Goal: Task Accomplishment & Management: Manage account settings

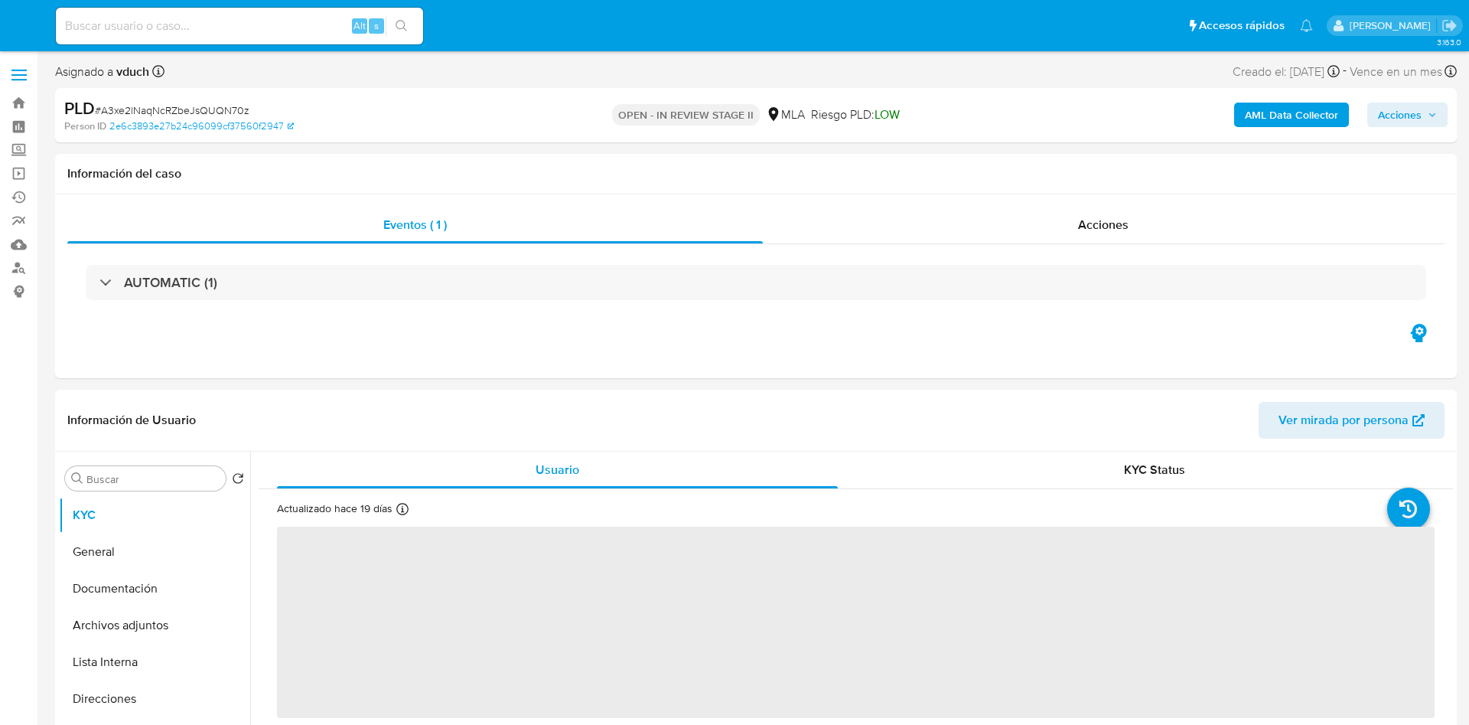
select select "10"
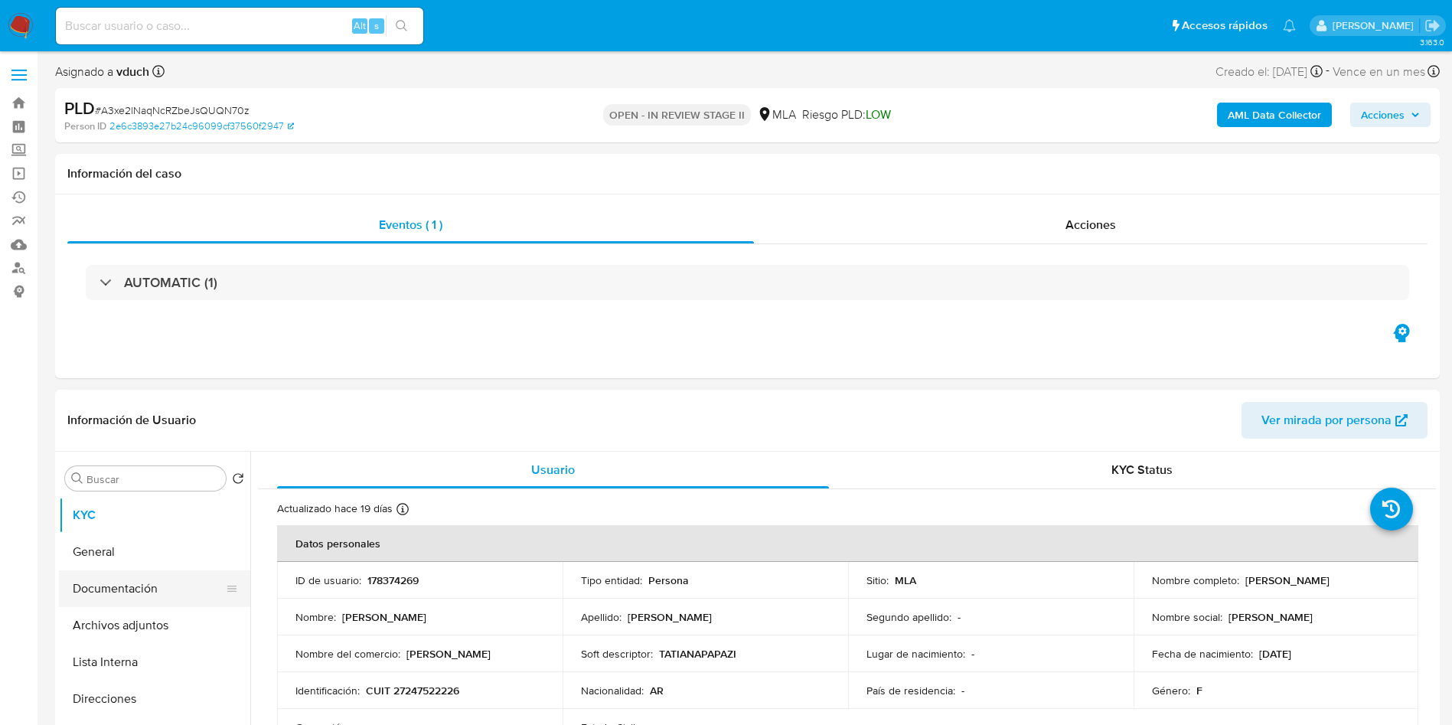
click at [191, 582] on button "Documentación" at bounding box center [148, 588] width 179 height 37
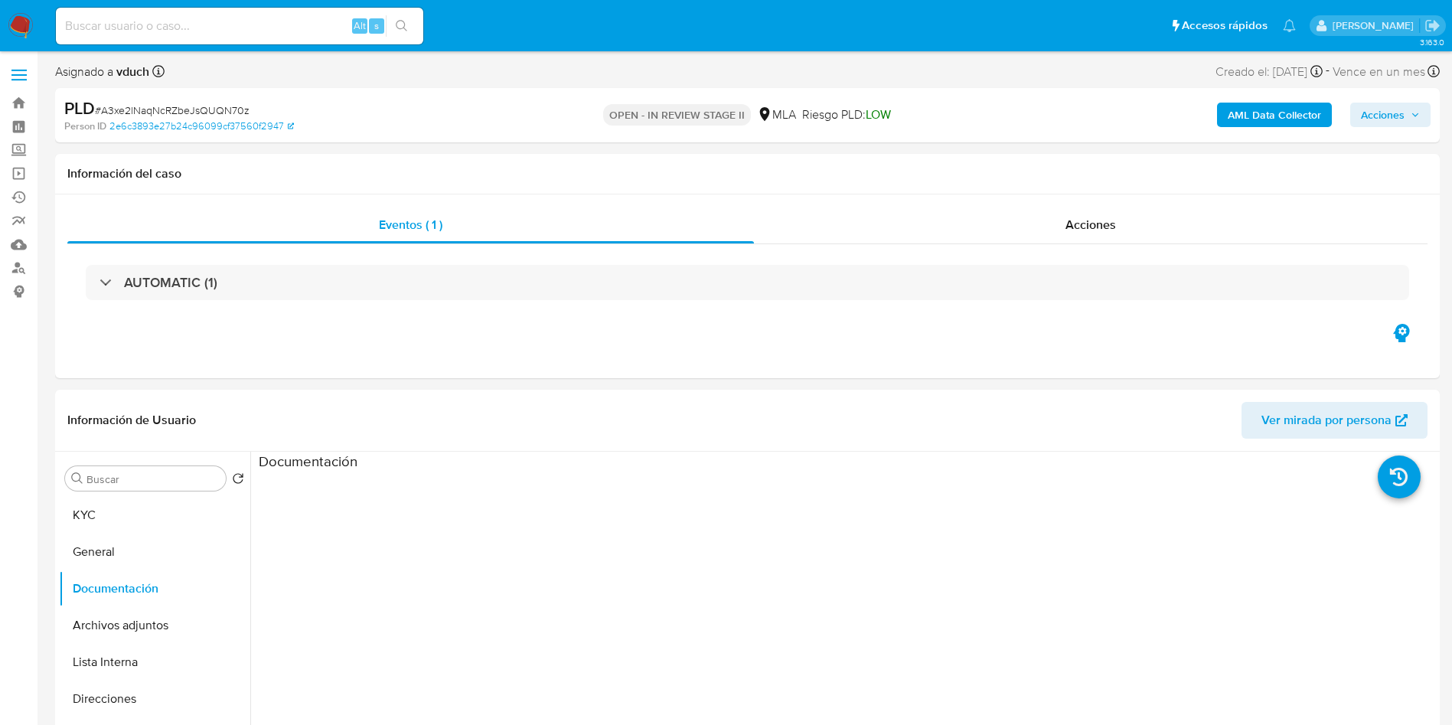
scroll to position [115, 0]
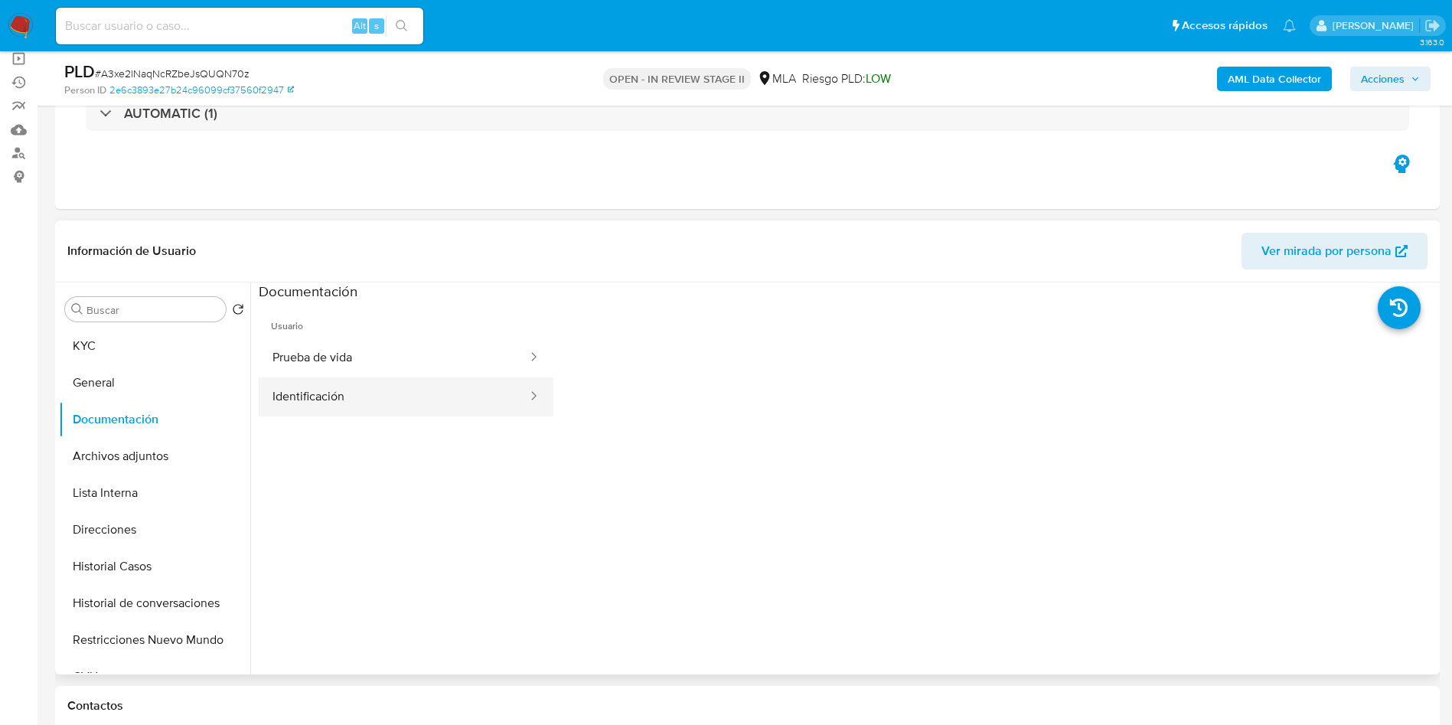
click at [352, 393] on button "Identificación" at bounding box center [394, 396] width 270 height 39
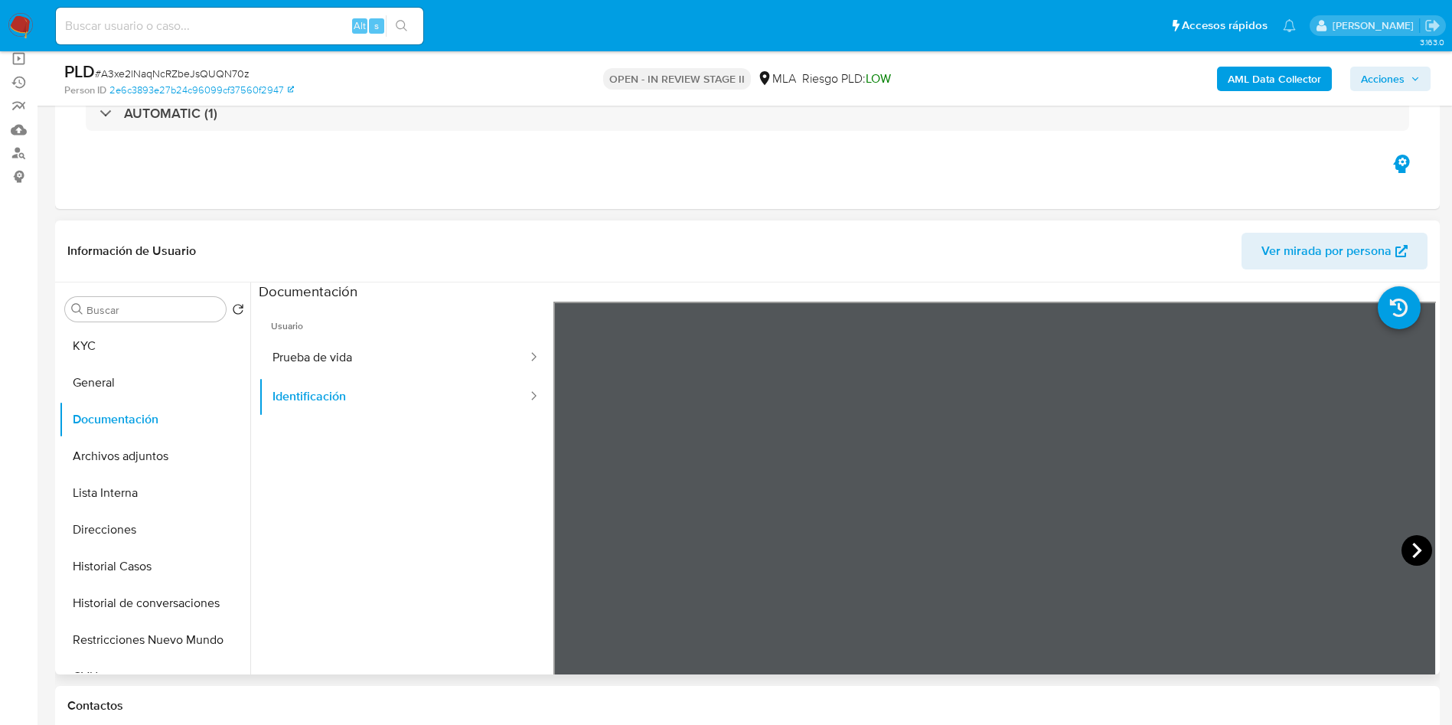
click at [1412, 556] on icon at bounding box center [1416, 550] width 31 height 31
click at [90, 328] on button "KYC" at bounding box center [148, 345] width 179 height 37
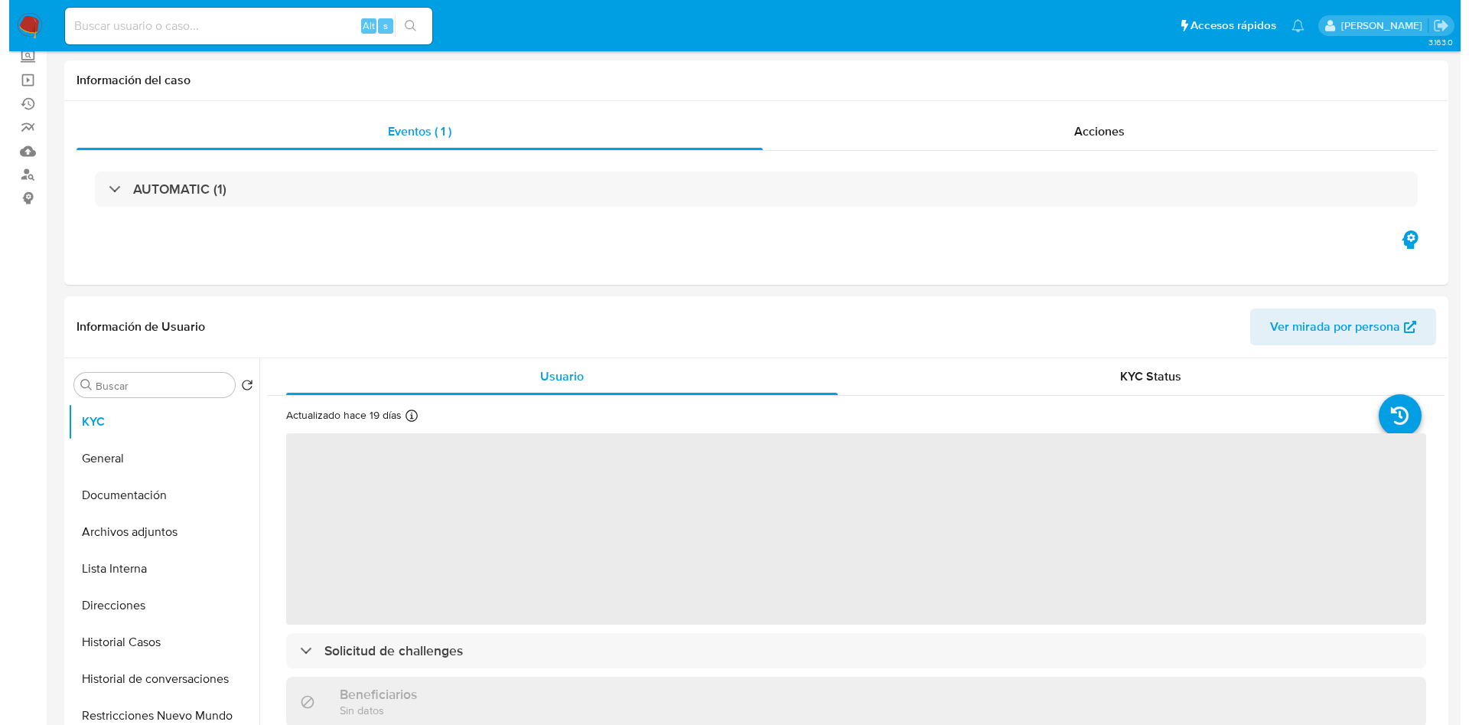
scroll to position [230, 0]
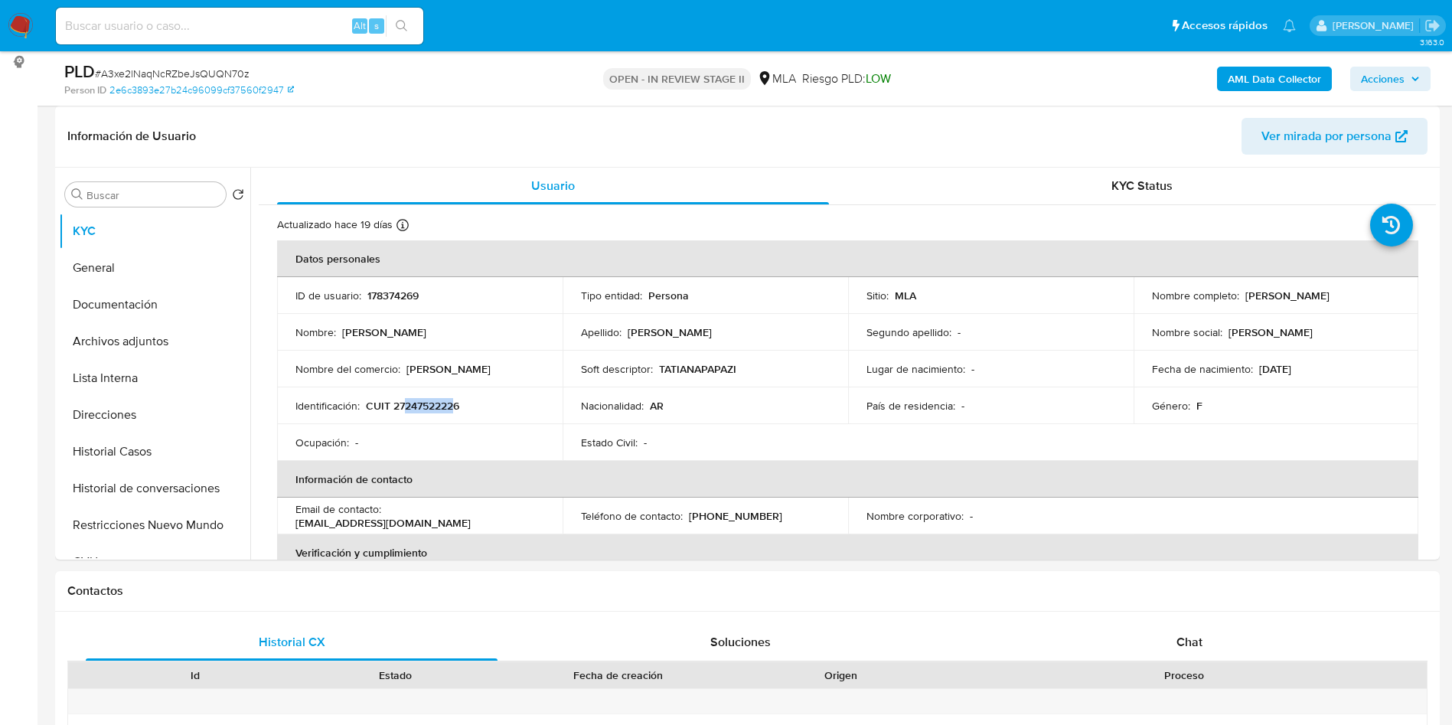
drag, startPoint x: 405, startPoint y: 404, endPoint x: 455, endPoint y: 402, distance: 50.5
click at [455, 402] on p "CUIT 27247522226" at bounding box center [412, 406] width 93 height 14
copy p "24752222"
drag, startPoint x: 124, startPoint y: 370, endPoint x: 156, endPoint y: 341, distance: 42.8
click at [124, 369] on button "Lista Interna" at bounding box center [154, 378] width 191 height 37
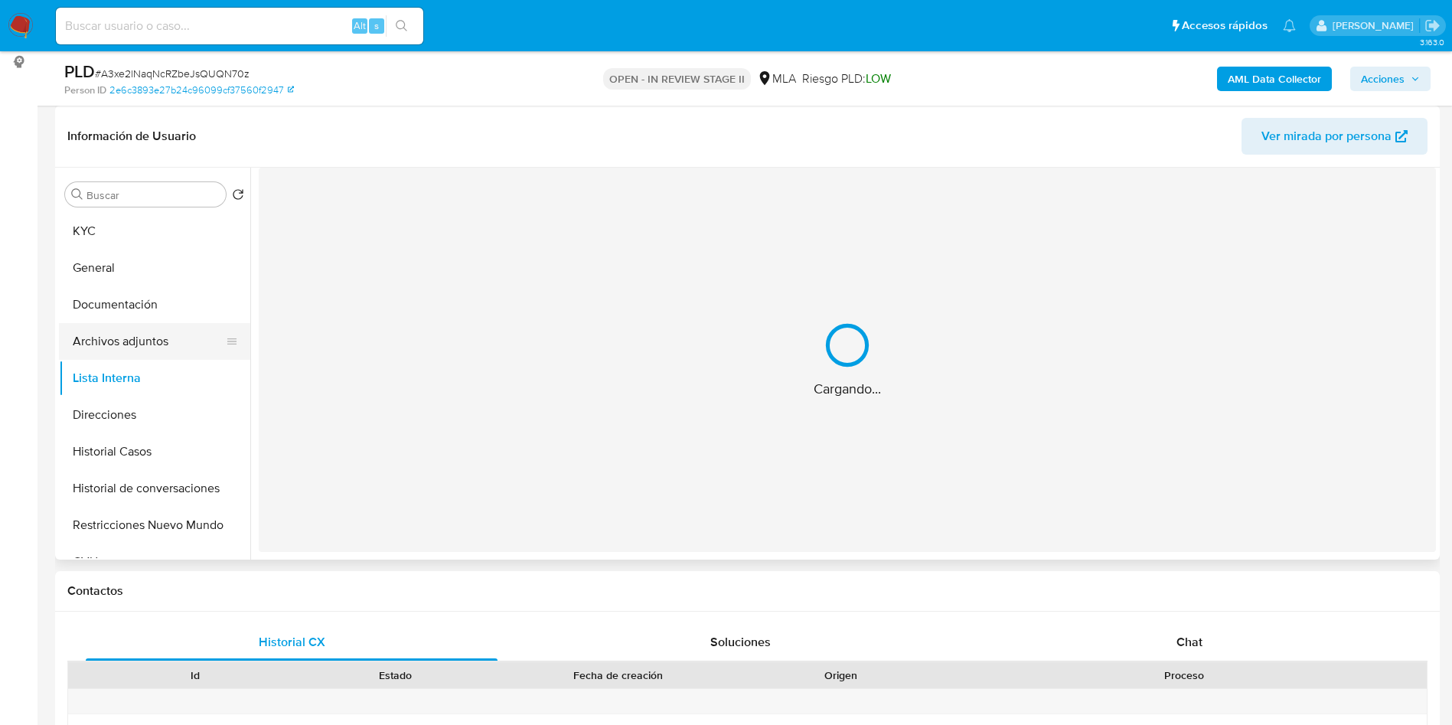
click at [157, 339] on button "Archivos adjuntos" at bounding box center [148, 341] width 179 height 37
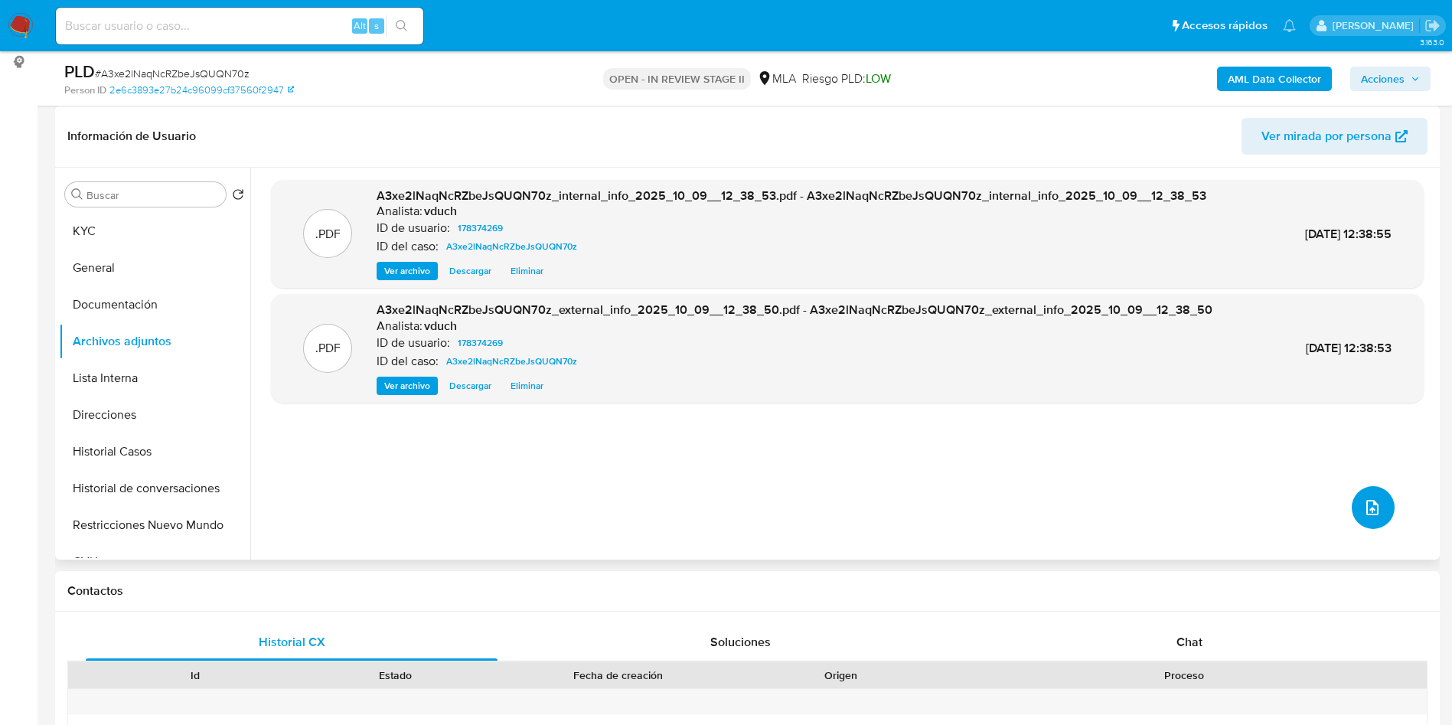
click at [1363, 507] on icon "upload-file" at bounding box center [1372, 507] width 18 height 18
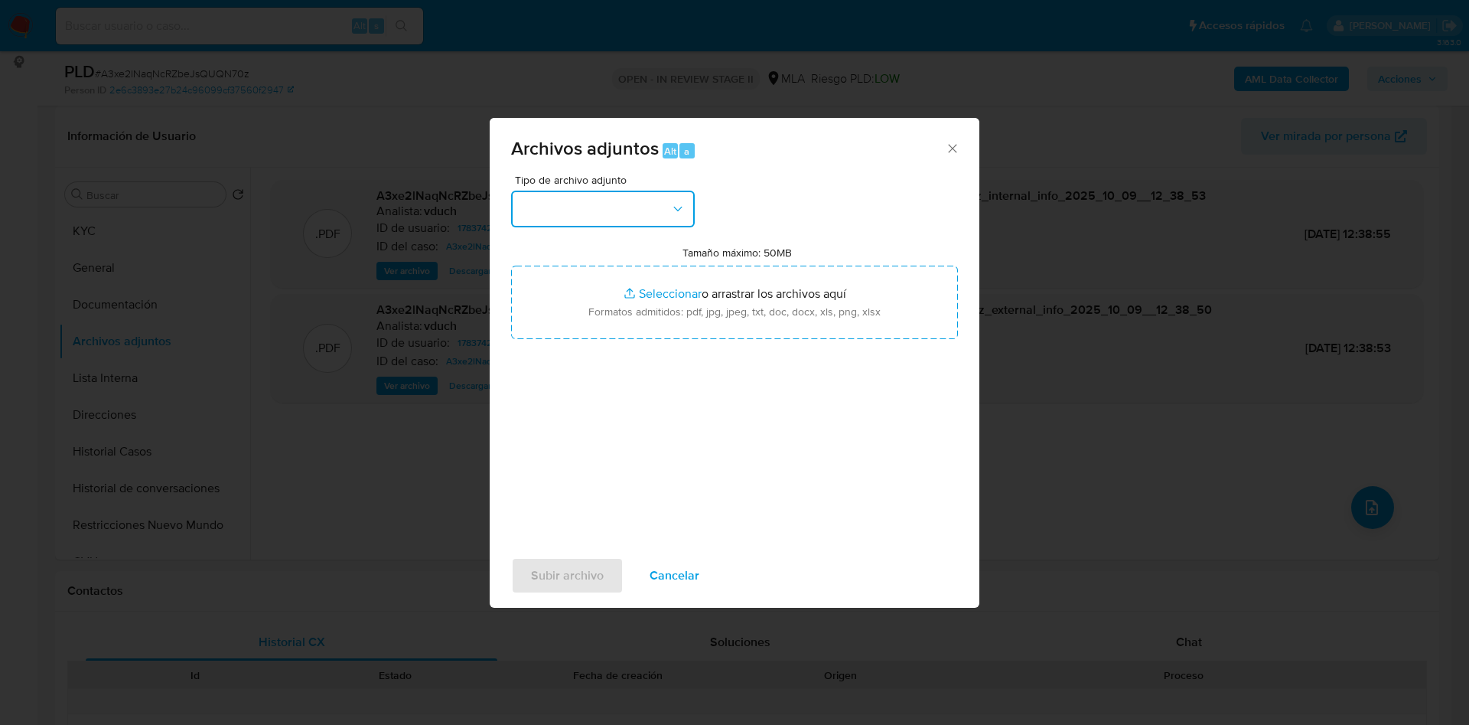
click at [626, 202] on button "button" at bounding box center [603, 209] width 184 height 37
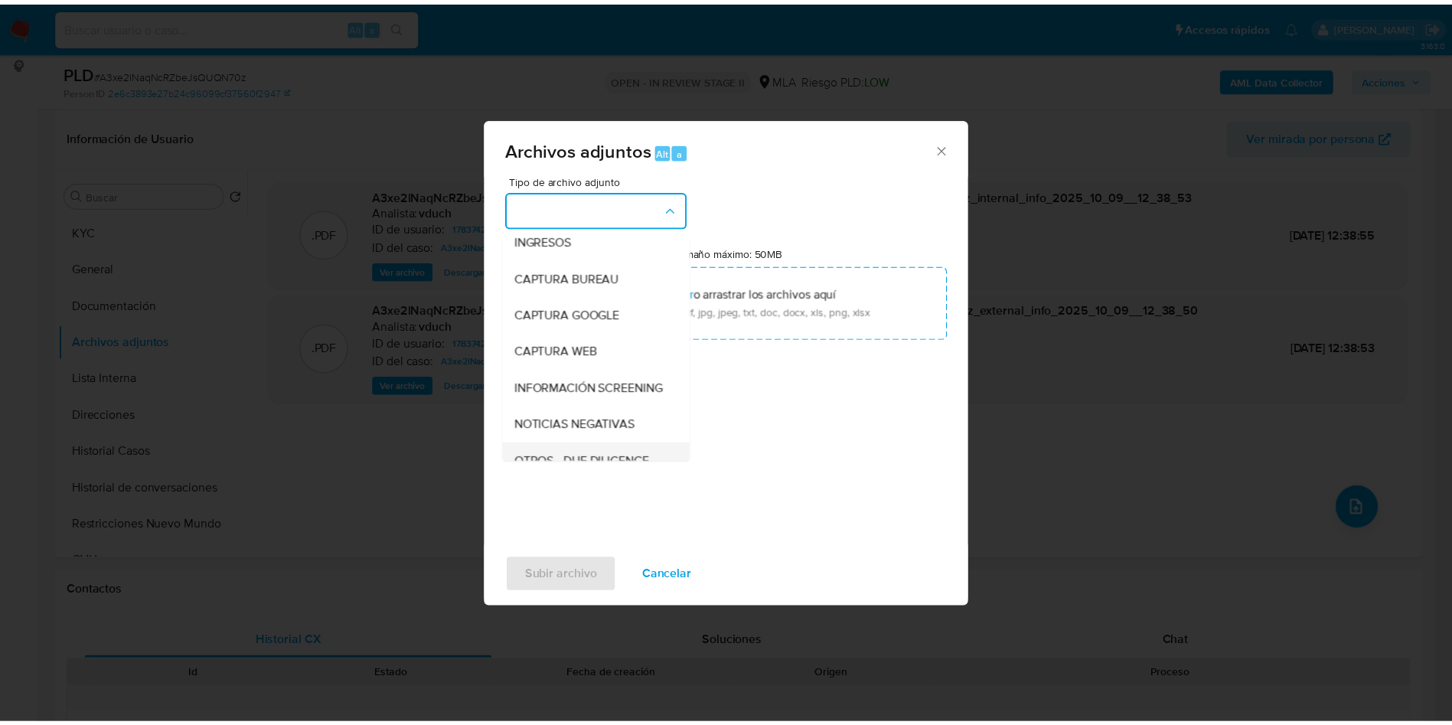
scroll to position [115, 0]
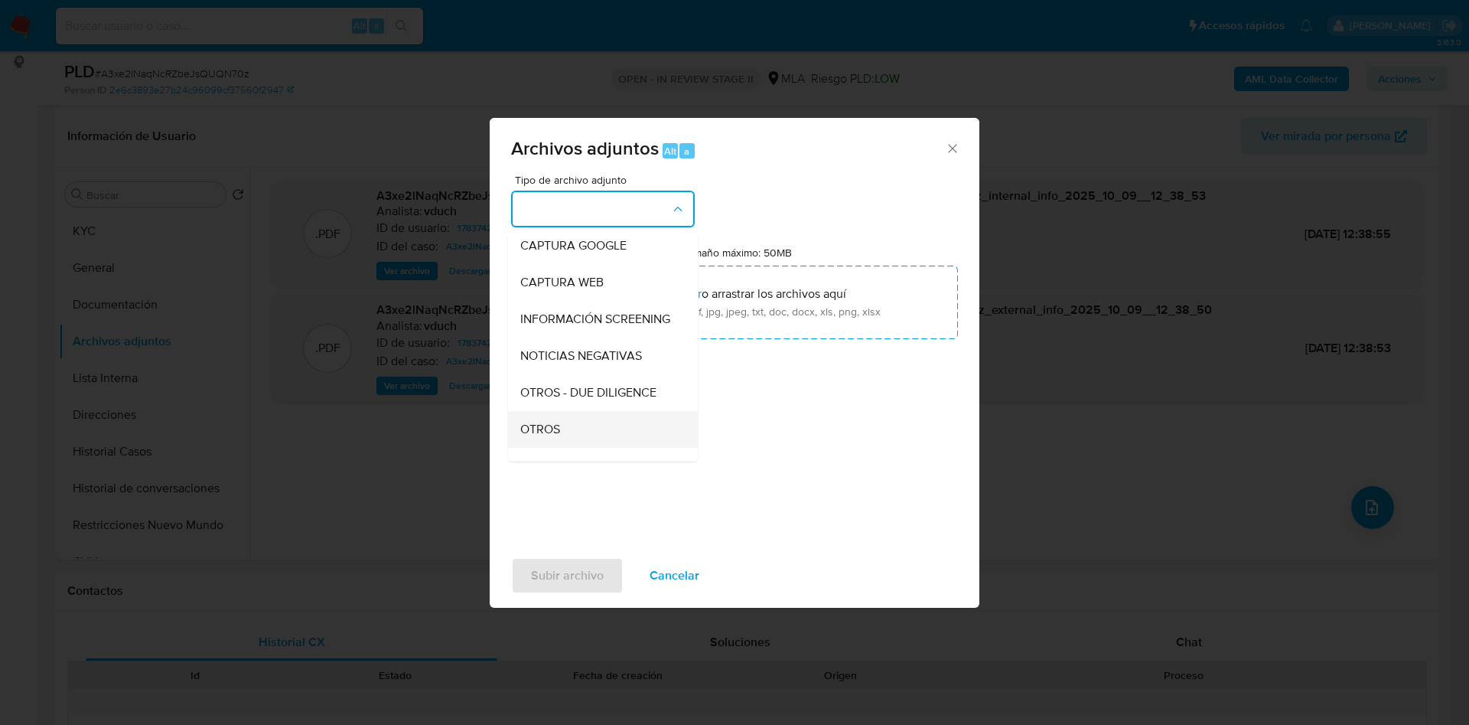
click at [575, 442] on div "OTROS" at bounding box center [598, 429] width 156 height 37
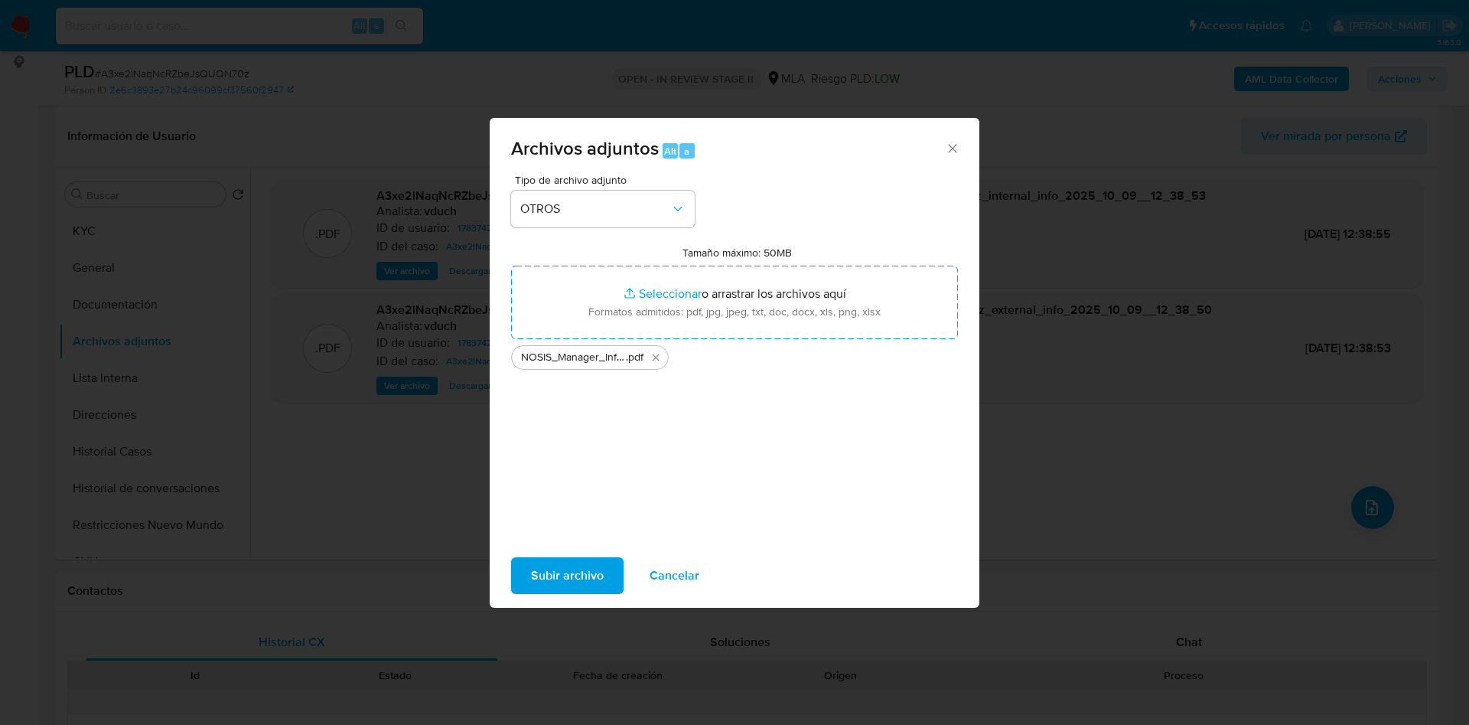
click at [571, 575] on span "Subir archivo" at bounding box center [567, 576] width 73 height 34
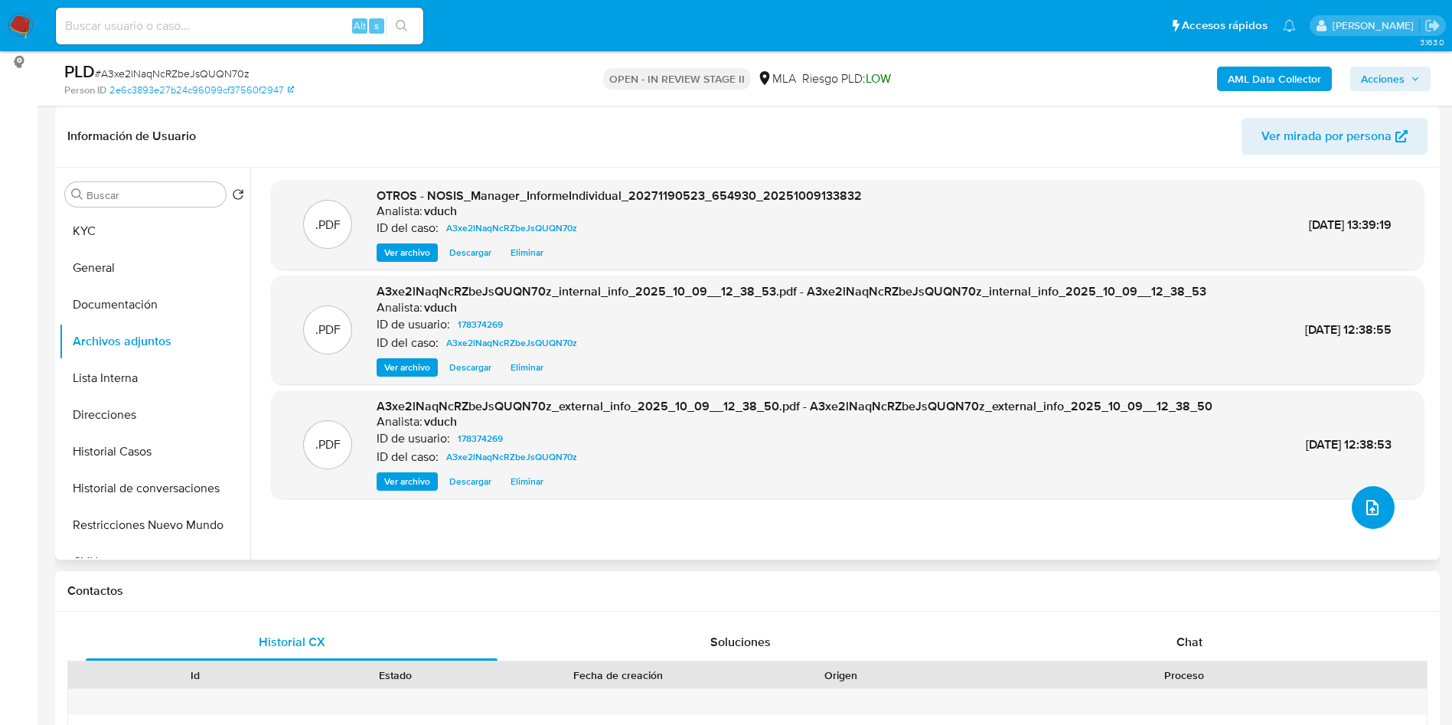
click at [1365, 505] on icon "upload-file" at bounding box center [1372, 507] width 18 height 18
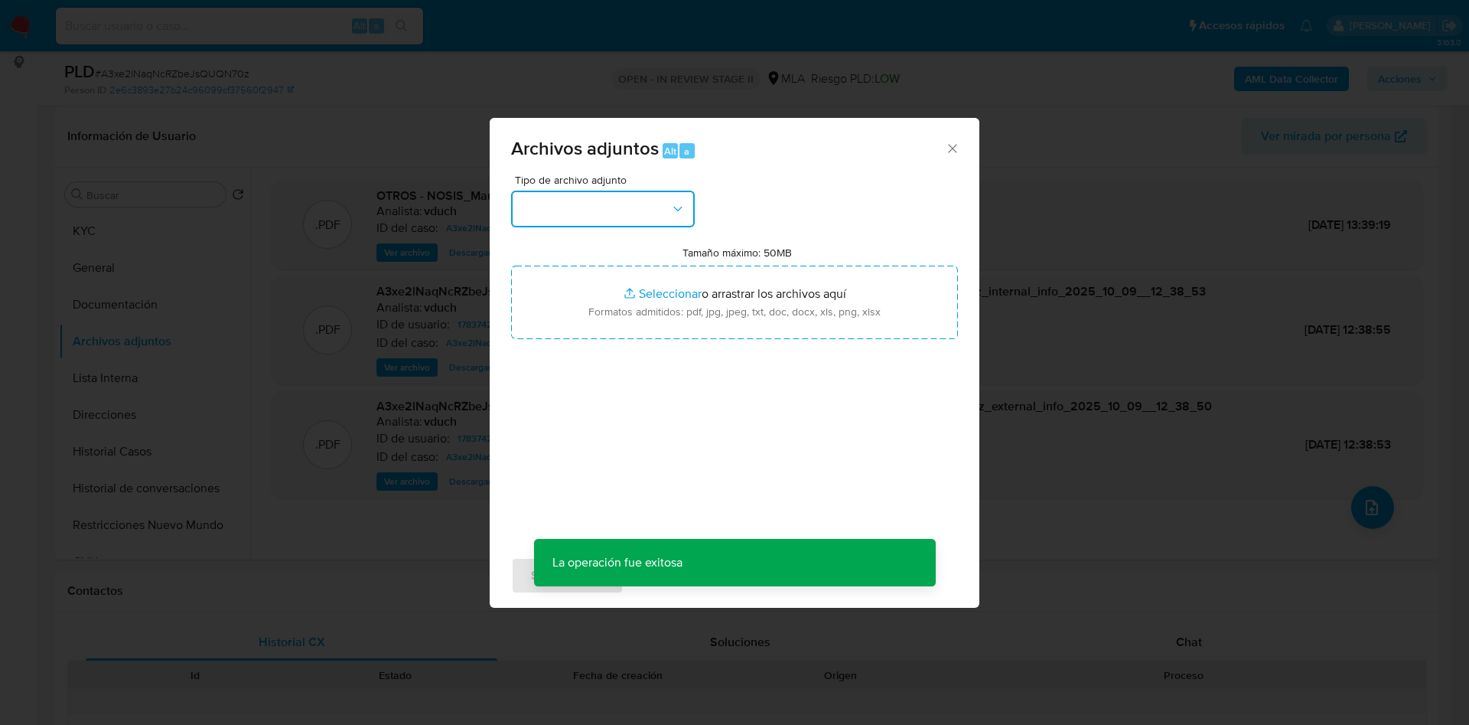
click at [636, 191] on button "button" at bounding box center [603, 209] width 184 height 37
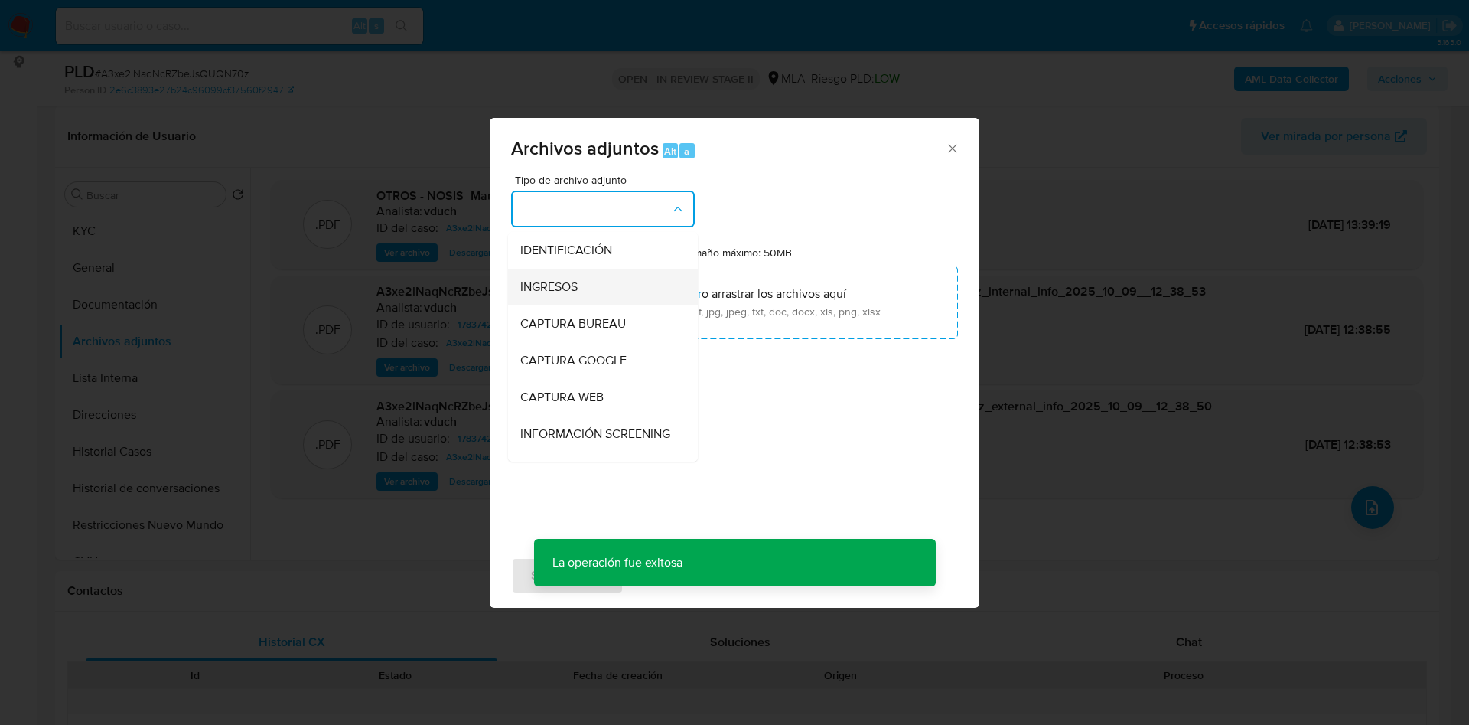
click at [572, 285] on span "INGRESOS" at bounding box center [548, 286] width 57 height 15
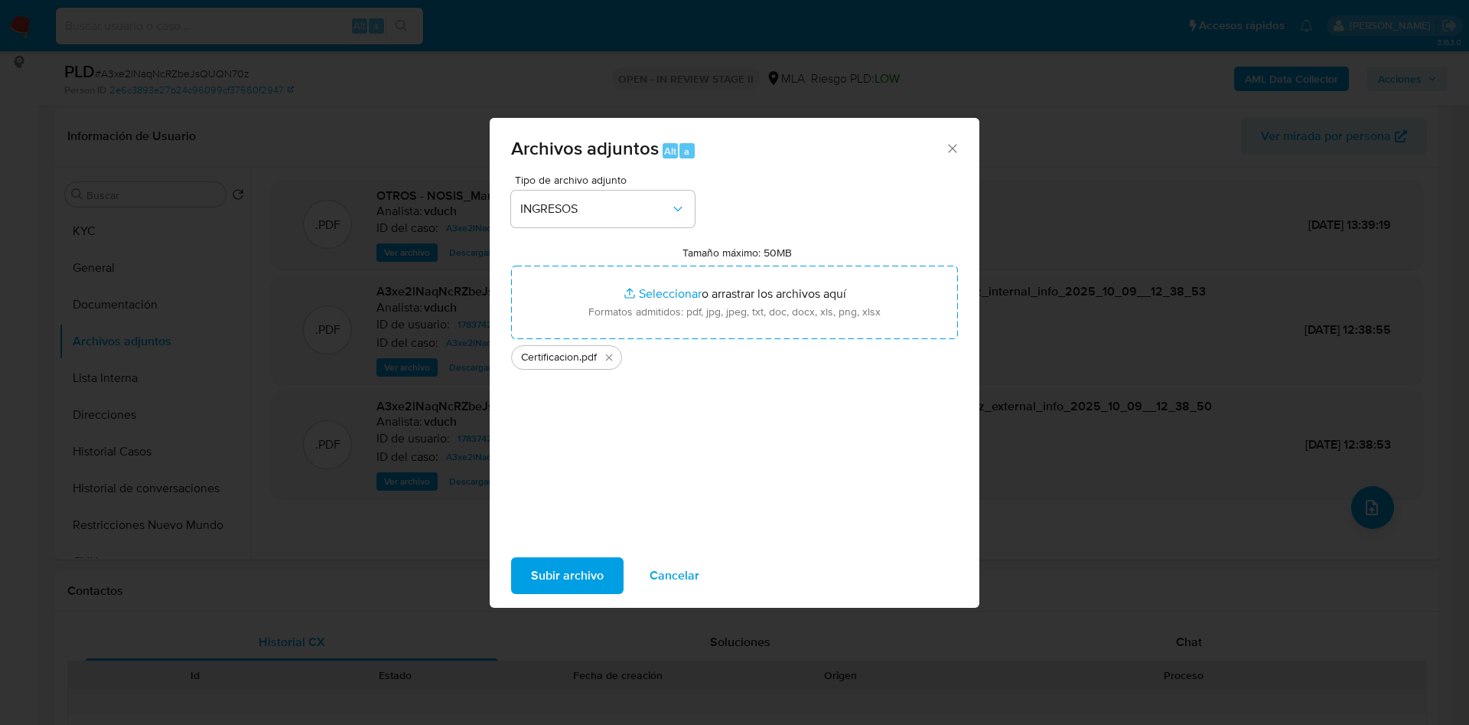
click at [559, 563] on span "Subir archivo" at bounding box center [567, 576] width 73 height 34
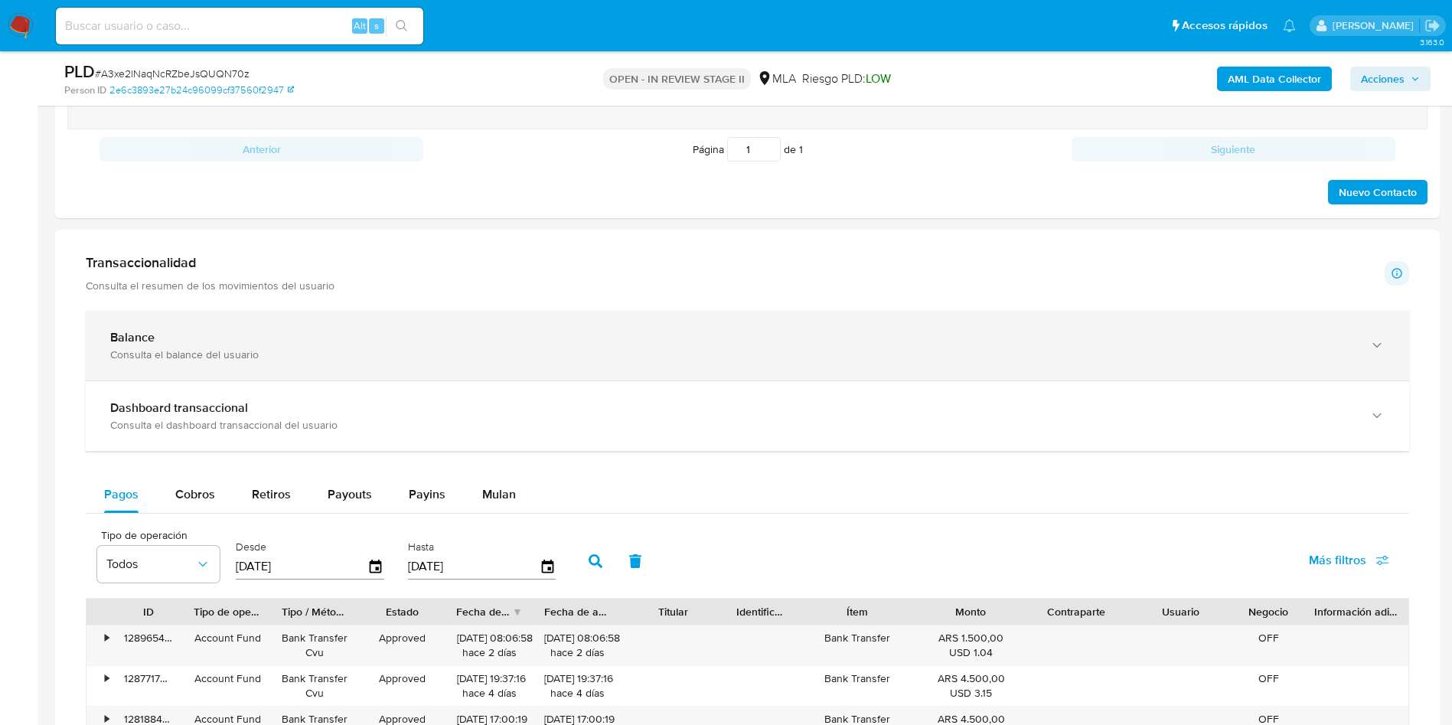
click at [233, 330] on div "Balance" at bounding box center [731, 337] width 1243 height 15
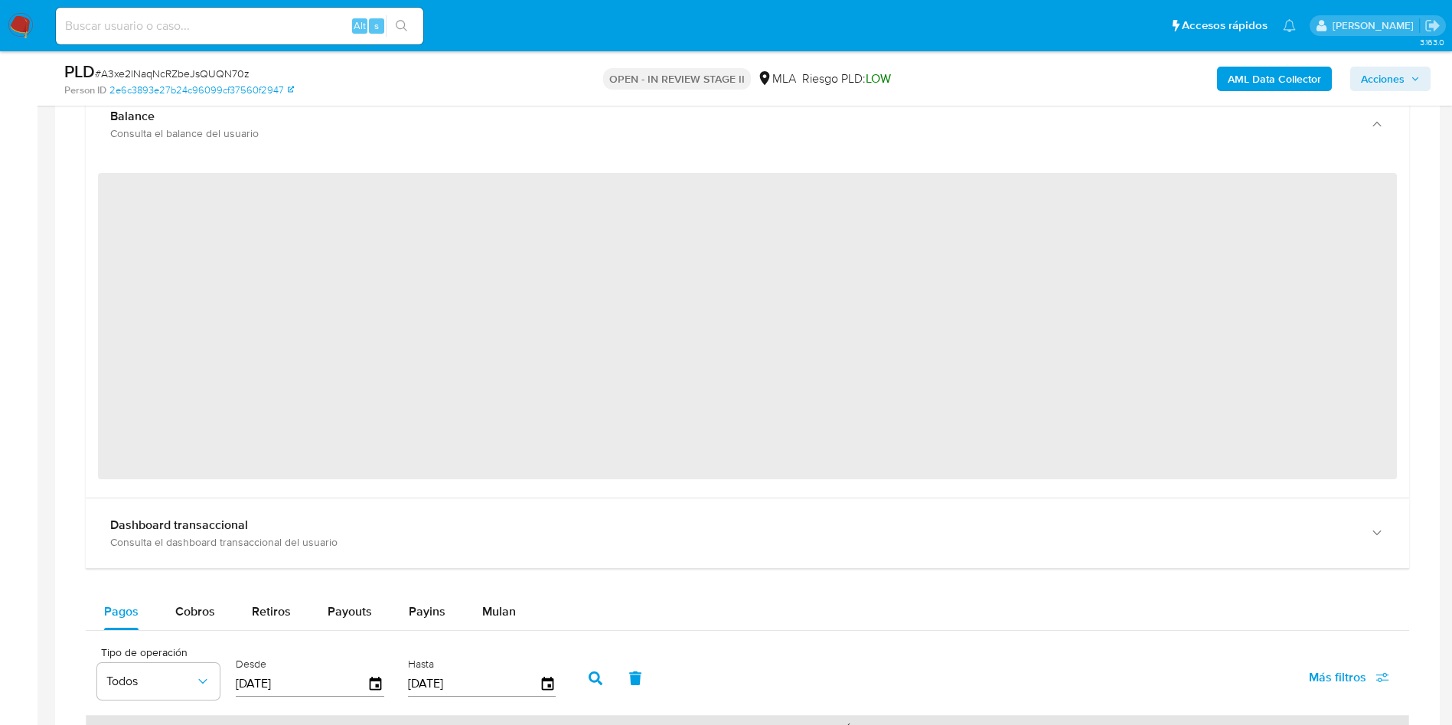
scroll to position [1148, 0]
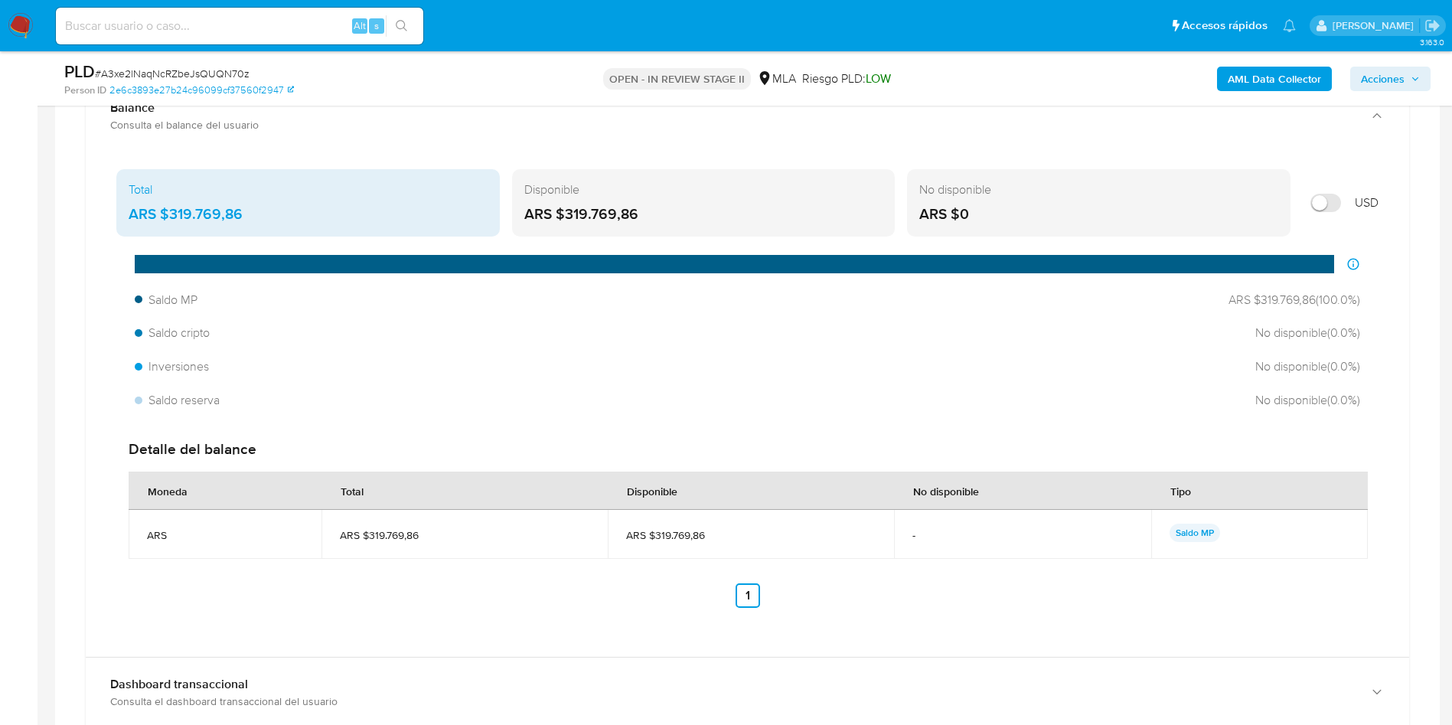
click at [0, 385] on aside "Bandeja Tablero Screening Búsqueda en Listas Watchlist Herramientas Operaciones…" at bounding box center [18, 475] width 37 height 3247
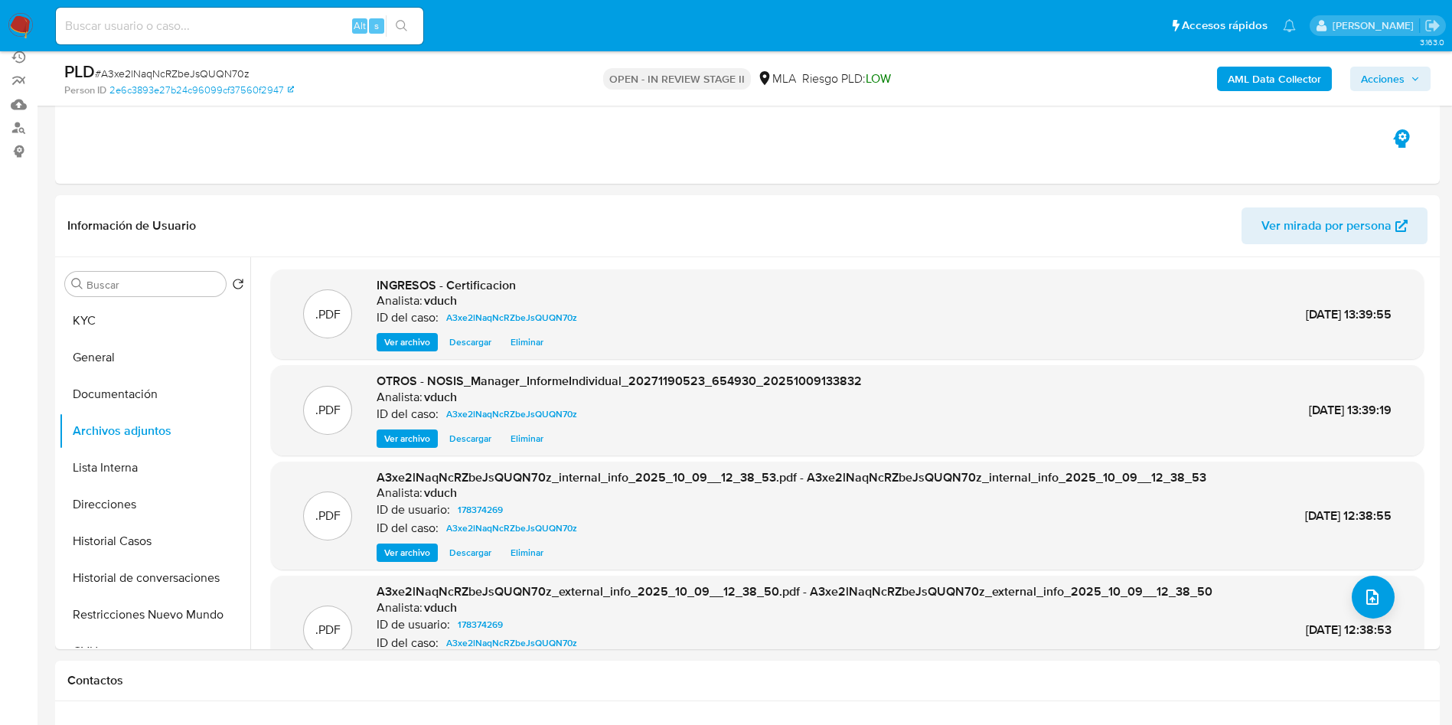
scroll to position [0, 0]
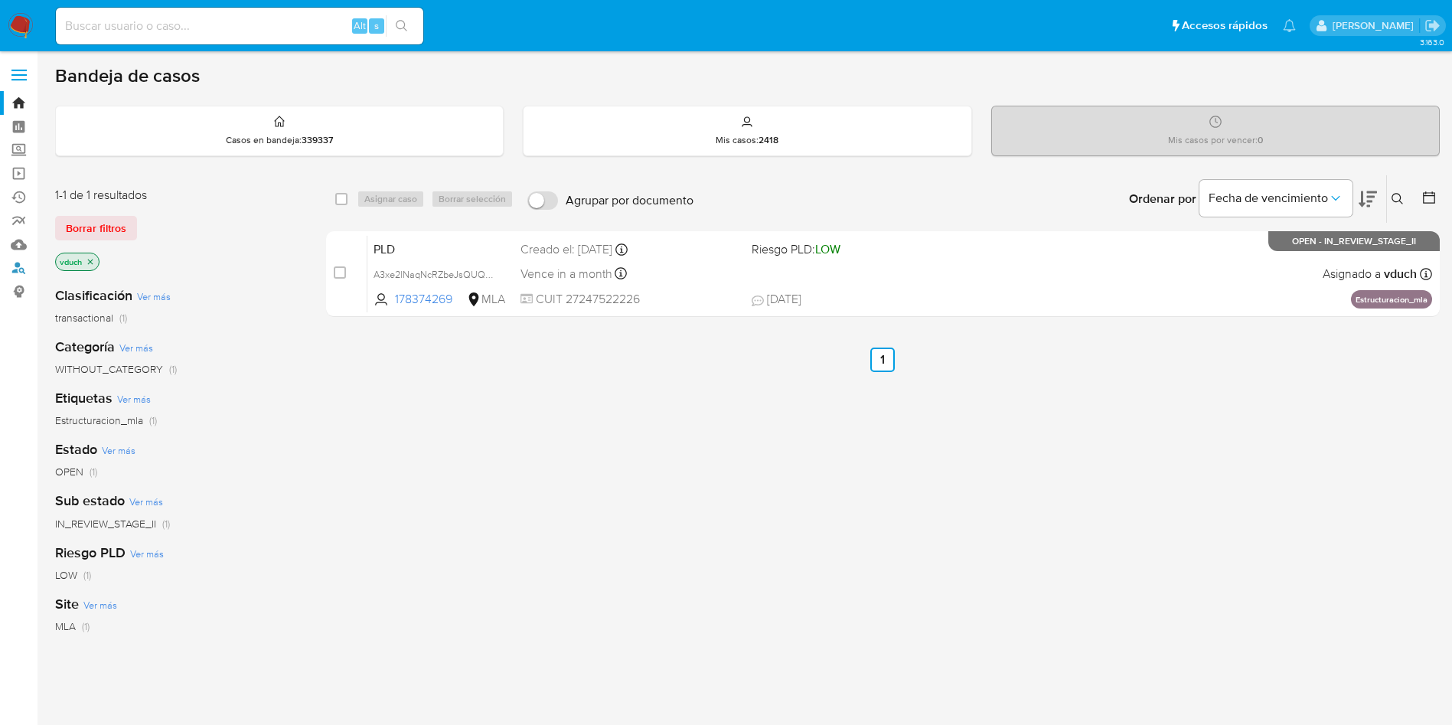
drag, startPoint x: 20, startPoint y: 264, endPoint x: 240, endPoint y: 380, distance: 249.2
click at [20, 264] on link "Buscador de personas" at bounding box center [91, 268] width 182 height 24
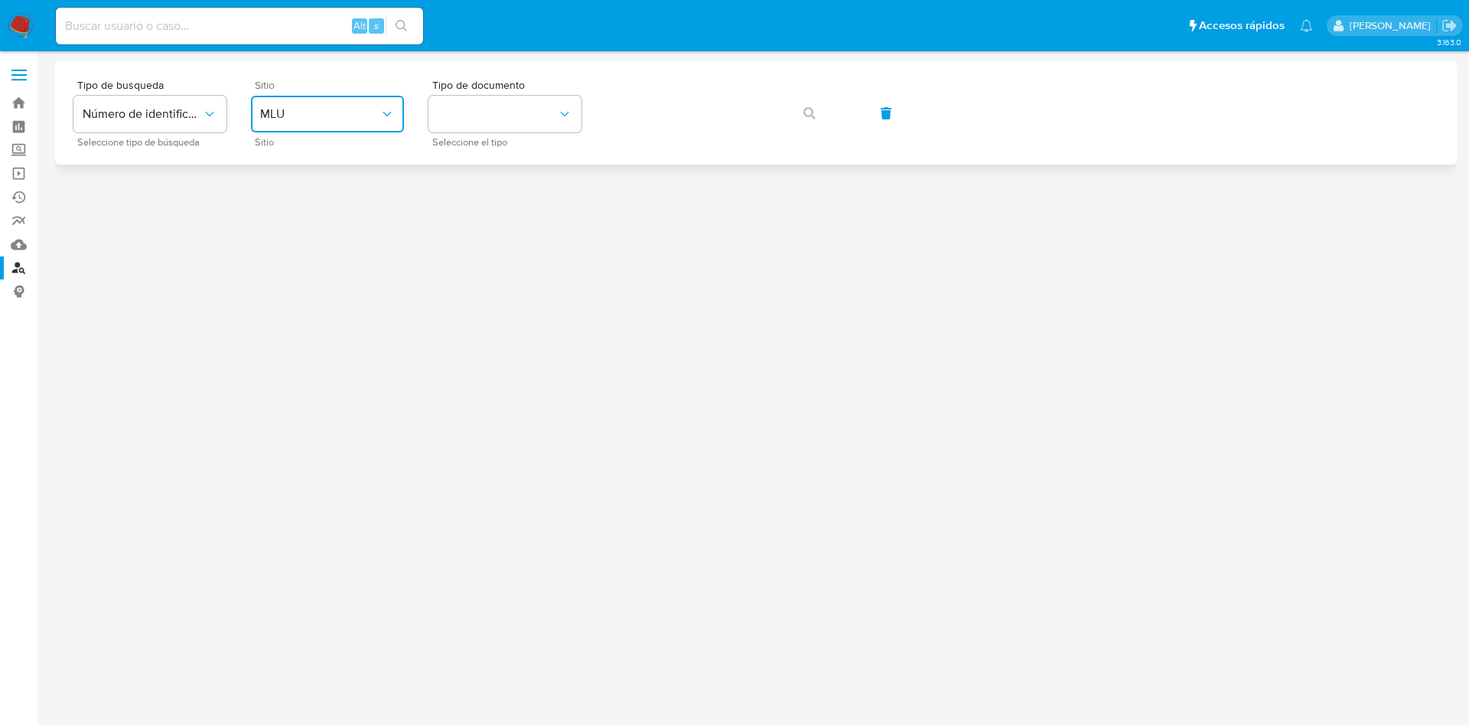
click at [313, 114] on span "MLU" at bounding box center [319, 113] width 119 height 15
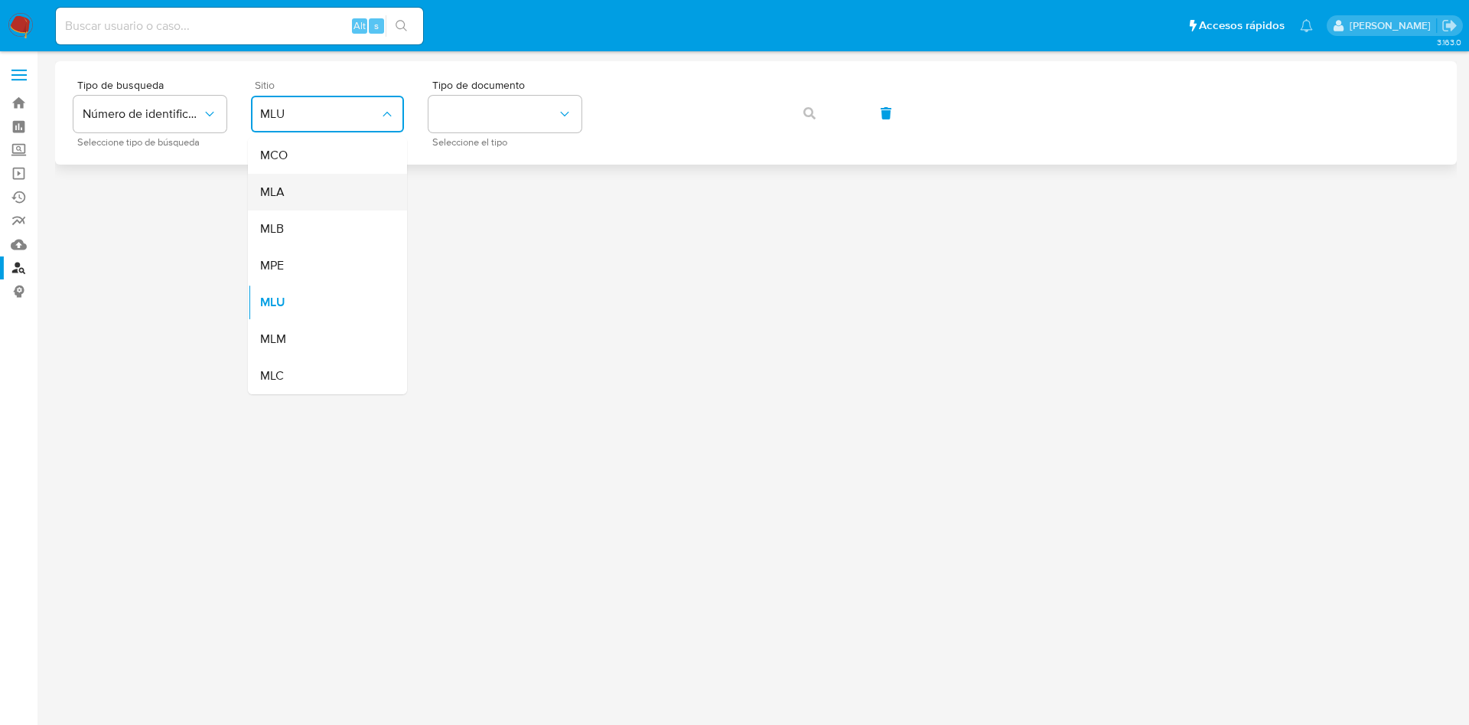
click at [312, 200] on div "MLA" at bounding box center [322, 192] width 125 height 37
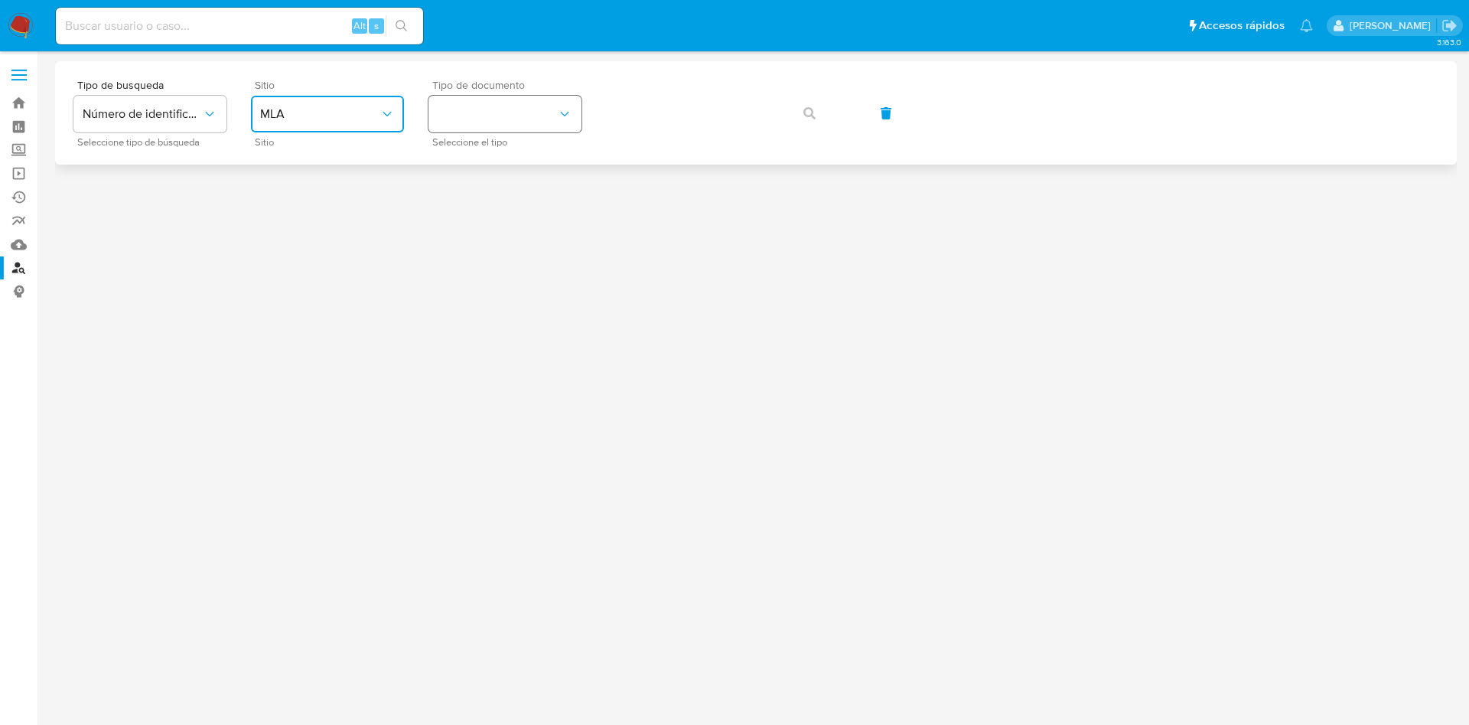
click at [483, 115] on button "identificationType" at bounding box center [505, 114] width 153 height 37
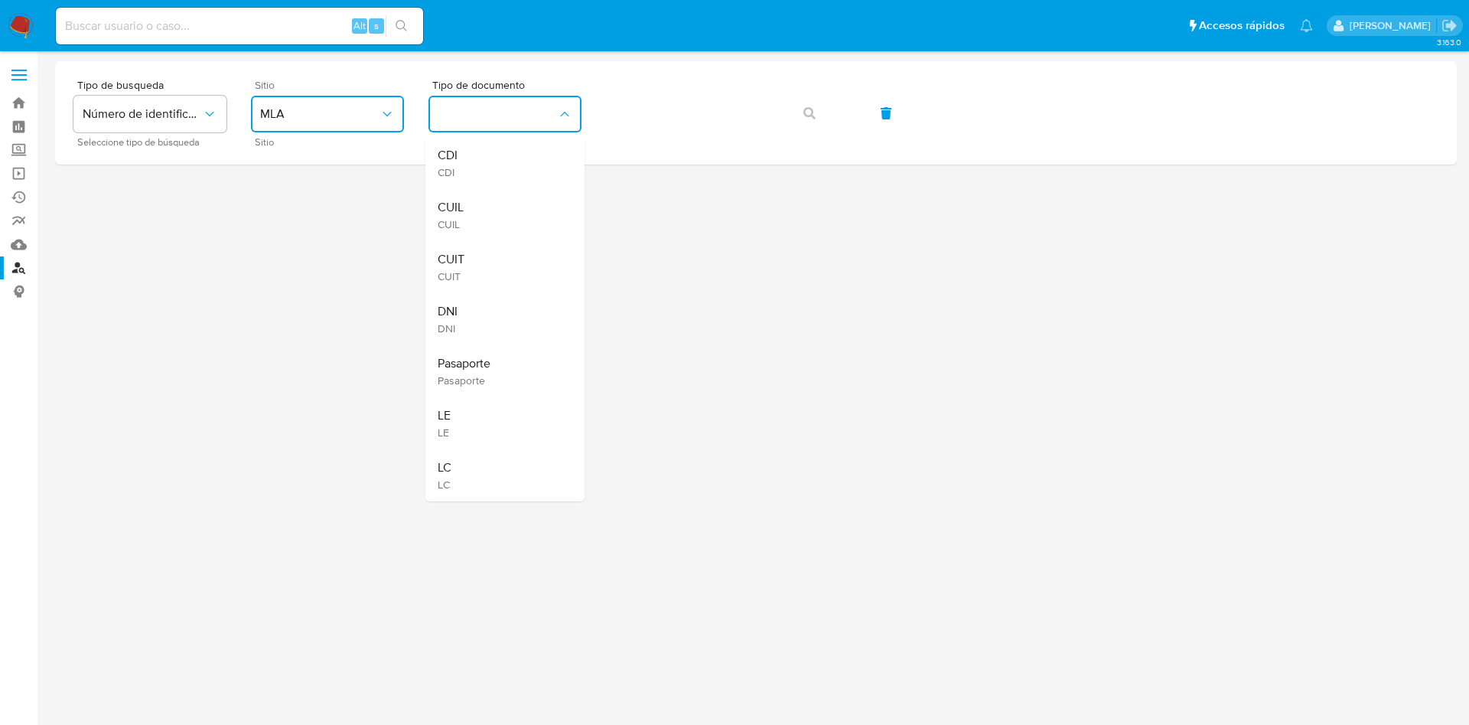
click at [477, 262] on div "CUIT CUIT" at bounding box center [500, 267] width 125 height 52
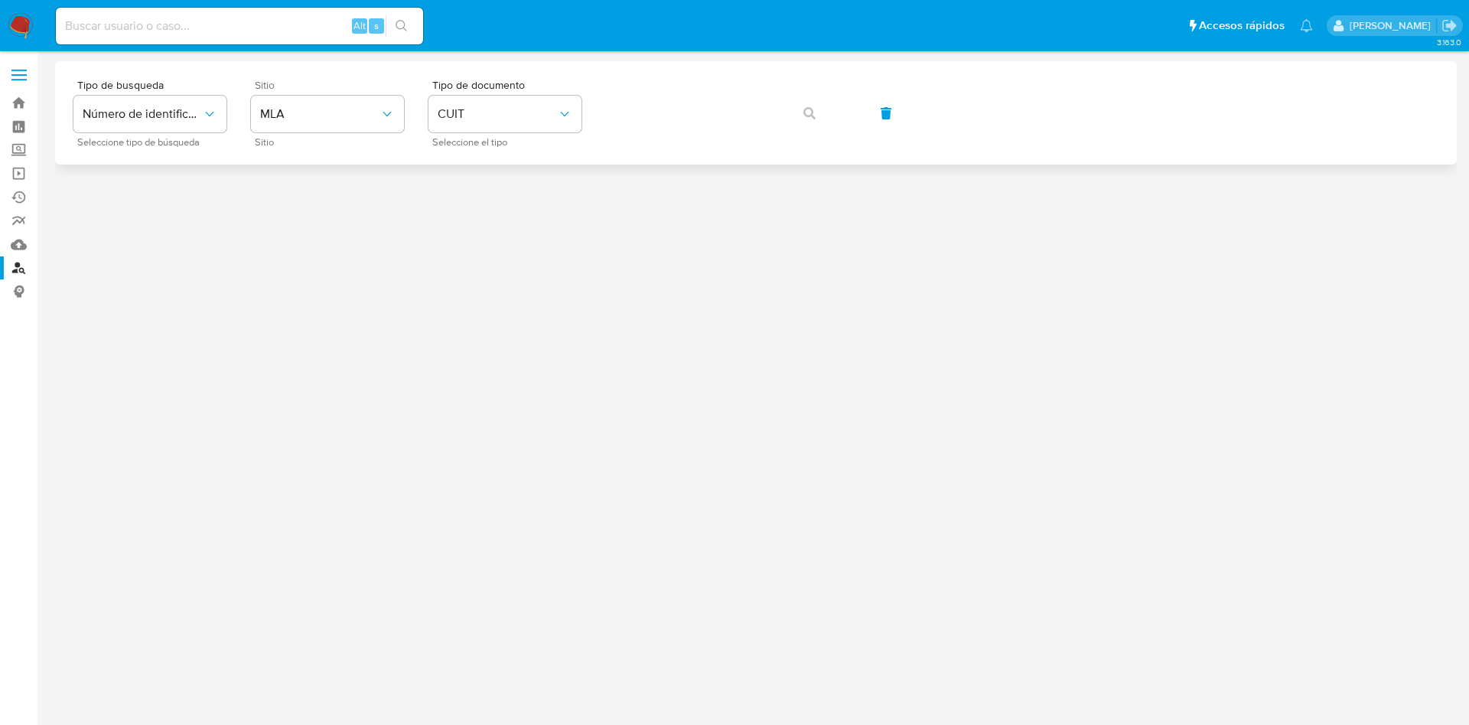
click at [832, 119] on div "Tipo de busqueda Número de identificación Seleccione tipo de búsqueda Sitio MLA…" at bounding box center [755, 113] width 1365 height 67
click at [798, 114] on button "button" at bounding box center [810, 113] width 52 height 37
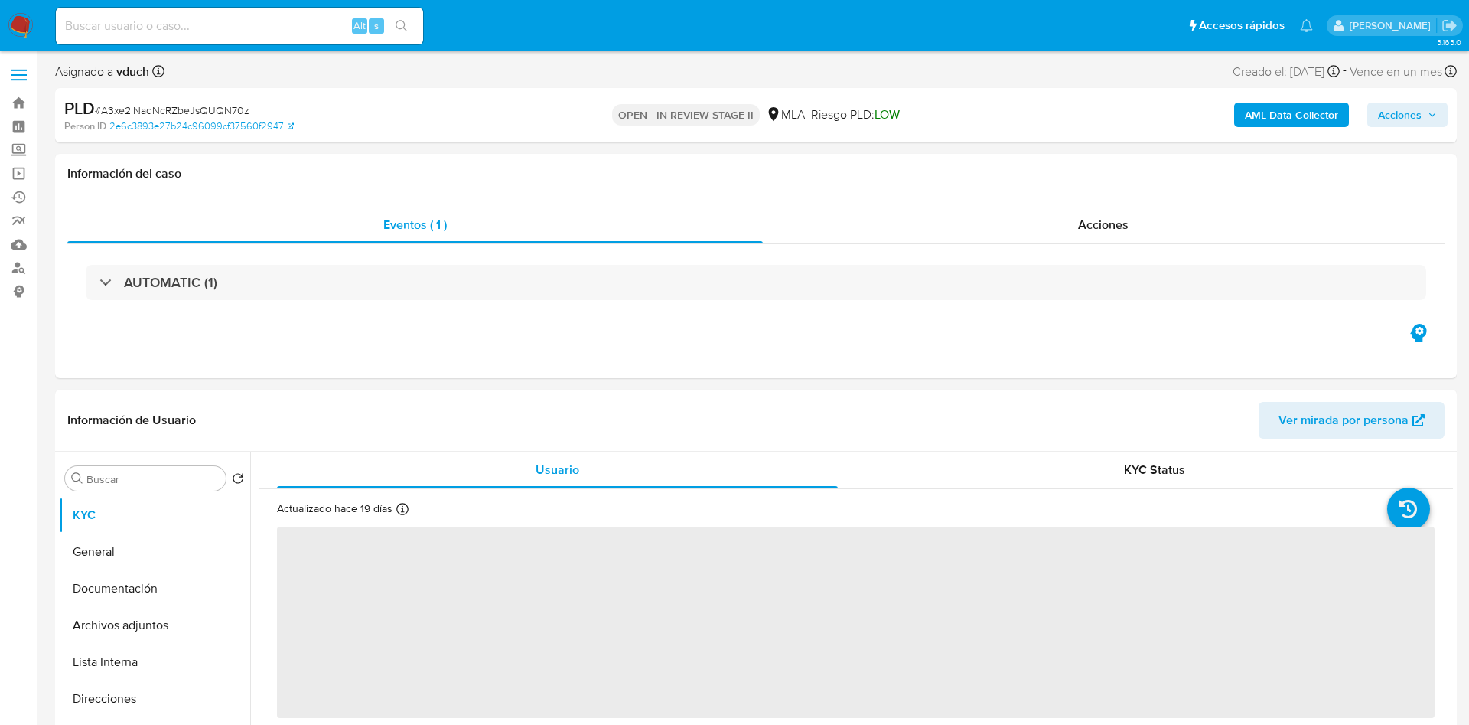
select select "10"
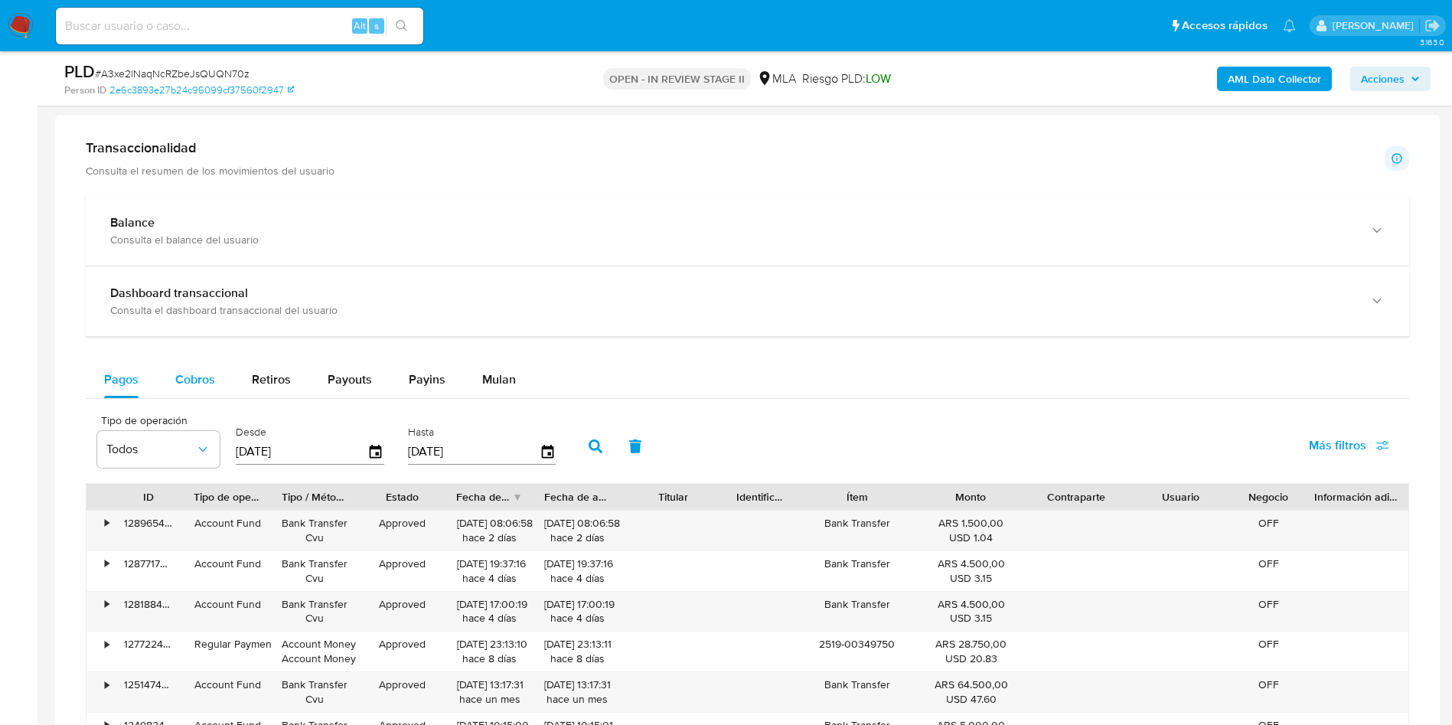
click at [185, 383] on span "Cobros" at bounding box center [195, 379] width 40 height 18
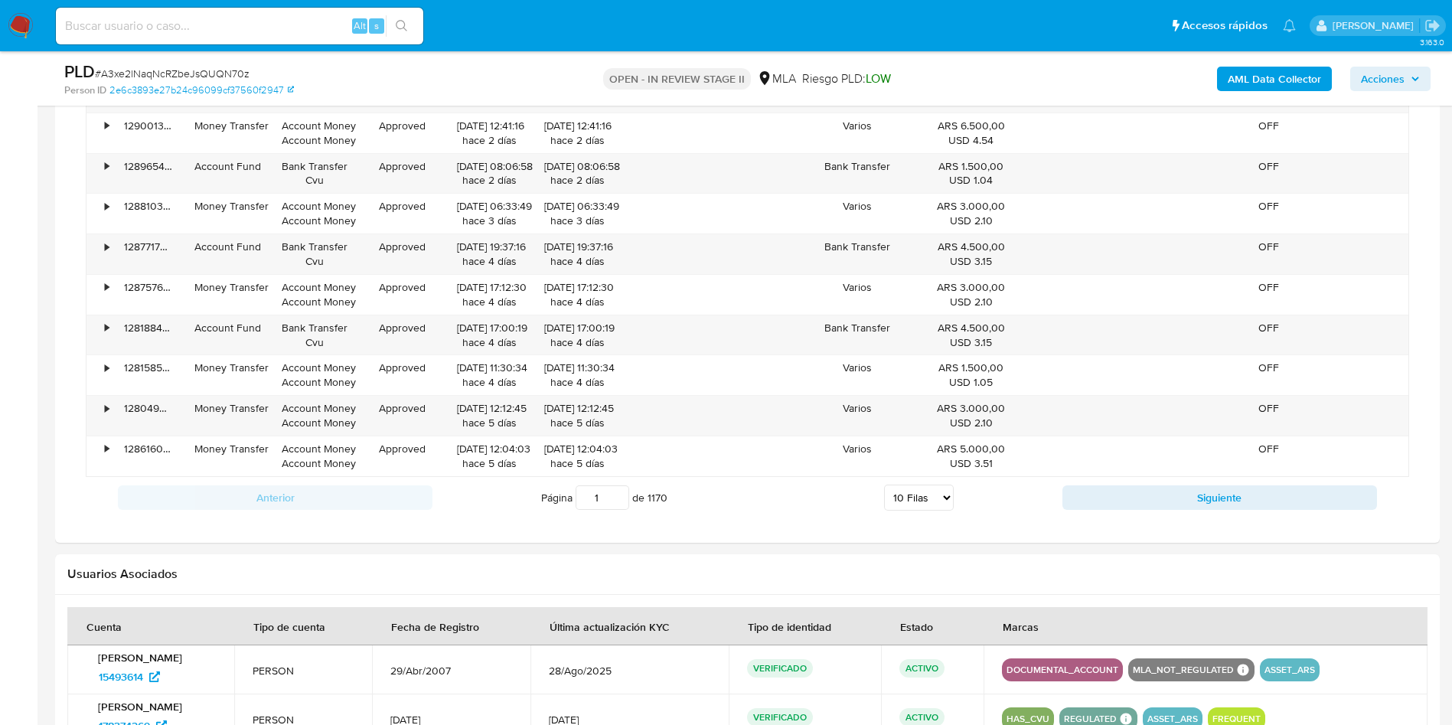
scroll to position [1492, 0]
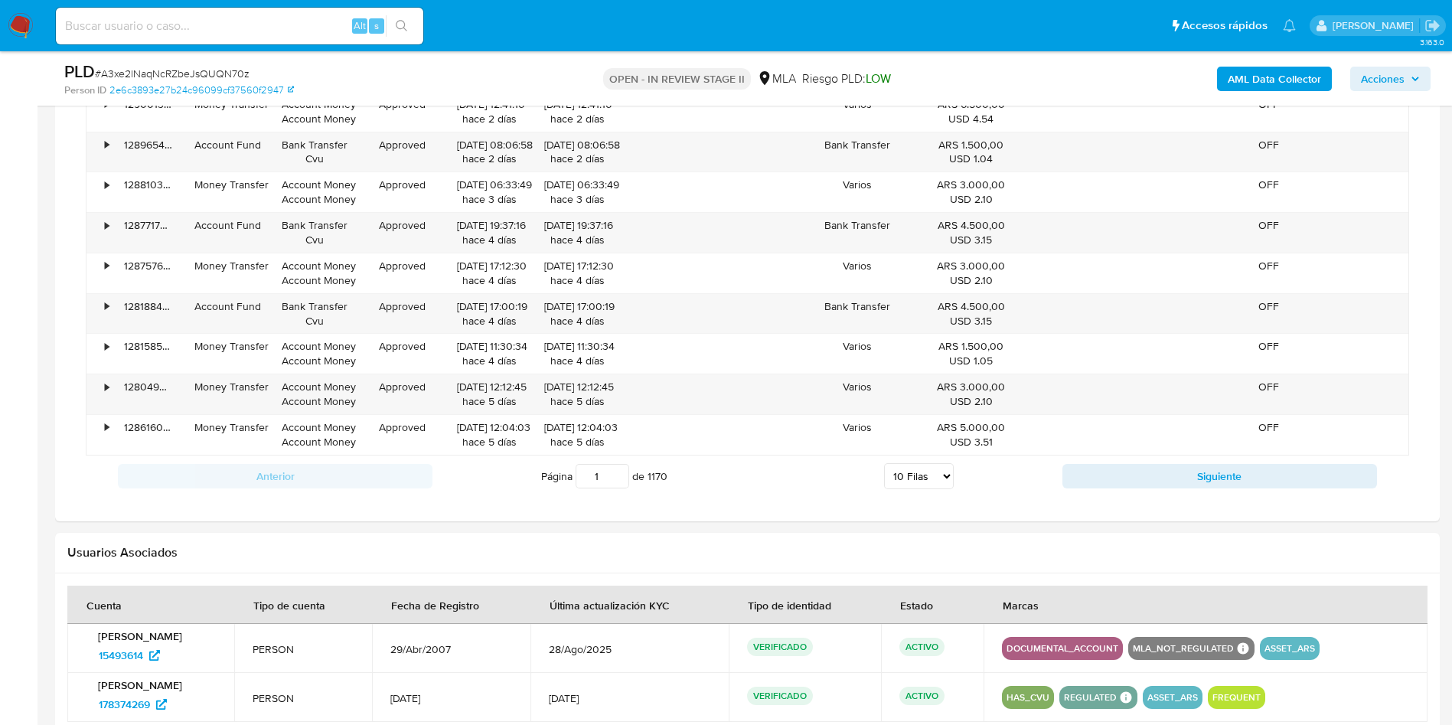
drag, startPoint x: 927, startPoint y: 471, endPoint x: 924, endPoint y: 478, distance: 7.9
click at [928, 472] on select "5 Filas 10 Filas 20 Filas 25 Filas 50 Filas 100 Filas" at bounding box center [919, 476] width 70 height 26
select select "100"
click at [884, 463] on select "5 Filas 10 Filas 20 Filas 25 Filas 50 Filas 100 Filas" at bounding box center [919, 476] width 70 height 26
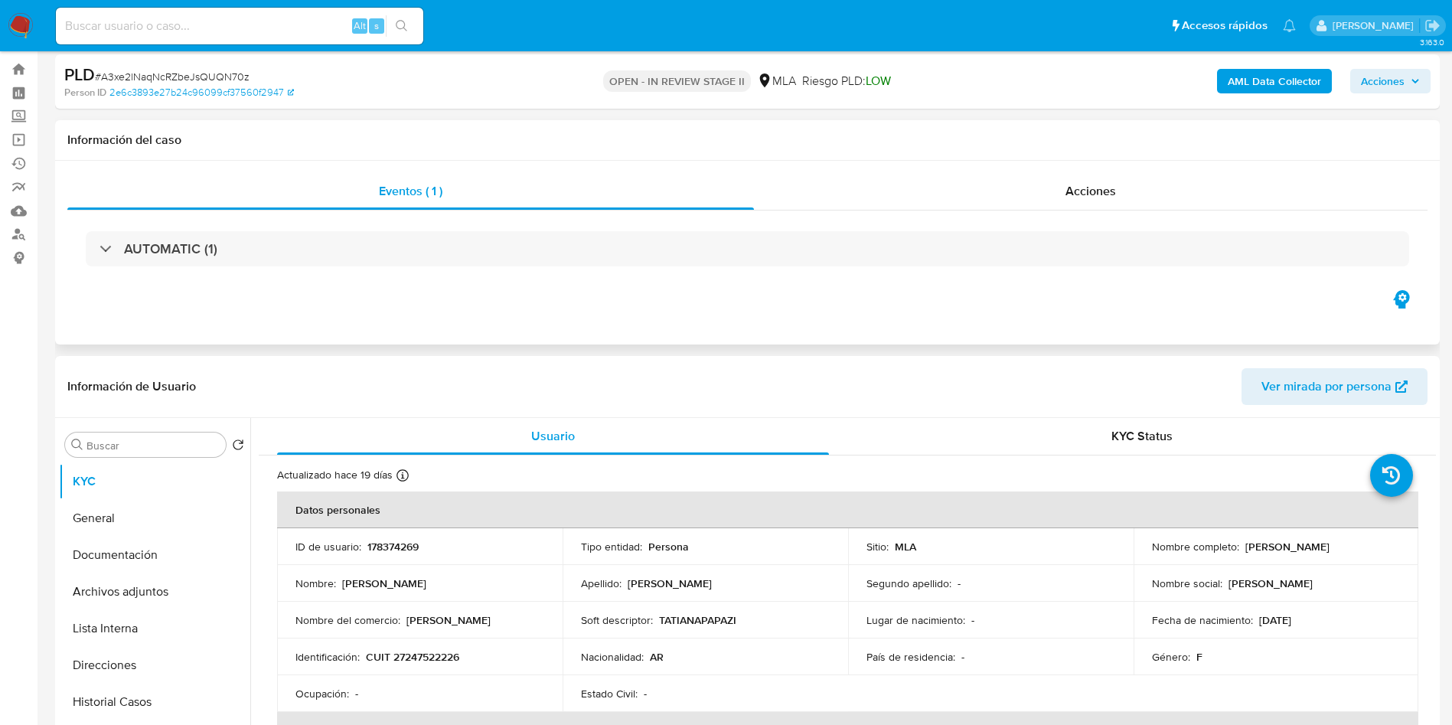
scroll to position [0, 0]
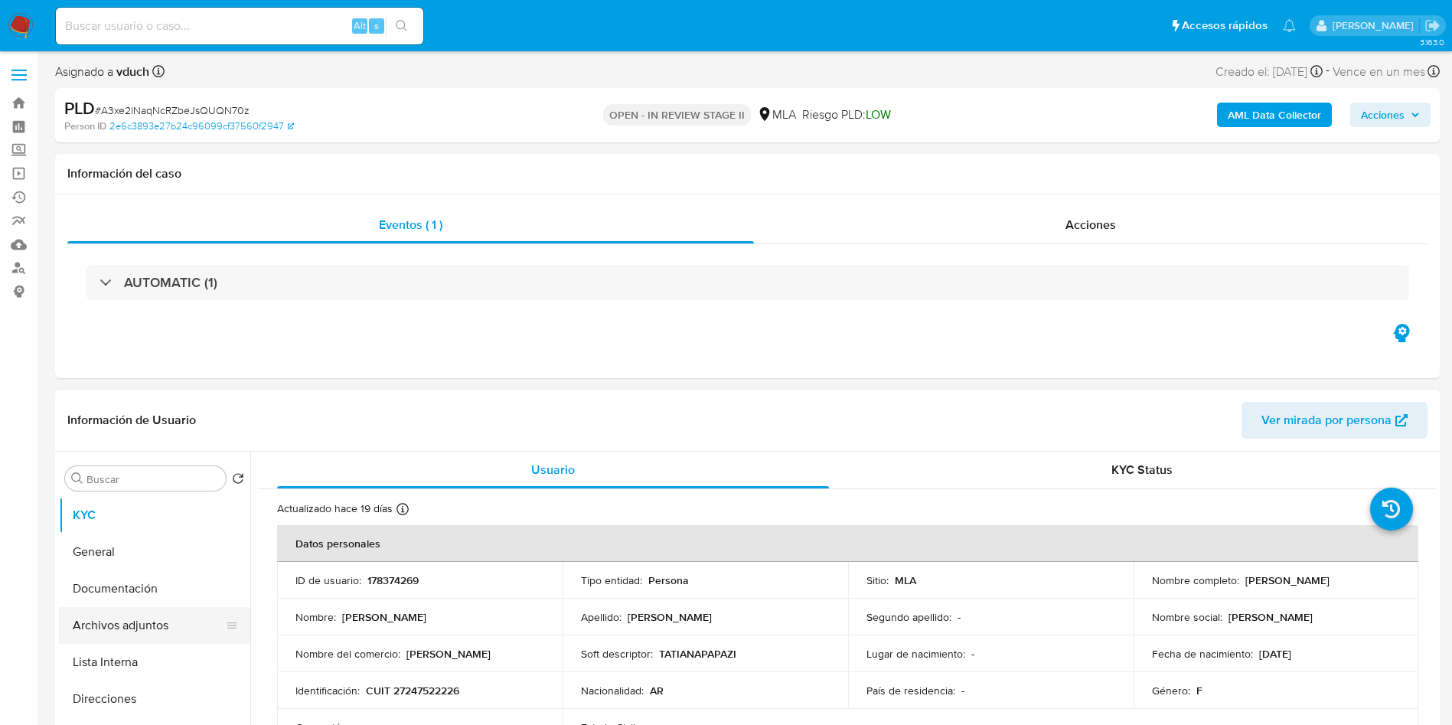
click at [122, 608] on button "Archivos adjuntos" at bounding box center [148, 625] width 179 height 37
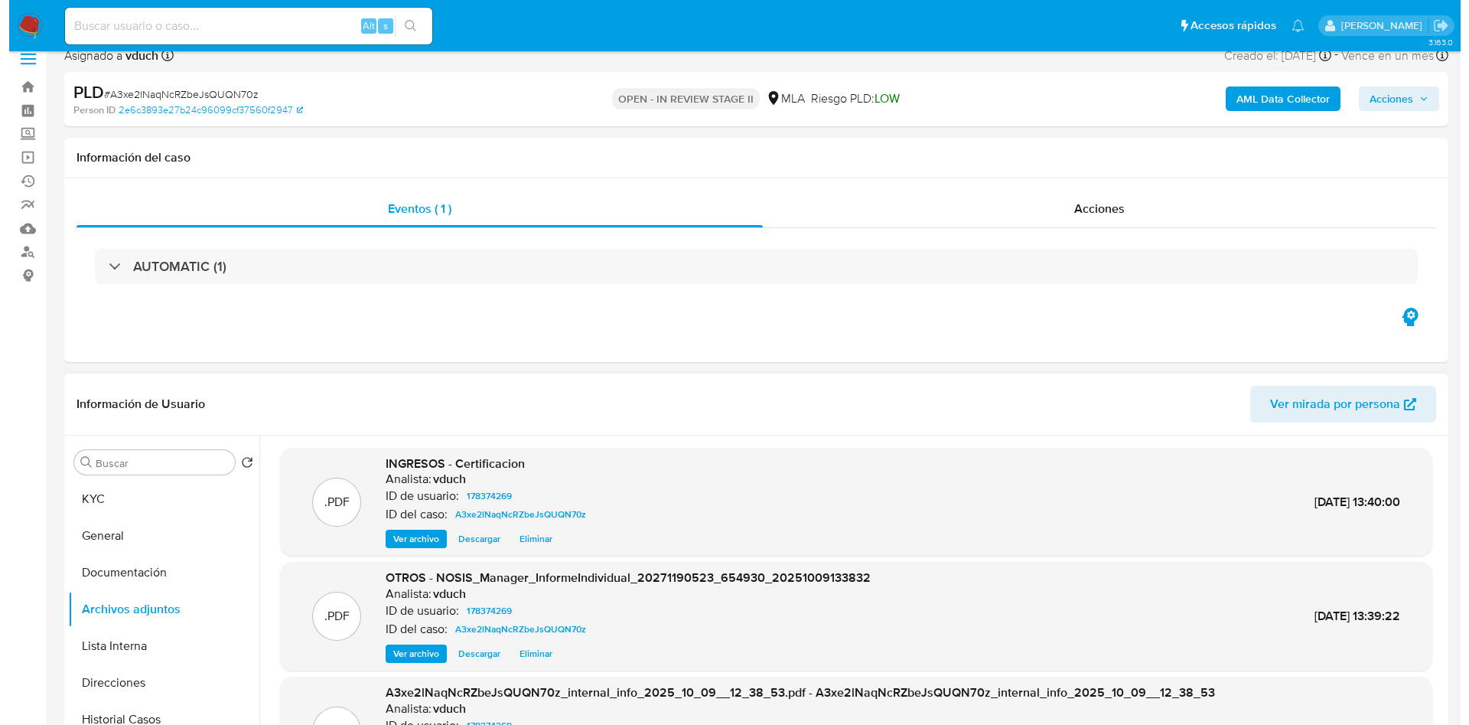
scroll to position [115, 0]
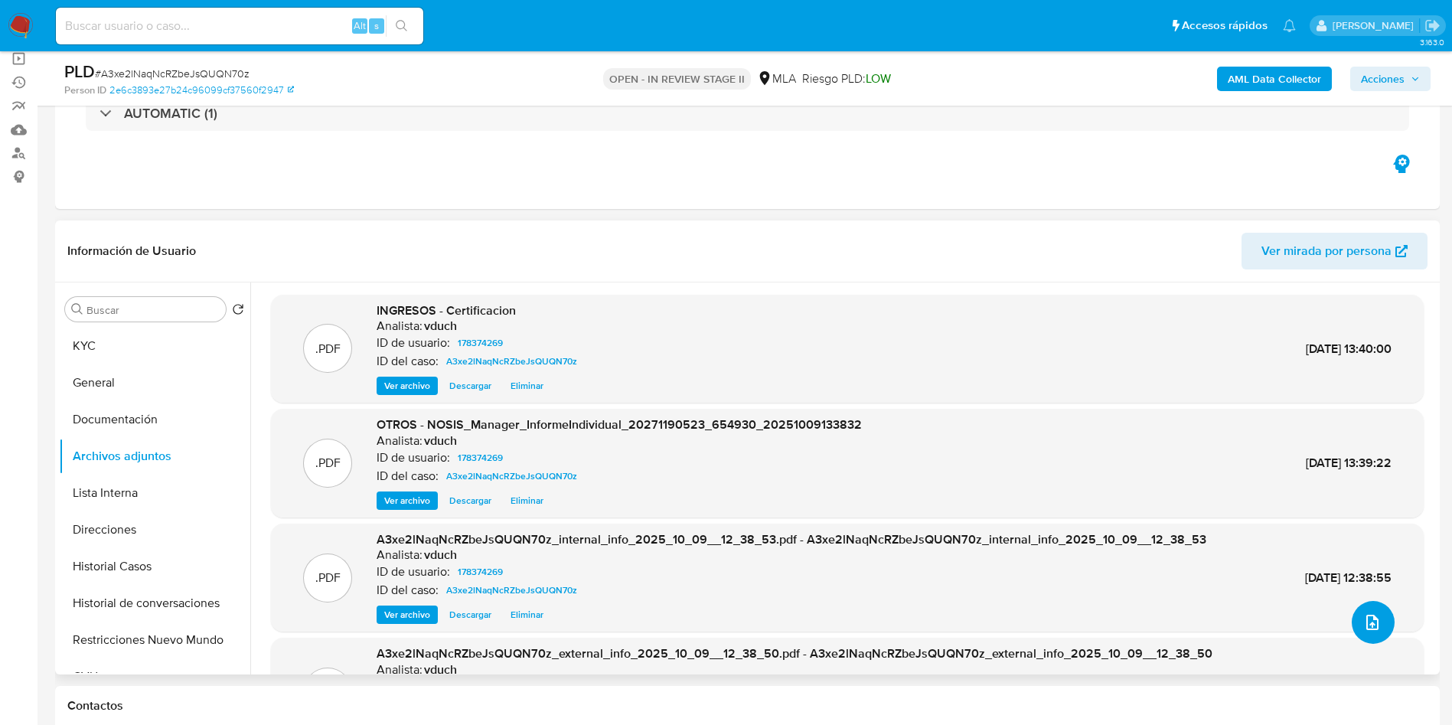
click at [1351, 619] on button "upload-file" at bounding box center [1372, 622] width 43 height 43
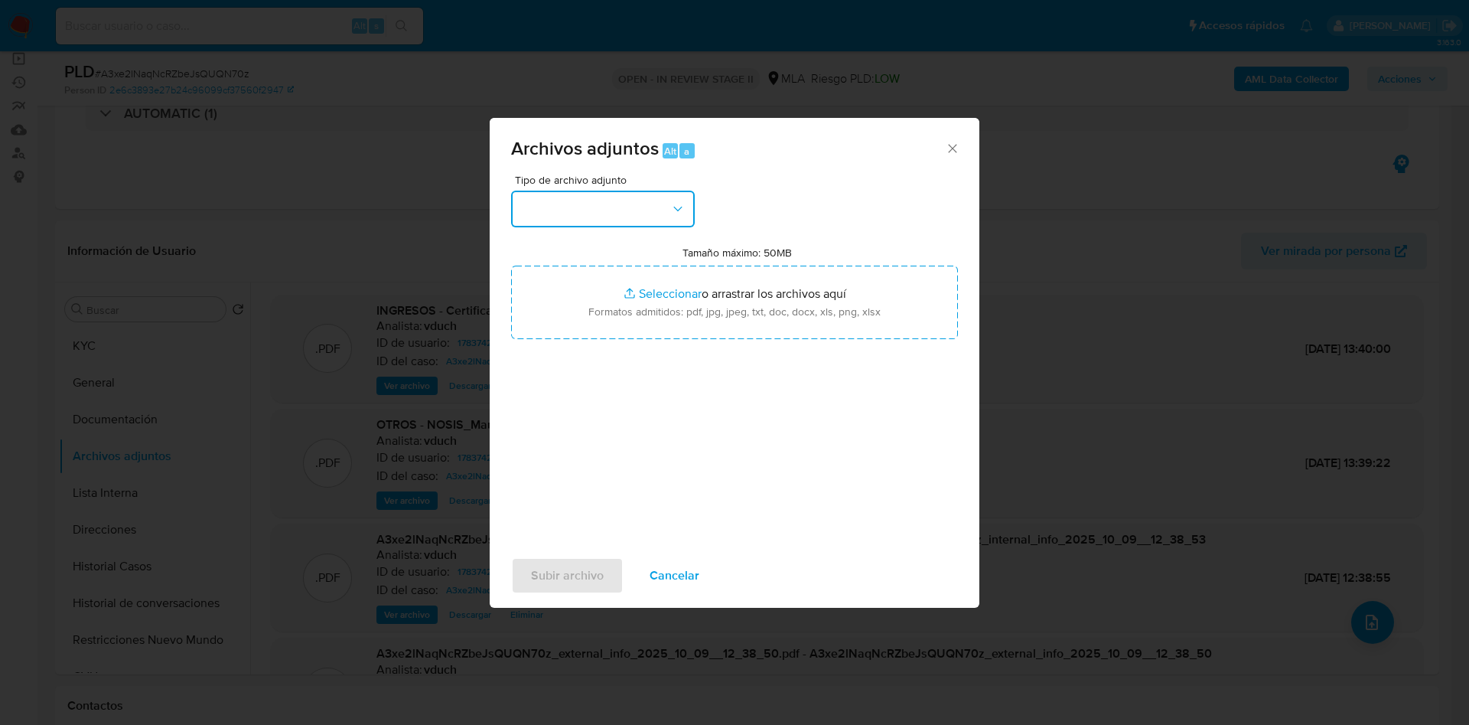
click at [644, 211] on button "button" at bounding box center [603, 209] width 184 height 37
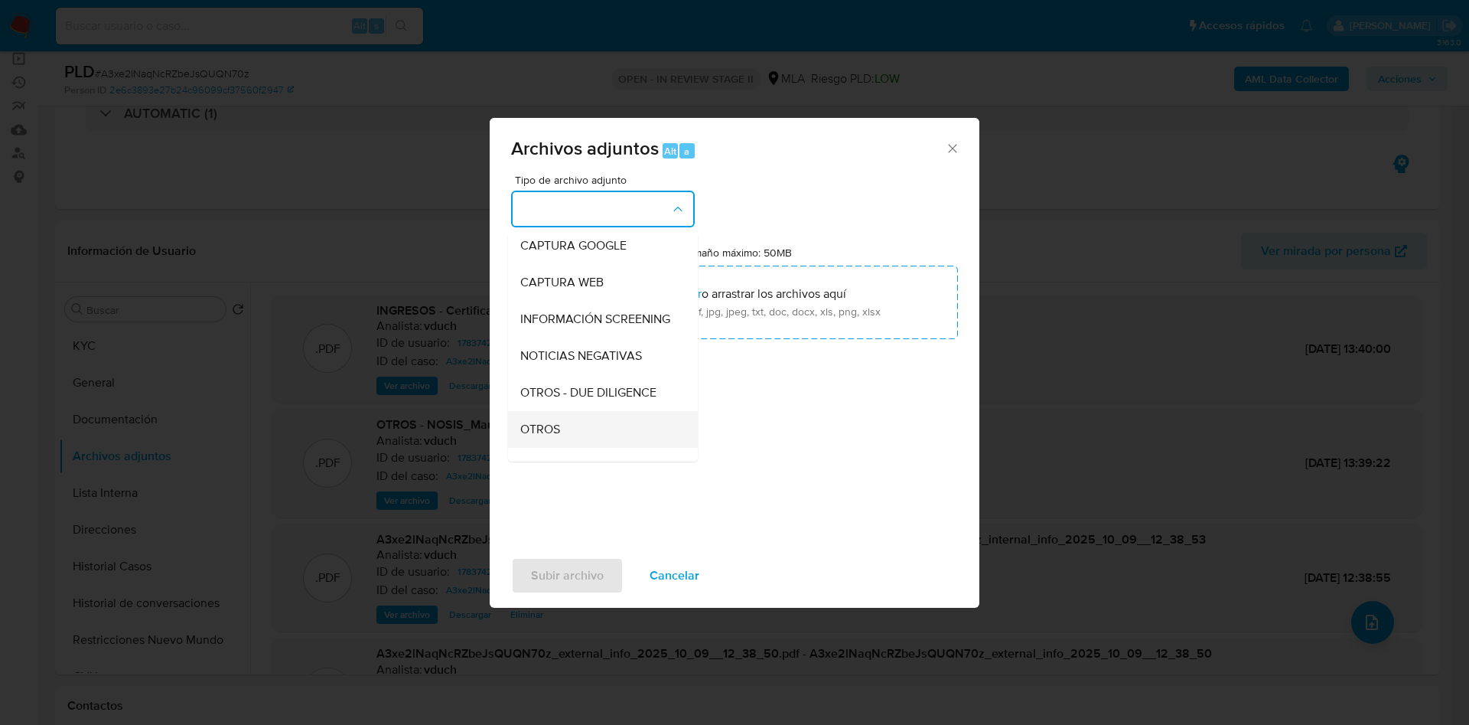
click at [570, 438] on div "OTROS" at bounding box center [598, 429] width 156 height 37
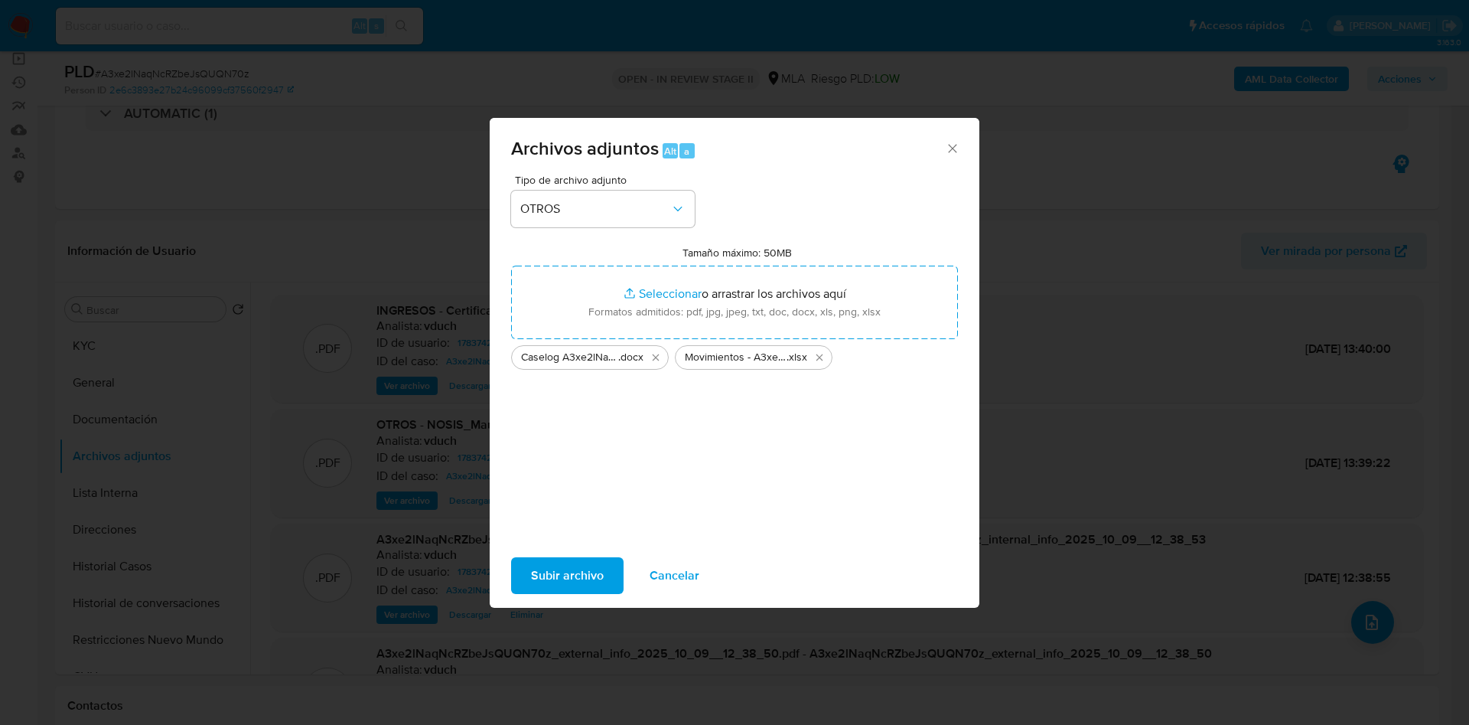
click at [575, 568] on span "Subir archivo" at bounding box center [567, 576] width 73 height 34
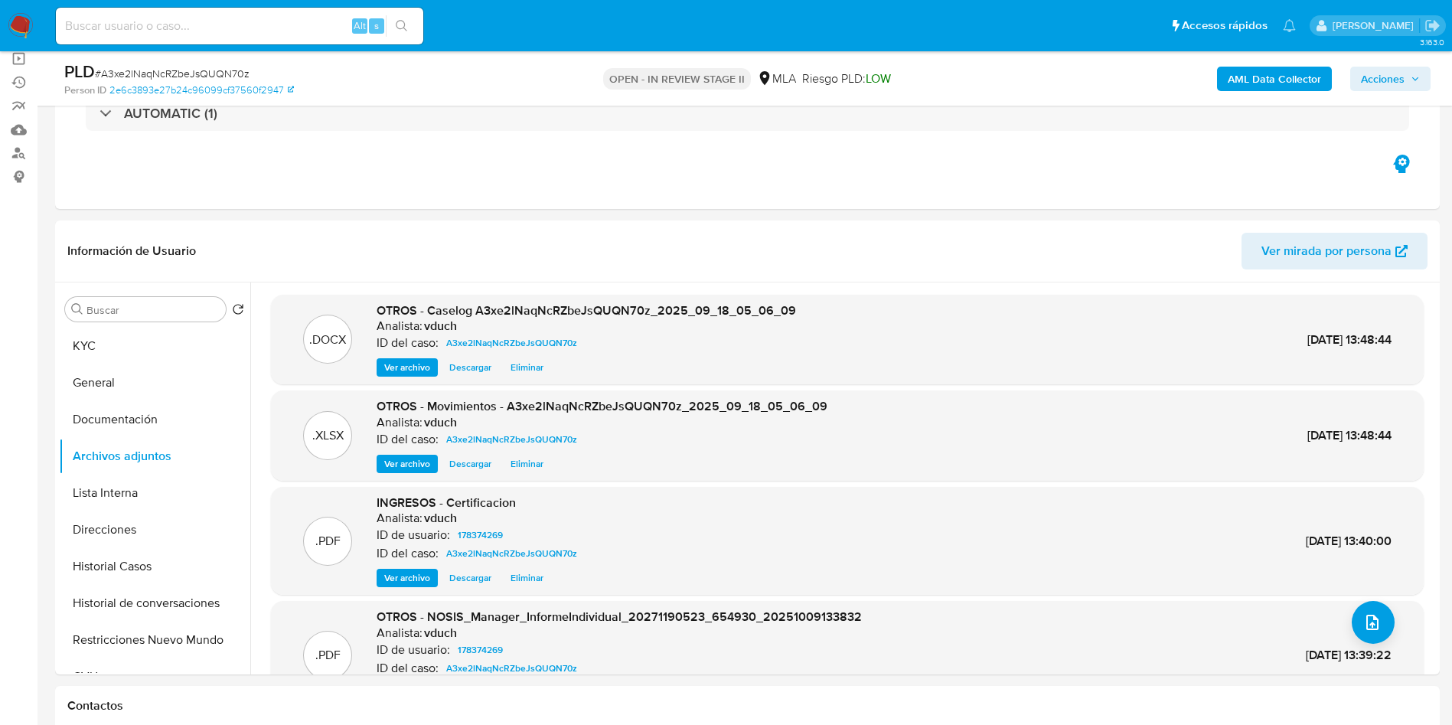
click at [1396, 61] on div "AML Data Collector Acciones" at bounding box center [1204, 78] width 451 height 36
click at [1384, 73] on span "Acciones" at bounding box center [1382, 79] width 44 height 24
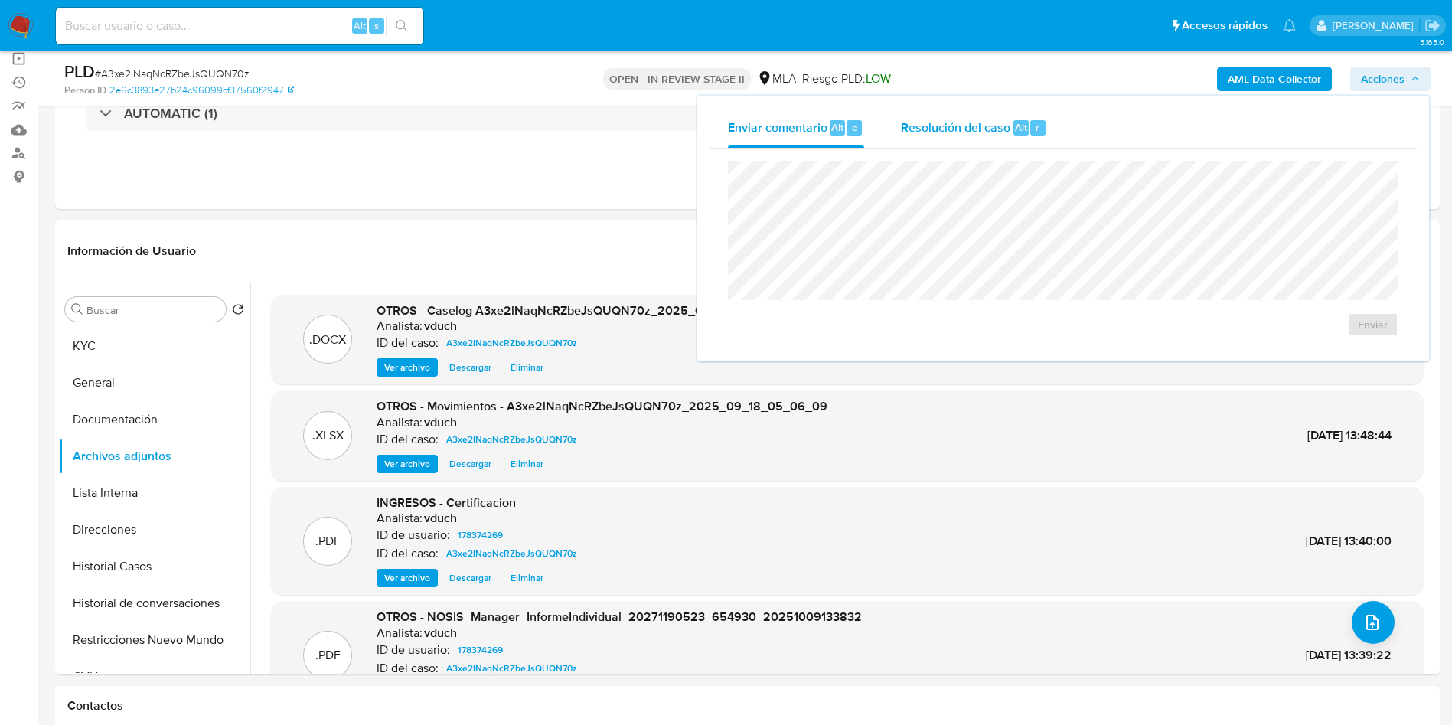
click at [979, 134] on span "Resolución del caso" at bounding box center [955, 127] width 109 height 18
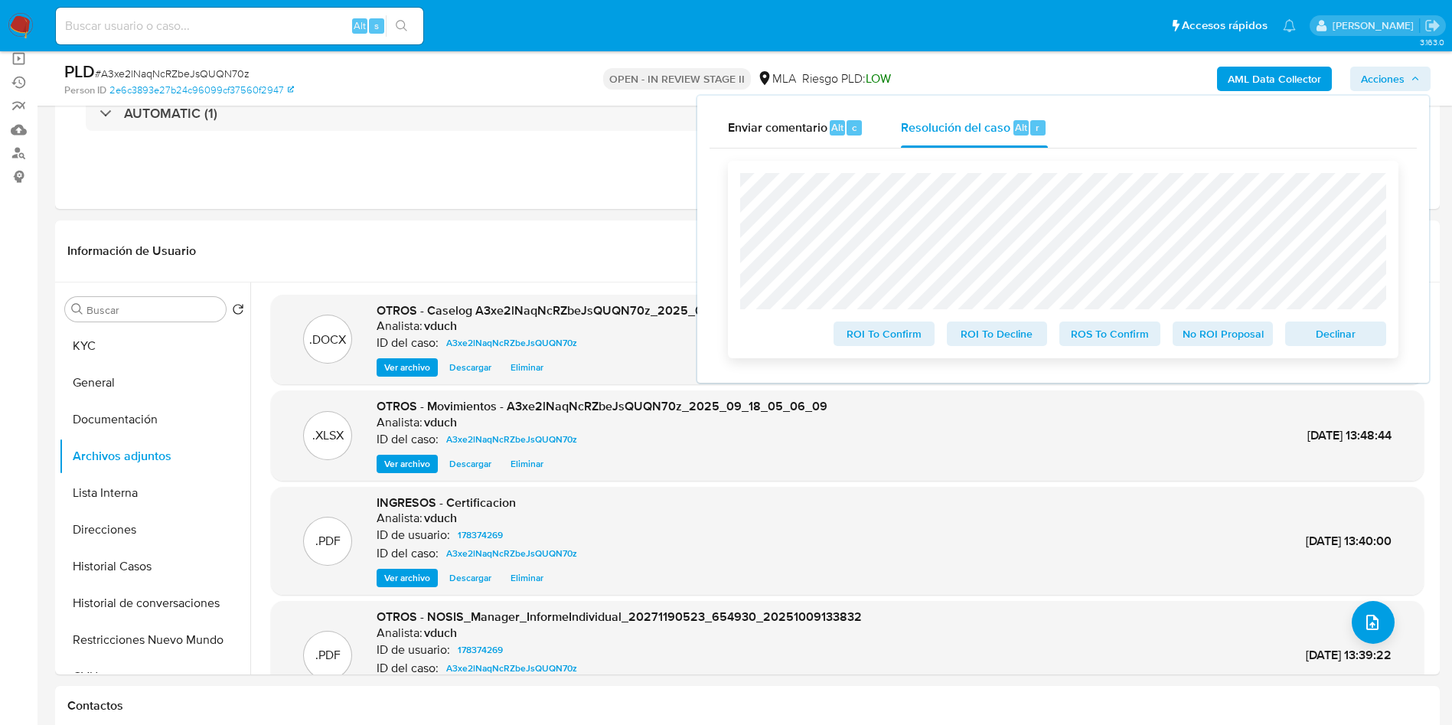
click at [1235, 336] on span "No ROI Proposal" at bounding box center [1223, 333] width 80 height 21
click at [1213, 332] on span "No ROI Proposal" at bounding box center [1223, 333] width 80 height 21
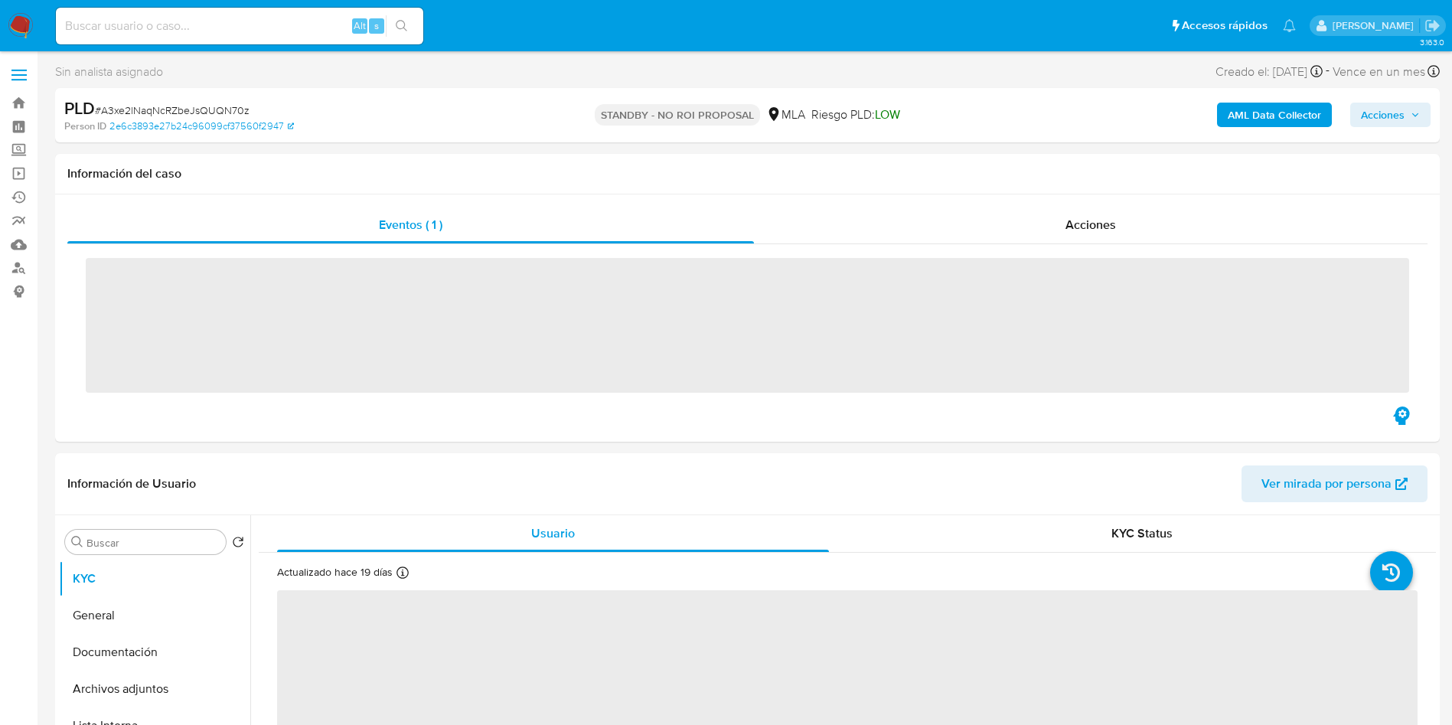
click at [158, 13] on div "Alt s" at bounding box center [239, 26] width 367 height 37
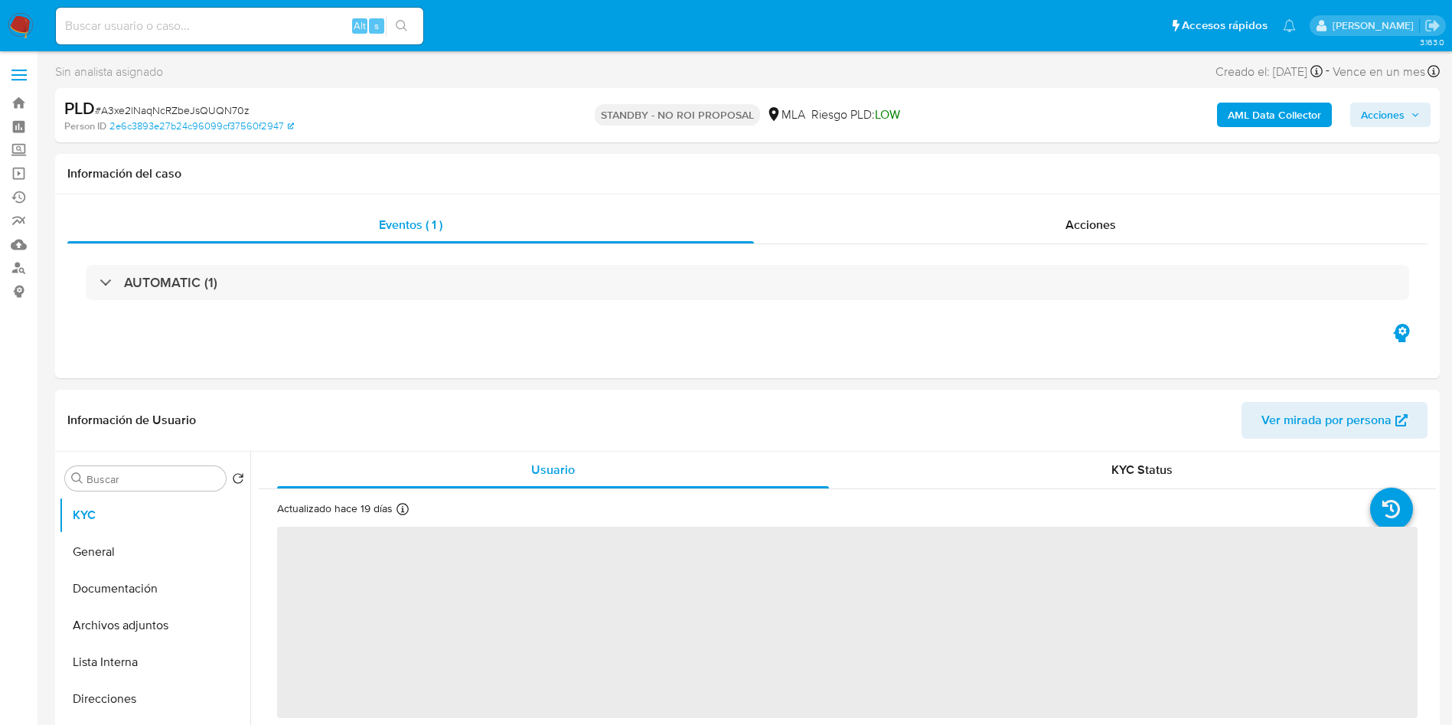
click at [283, 28] on input at bounding box center [239, 26] width 367 height 20
paste input "czogUImsFv10xzH4kD0BF6Te"
type input "czogUImsFv10xzH4kD0BF6Te"
click at [406, 21] on icon "search-icon" at bounding box center [402, 26] width 12 height 12
select select "10"
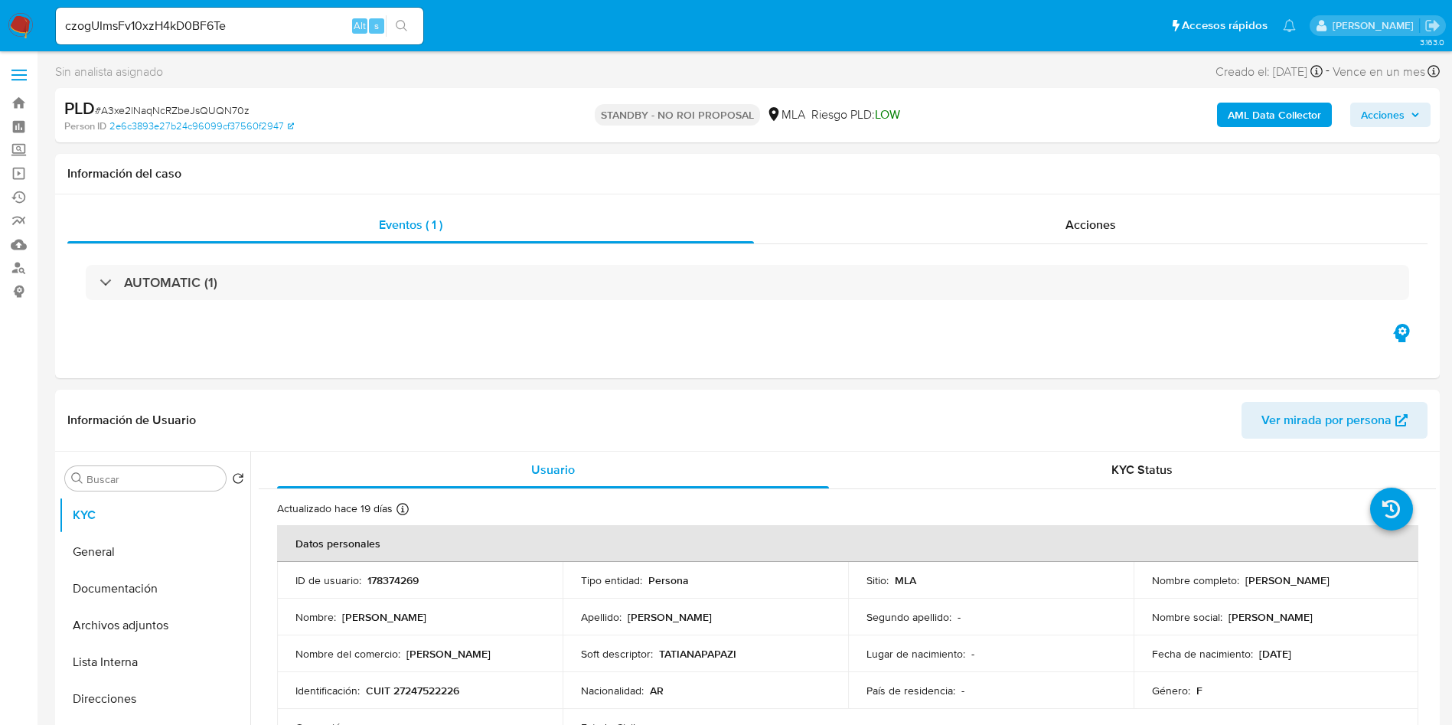
click at [399, 27] on icon "search-icon" at bounding box center [402, 26] width 12 height 12
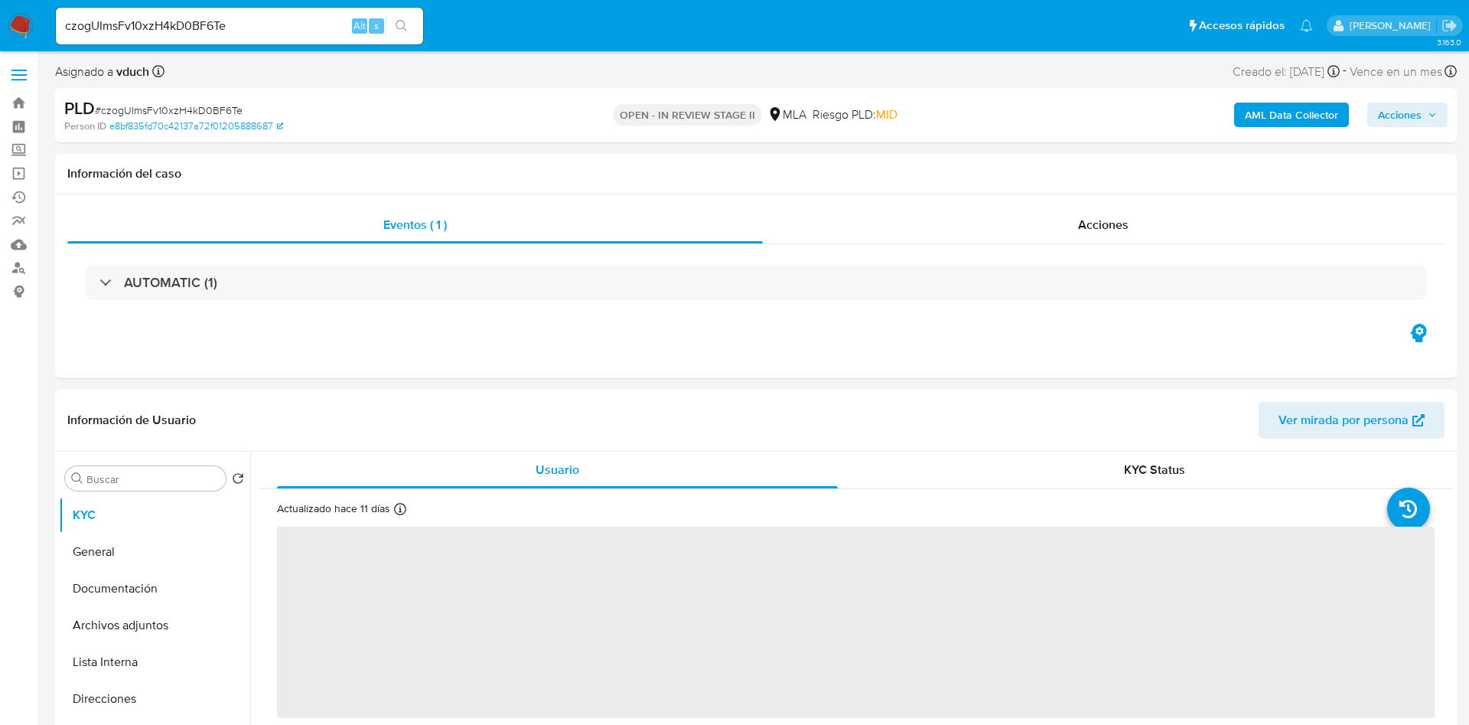
select select "10"
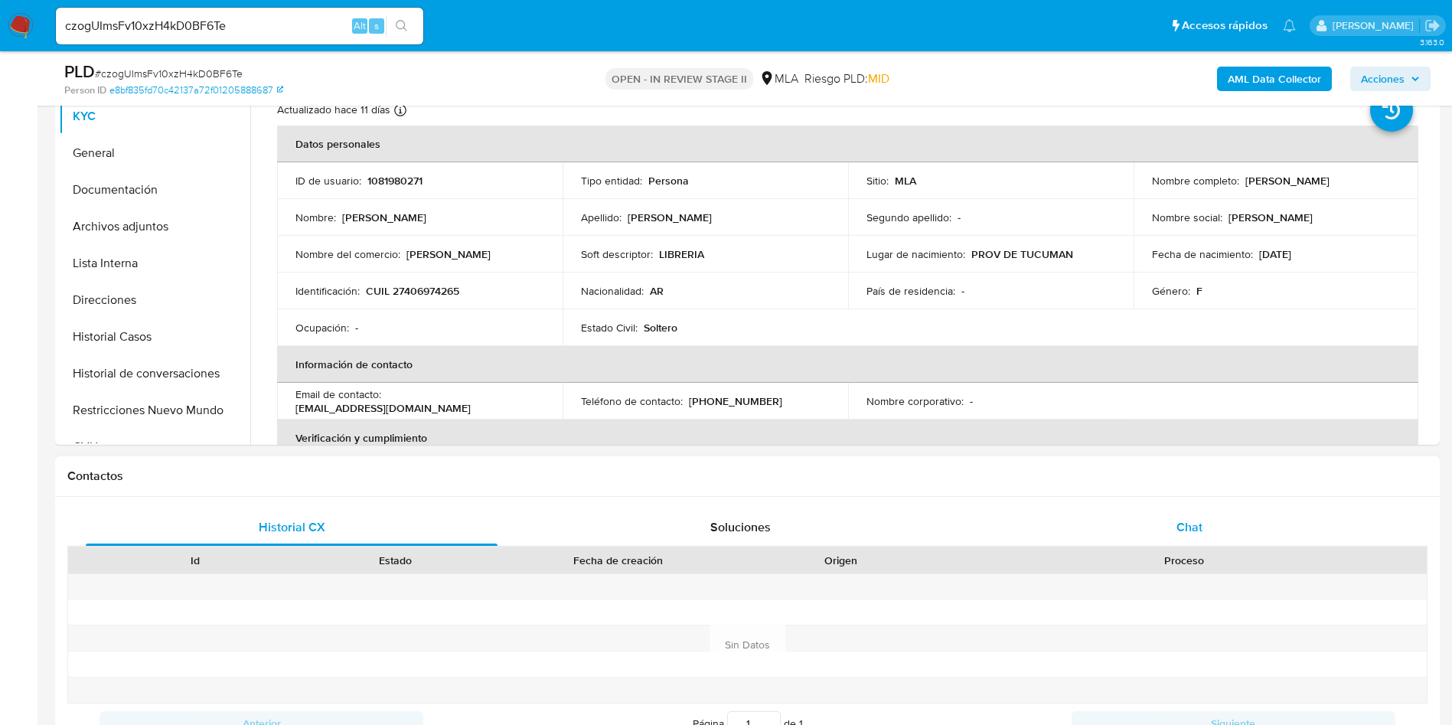
click at [1193, 542] on div "Chat" at bounding box center [1189, 527] width 412 height 37
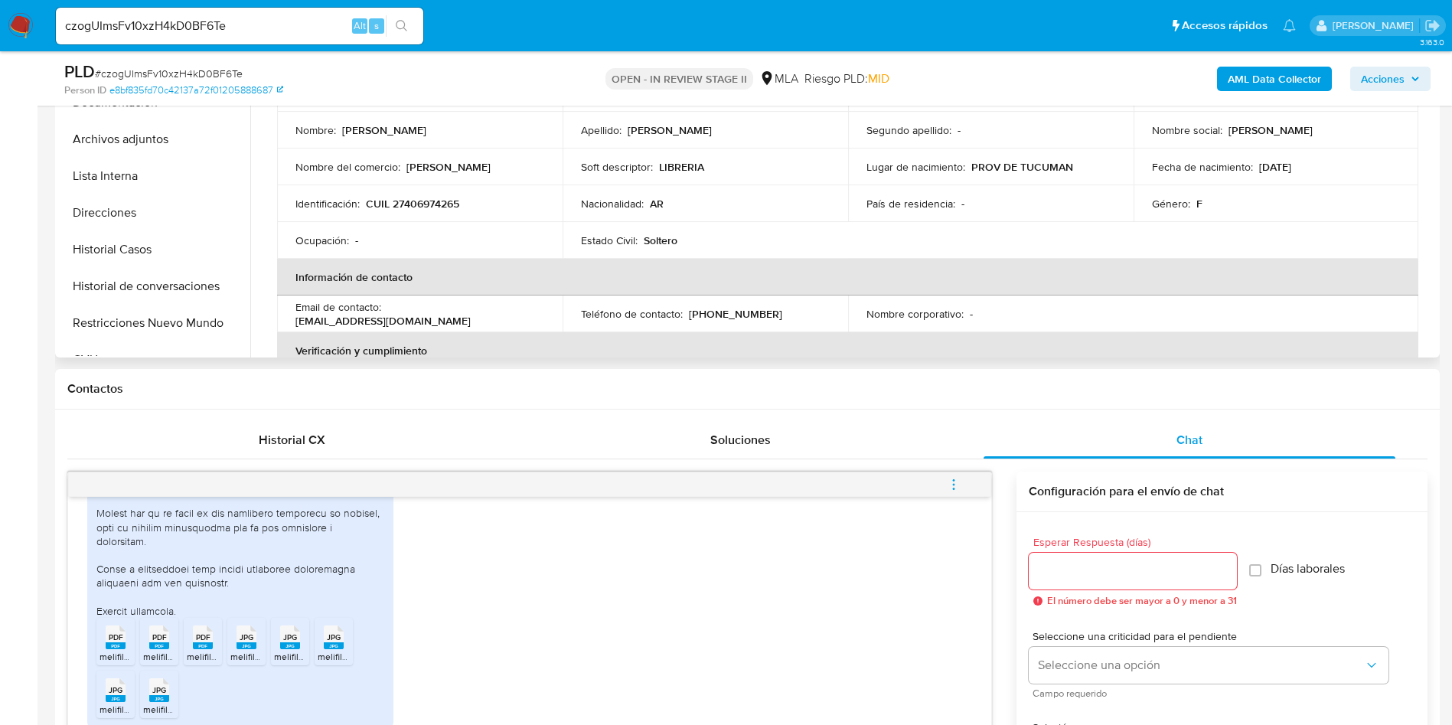
scroll to position [230, 0]
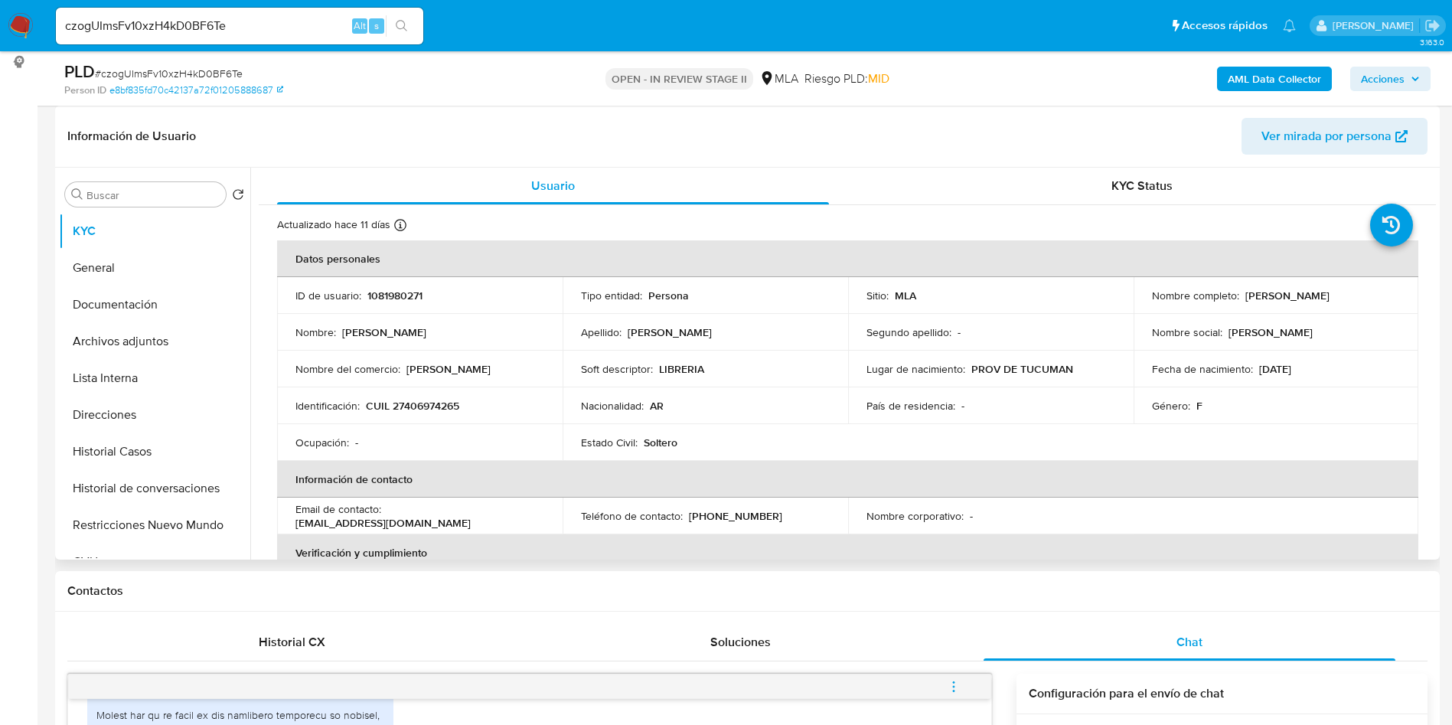
click at [396, 296] on p "1081980271" at bounding box center [394, 295] width 55 height 14
copy p "1081980271"
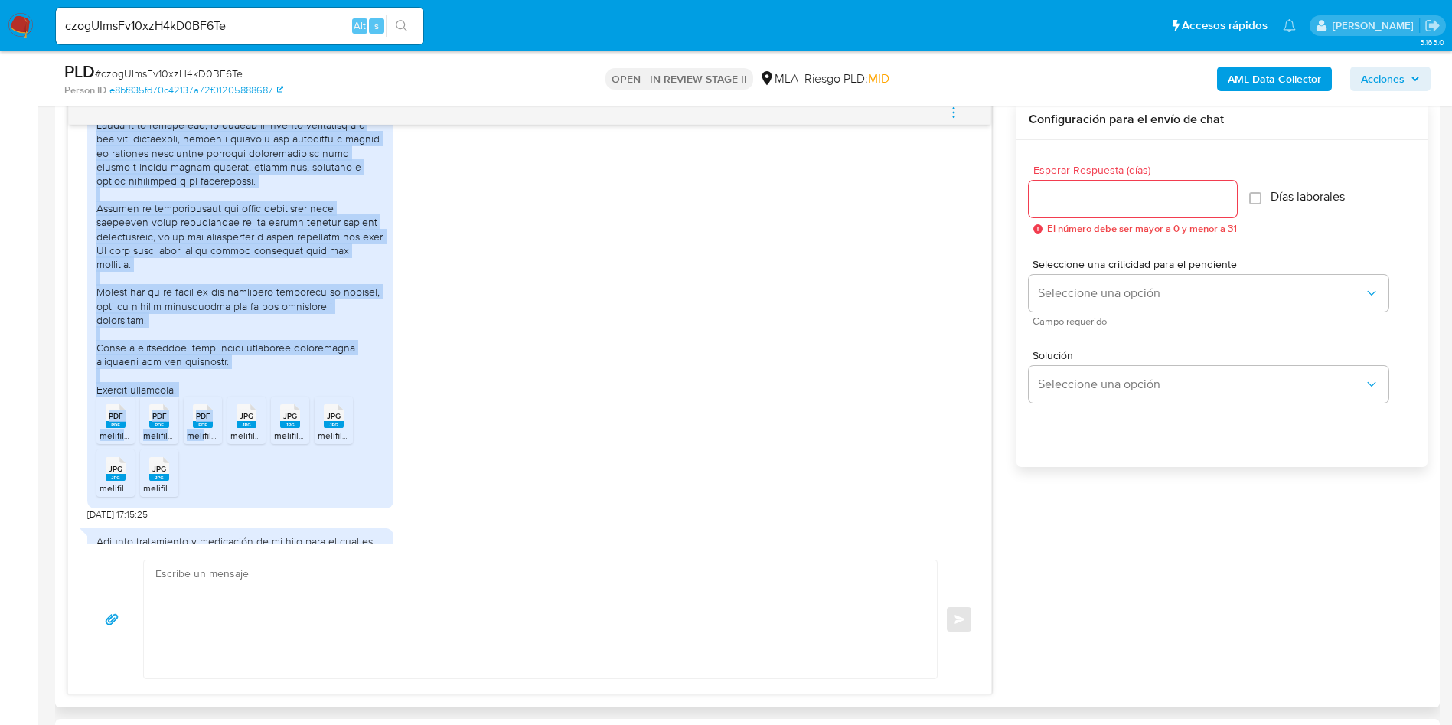
scroll to position [1041, 0]
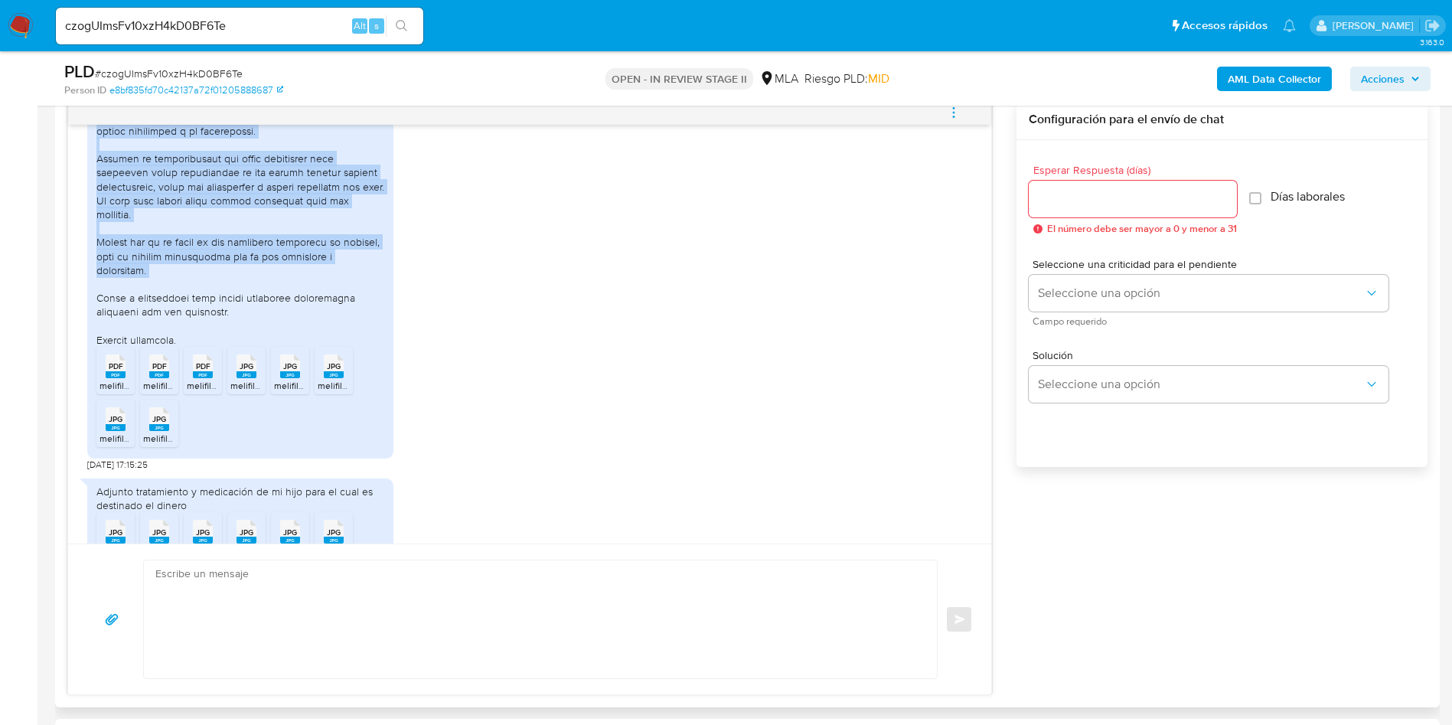
drag, startPoint x: 99, startPoint y: 432, endPoint x: 406, endPoint y: 293, distance: 337.0
click at [406, 293] on div "PDF PDF melifile6802820603917242807.pdf PDF PDF melifile6960281078082696227.pdf…" at bounding box center [529, 200] width 885 height 542
copy div "Hola, buen día. Quiero aclarar que la cuenta de Mercado Pago en un principio fu…"
click at [256, 440] on ul "PDF PDF melifile6802820603917242807.pdf PDF PDF melifile6960281078082696227.pdf…" at bounding box center [240, 400] width 288 height 106
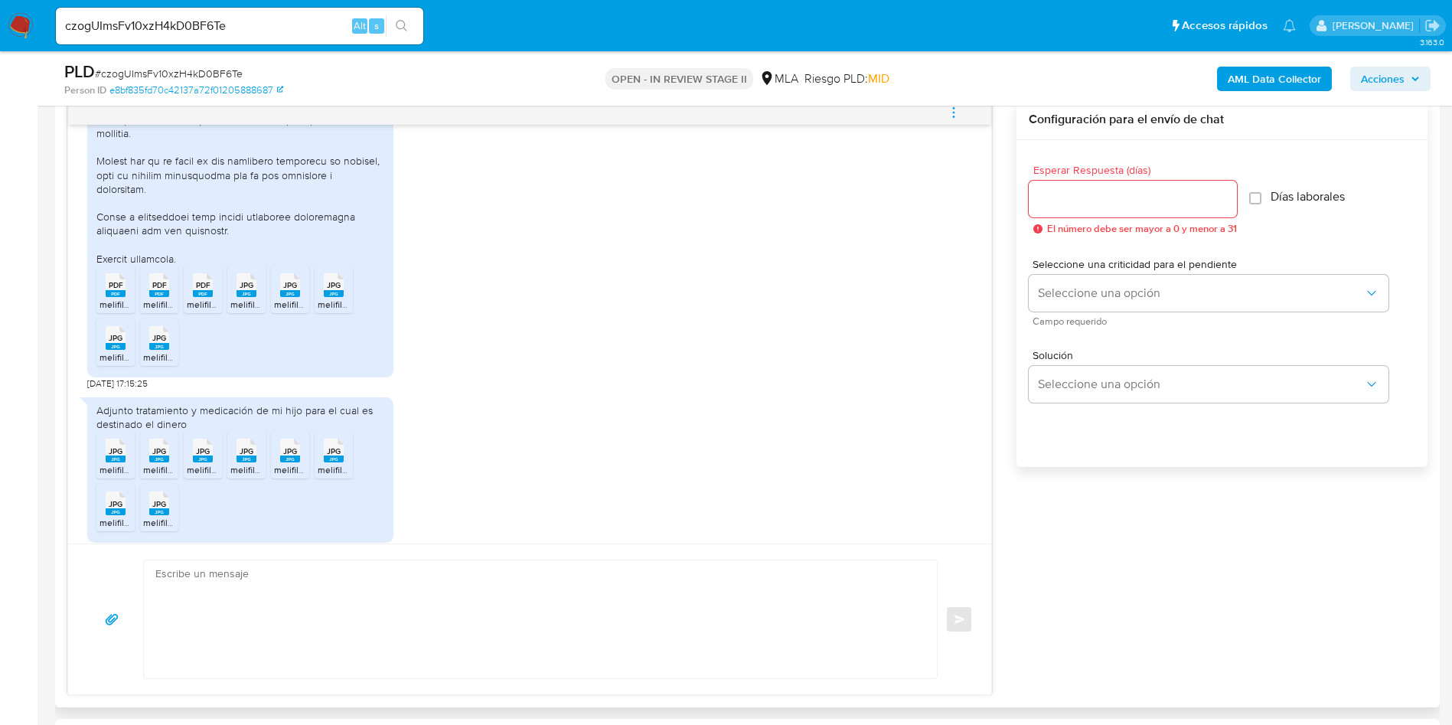
scroll to position [1155, 0]
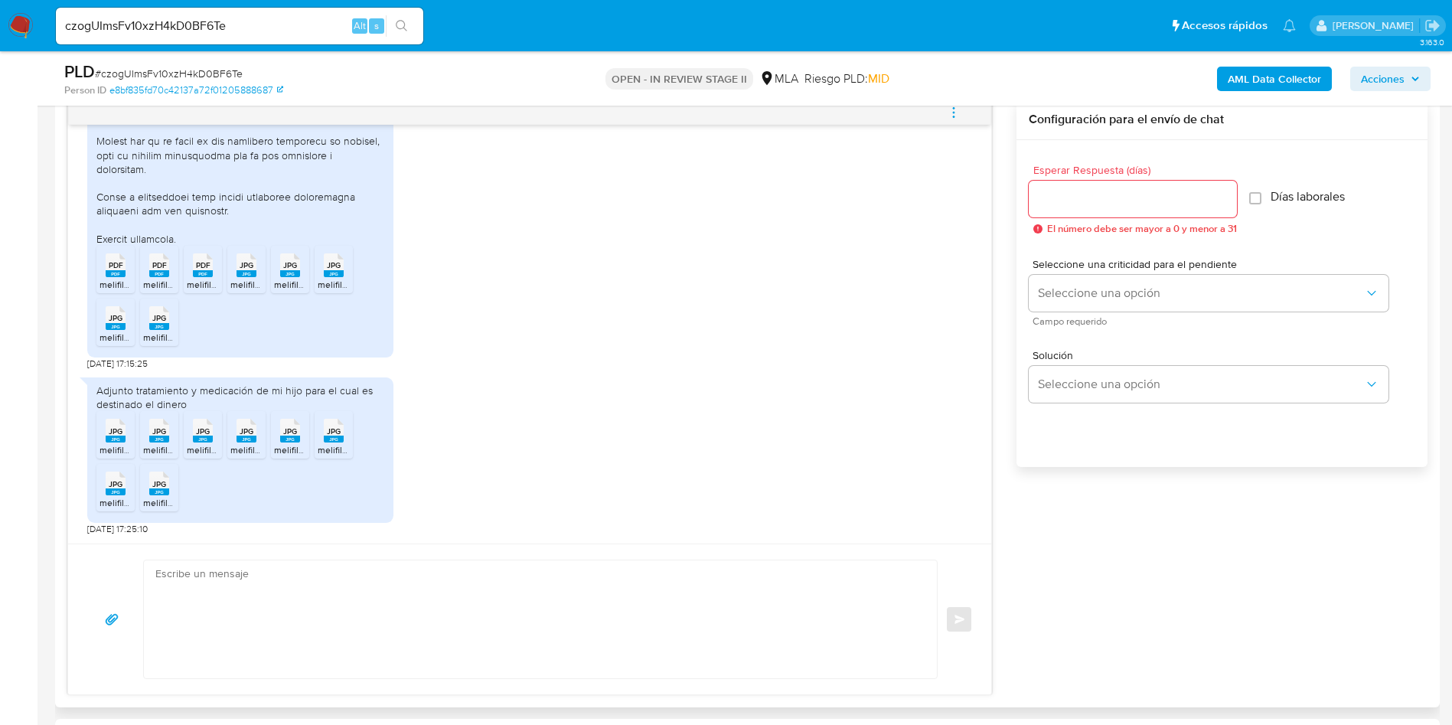
click at [133, 393] on div "Adjunto tratamiento y medicación de mi hijo para el cual es destinado el dinero" at bounding box center [240, 397] width 288 height 28
click at [570, 419] on div "Adjunto tratamiento y medicación de mi hijo para el cual es destinado el dinero…" at bounding box center [529, 453] width 885 height 166
click at [122, 276] on icon "PDF" at bounding box center [116, 265] width 20 height 27
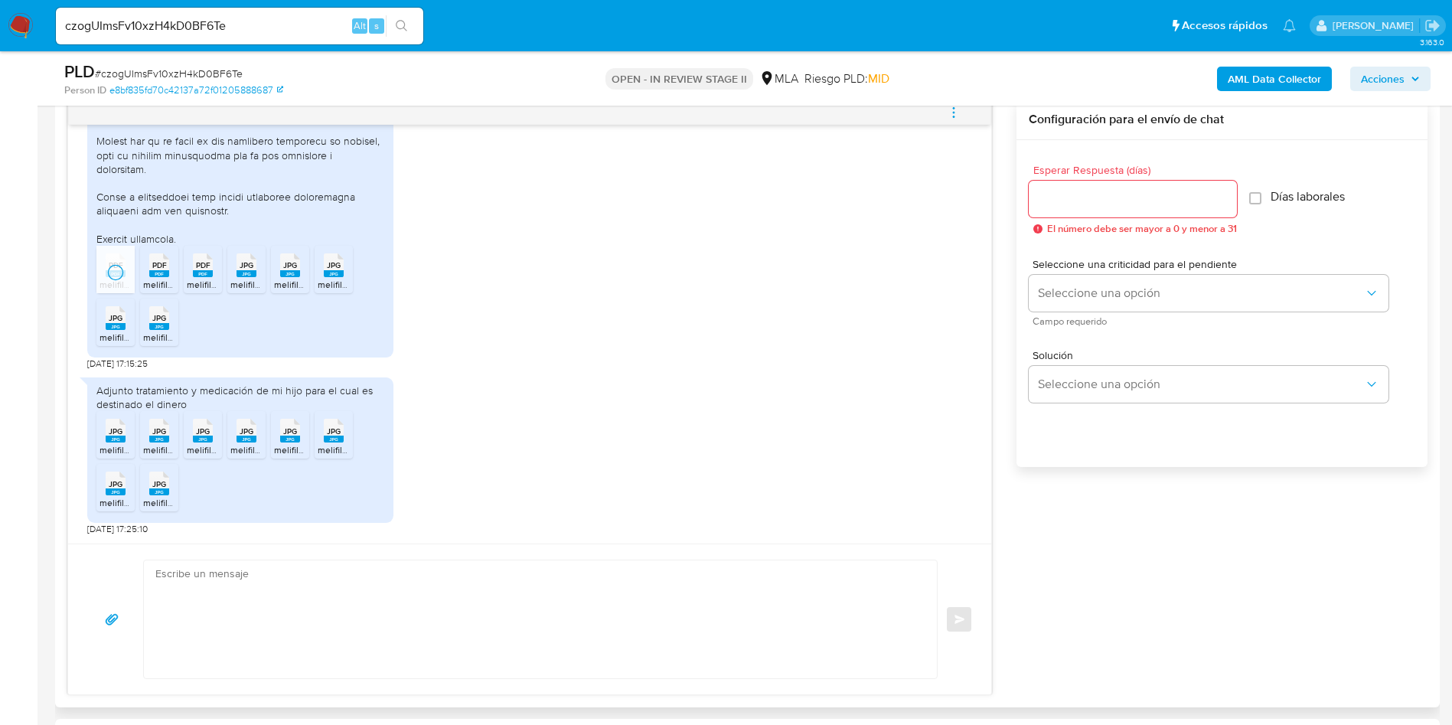
click at [157, 272] on rect at bounding box center [159, 273] width 20 height 7
click at [205, 269] on span "PDF" at bounding box center [203, 265] width 15 height 10
click at [236, 271] on div "JPG JPG" at bounding box center [246, 264] width 32 height 30
drag, startPoint x: 294, startPoint y: 276, endPoint x: 337, endPoint y: 278, distance: 42.9
click at [294, 276] on rect at bounding box center [290, 273] width 20 height 7
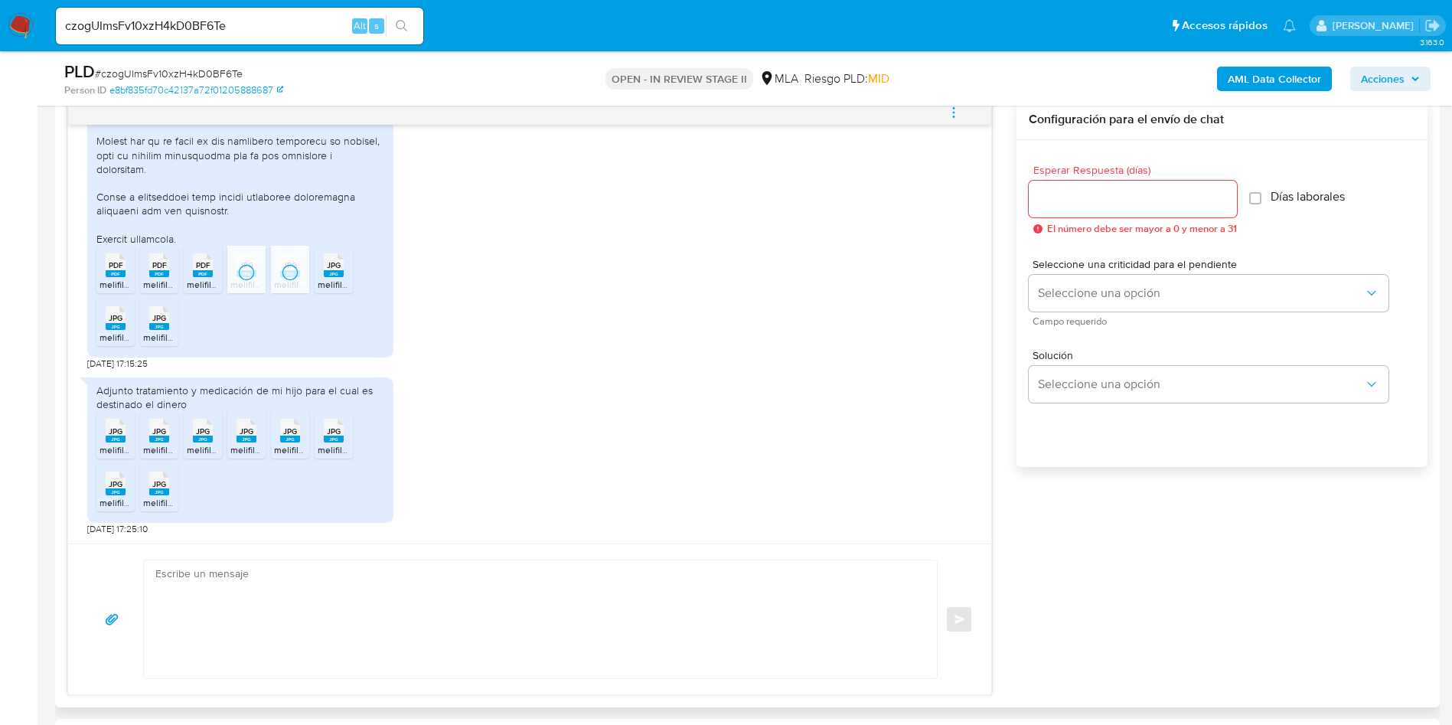
drag, startPoint x: 344, startPoint y: 278, endPoint x: 300, endPoint y: 295, distance: 47.5
click at [344, 278] on div "JPG JPG" at bounding box center [334, 264] width 32 height 30
click at [170, 318] on div "JPG JPG" at bounding box center [159, 316] width 32 height 30
drag, startPoint x: 118, startPoint y: 325, endPoint x: 114, endPoint y: 391, distance: 65.9
click at [117, 325] on rect at bounding box center [116, 326] width 20 height 7
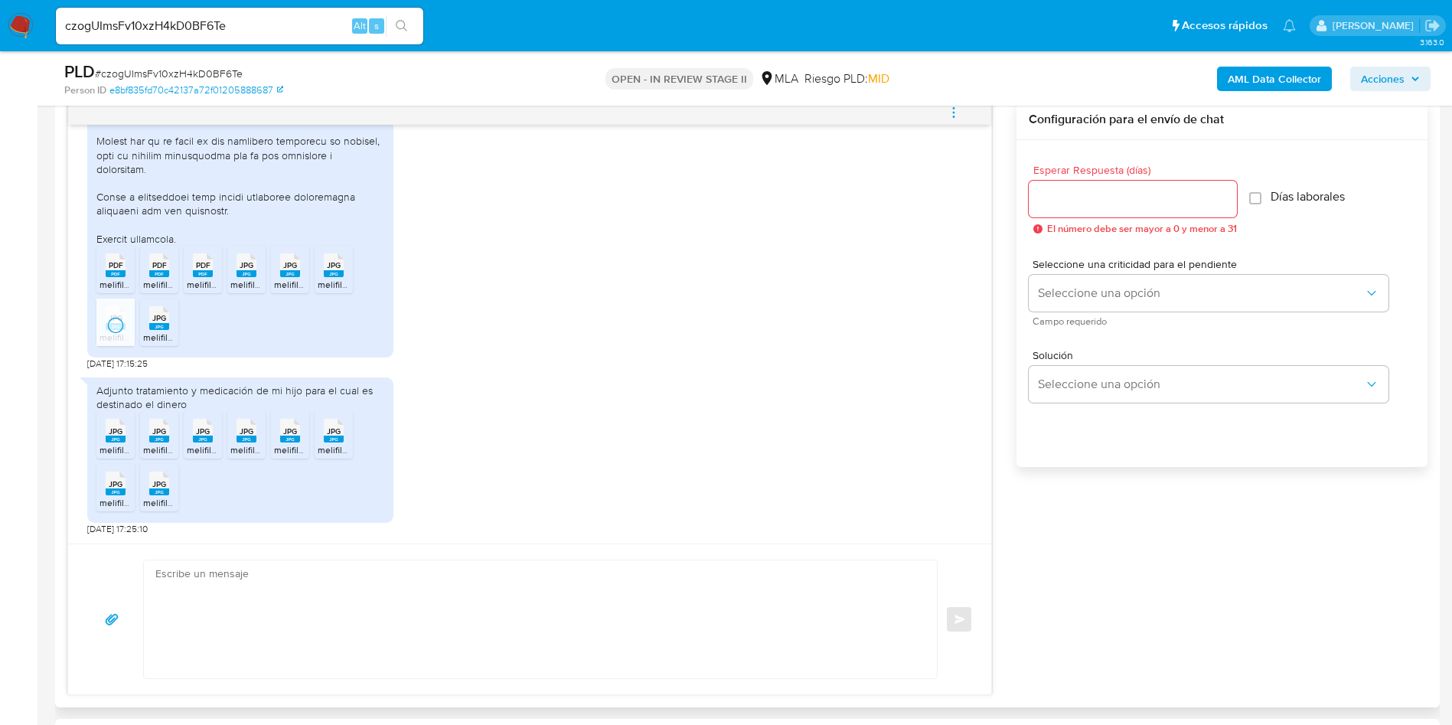
click at [112, 435] on span "JPG" at bounding box center [116, 431] width 14 height 10
click at [155, 438] on rect at bounding box center [159, 438] width 20 height 7
click at [205, 441] on rect at bounding box center [203, 438] width 20 height 7
drag, startPoint x: 246, startPoint y: 442, endPoint x: 270, endPoint y: 442, distance: 24.5
click at [246, 442] on rect at bounding box center [246, 438] width 20 height 7
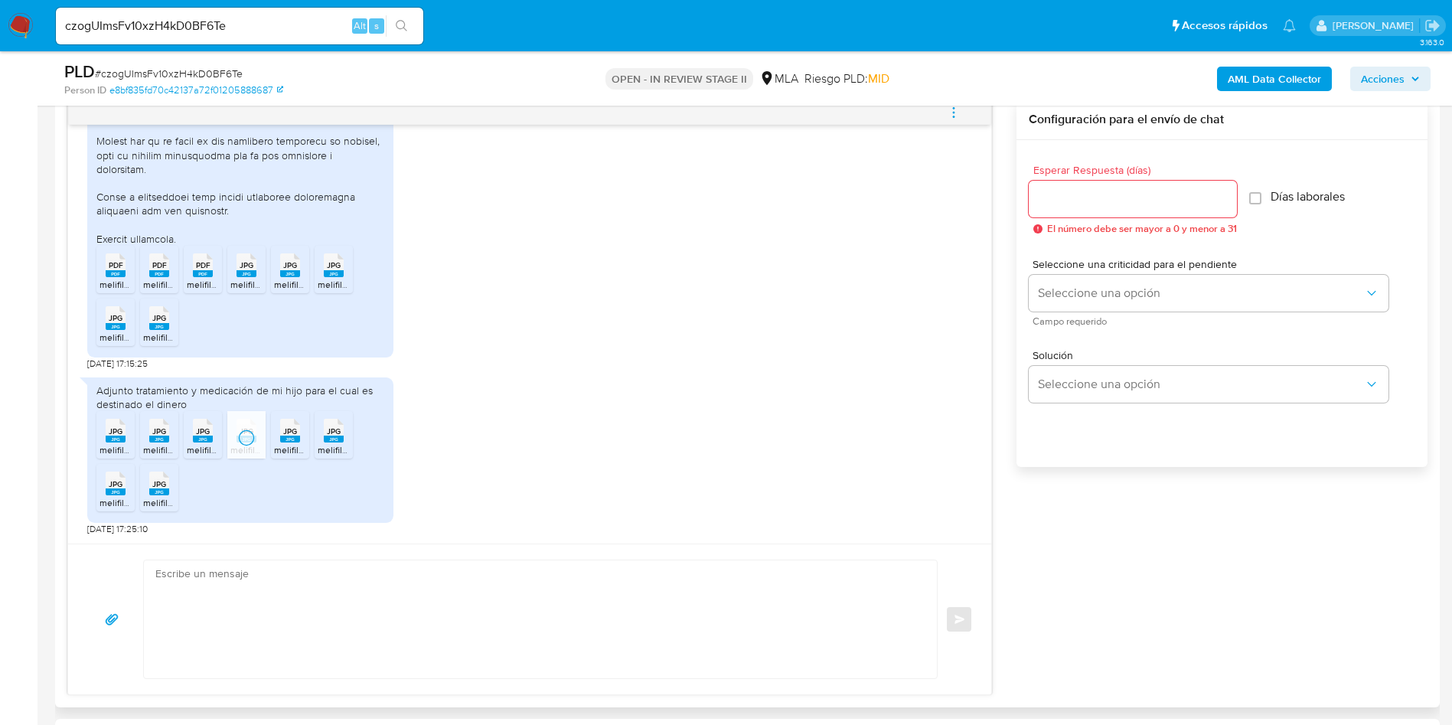
click at [284, 440] on rect at bounding box center [290, 438] width 20 height 7
click at [348, 438] on div "JPG JPG" at bounding box center [334, 429] width 32 height 30
click at [152, 489] on span "JPG" at bounding box center [159, 484] width 14 height 10
click at [99, 485] on li "JPG JPG melifile6109989363892798001.jpg" at bounding box center [115, 487] width 38 height 47
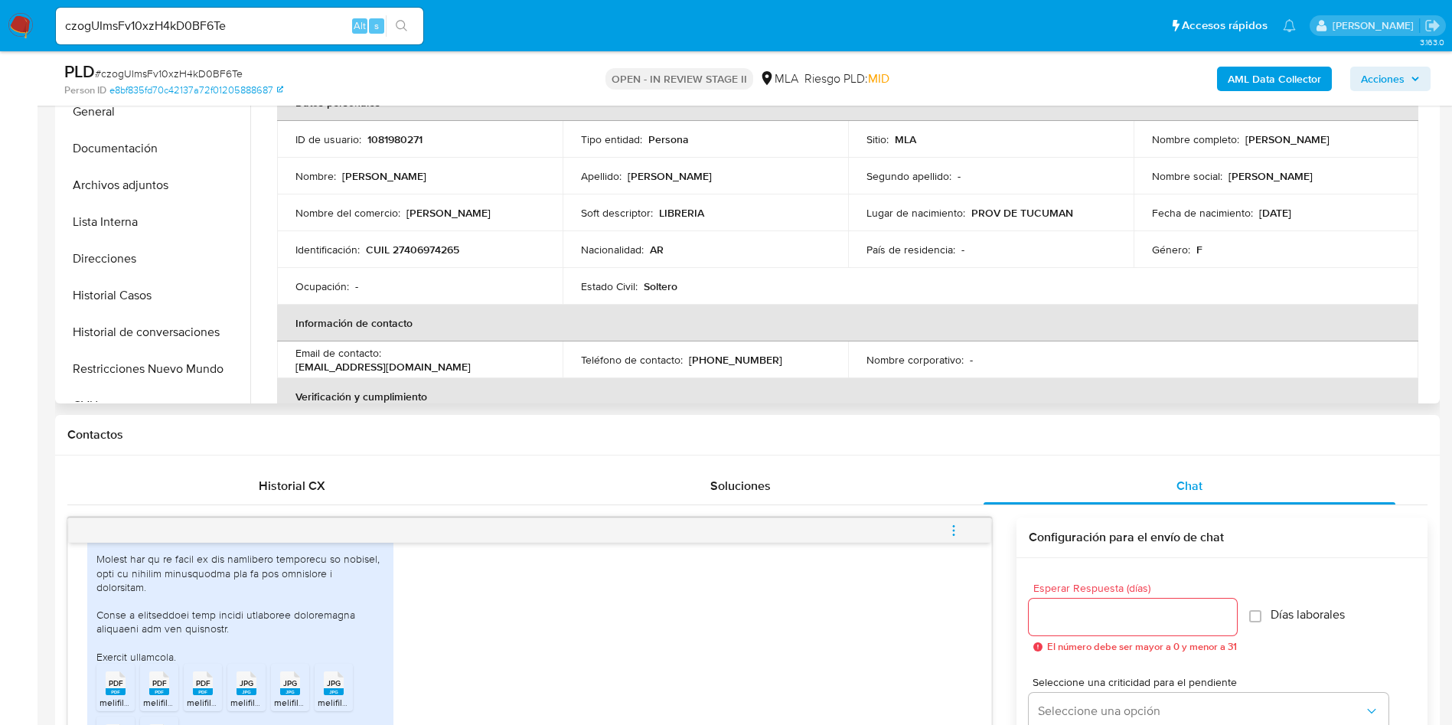
scroll to position [230, 0]
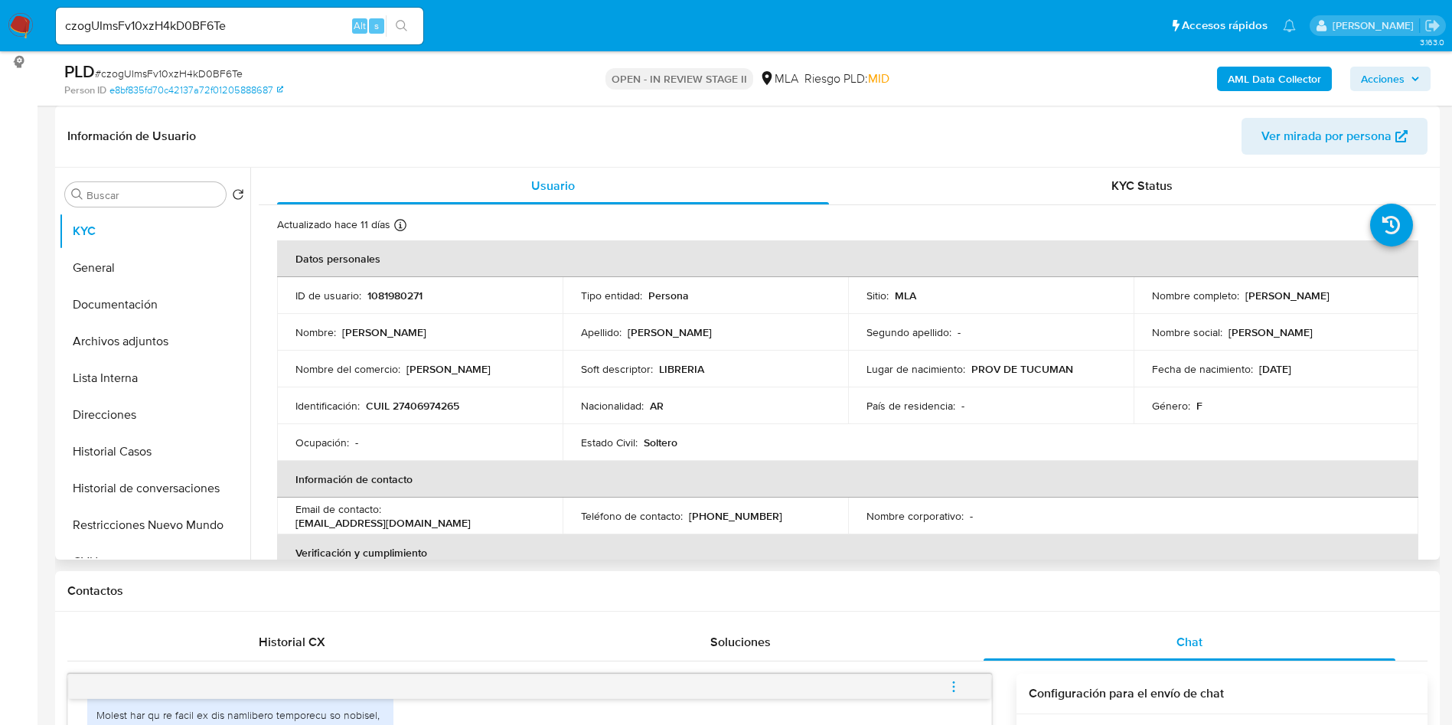
drag, startPoint x: 1240, startPoint y: 295, endPoint x: 1362, endPoint y: 305, distance: 122.1
click at [1370, 298] on div "Nombre completo : Cecilia Belen Aragon" at bounding box center [1276, 295] width 249 height 14
click at [125, 331] on button "Archivos adjuntos" at bounding box center [148, 341] width 179 height 37
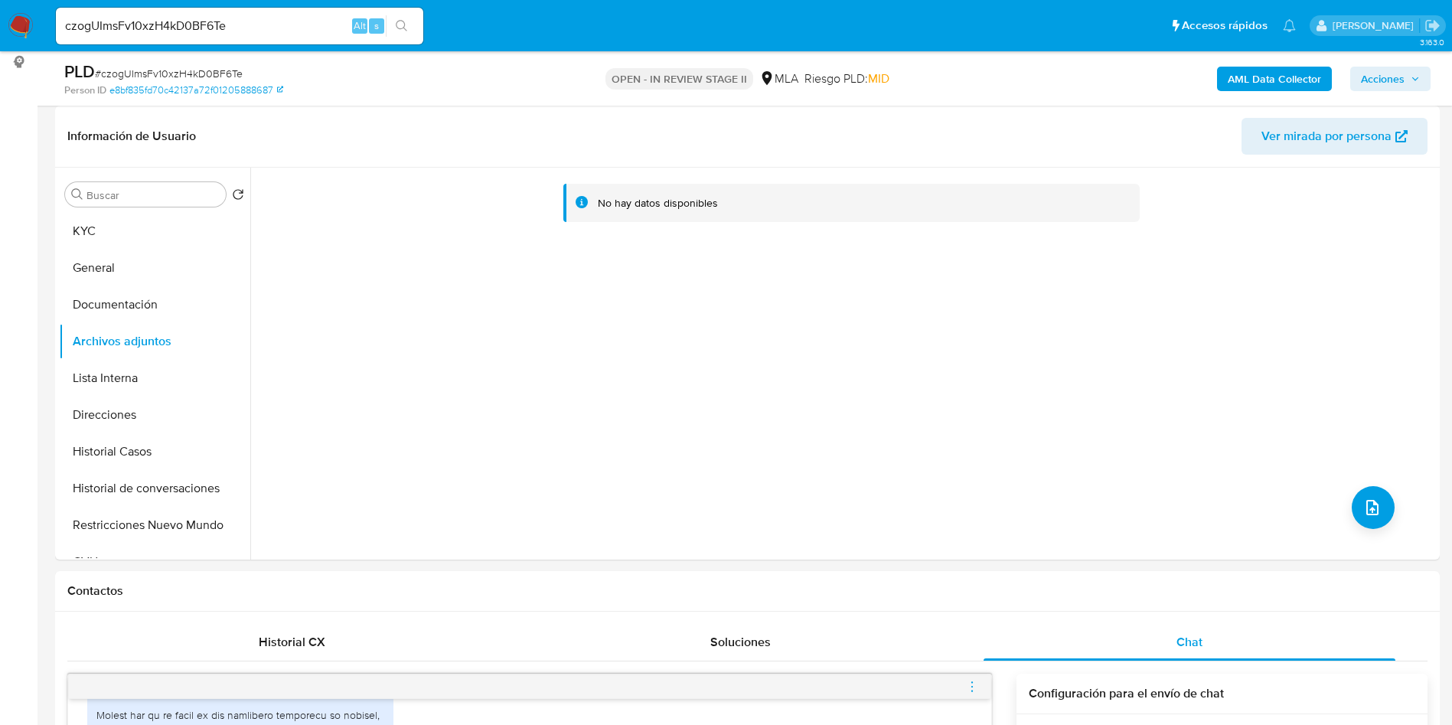
click at [1269, 83] on b "AML Data Collector" at bounding box center [1273, 79] width 93 height 24
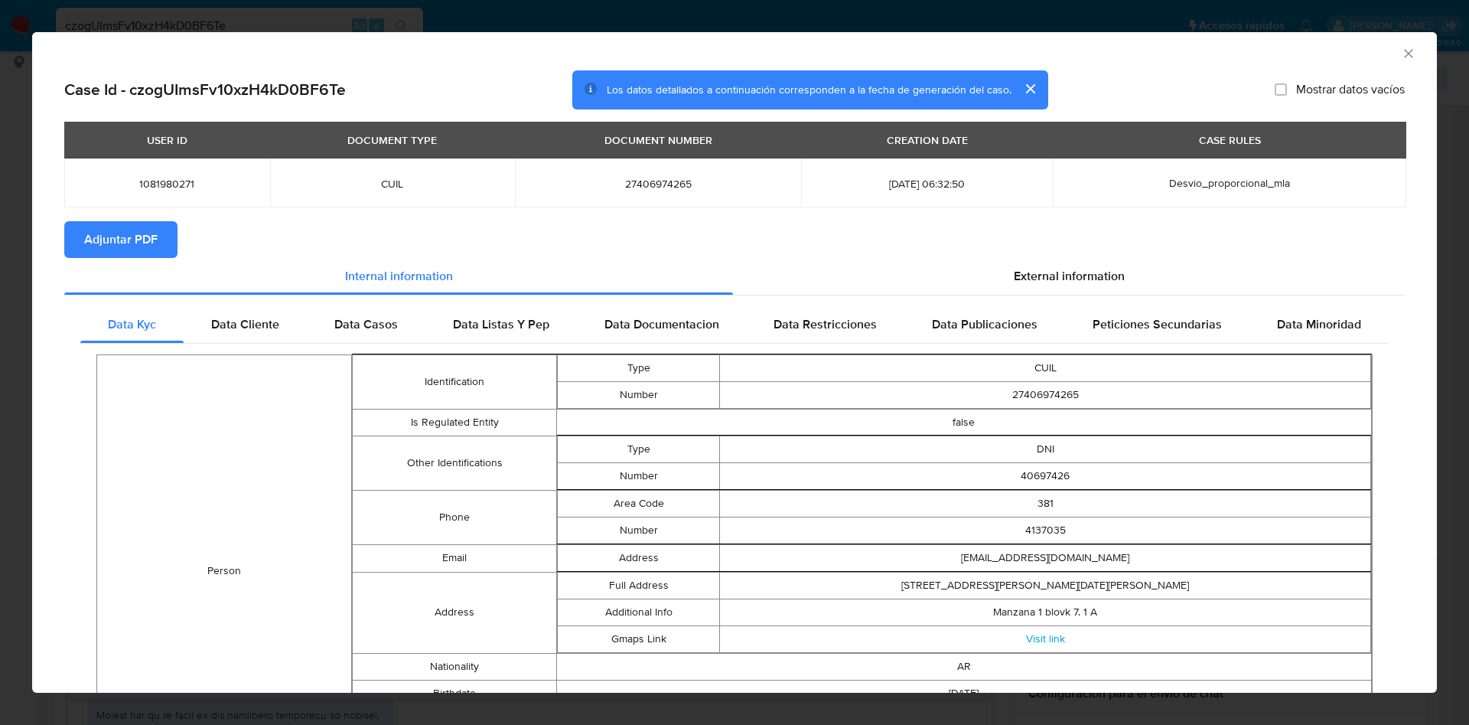
click at [152, 243] on span "Adjuntar PDF" at bounding box center [120, 240] width 73 height 34
click at [1400, 52] on div "AML Data Collector" at bounding box center [734, 51] width 1405 height 38
click at [1401, 52] on icon "Cerrar ventana" at bounding box center [1408, 53] width 15 height 15
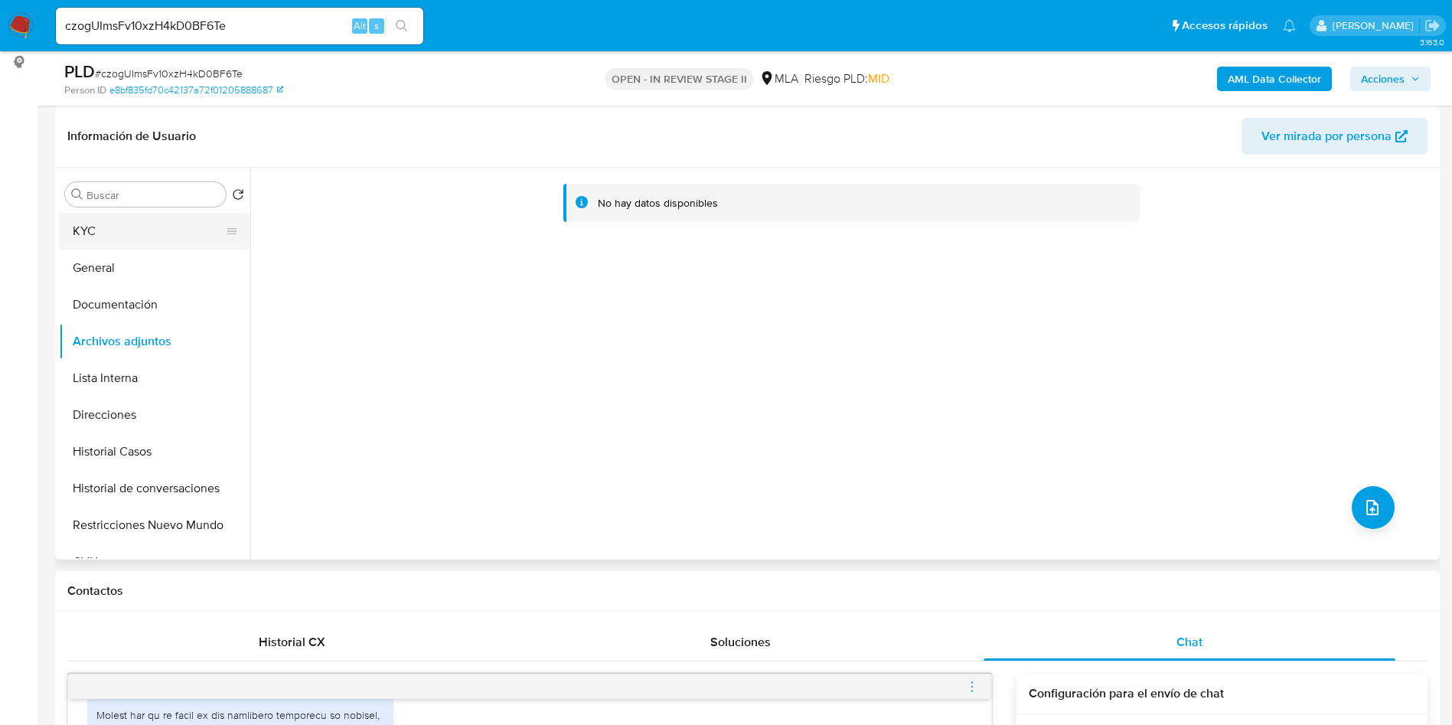
click at [197, 233] on button "KYC" at bounding box center [148, 231] width 179 height 37
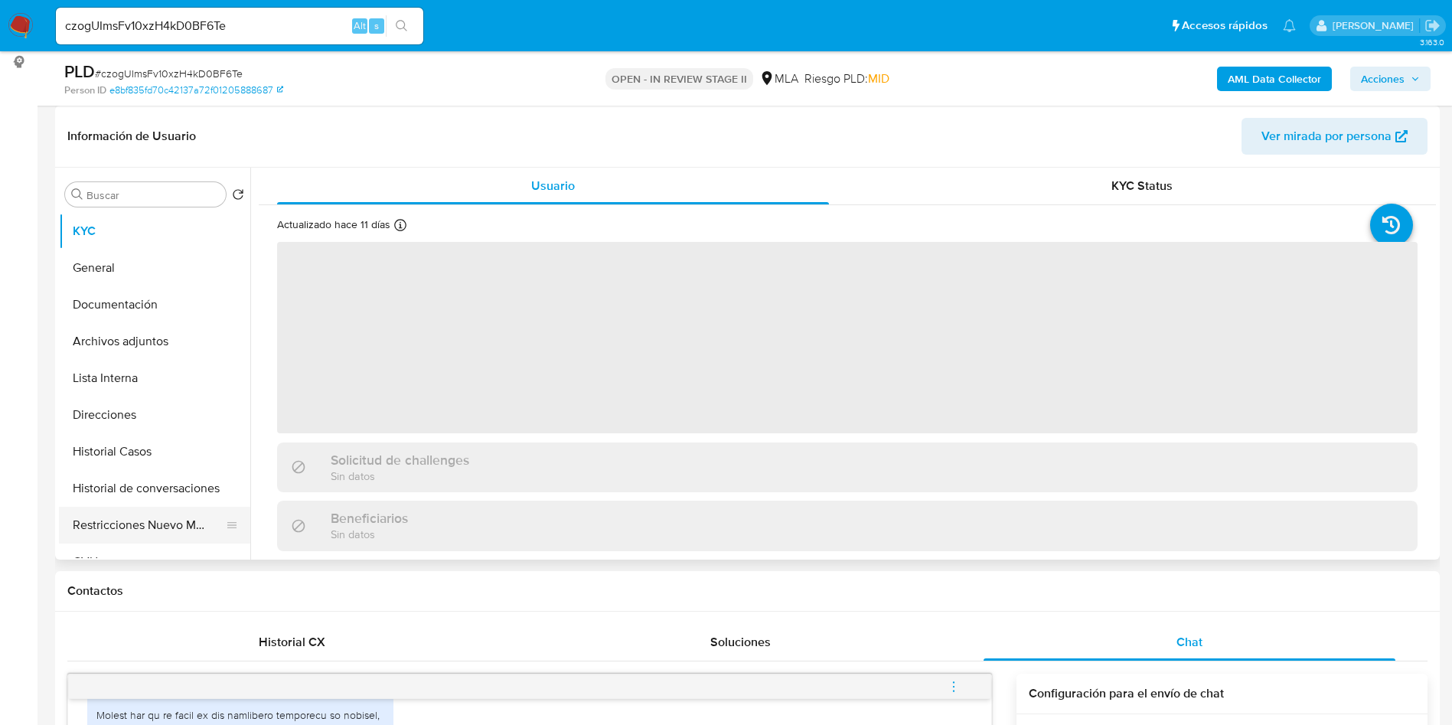
click at [191, 512] on button "Restricciones Nuevo Mundo" at bounding box center [148, 525] width 179 height 37
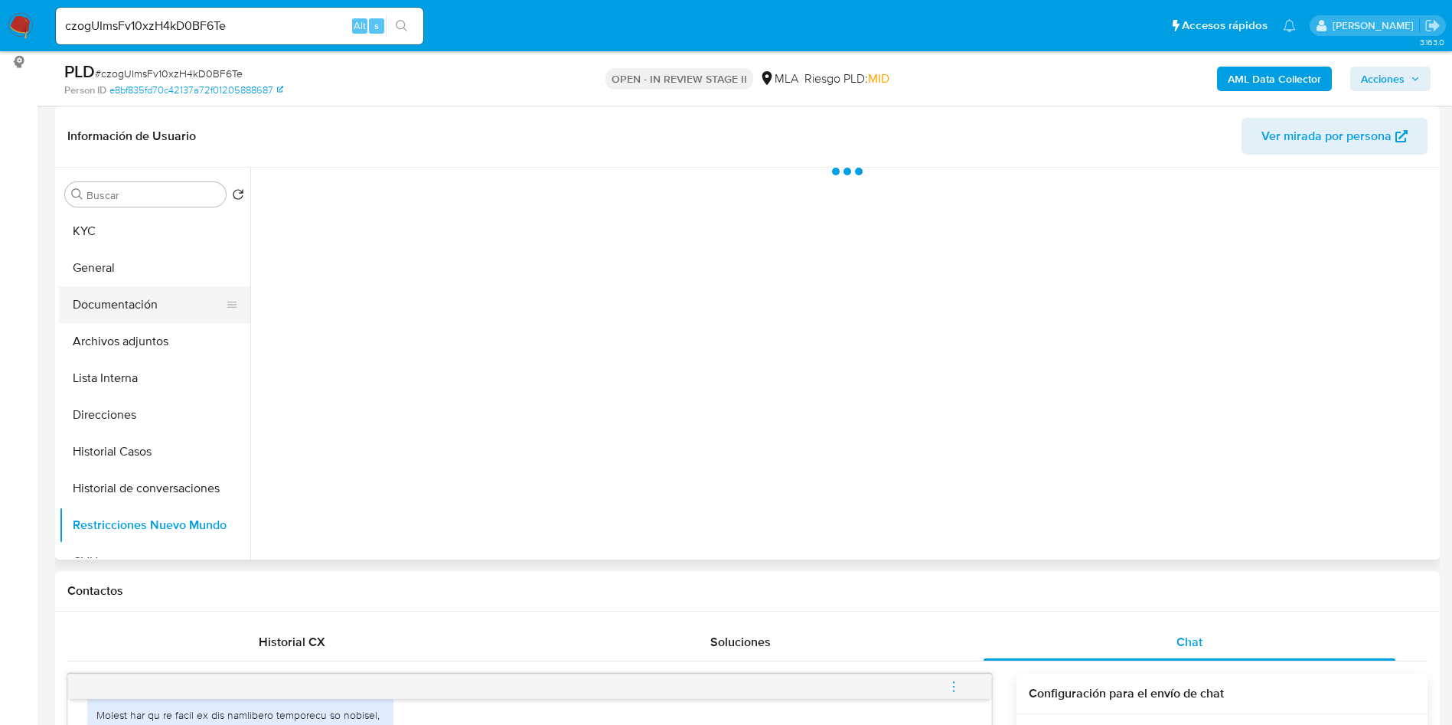
click at [168, 319] on button "Documentación" at bounding box center [148, 304] width 179 height 37
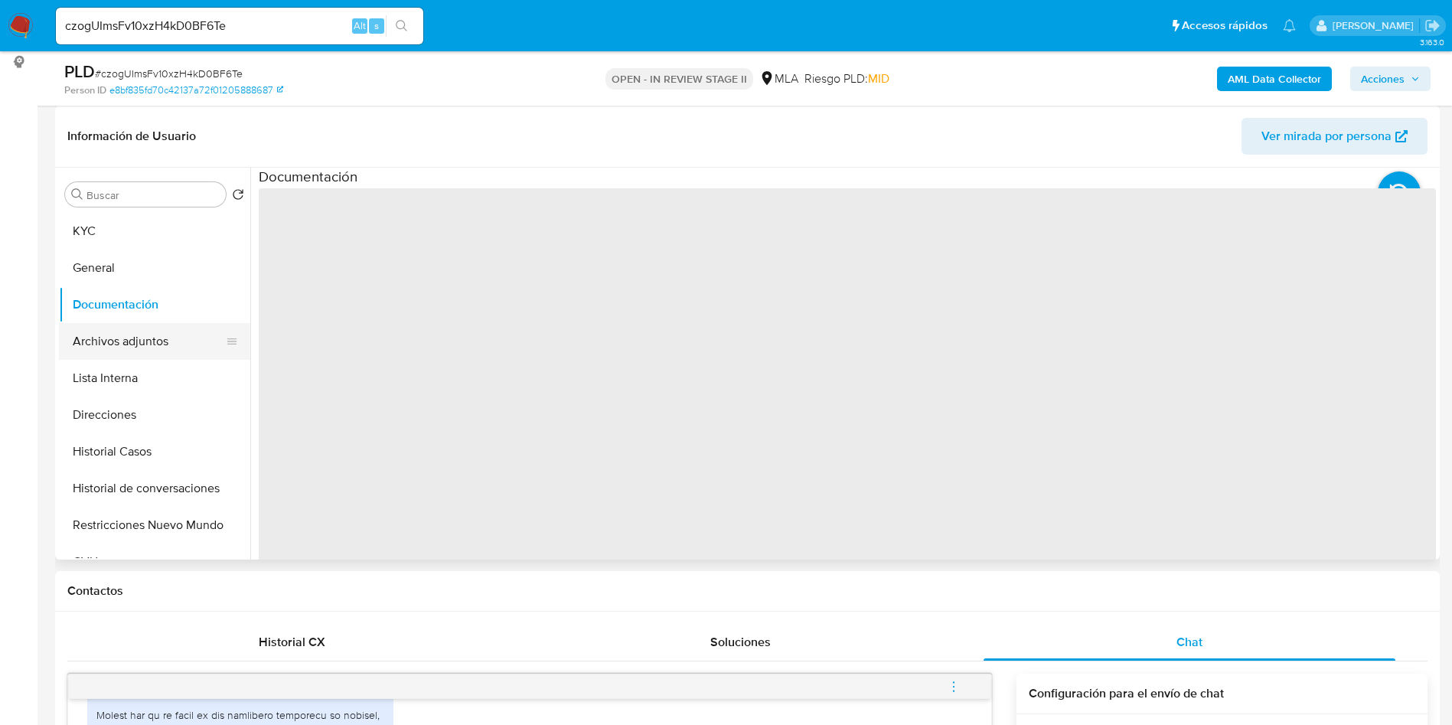
click at [126, 339] on button "Archivos adjuntos" at bounding box center [148, 341] width 179 height 37
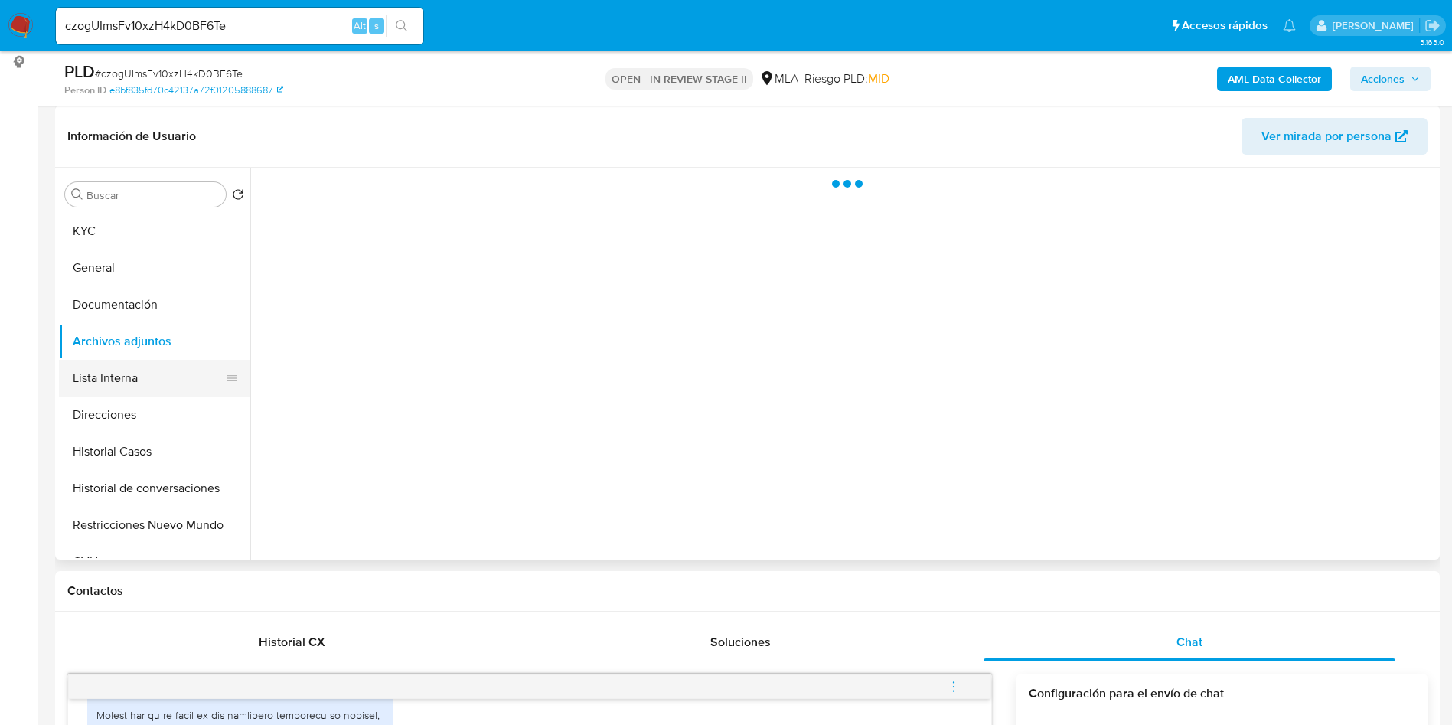
click at [150, 370] on button "Lista Interna" at bounding box center [148, 378] width 179 height 37
click at [148, 328] on button "Archivos adjuntos" at bounding box center [148, 341] width 179 height 37
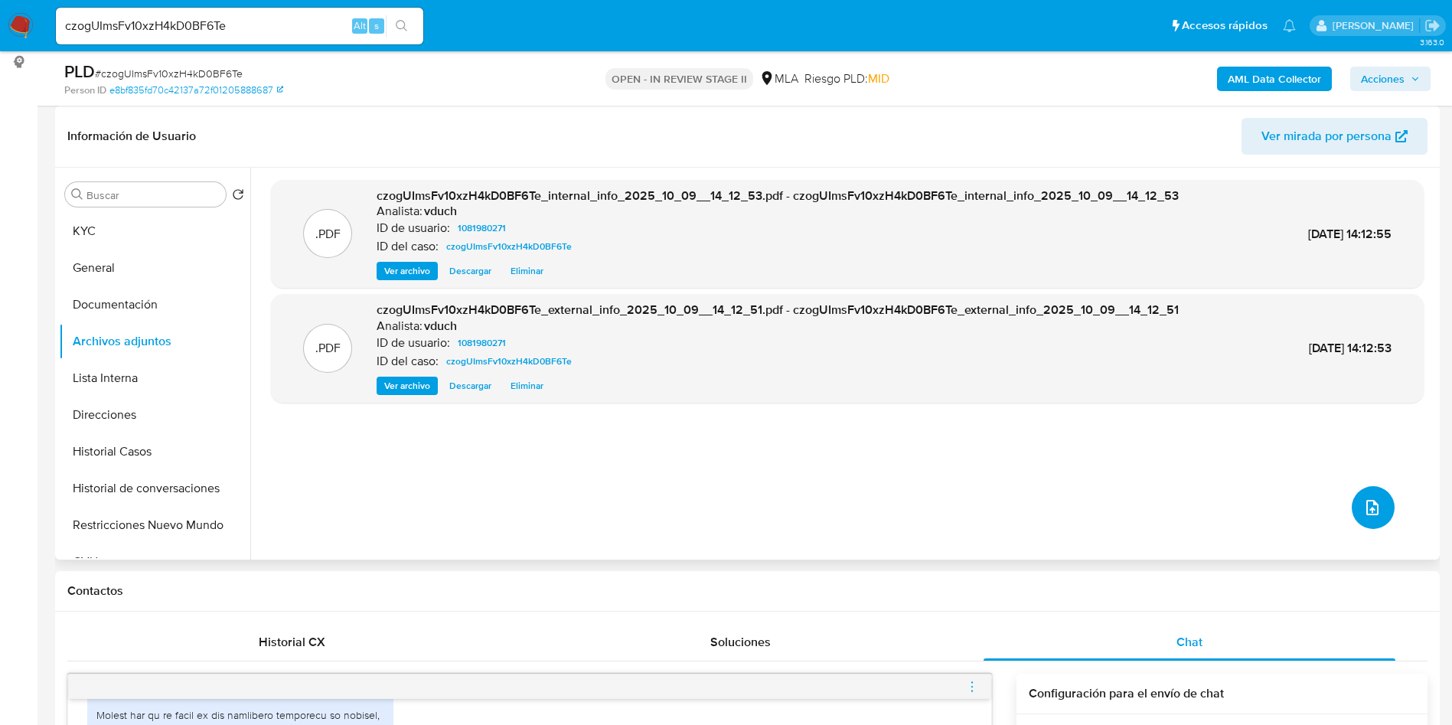
click at [1367, 514] on icon "upload-file" at bounding box center [1372, 507] width 18 height 18
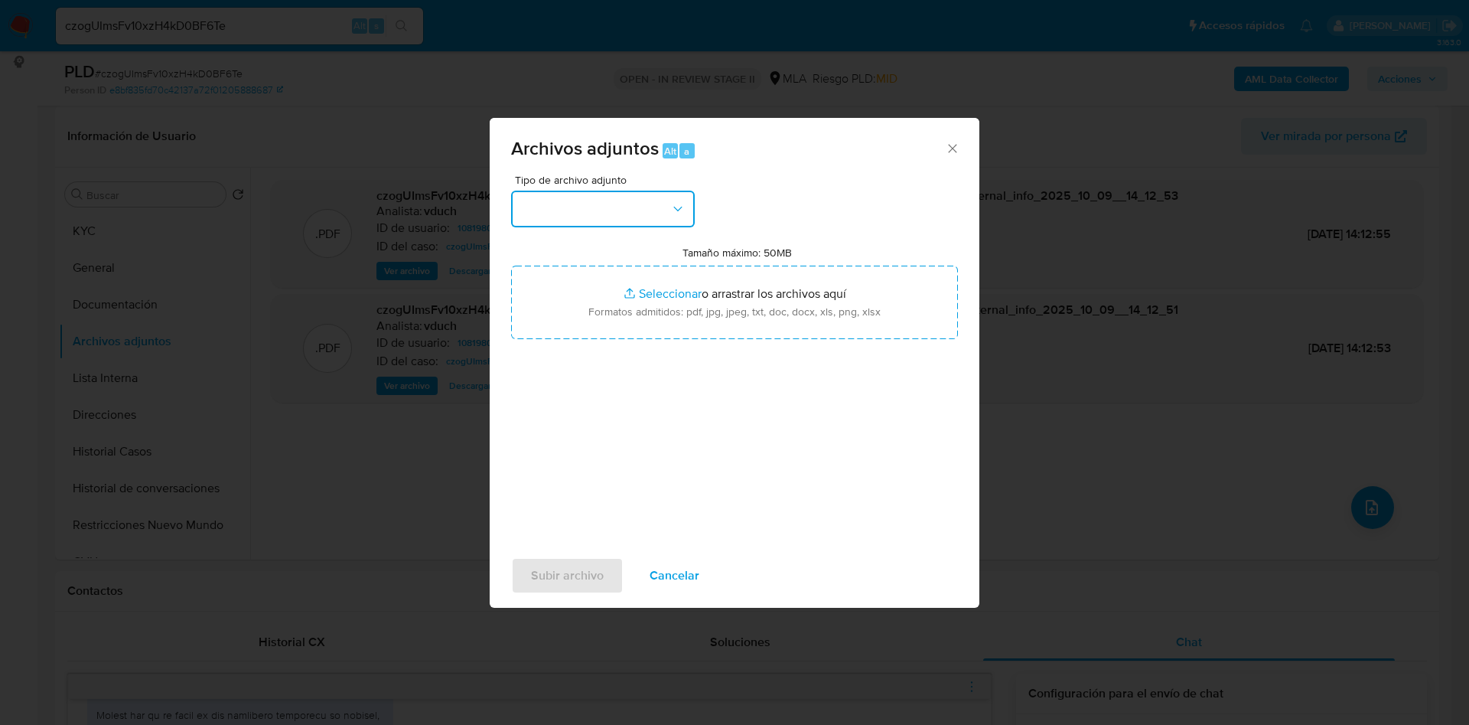
click at [596, 191] on button "button" at bounding box center [603, 209] width 184 height 37
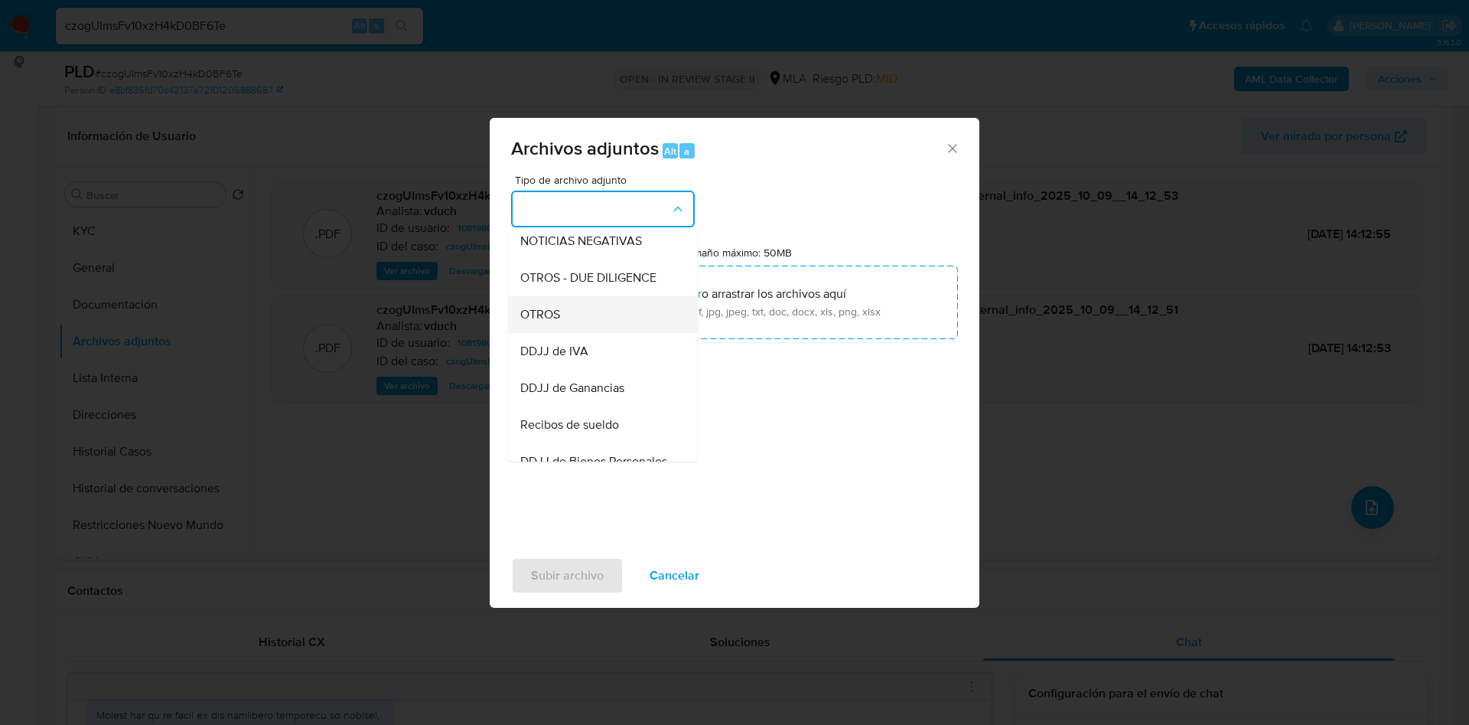
click at [582, 317] on div "OTROS" at bounding box center [598, 314] width 156 height 37
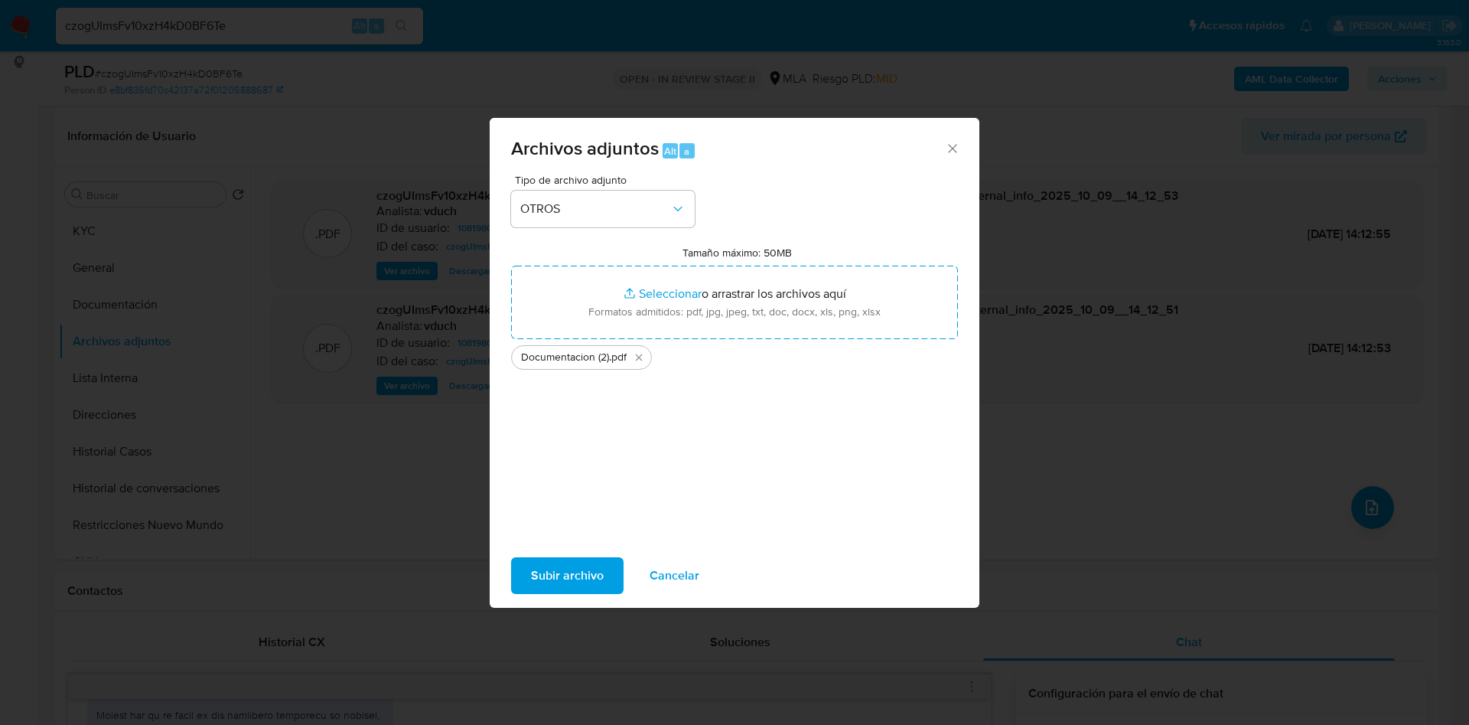
click at [570, 569] on span "Subir archivo" at bounding box center [567, 576] width 73 height 34
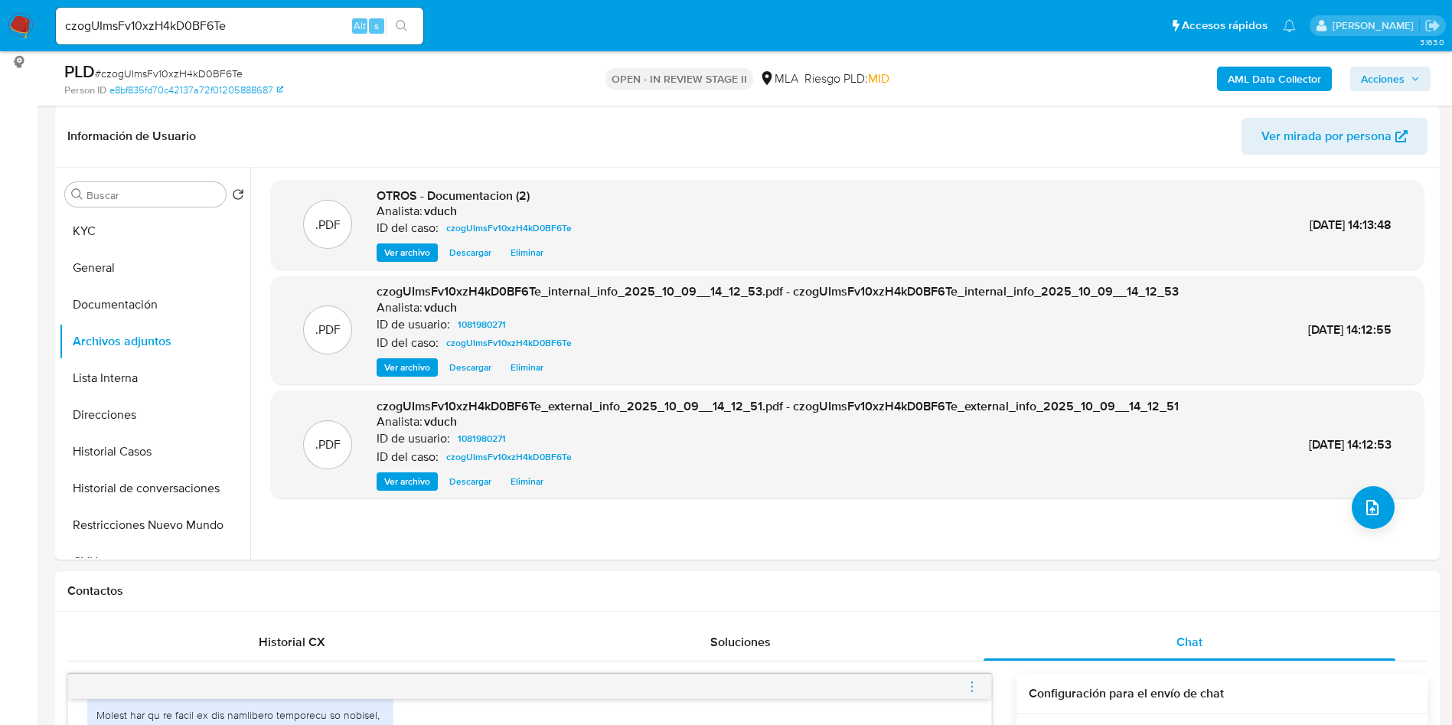
click at [180, 70] on span "# czogUImsFv10xzH4kD0BF6Te" at bounding box center [169, 73] width 148 height 15
copy span "czogUImsFv10xzH4kD0BF6Te"
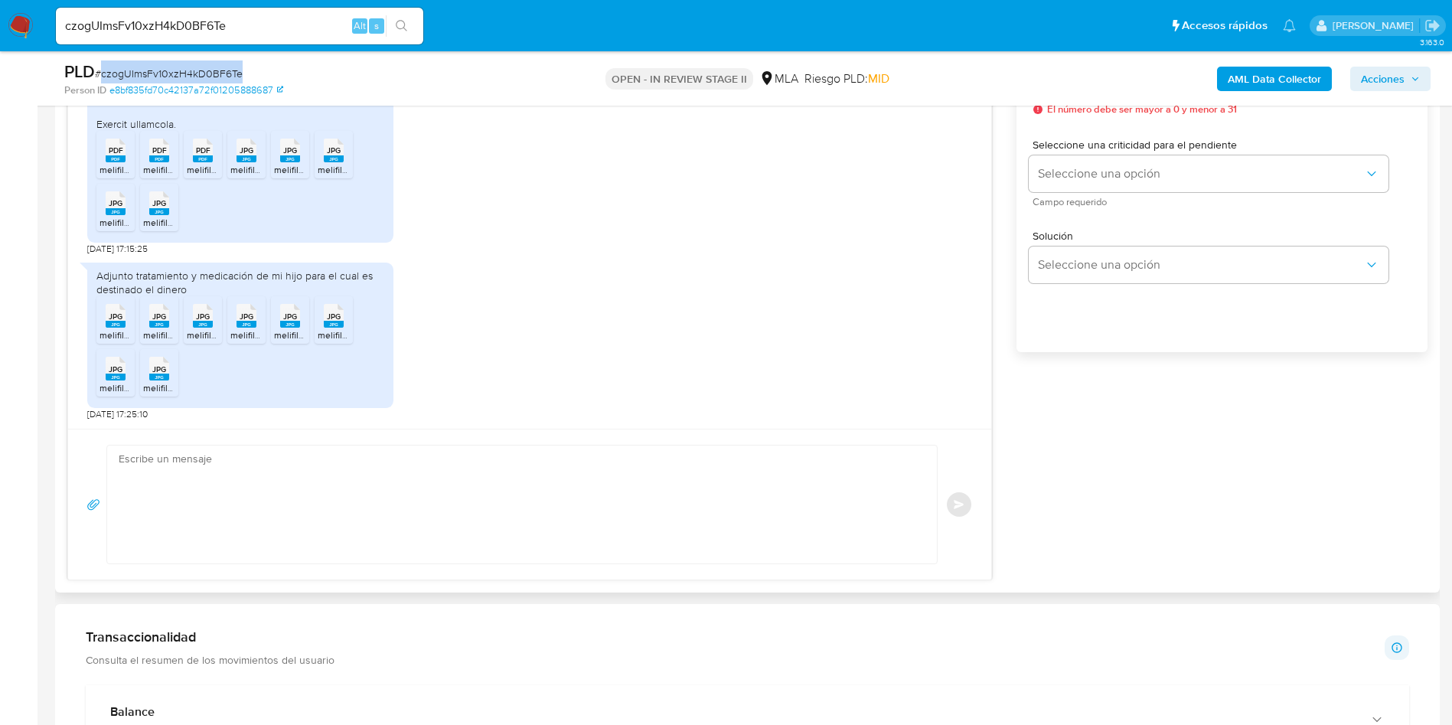
click at [344, 542] on textarea at bounding box center [518, 504] width 799 height 118
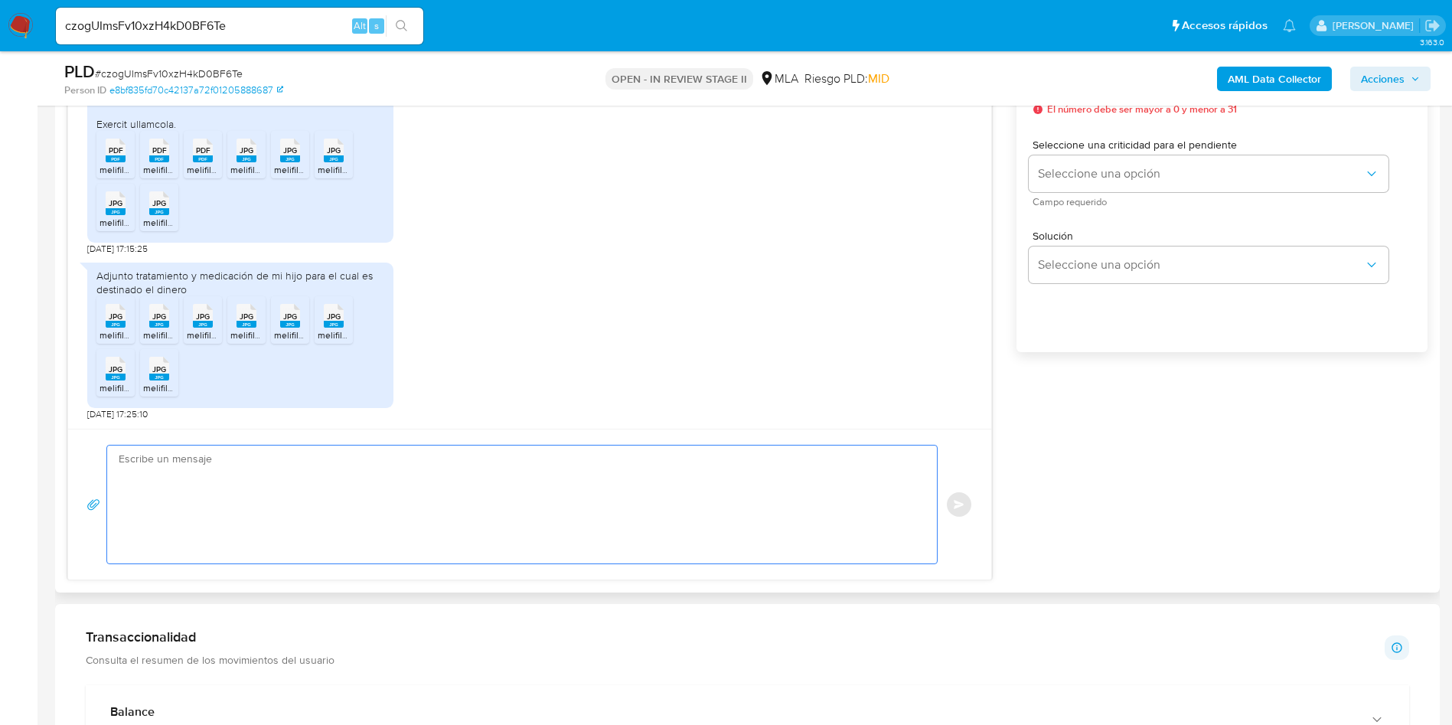
paste textarea "Hola, ¡Muchas gracias por tu respuesta! Confirmamos la recepción de la document…"
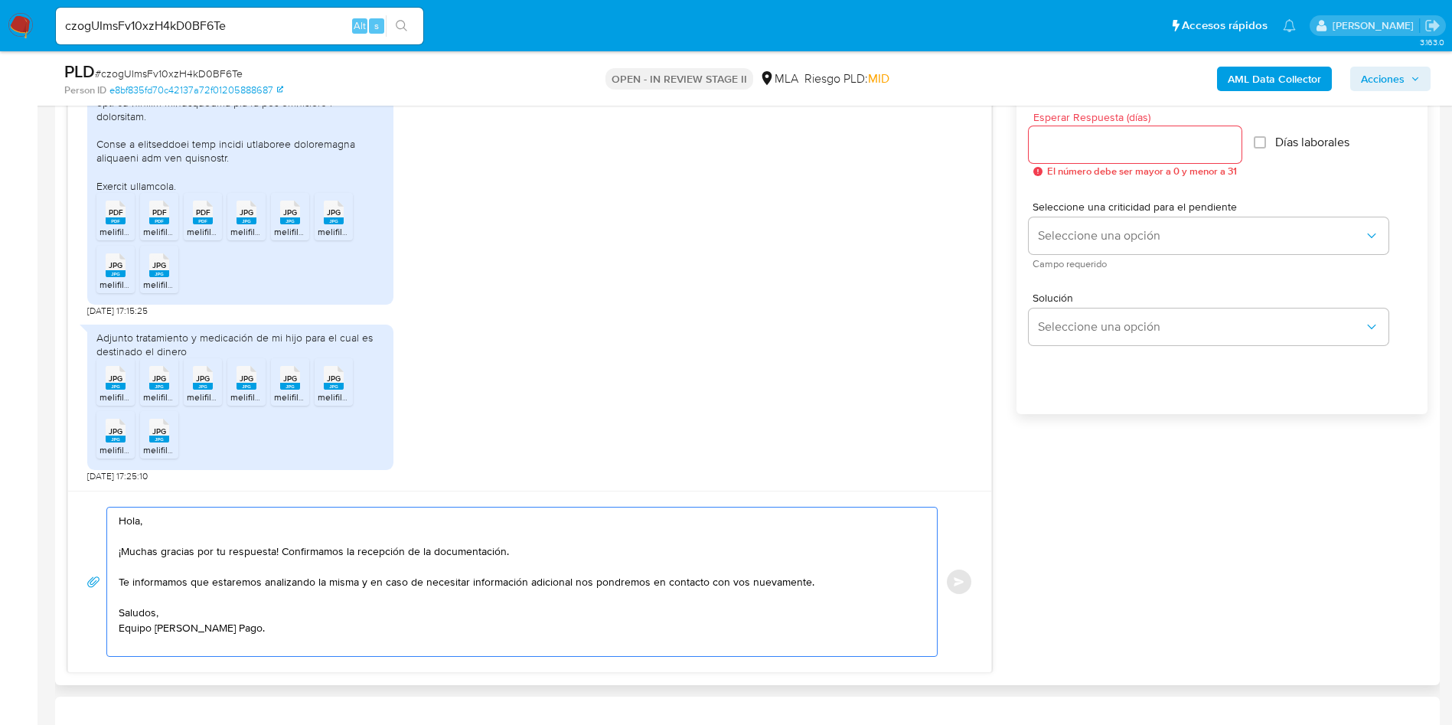
scroll to position [803, 0]
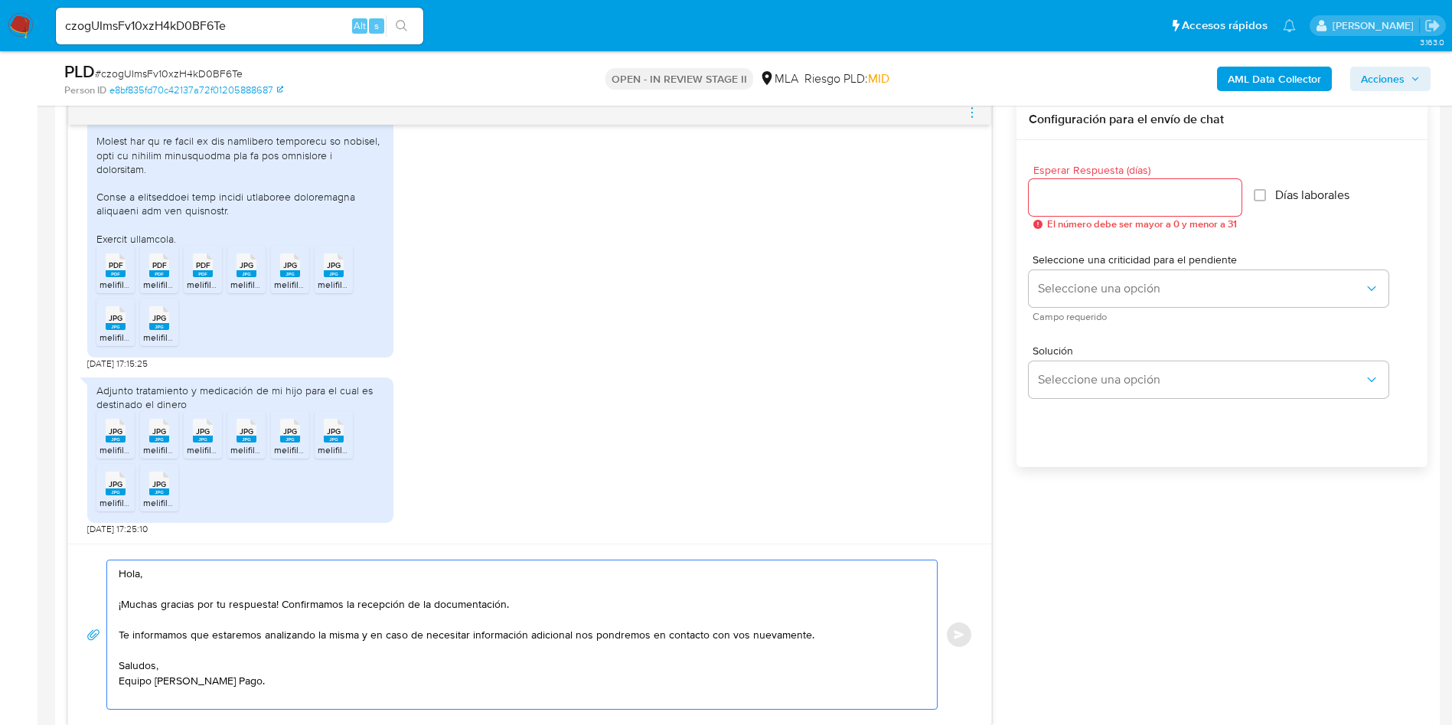
type textarea "Hola, ¡Muchas gracias por tu respuesta! Confirmamos la recepción de la document…"
click at [1176, 195] on input "Esperar Respuesta (días)" at bounding box center [1134, 197] width 213 height 20
type input "0"
click at [952, 629] on button "Enviar" at bounding box center [959, 635] width 28 height 28
click at [210, 31] on input "czogUImsFv10xzH4kD0BF6Te" at bounding box center [239, 26] width 367 height 20
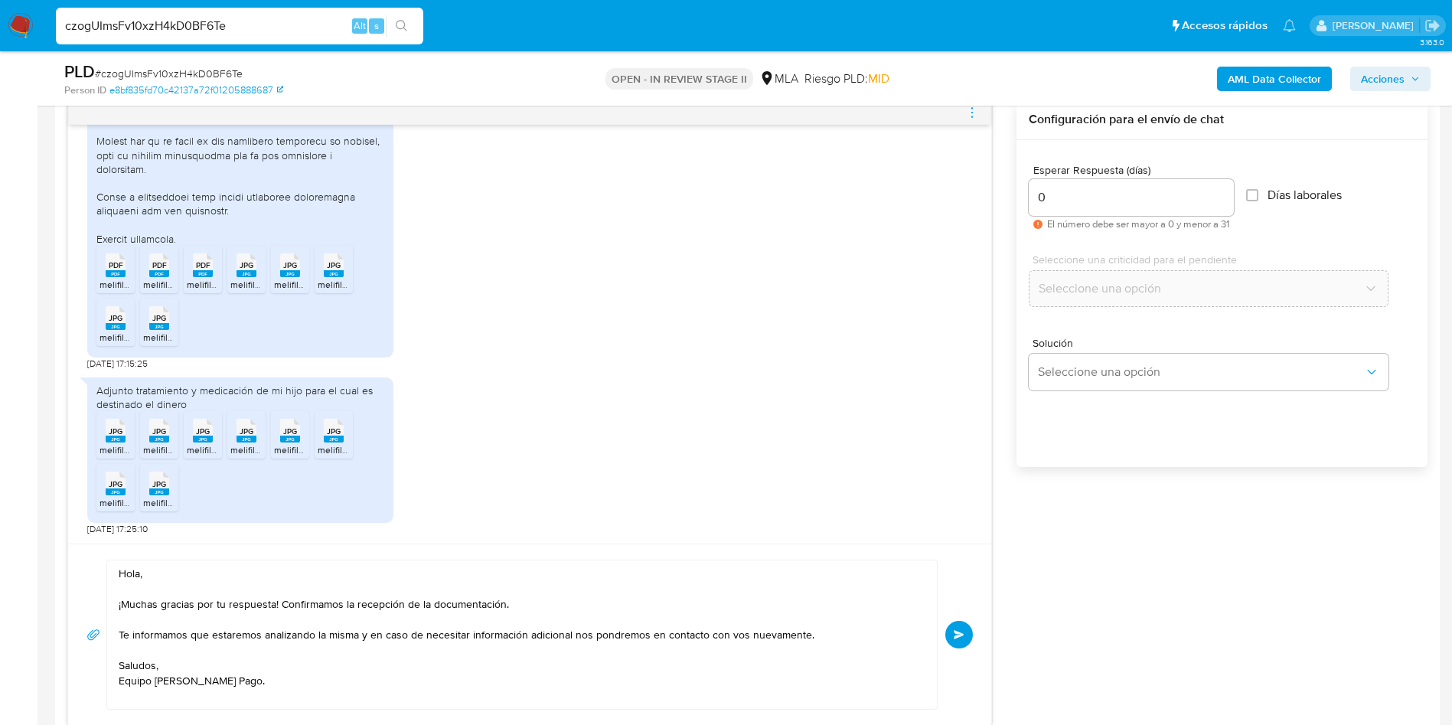
click at [210, 31] on input "czogUImsFv10xzH4kD0BF6Te" at bounding box center [239, 26] width 367 height 20
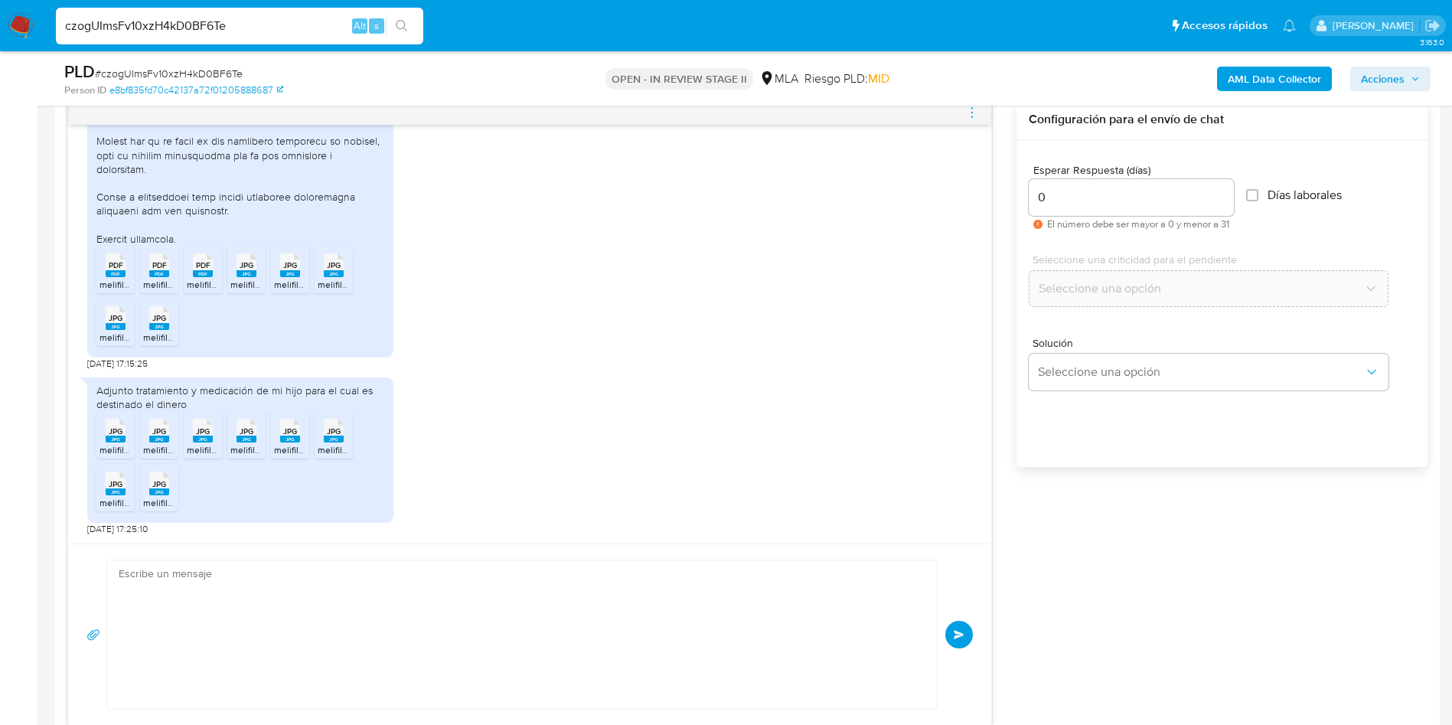
scroll to position [1354, 0]
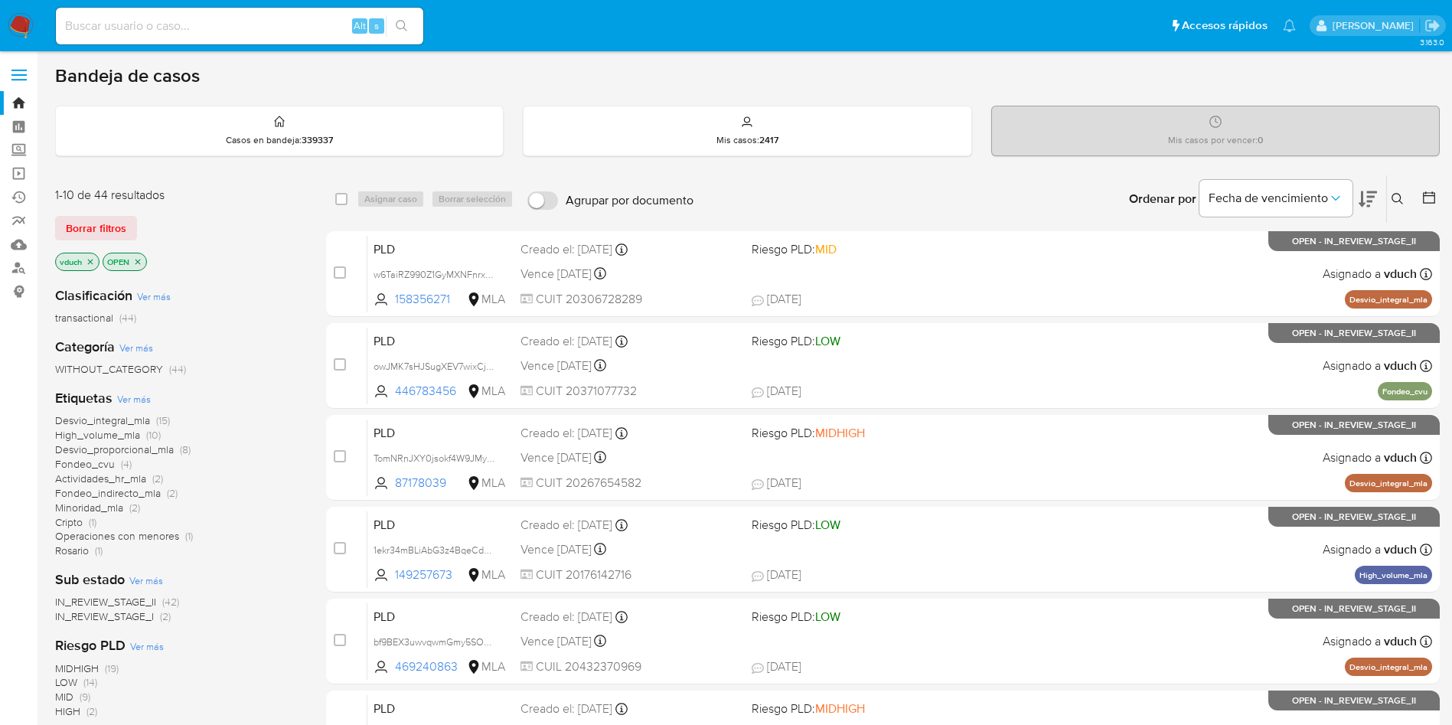
click at [1394, 195] on icon at bounding box center [1397, 199] width 12 height 12
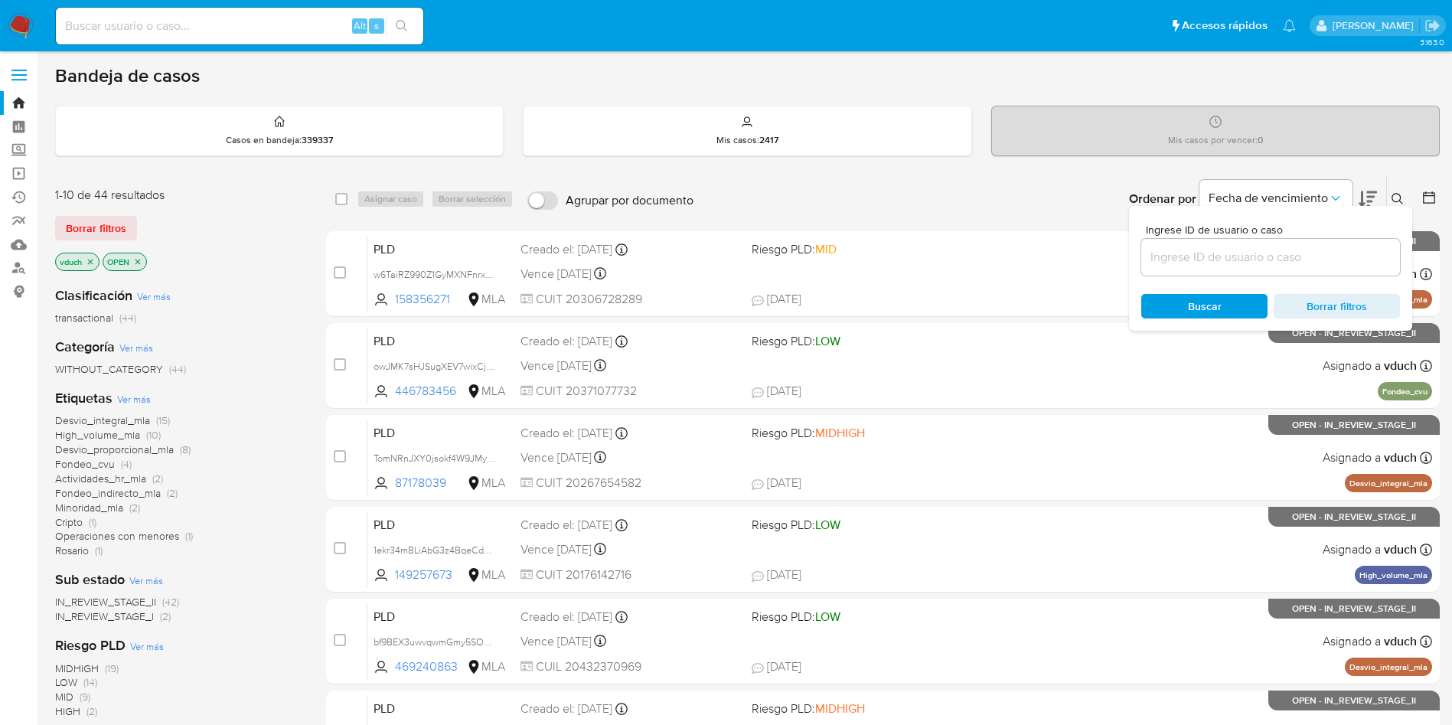
click at [1315, 251] on input at bounding box center [1270, 257] width 259 height 20
type input "A3xe2lNaqNcRZbeJsQUQN70z"
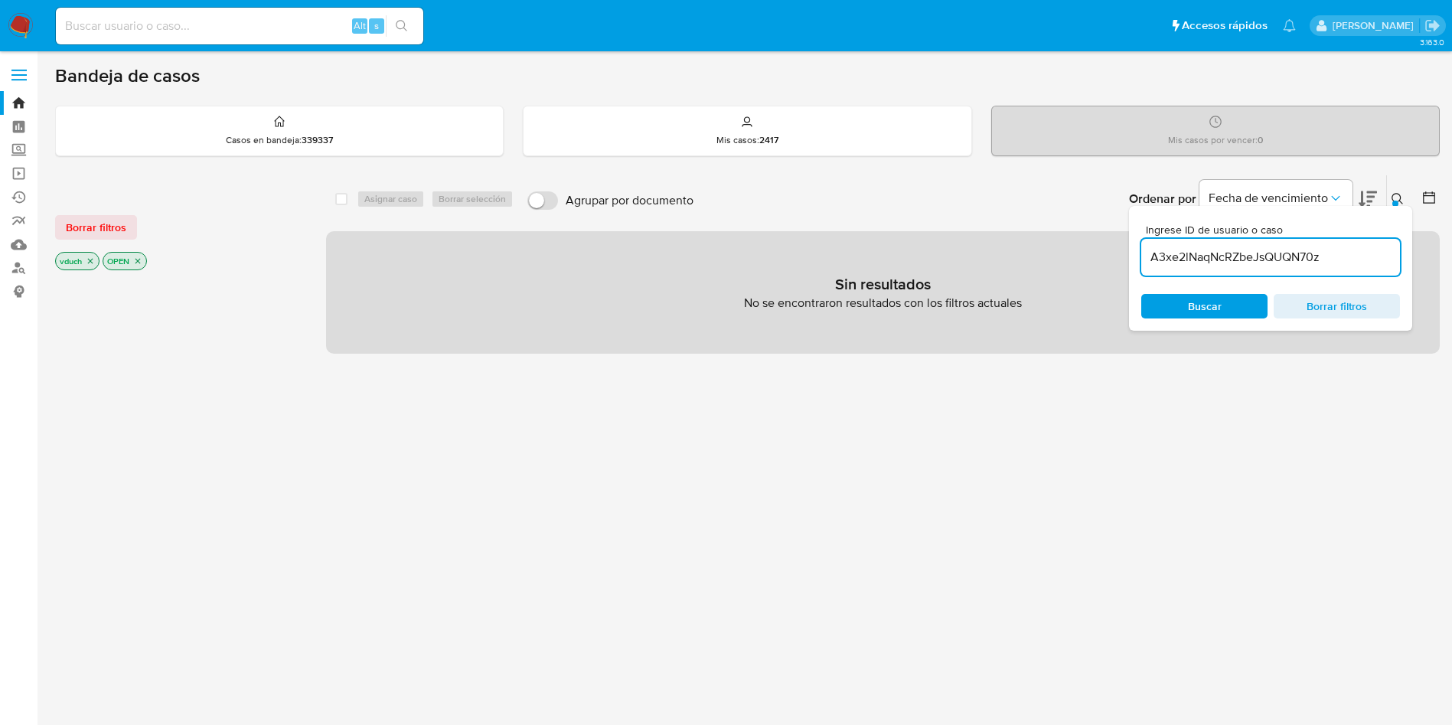
click at [138, 257] on icon "close-filter" at bounding box center [137, 260] width 9 height 9
click at [73, 261] on p "vduch" at bounding box center [77, 261] width 43 height 17
click at [93, 263] on icon "close-filter" at bounding box center [90, 260] width 9 height 9
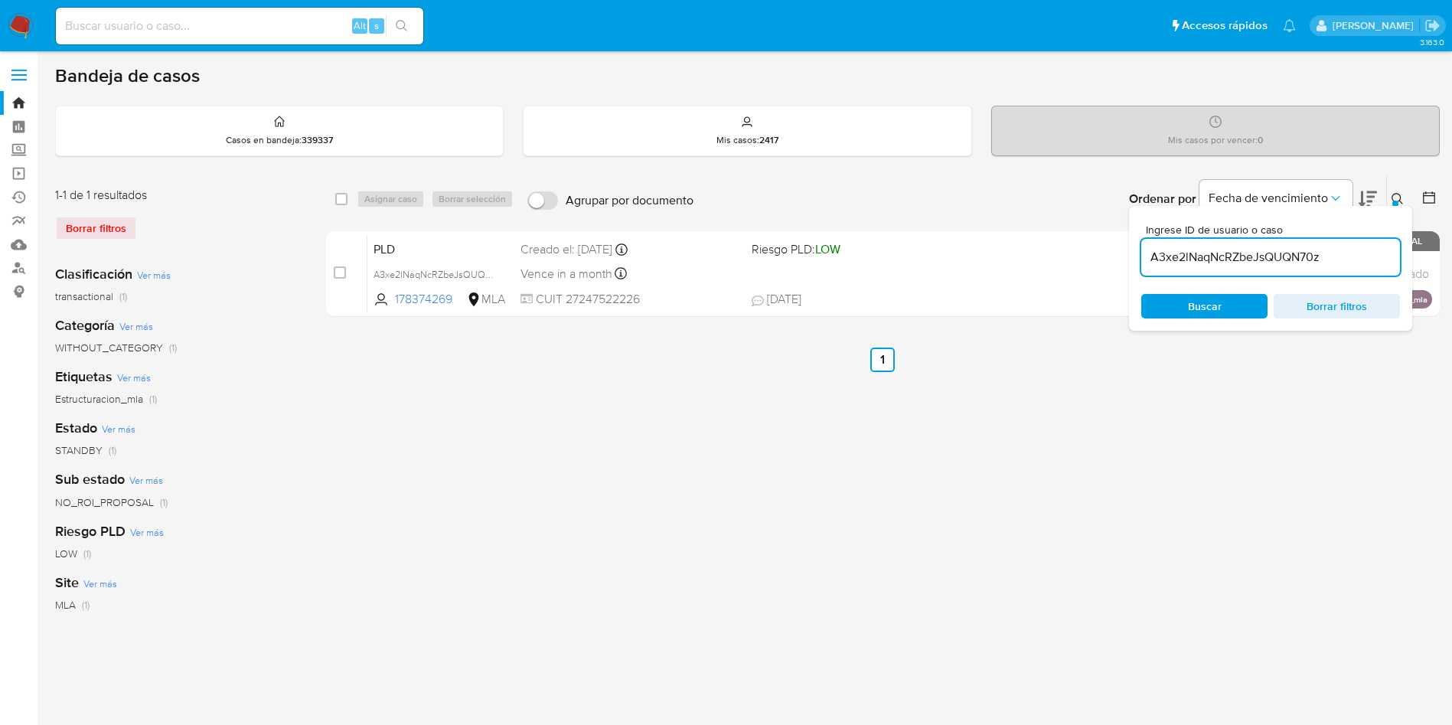
click at [343, 191] on div "select-all-cases-checkbox" at bounding box center [341, 198] width 12 height 15
click at [363, 201] on div "Asignar caso Borrar selección" at bounding box center [438, 199] width 163 height 18
click at [340, 198] on input "checkbox" at bounding box center [341, 199] width 12 height 12
checkbox input "true"
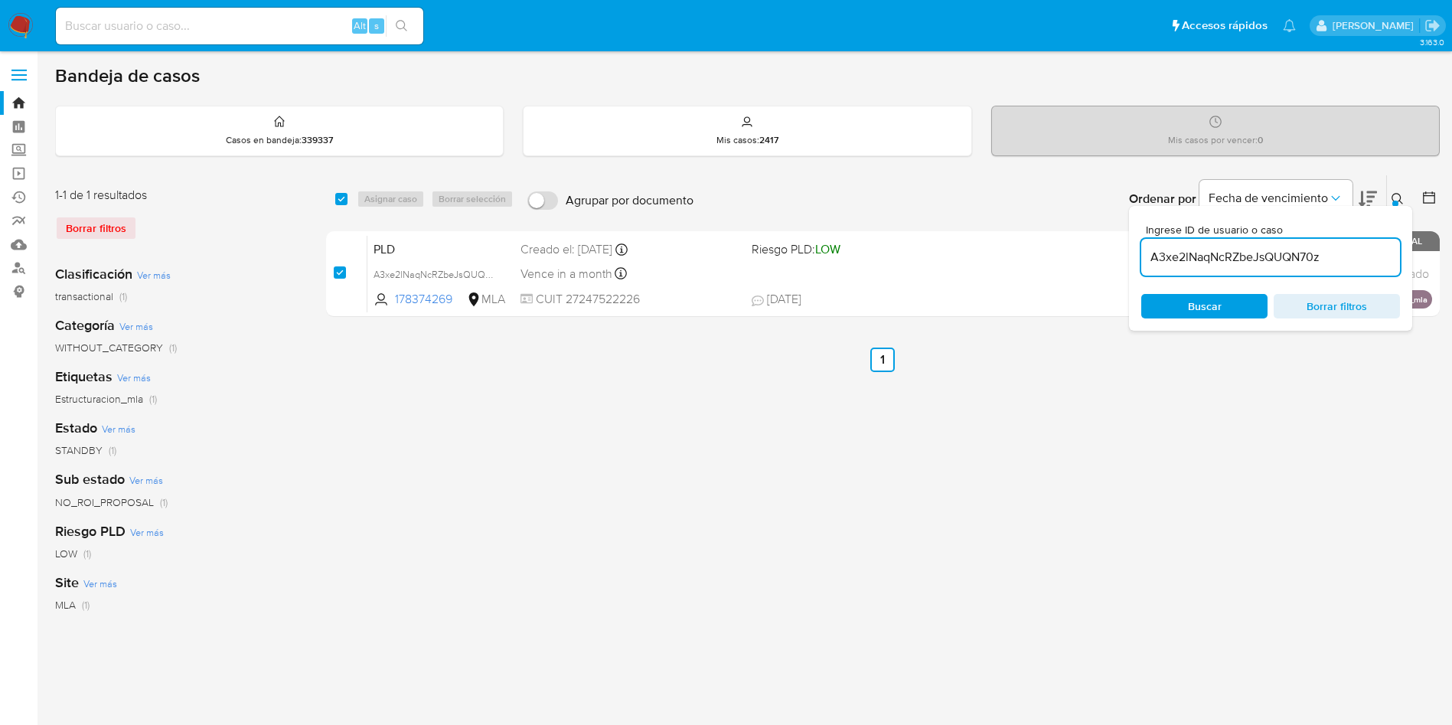
click at [380, 195] on span "Asignar caso" at bounding box center [390, 198] width 53 height 15
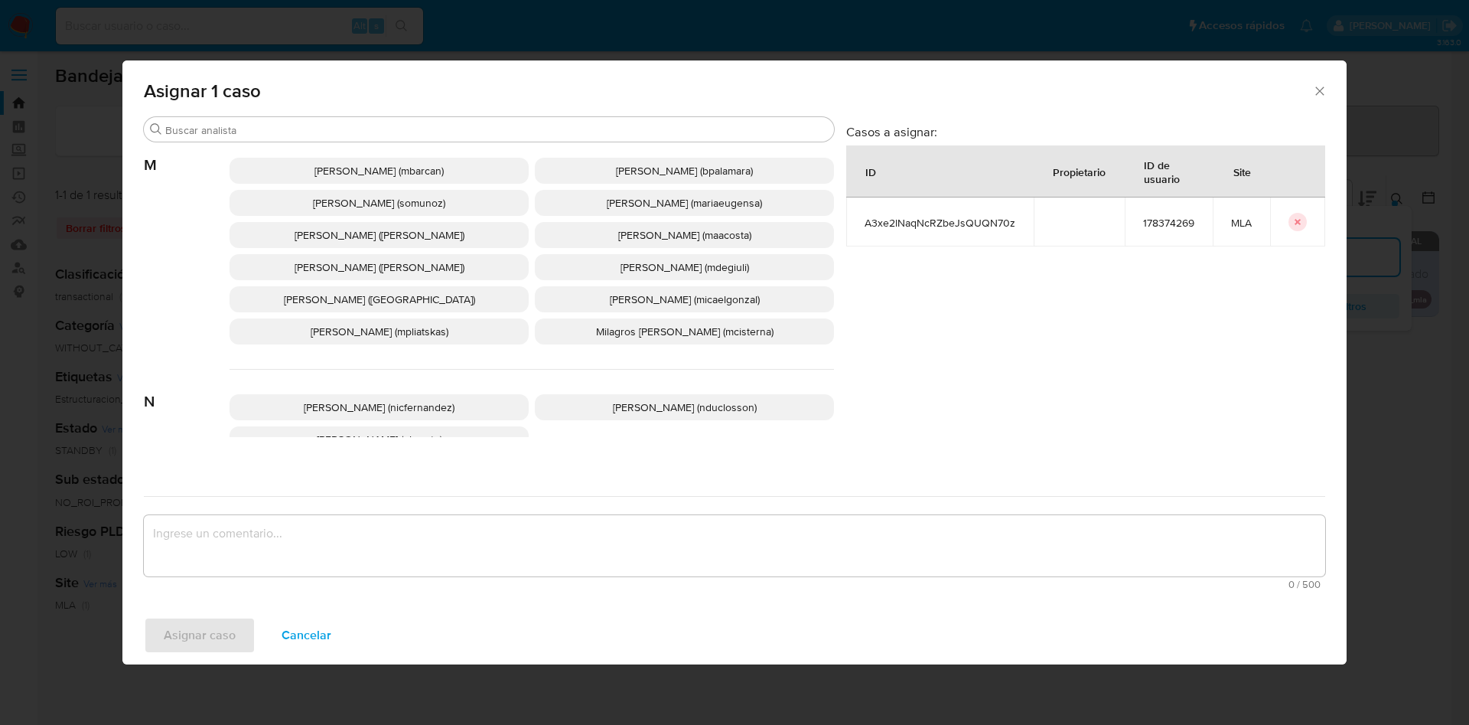
scroll to position [1335, 0]
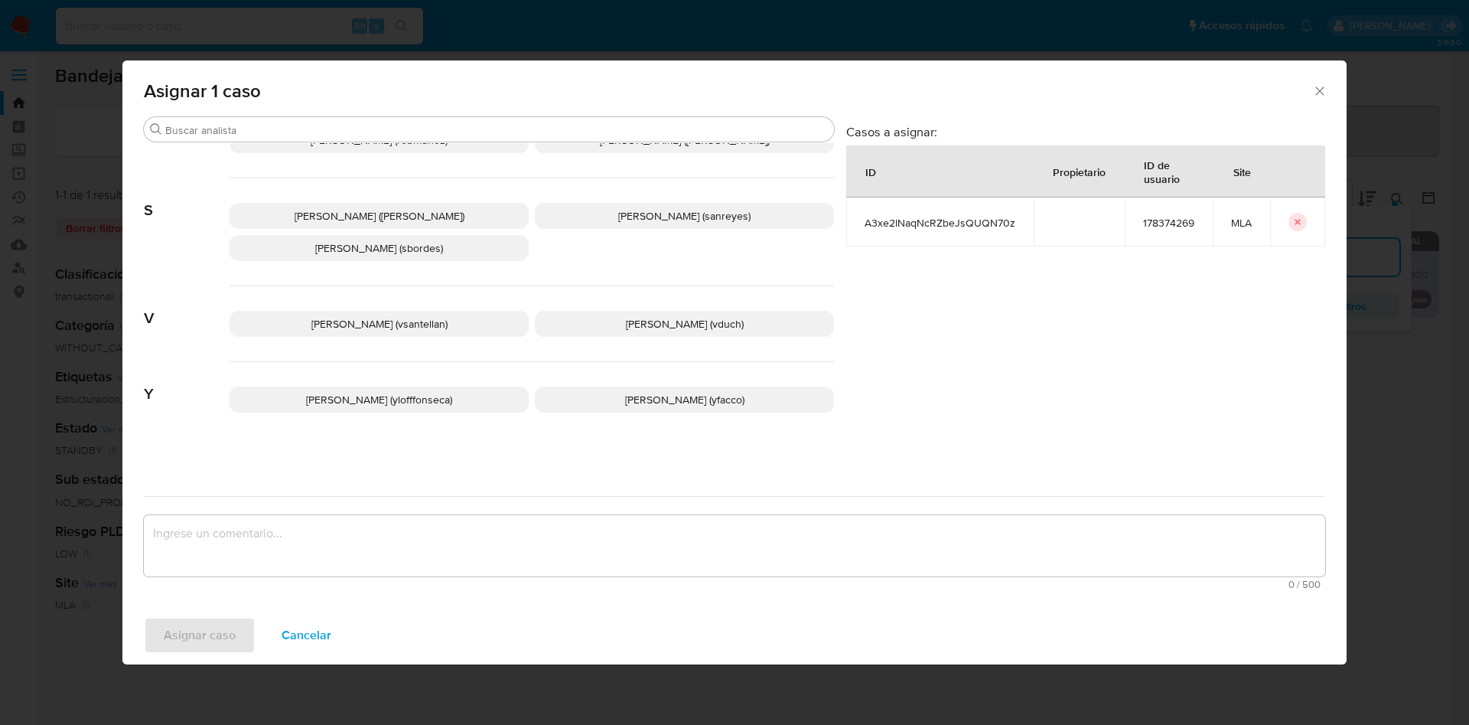
click at [666, 319] on span "Valeria Duch (vduch)" at bounding box center [685, 323] width 118 height 15
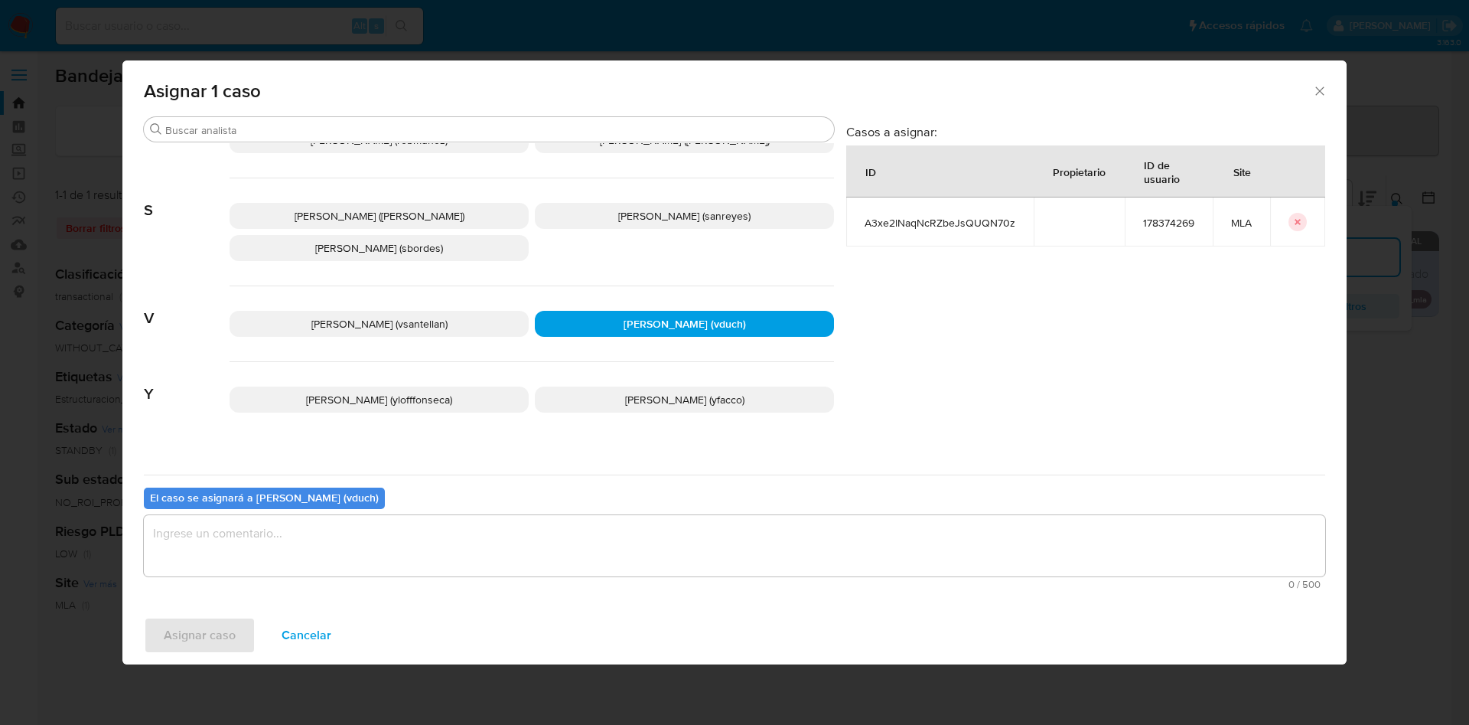
click at [688, 590] on div "El caso se asignará a Valeria Duch (vduch) 0 / 500 500 caracteres restantes" at bounding box center [734, 534] width 1181 height 121
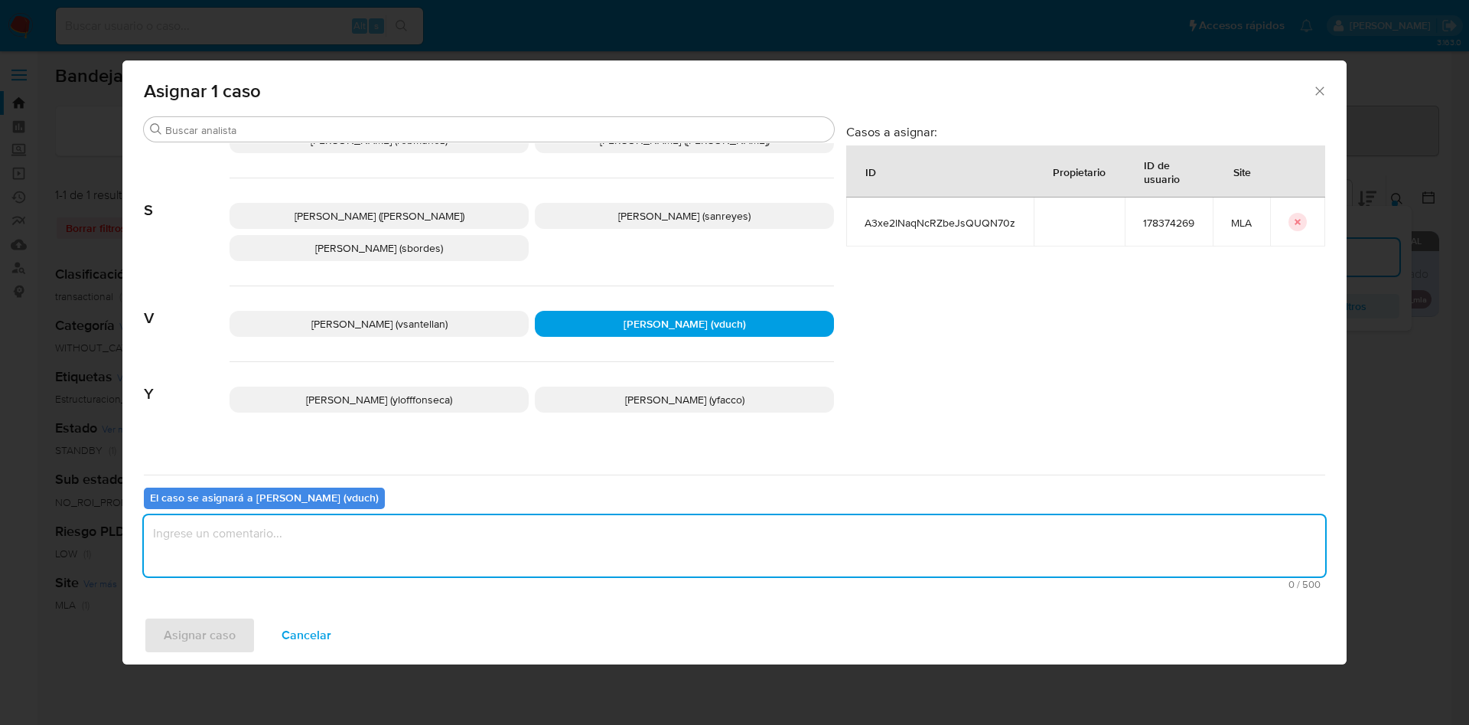
click at [641, 539] on textarea "assign-modal" at bounding box center [734, 545] width 1181 height 61
click at [217, 631] on span "Asignar caso" at bounding box center [200, 635] width 72 height 34
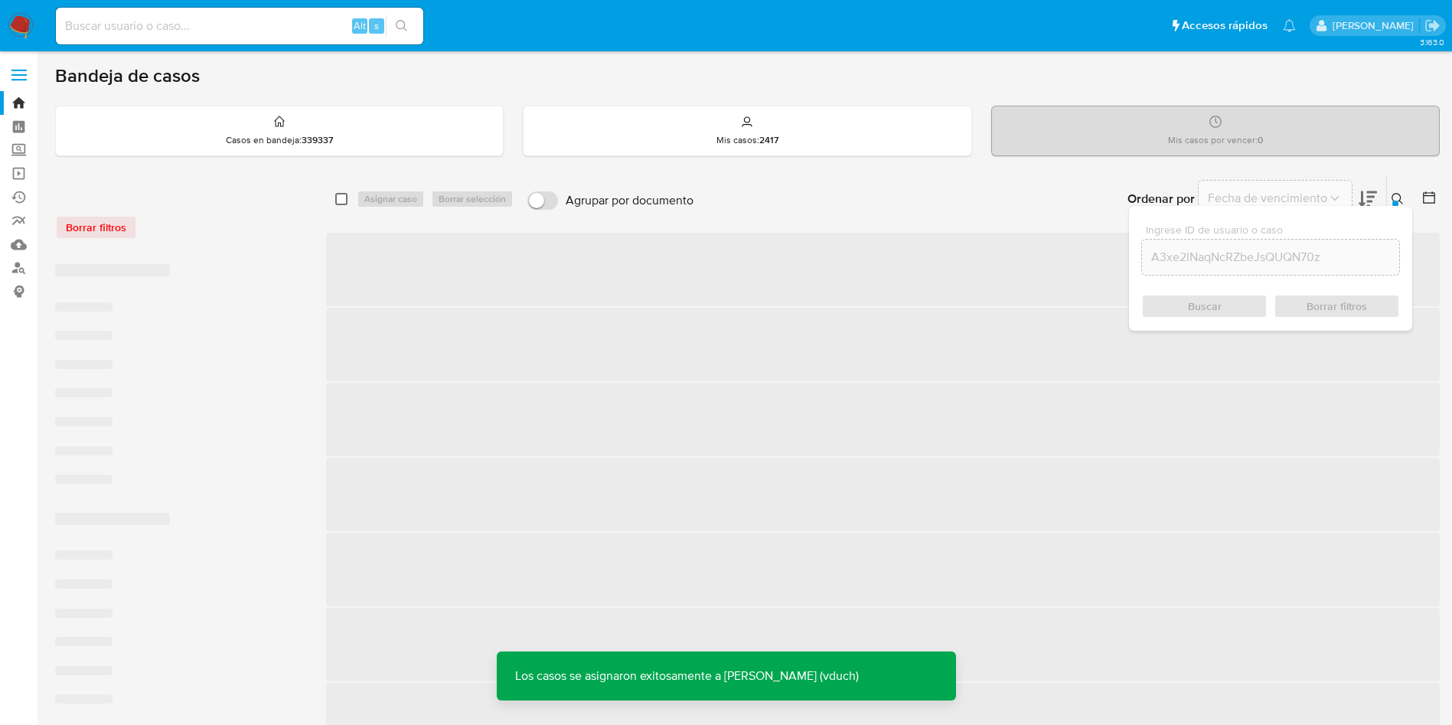
click at [341, 194] on input "checkbox" at bounding box center [341, 199] width 12 height 12
checkbox input "true"
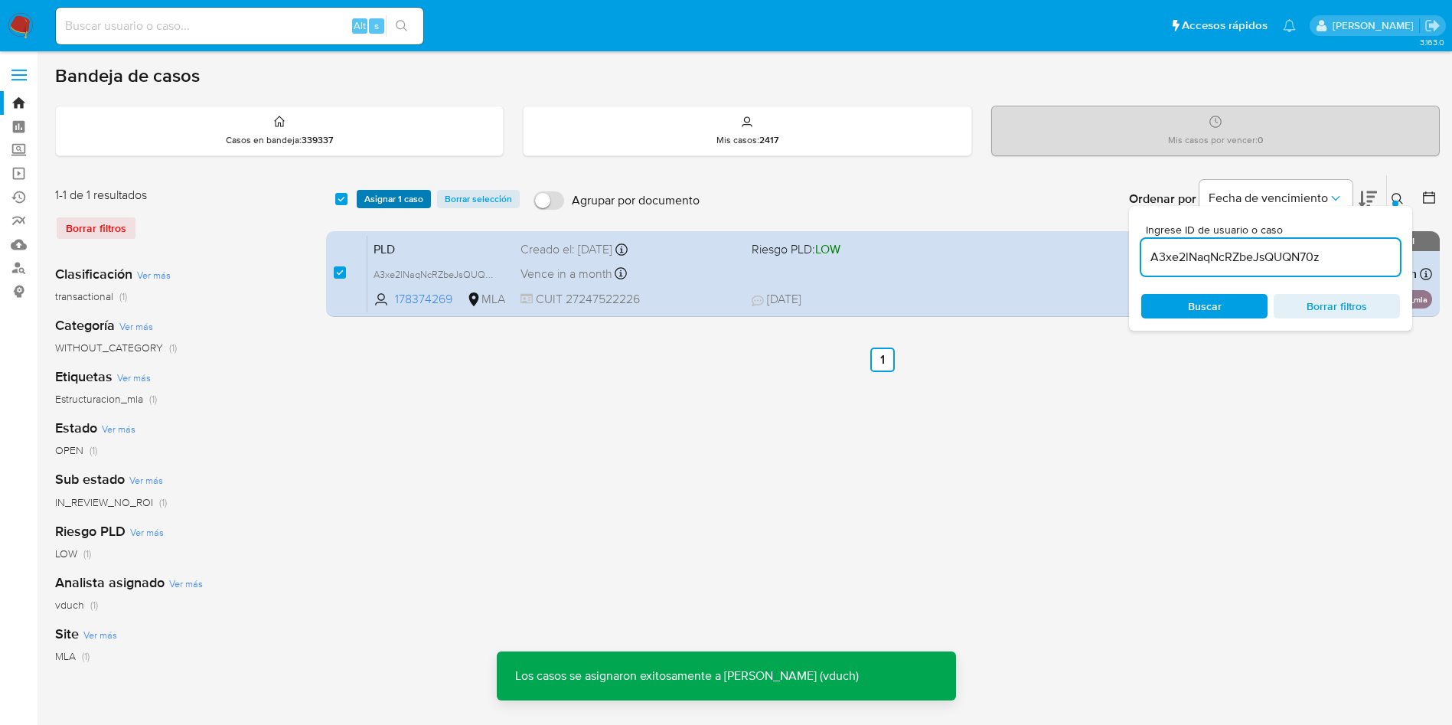
click at [400, 194] on span "Asignar 1 caso" at bounding box center [393, 198] width 59 height 15
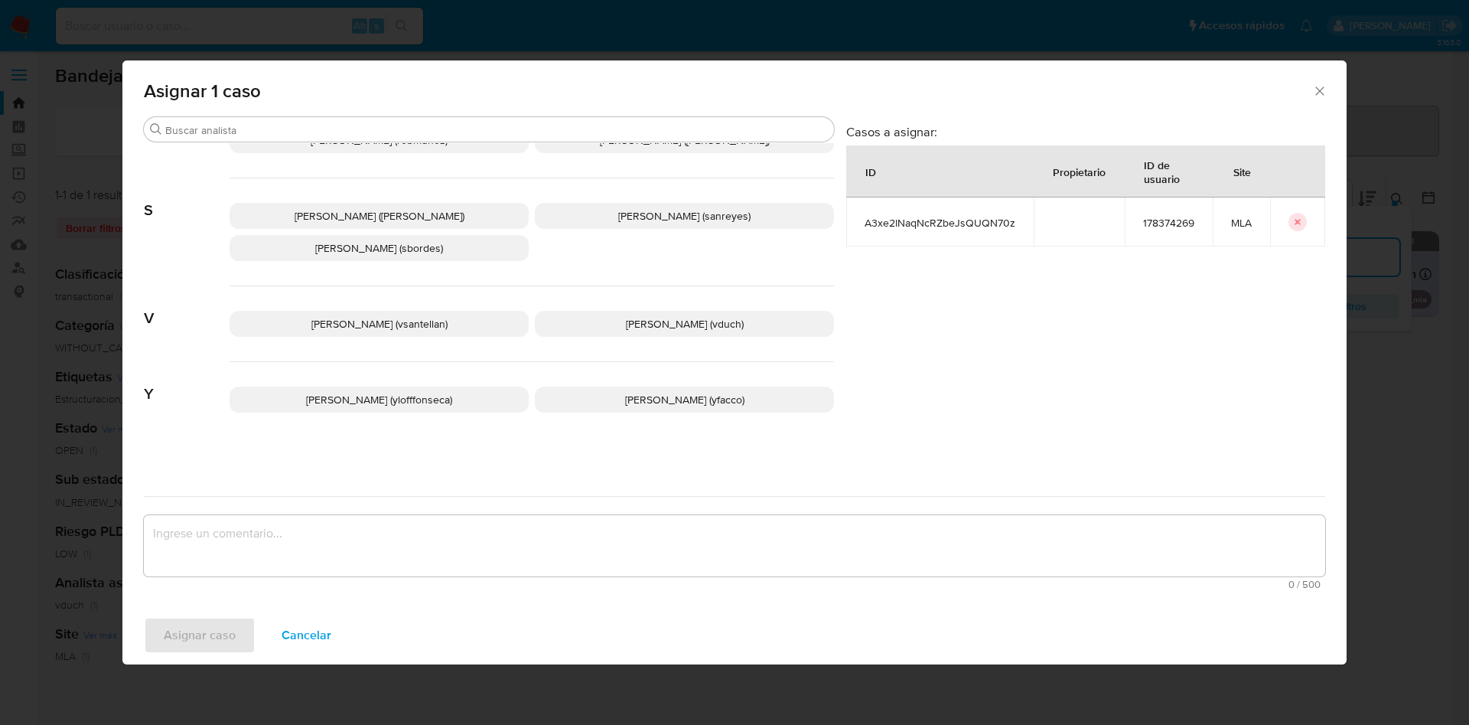
click at [708, 316] on span "Valeria Duch (vduch)" at bounding box center [685, 323] width 118 height 15
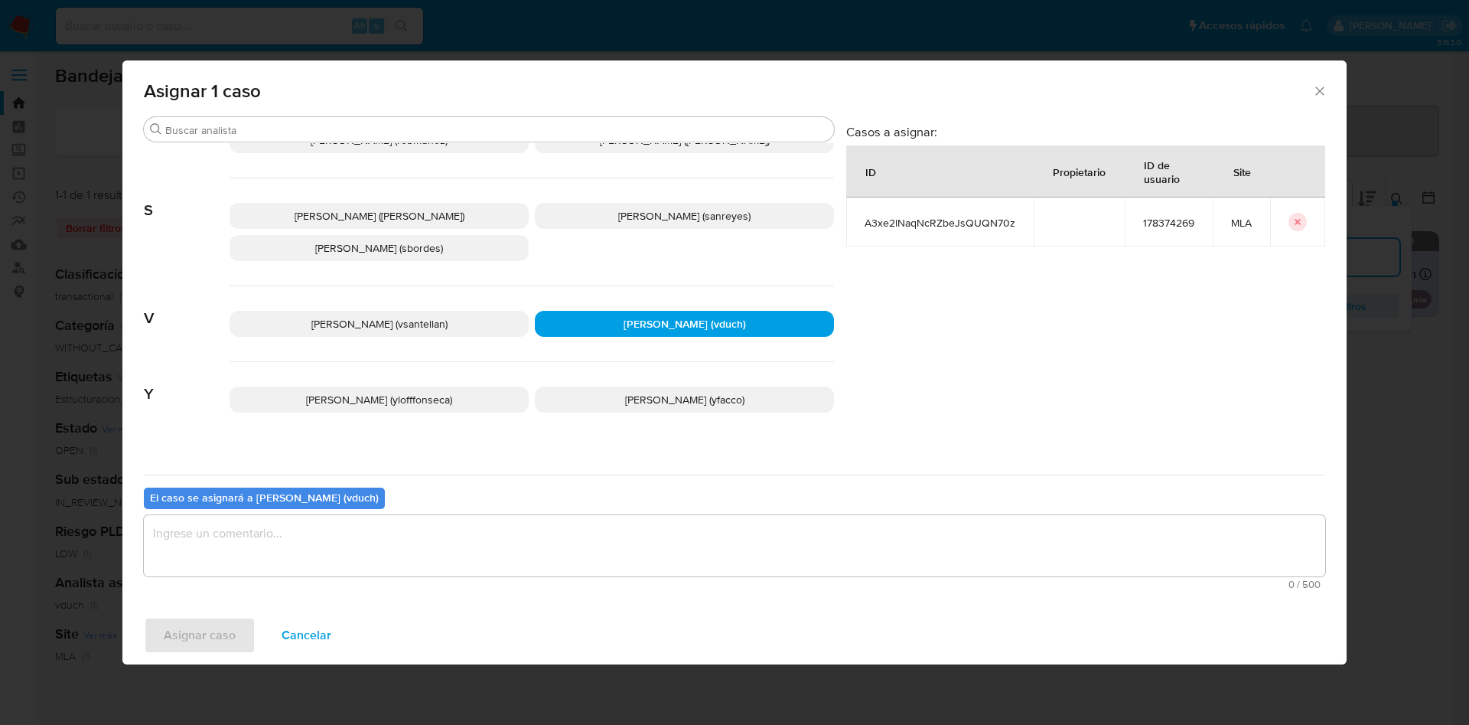
click at [668, 507] on div "El caso se asignará a Valeria Duch (vduch) 0 / 500 500 caracteres restantes" at bounding box center [734, 534] width 1181 height 121
click at [657, 530] on textarea "assign-modal" at bounding box center [734, 545] width 1181 height 61
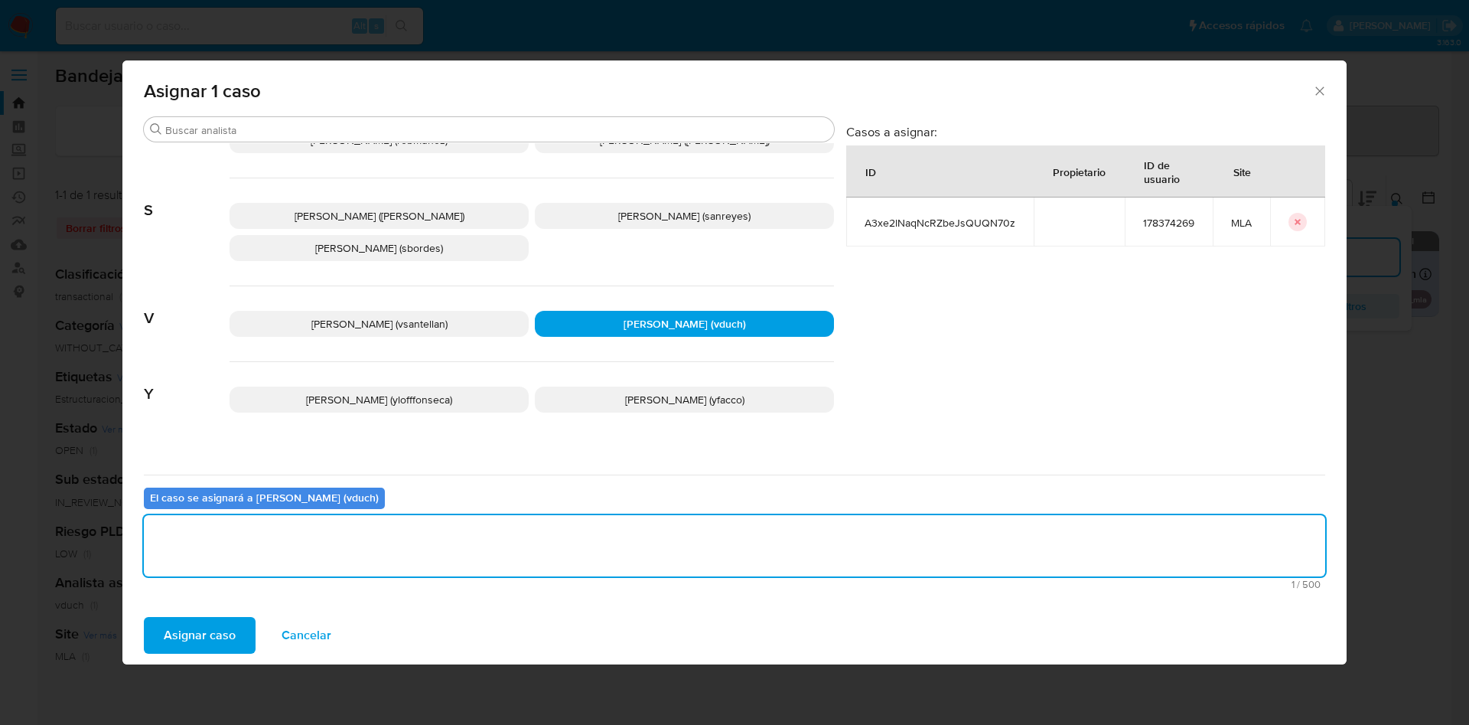
click at [217, 634] on span "Asignar caso" at bounding box center [200, 635] width 72 height 34
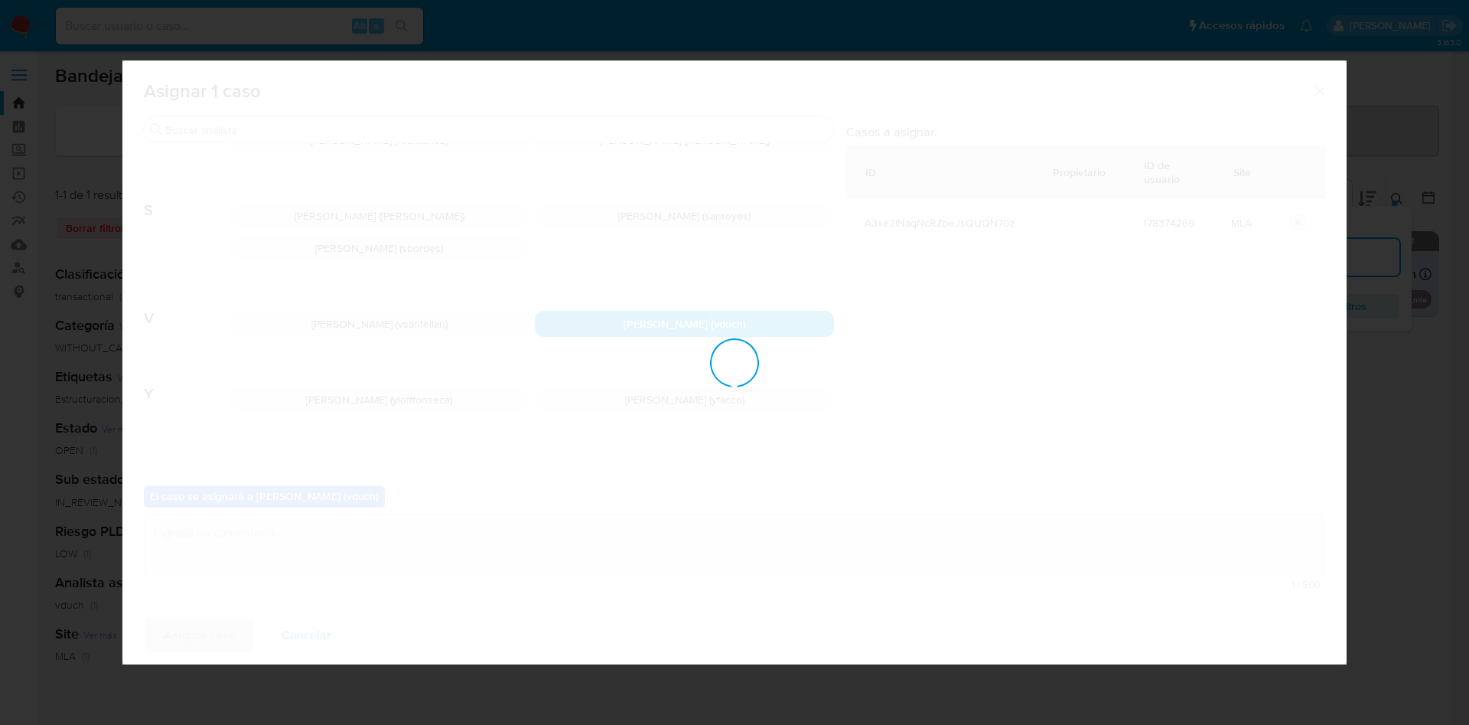
checkbox input "false"
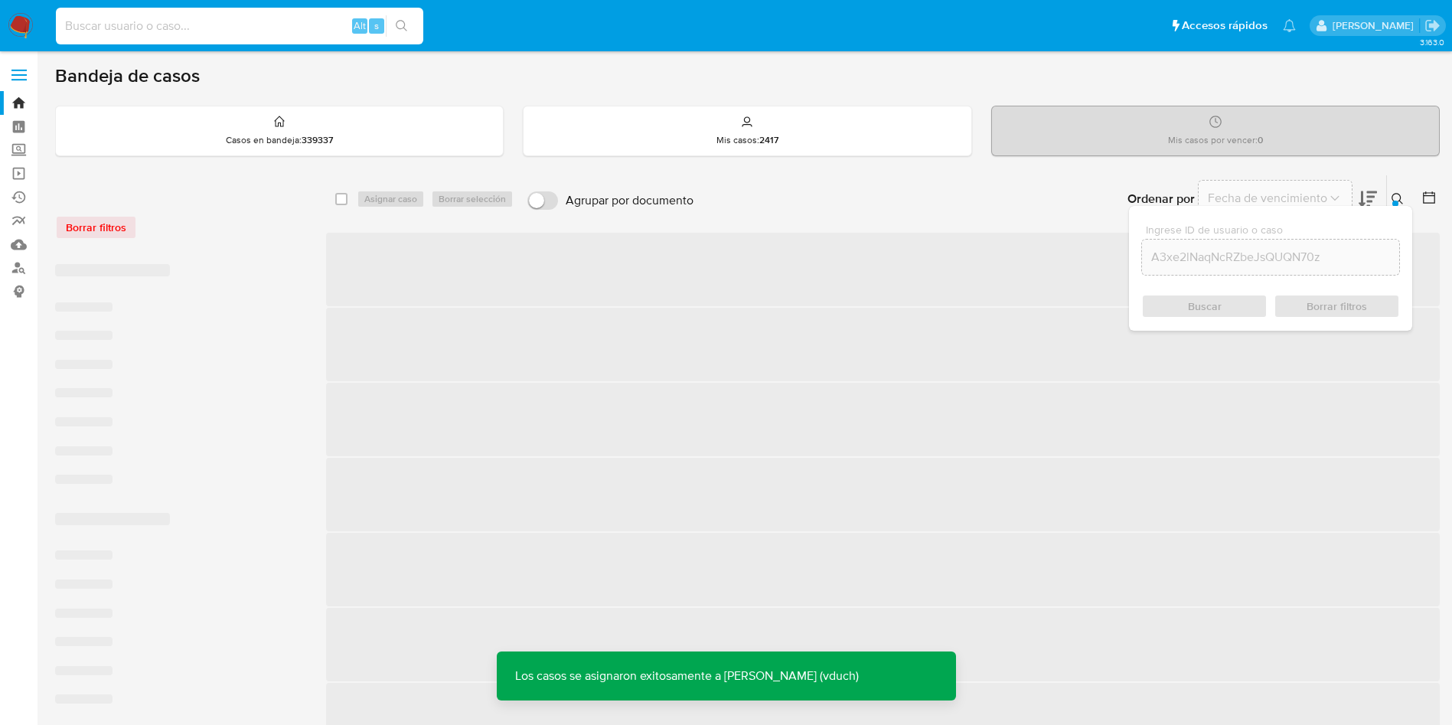
click at [244, 31] on input at bounding box center [239, 26] width 367 height 20
paste input "A3xe2lNaqNcRZbeJsQUQN70z"
type input "A3xe2lNaqNcRZbeJsQUQN70z"
click at [396, 21] on icon "search-icon" at bounding box center [402, 26] width 12 height 12
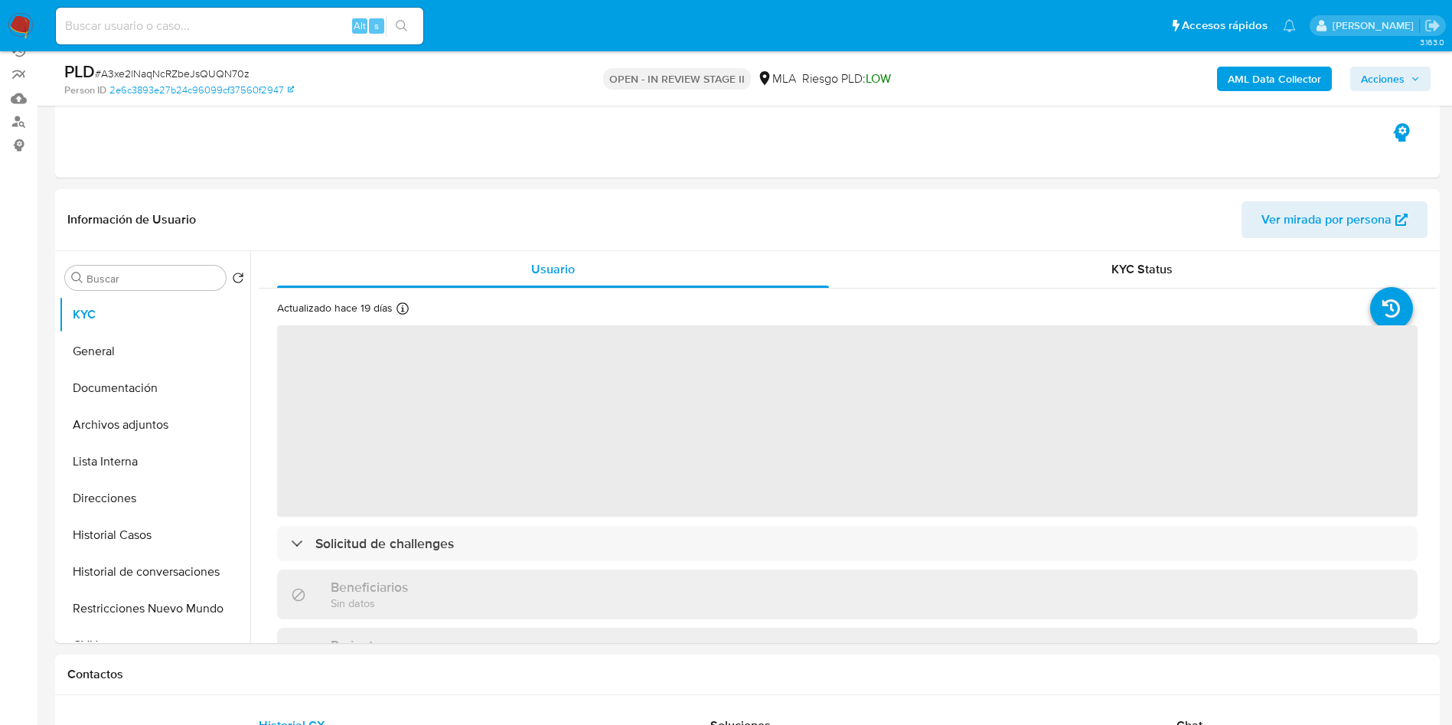
scroll to position [230, 0]
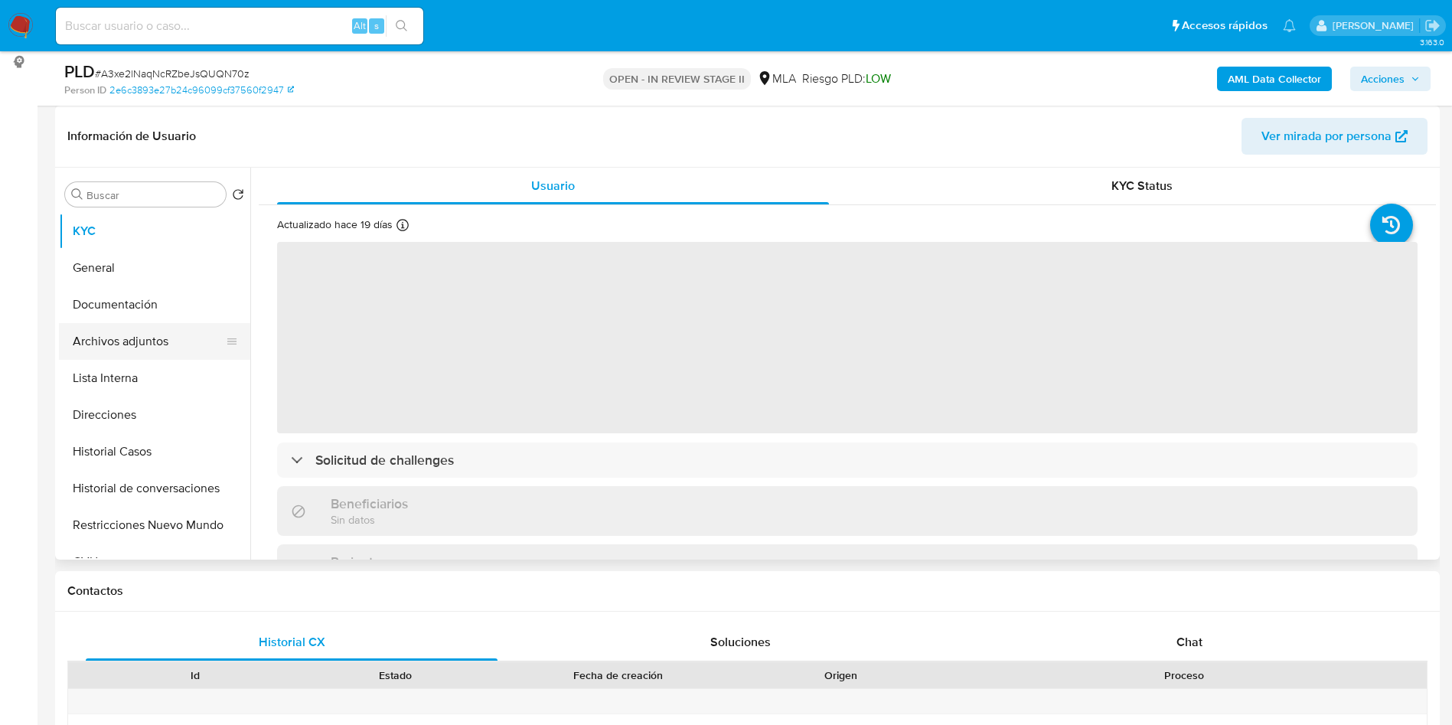
click at [157, 341] on button "Archivos adjuntos" at bounding box center [148, 341] width 179 height 37
select select "10"
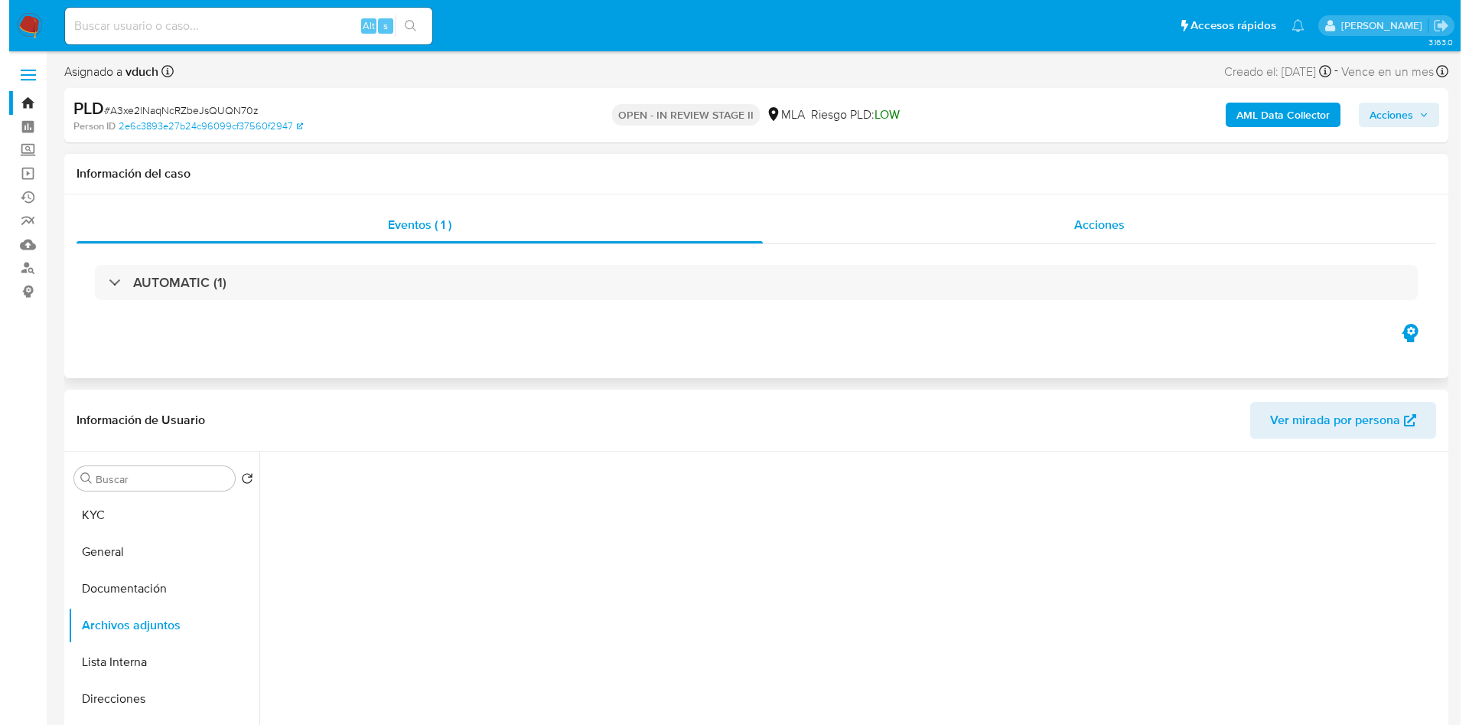
scroll to position [115, 0]
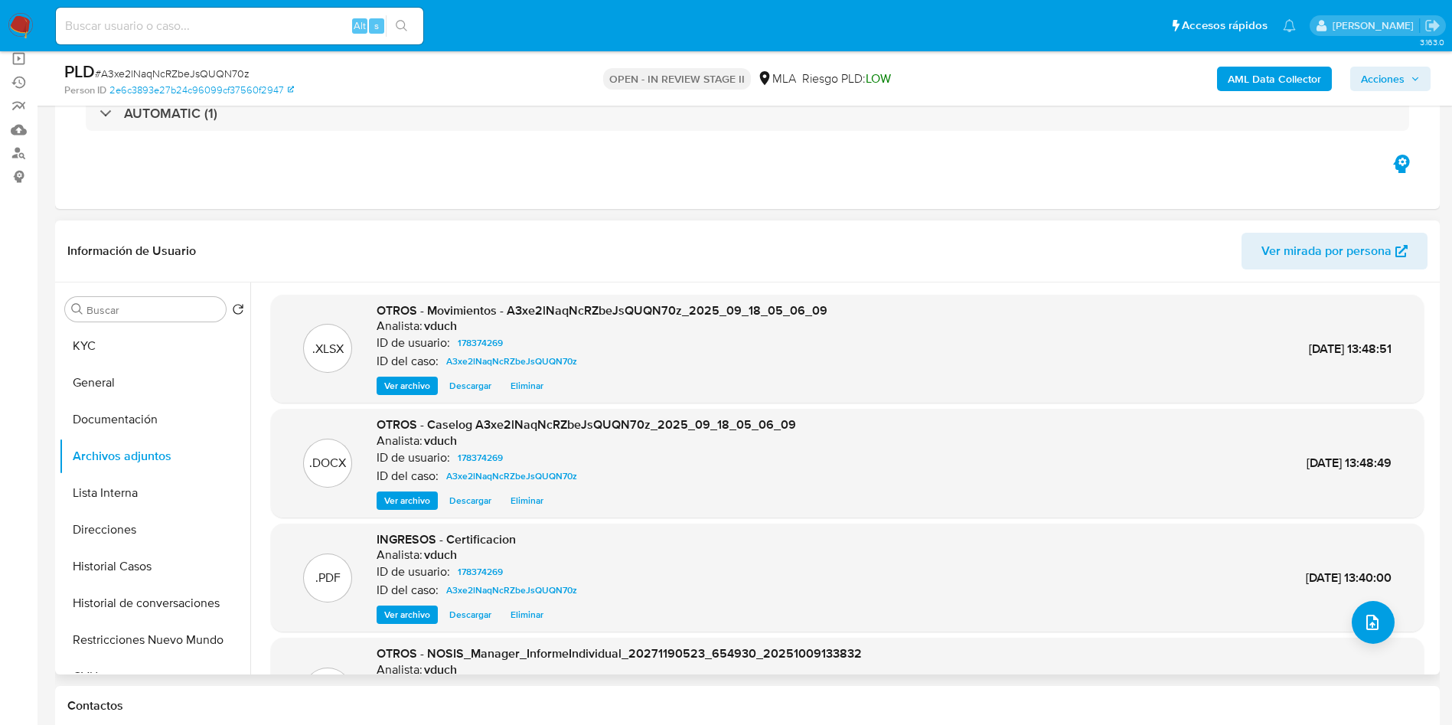
click at [532, 497] on span "Eliminar" at bounding box center [526, 500] width 33 height 15
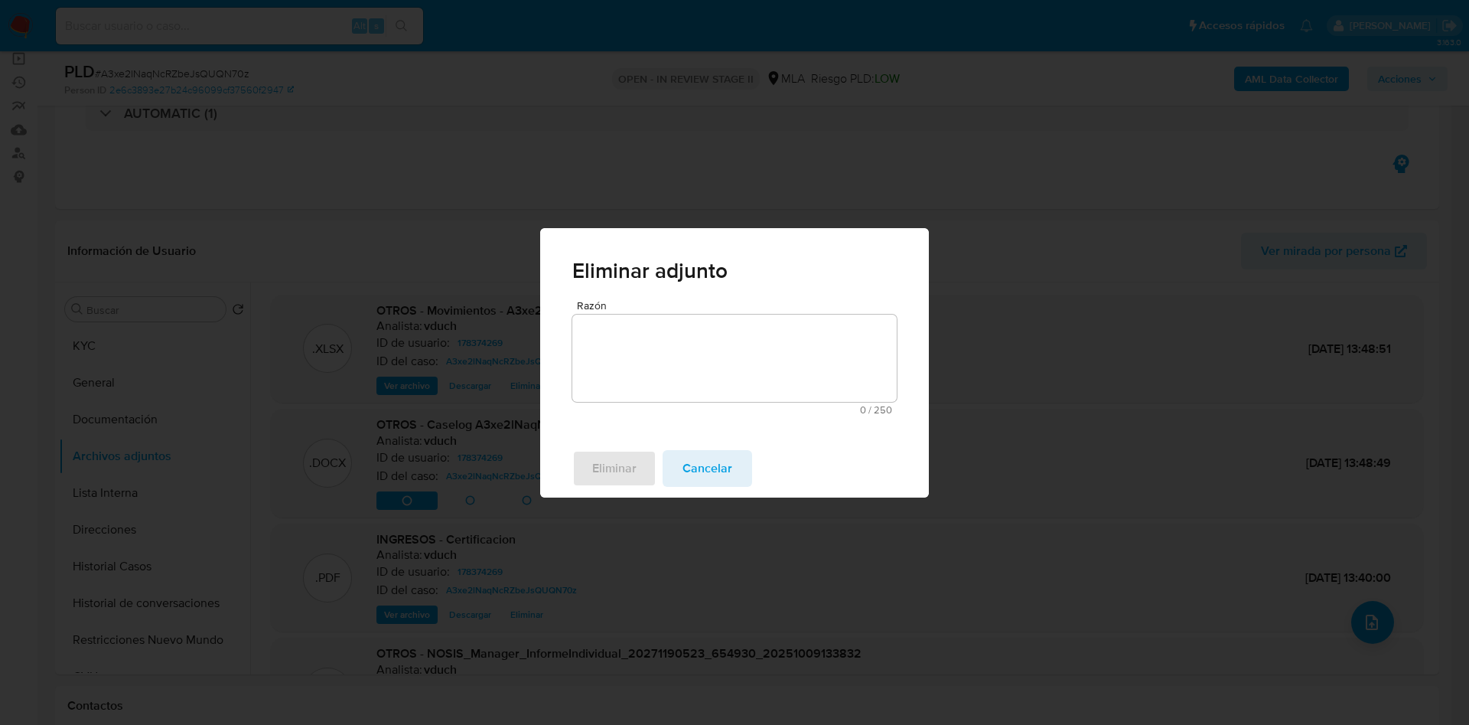
click at [747, 382] on textarea "Razón" at bounding box center [734, 357] width 324 height 87
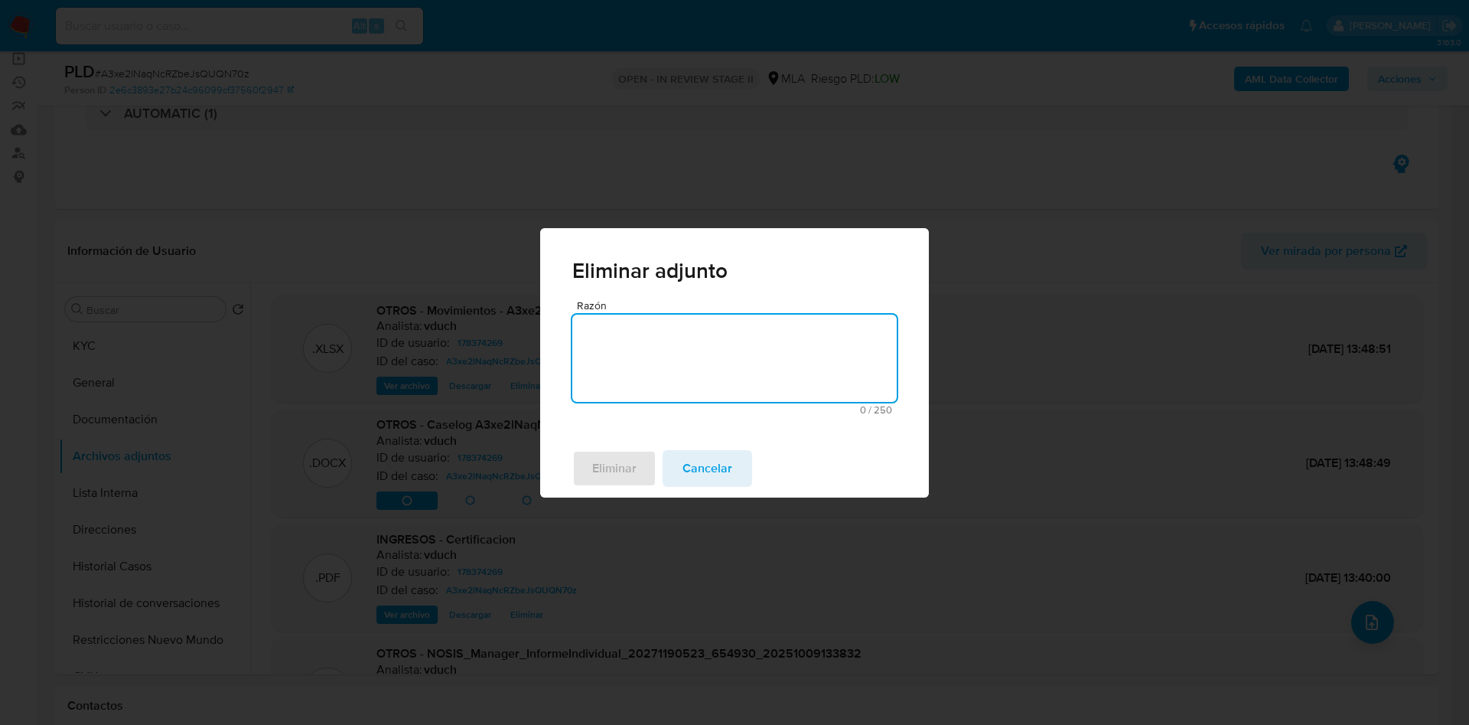
click at [746, 360] on textarea "Razón" at bounding box center [734, 357] width 324 height 87
type textarea "v2"
click at [604, 466] on span "Eliminar" at bounding box center [614, 468] width 44 height 34
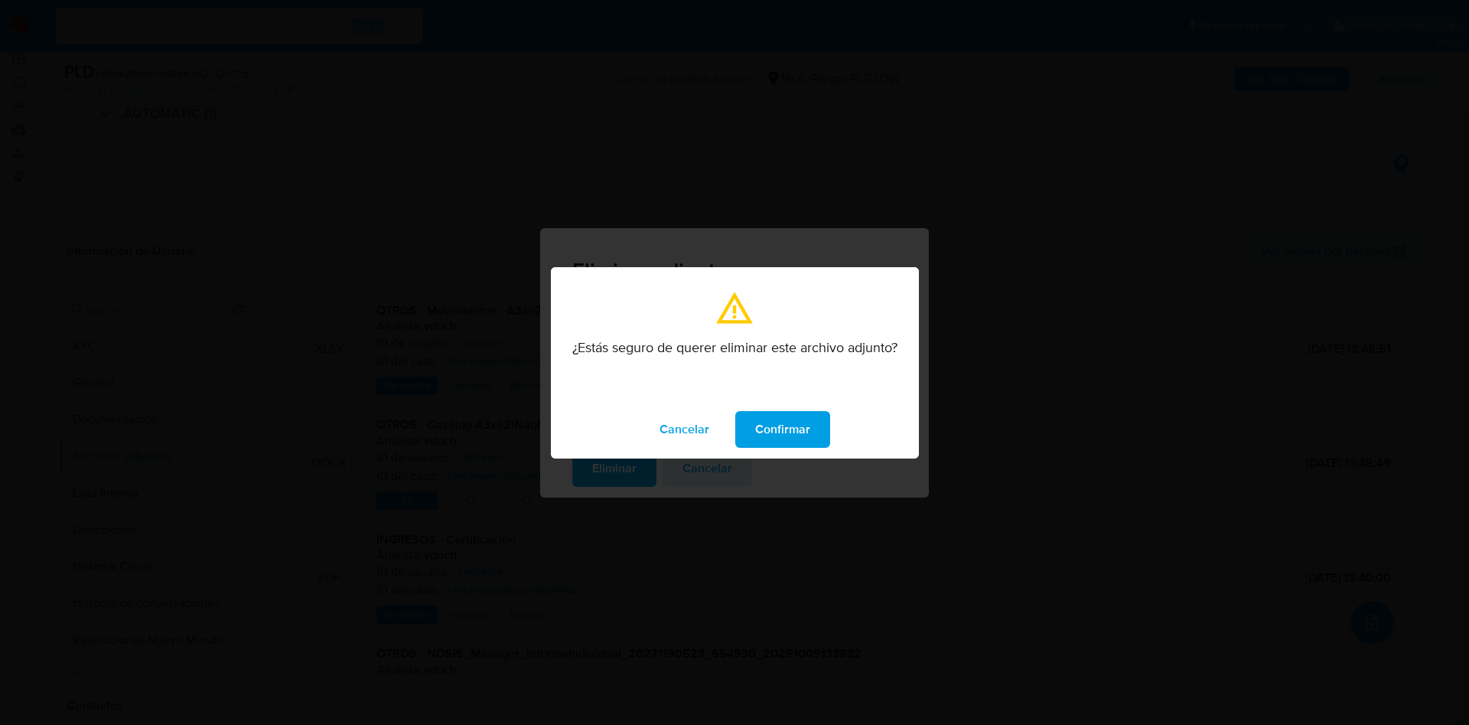
click at [800, 438] on span "Confirmar" at bounding box center [782, 429] width 55 height 34
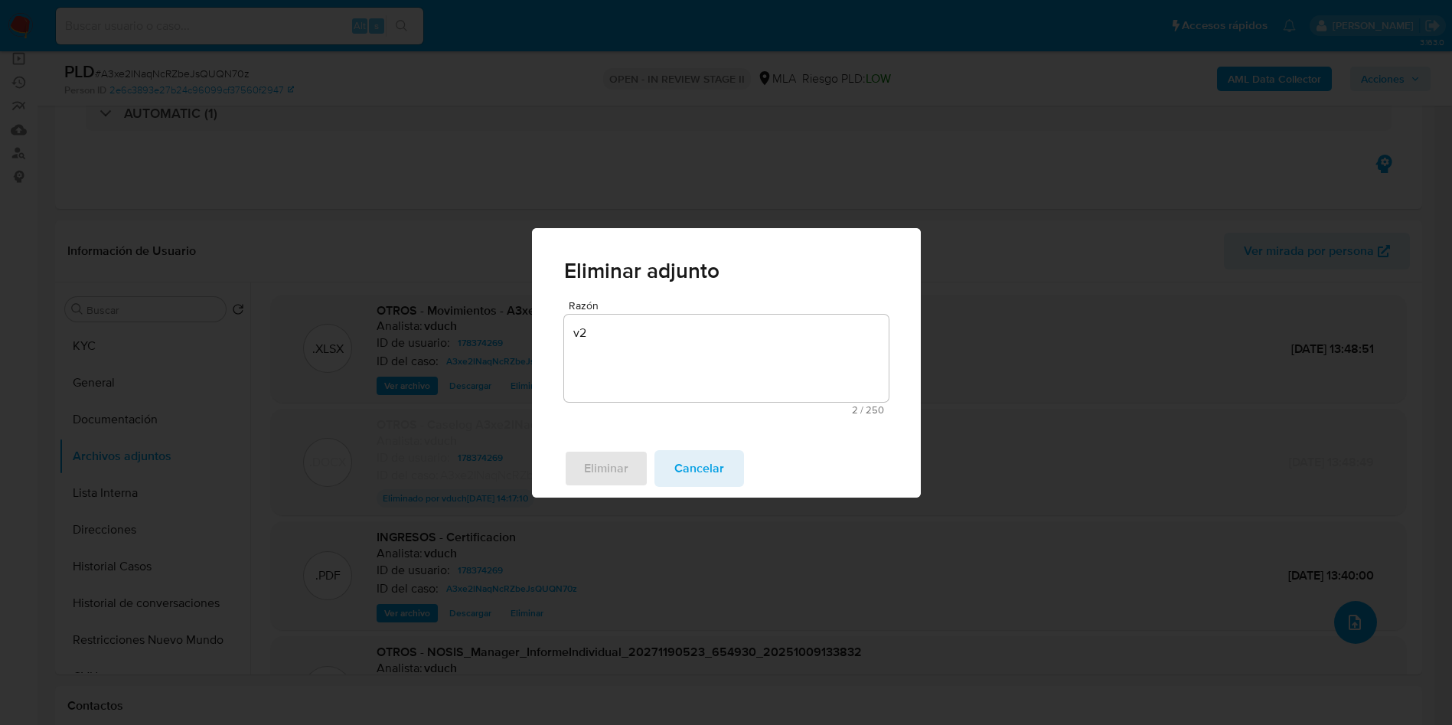
click at [1364, 622] on icon "upload-file" at bounding box center [1354, 622] width 18 height 18
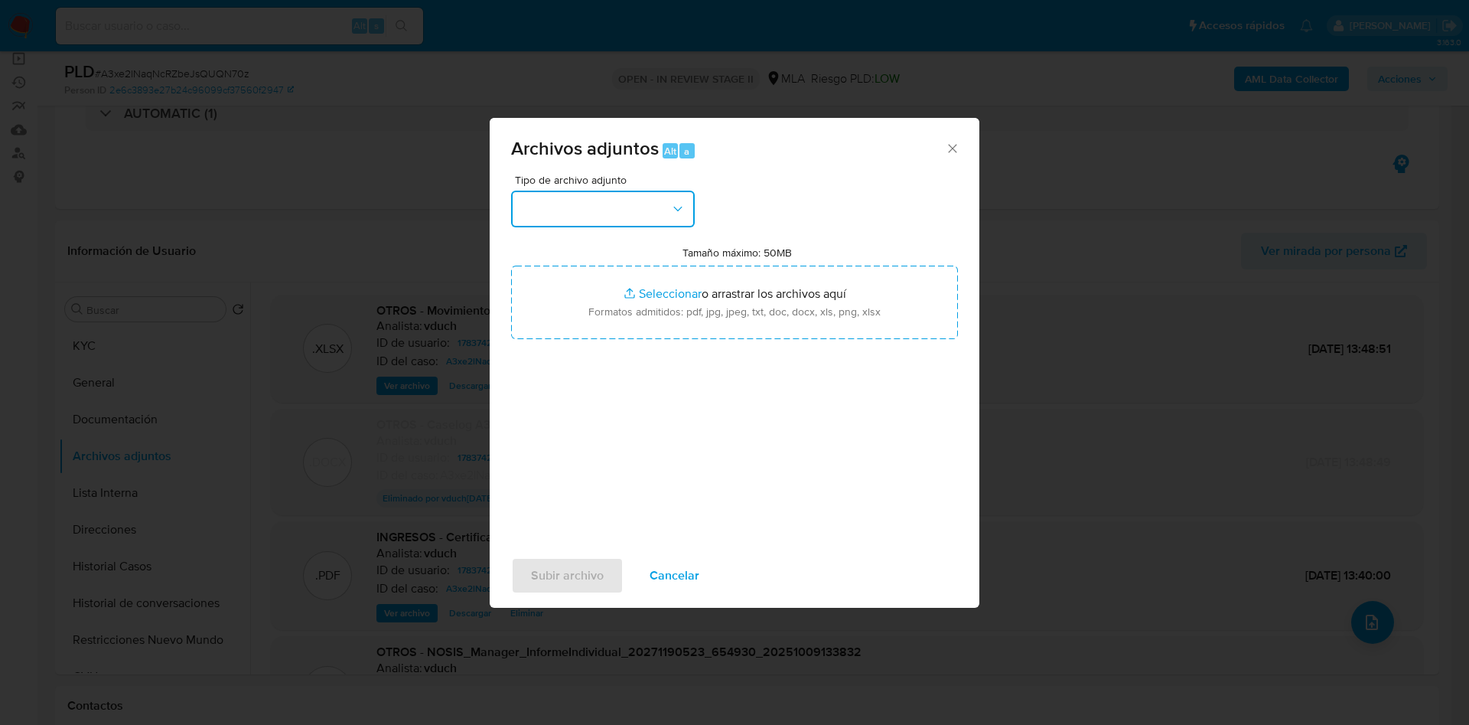
click at [634, 199] on button "button" at bounding box center [603, 209] width 184 height 37
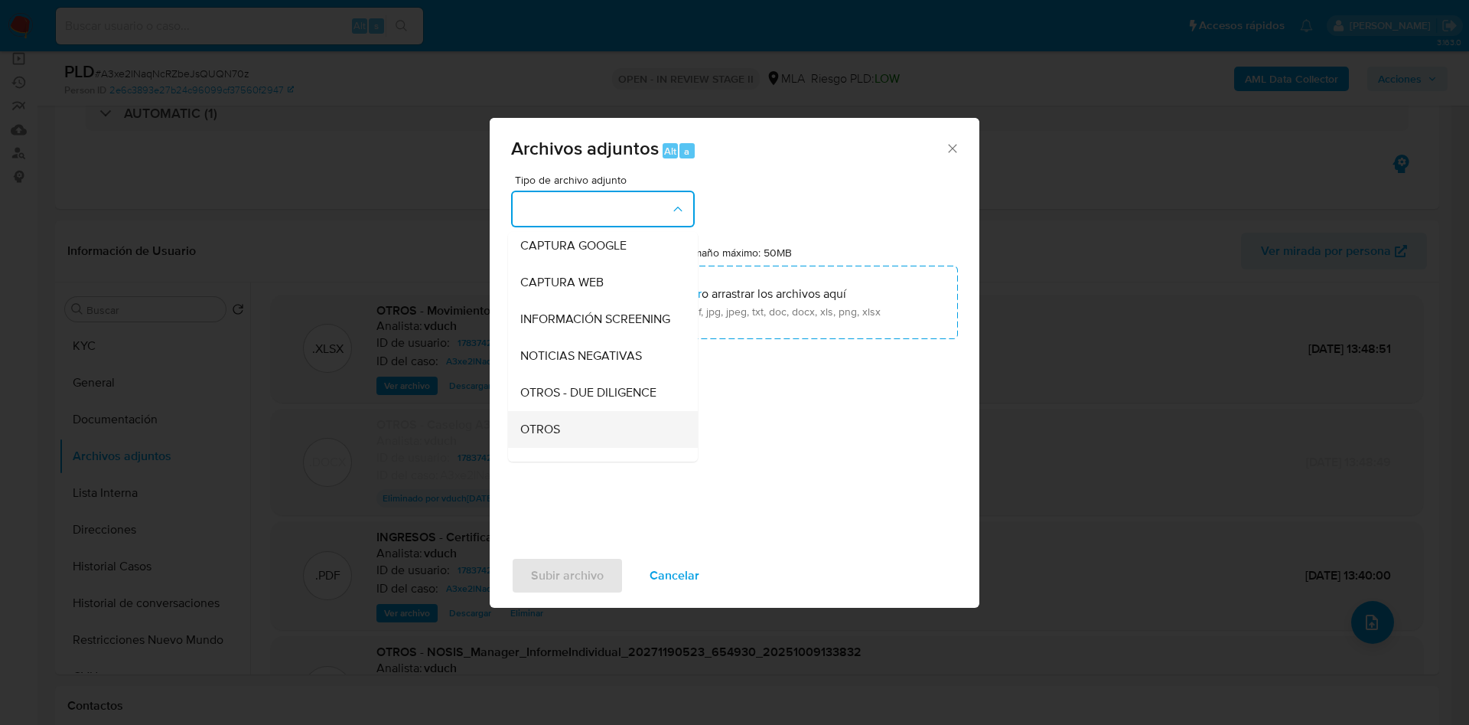
click at [556, 437] on span "OTROS" at bounding box center [540, 429] width 40 height 15
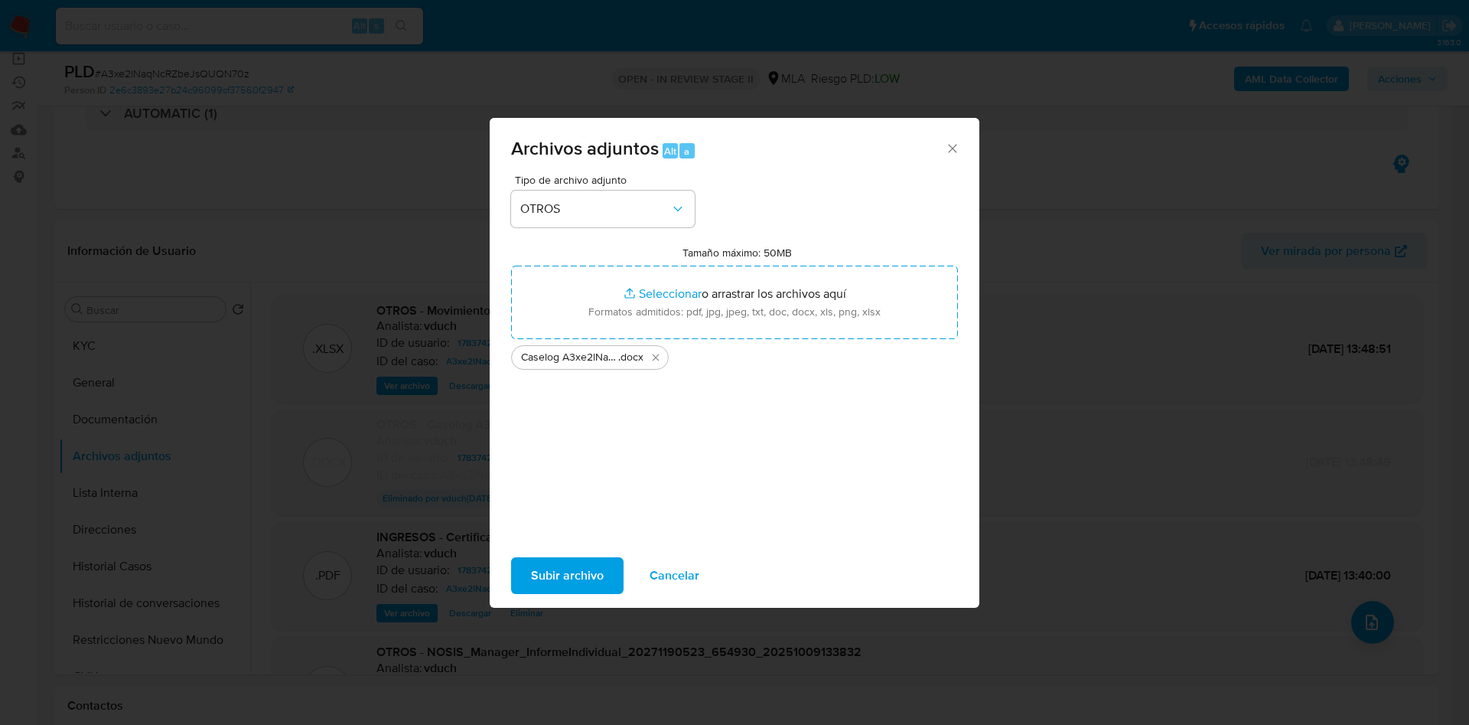
click at [595, 582] on span "Subir archivo" at bounding box center [567, 576] width 73 height 34
click at [675, 583] on span "Cancelar" at bounding box center [675, 576] width 50 height 34
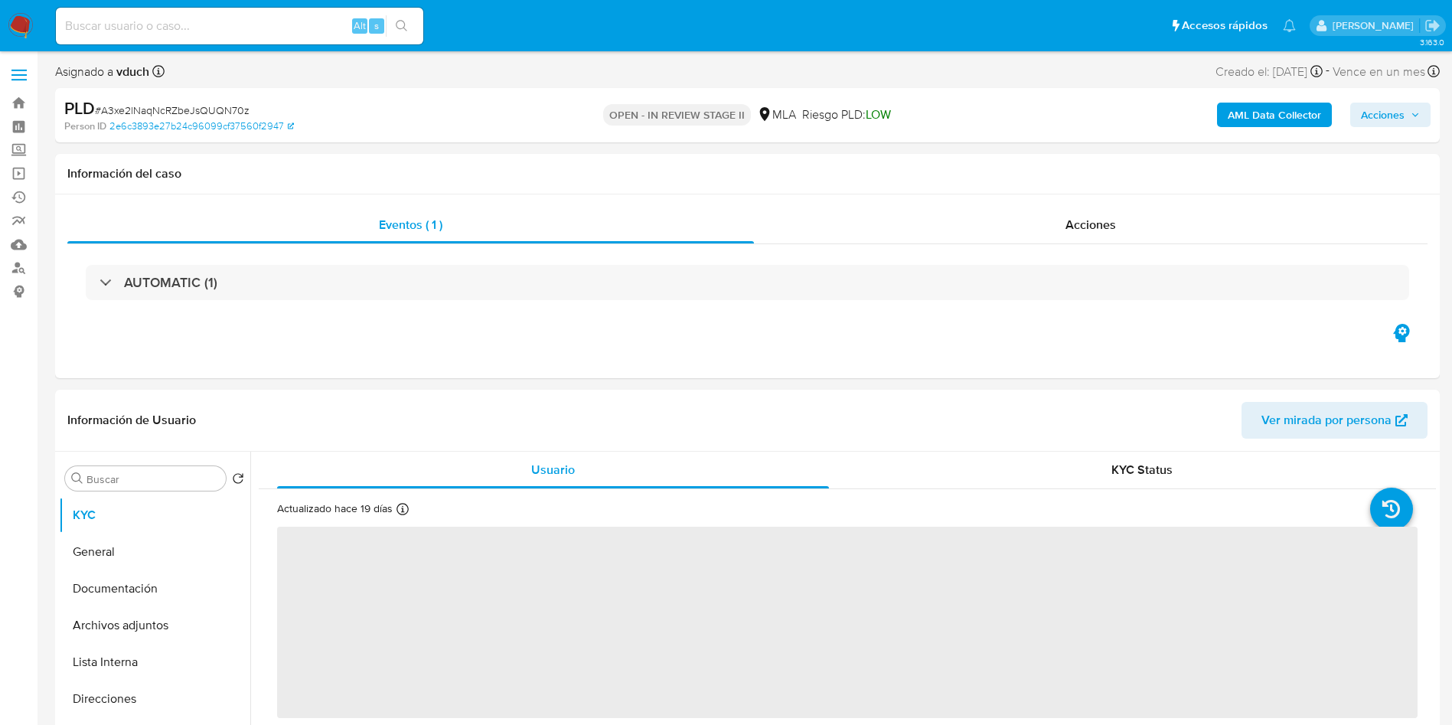
select select "10"
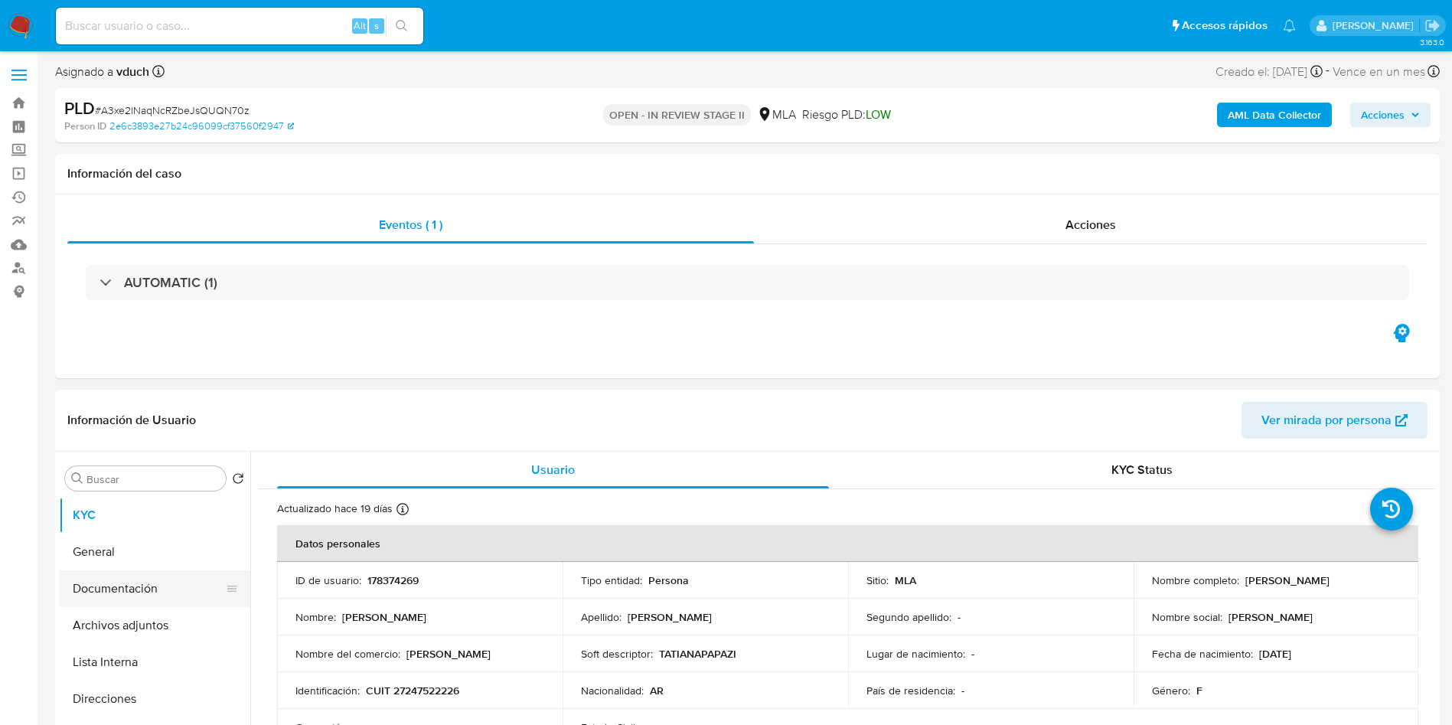
click at [142, 585] on button "Documentación" at bounding box center [148, 588] width 179 height 37
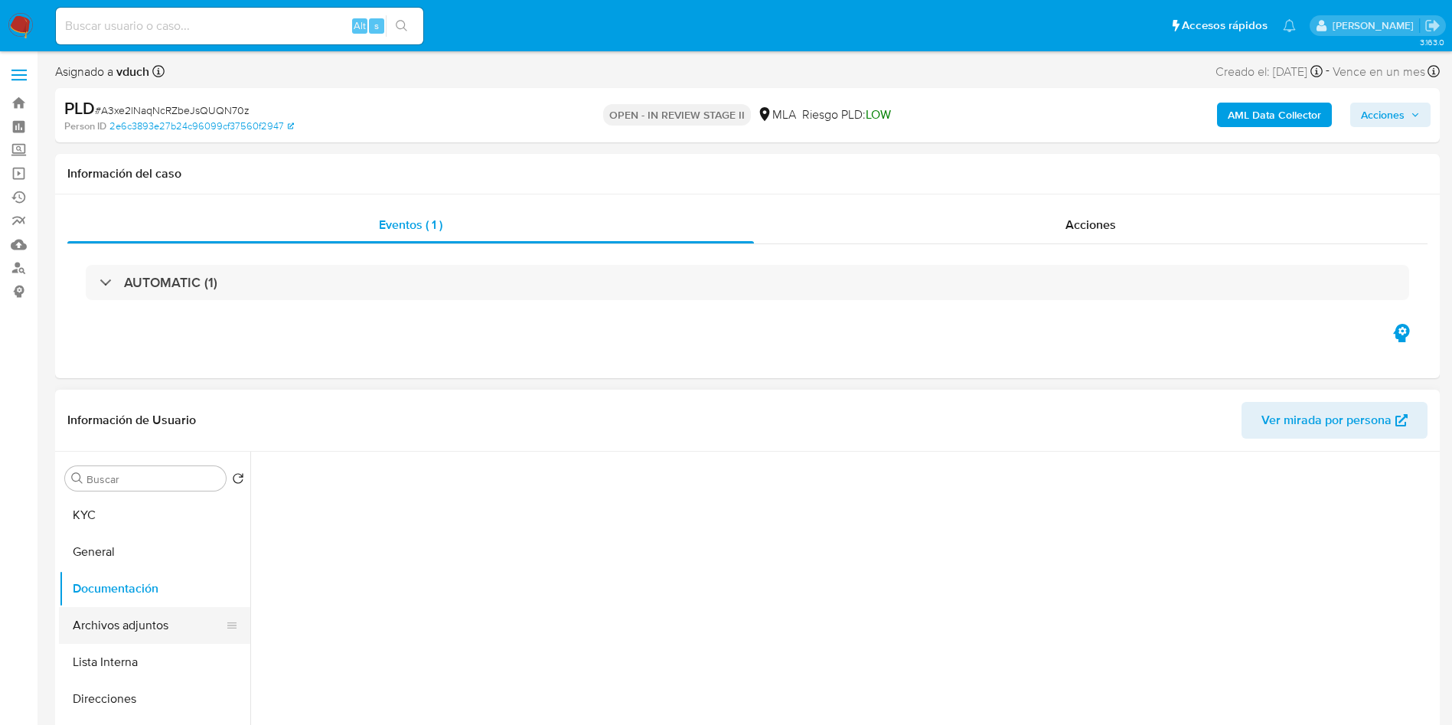
click at [126, 619] on button "Archivos adjuntos" at bounding box center [148, 625] width 179 height 37
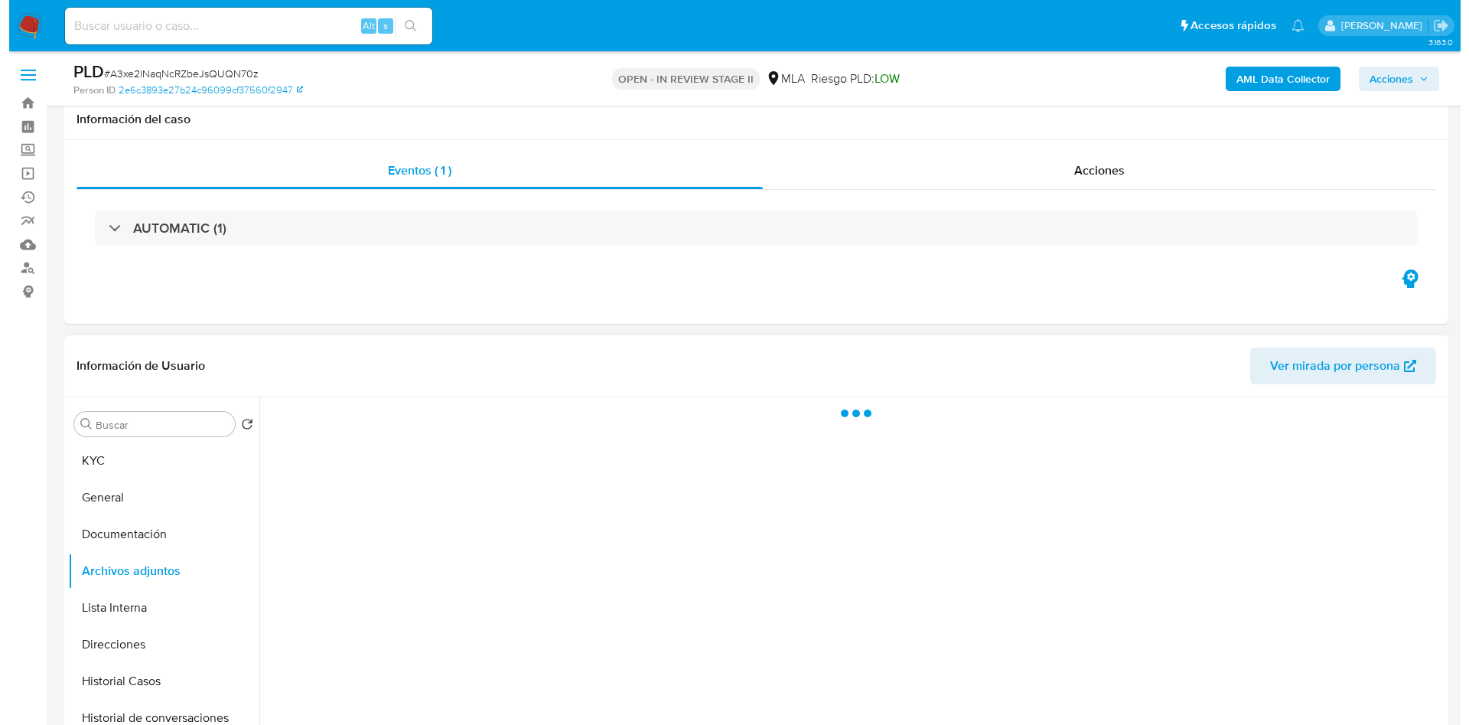
scroll to position [115, 0]
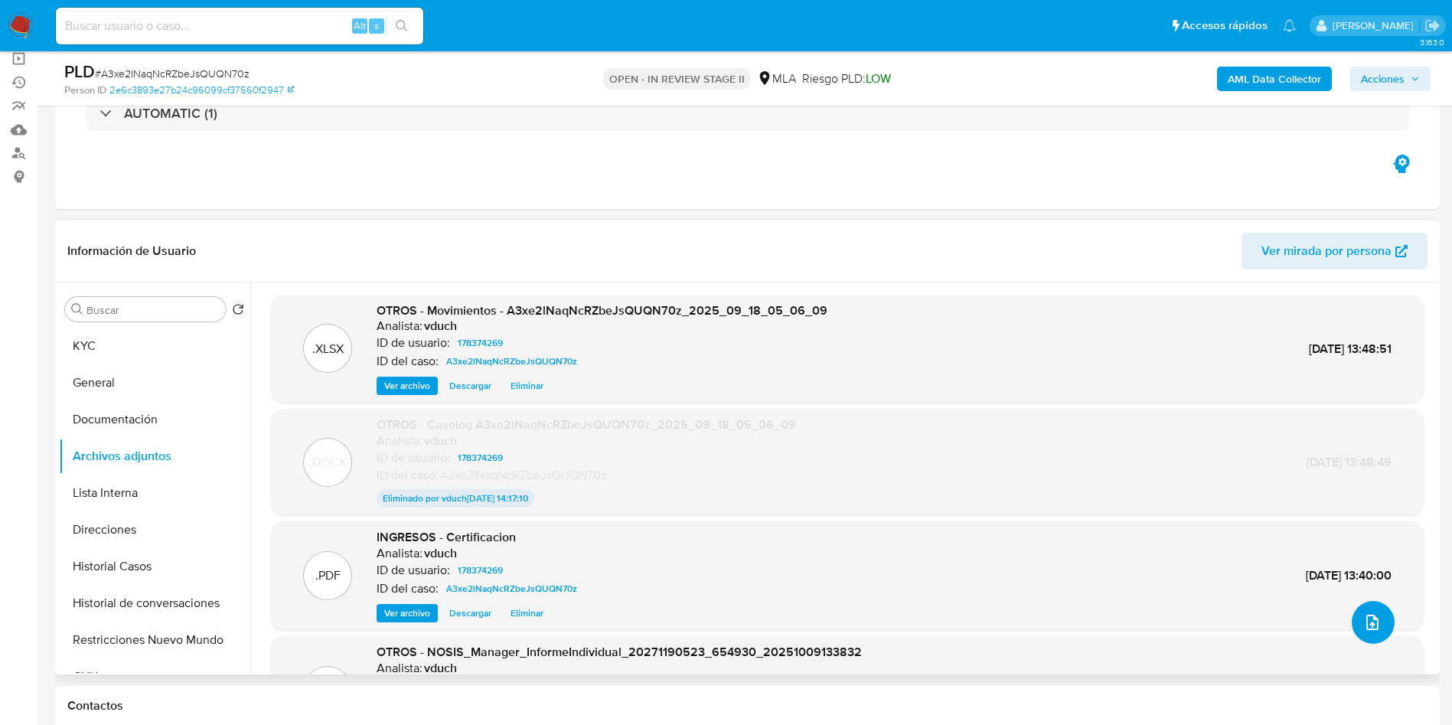
click at [1367, 625] on icon "upload-file" at bounding box center [1372, 622] width 18 height 18
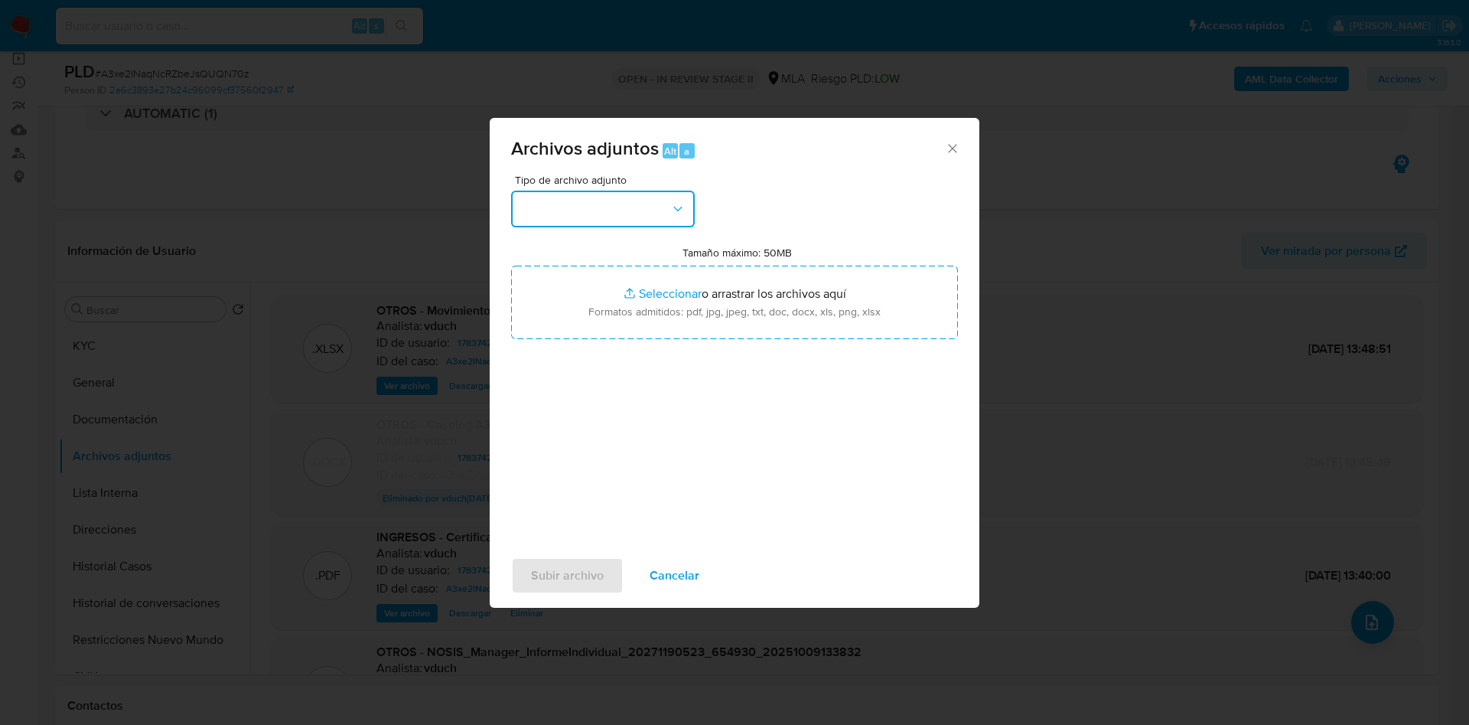
click at [632, 218] on button "button" at bounding box center [603, 209] width 184 height 37
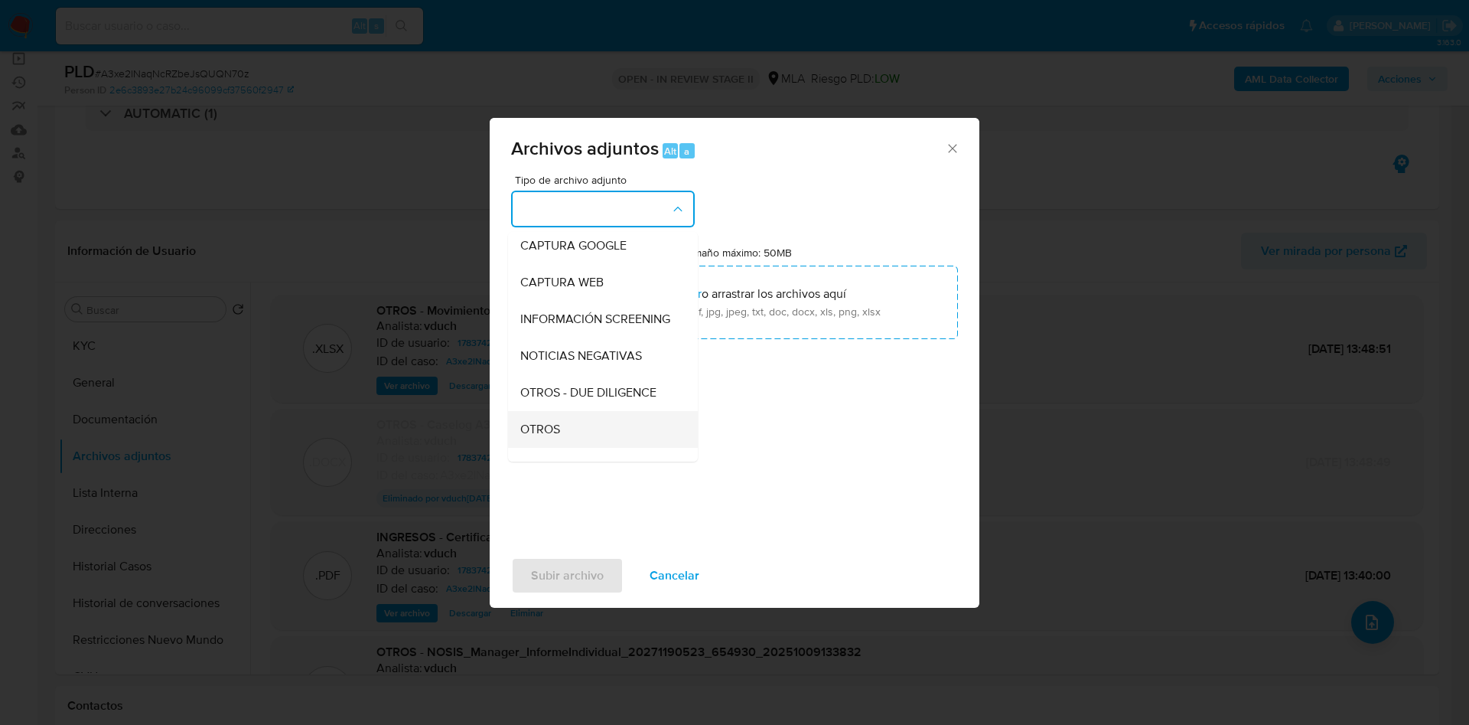
click at [566, 444] on div "OTROS" at bounding box center [598, 429] width 156 height 37
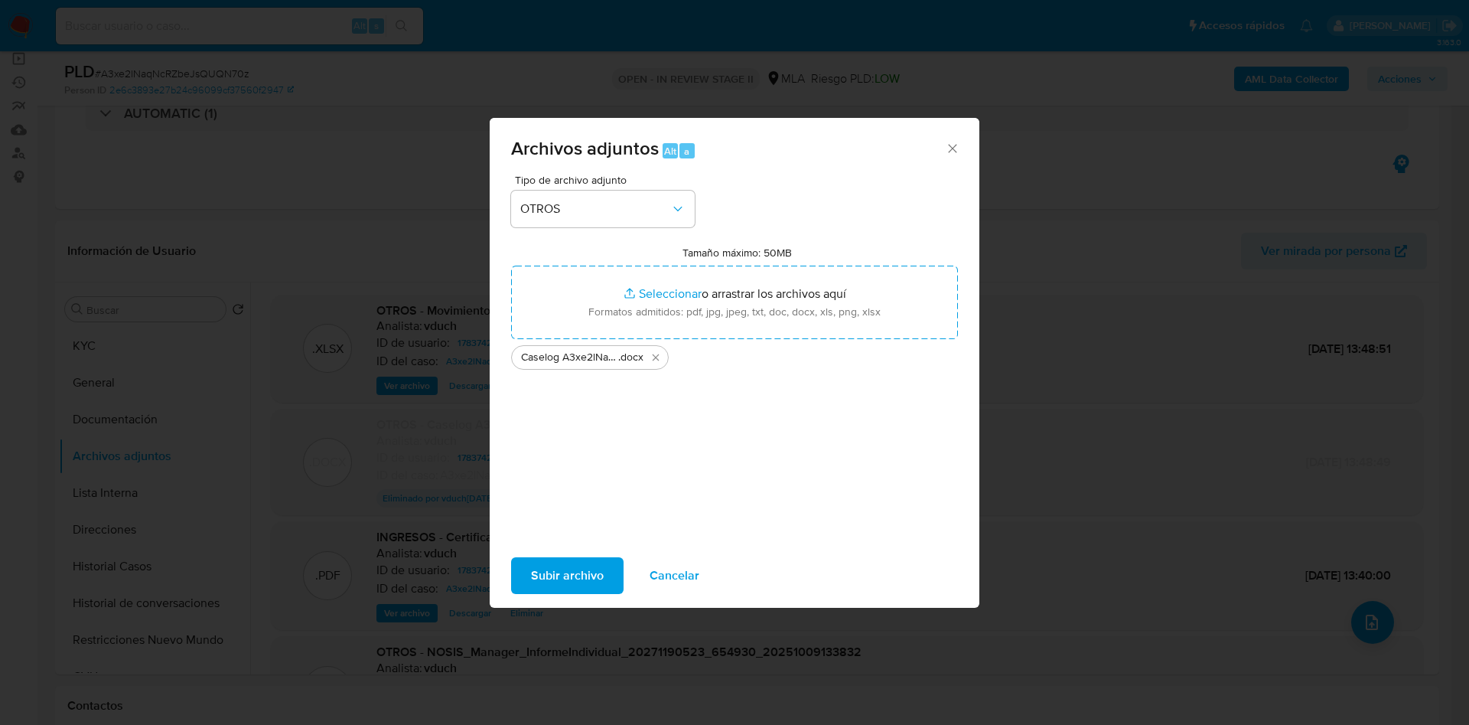
click at [595, 572] on span "Subir archivo" at bounding box center [567, 576] width 73 height 34
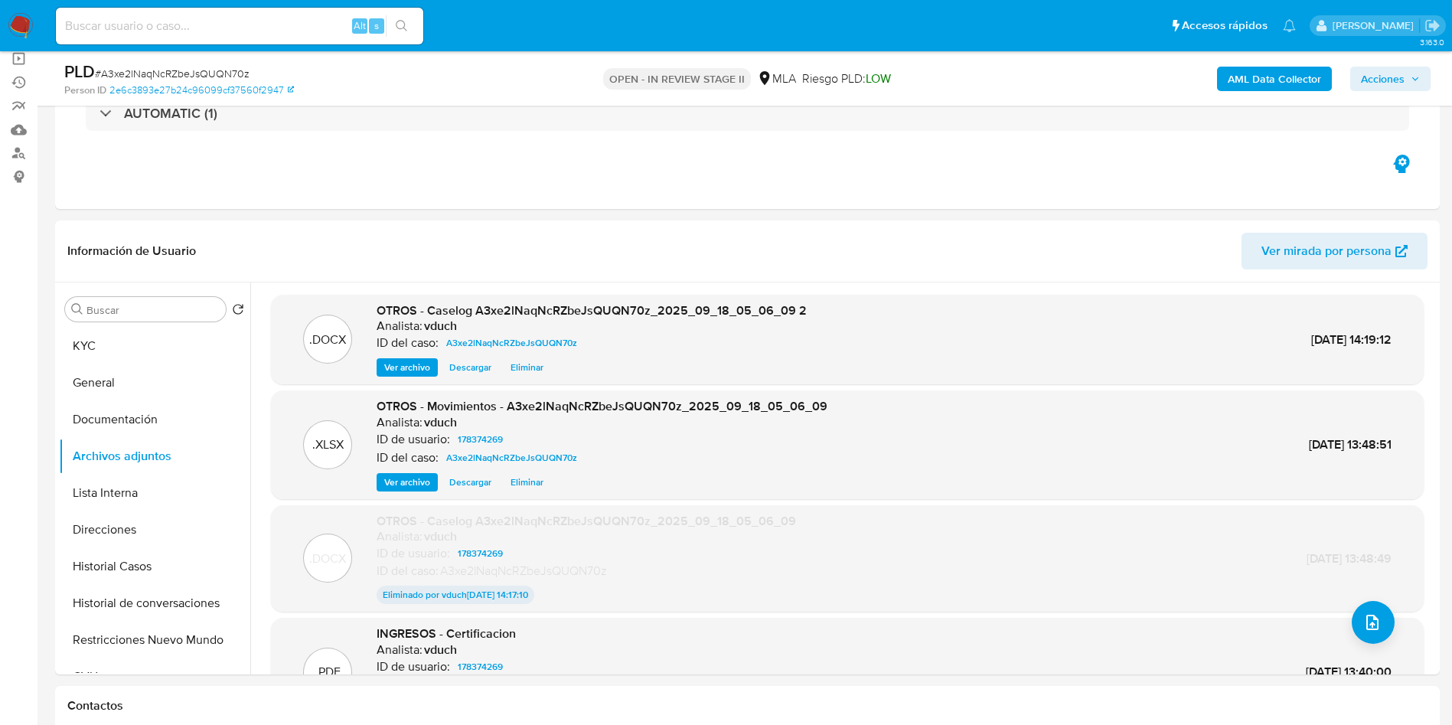
click at [1373, 74] on span "Acciones" at bounding box center [1382, 79] width 44 height 24
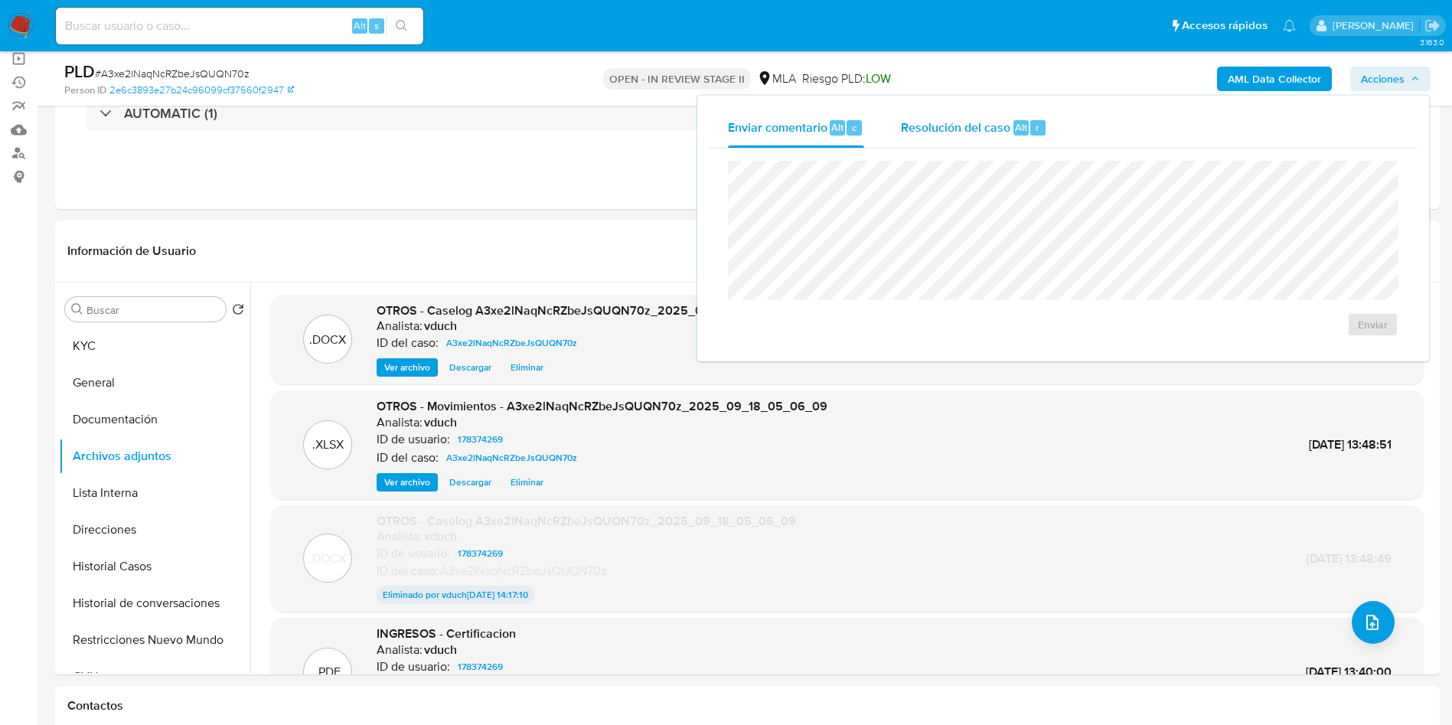
click at [1033, 125] on div "r" at bounding box center [1037, 127] width 15 height 15
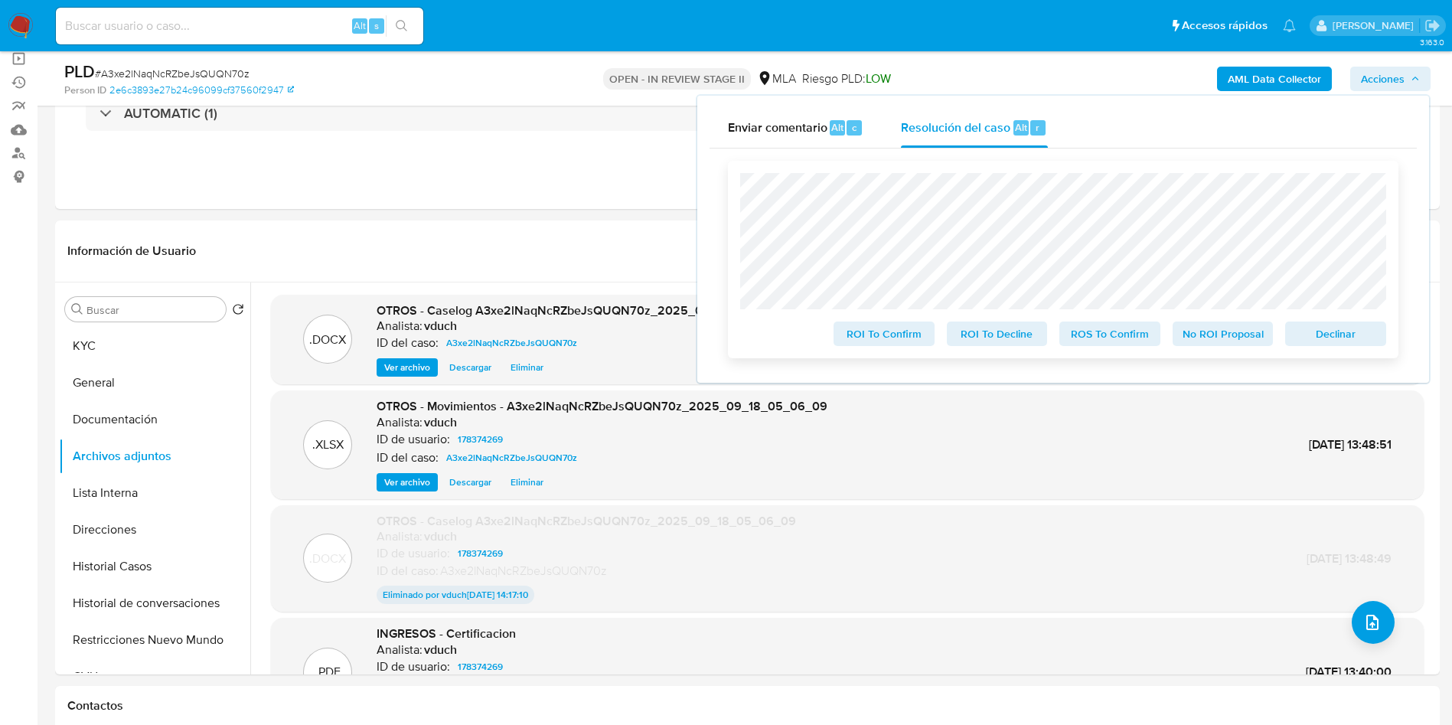
click at [1202, 334] on span "No ROI Proposal" at bounding box center [1223, 333] width 80 height 21
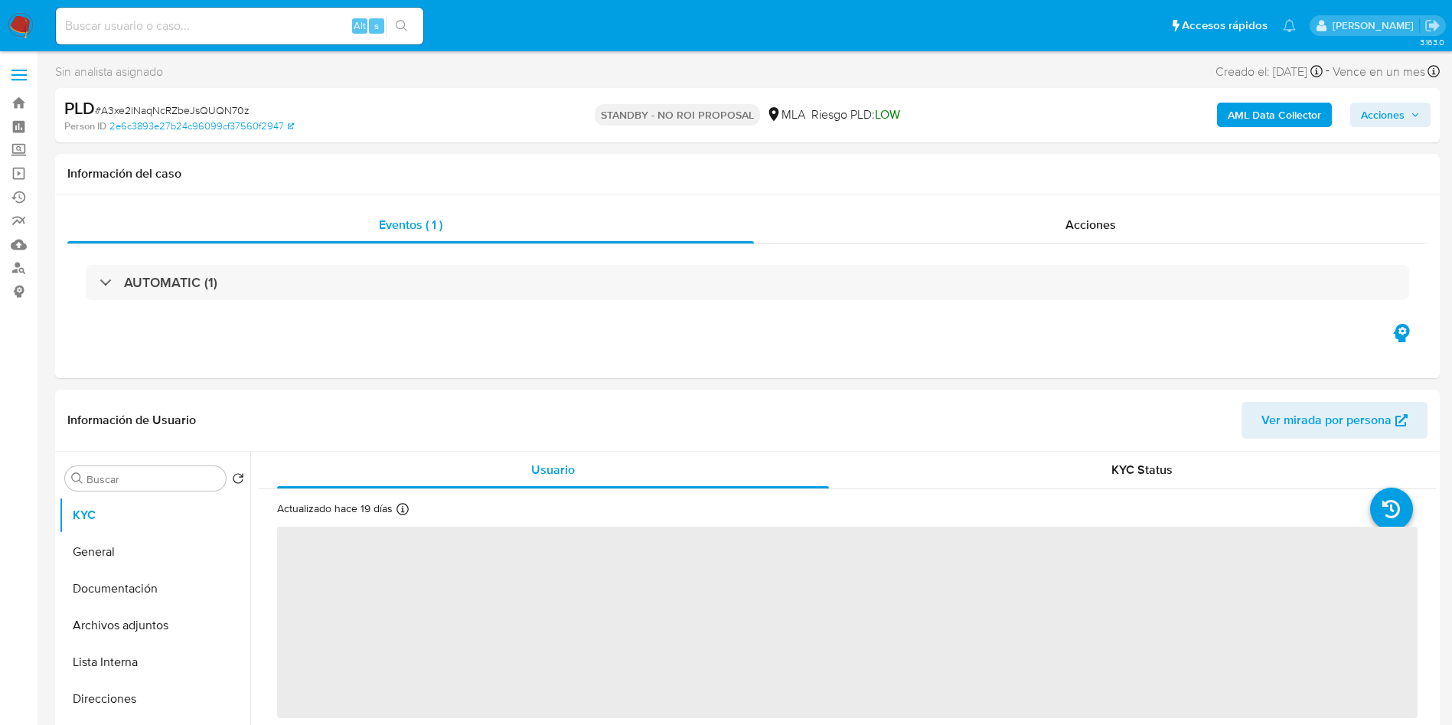
select select "10"
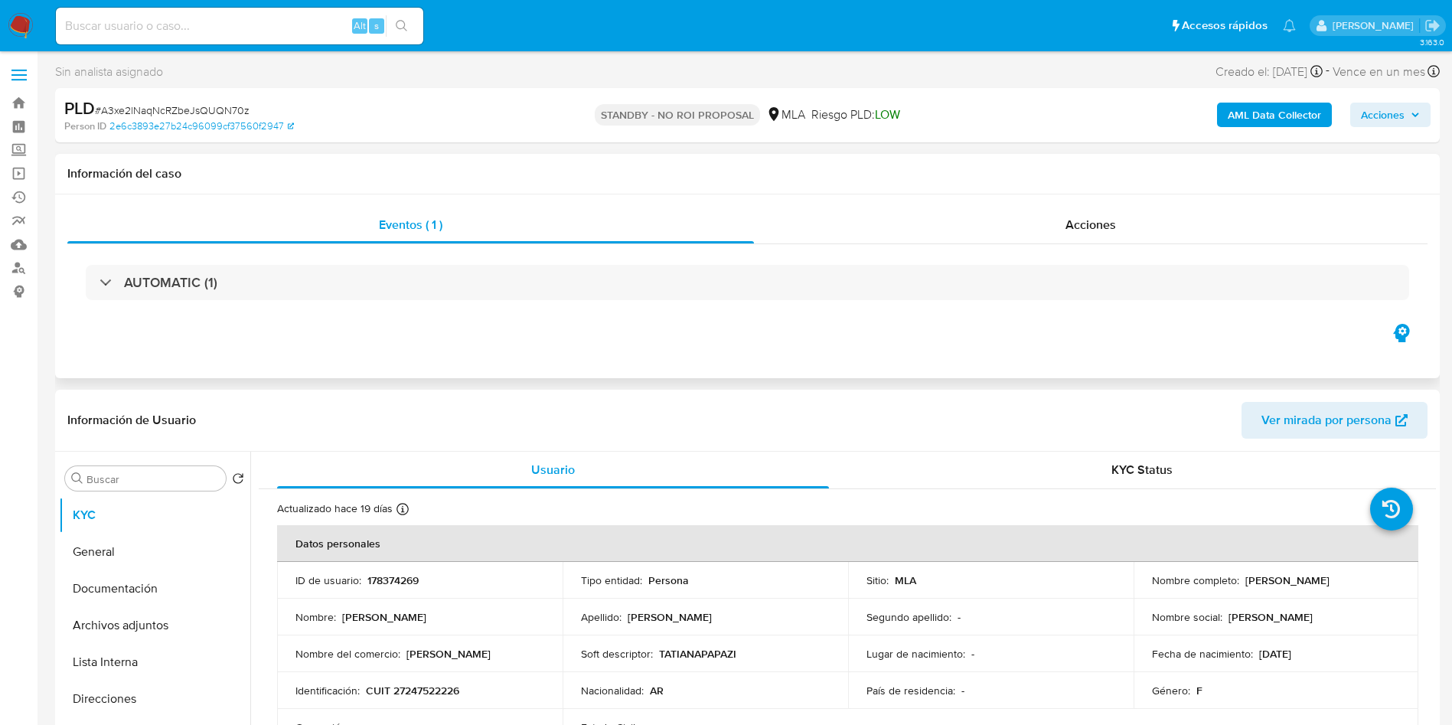
drag, startPoint x: 867, startPoint y: 154, endPoint x: 822, endPoint y: 155, distance: 45.2
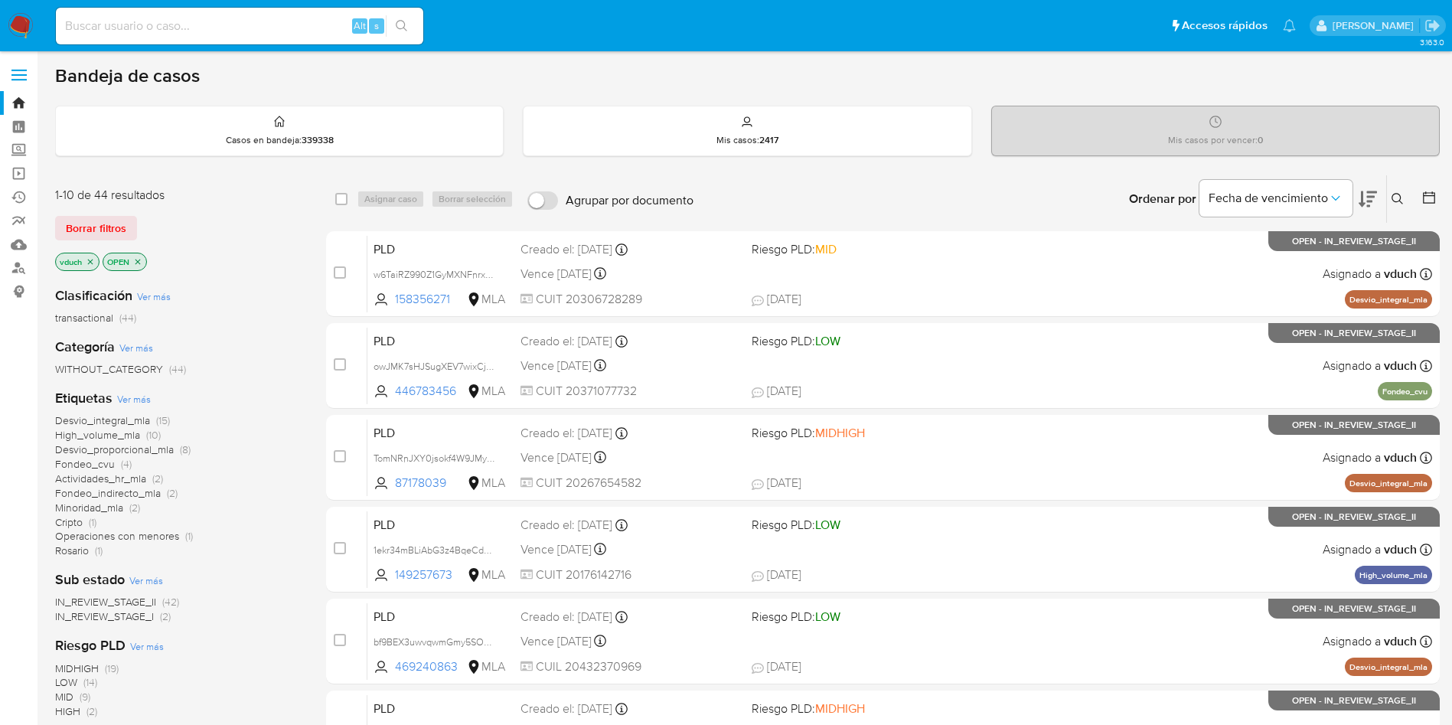
click at [1394, 193] on icon at bounding box center [1397, 199] width 12 height 12
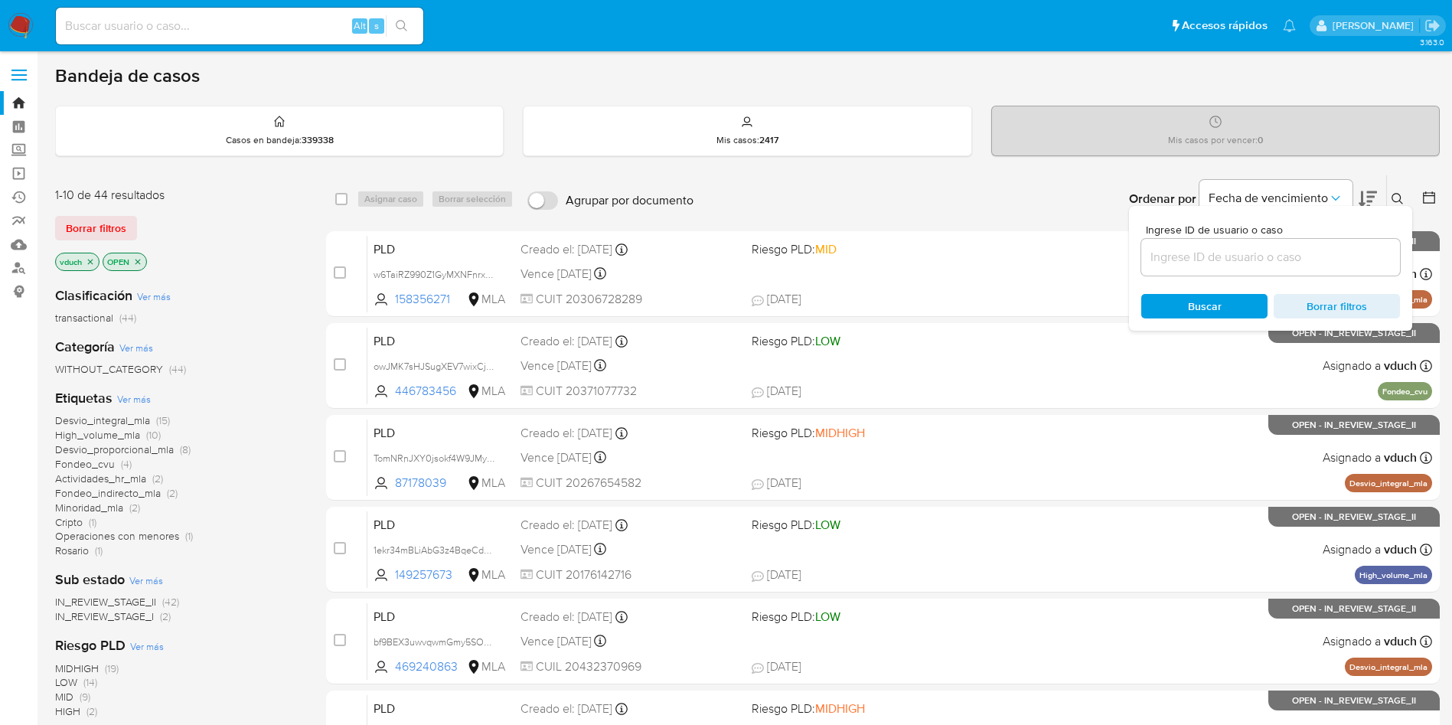
click at [1334, 253] on input at bounding box center [1270, 257] width 259 height 20
type input "czogUImsFv10xzH4kD0BF6Te"
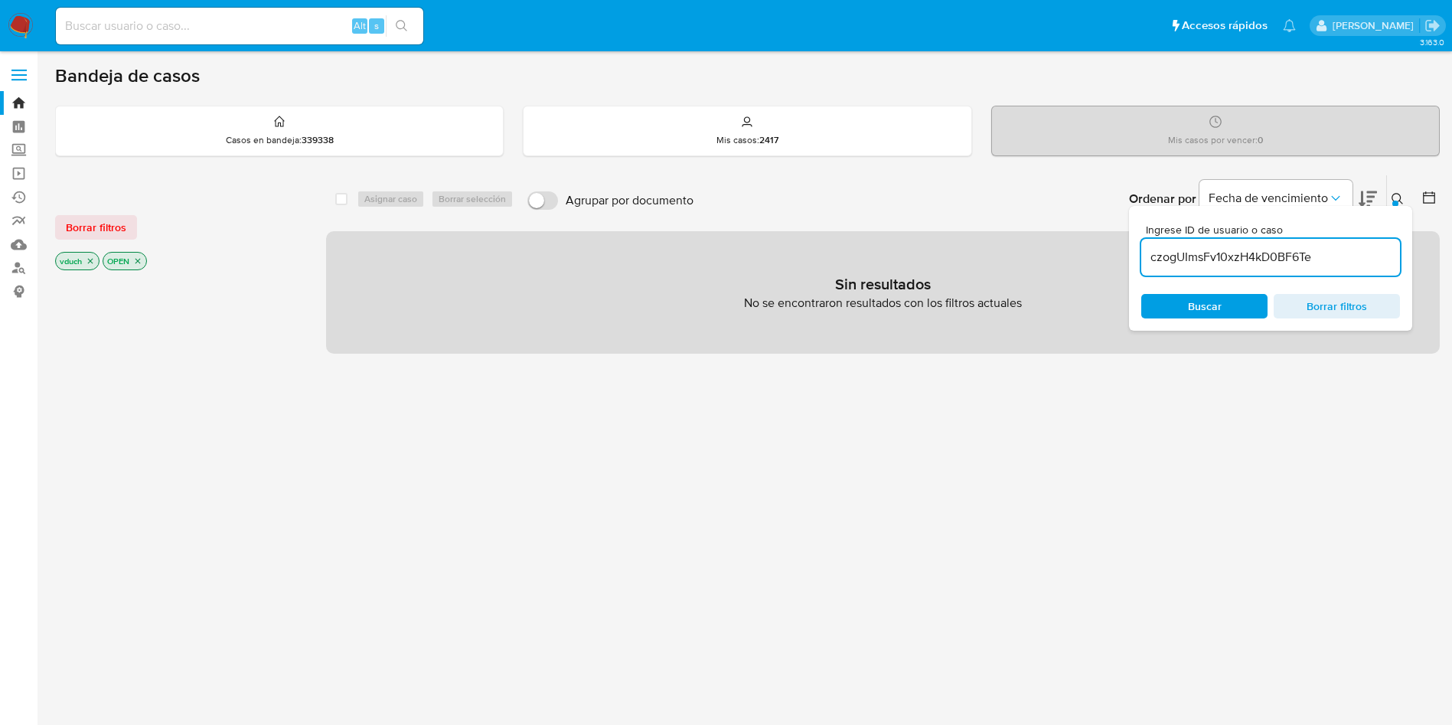
click at [86, 259] on icon "close-filter" at bounding box center [90, 260] width 9 height 9
click at [92, 262] on icon "close-filter" at bounding box center [90, 260] width 9 height 9
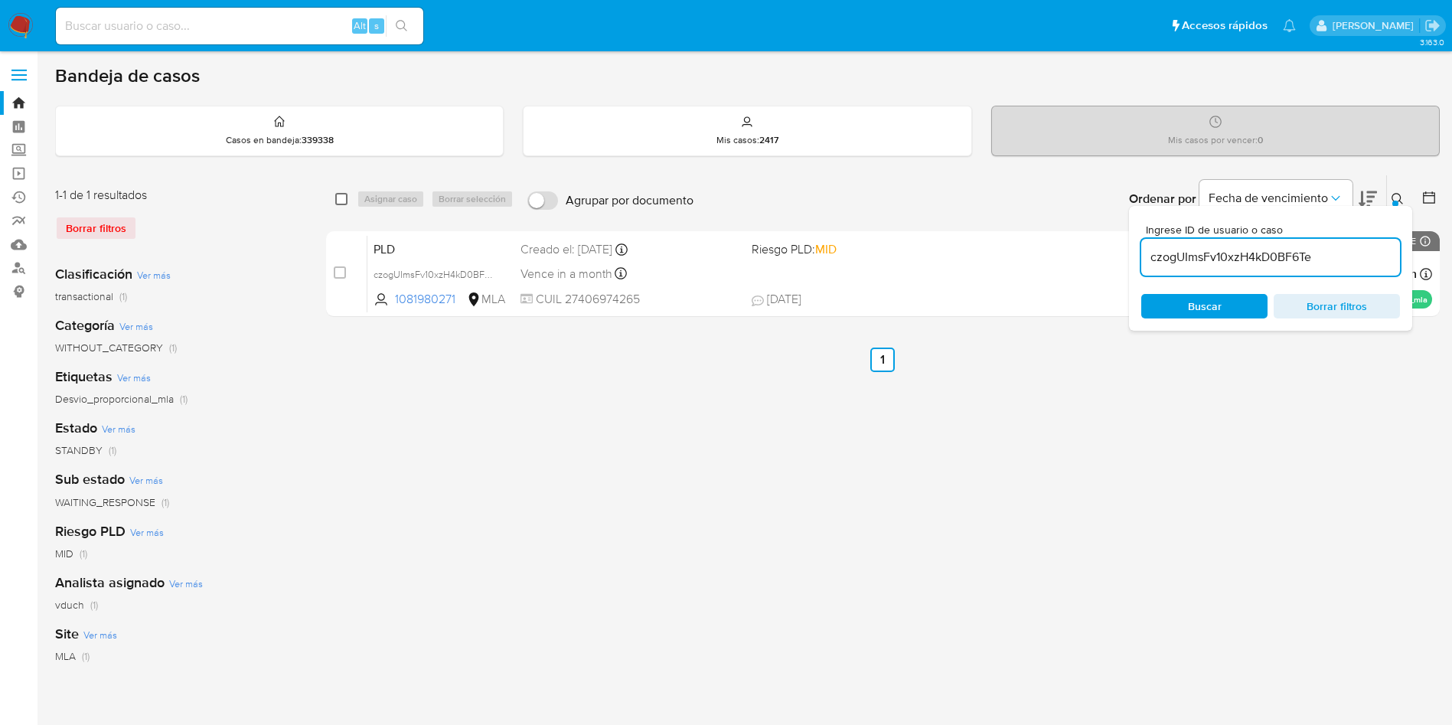
click at [339, 204] on input "checkbox" at bounding box center [341, 199] width 12 height 12
checkbox input "true"
click at [417, 194] on span "Asignar caso" at bounding box center [390, 198] width 53 height 15
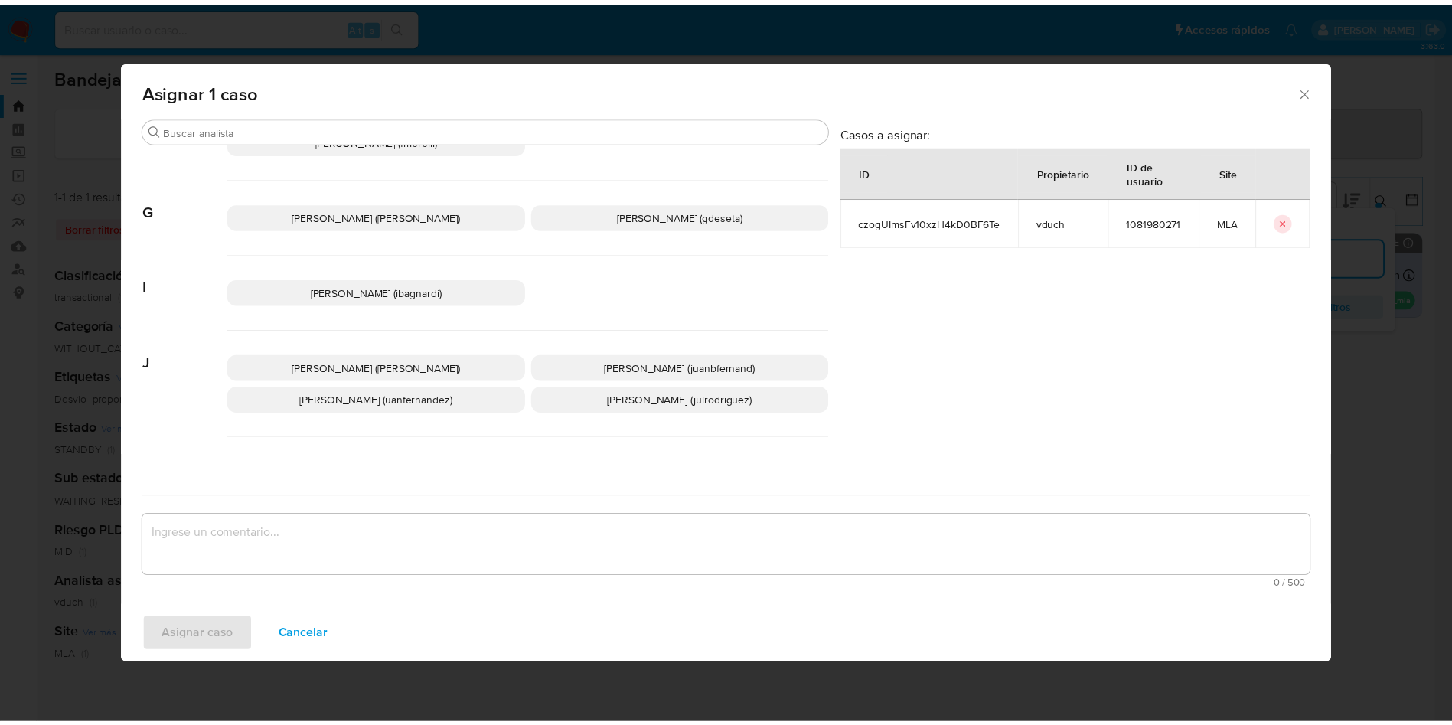
scroll to position [1335, 0]
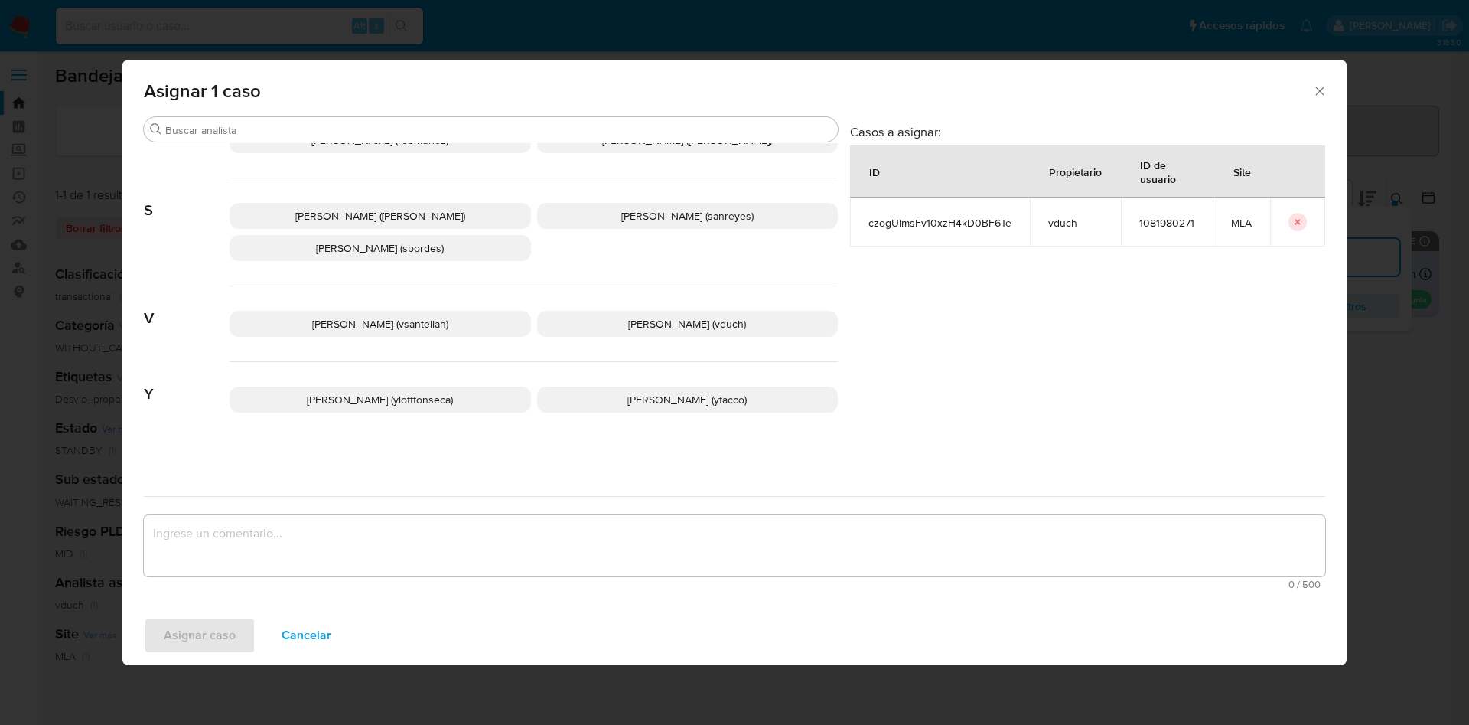
click at [595, 319] on p "Valeria Duch (vduch)" at bounding box center [687, 324] width 301 height 26
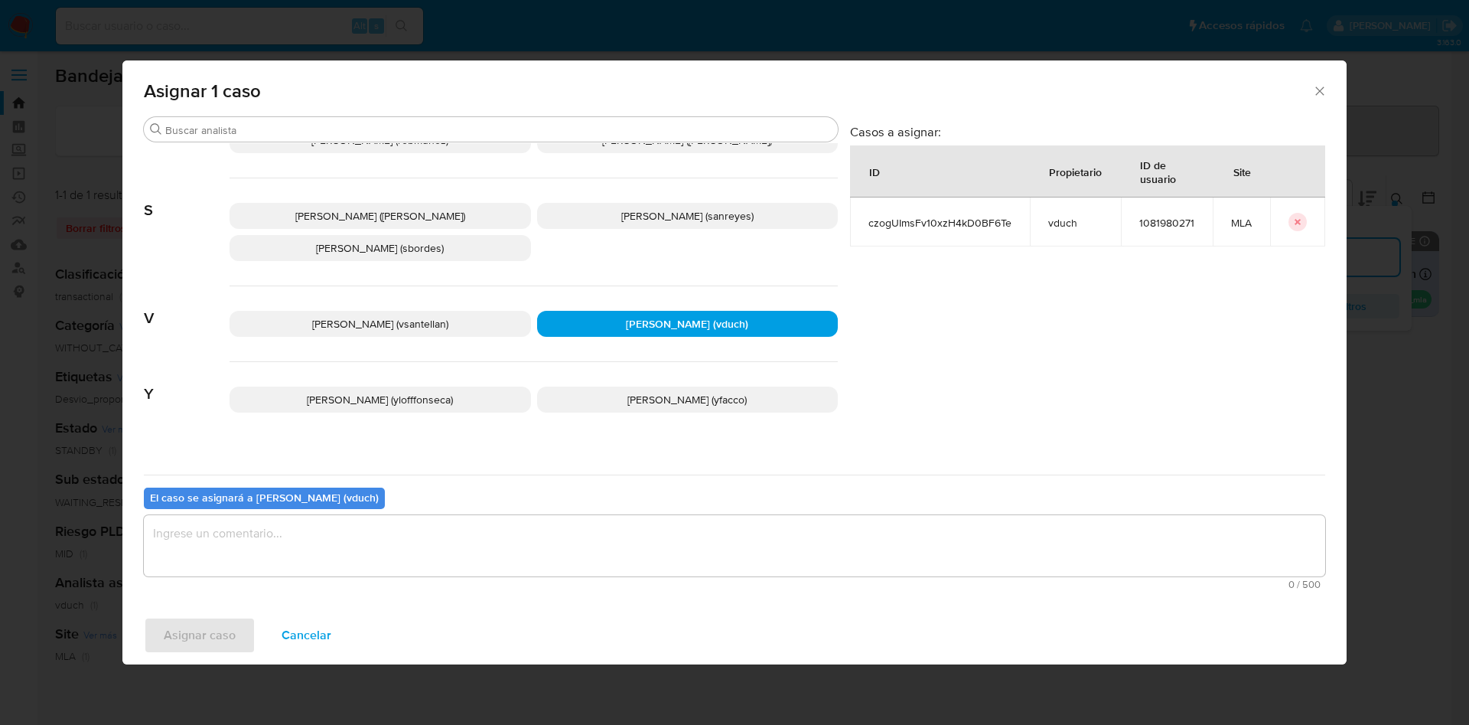
click at [601, 506] on div "El caso se asignará a Valeria Duch (vduch) 0 / 500 500 caracteres restantes" at bounding box center [734, 534] width 1181 height 121
click at [588, 539] on textarea "assign-modal" at bounding box center [734, 545] width 1181 height 61
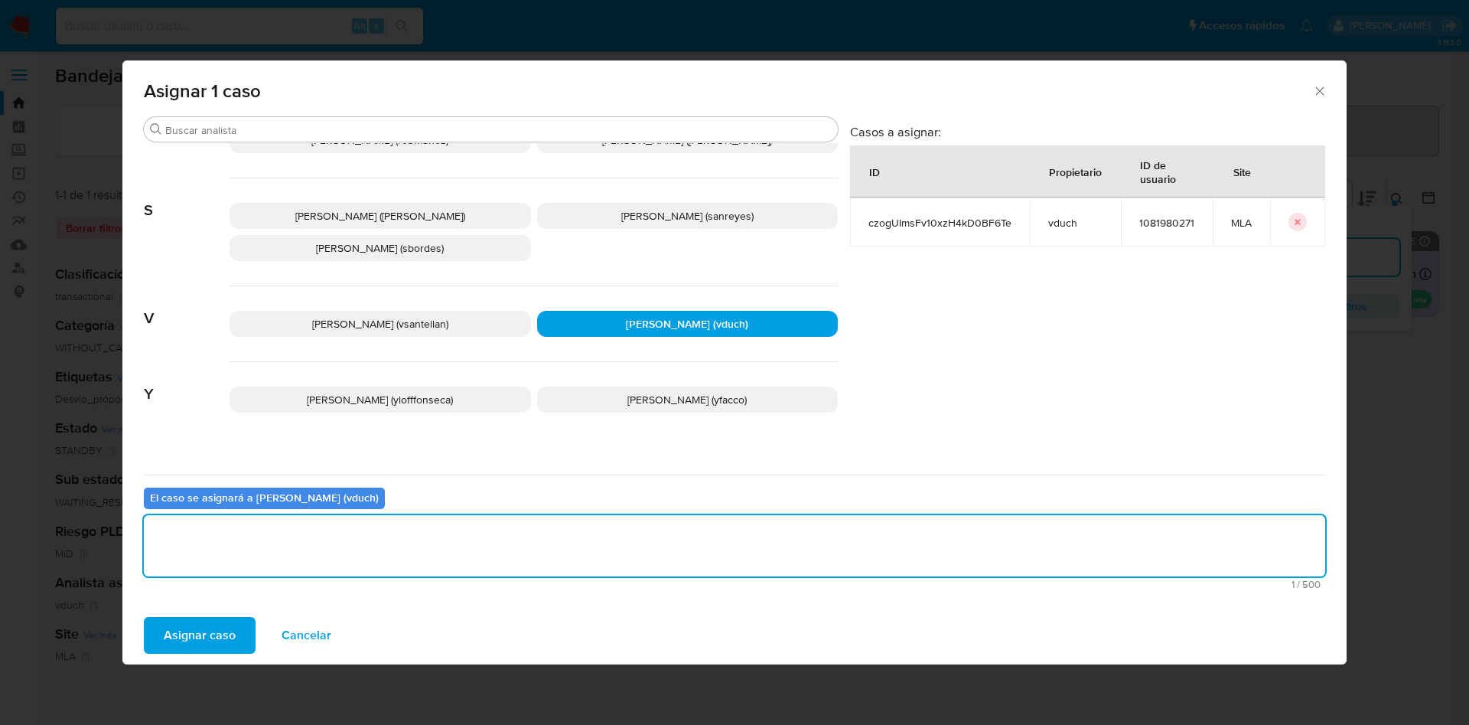
click at [224, 637] on span "Asignar caso" at bounding box center [200, 635] width 72 height 34
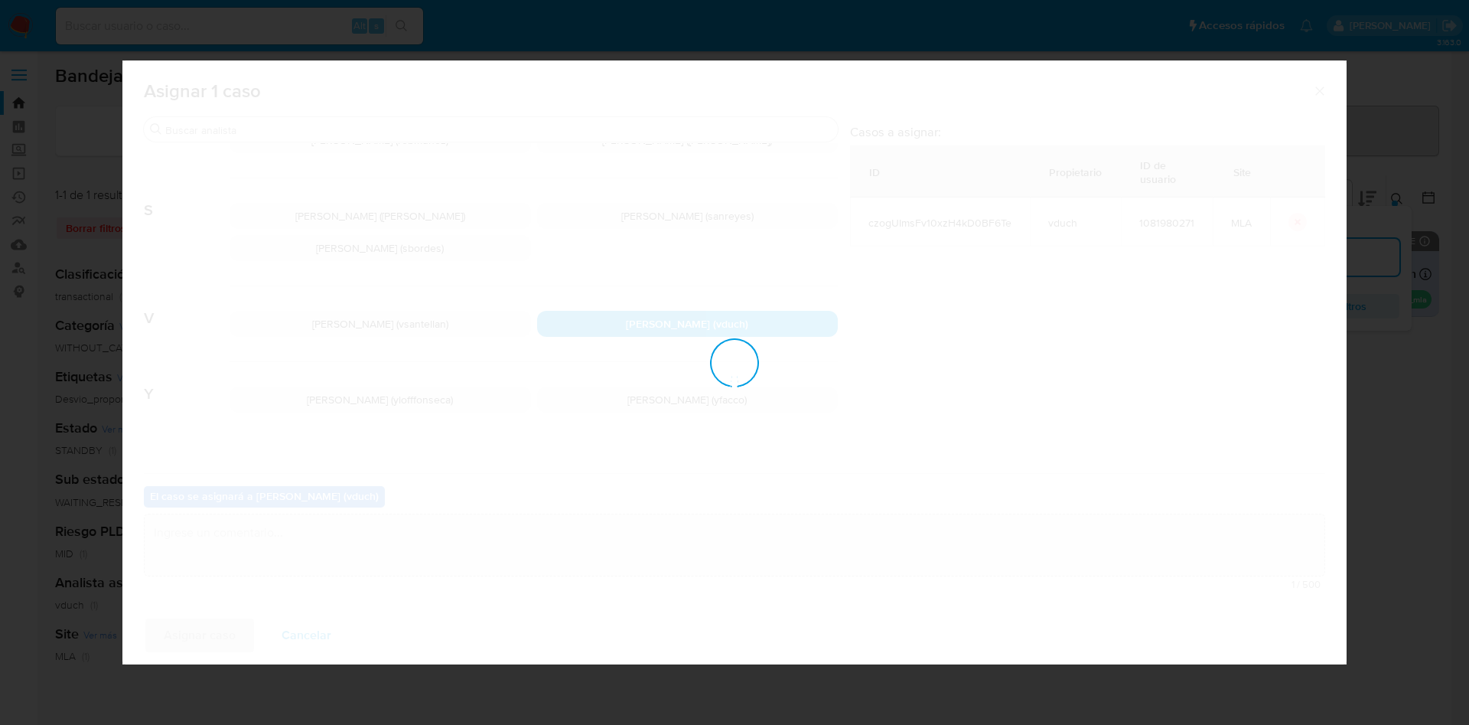
checkbox input "false"
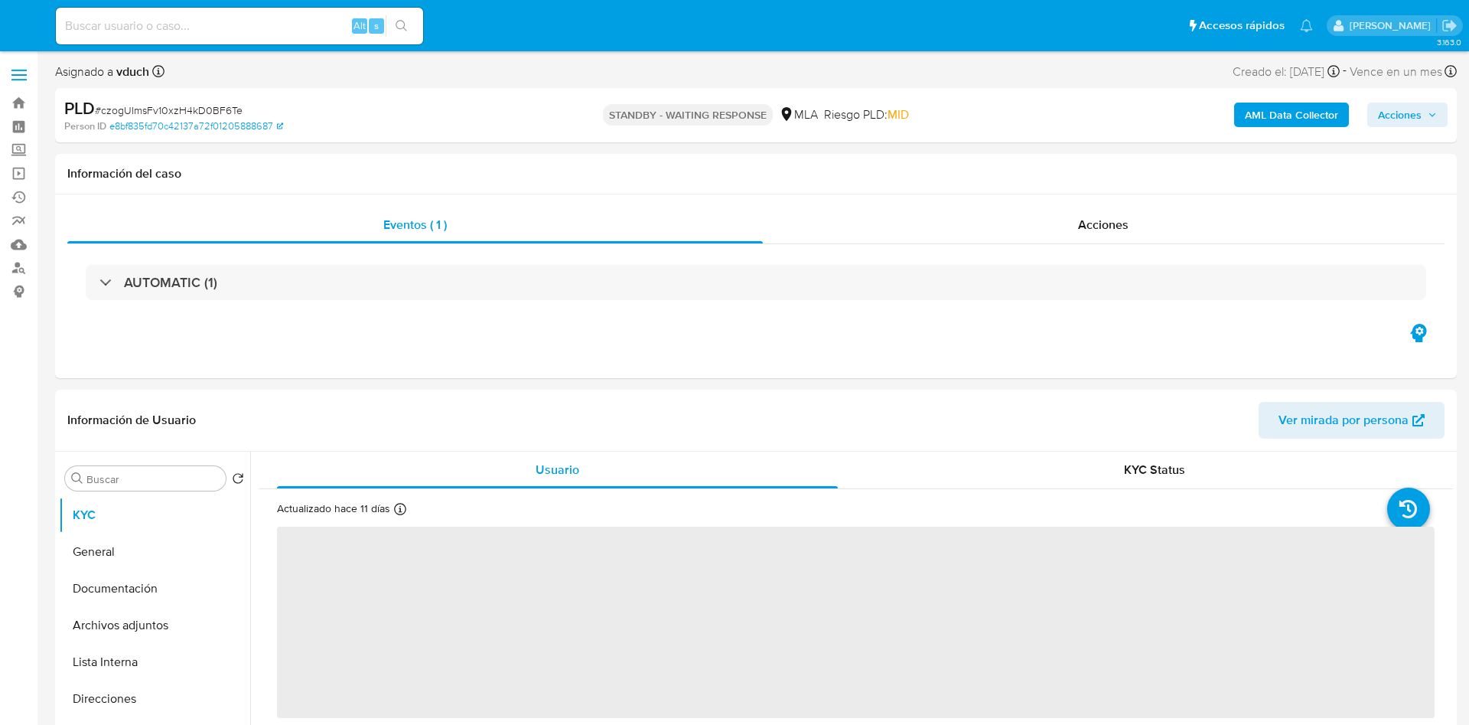
select select "10"
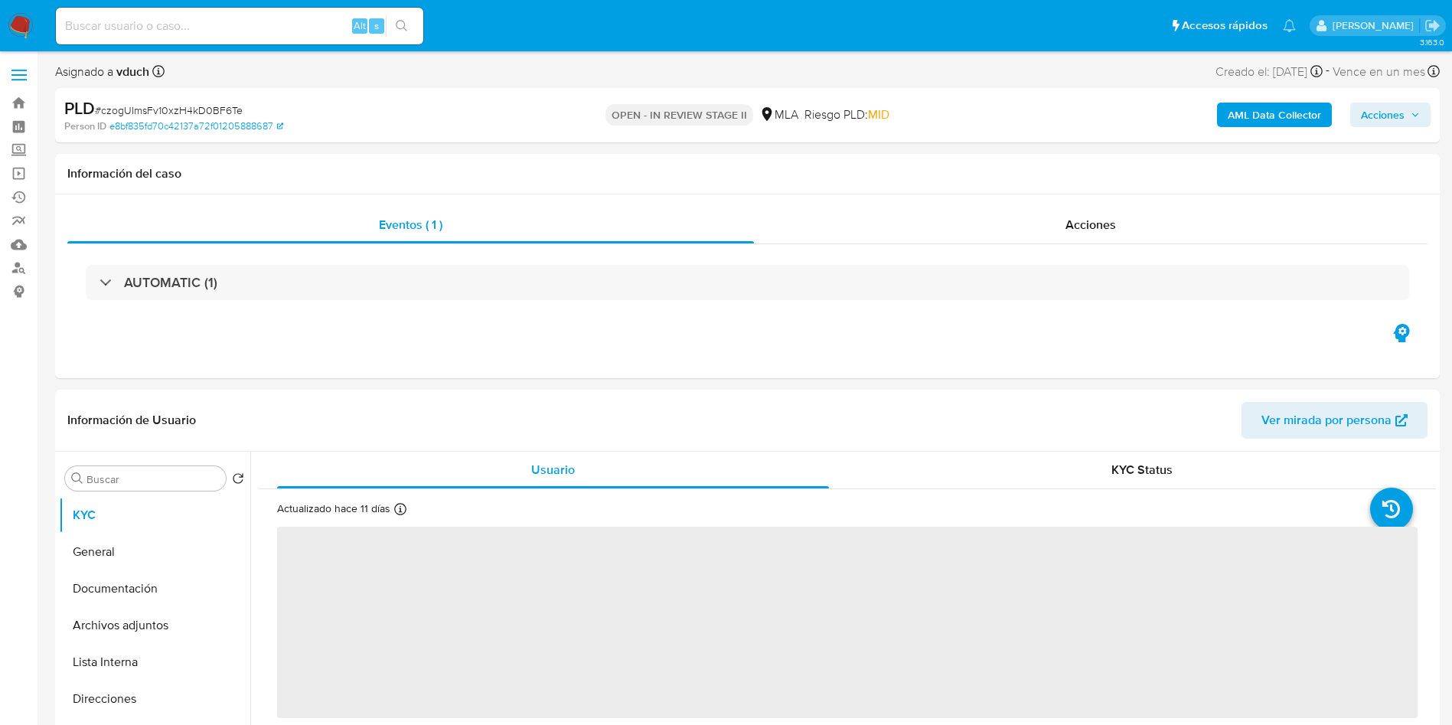
select select "10"
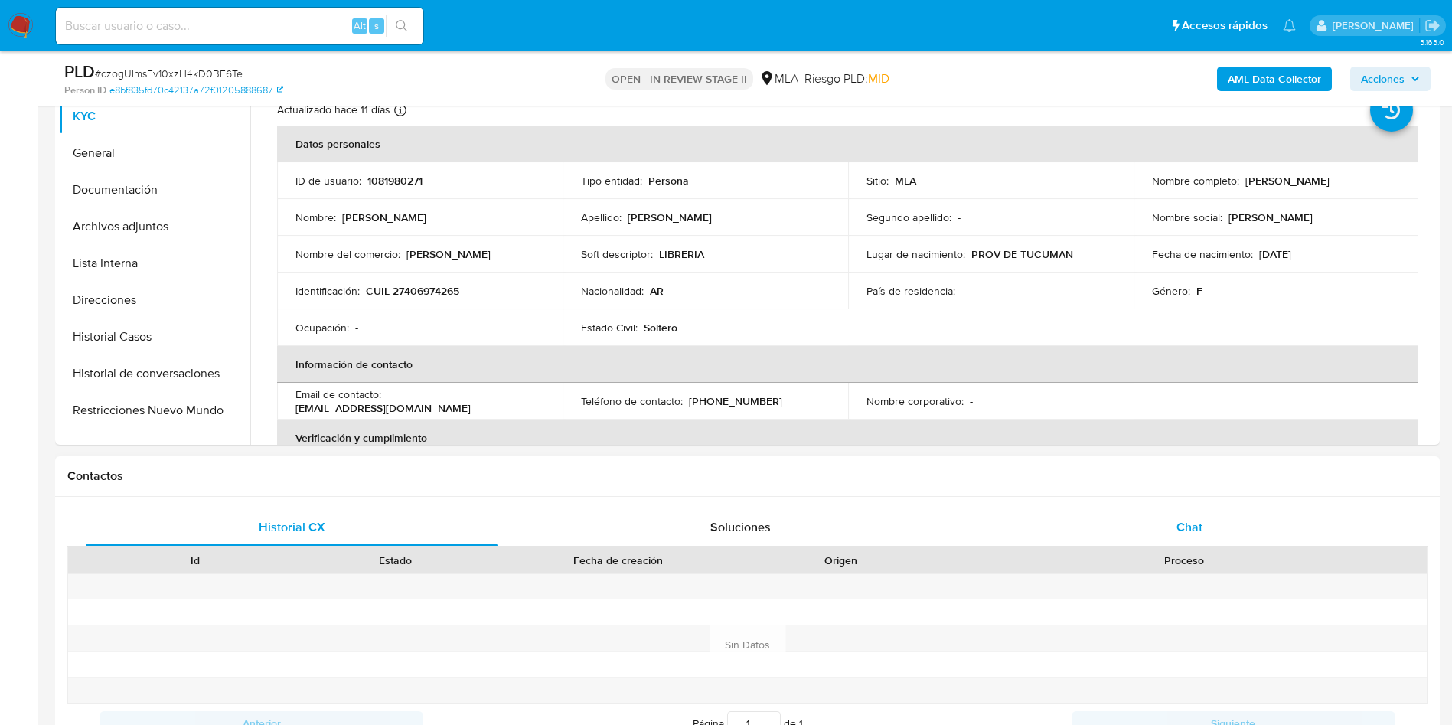
click at [1103, 509] on div "Chat" at bounding box center [1189, 527] width 412 height 37
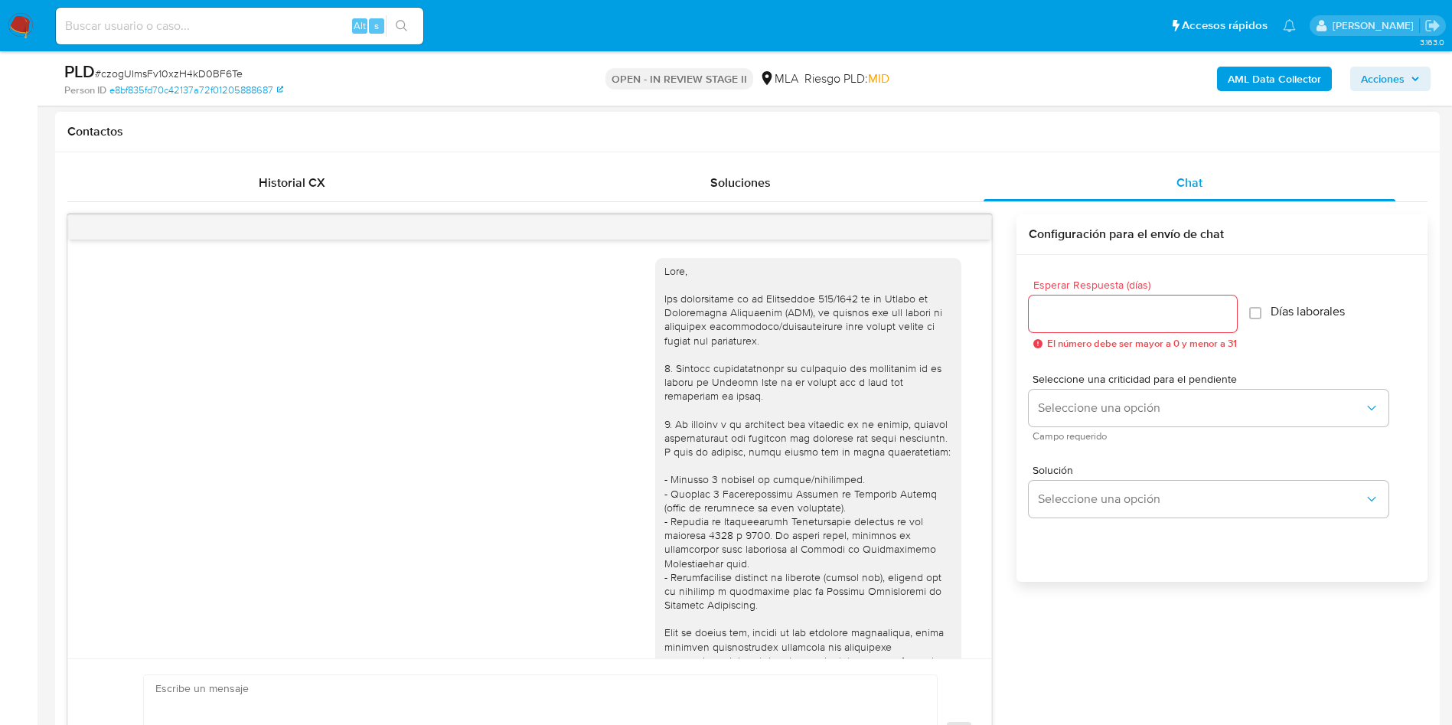
scroll to position [1354, 0]
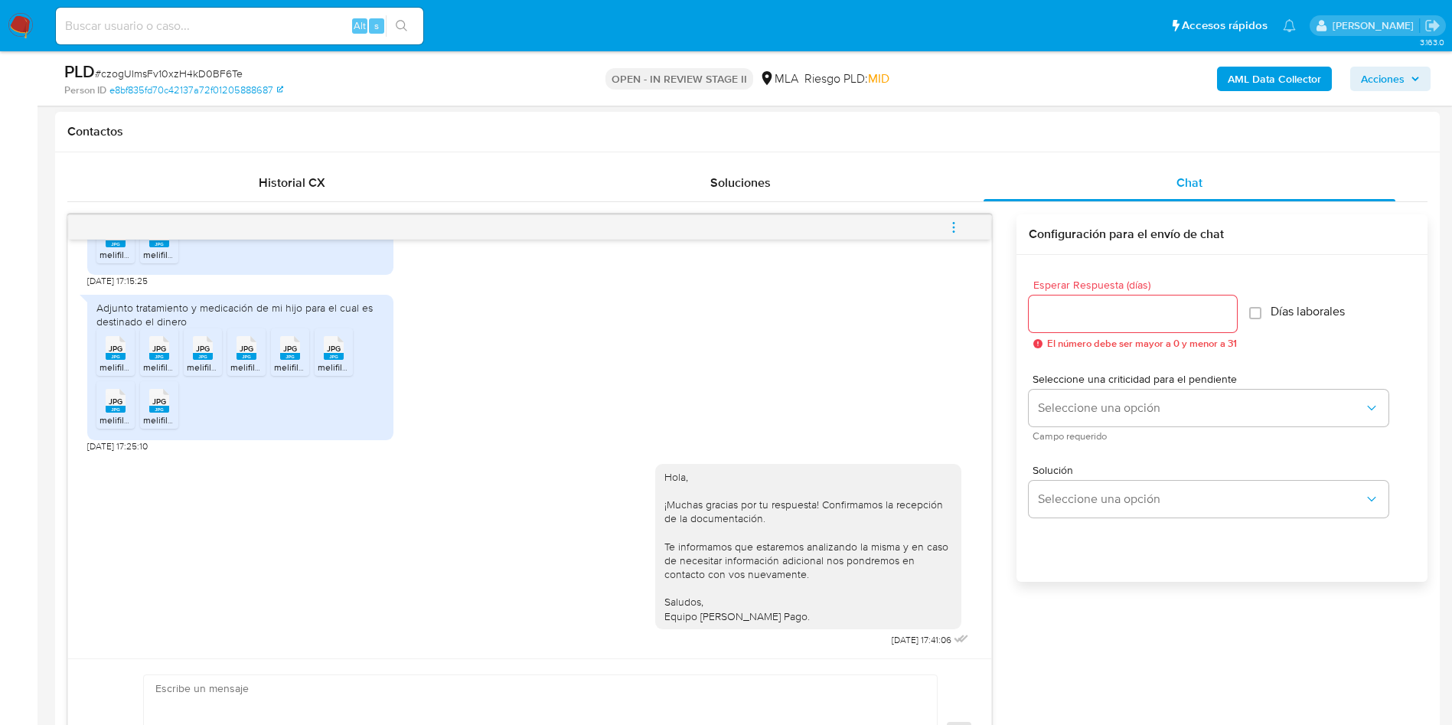
click at [943, 231] on button "menu-action" at bounding box center [953, 227] width 51 height 37
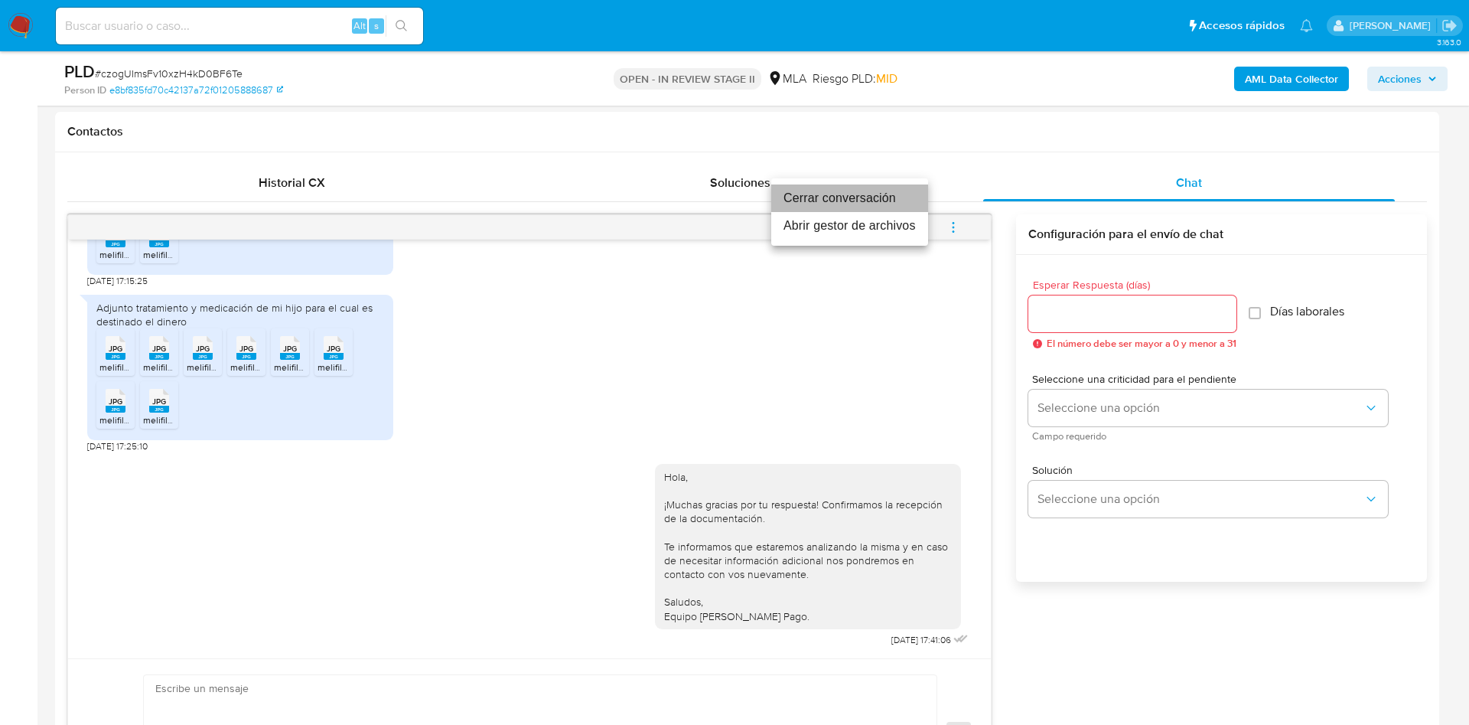
click at [886, 207] on li "Cerrar conversación" at bounding box center [849, 198] width 157 height 28
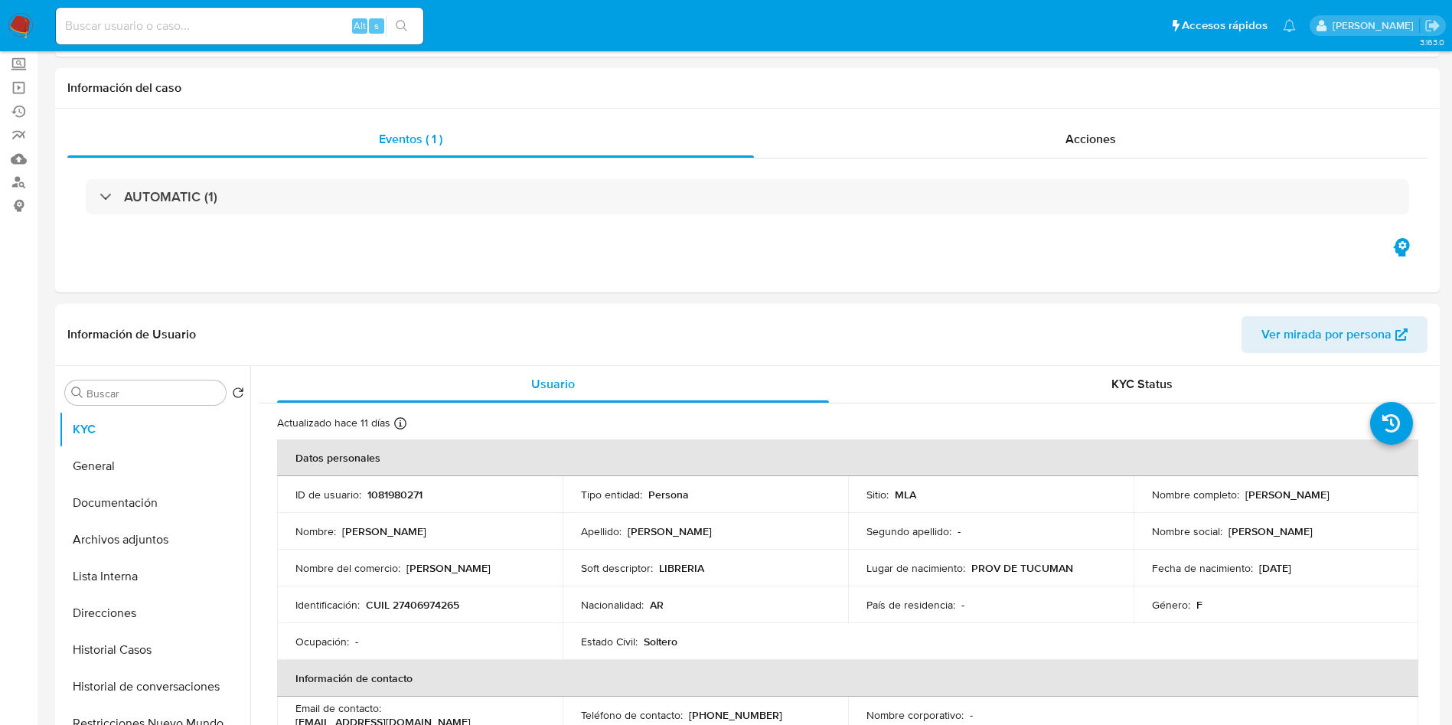
scroll to position [230, 0]
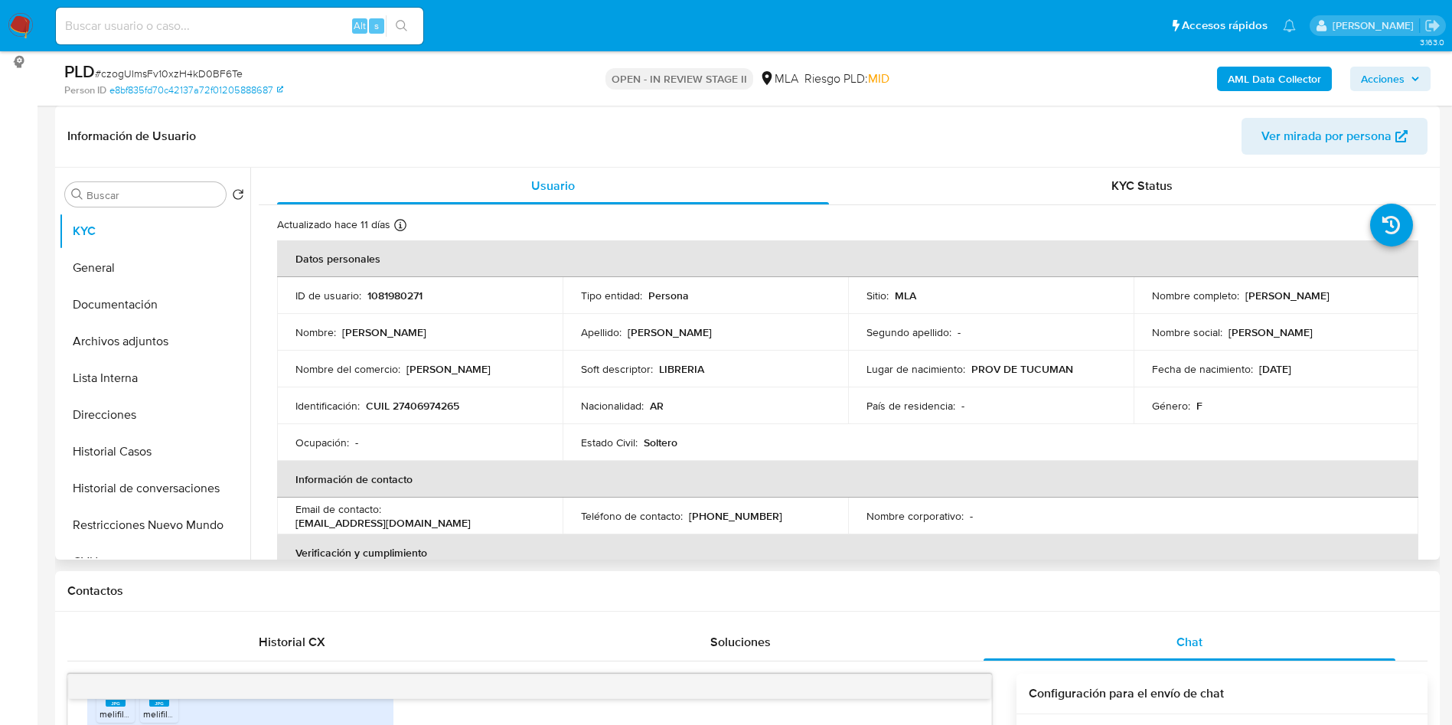
click at [825, 356] on td "Soft descriptor : LIBRERIA" at bounding box center [704, 368] width 285 height 37
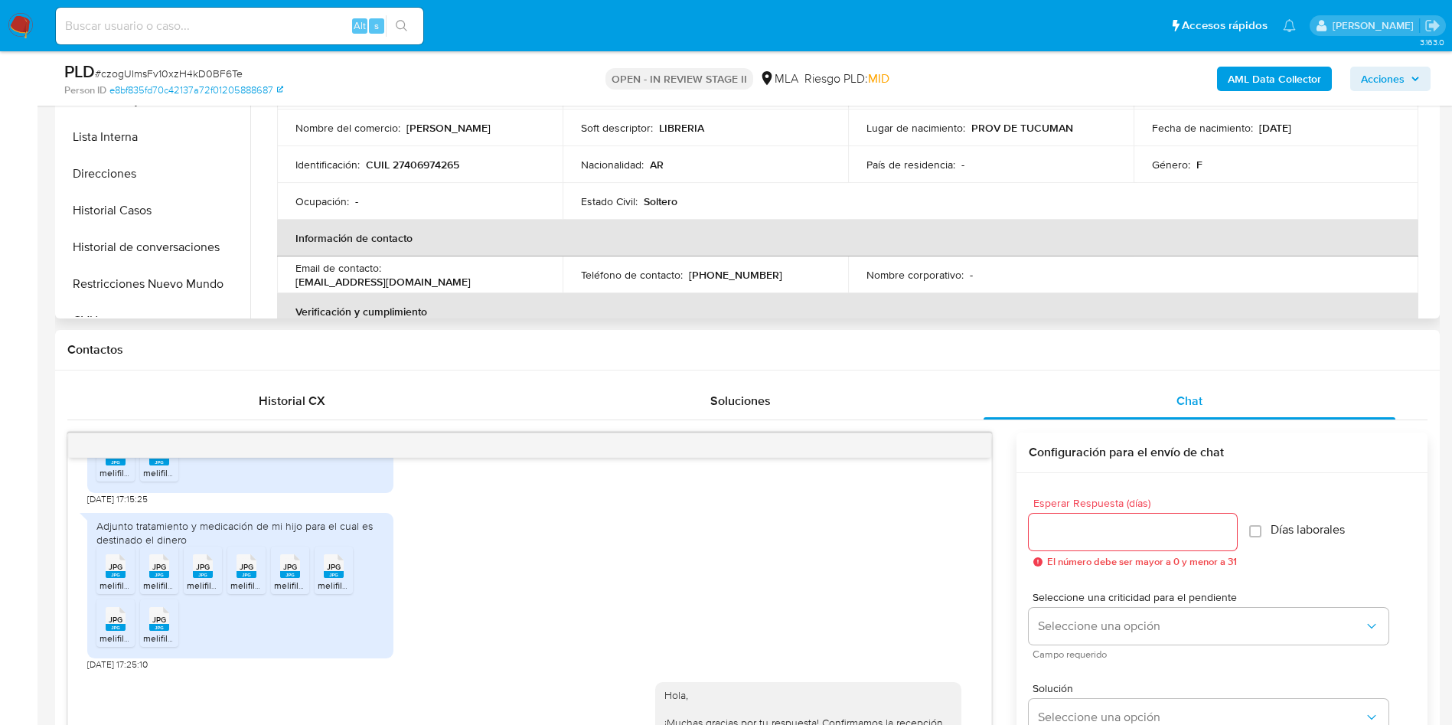
scroll to position [344, 0]
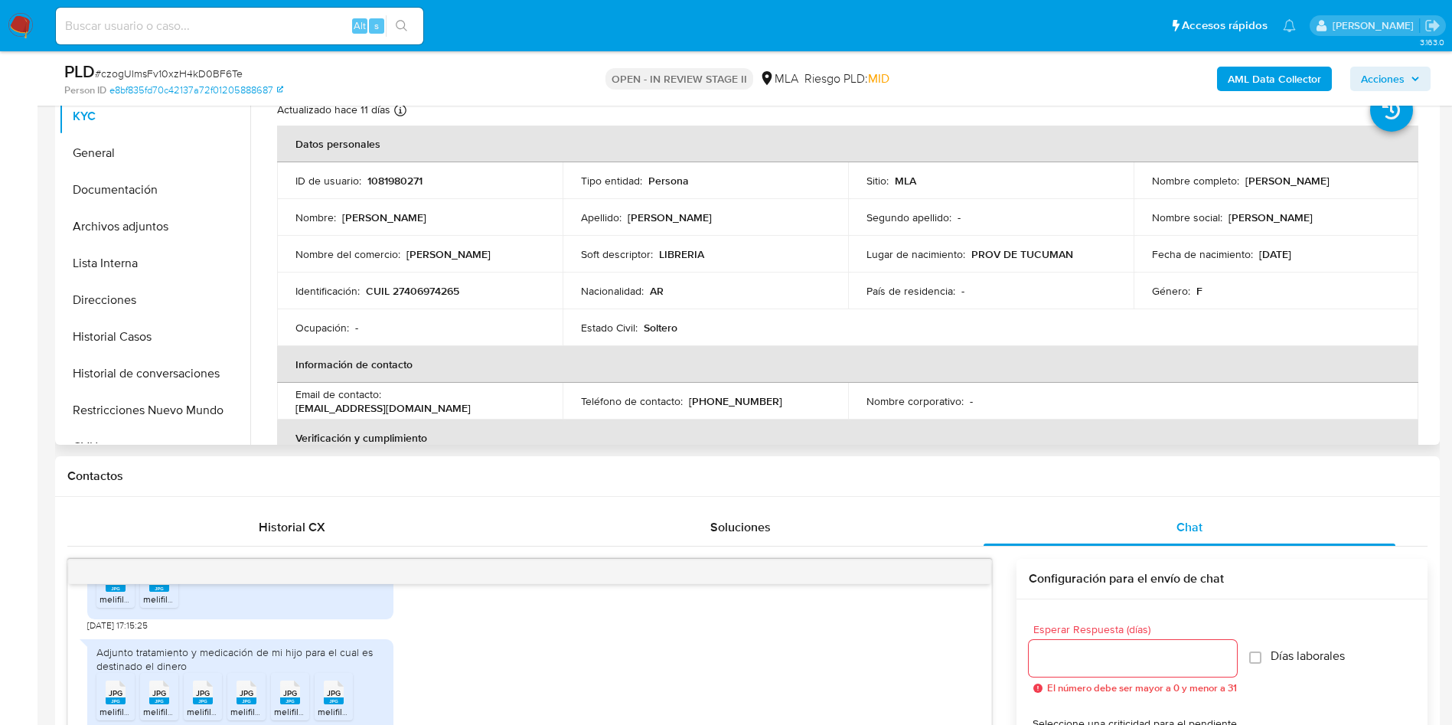
click at [1245, 178] on p "[PERSON_NAME]" at bounding box center [1287, 181] width 84 height 14
click at [103, 356] on button "Historial de conversaciones" at bounding box center [148, 373] width 179 height 37
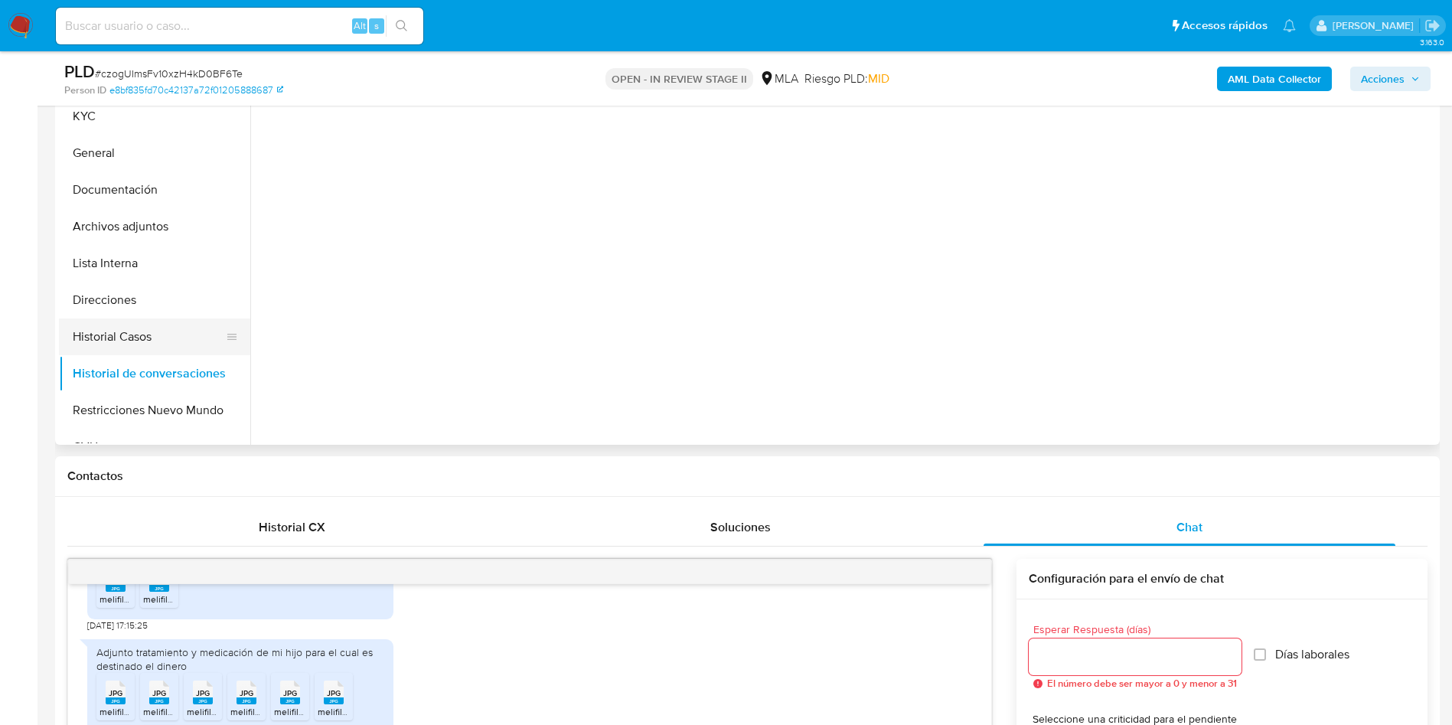
click at [106, 334] on button "Historial Casos" at bounding box center [148, 336] width 179 height 37
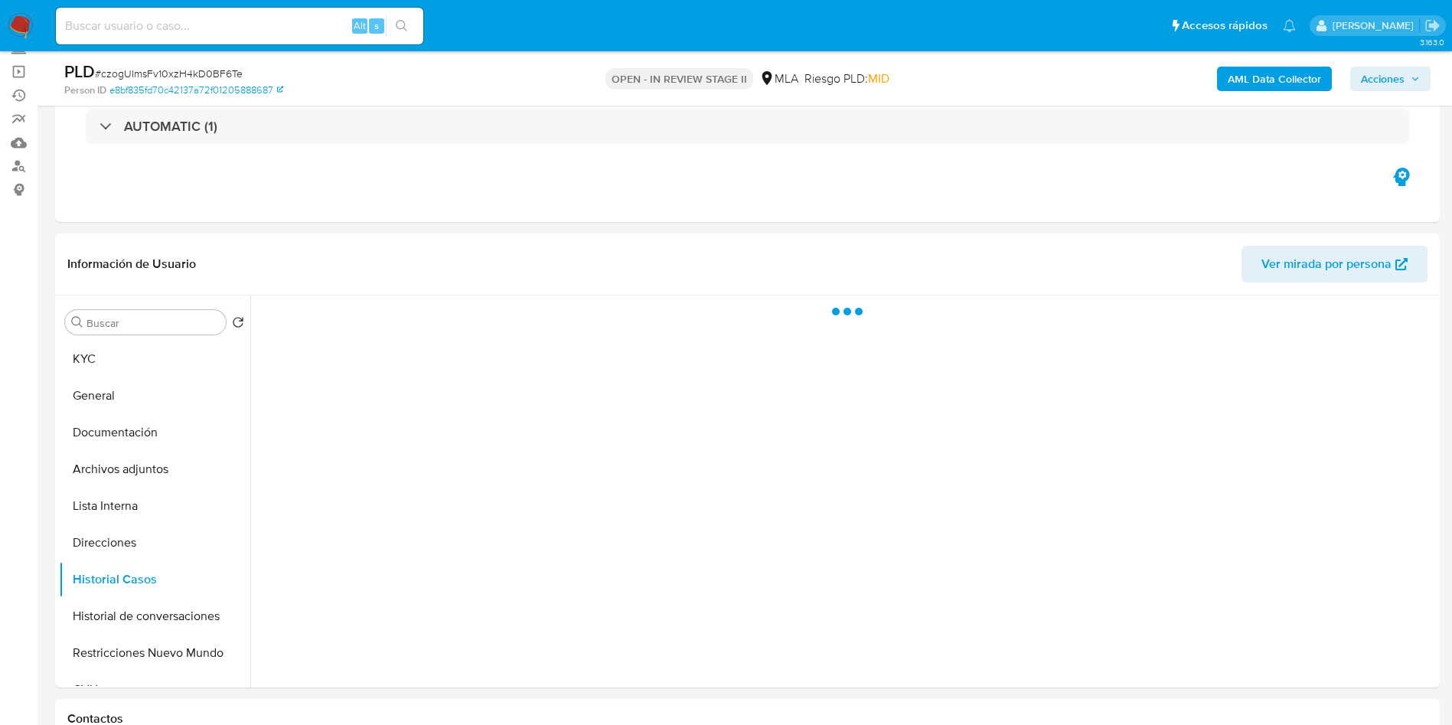
scroll to position [0, 0]
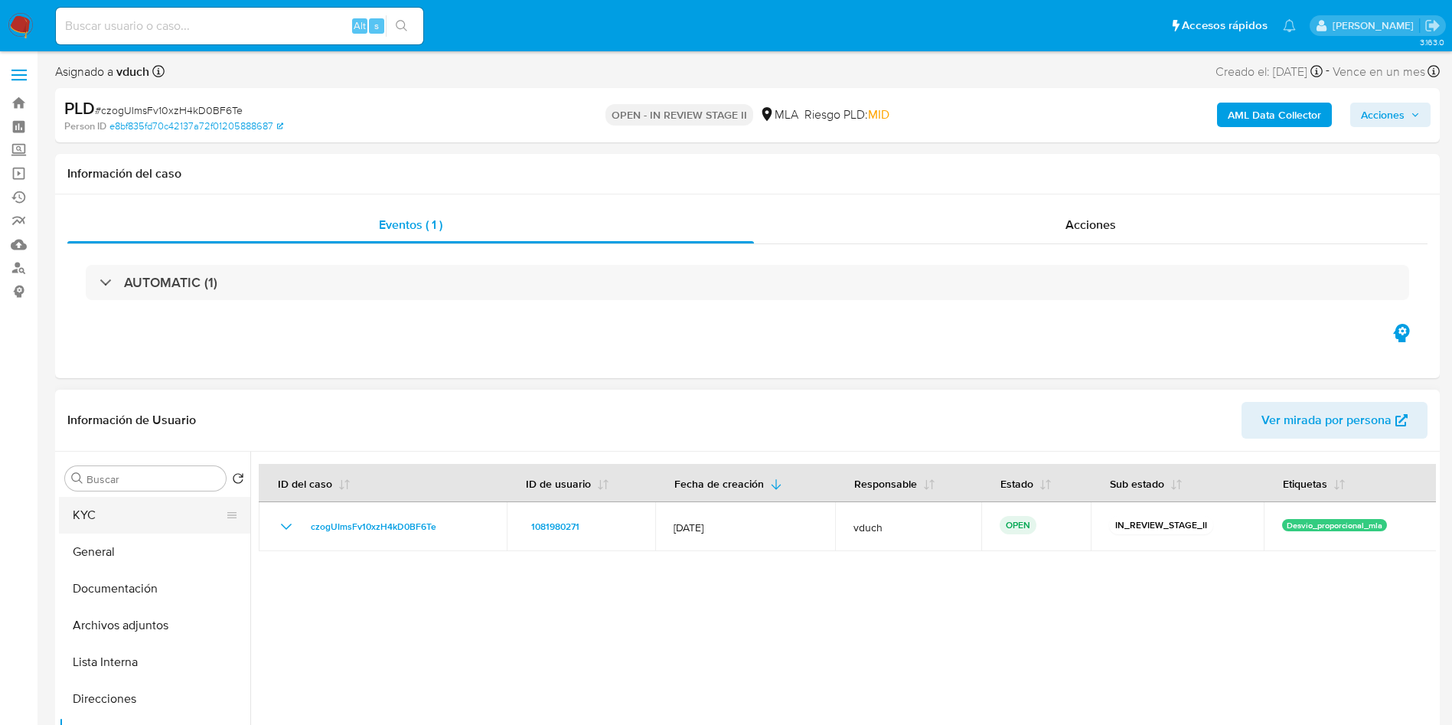
click at [143, 517] on button "KYC" at bounding box center [148, 515] width 179 height 37
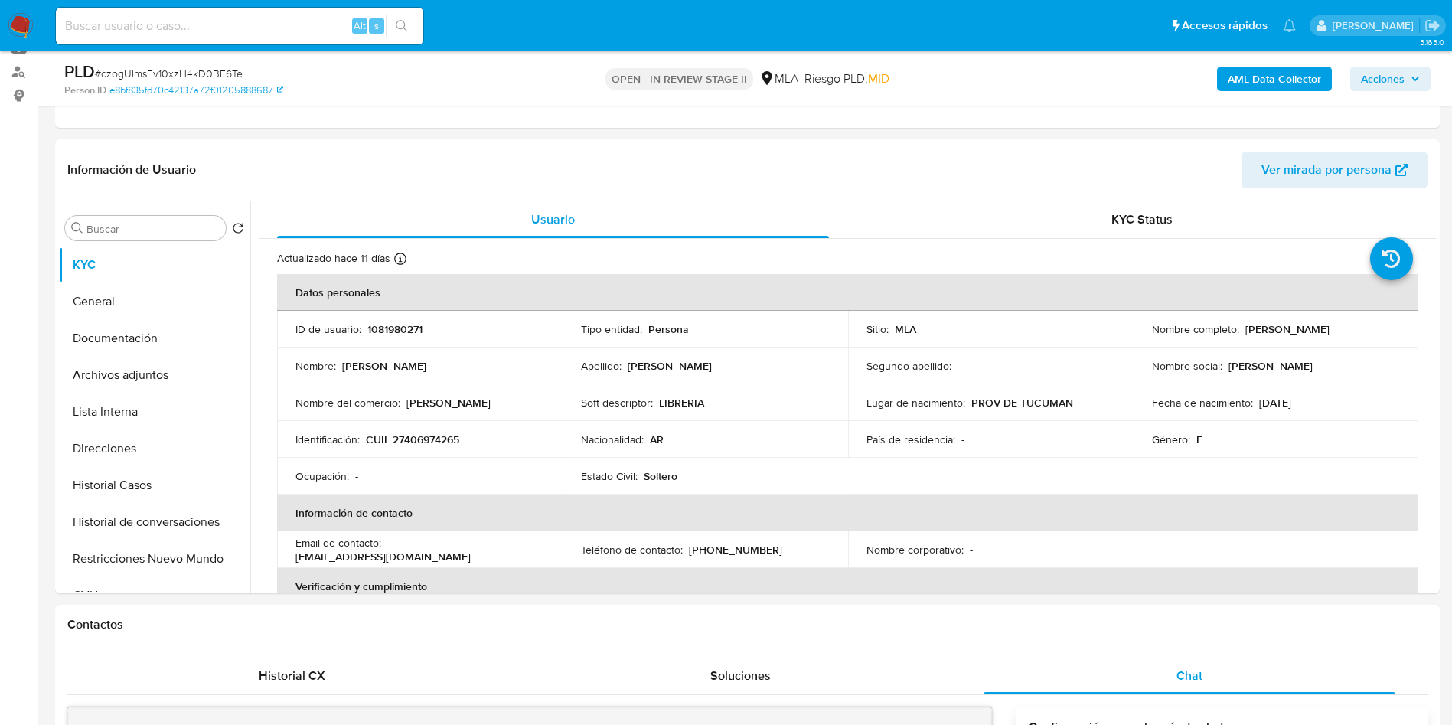
scroll to position [459, 0]
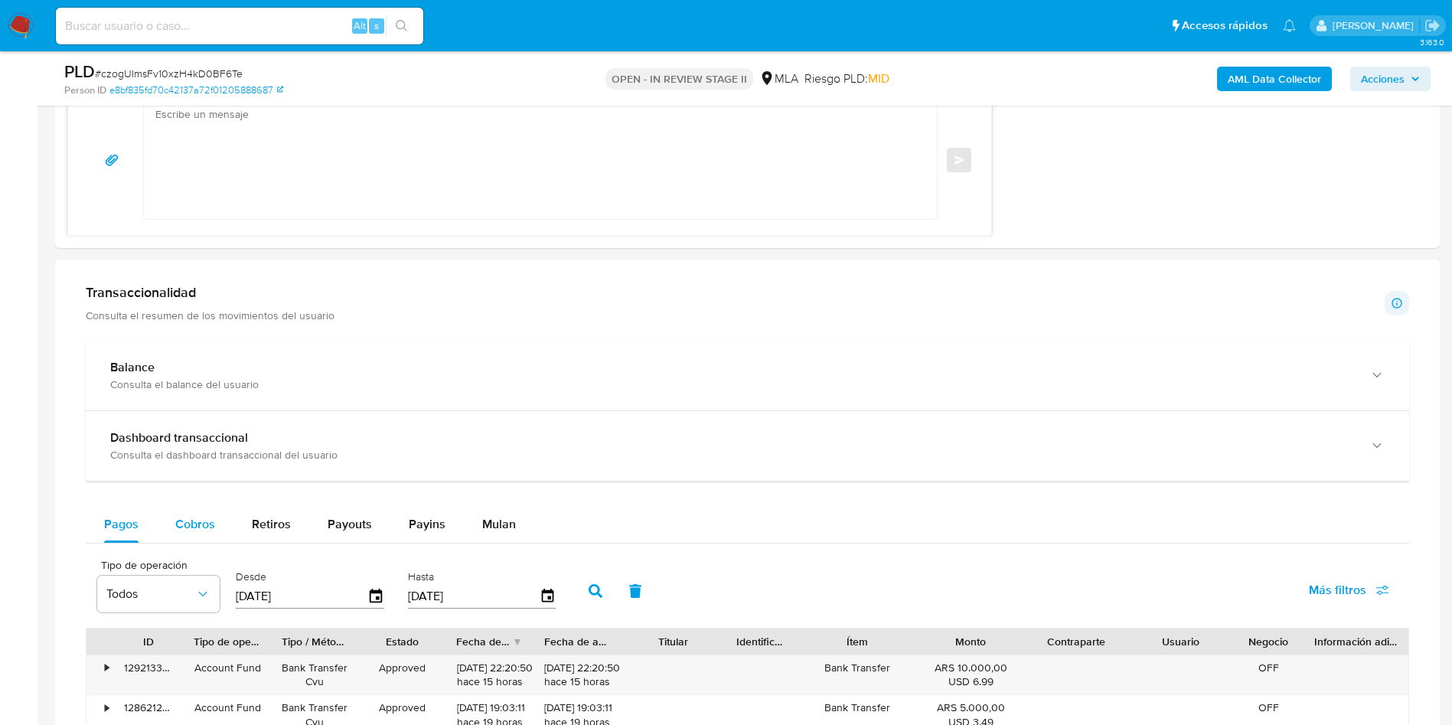
click at [220, 530] on button "Cobros" at bounding box center [195, 524] width 77 height 37
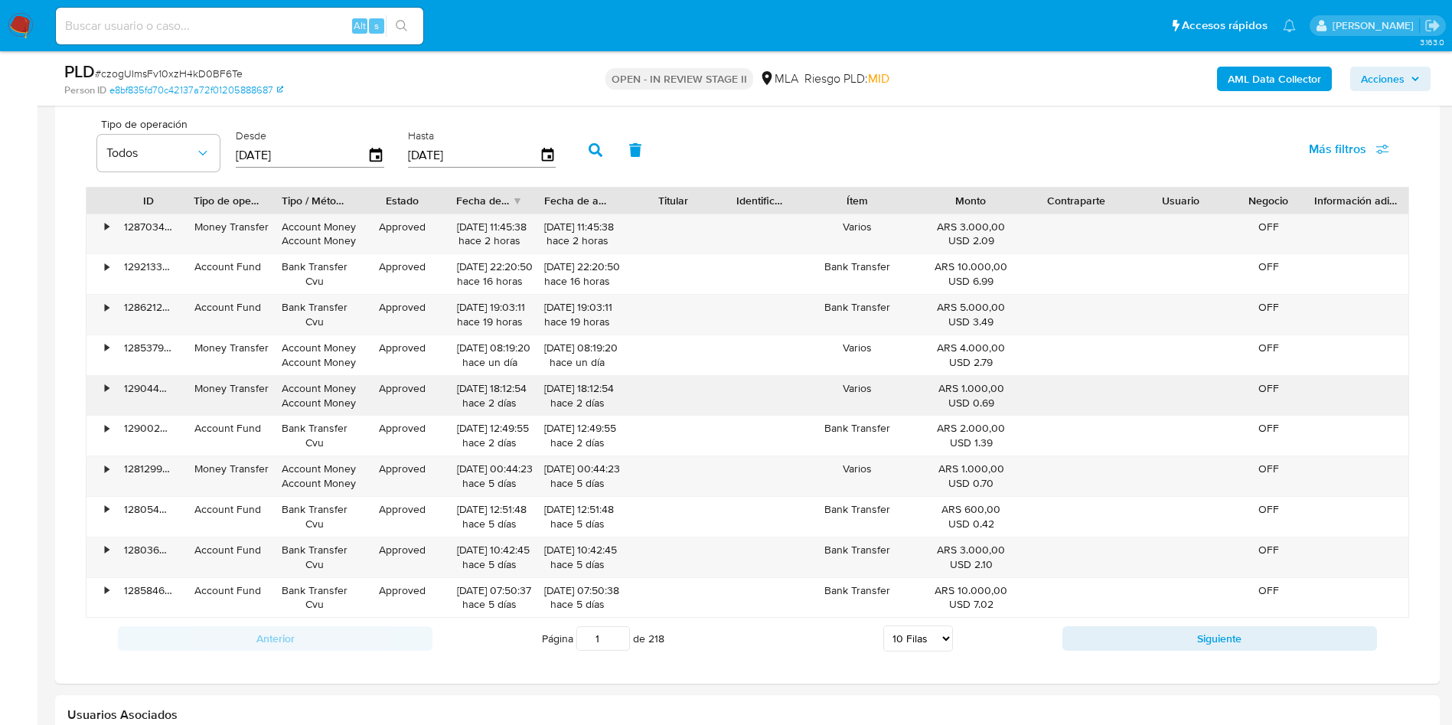
scroll to position [1836, 0]
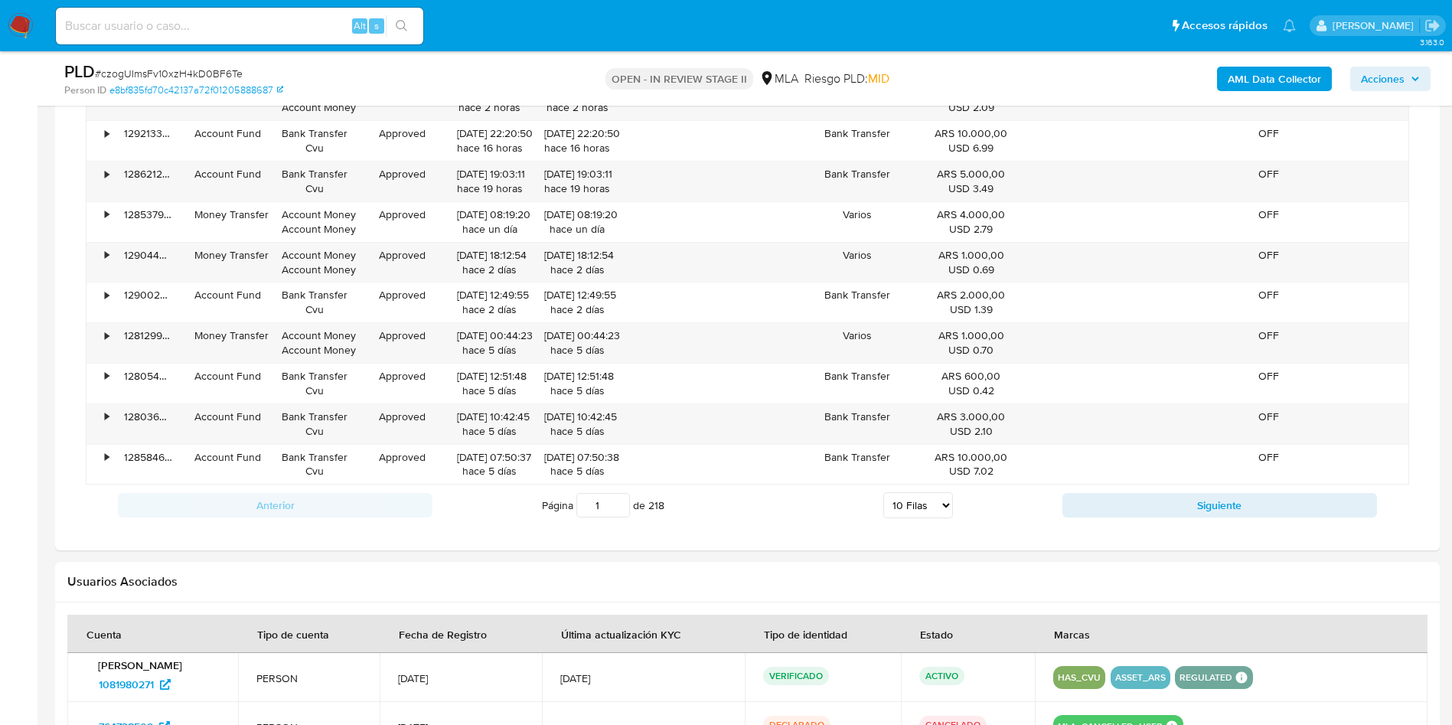
click at [917, 520] on div "Página 1 de 218 5 Filas 10 Filas 20 Filas 25 Filas 50 Filas 100 Filas" at bounding box center [747, 505] width 630 height 31
click at [912, 512] on select "5 Filas 10 Filas 20 Filas 25 Filas 50 Filas 100 Filas" at bounding box center [918, 505] width 70 height 26
select select "100"
click at [883, 492] on select "5 Filas 10 Filas 20 Filas 25 Filas 50 Filas 100 Filas" at bounding box center [918, 505] width 70 height 26
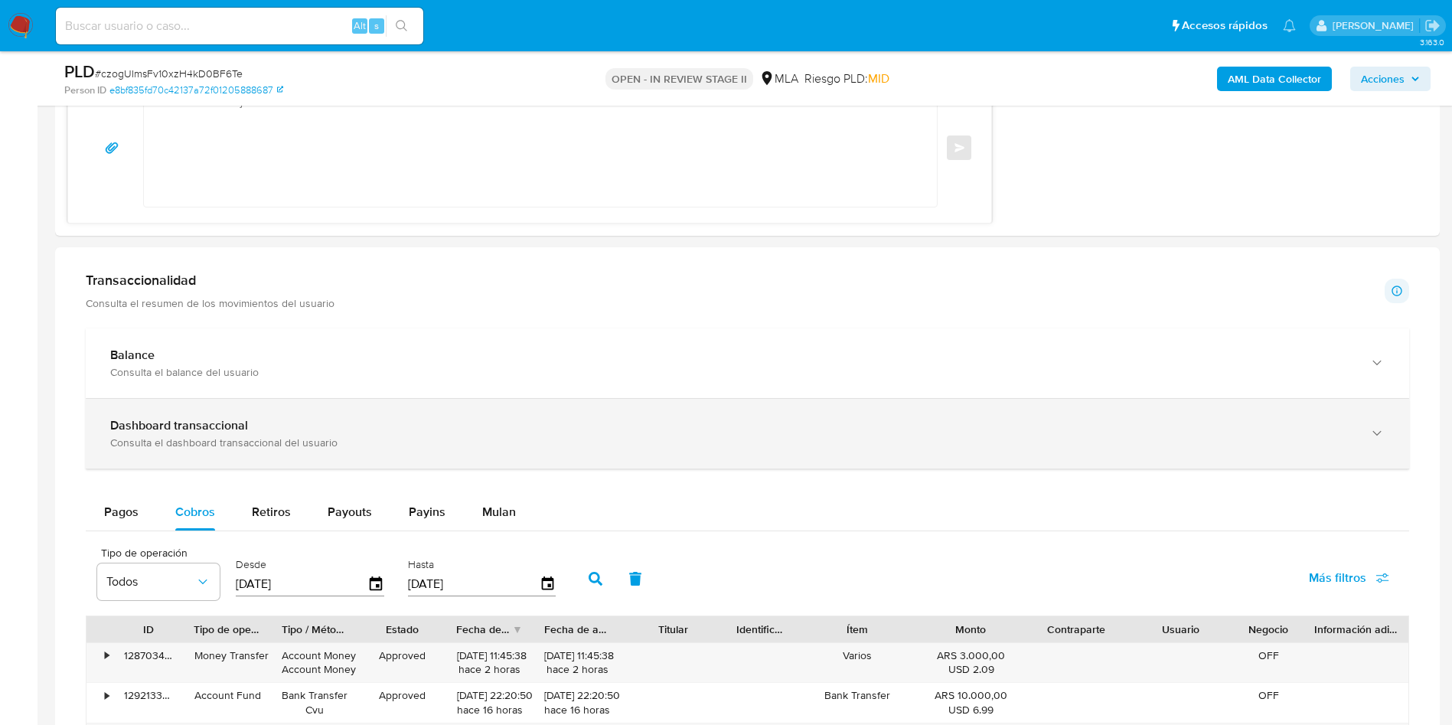
scroll to position [1263, 0]
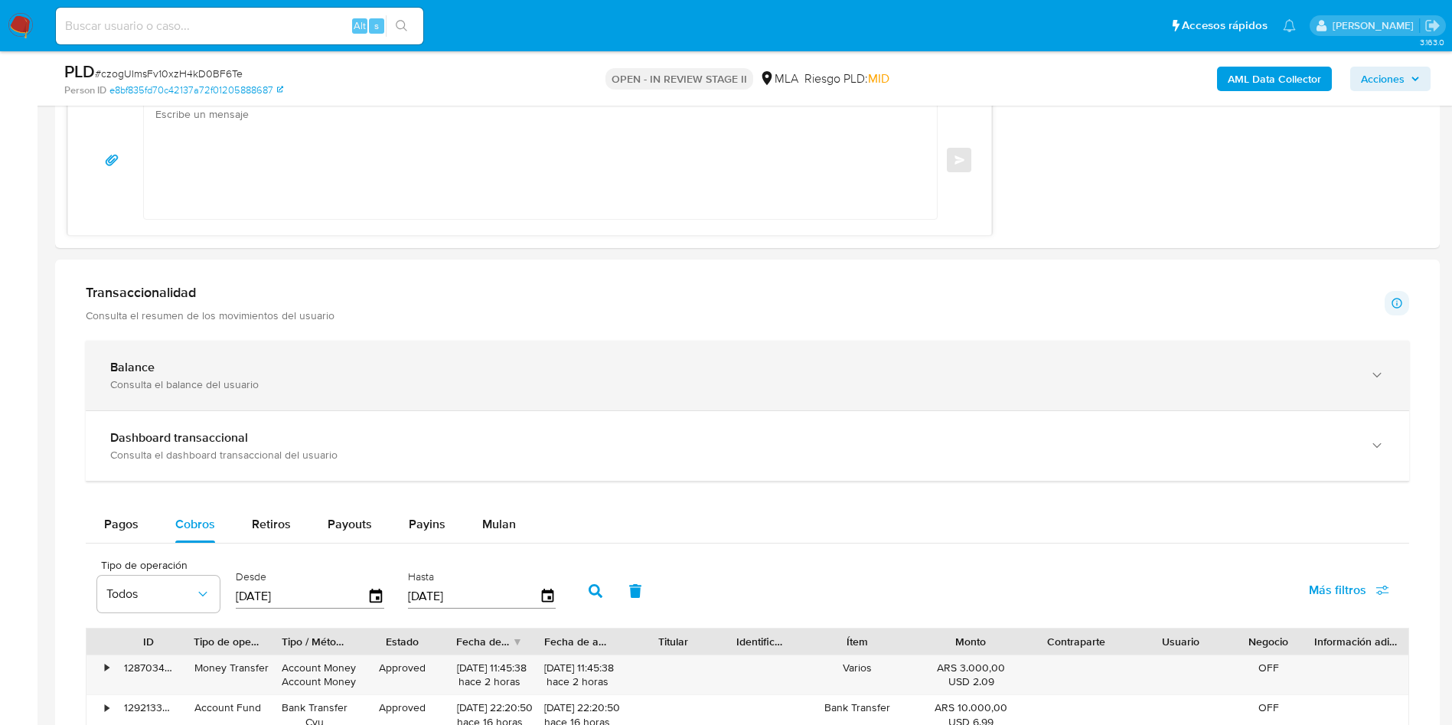
click at [134, 351] on div "Balance Consulta el balance del usuario" at bounding box center [747, 376] width 1323 height 70
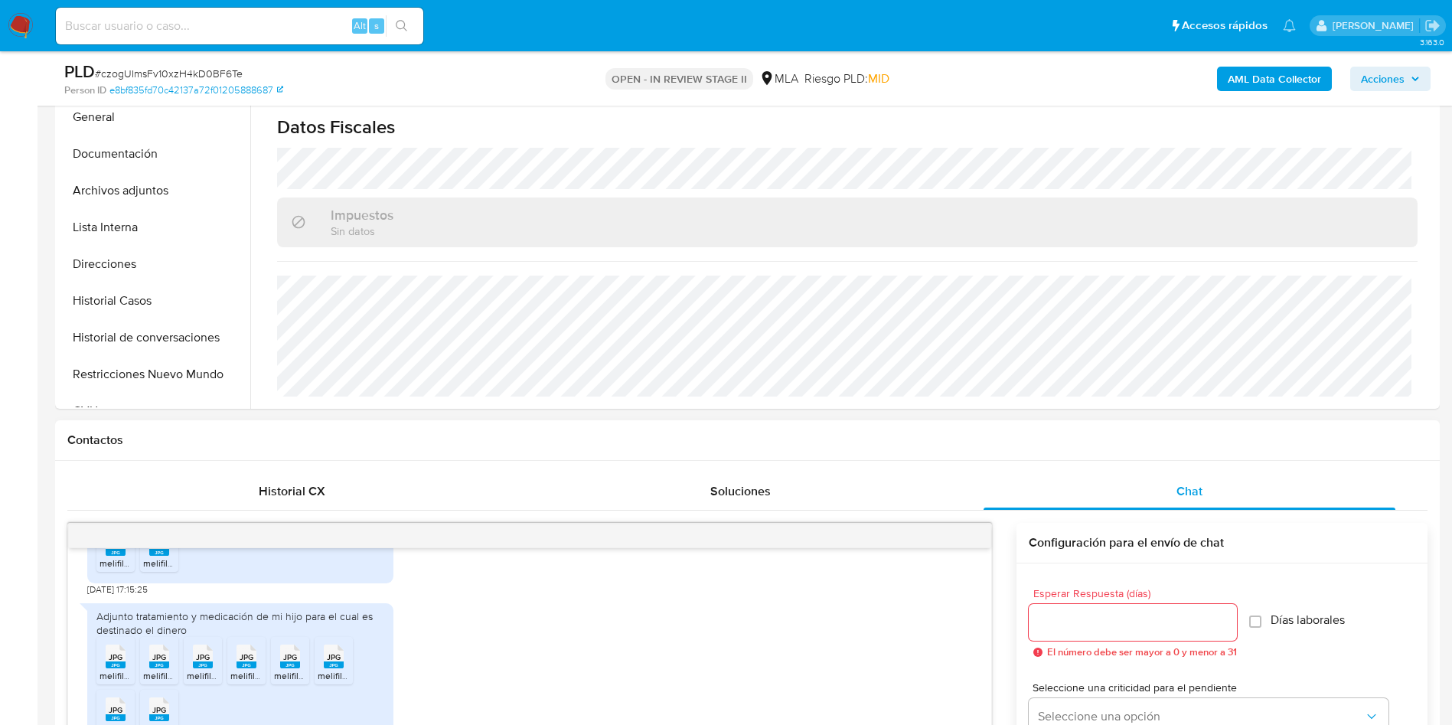
scroll to position [344, 0]
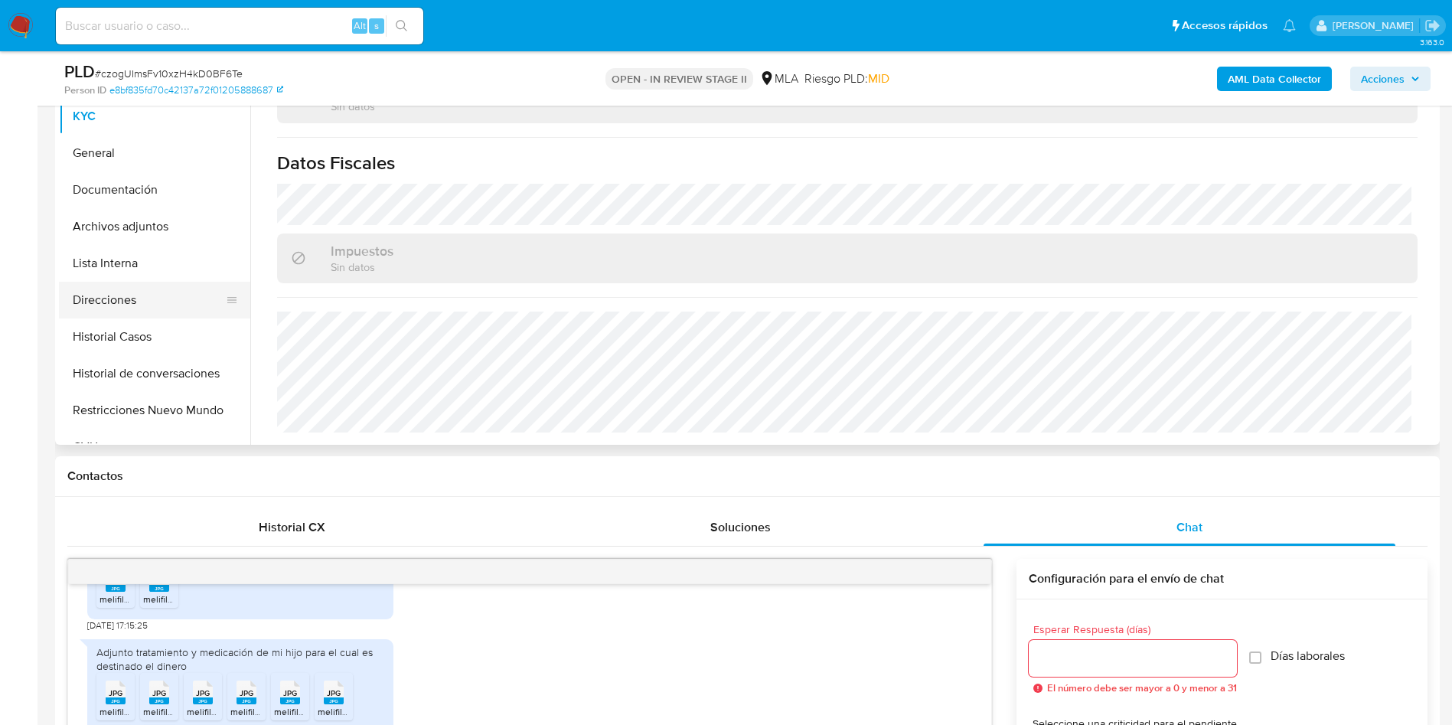
click at [141, 269] on button "Lista Interna" at bounding box center [154, 263] width 191 height 37
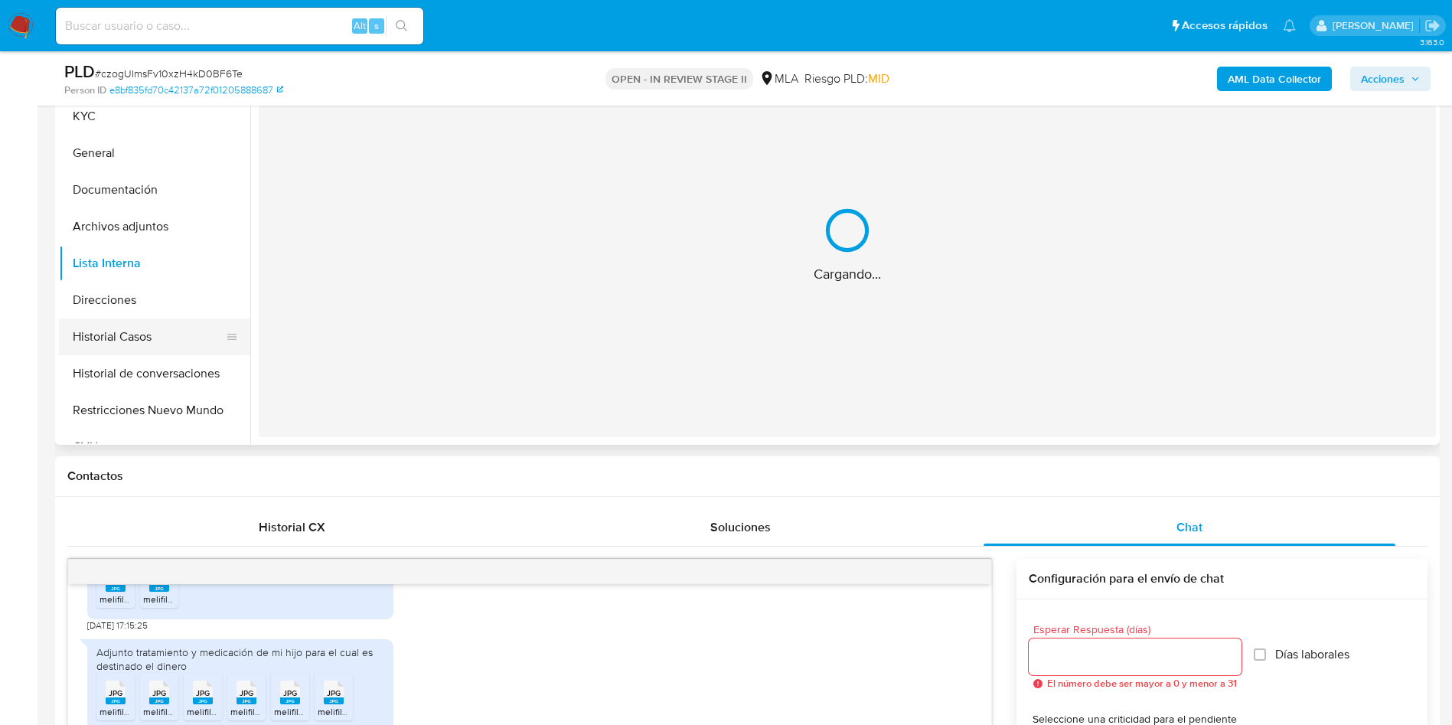
scroll to position [0, 0]
click at [176, 319] on button "Historial Casos" at bounding box center [148, 336] width 179 height 37
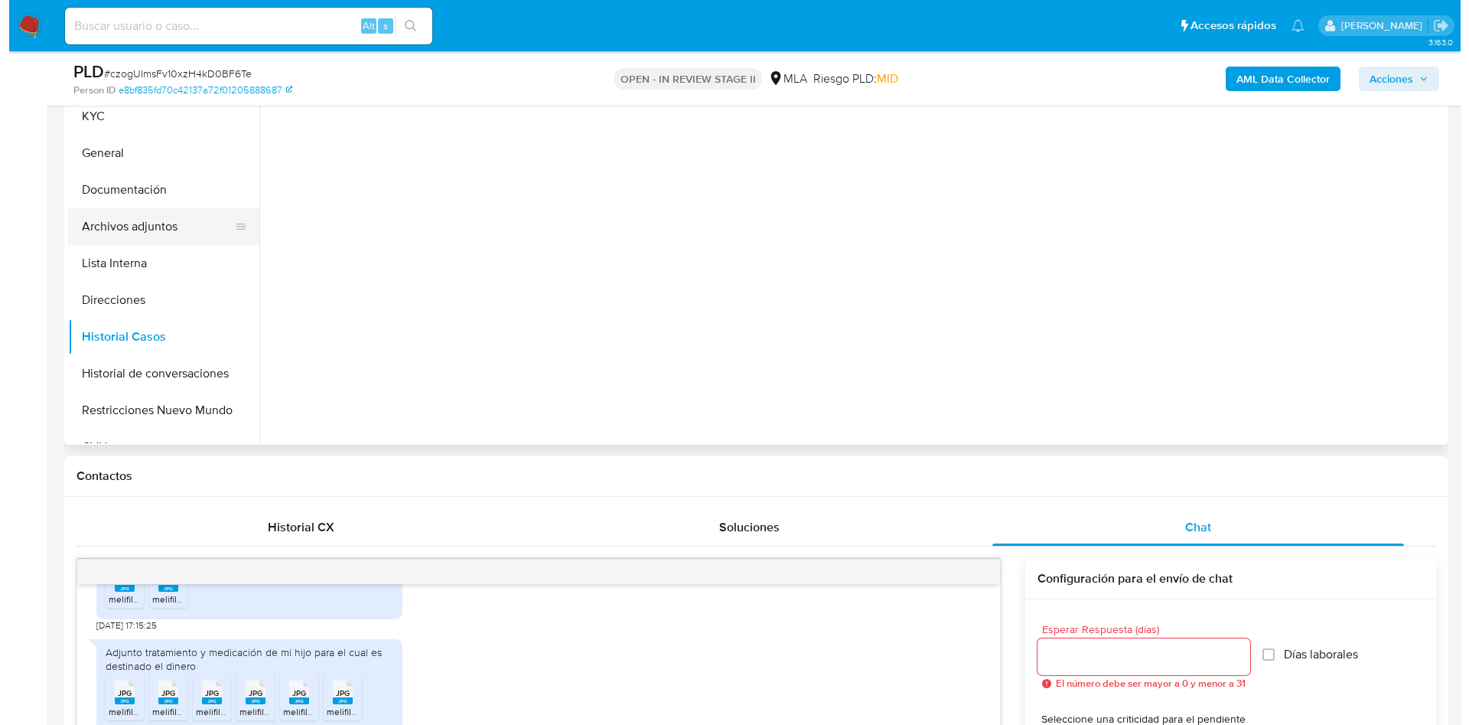
scroll to position [230, 0]
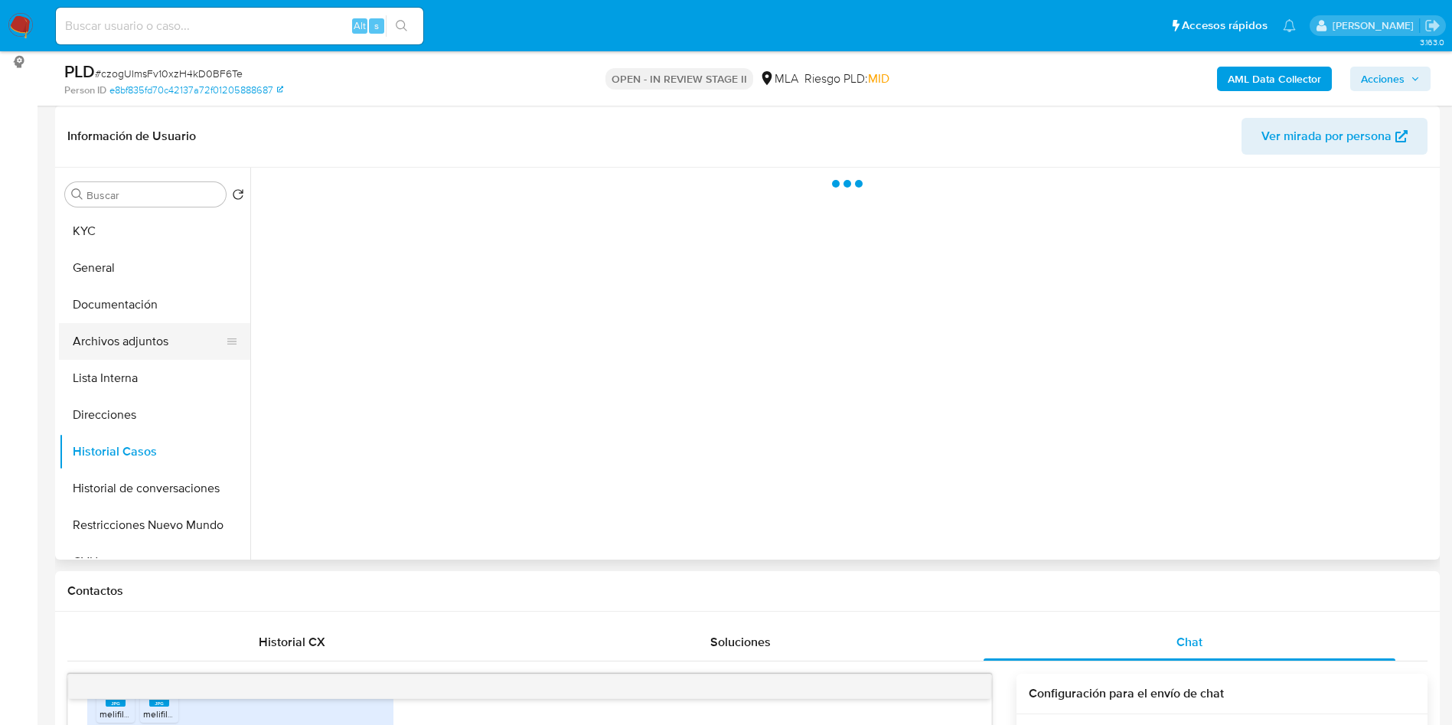
click at [198, 336] on button "Archivos adjuntos" at bounding box center [148, 341] width 179 height 37
click at [159, 430] on button "Direcciones" at bounding box center [148, 414] width 179 height 37
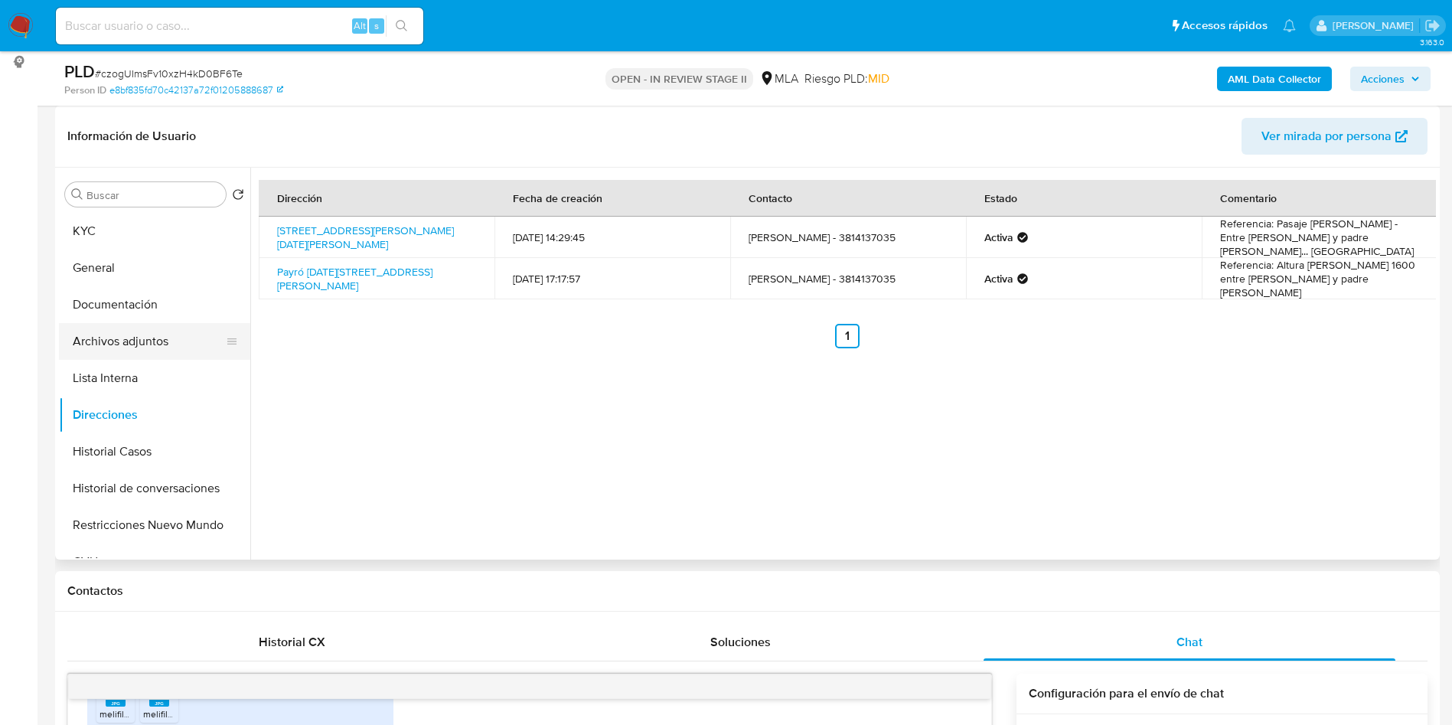
click at [148, 342] on button "Archivos adjuntos" at bounding box center [148, 341] width 179 height 37
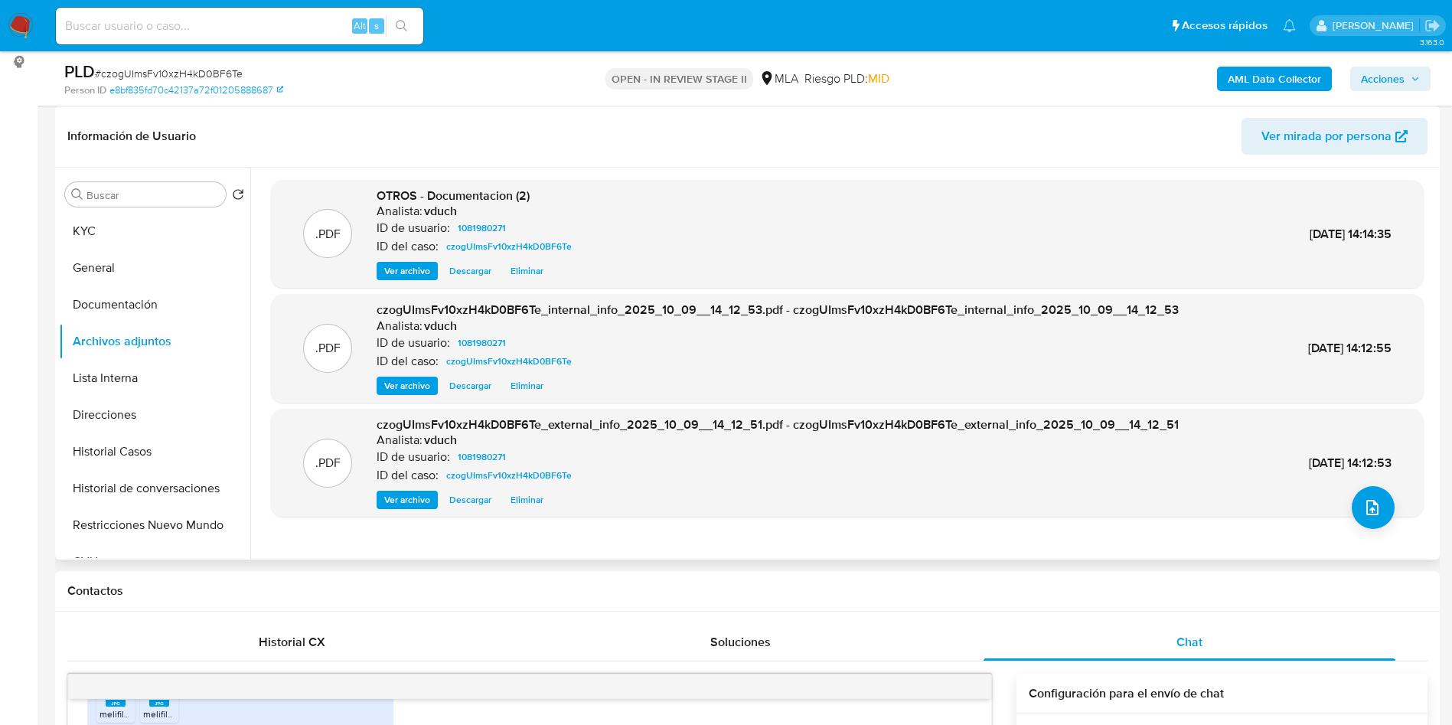
click at [1356, 482] on div ".PDF czogUImsFv10xzH4kD0BF6Te_external_info_2025_10_09__14_12_51.pdf - czogUIms…" at bounding box center [847, 462] width 1137 height 93
click at [1363, 512] on icon "upload-file" at bounding box center [1372, 507] width 18 height 18
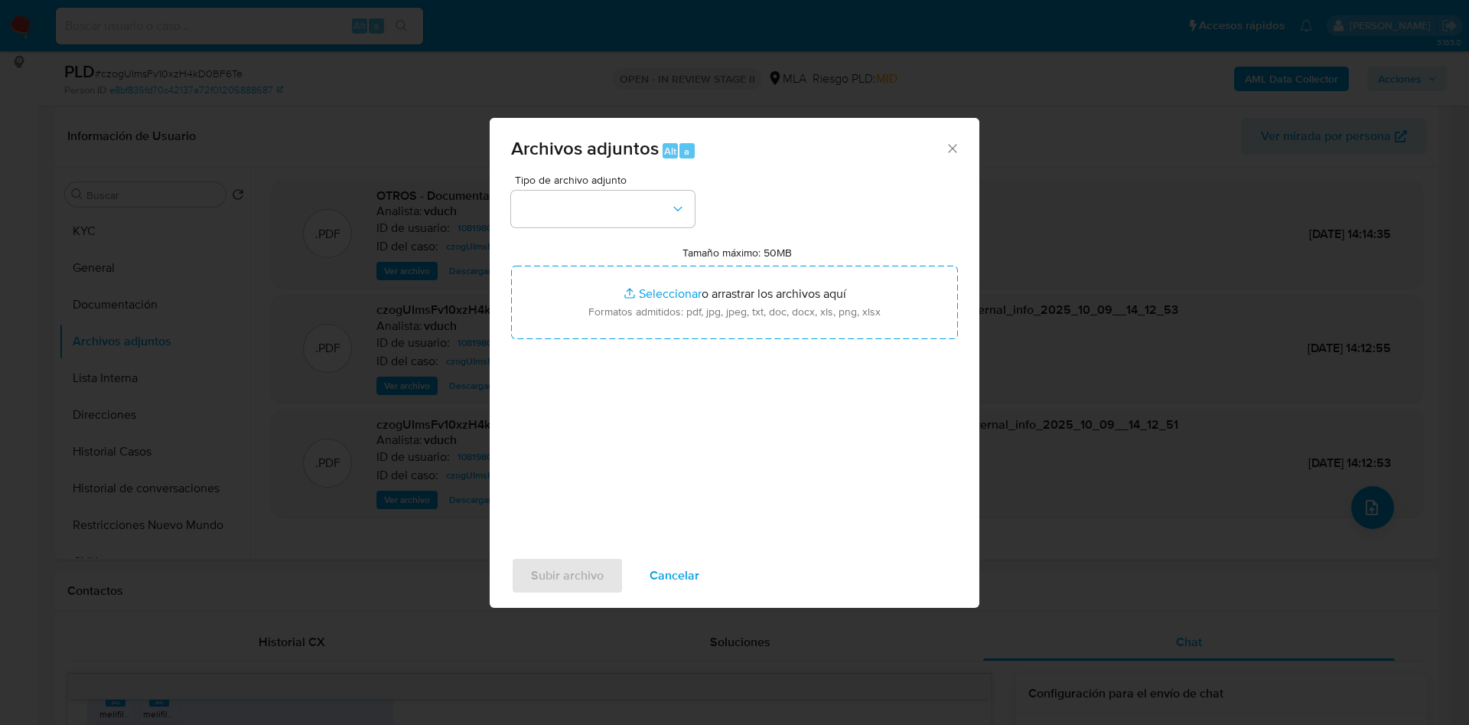
click at [618, 228] on div "Tipo de archivo adjunto Tamaño máximo: 50MB Seleccionar archivos Seleccionar o …" at bounding box center [734, 354] width 447 height 361
click at [614, 227] on div "Tipo de archivo adjunto Tamaño máximo: 50MB Seleccionar archivos Seleccionar o …" at bounding box center [734, 354] width 447 height 361
click at [609, 218] on button "button" at bounding box center [603, 209] width 184 height 37
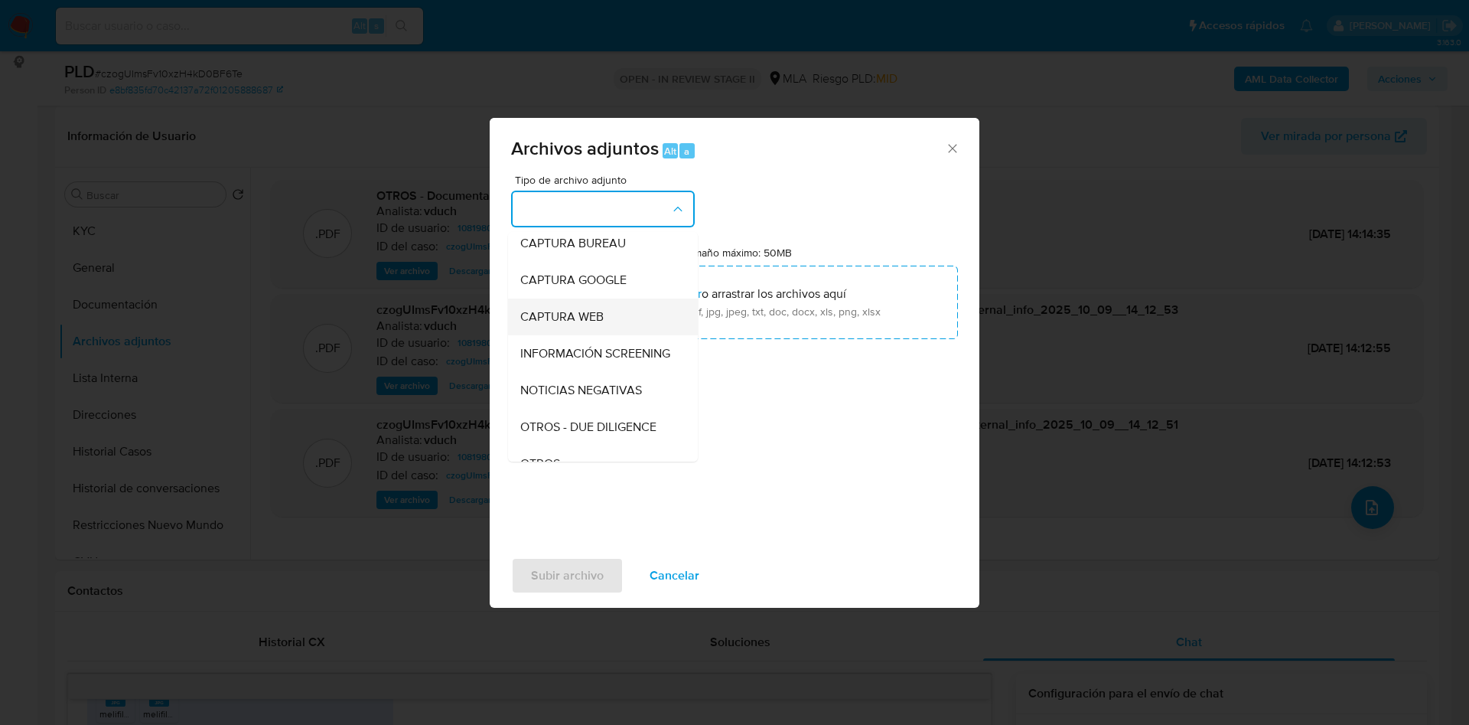
scroll to position [115, 0]
click at [575, 442] on div "OTROS" at bounding box center [598, 429] width 156 height 37
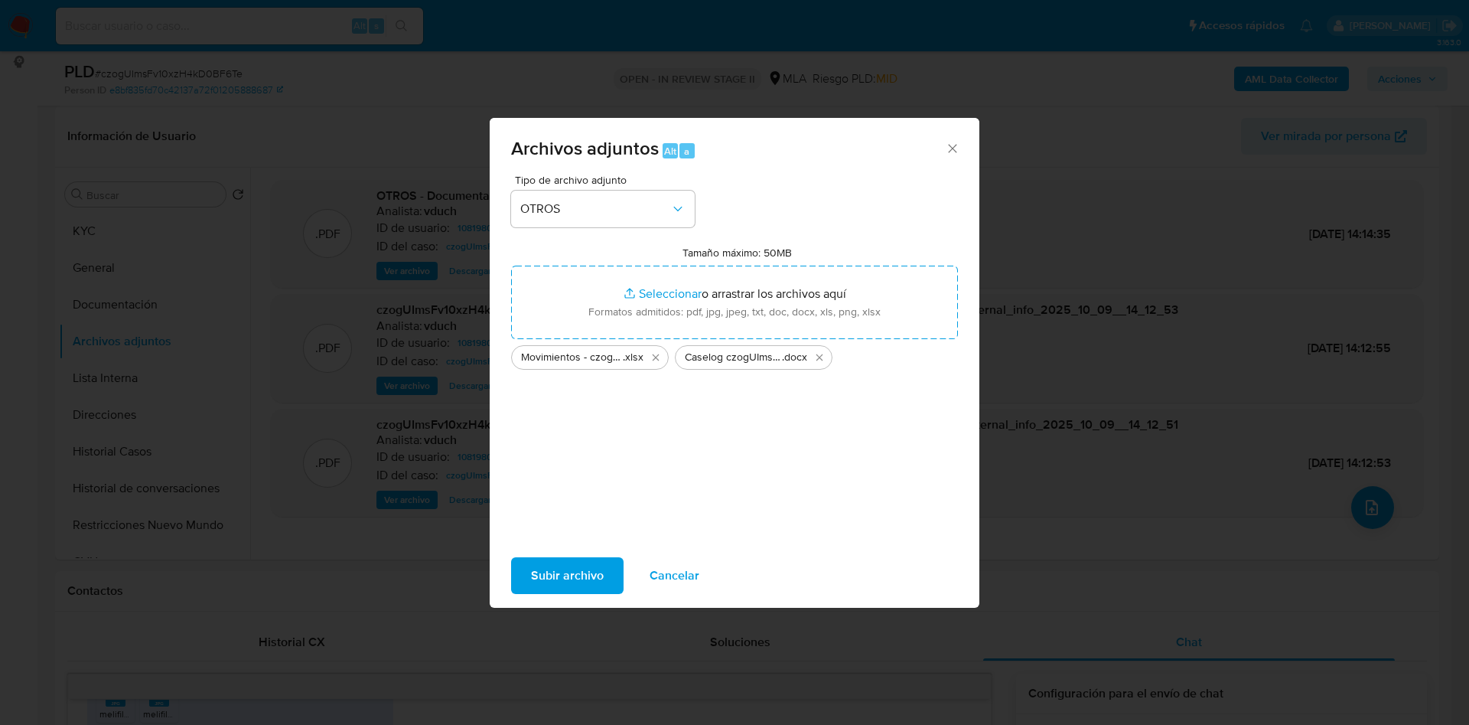
click at [558, 582] on span "Subir archivo" at bounding box center [567, 576] width 73 height 34
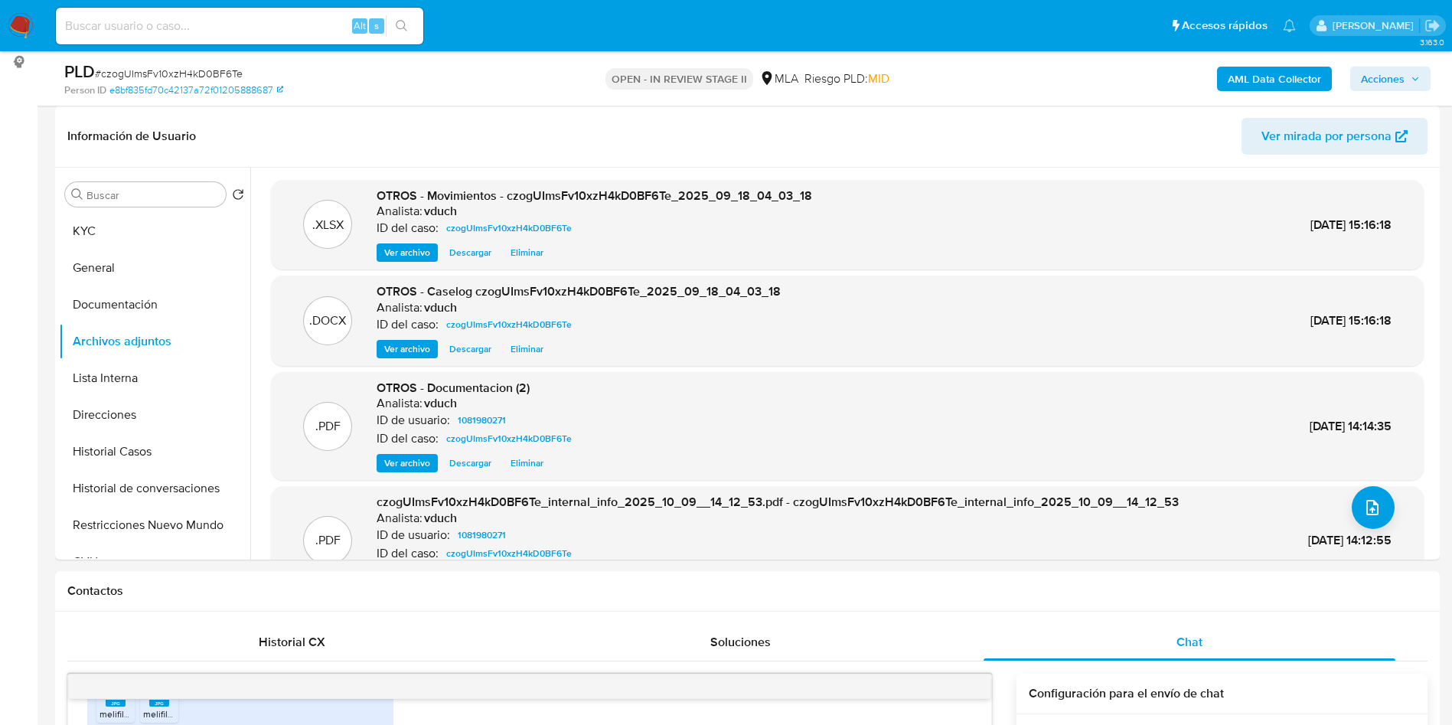
click at [405, 344] on span "Ver archivo" at bounding box center [407, 348] width 46 height 15
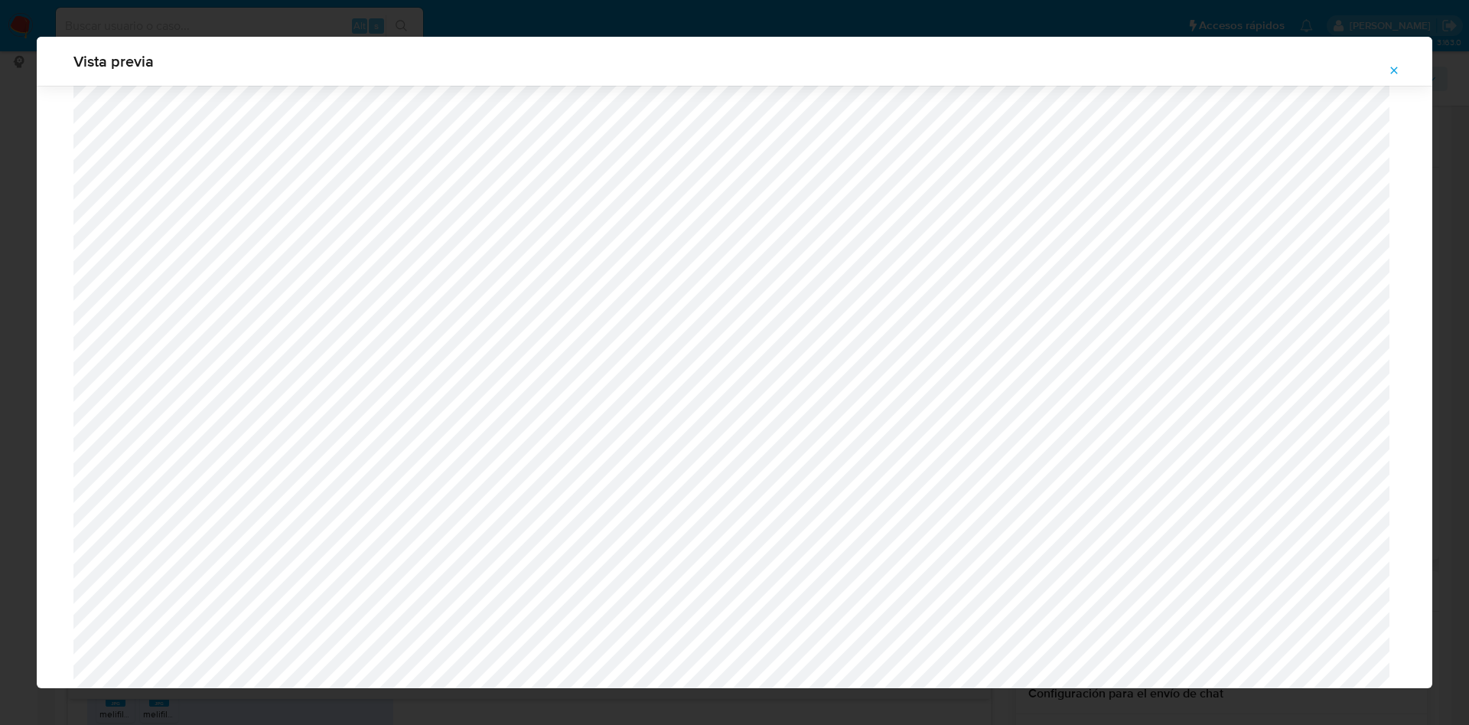
scroll to position [1117, 0]
click at [1394, 65] on icon "Attachment preview" at bounding box center [1394, 70] width 12 height 12
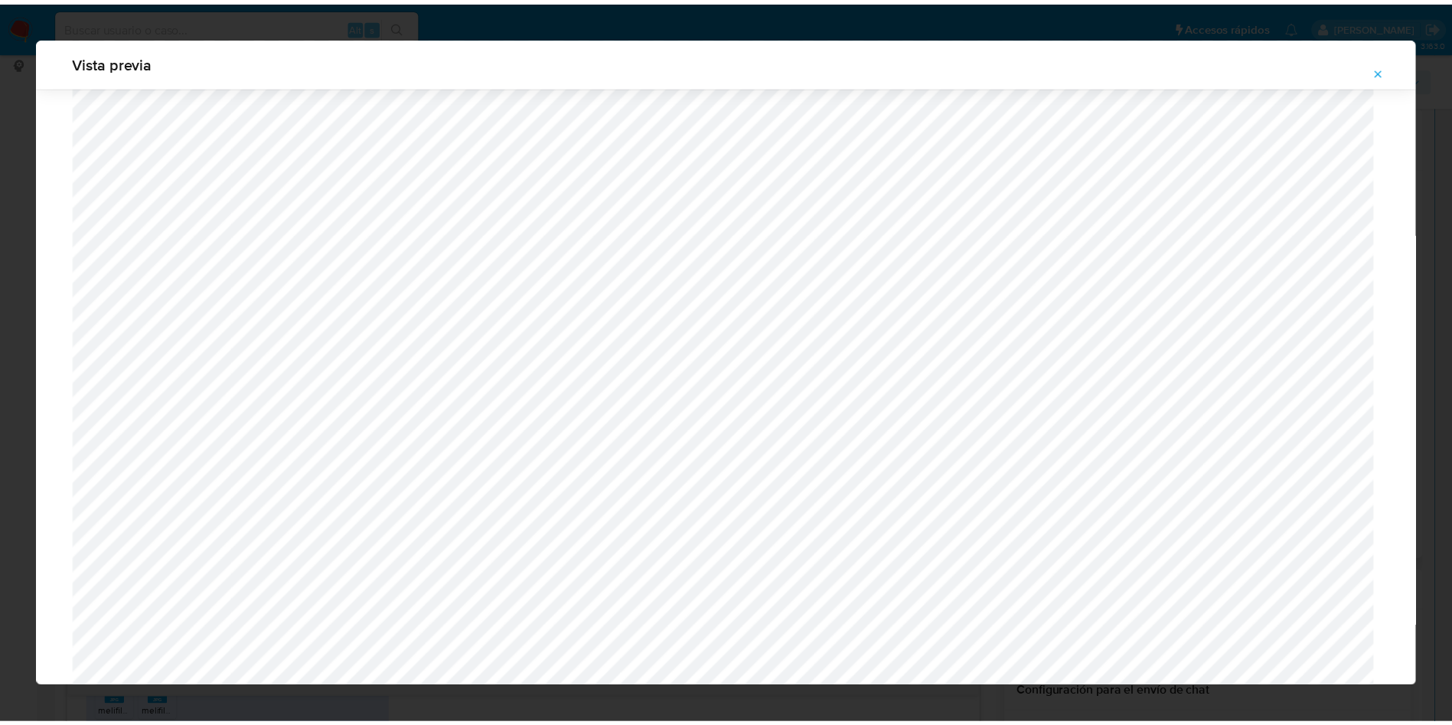
scroll to position [0, 0]
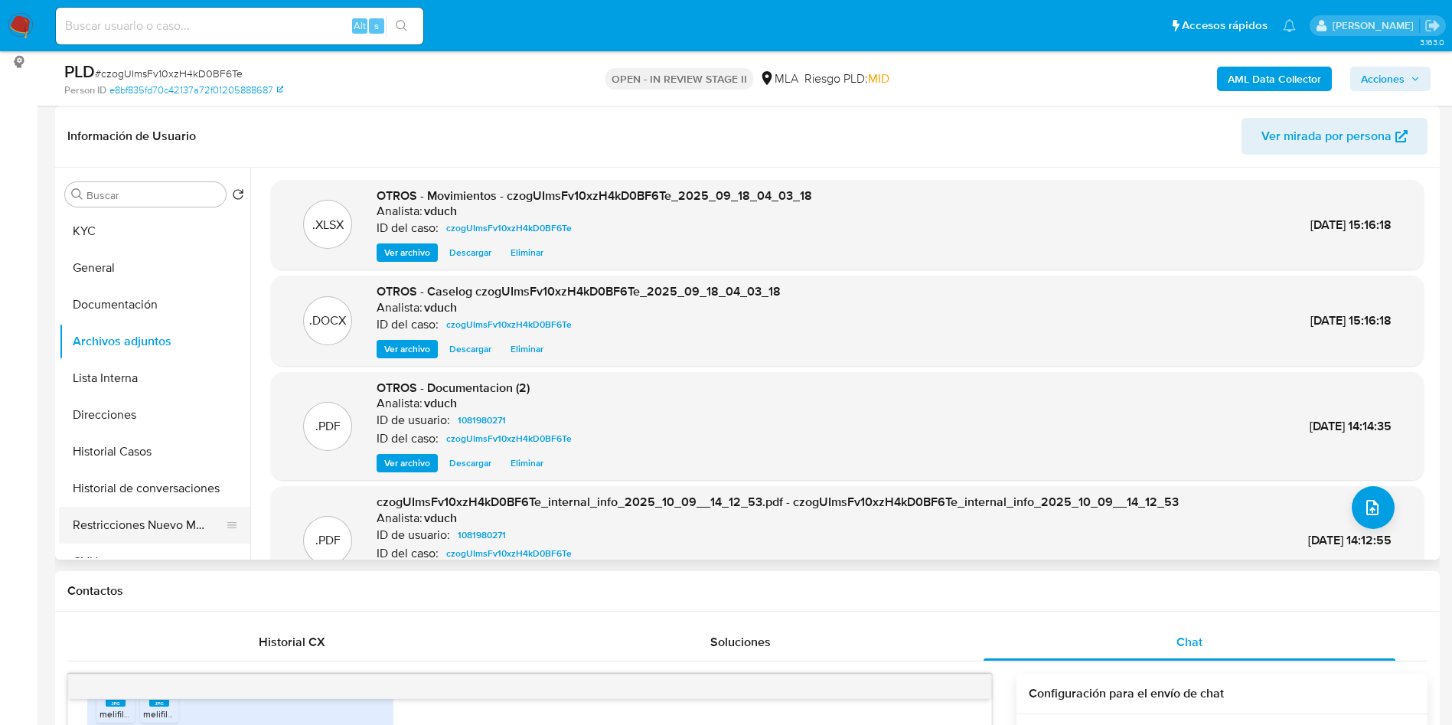
click at [144, 514] on button "Restricciones Nuevo Mundo" at bounding box center [148, 525] width 179 height 37
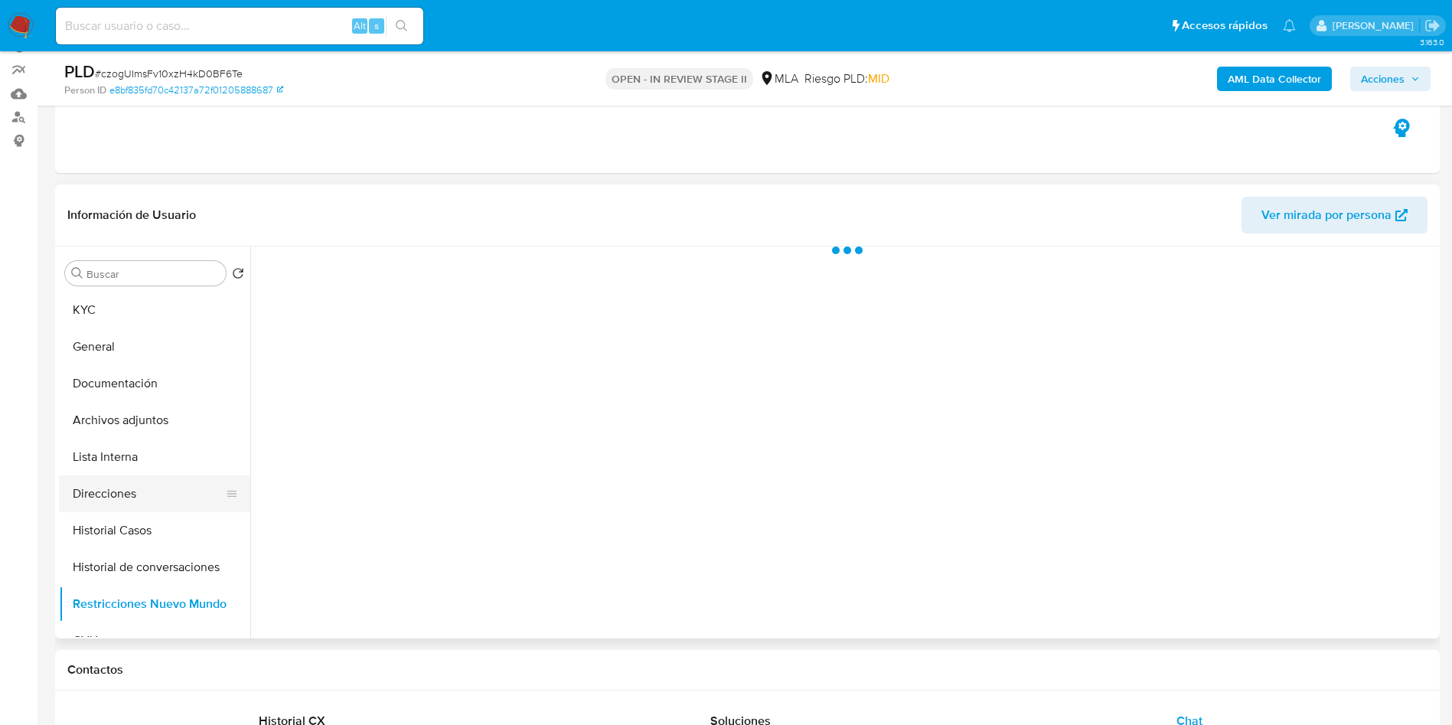
scroll to position [115, 0]
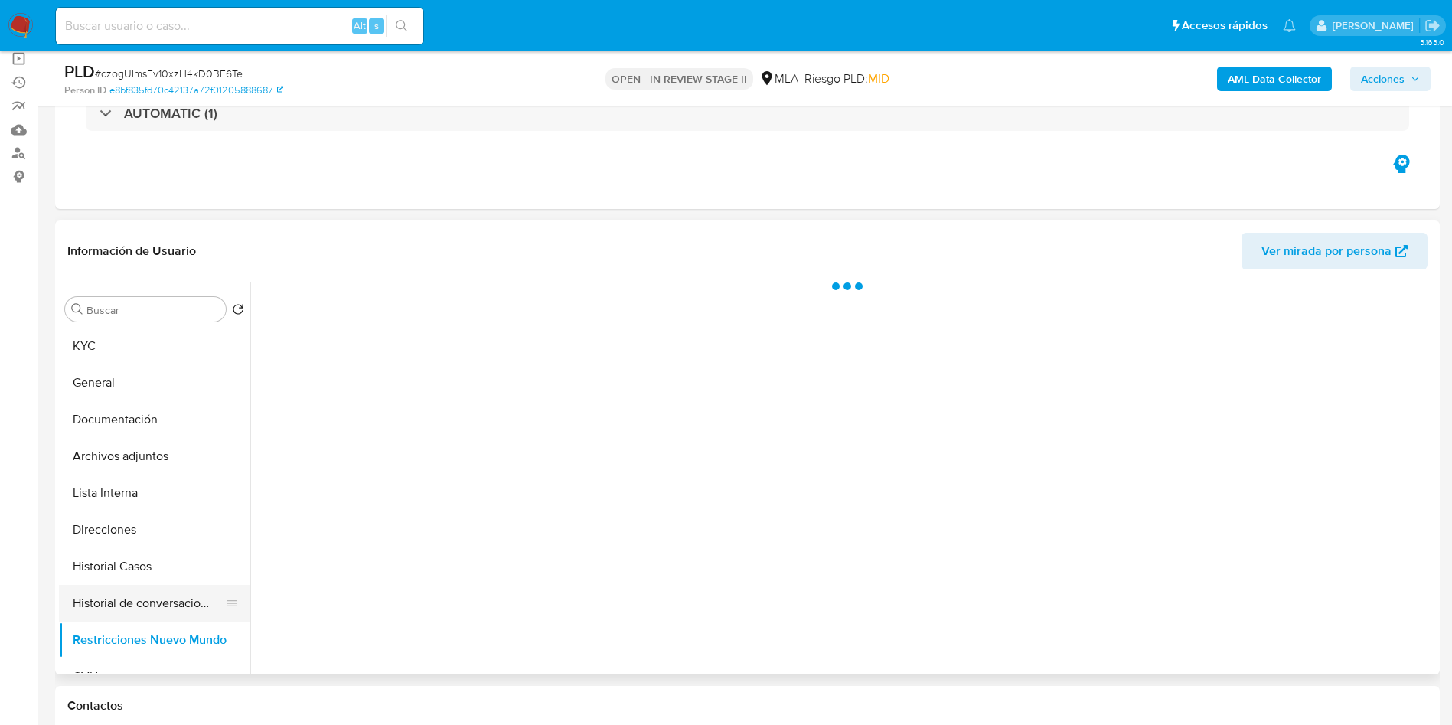
click at [129, 589] on button "Historial de conversaciones" at bounding box center [148, 603] width 179 height 37
click at [1398, 70] on span "Acciones" at bounding box center [1382, 79] width 44 height 24
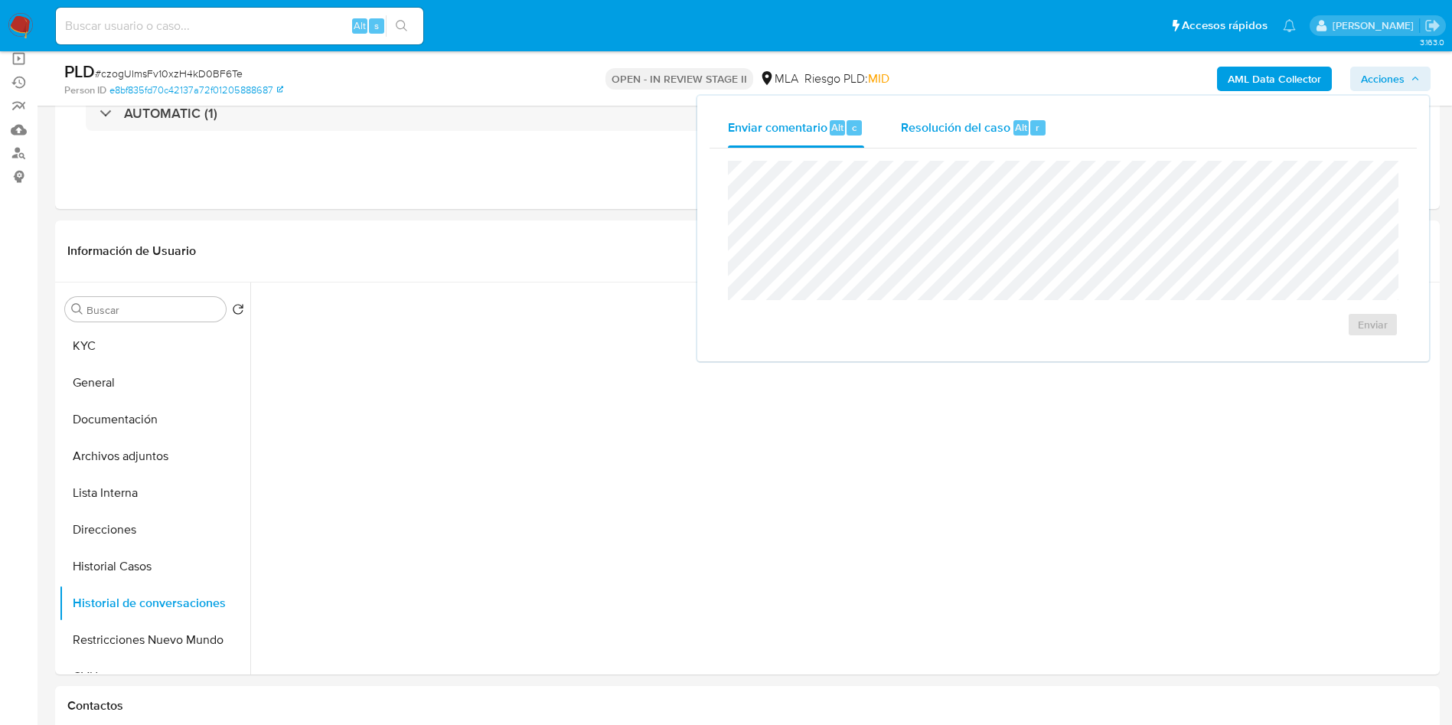
click at [996, 132] on span "Resolución del caso" at bounding box center [955, 127] width 109 height 18
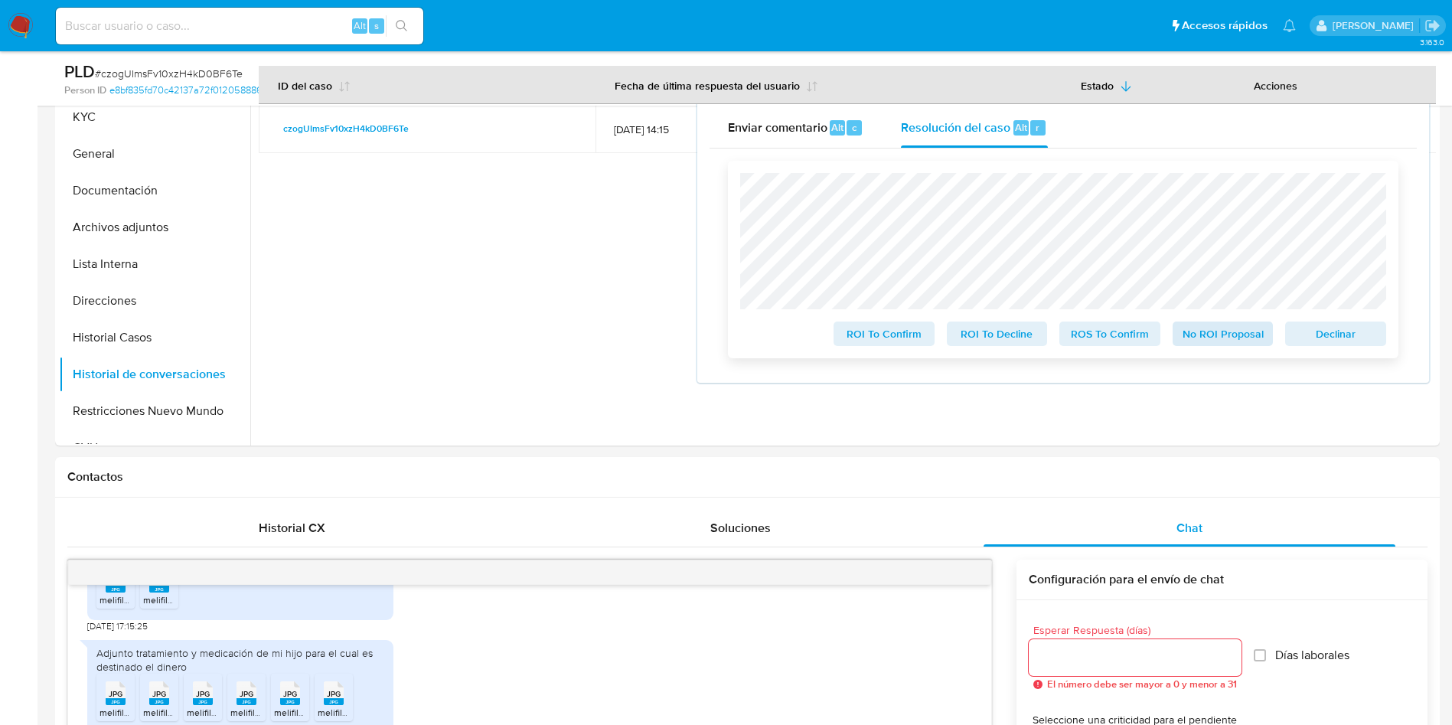
scroll to position [344, 0]
click at [1210, 332] on span "No ROI Proposal" at bounding box center [1223, 333] width 80 height 21
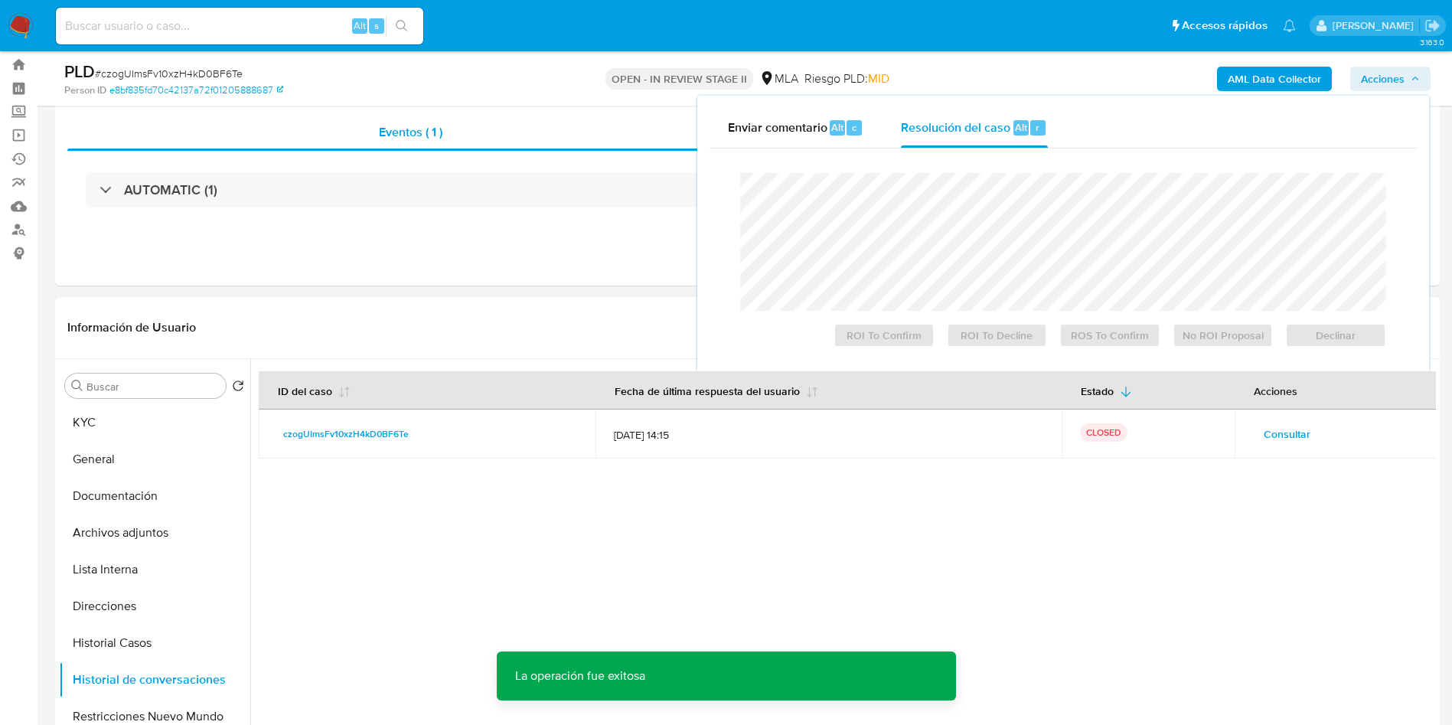
scroll to position [0, 0]
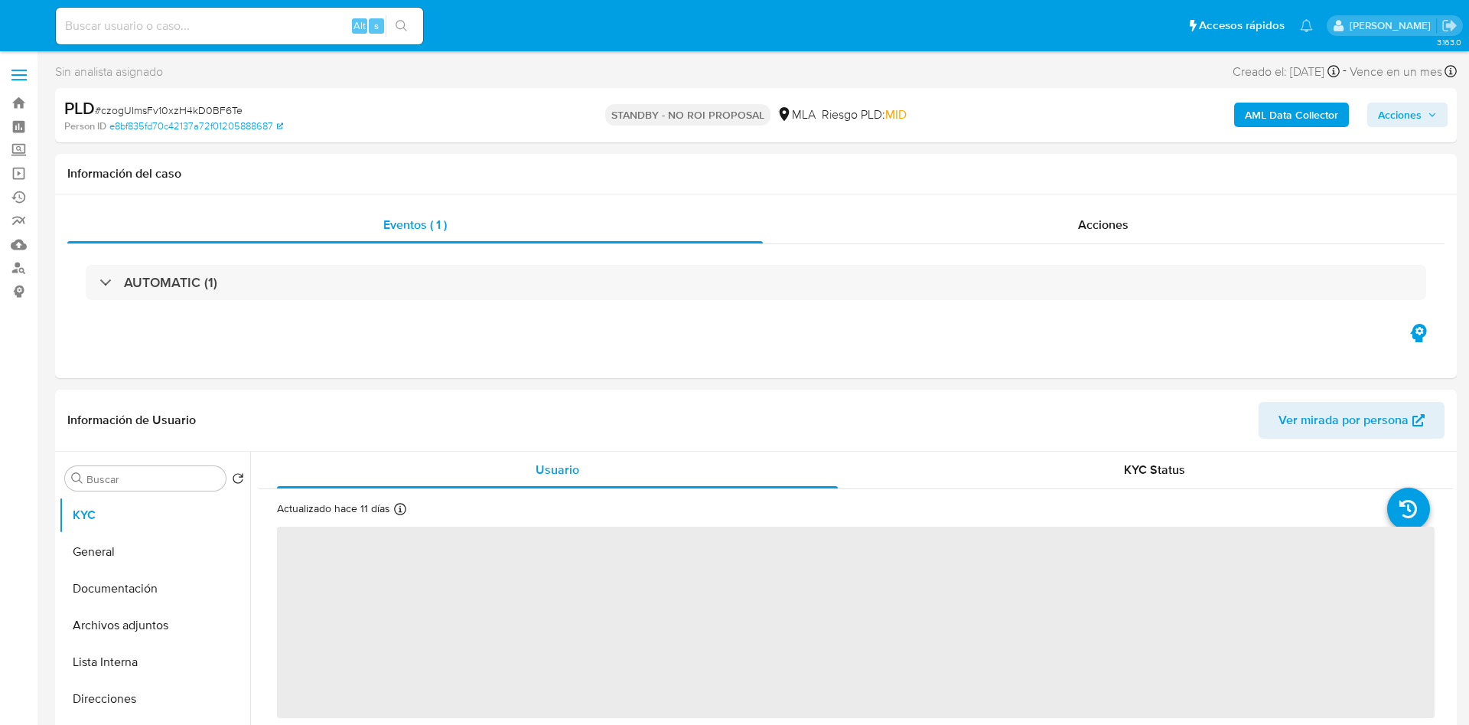
select select "10"
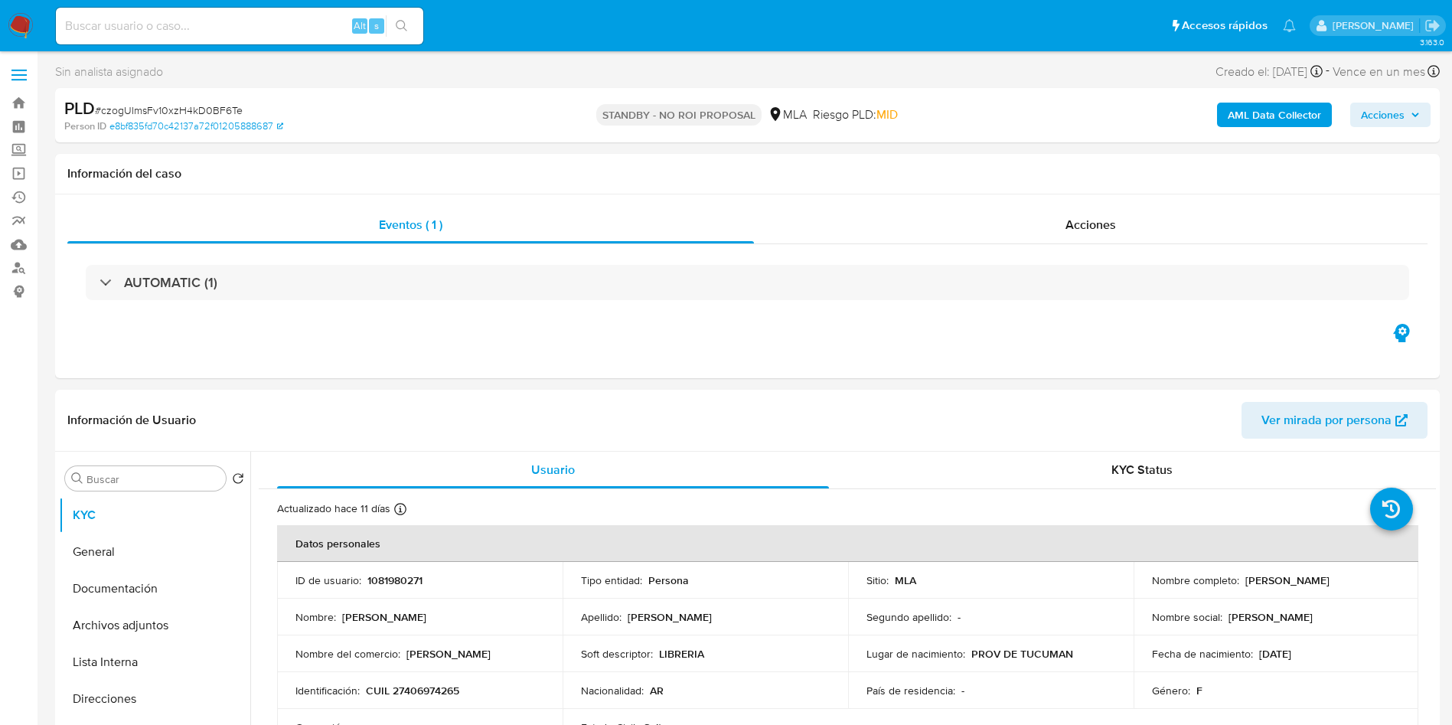
click at [282, 31] on input at bounding box center [239, 26] width 367 height 20
paste input "91946298"
type input "91946298"
click at [409, 21] on button "search-icon" at bounding box center [401, 25] width 31 height 21
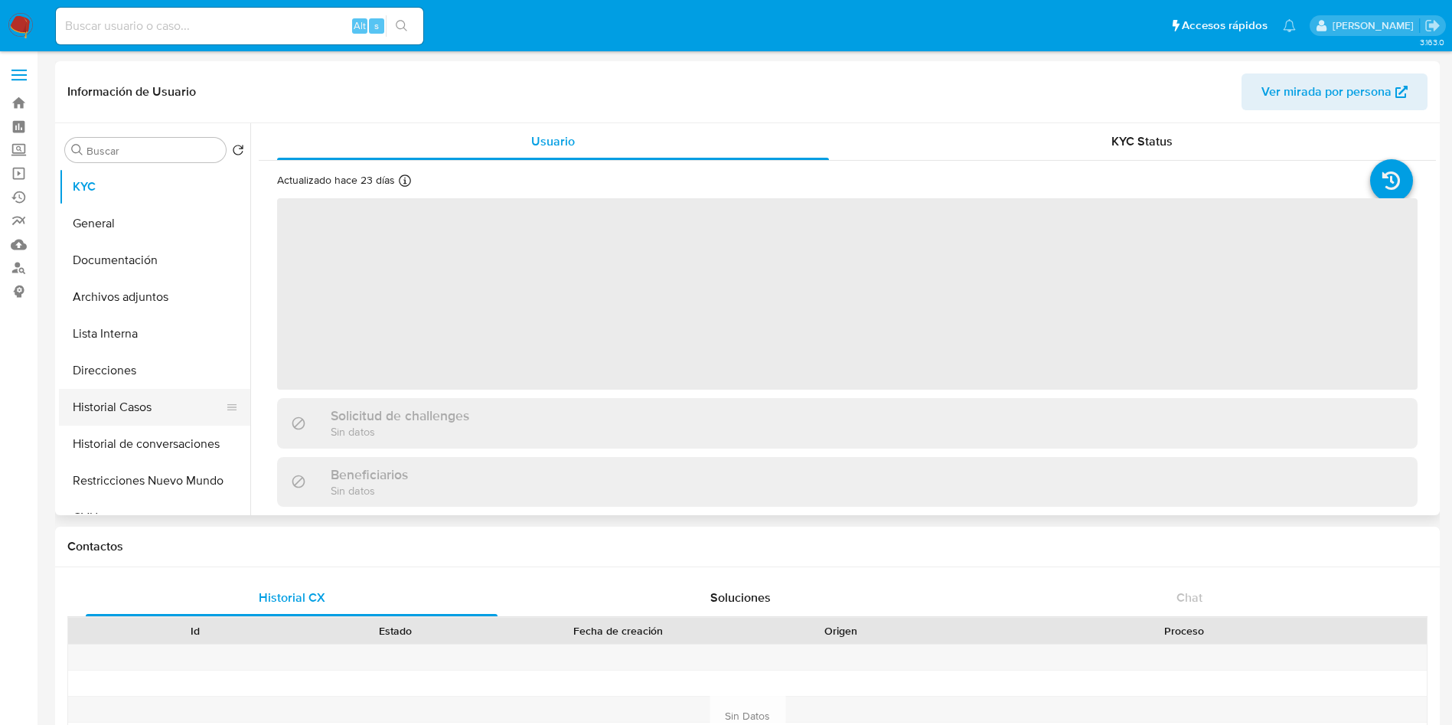
click at [228, 402] on icon at bounding box center [232, 407] width 12 height 12
select select "10"
click at [209, 406] on button "Historial Casos" at bounding box center [148, 407] width 179 height 37
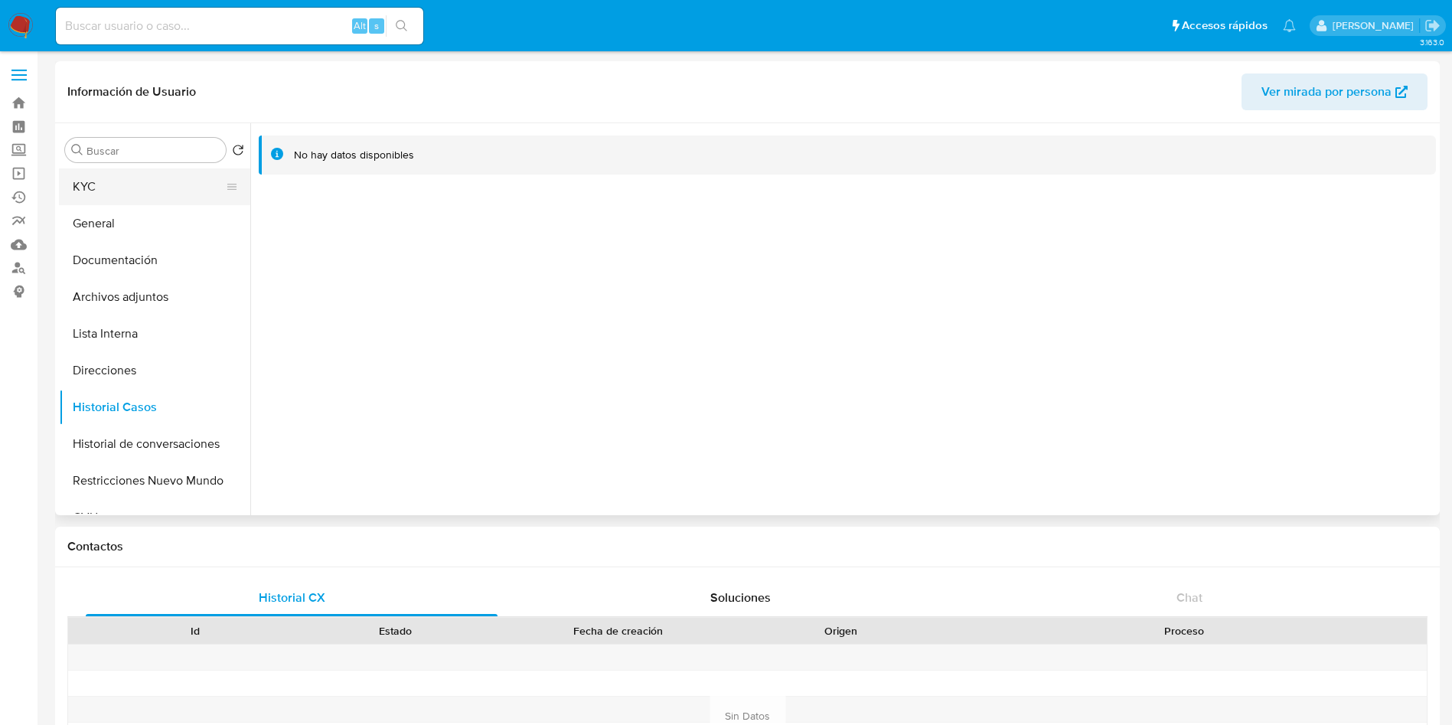
click at [117, 193] on button "KYC" at bounding box center [148, 186] width 179 height 37
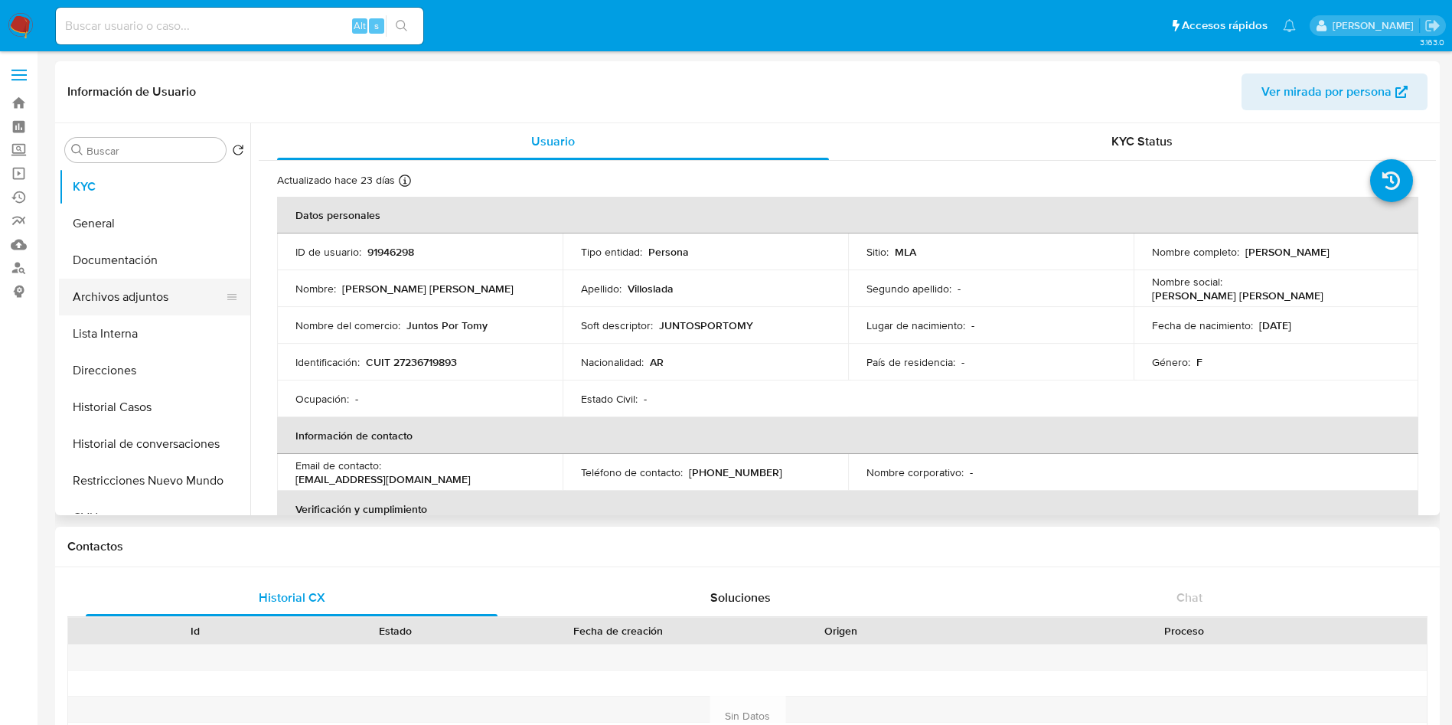
click at [171, 305] on button "Archivos adjuntos" at bounding box center [148, 297] width 179 height 37
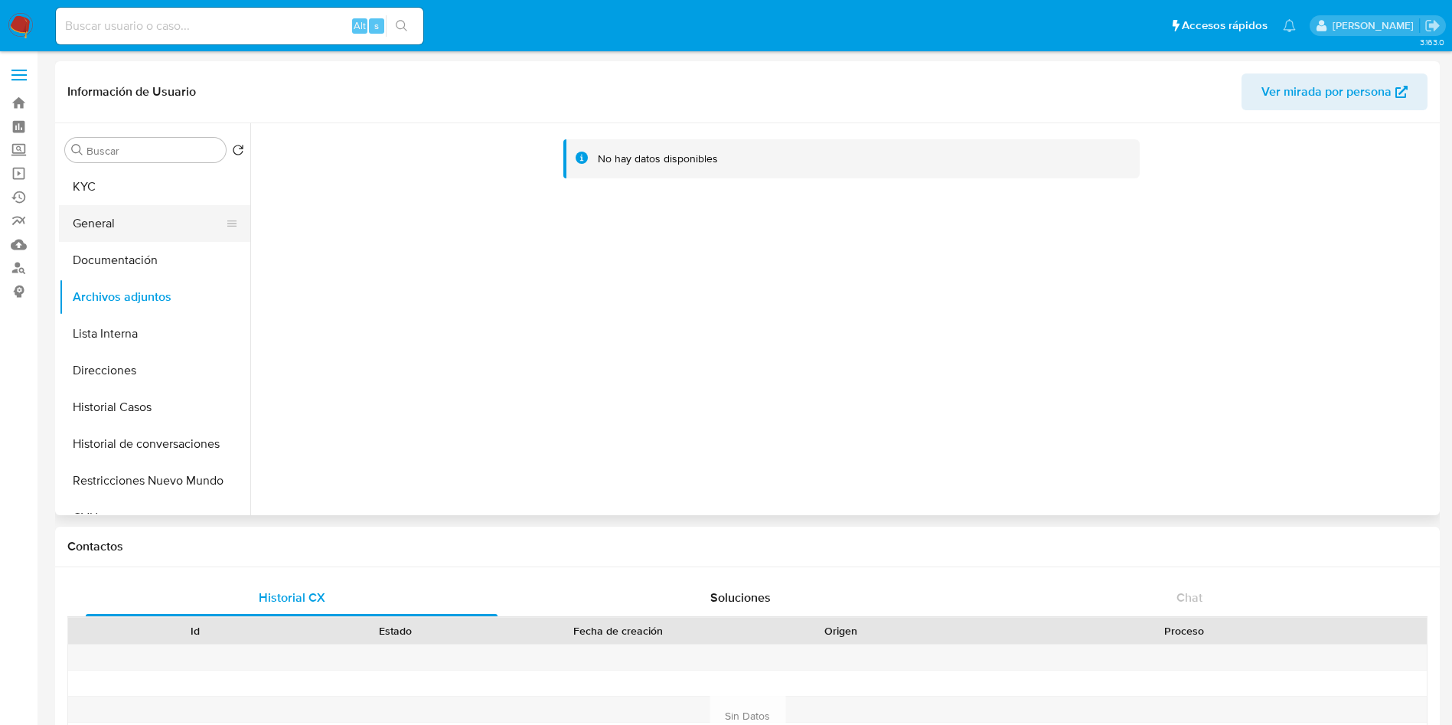
click at [133, 217] on button "General" at bounding box center [148, 223] width 179 height 37
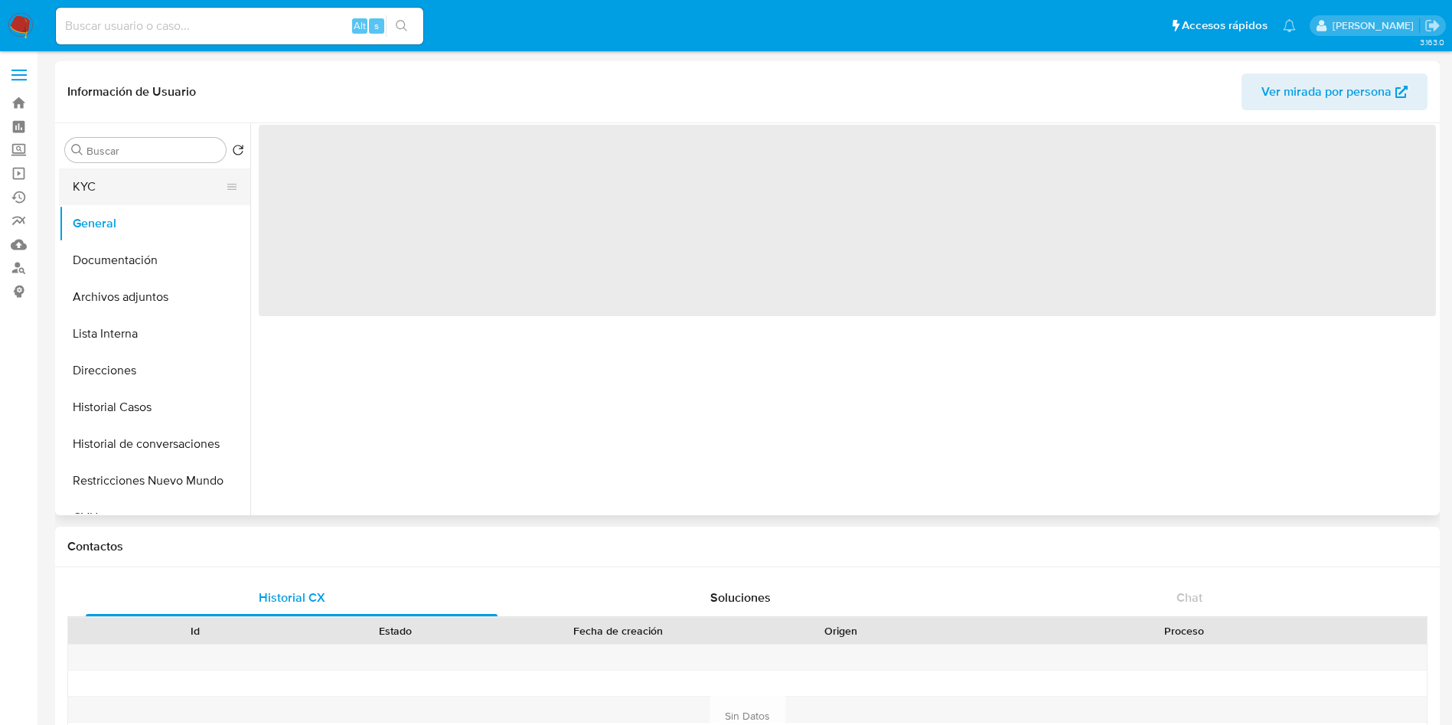
click at [132, 197] on button "KYC" at bounding box center [148, 186] width 179 height 37
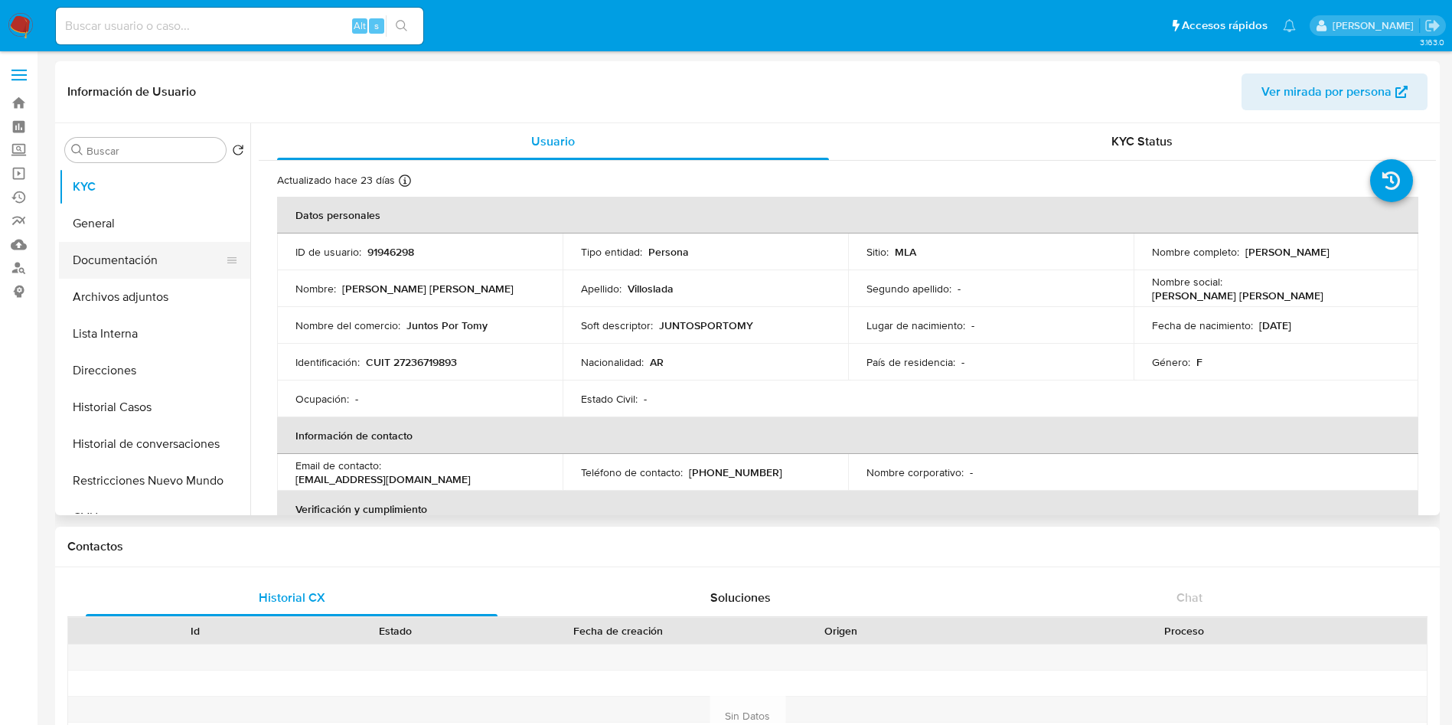
click at [152, 276] on button "Documentación" at bounding box center [148, 260] width 179 height 37
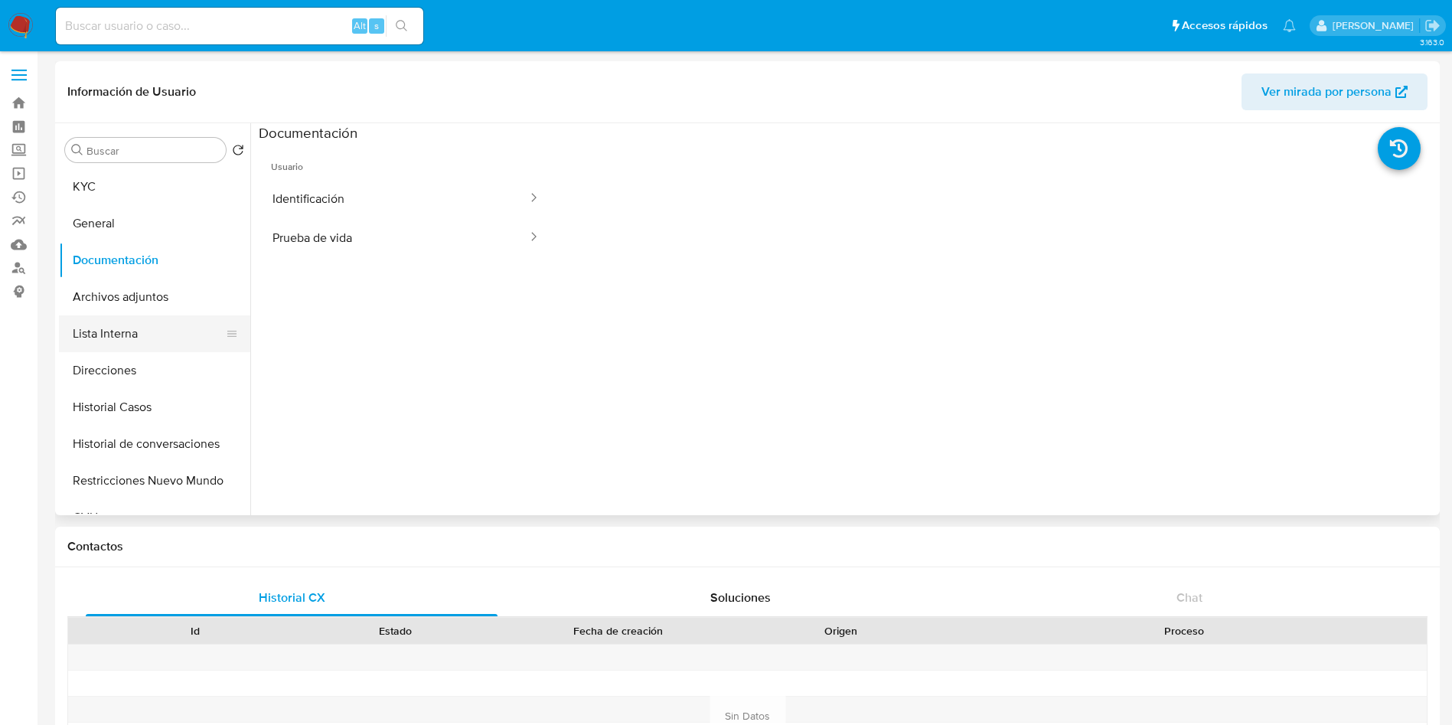
click at [145, 320] on button "Lista Interna" at bounding box center [148, 333] width 179 height 37
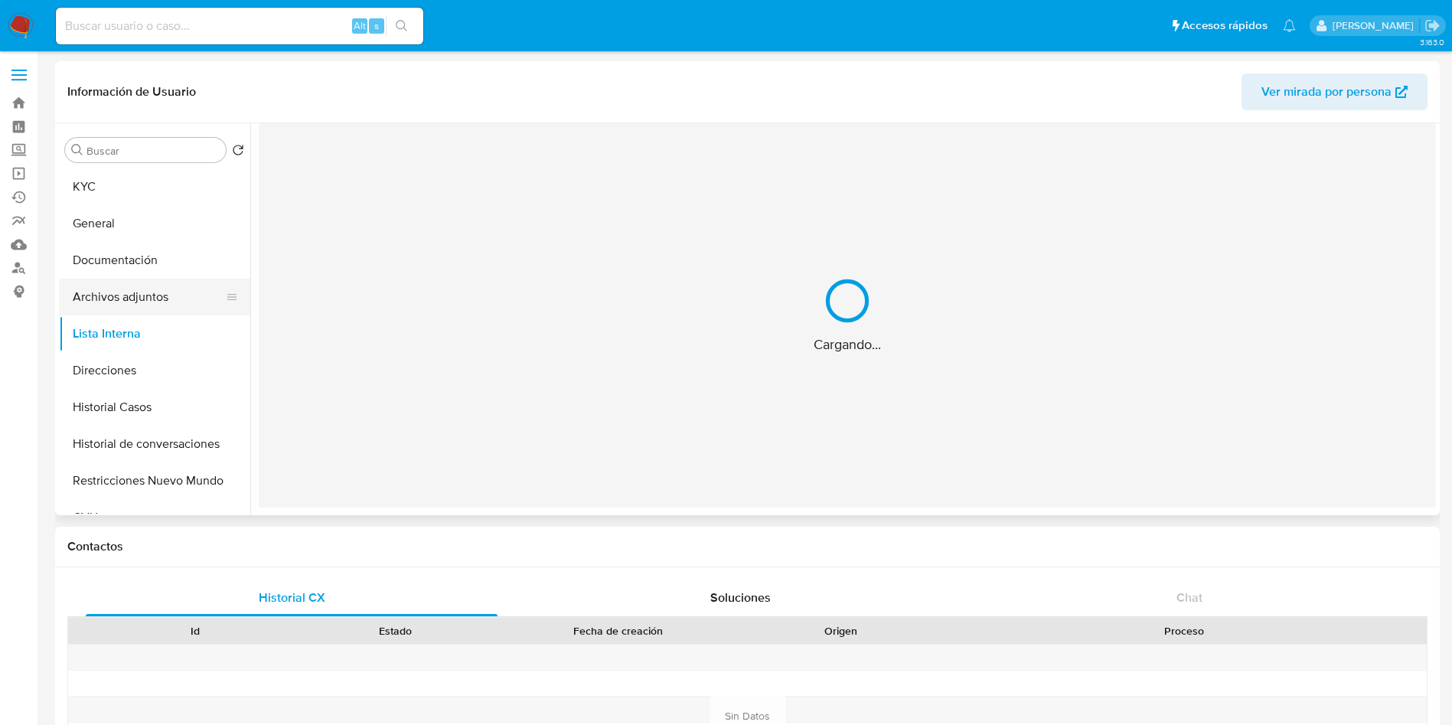
click at [152, 298] on button "Archivos adjuntos" at bounding box center [148, 297] width 179 height 37
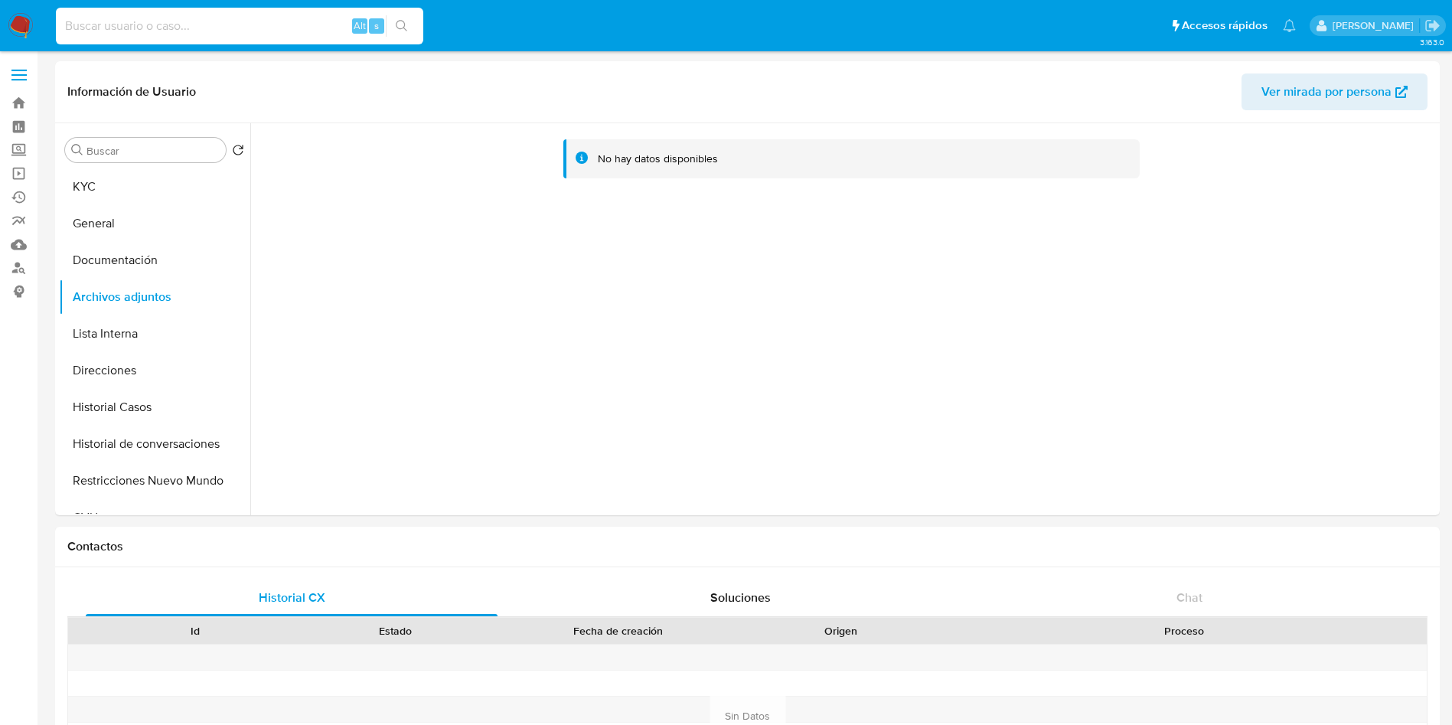
click at [283, 34] on input at bounding box center [239, 26] width 367 height 20
paste input "gAUSus84EtUPG8Y8SW9Zz19f"
type input "gAUSus84EtUPG8Y8SW9Zz19f"
click at [399, 24] on icon "search-icon" at bounding box center [402, 26] width 12 height 12
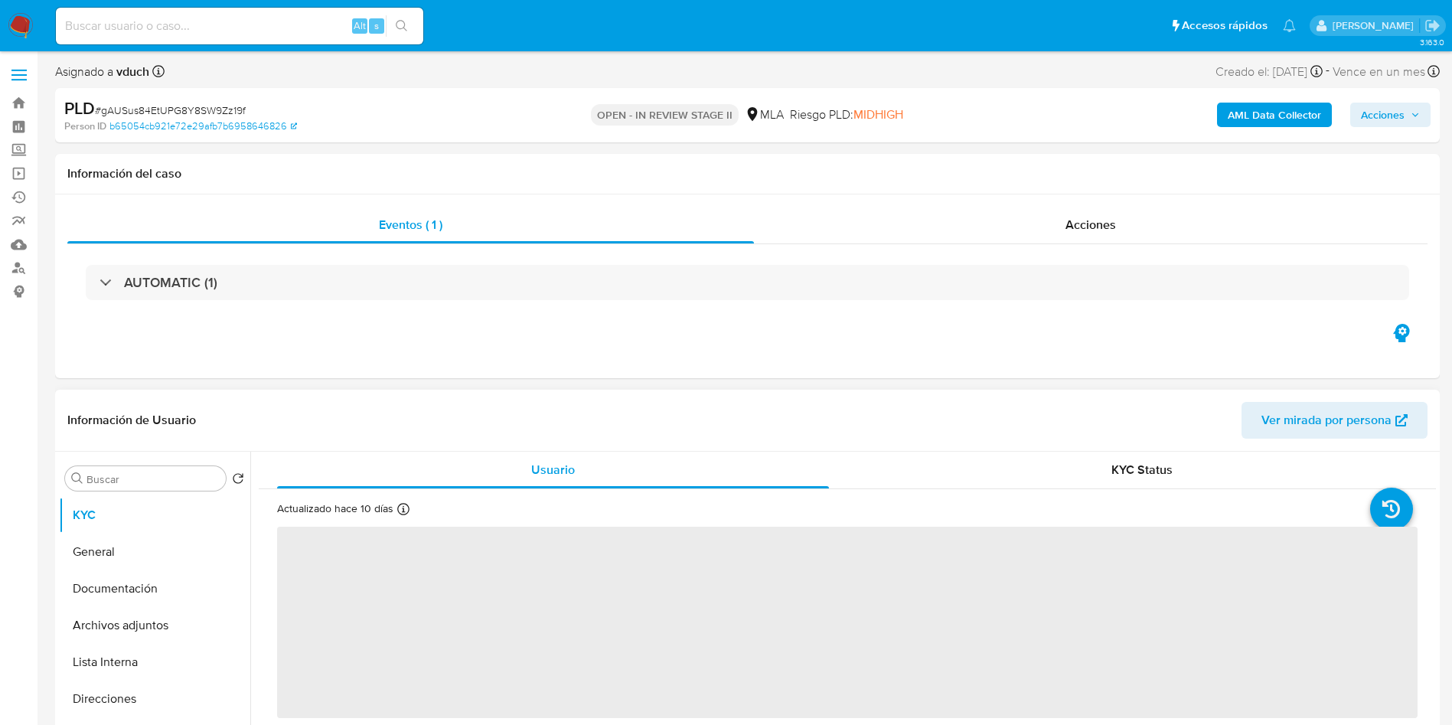
select select "10"
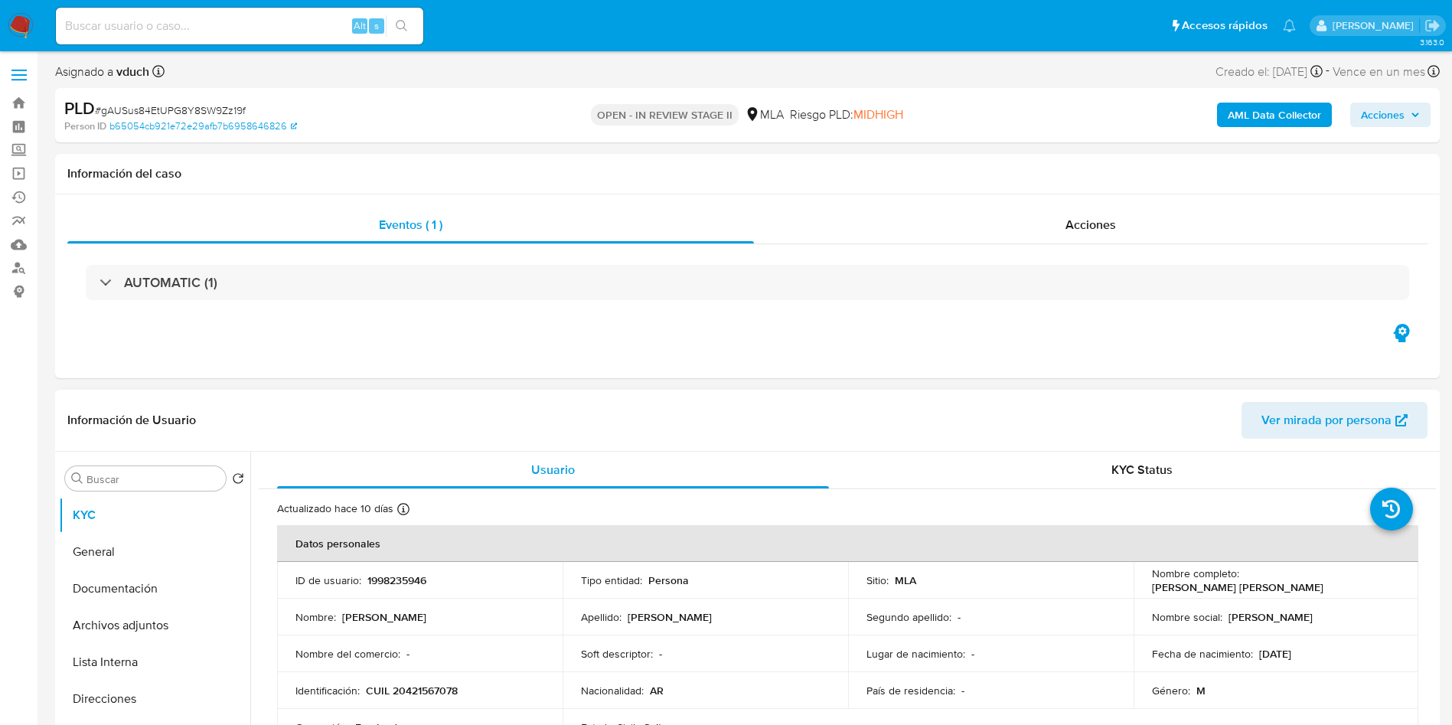
click at [393, 570] on td "ID de usuario : 1998235946" at bounding box center [419, 580] width 285 height 37
copy p "1998235946"
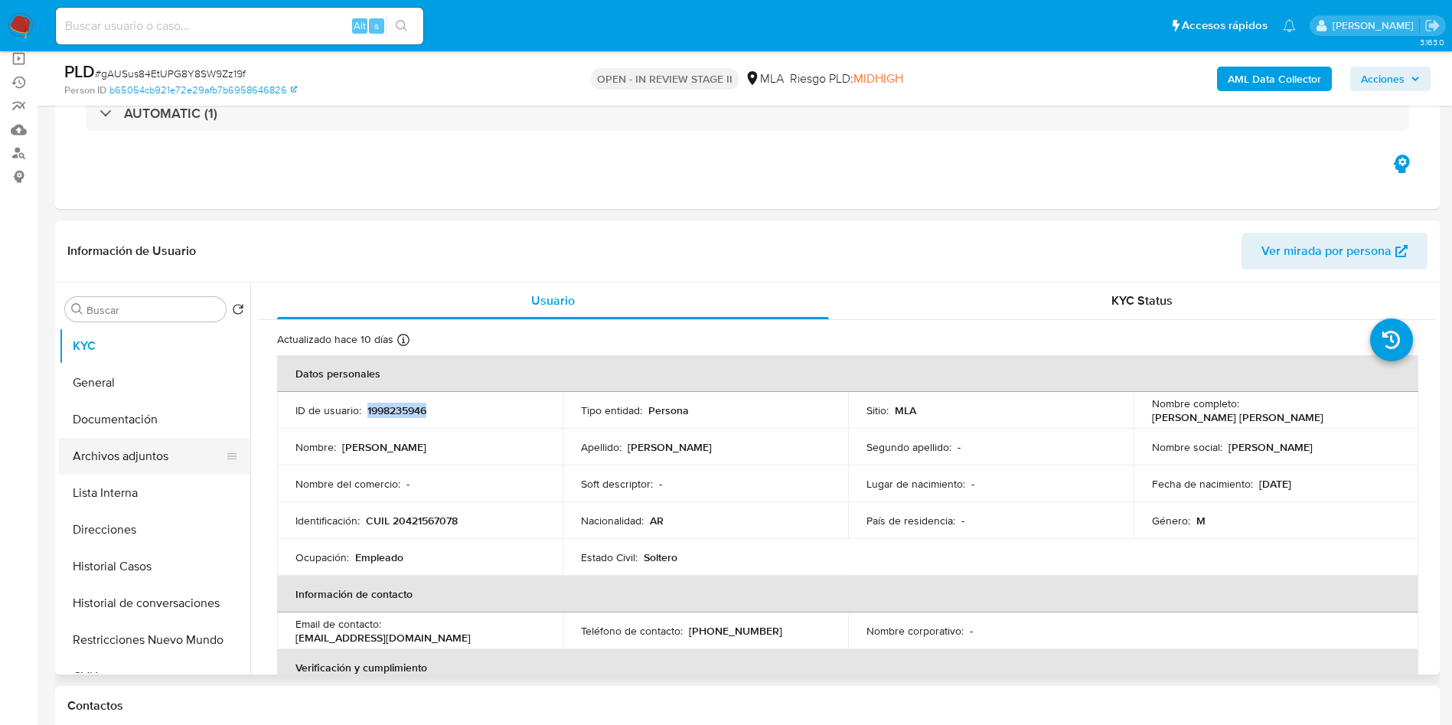
click at [137, 446] on button "Archivos adjuntos" at bounding box center [148, 456] width 179 height 37
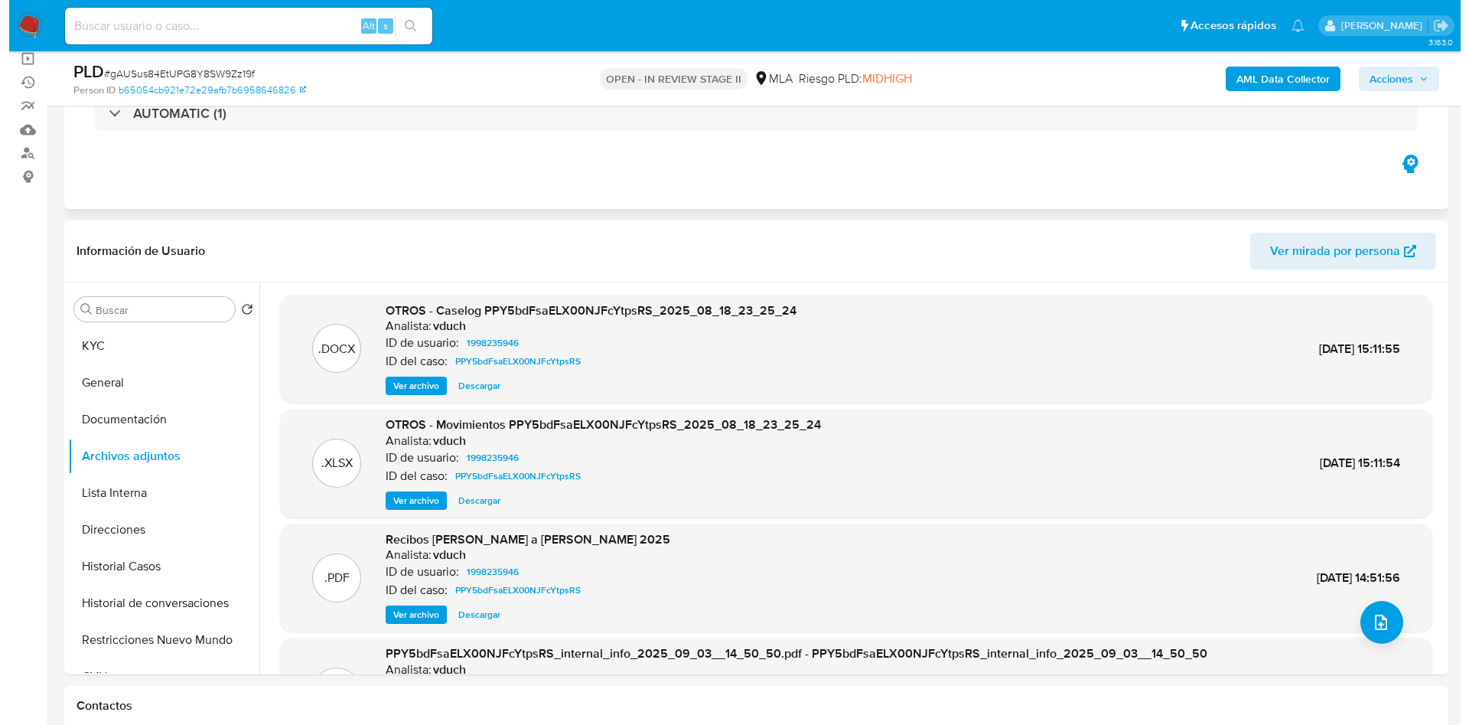
scroll to position [230, 0]
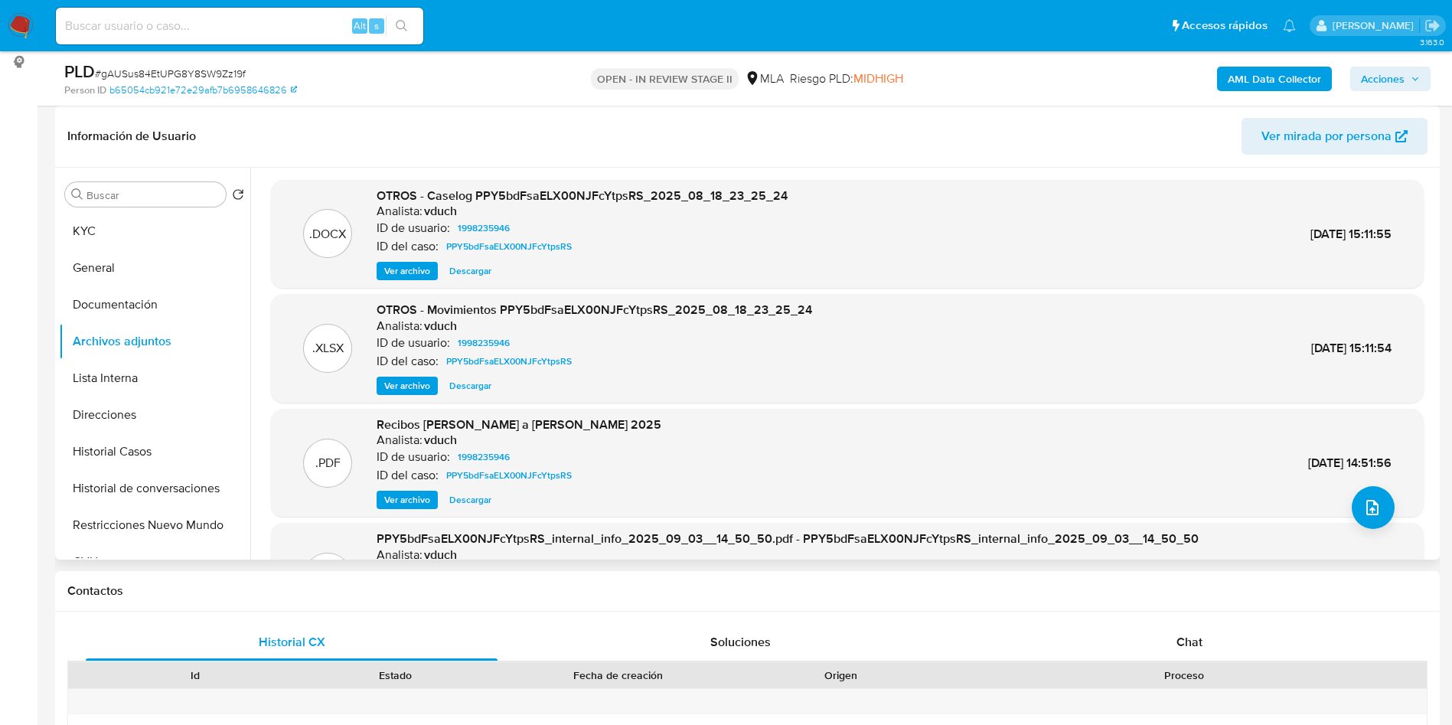
click at [404, 260] on div "OTROS - Caselog PPY5bdFsaELX00NJFcYtpsRS_2025_08_18_23_25_24 Analista: vduch ID…" at bounding box center [581, 233] width 411 height 93
click at [391, 263] on span "Ver archivo" at bounding box center [407, 270] width 46 height 15
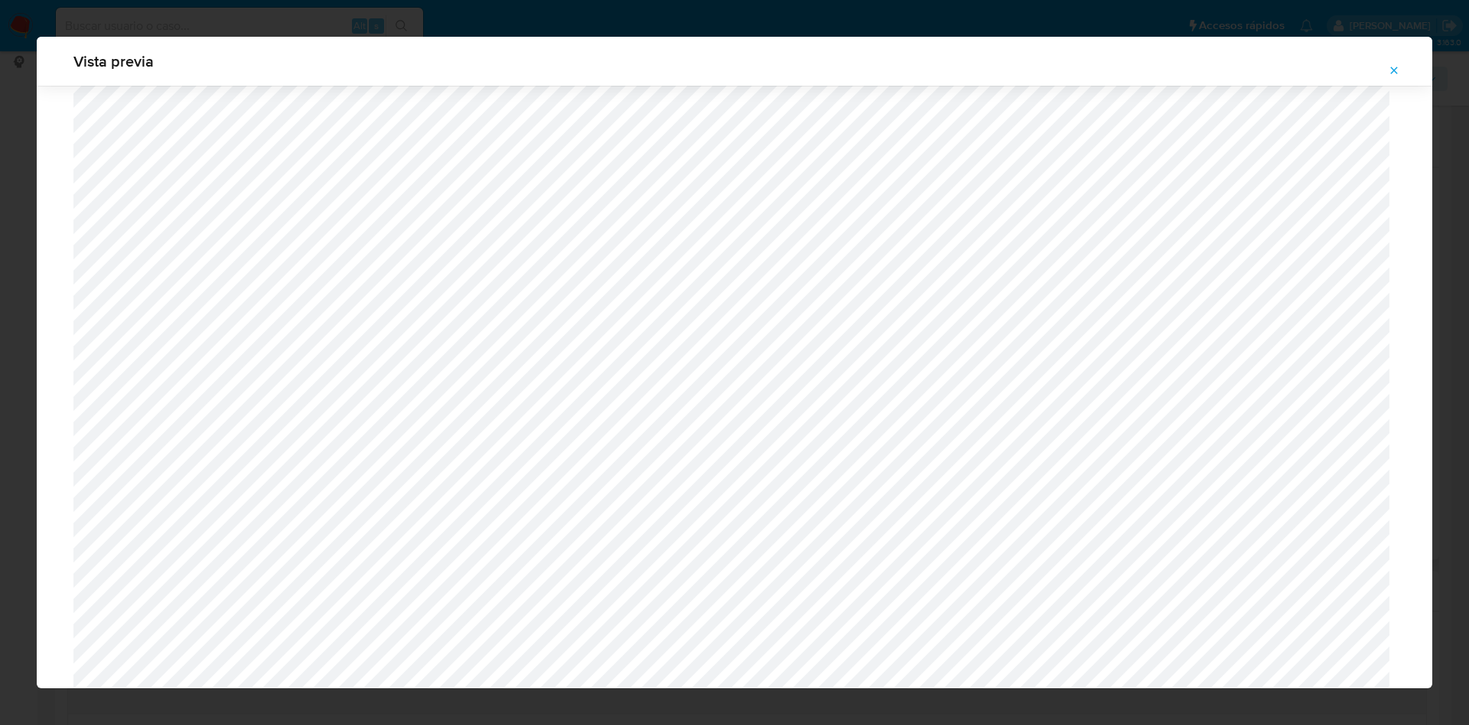
scroll to position [543, 0]
click at [1396, 65] on icon "Attachment preview" at bounding box center [1394, 70] width 12 height 12
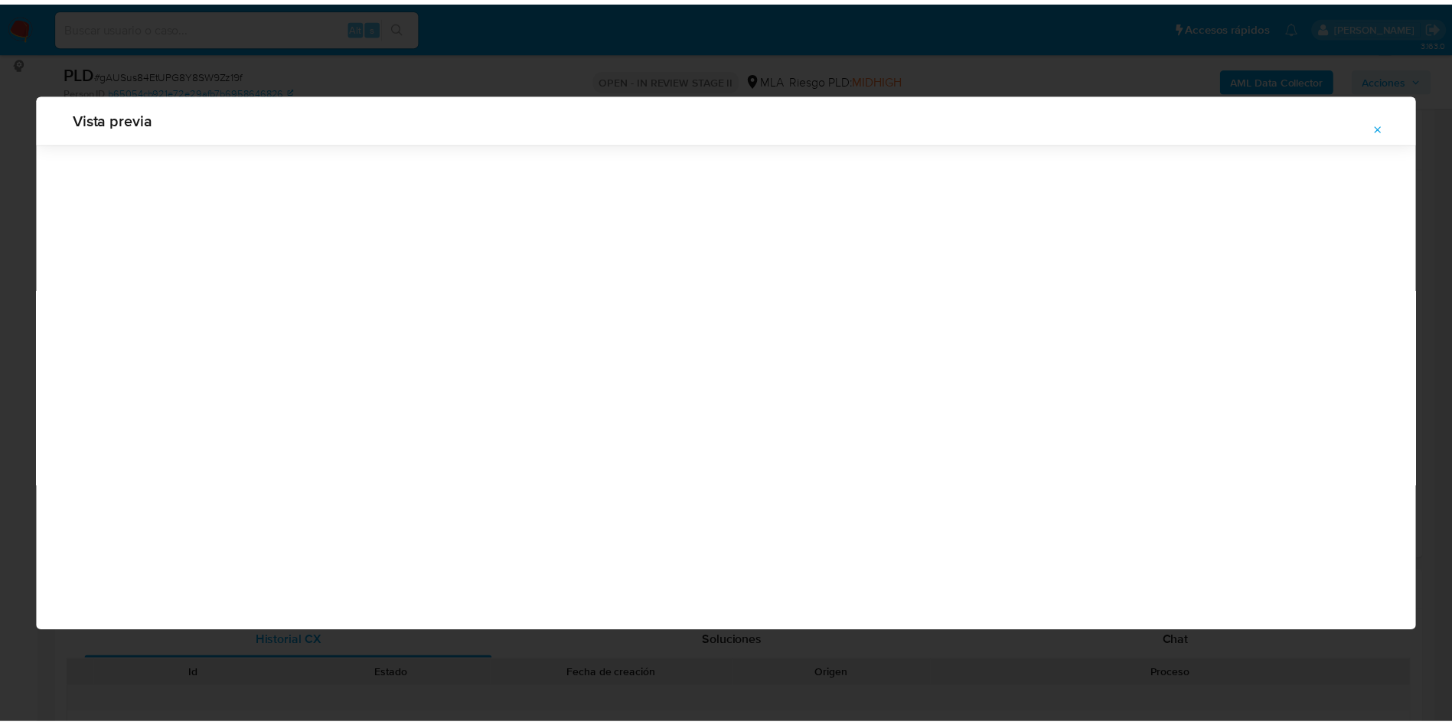
scroll to position [0, 0]
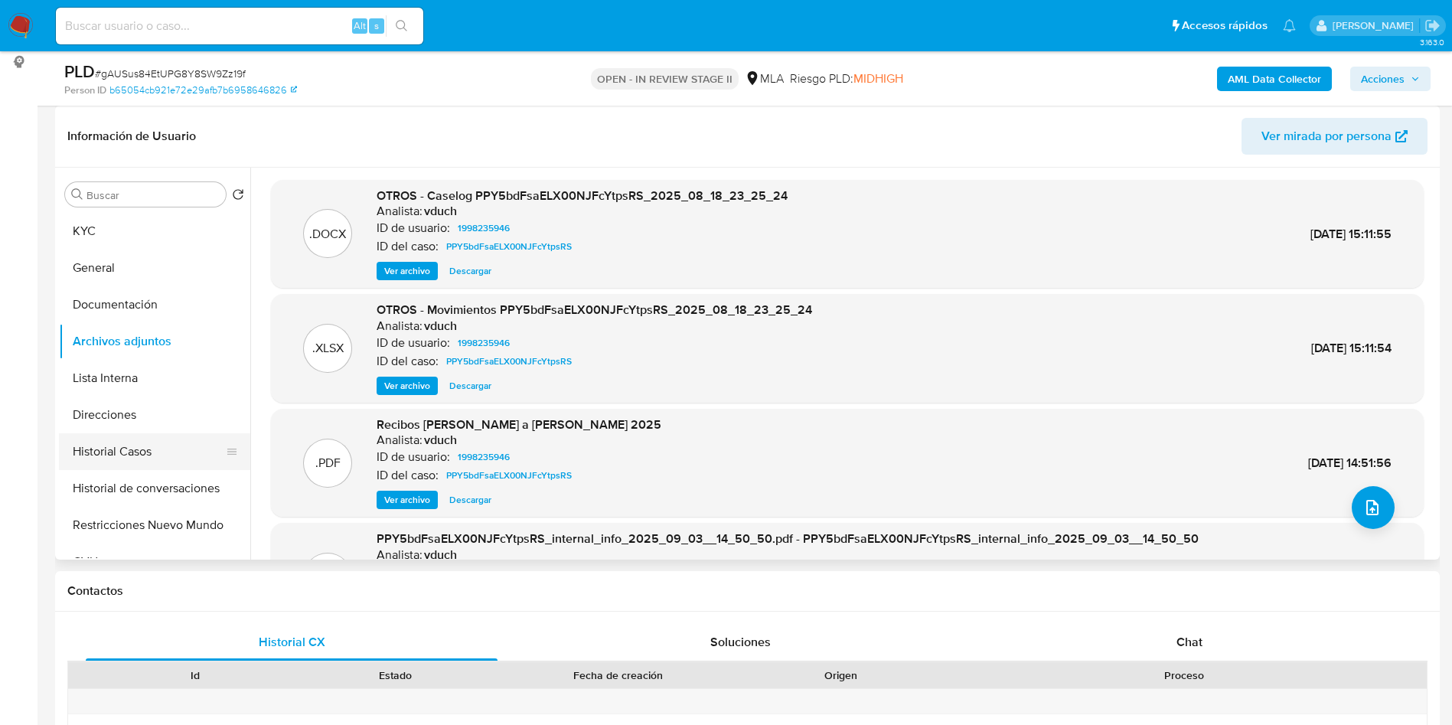
click at [184, 440] on button "Historial Casos" at bounding box center [148, 451] width 179 height 37
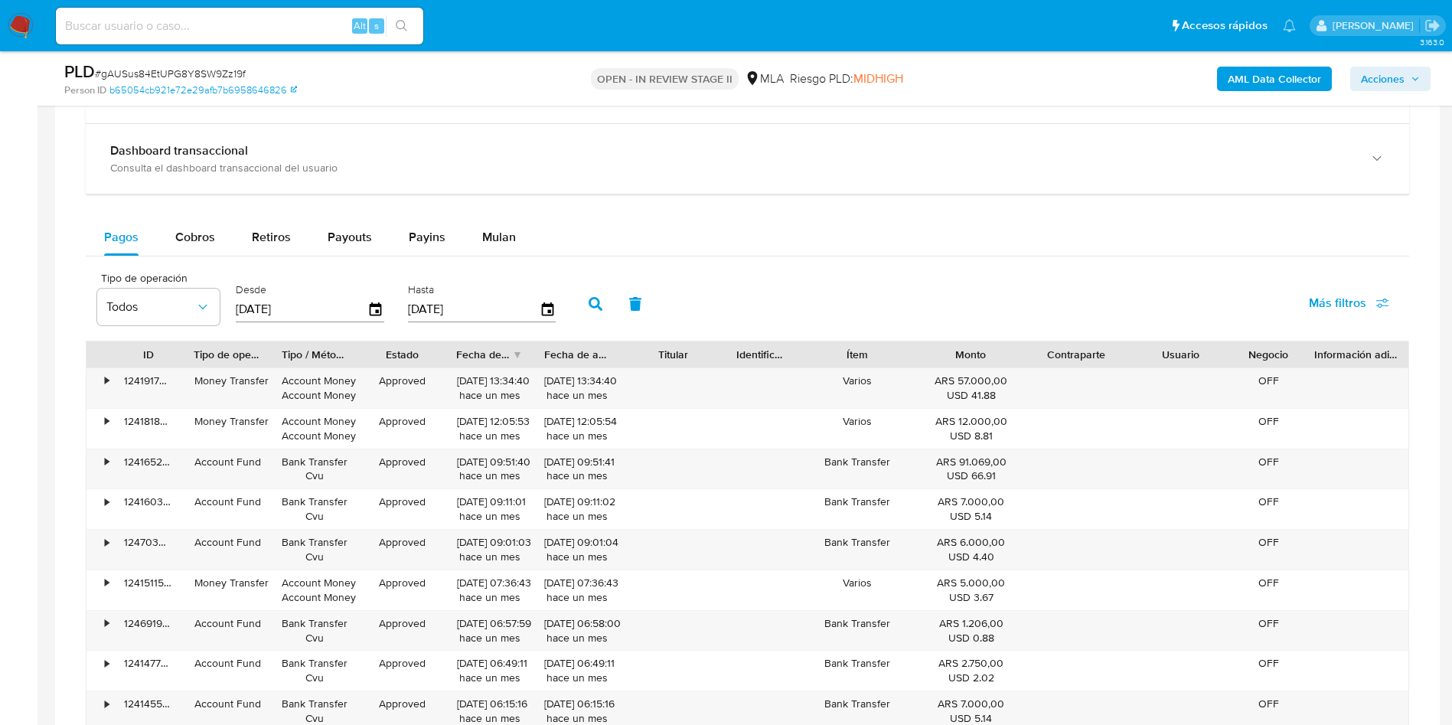
scroll to position [1099, 0]
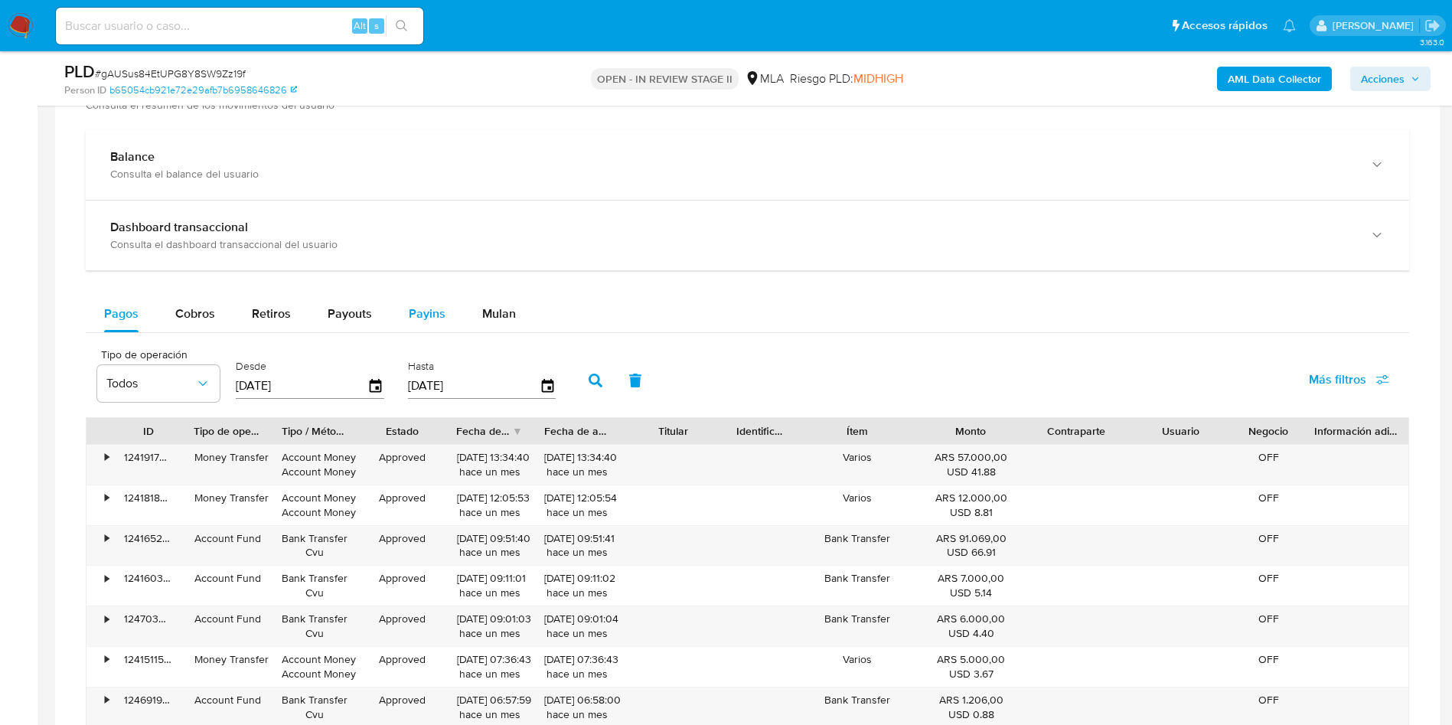
click at [435, 322] on div "Payins" at bounding box center [427, 313] width 37 height 37
select select "10"
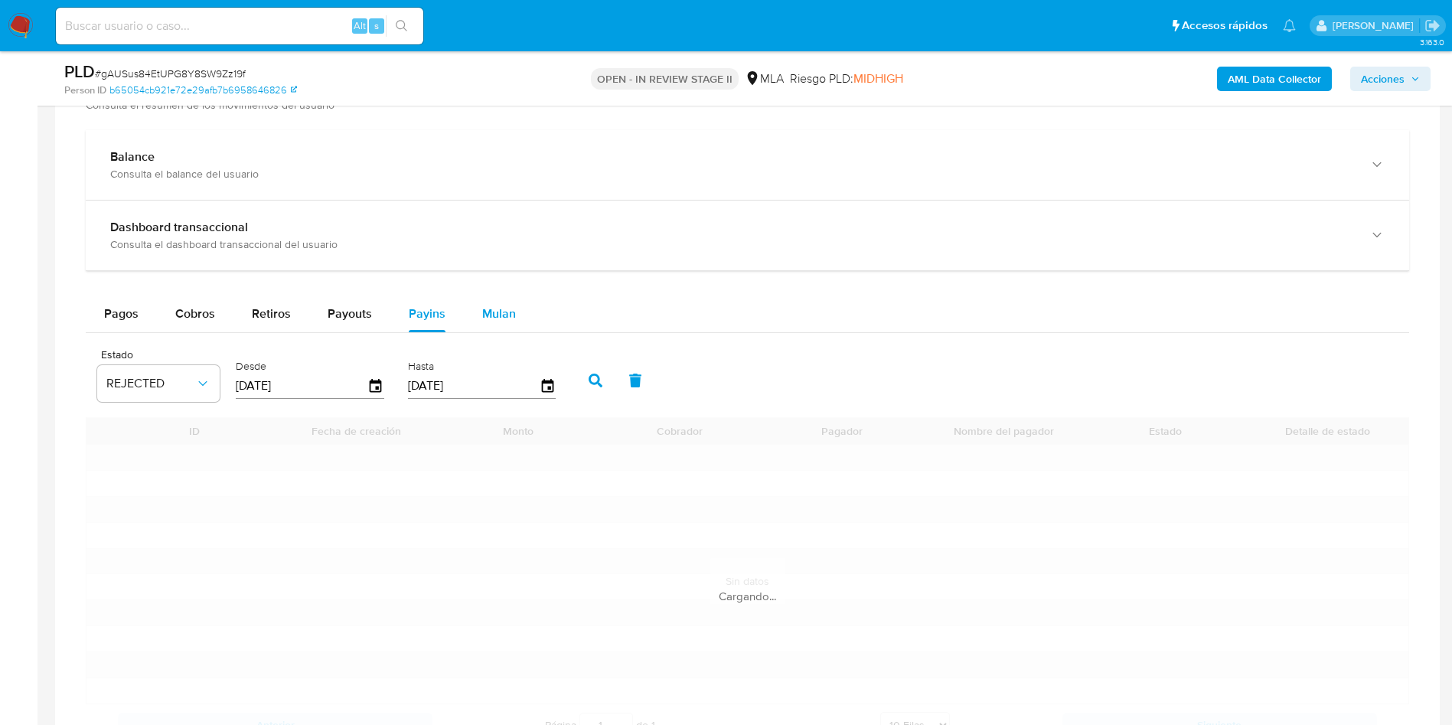
click at [513, 301] on button "Mulan" at bounding box center [499, 313] width 70 height 37
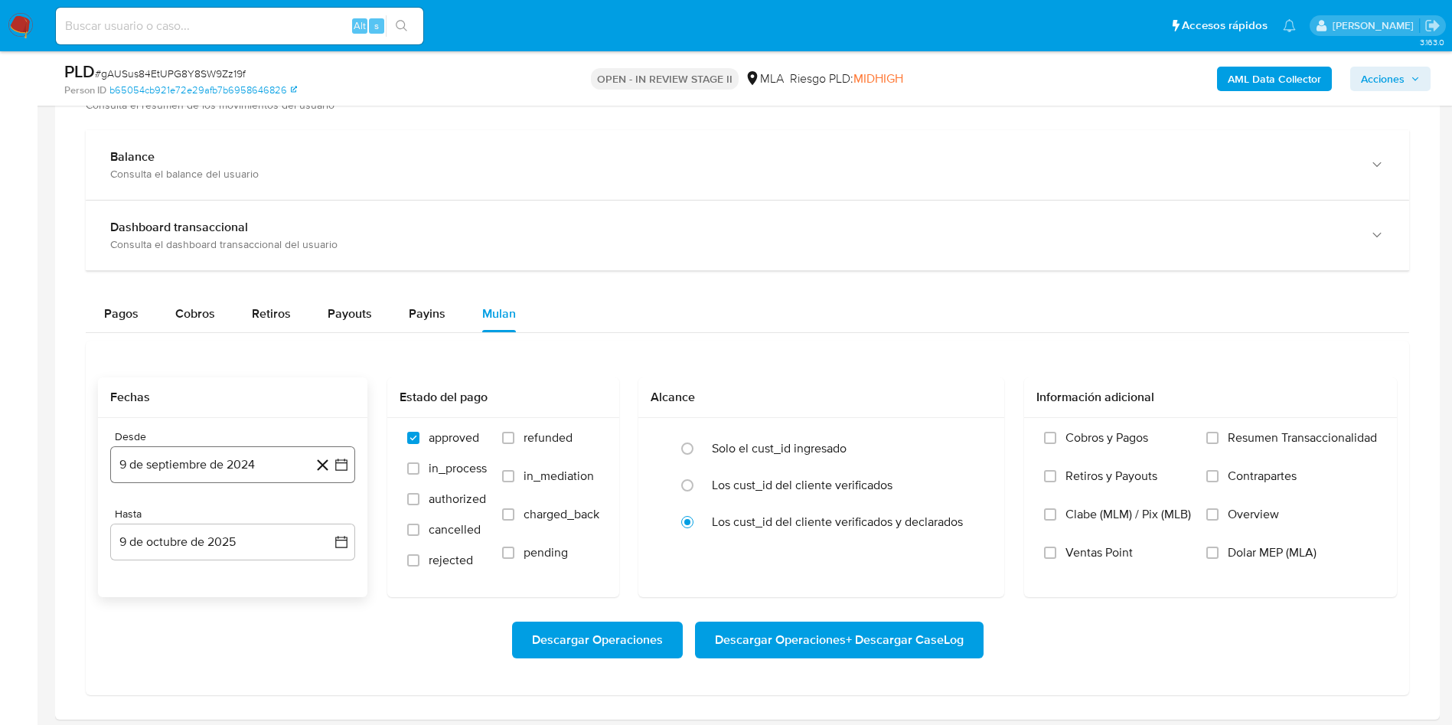
click at [335, 471] on icon "button" at bounding box center [341, 464] width 15 height 15
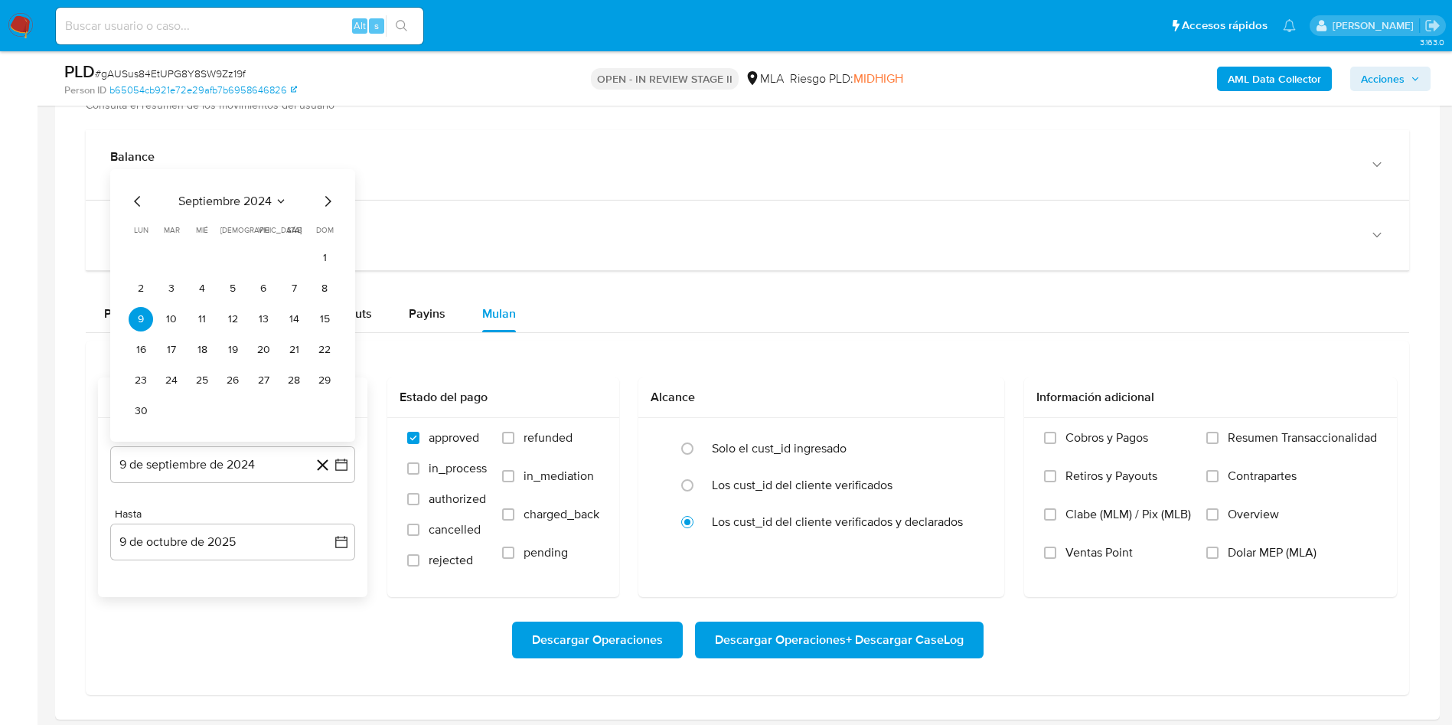
click at [225, 194] on span "septiembre 2024" at bounding box center [224, 201] width 93 height 15
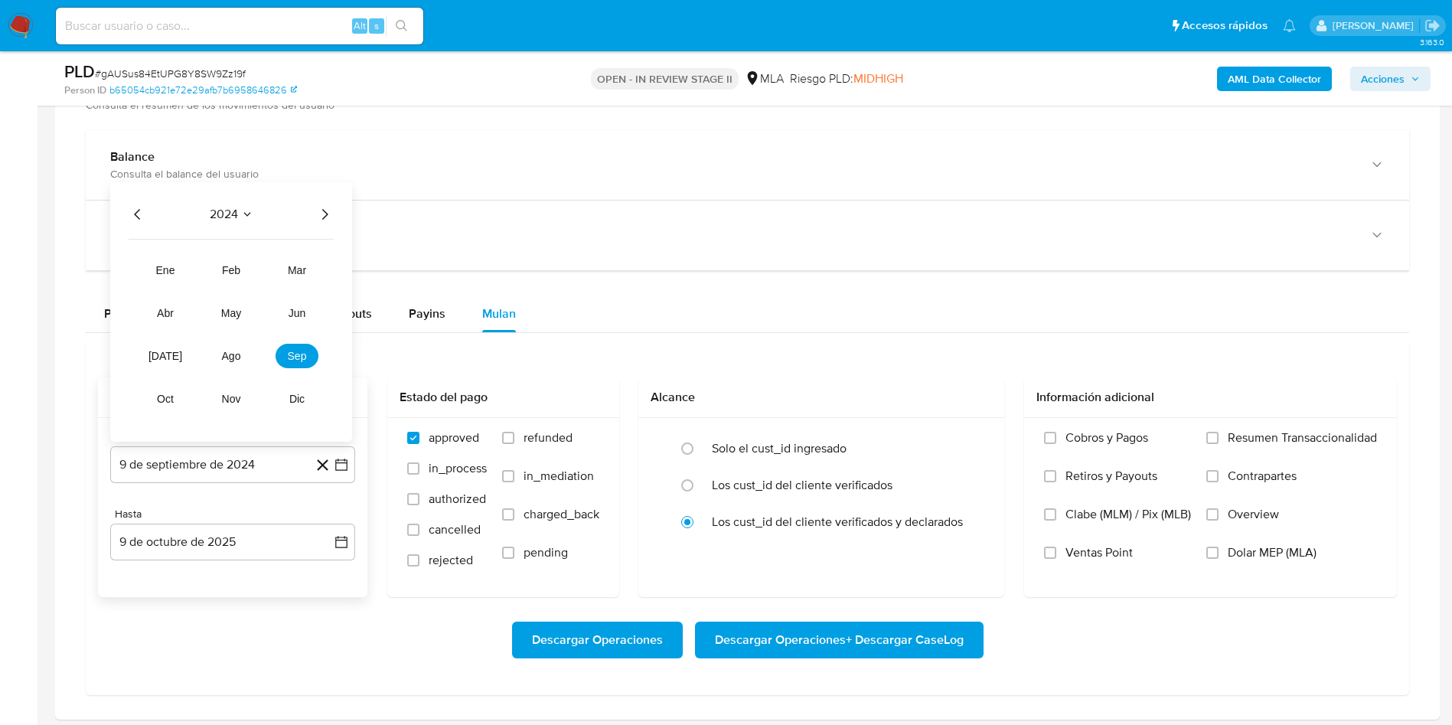
click at [317, 217] on icon "Año siguiente" at bounding box center [324, 214] width 18 height 18
click at [248, 365] on td "ago" at bounding box center [231, 356] width 43 height 24
click at [236, 355] on span "ago" at bounding box center [231, 356] width 19 height 12
click at [267, 285] on button "1" at bounding box center [263, 288] width 24 height 24
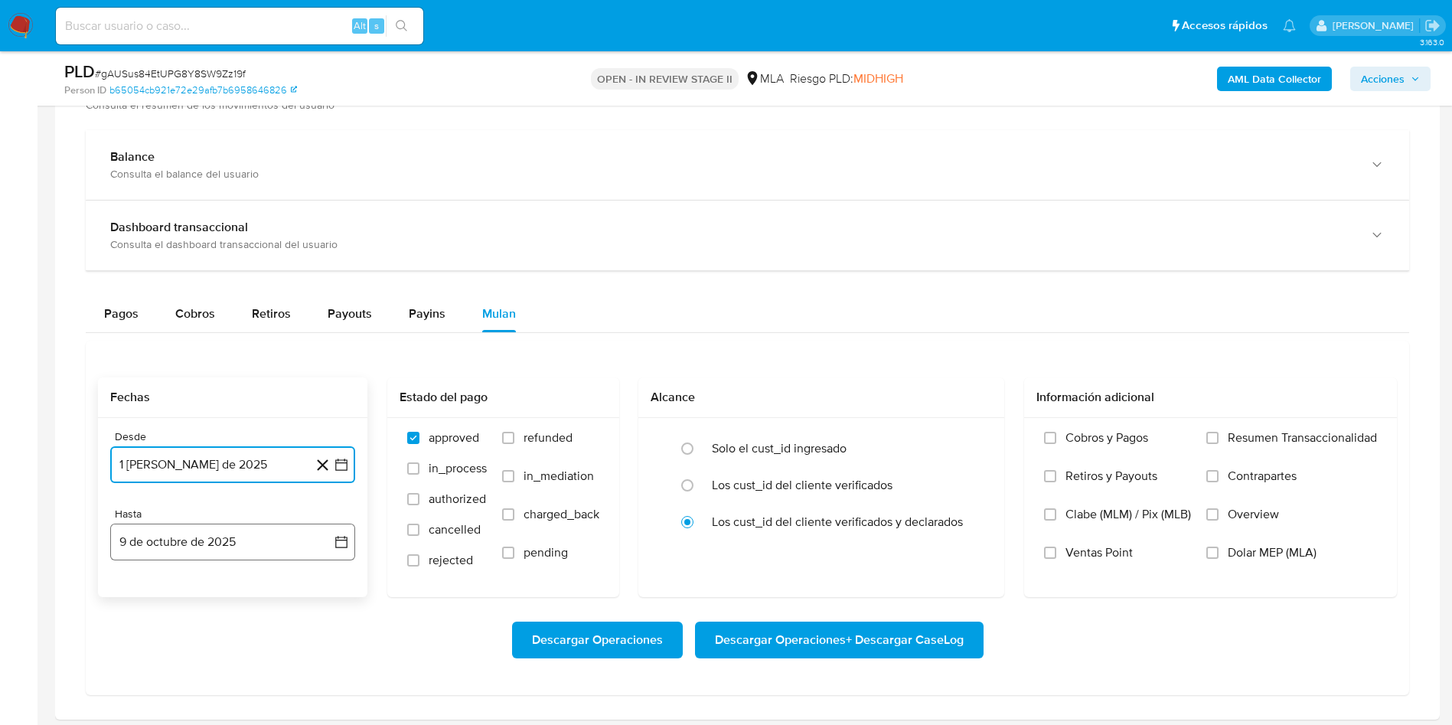
click at [344, 544] on icon "button" at bounding box center [341, 541] width 15 height 15
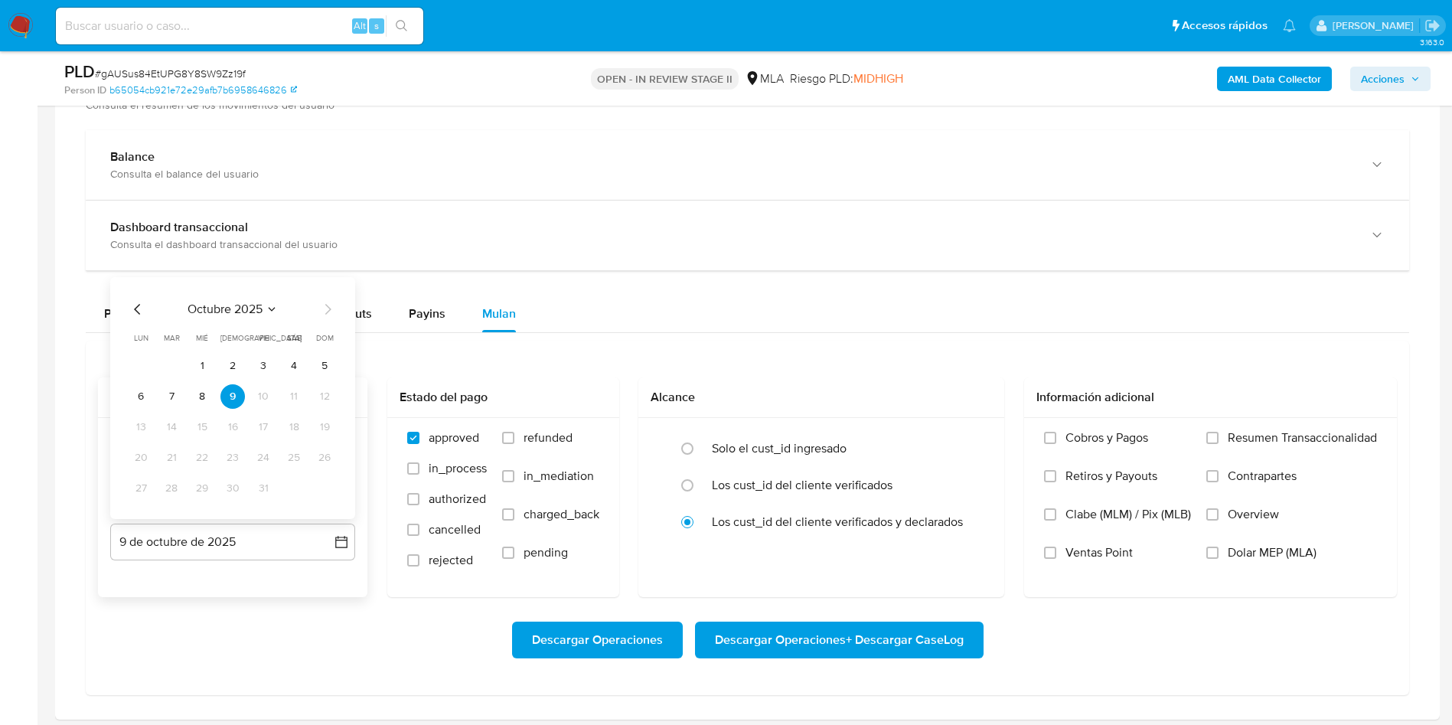
click at [138, 307] on icon "Mes anterior" at bounding box center [138, 309] width 18 height 18
click at [174, 486] on button "30" at bounding box center [171, 488] width 24 height 24
click at [298, 610] on div "Descargar Operaciones Descargar Operaciones + Descargar CaseLog" at bounding box center [747, 640] width 1299 height 86
click at [836, 649] on span "Descargar Operaciones + Descargar CaseLog" at bounding box center [839, 640] width 249 height 34
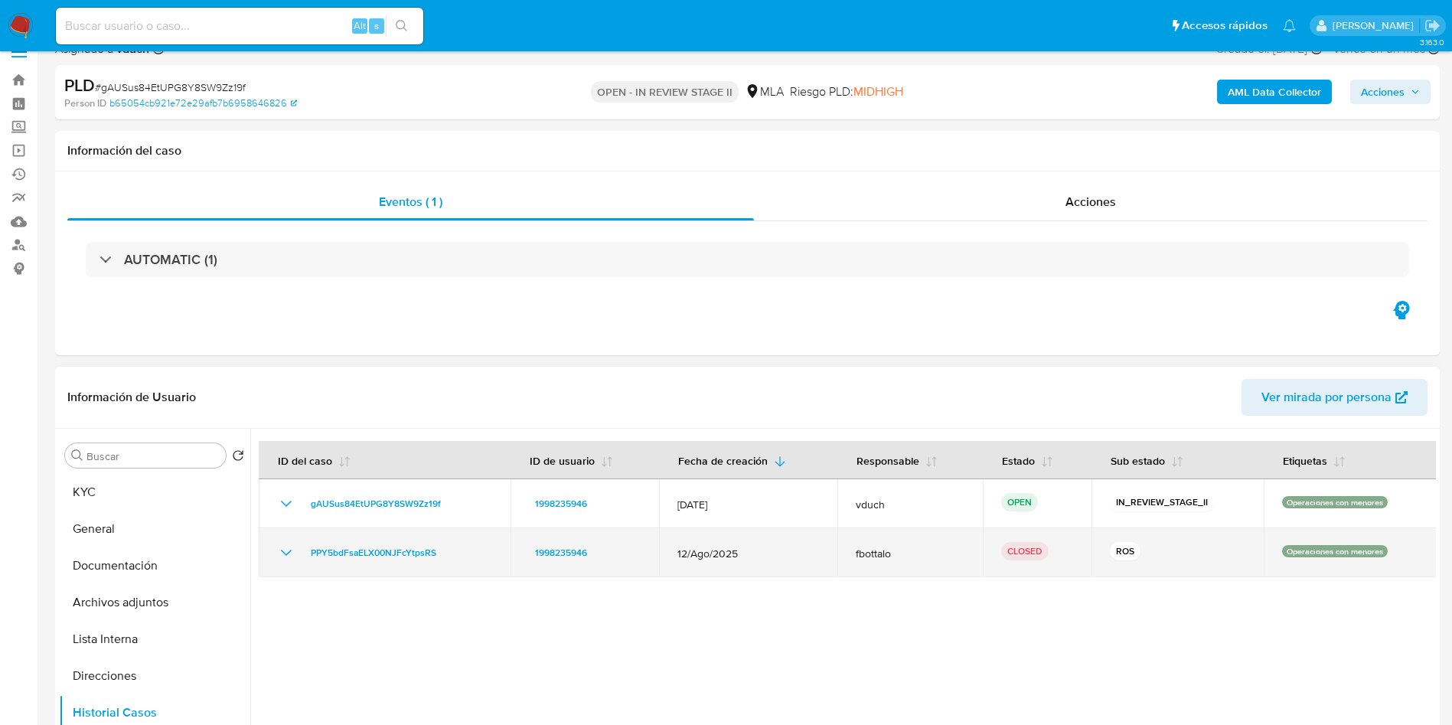
scroll to position [0, 0]
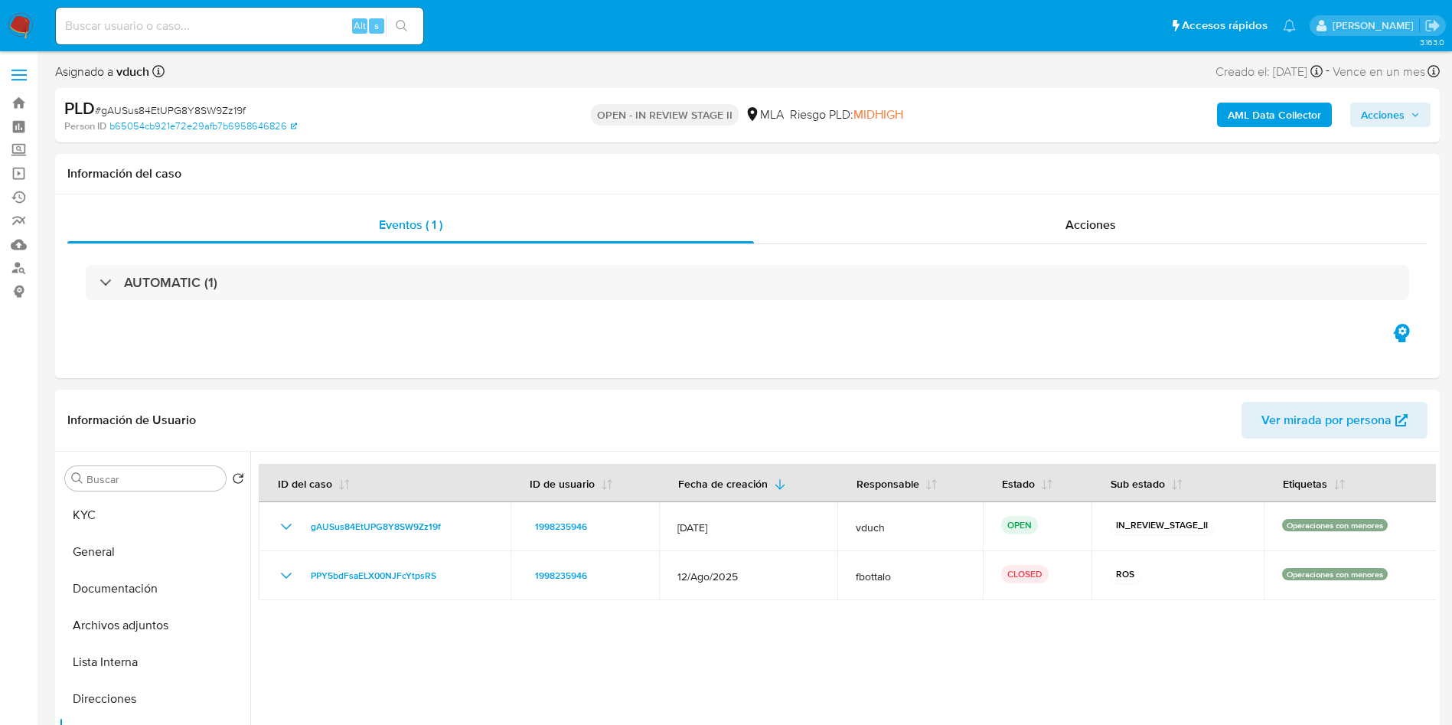
click at [236, 21] on input at bounding box center [239, 26] width 367 height 20
paste input "Hhov02S80ZSM4dcSWKPpBlGT"
type input "Hhov02S80ZSM4dcSWKPpBlGT"
click at [413, 23] on button "search-icon" at bounding box center [401, 25] width 31 height 21
click at [399, 25] on icon "search-icon" at bounding box center [402, 26] width 12 height 12
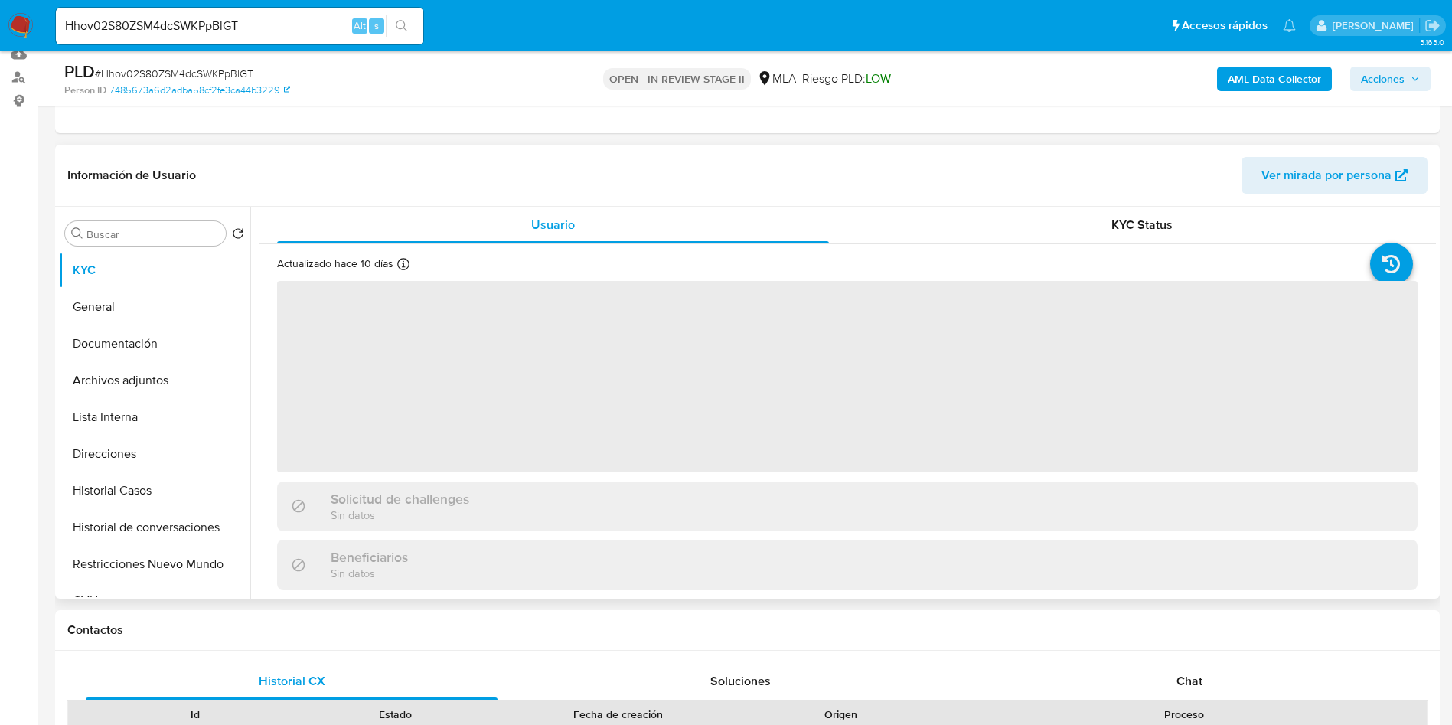
scroll to position [344, 0]
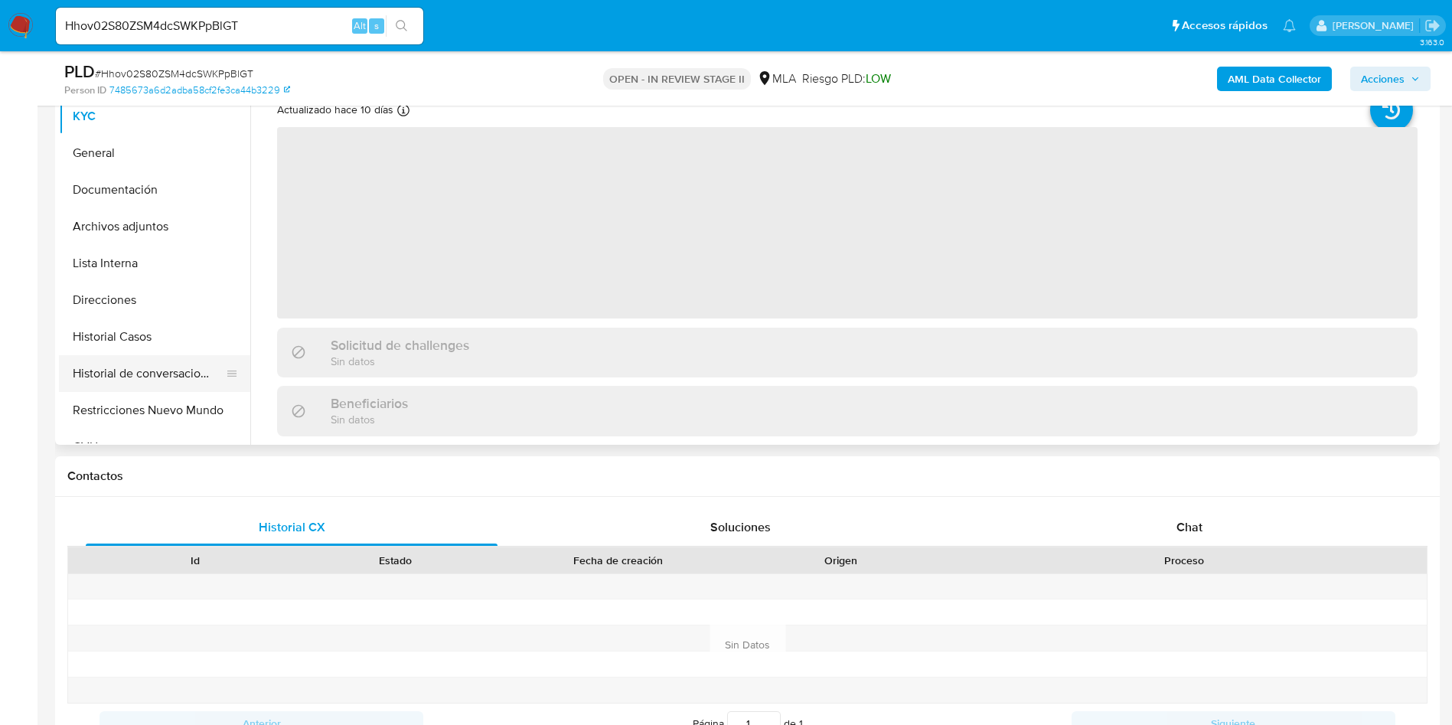
select select "10"
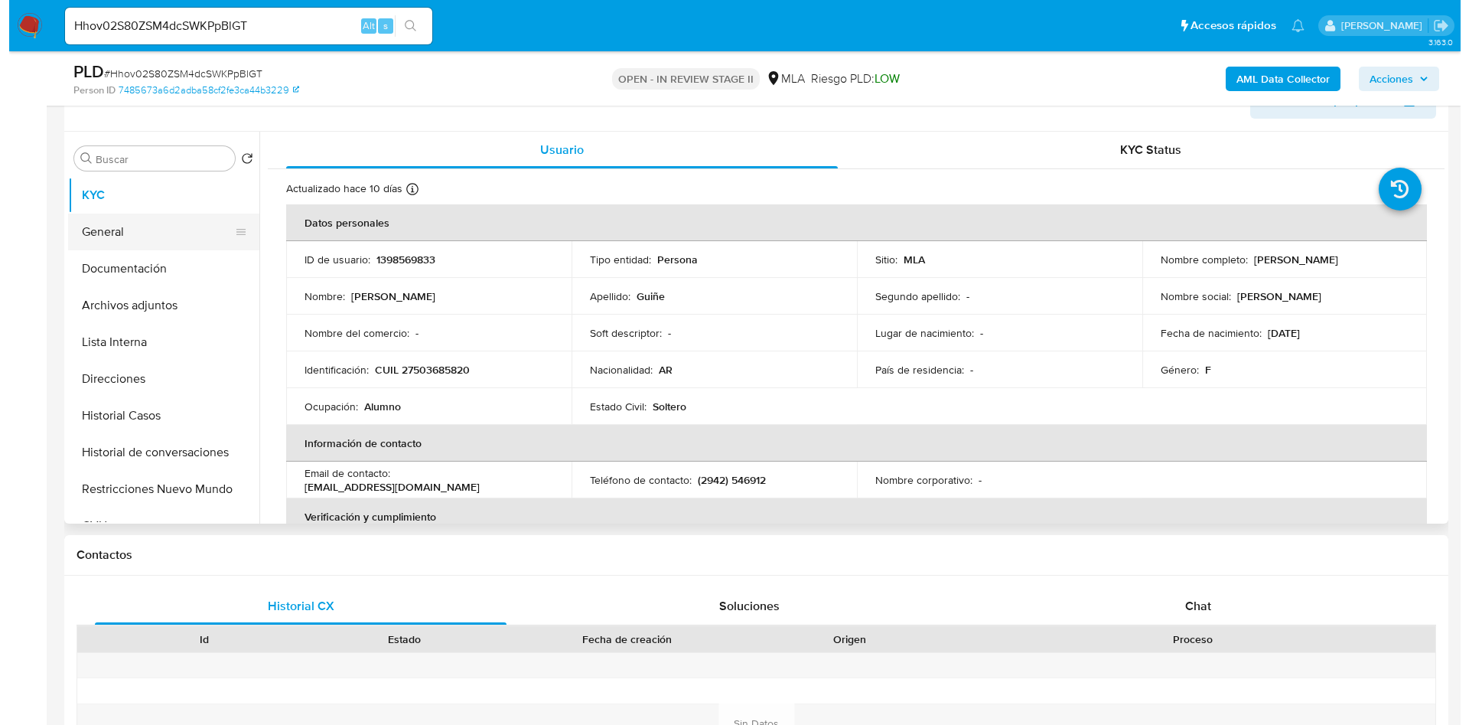
scroll to position [230, 0]
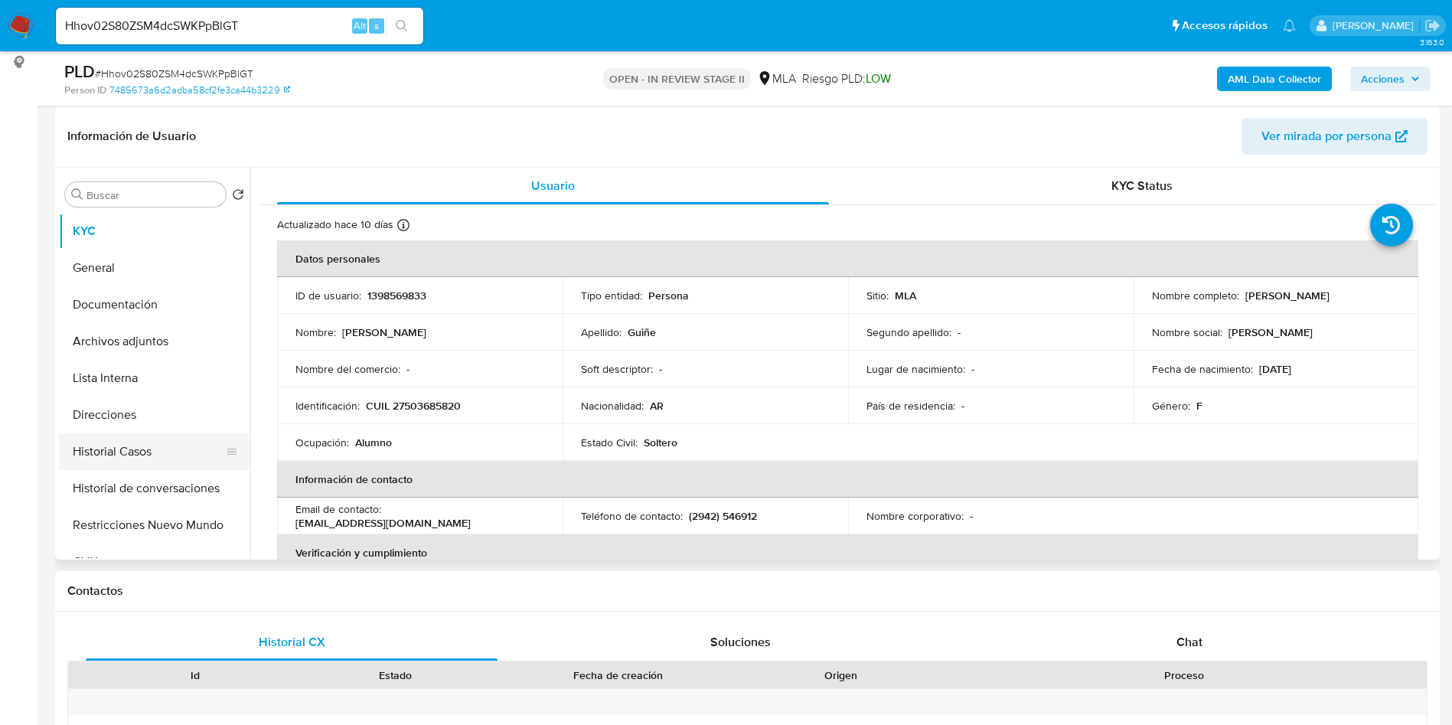
click at [181, 452] on button "Historial Casos" at bounding box center [148, 451] width 179 height 37
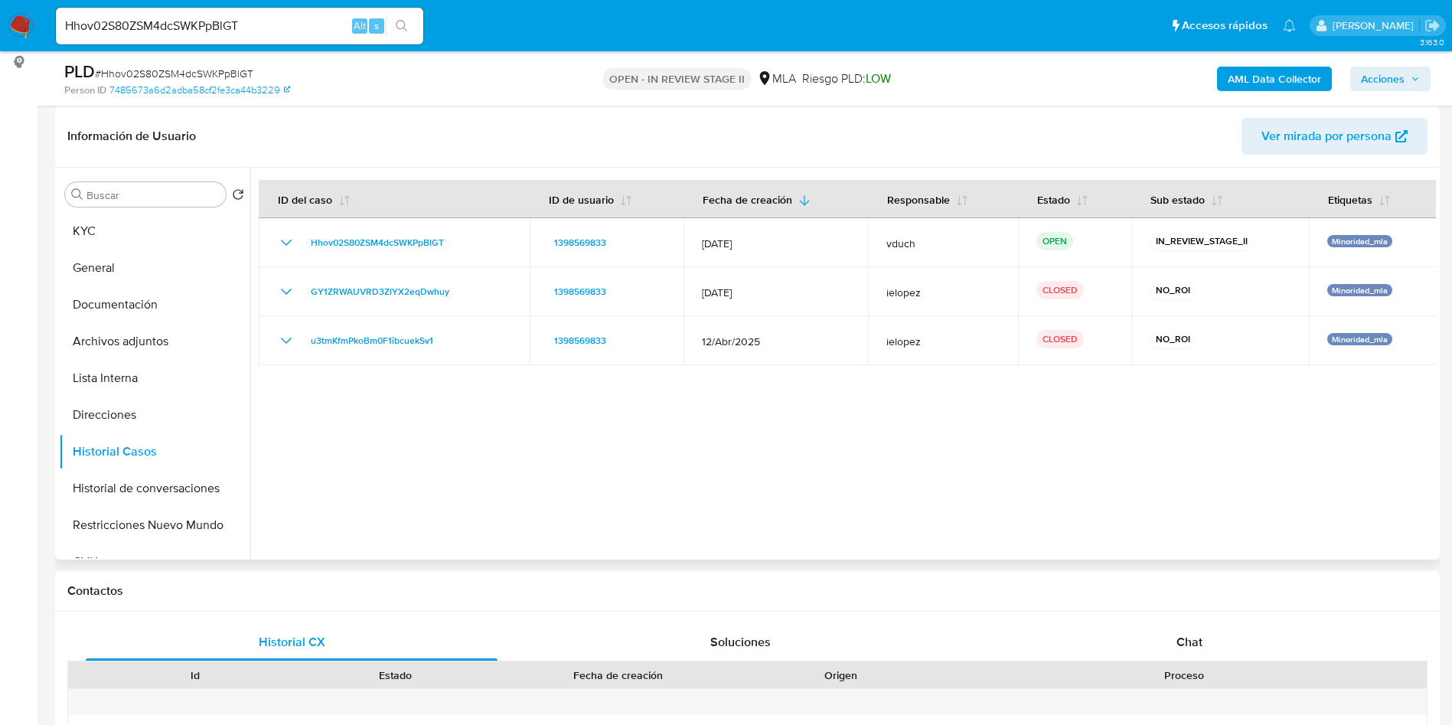
click at [834, 424] on div at bounding box center [842, 364] width 1185 height 392
click at [167, 348] on button "Archivos adjuntos" at bounding box center [148, 341] width 179 height 37
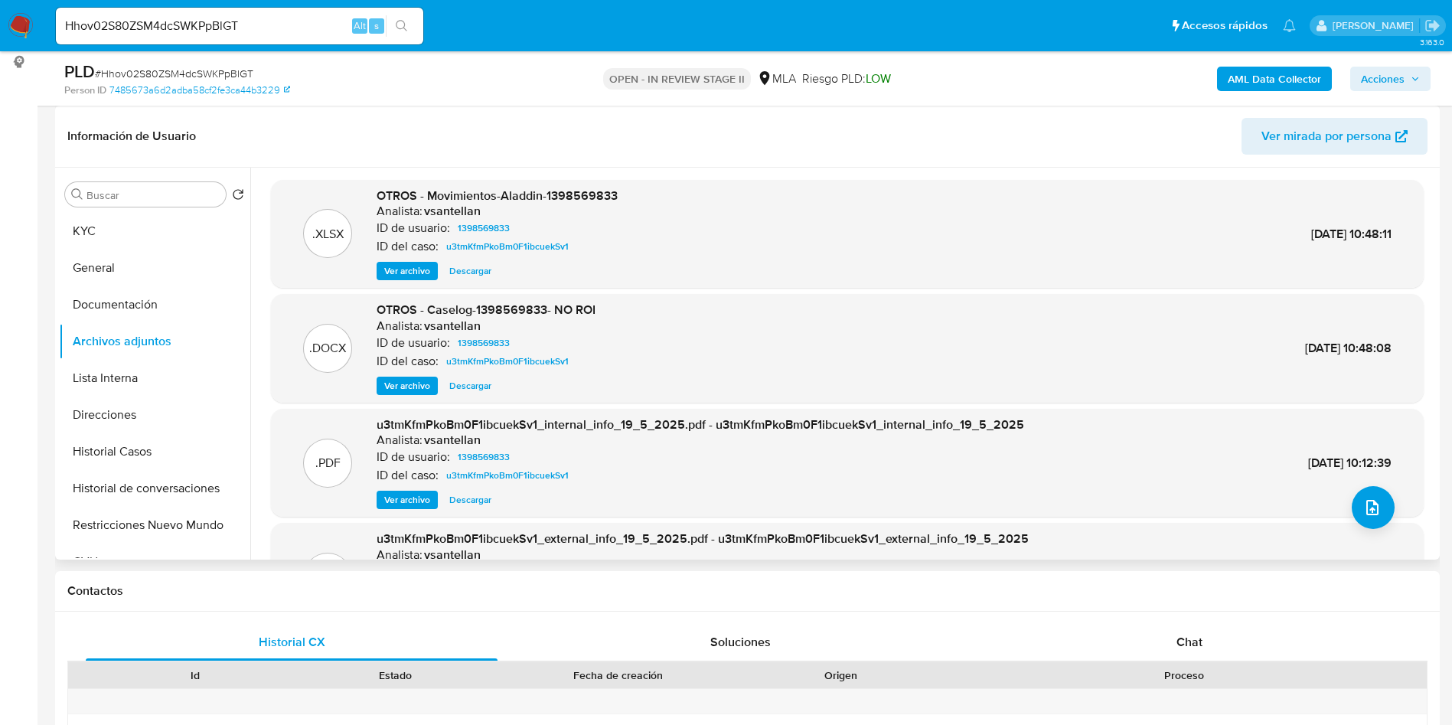
click at [410, 391] on span "Ver archivo" at bounding box center [407, 385] width 46 height 15
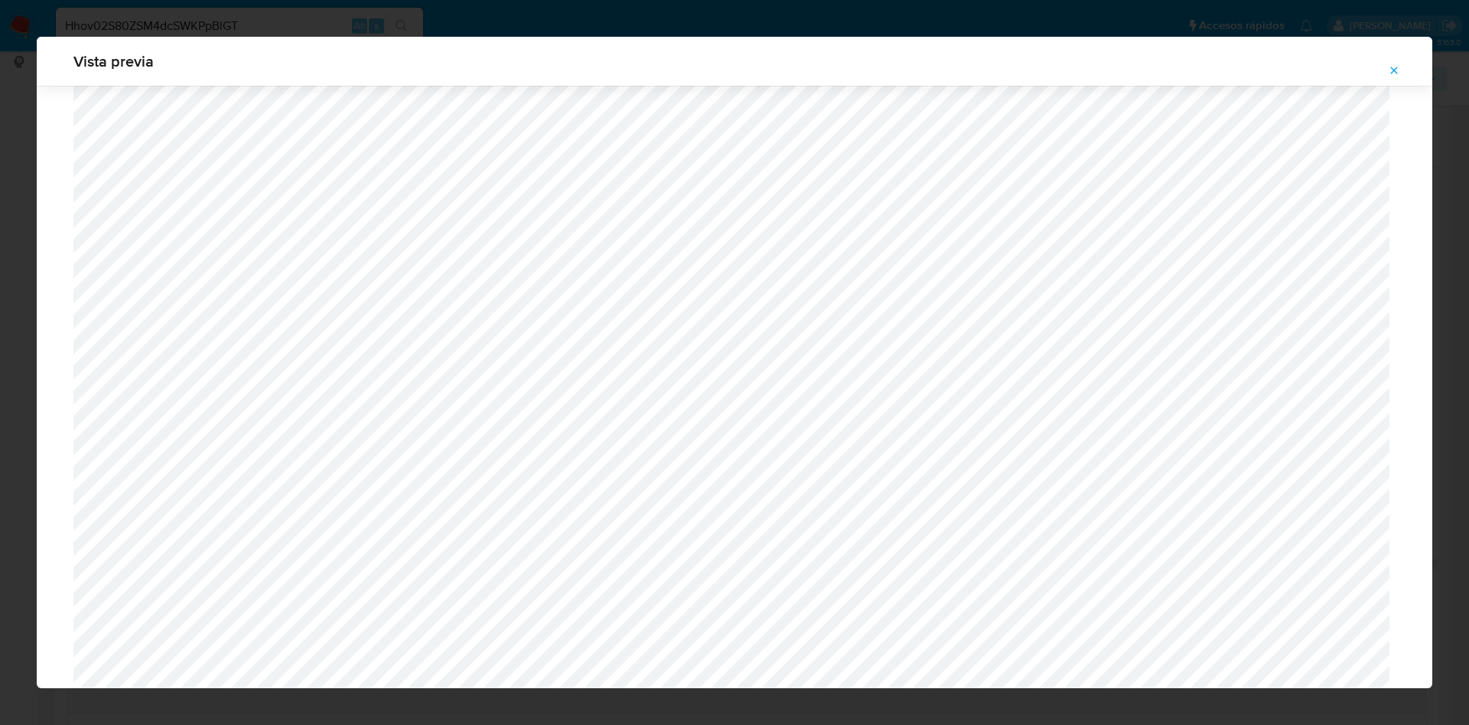
scroll to position [429, 0]
click at [1400, 65] on button "Attachment preview" at bounding box center [1394, 70] width 34 height 24
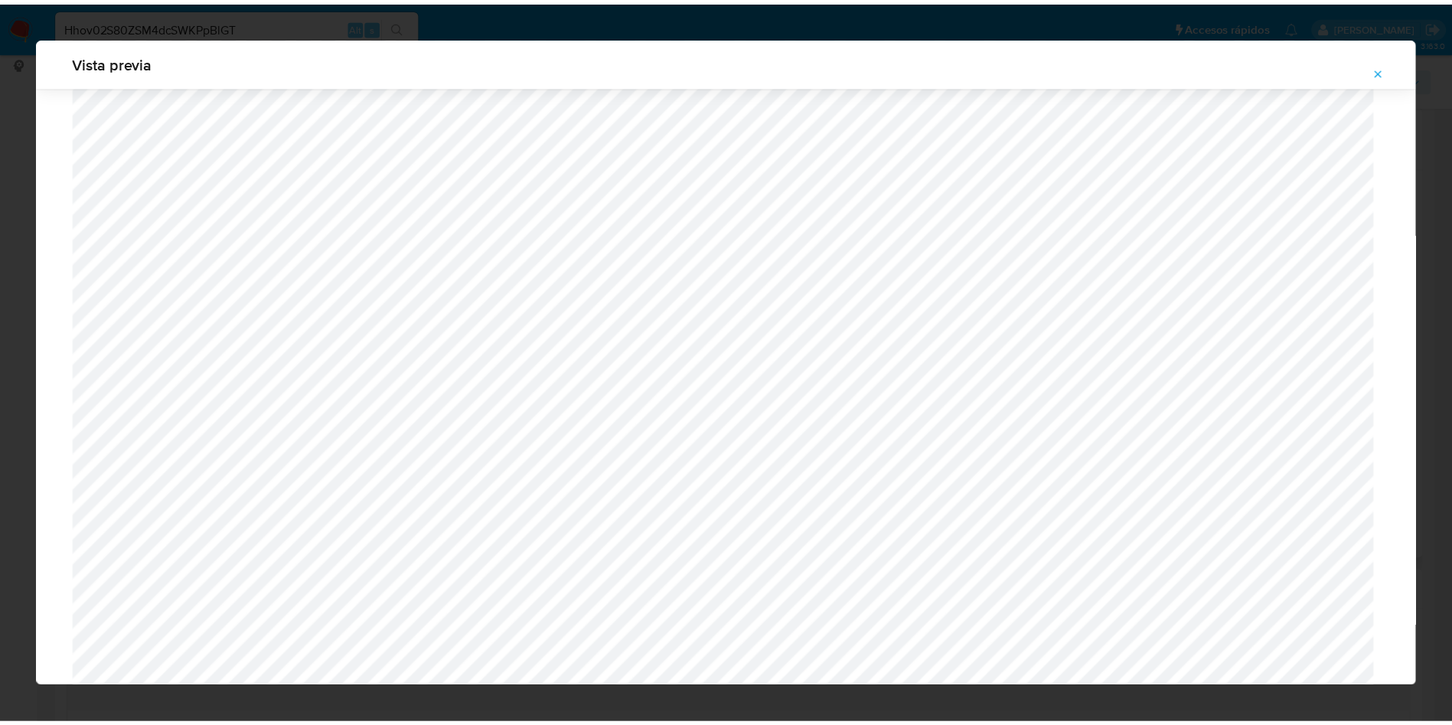
scroll to position [0, 0]
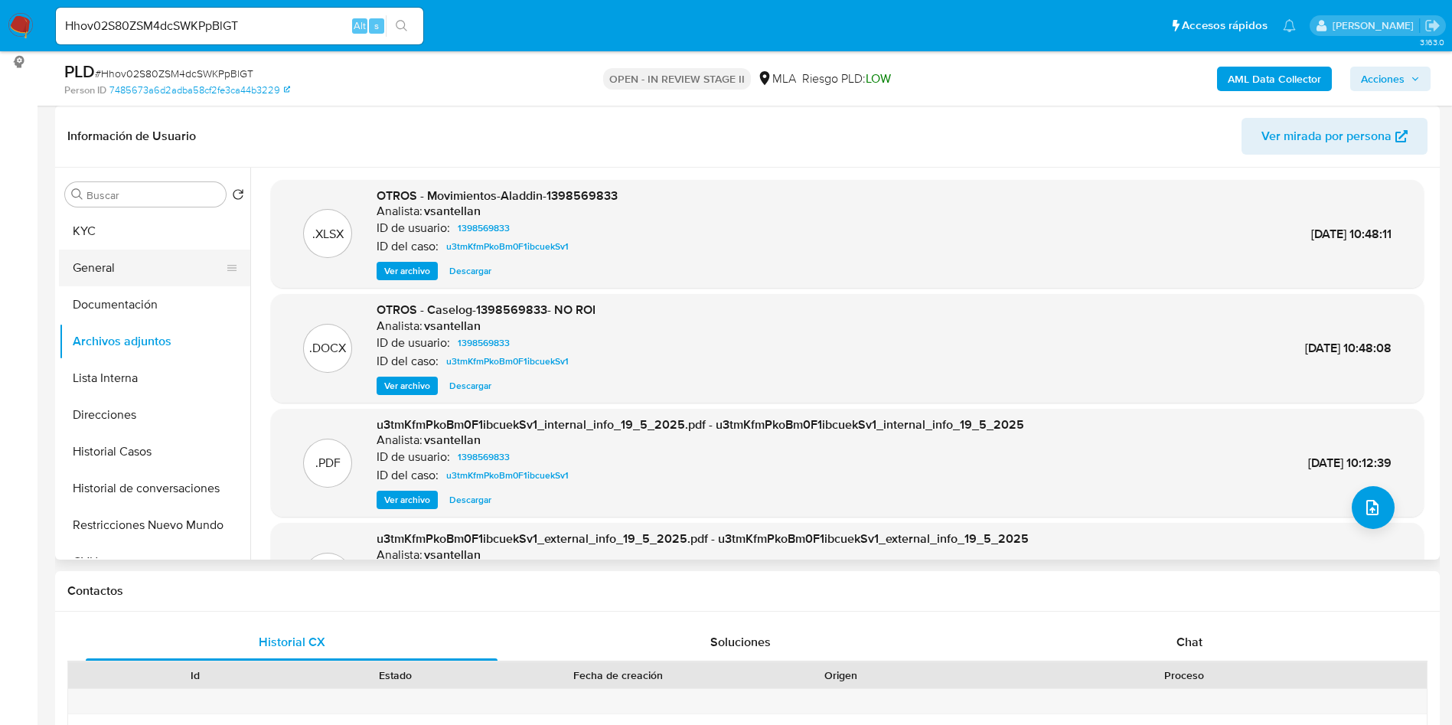
click at [122, 268] on button "General" at bounding box center [148, 267] width 179 height 37
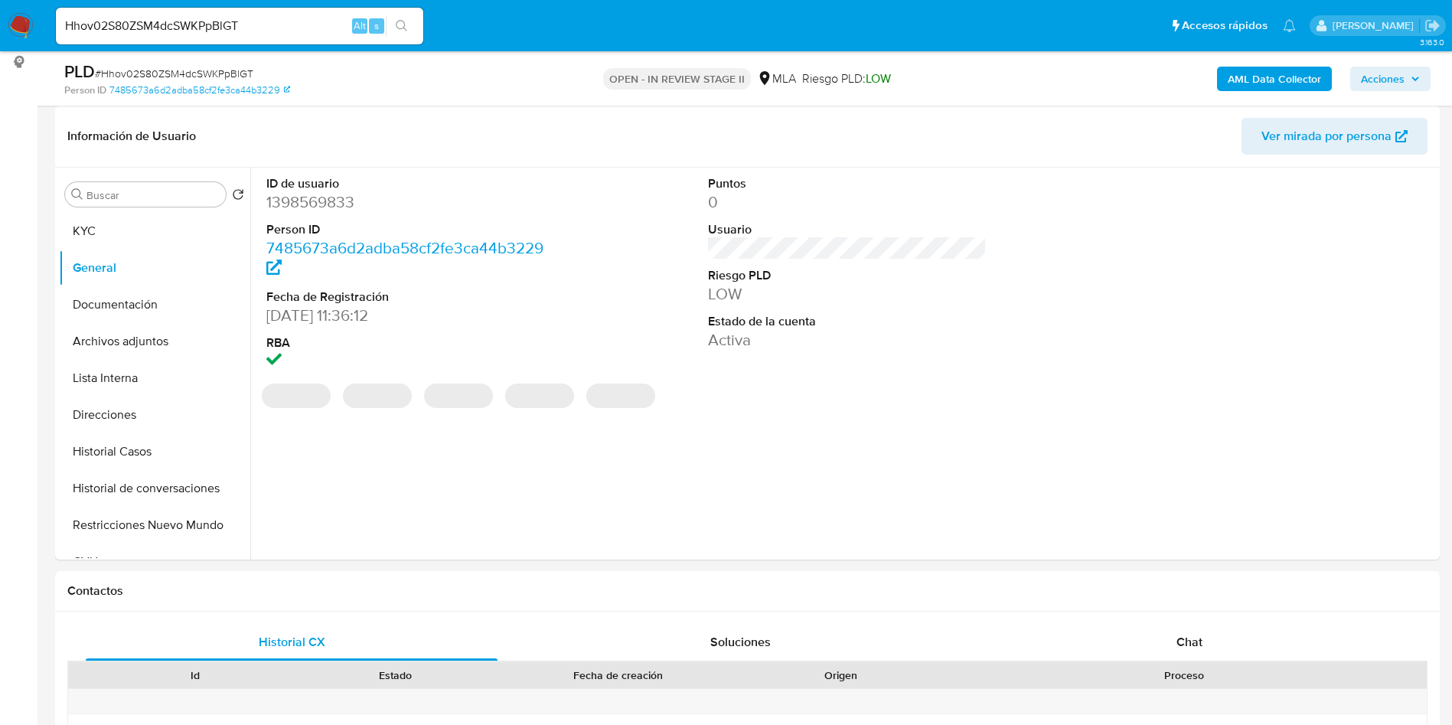
click at [264, 211] on div "ID de usuario 1398569833 Person ID 7485673a6d2adba58cf2fe3ca44b3229 Fecha de Re…" at bounding box center [406, 274] width 295 height 213
copy dd "1398569833"
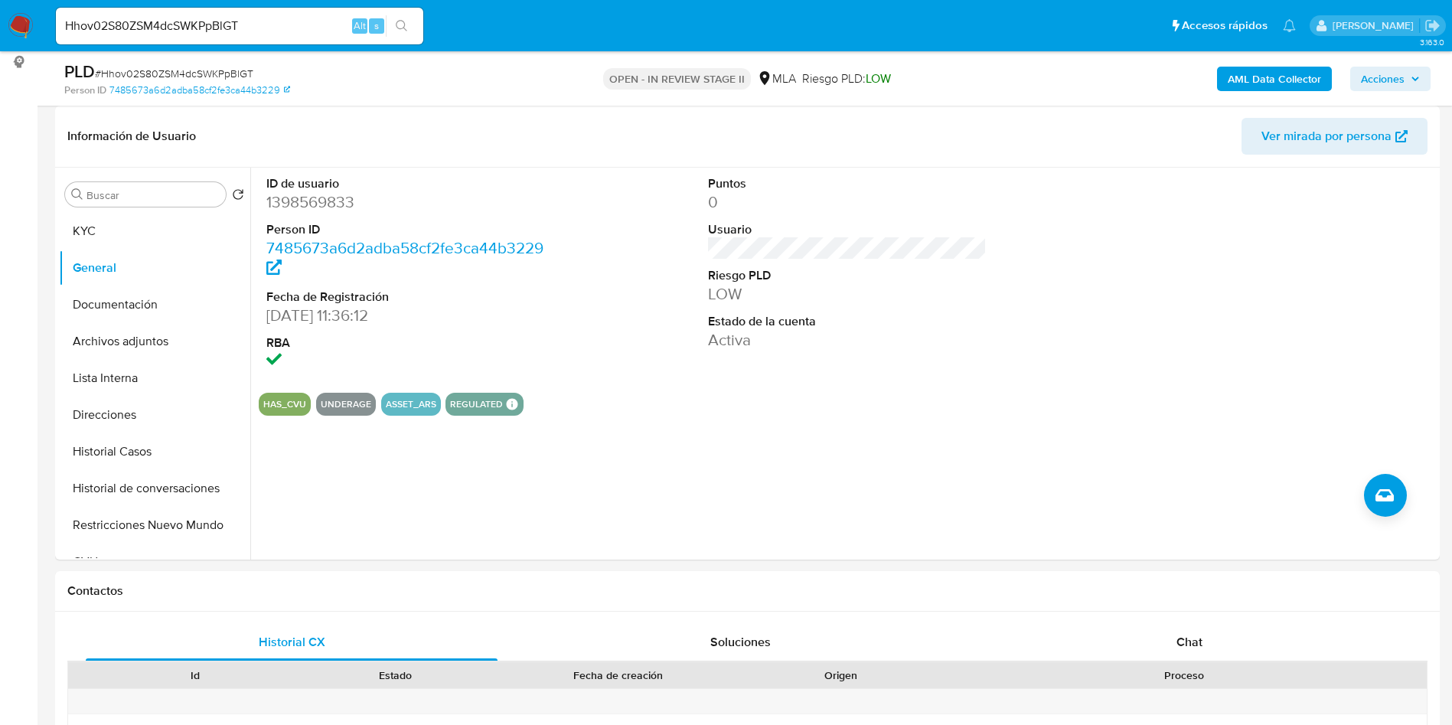
click at [158, 66] on span "# Hhov02S80ZSM4dcSWKPpBlGT" at bounding box center [174, 73] width 158 height 15
copy span "Hhov02S80ZSM4dcSWKPpBlGT"
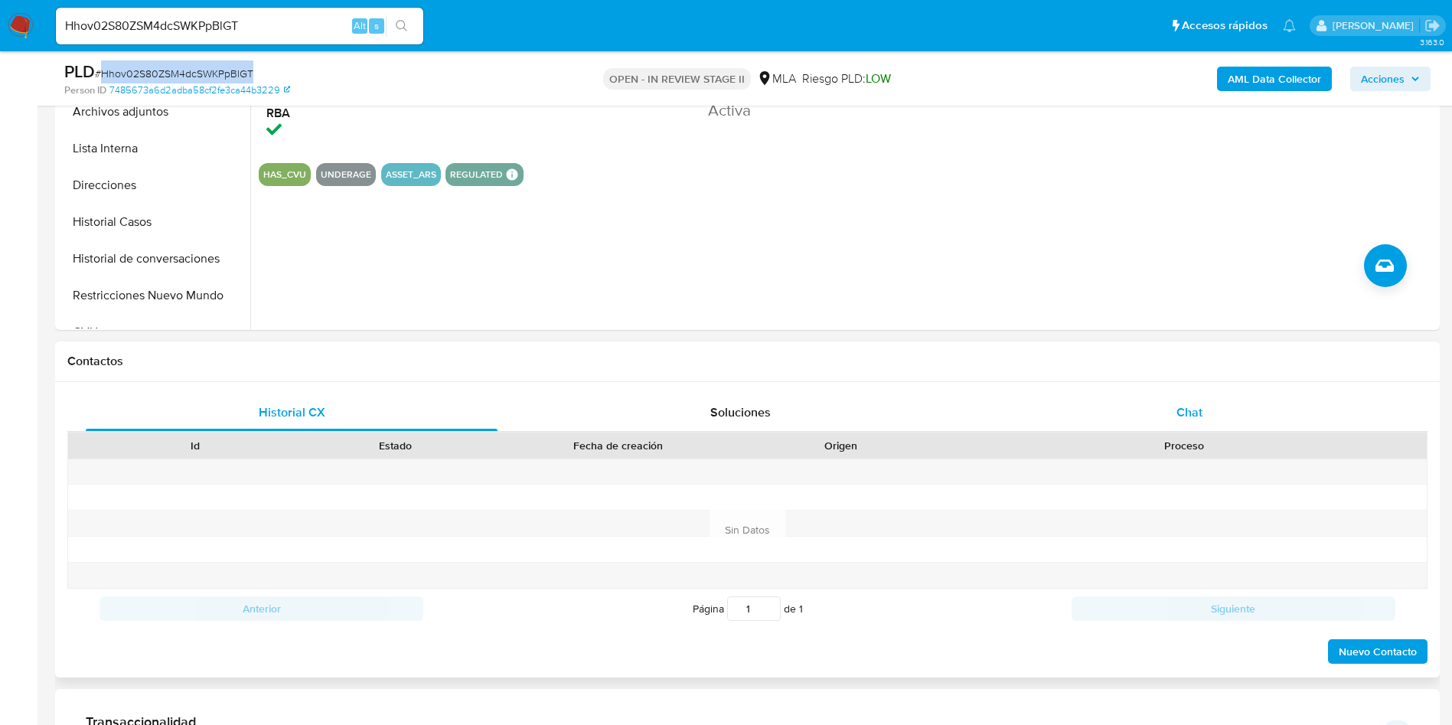
click at [1394, 402] on div "Chat" at bounding box center [1189, 412] width 412 height 37
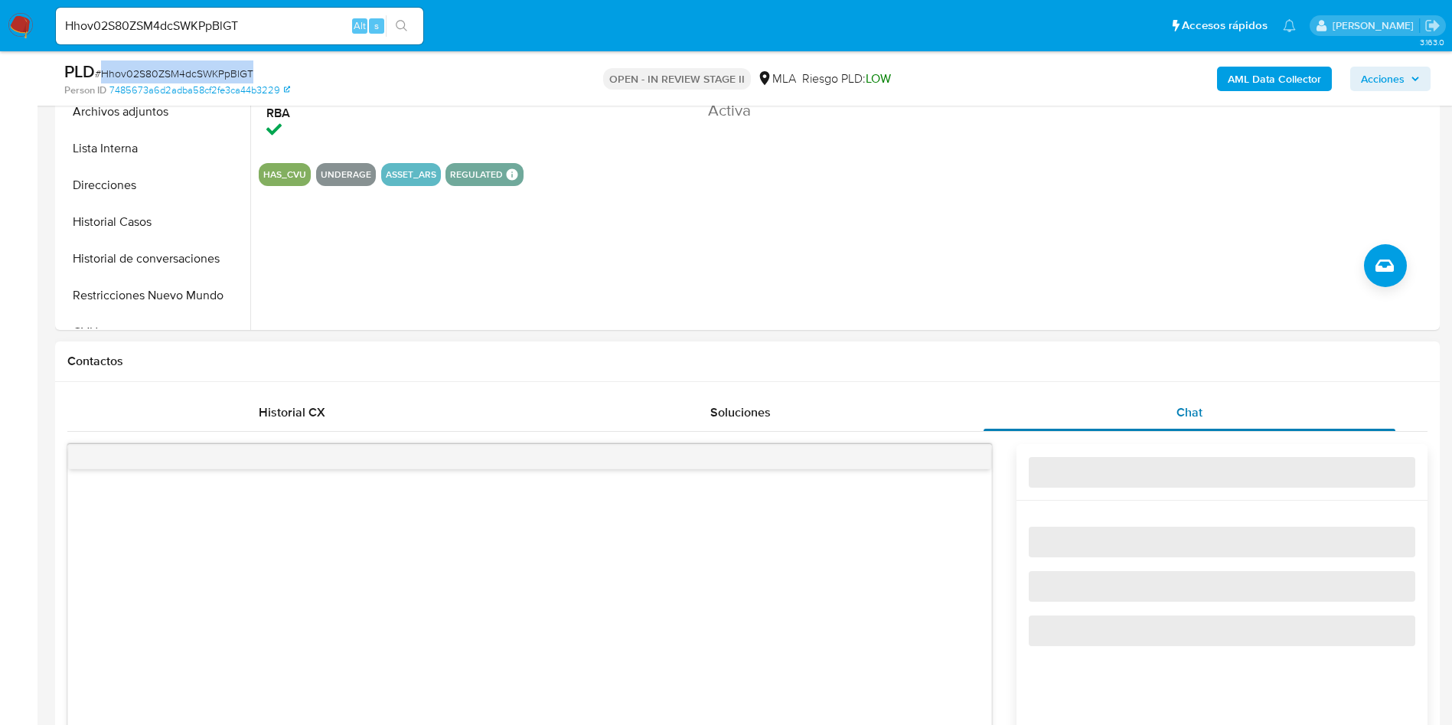
click at [1329, 411] on div "Chat" at bounding box center [1189, 412] width 412 height 37
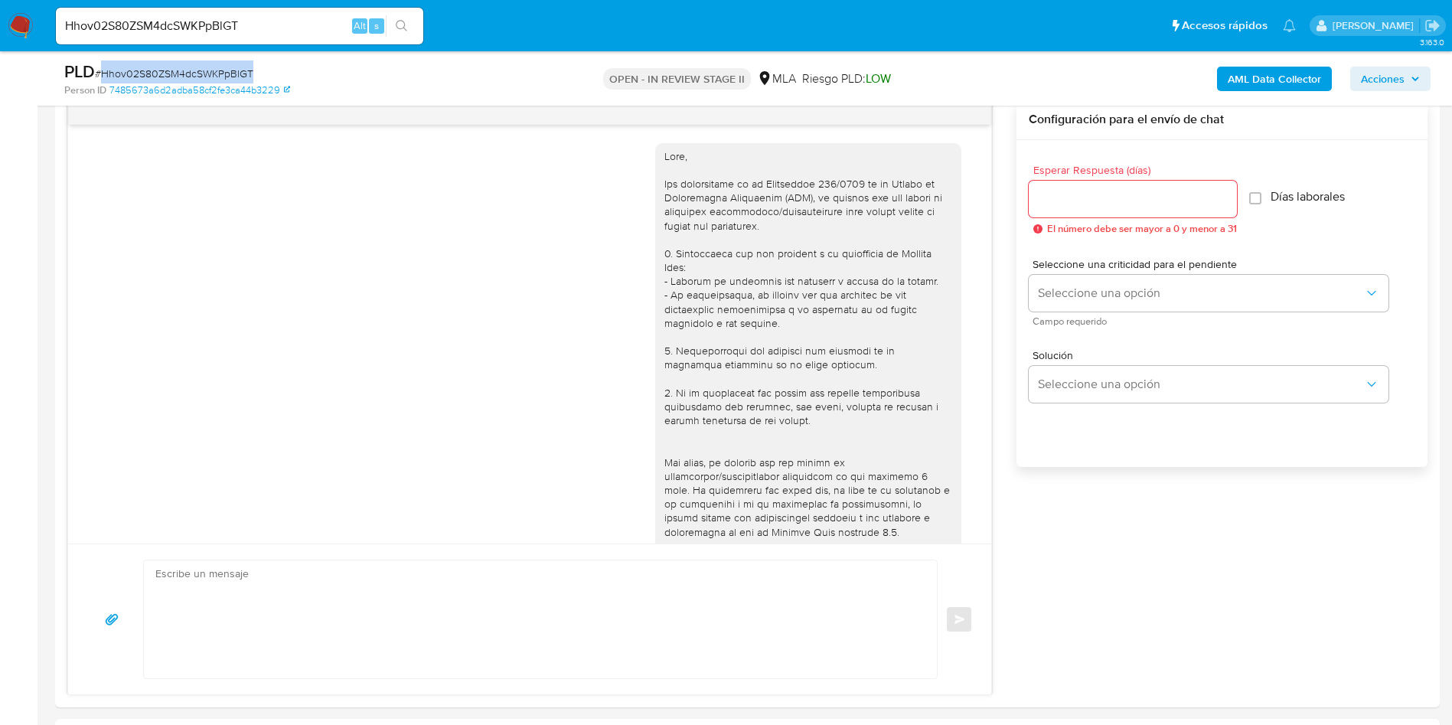
scroll to position [618, 0]
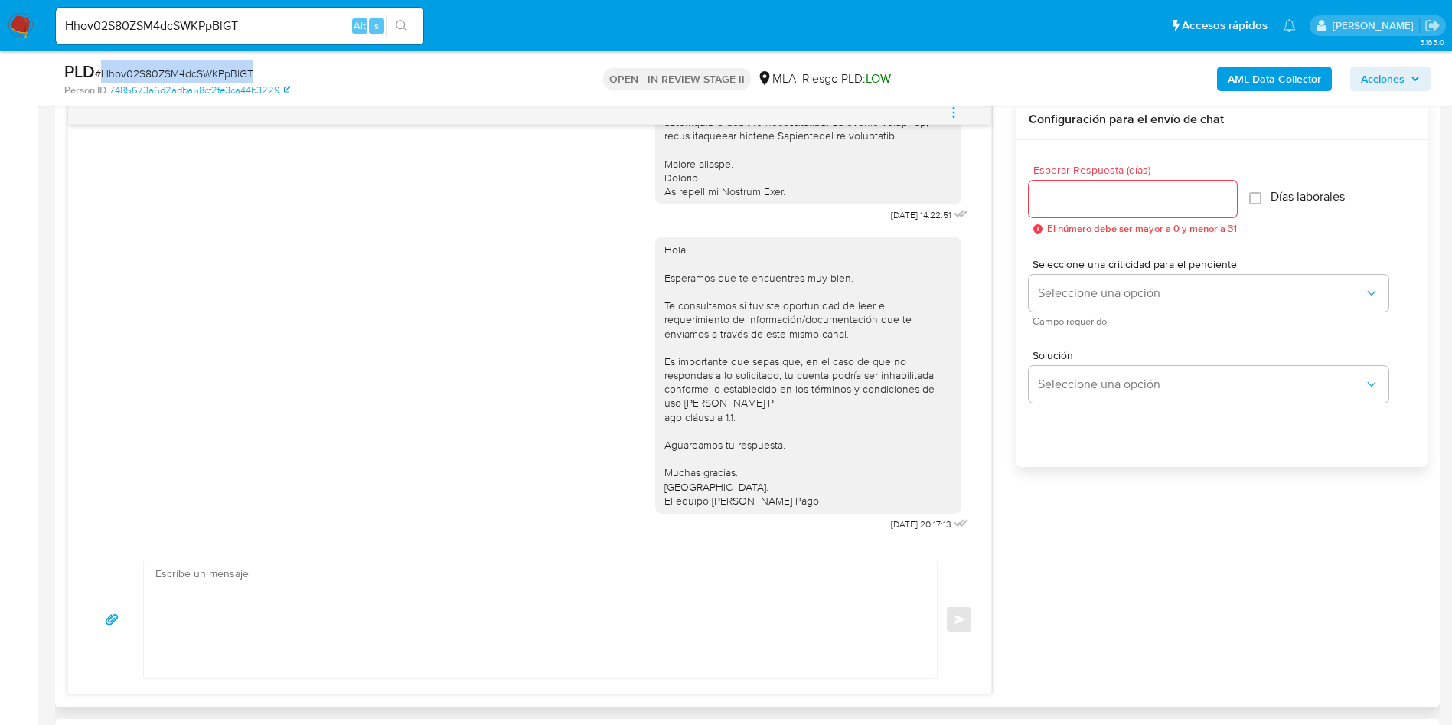
click at [952, 114] on icon "menu-action" at bounding box center [954, 113] width 14 height 14
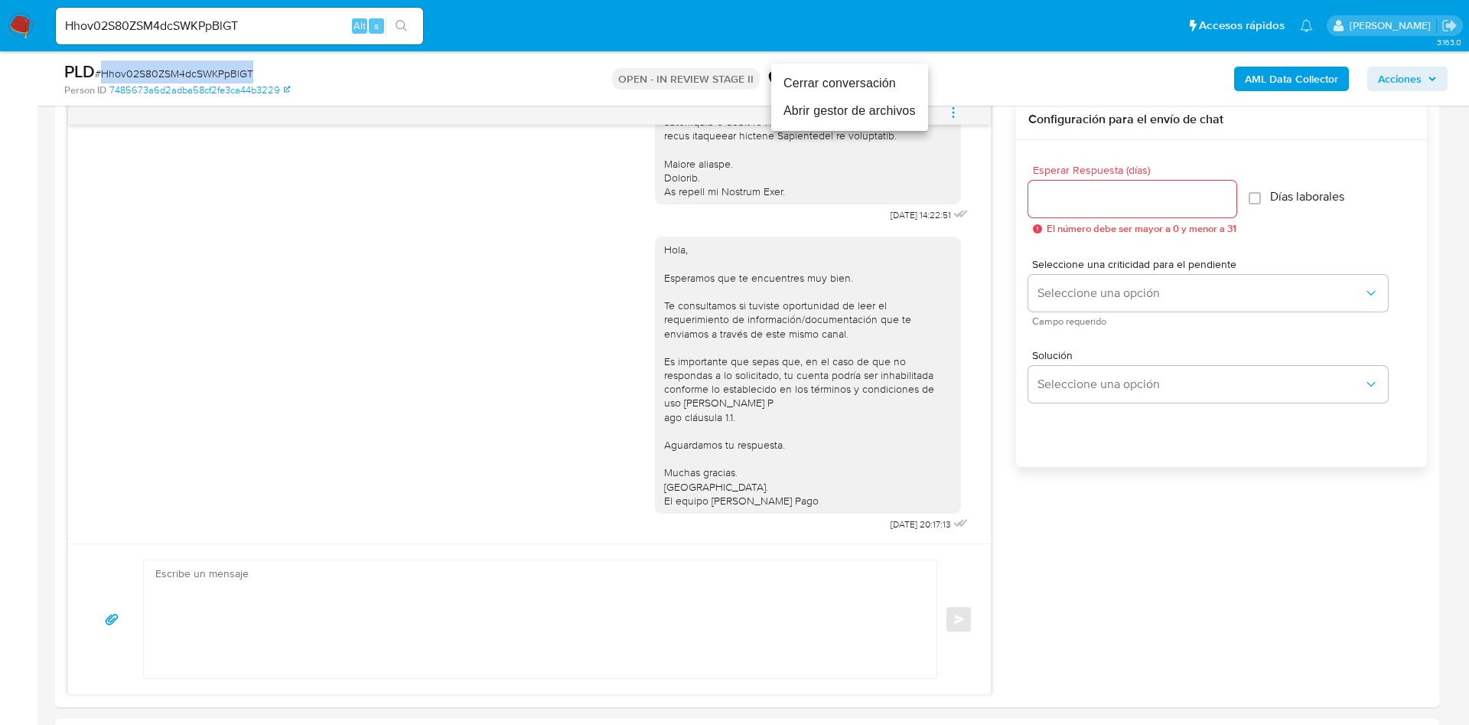
click at [898, 99] on li "Abrir gestor de archivos" at bounding box center [849, 111] width 157 height 28
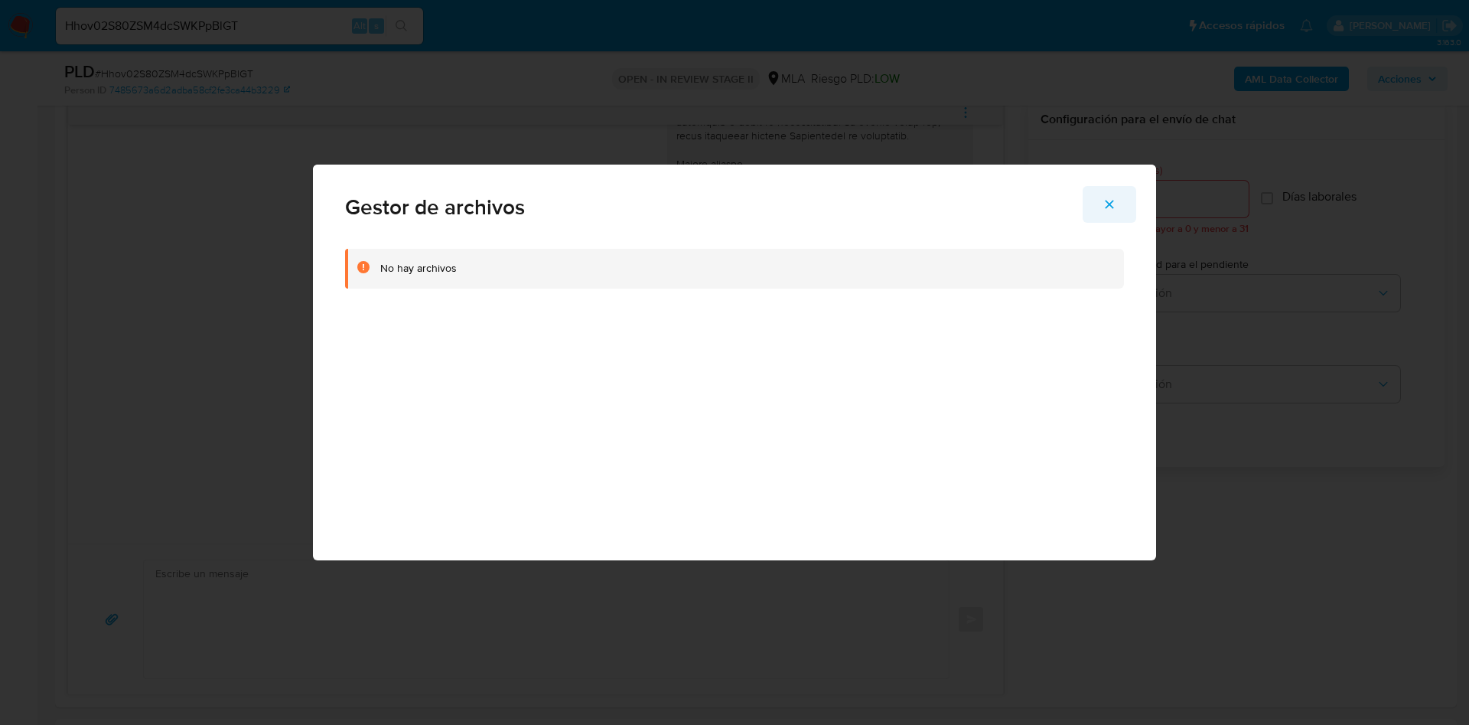
click at [1115, 215] on span "Cerrar" at bounding box center [1110, 204] width 14 height 34
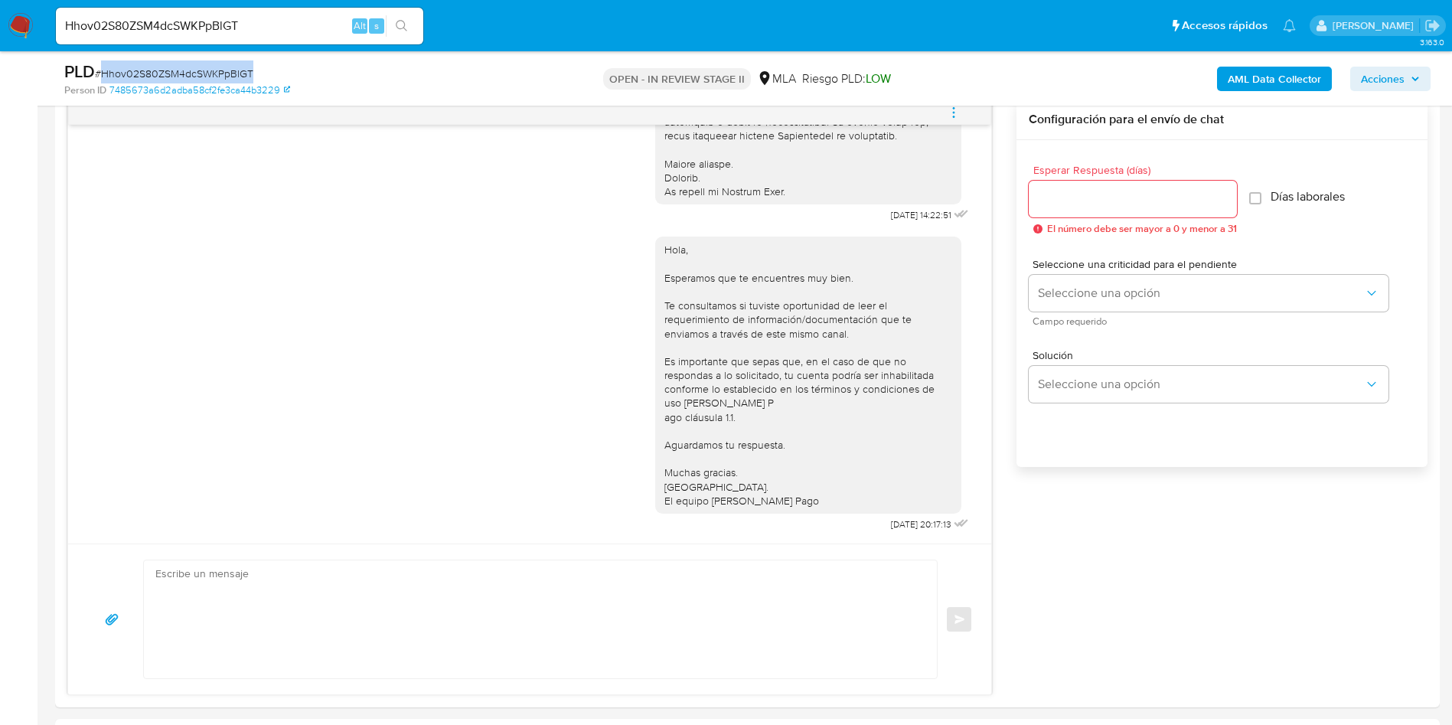
click at [960, 112] on icon "menu-action" at bounding box center [954, 113] width 14 height 14
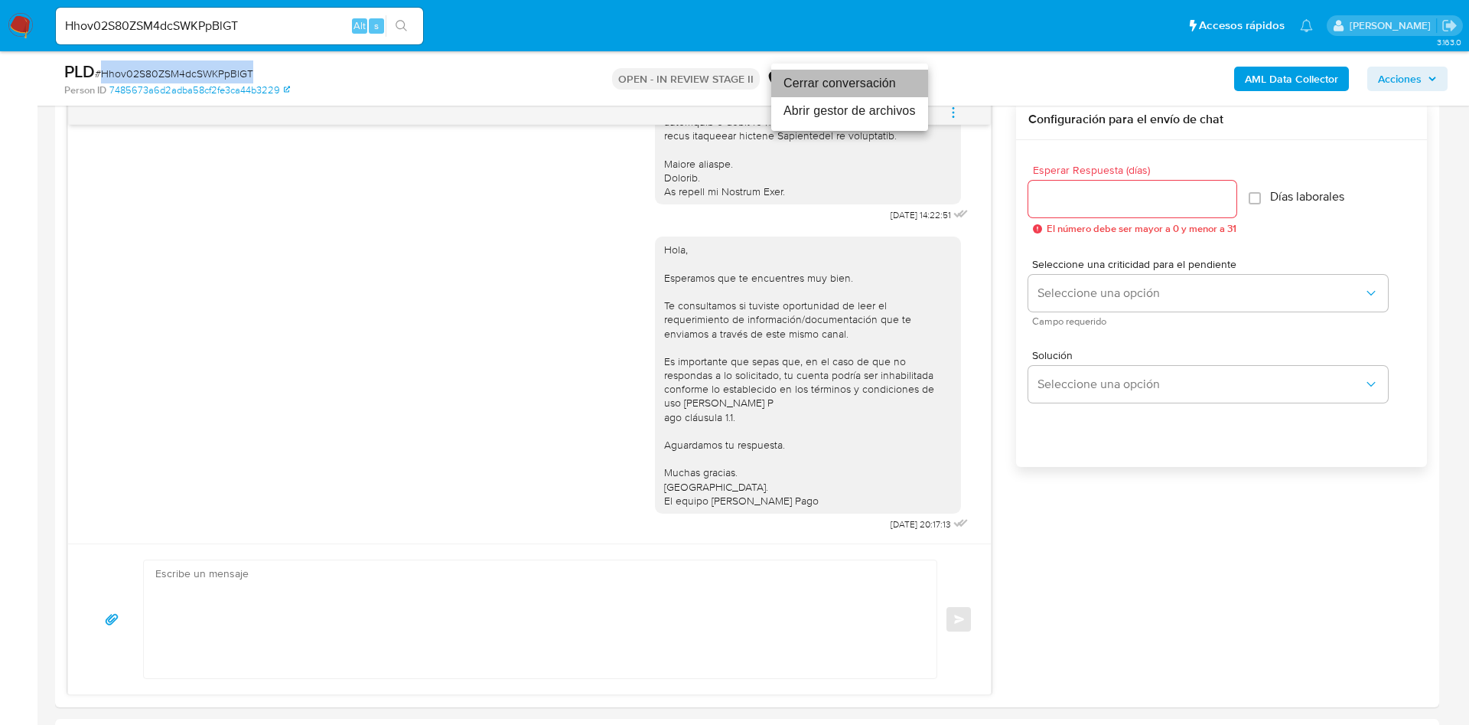
click at [809, 81] on li "Cerrar conversación" at bounding box center [849, 84] width 157 height 28
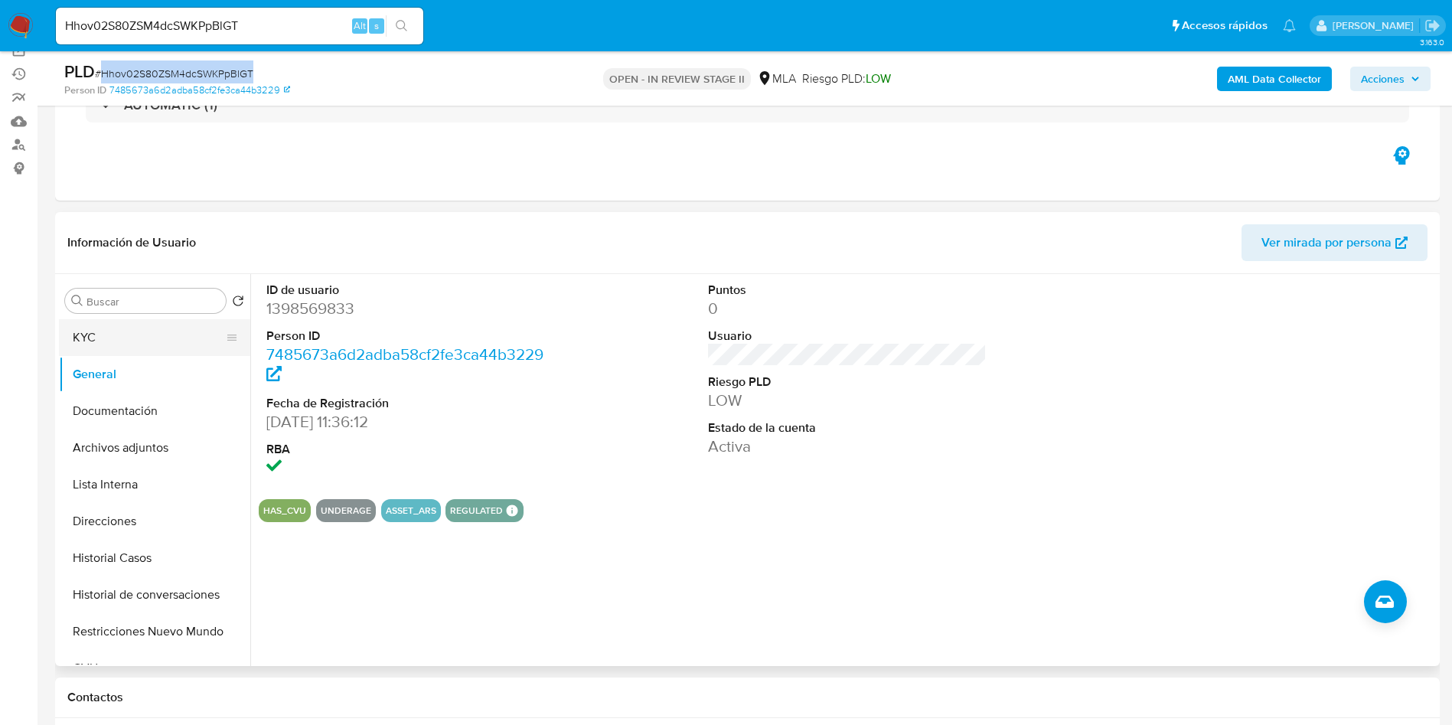
scroll to position [115, 0]
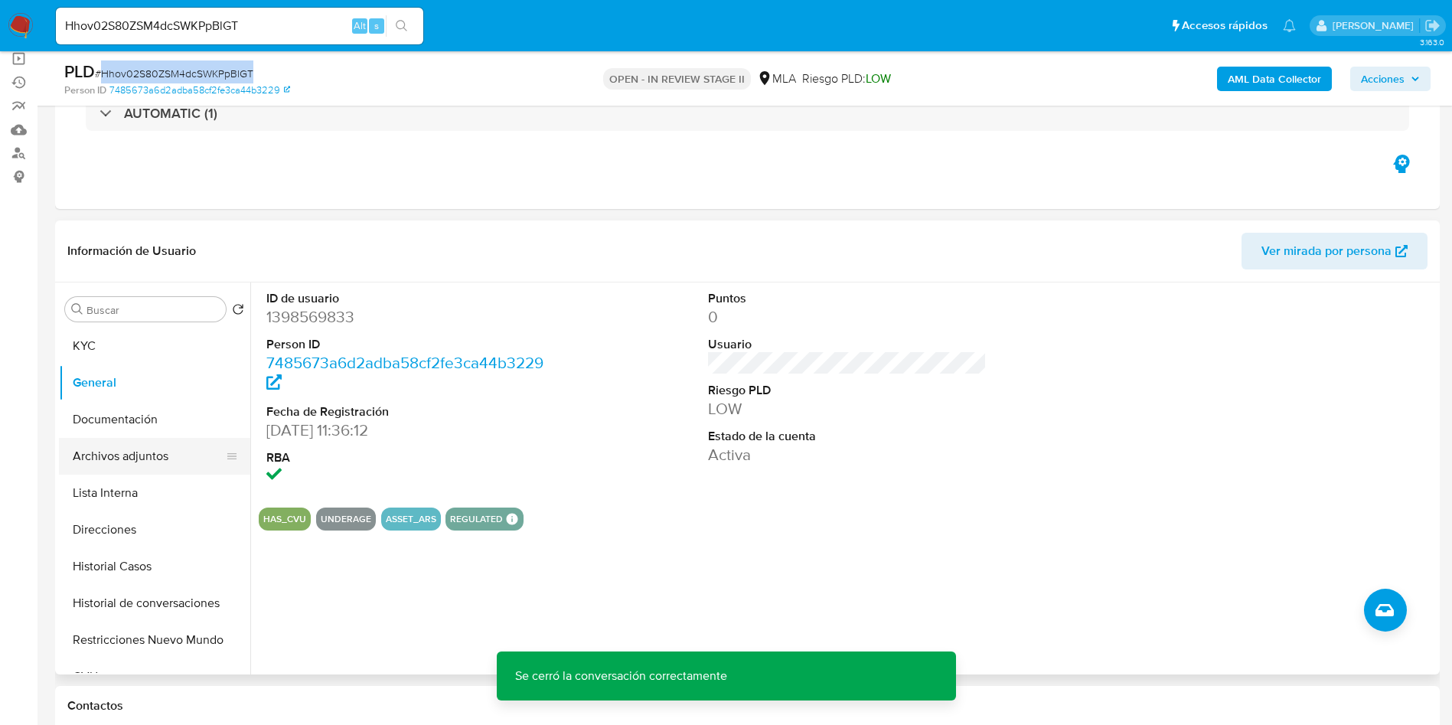
click at [165, 471] on button "Archivos adjuntos" at bounding box center [148, 456] width 179 height 37
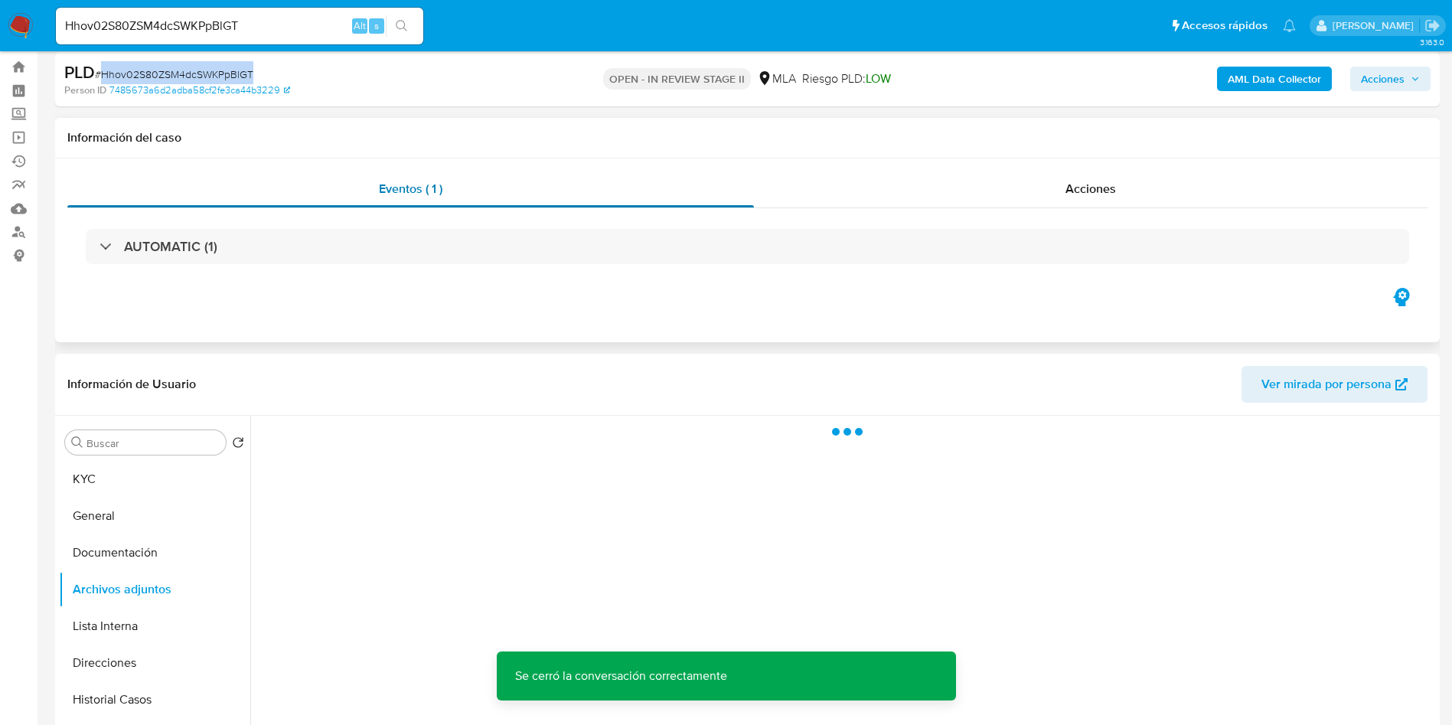
scroll to position [0, 0]
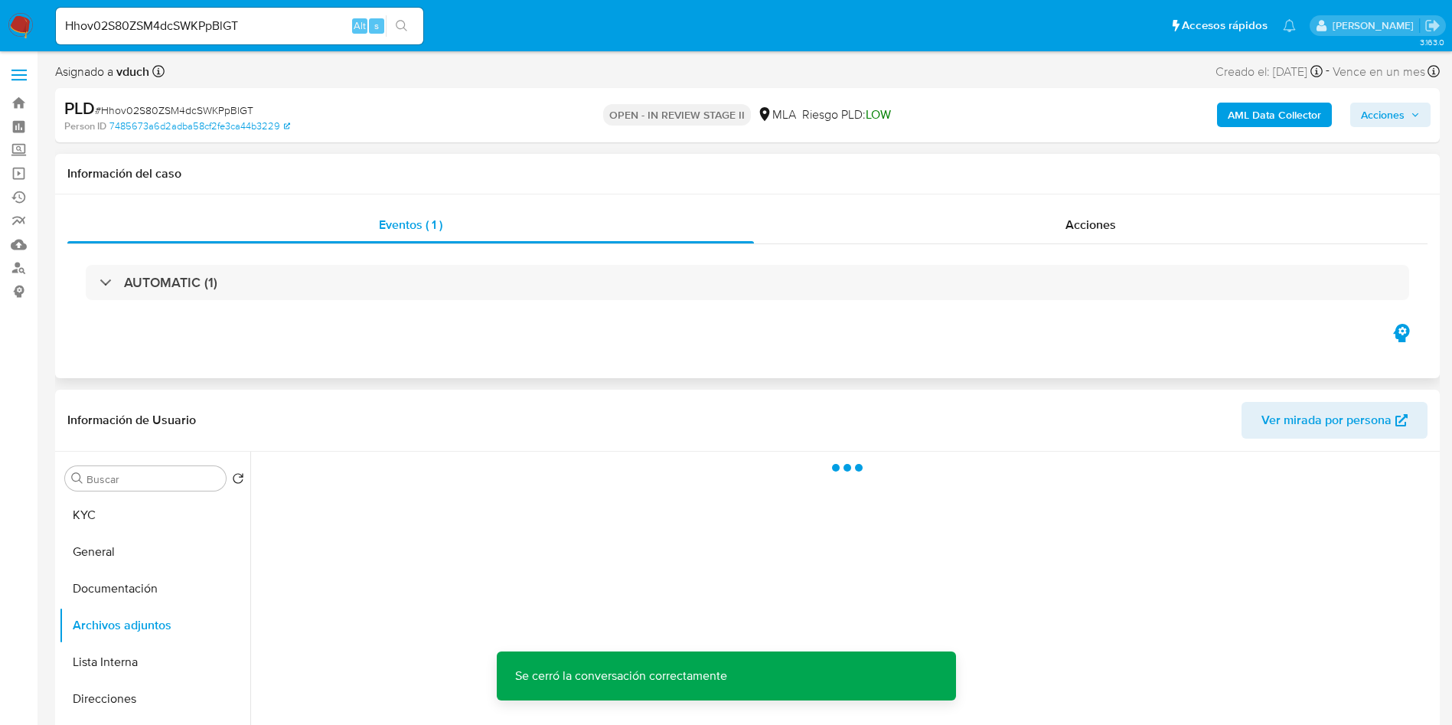
click at [739, 166] on h1 "Información del caso" at bounding box center [747, 173] width 1360 height 15
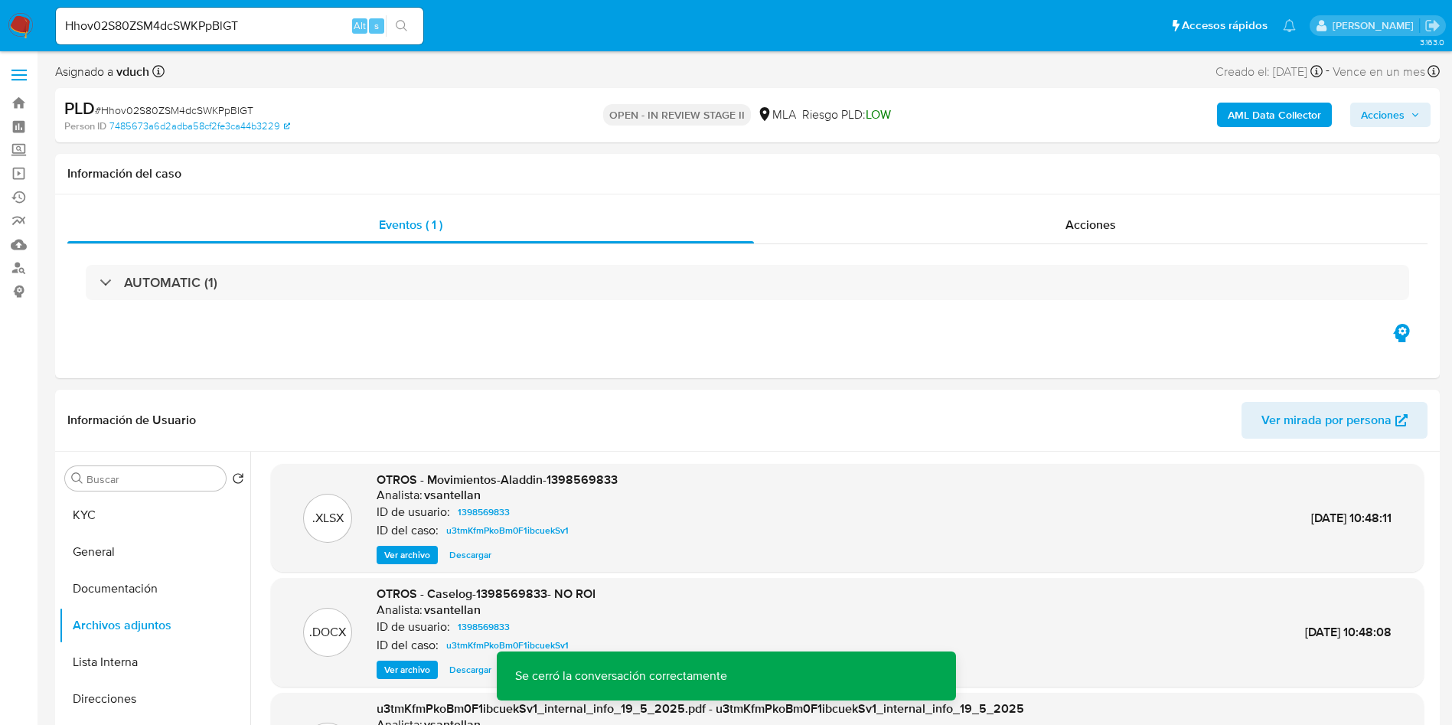
click at [1280, 127] on div "AML Data Collector Acciones" at bounding box center [1204, 115] width 451 height 36
click at [1238, 83] on div "Asignado a vduch Asignado el: 17/09/2025 10:38:07 Creado el: 12/09/2025 Creado …" at bounding box center [747, 74] width 1384 height 27
click at [1289, 113] on b "AML Data Collector" at bounding box center [1273, 115] width 93 height 24
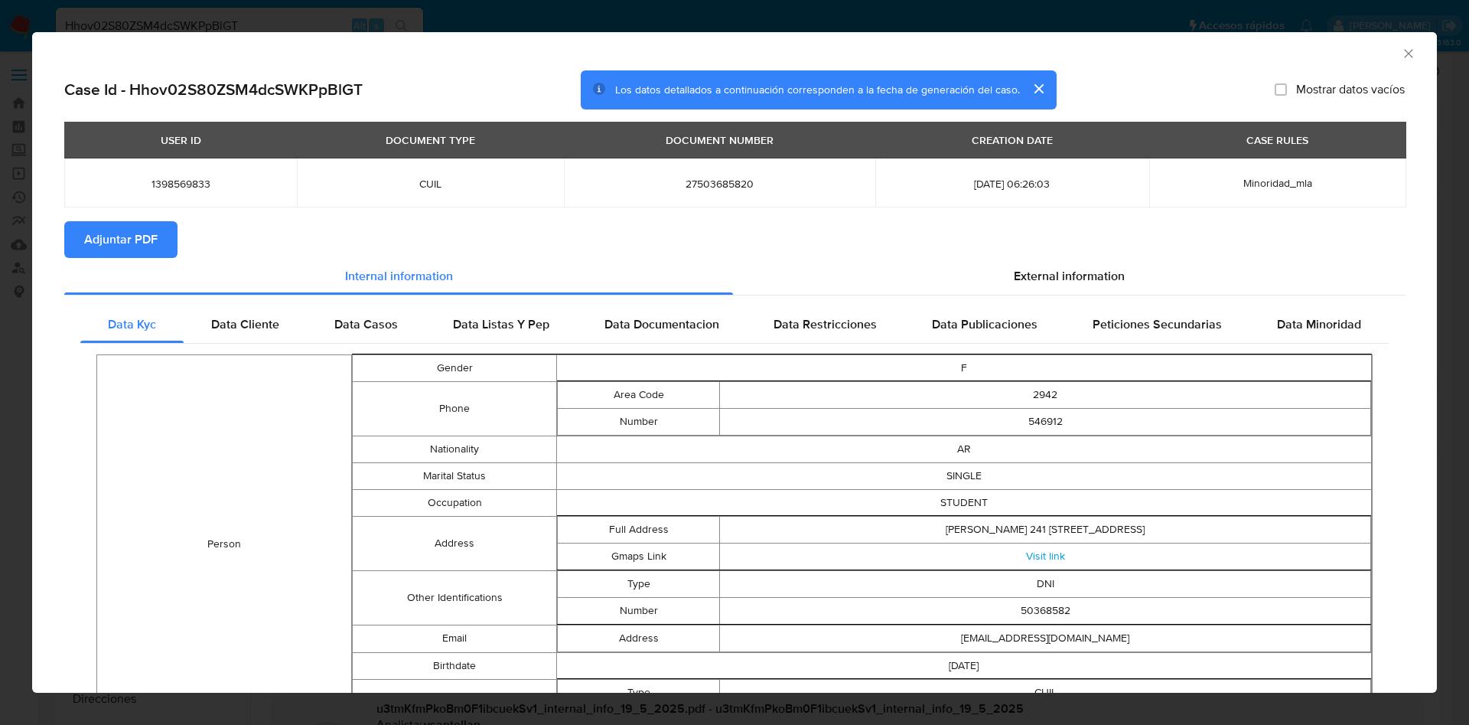
click at [156, 243] on span "Adjuntar PDF" at bounding box center [120, 240] width 73 height 34
click at [1401, 51] on icon "Cerrar ventana" at bounding box center [1408, 53] width 15 height 15
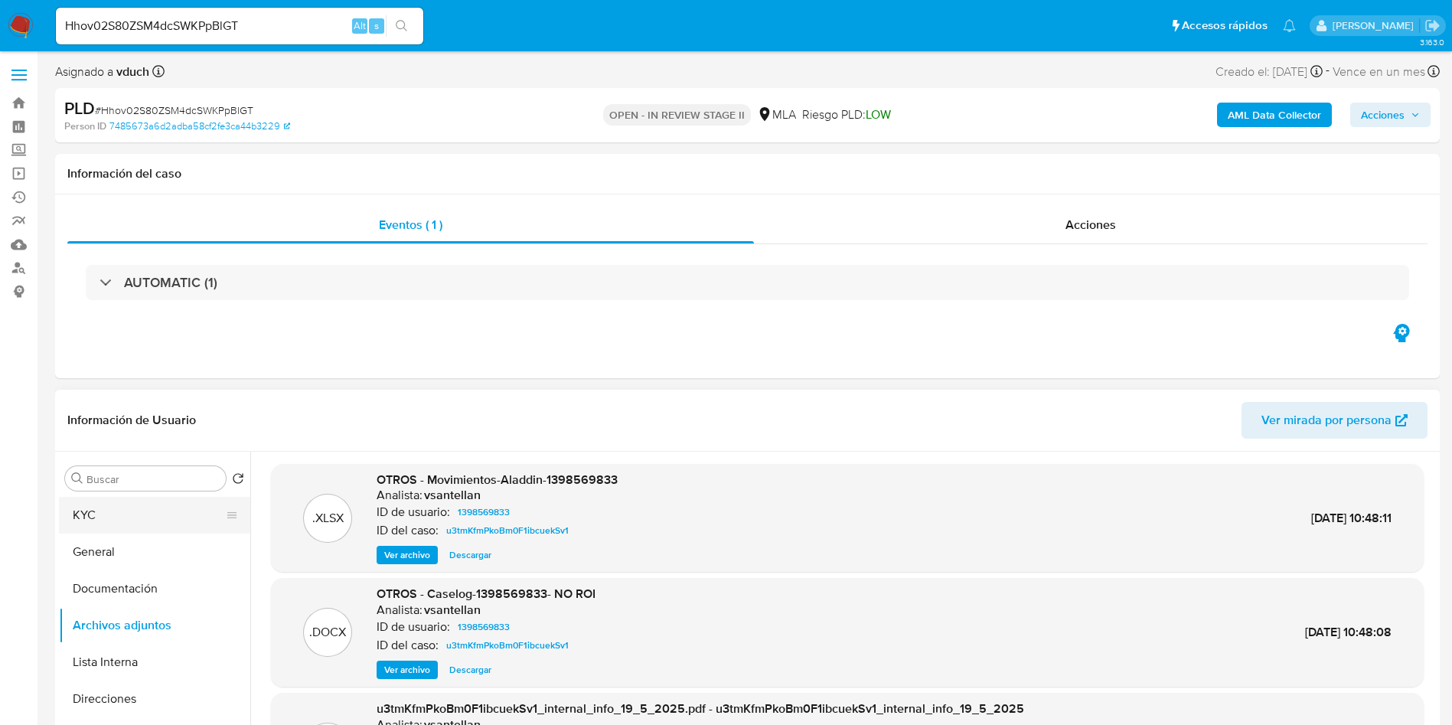
click at [142, 527] on button "KYC" at bounding box center [148, 515] width 179 height 37
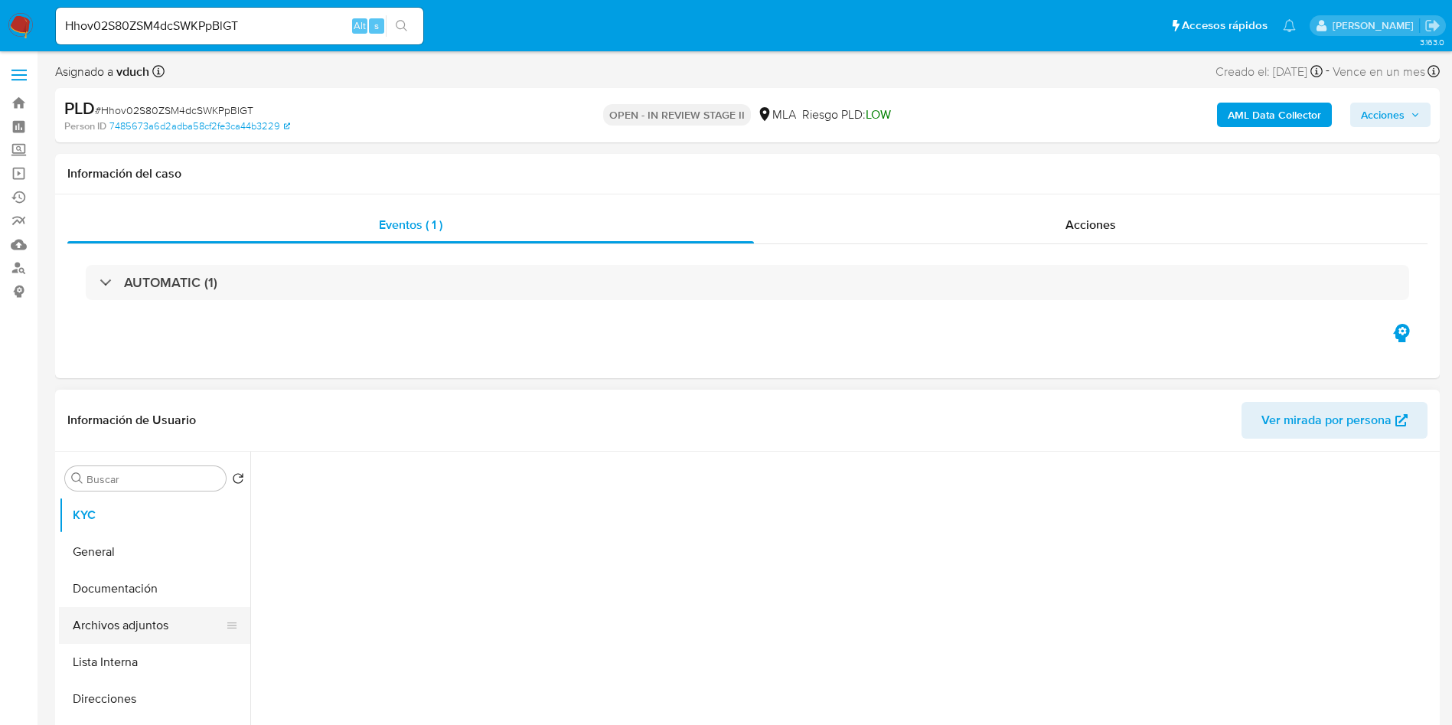
click at [170, 624] on button "Archivos adjuntos" at bounding box center [148, 625] width 179 height 37
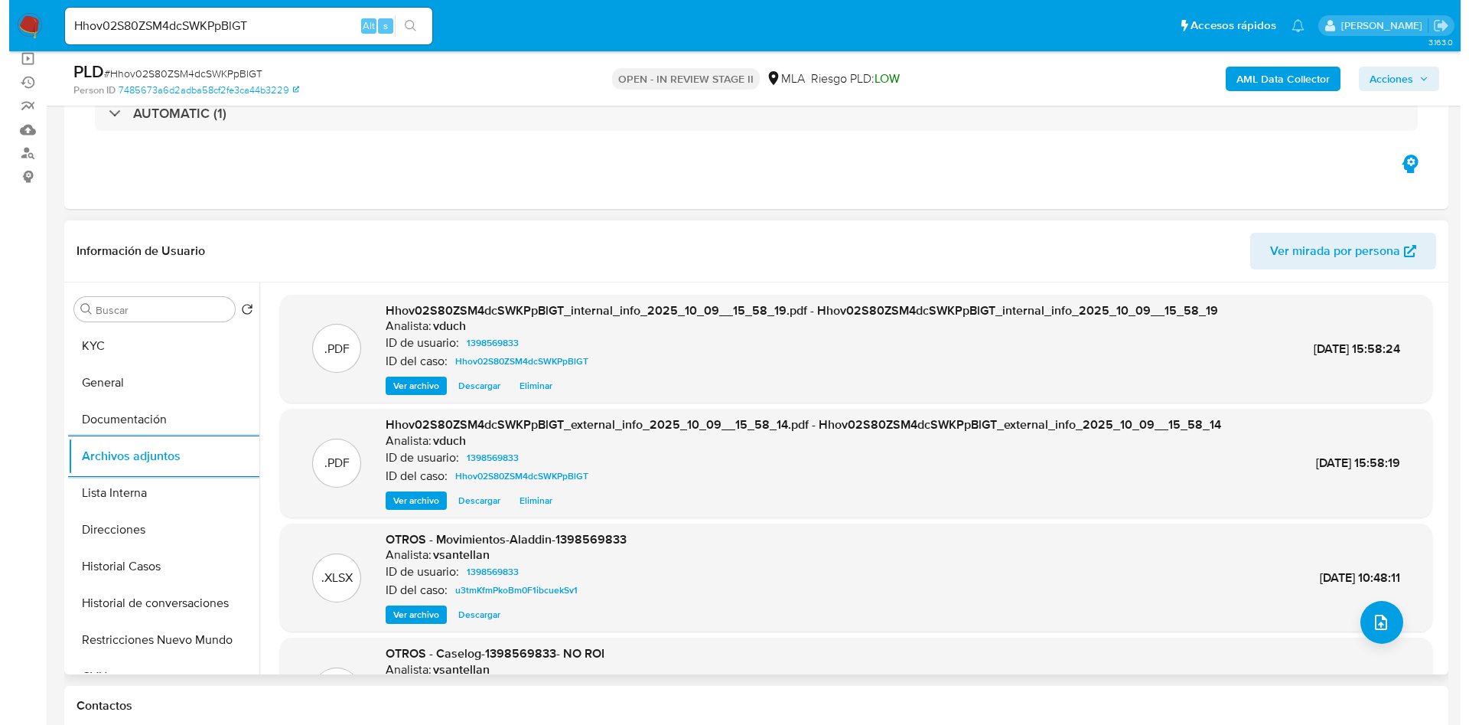
scroll to position [115, 0]
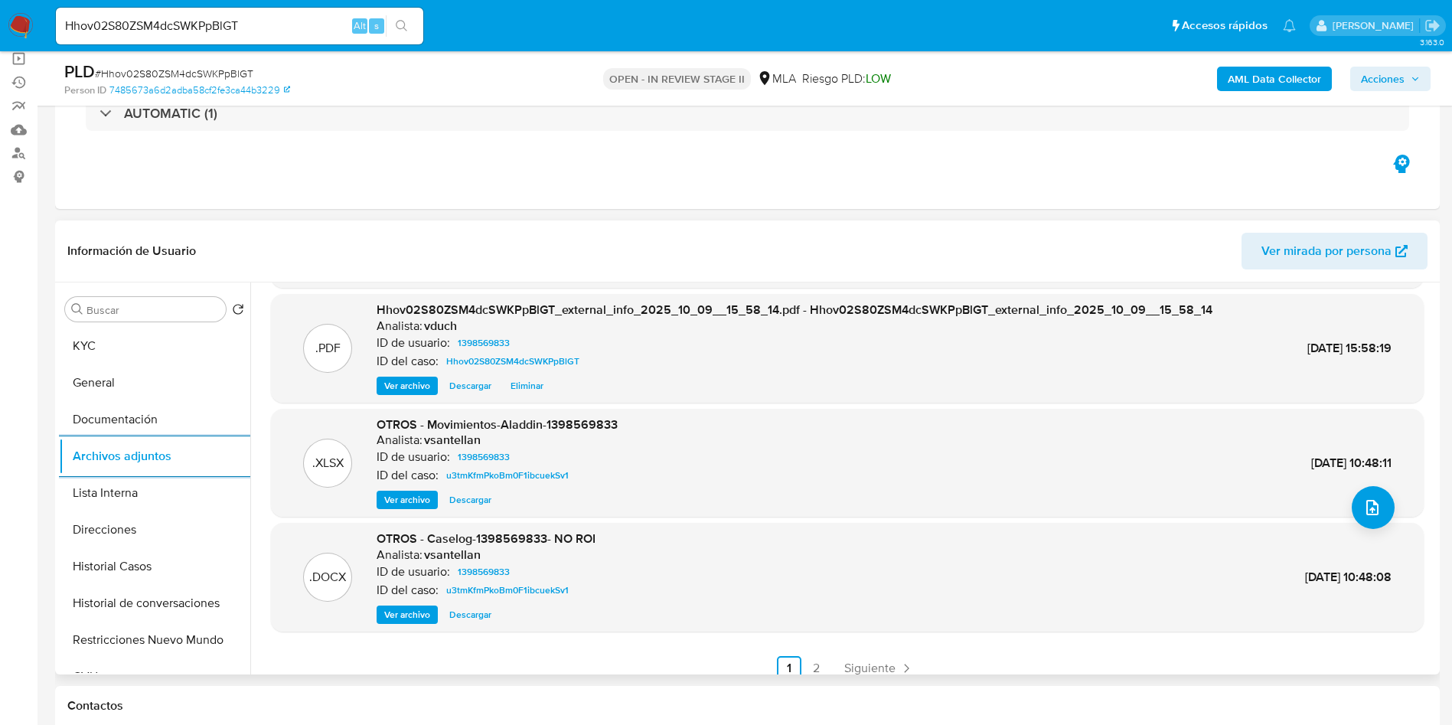
click at [395, 610] on span "Ver archivo" at bounding box center [407, 614] width 46 height 15
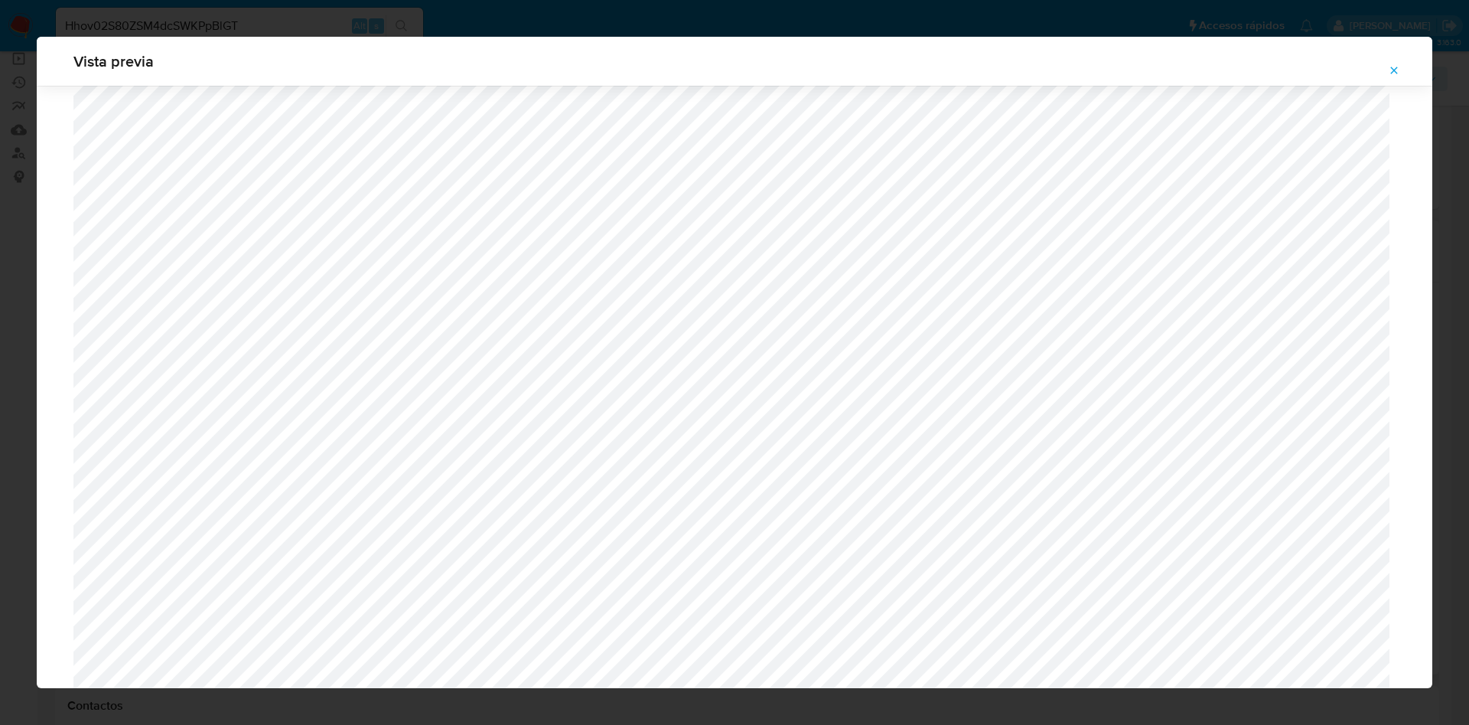
scroll to position [894, 0]
click at [1398, 67] on icon "Attachment preview" at bounding box center [1394, 70] width 12 height 12
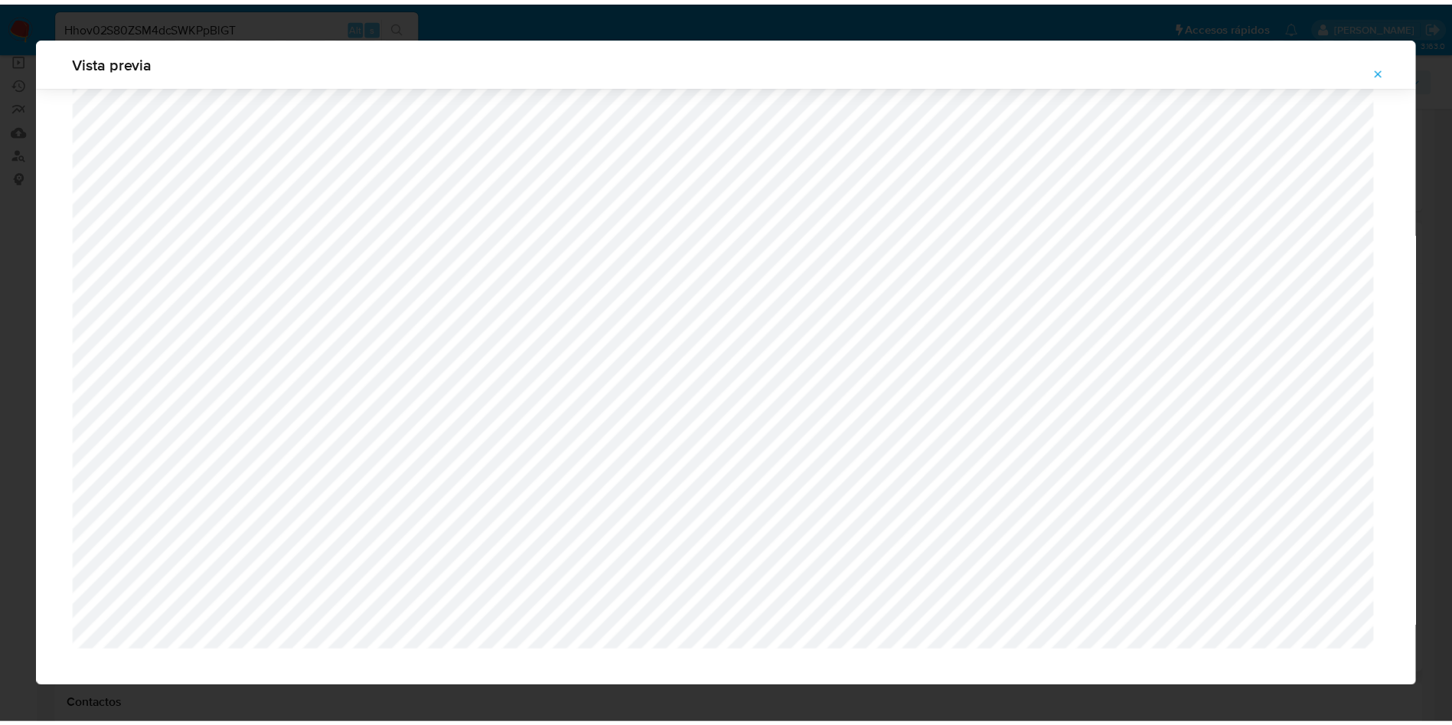
scroll to position [0, 0]
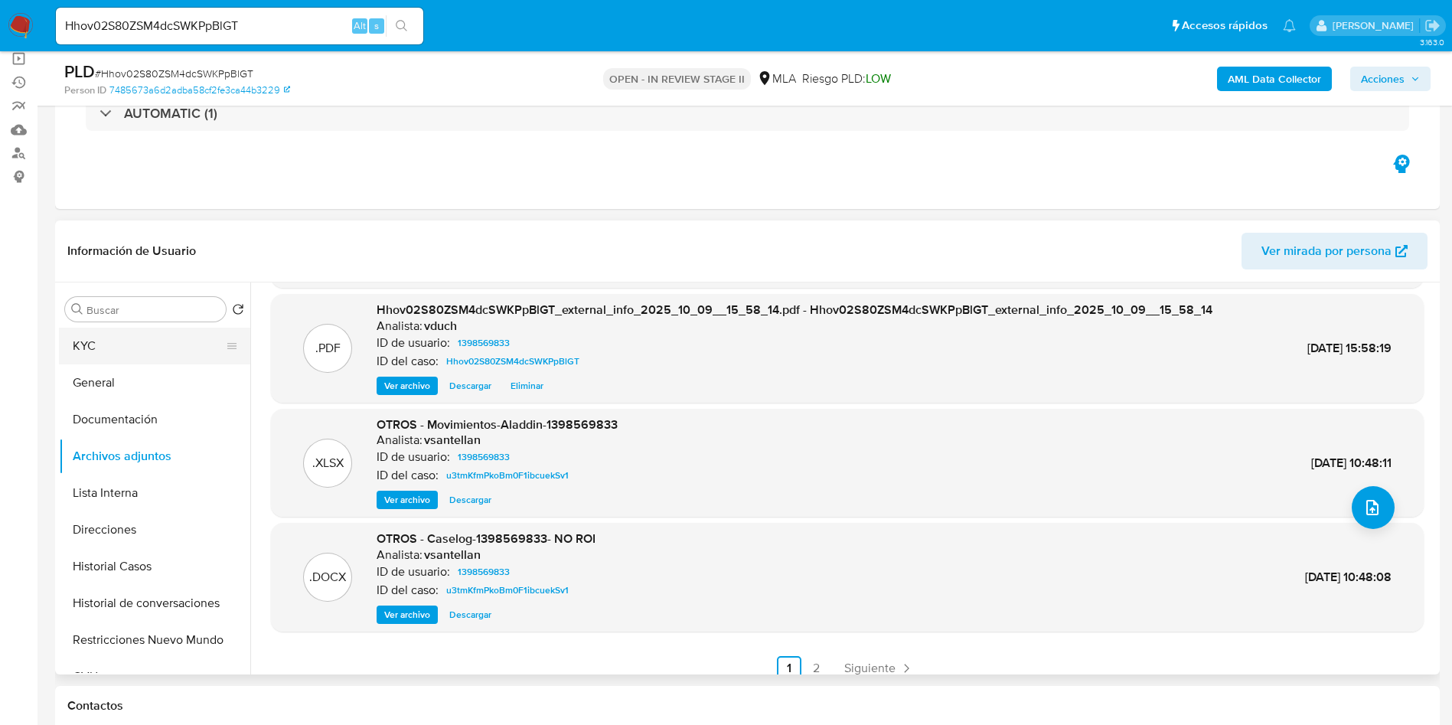
click at [141, 332] on button "KYC" at bounding box center [148, 345] width 179 height 37
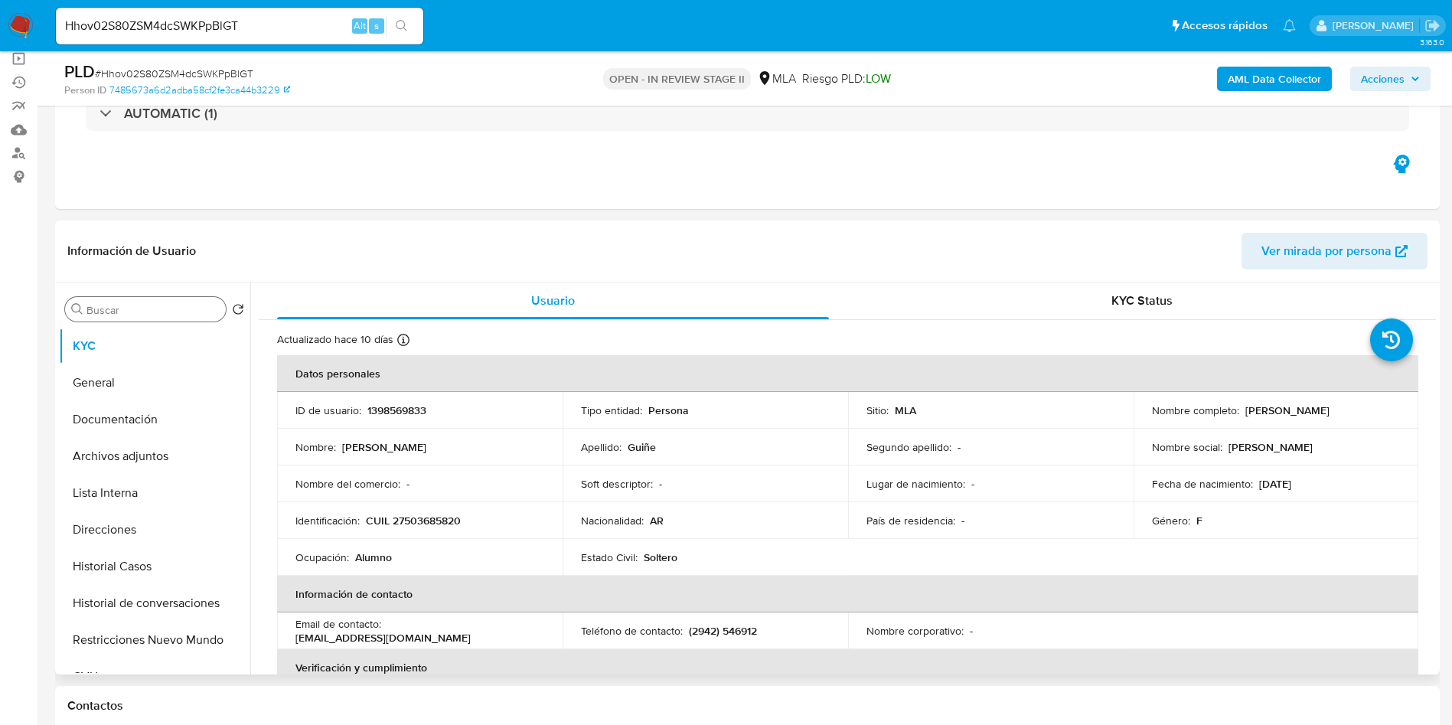
click at [155, 304] on input "Buscar" at bounding box center [152, 310] width 133 height 14
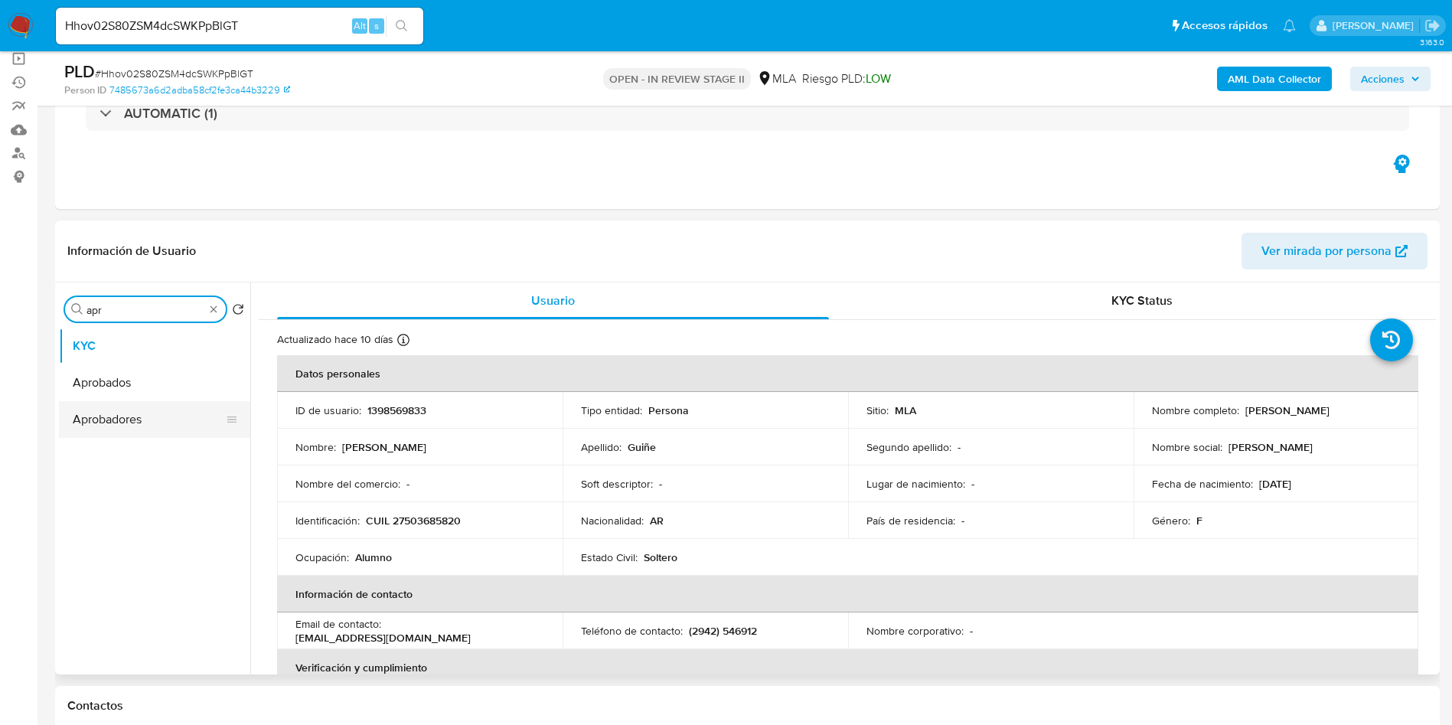
type input "apr"
click at [122, 412] on button "Aprobadores" at bounding box center [148, 419] width 179 height 37
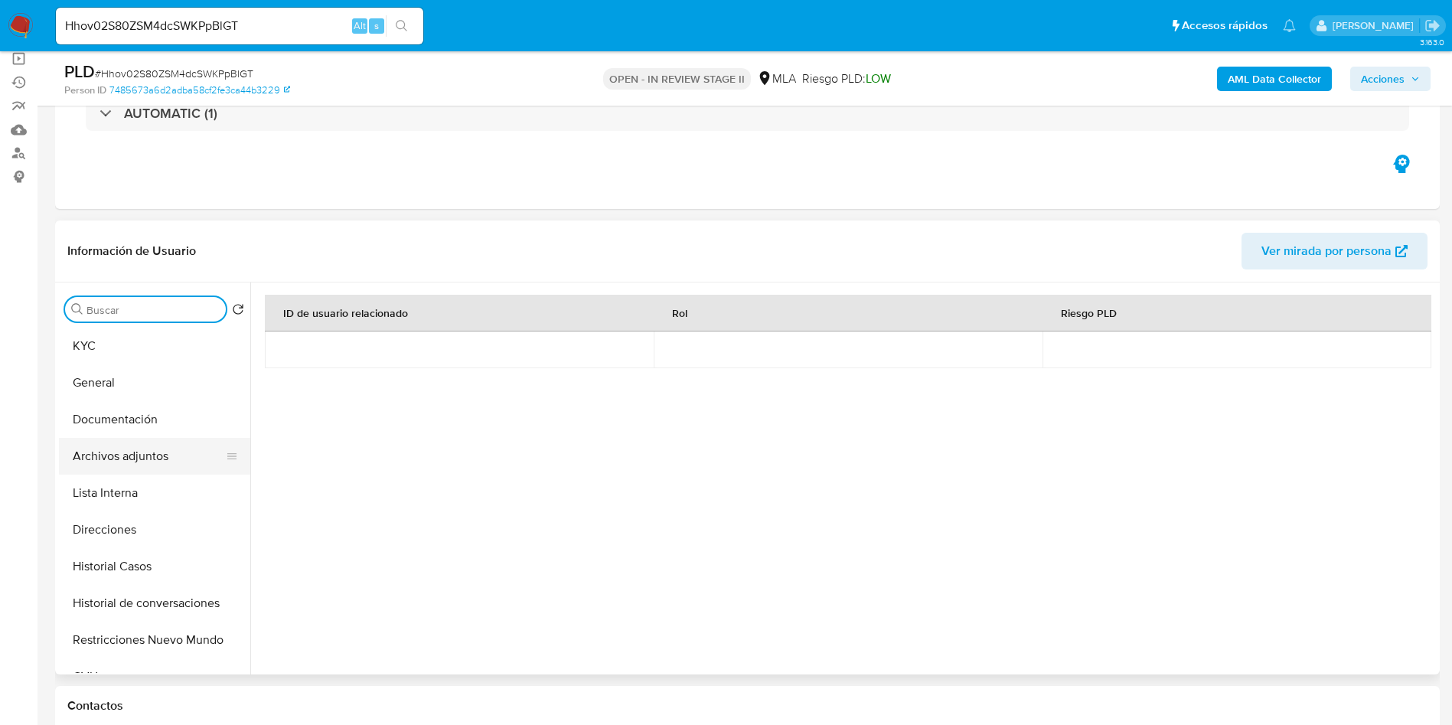
click at [177, 440] on button "Archivos adjuntos" at bounding box center [148, 456] width 179 height 37
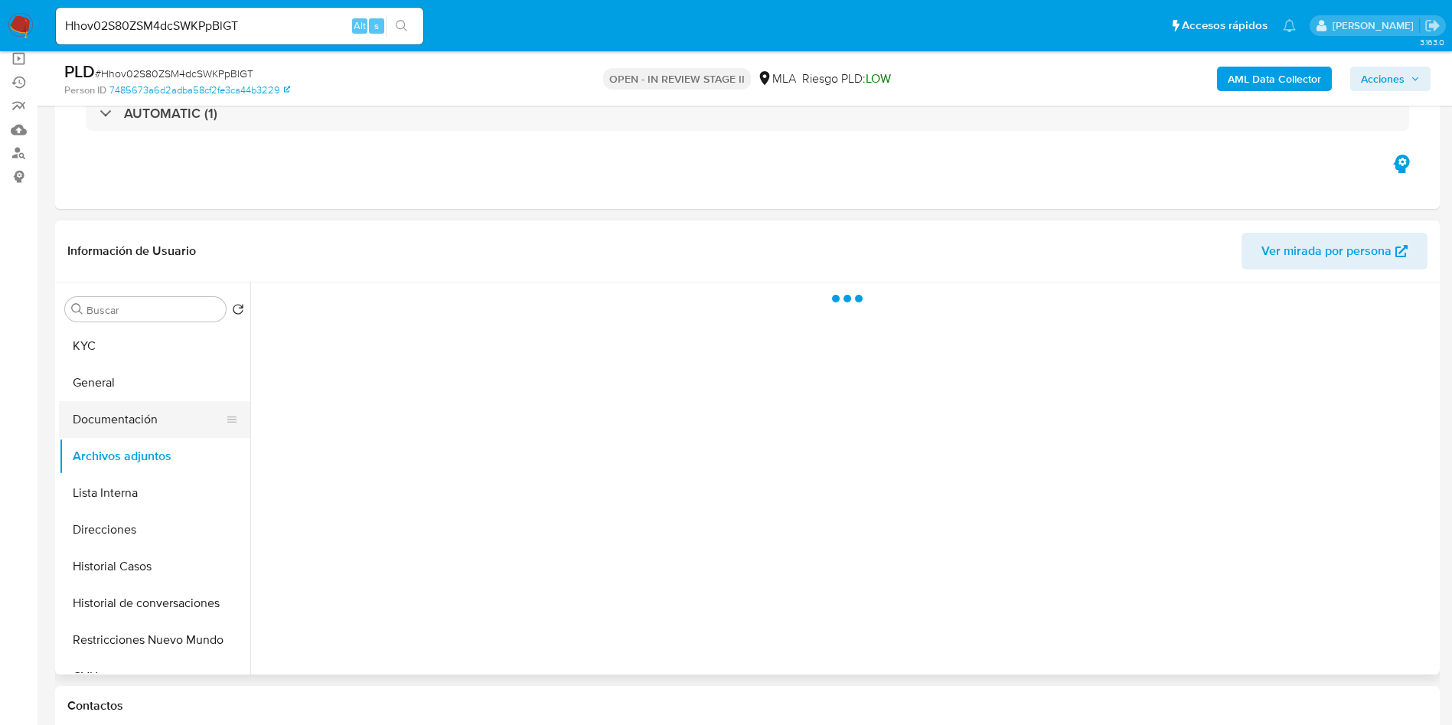
click at [171, 414] on button "Documentación" at bounding box center [148, 419] width 179 height 37
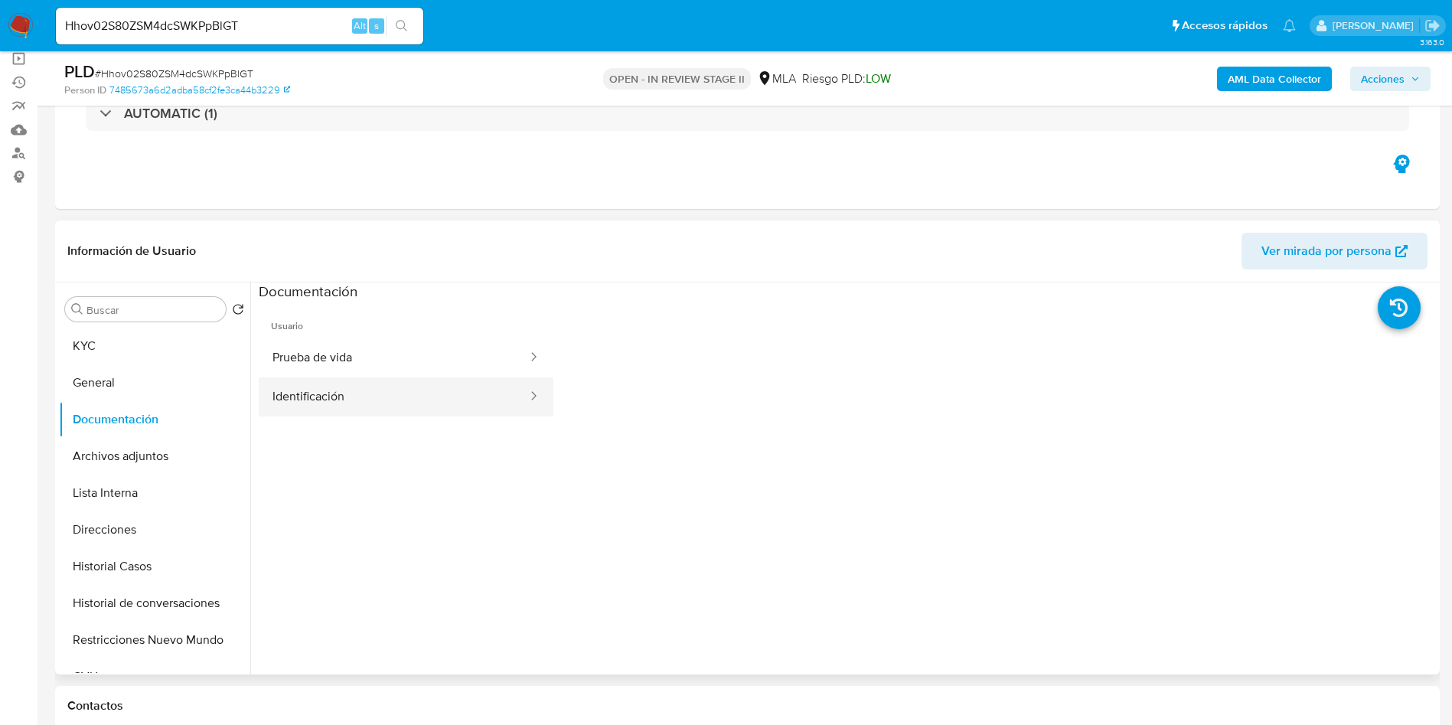
click at [380, 390] on button "Identificación" at bounding box center [394, 396] width 270 height 39
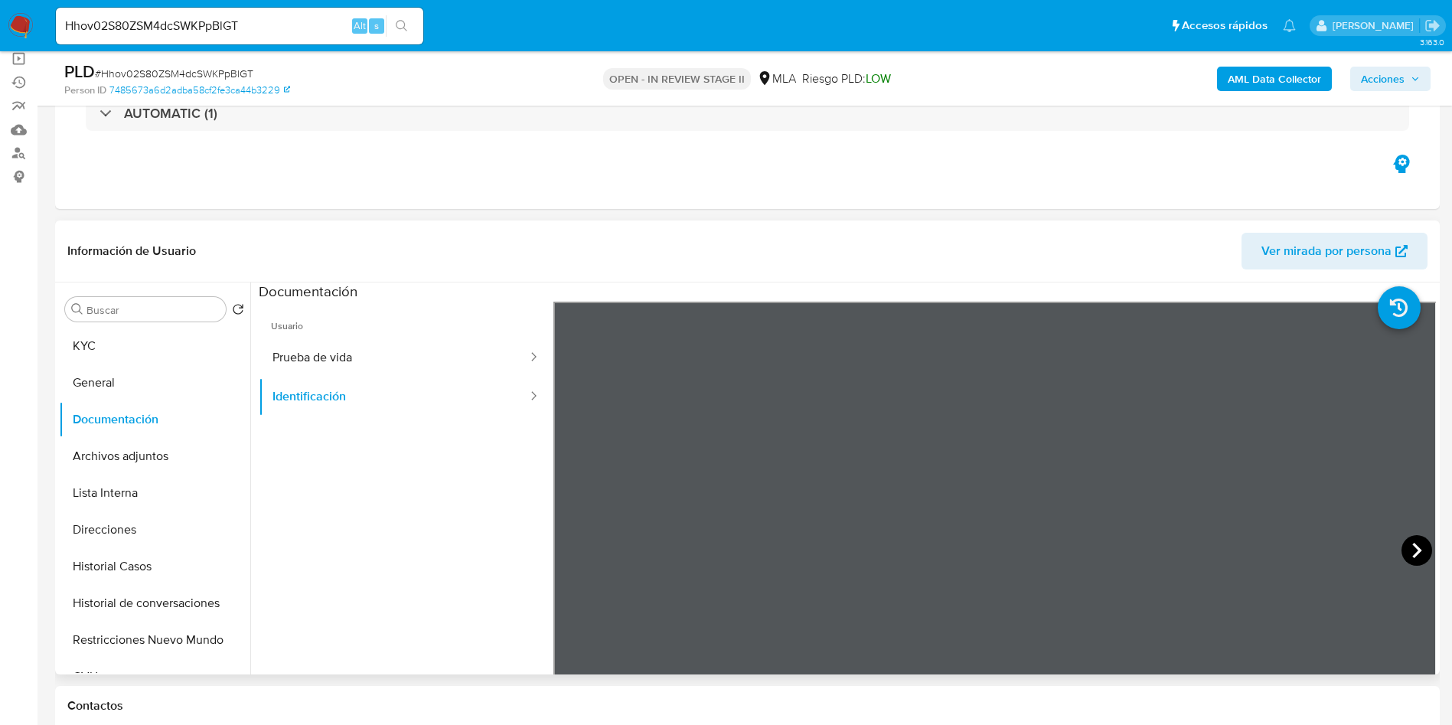
click at [1412, 547] on icon at bounding box center [1416, 550] width 9 height 15
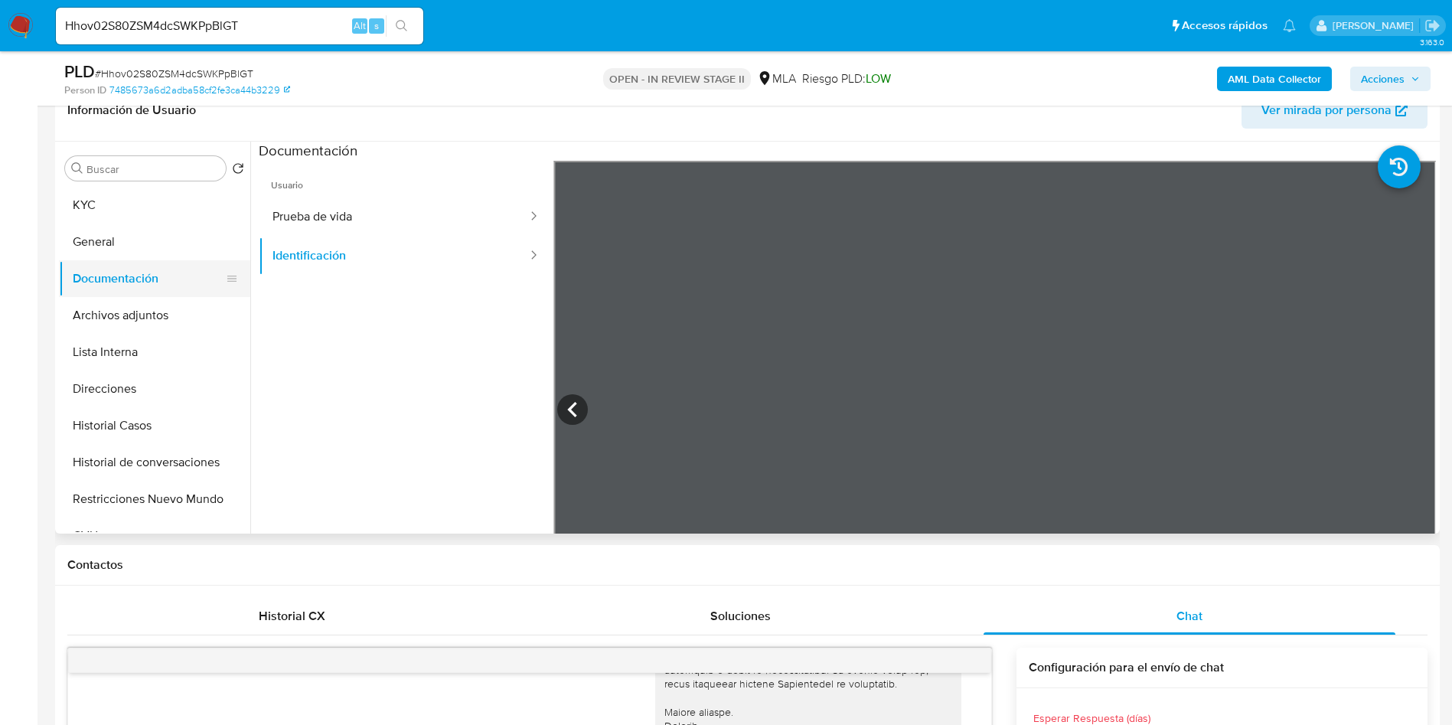
scroll to position [115, 0]
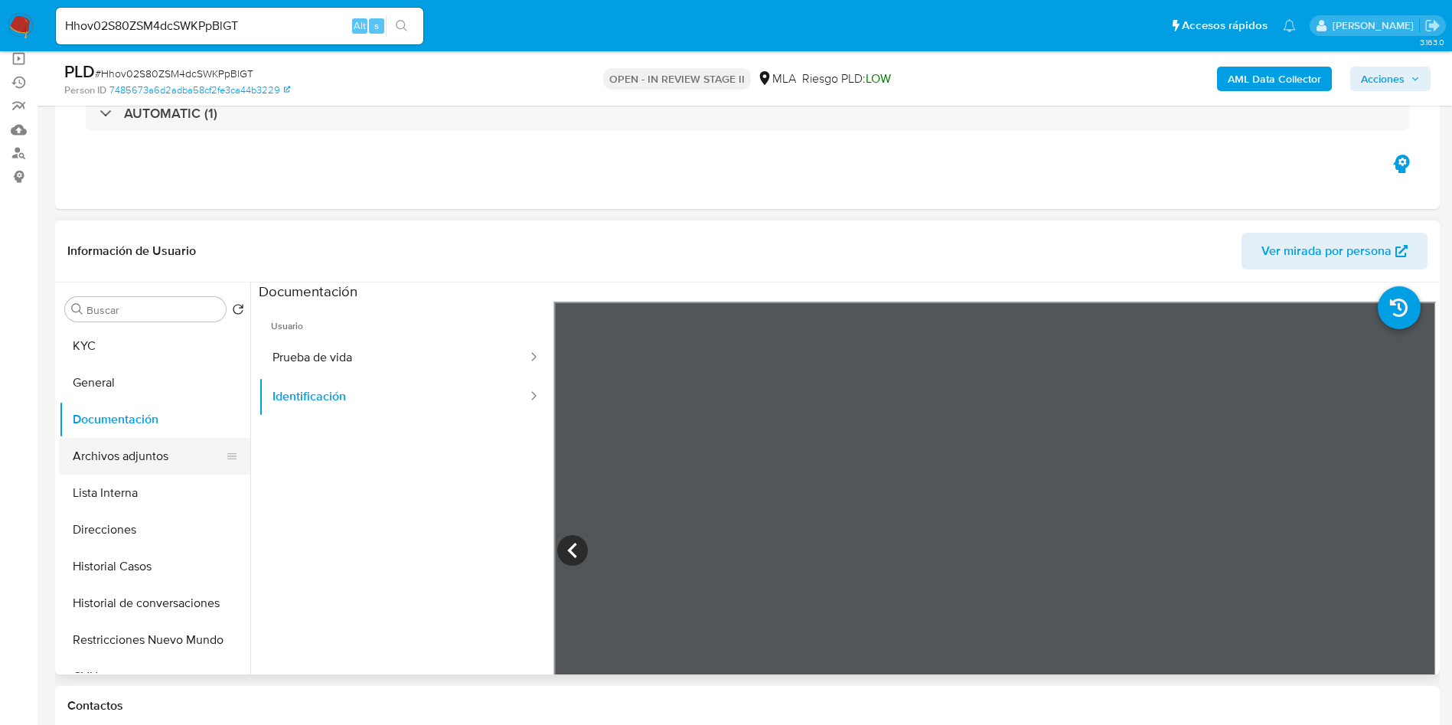
click at [162, 453] on button "Archivos adjuntos" at bounding box center [148, 456] width 179 height 37
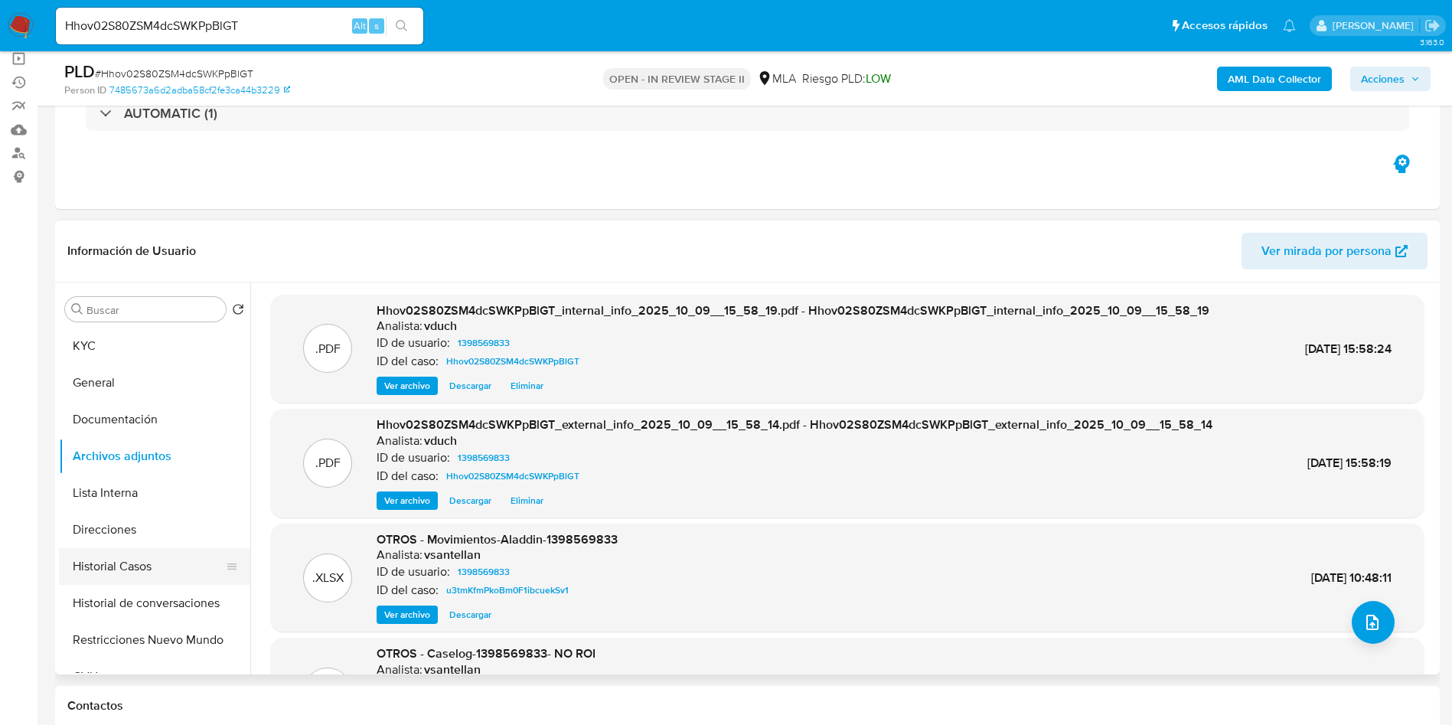
click at [207, 569] on button "Historial Casos" at bounding box center [148, 566] width 179 height 37
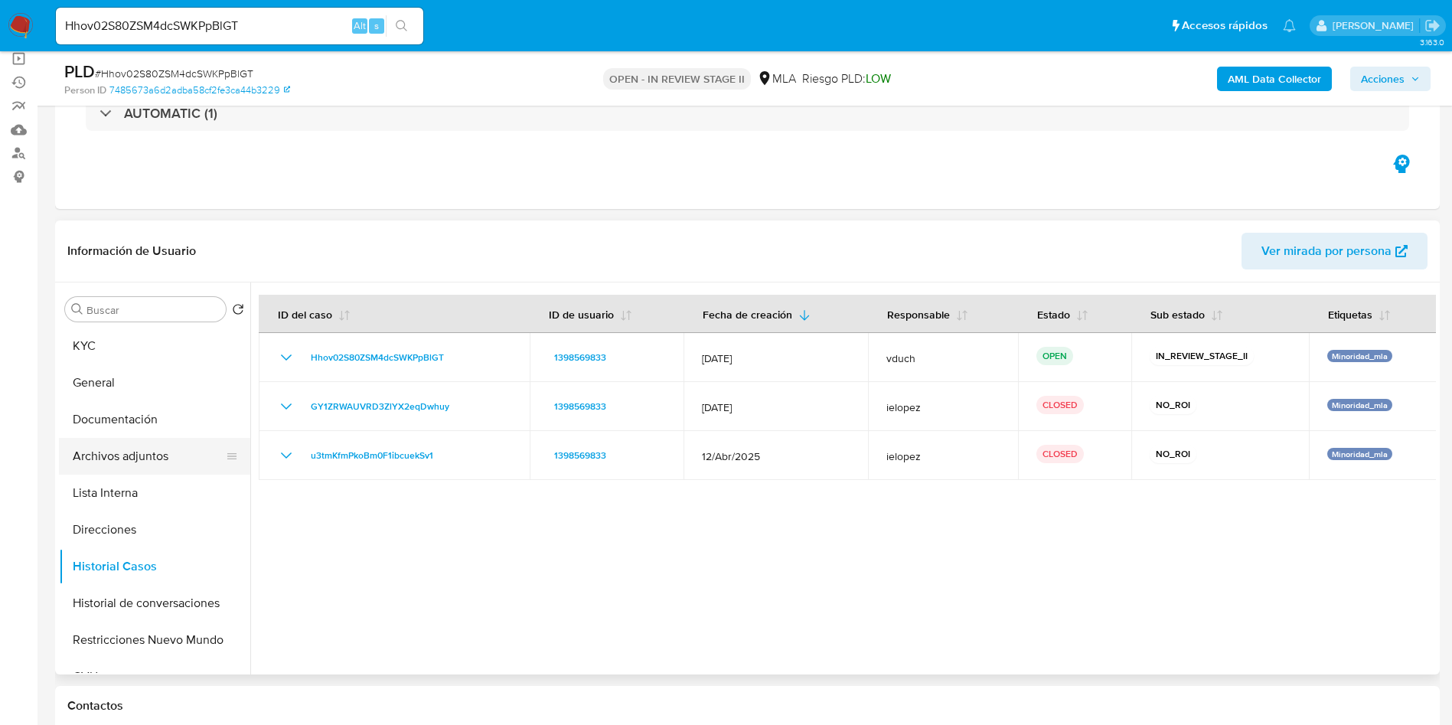
click at [131, 453] on button "Archivos adjuntos" at bounding box center [148, 456] width 179 height 37
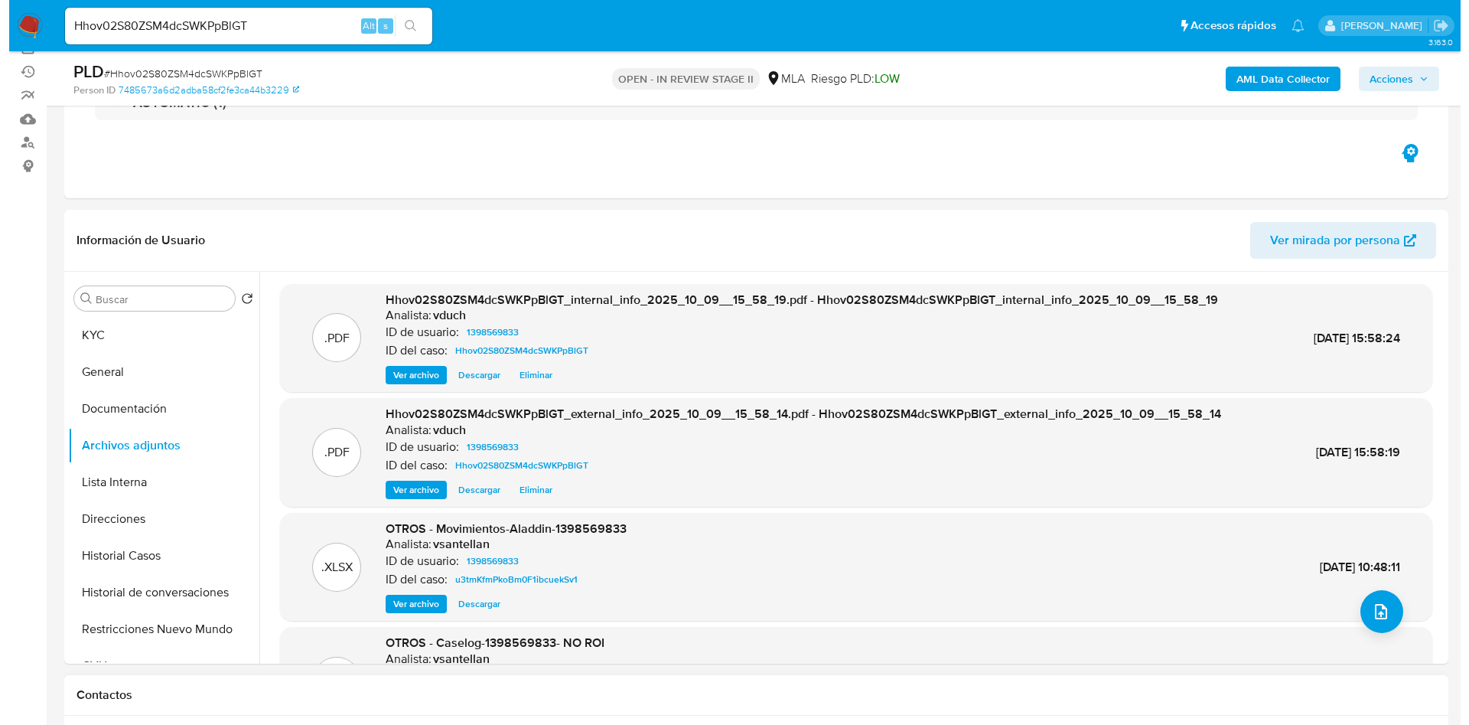
scroll to position [574, 0]
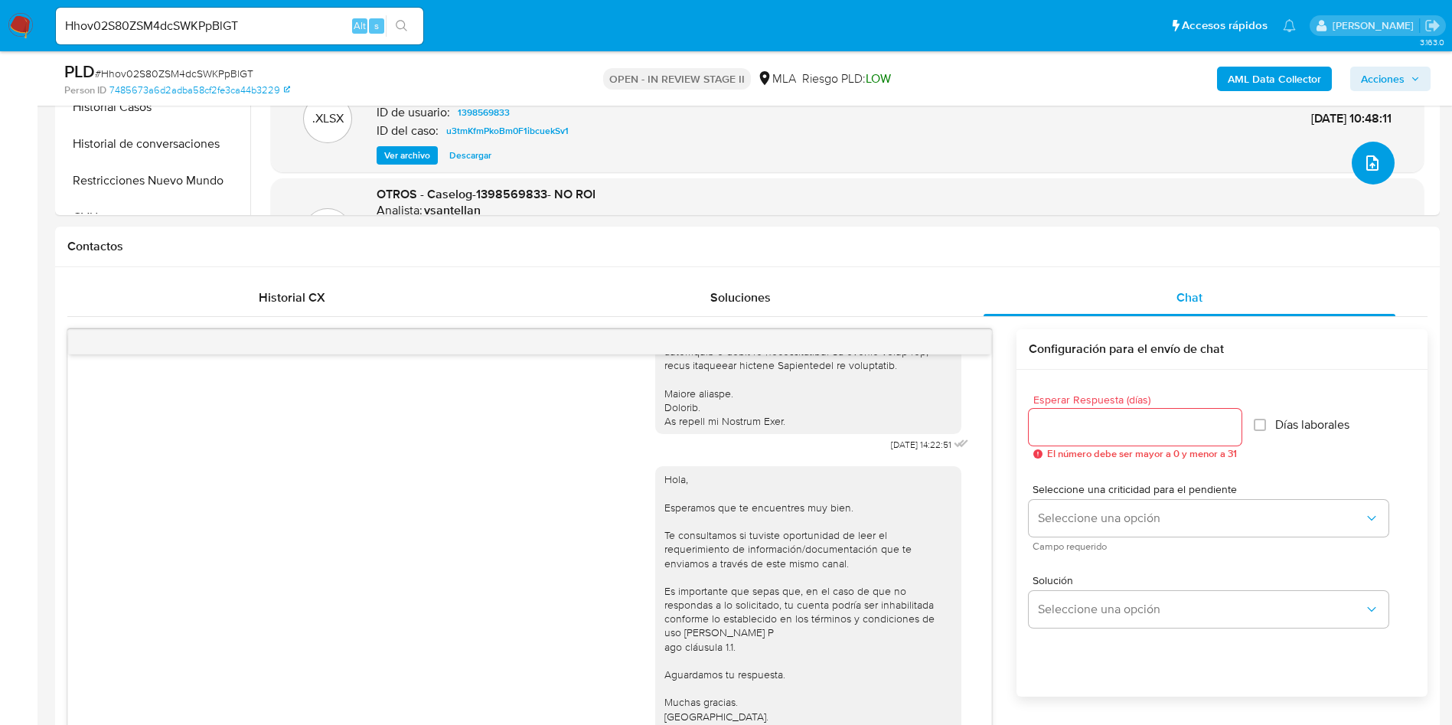
click at [1376, 162] on button "upload-file" at bounding box center [1372, 163] width 43 height 43
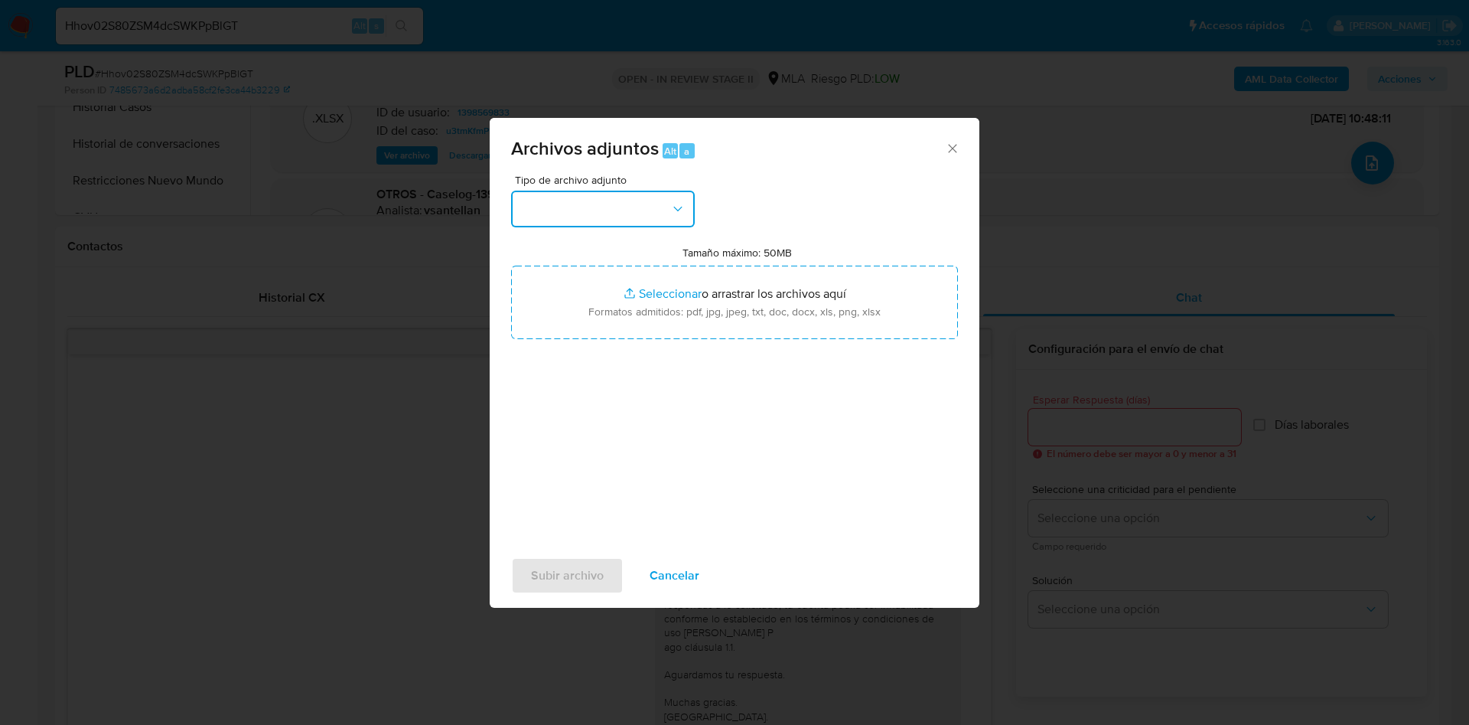
click at [619, 201] on button "button" at bounding box center [603, 209] width 184 height 37
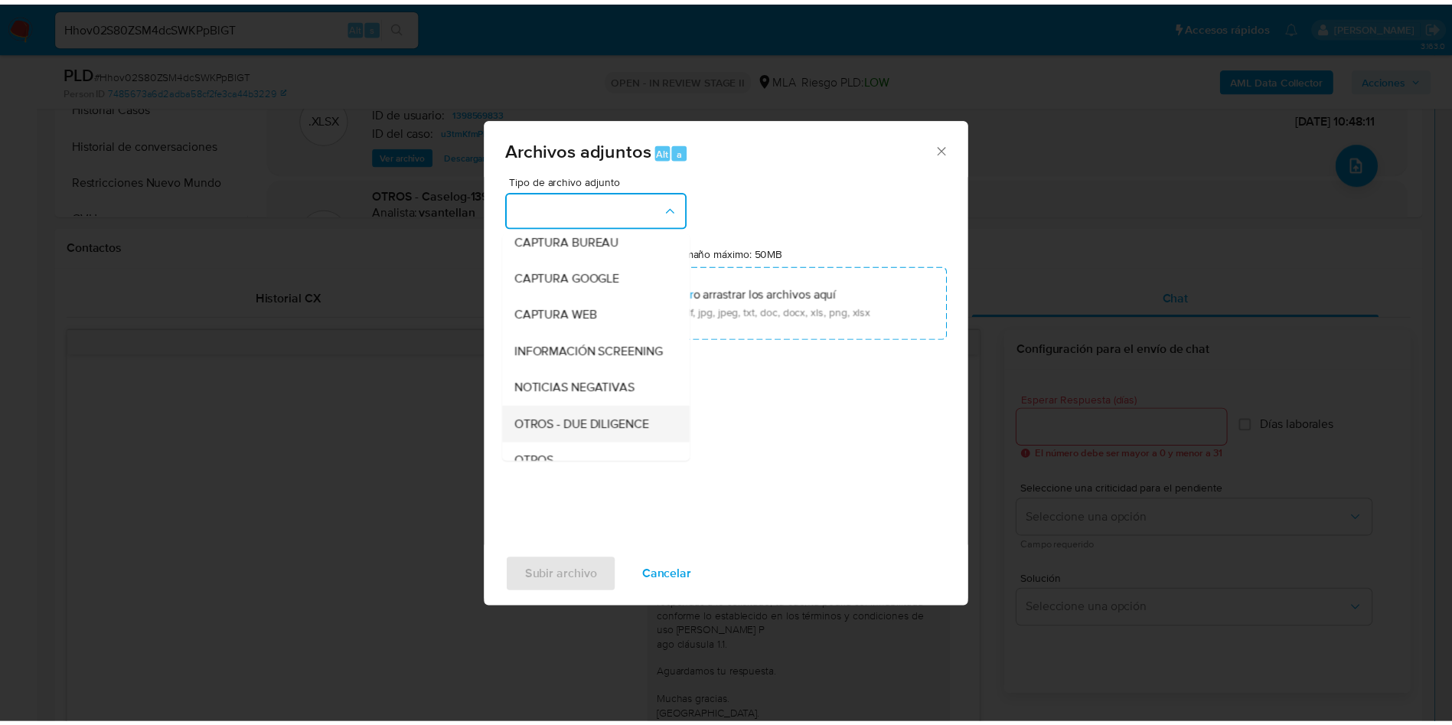
scroll to position [115, 0]
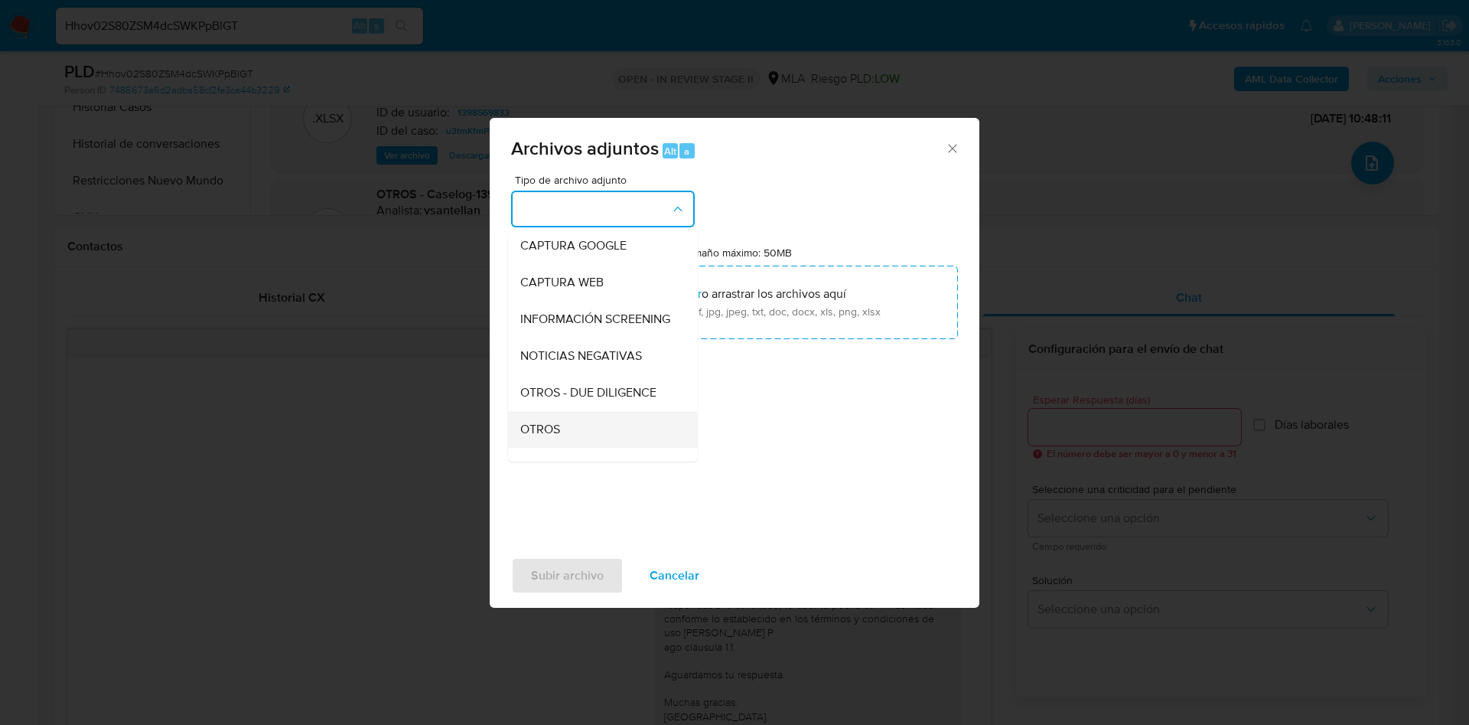
click at [565, 431] on div "OTROS" at bounding box center [598, 429] width 156 height 37
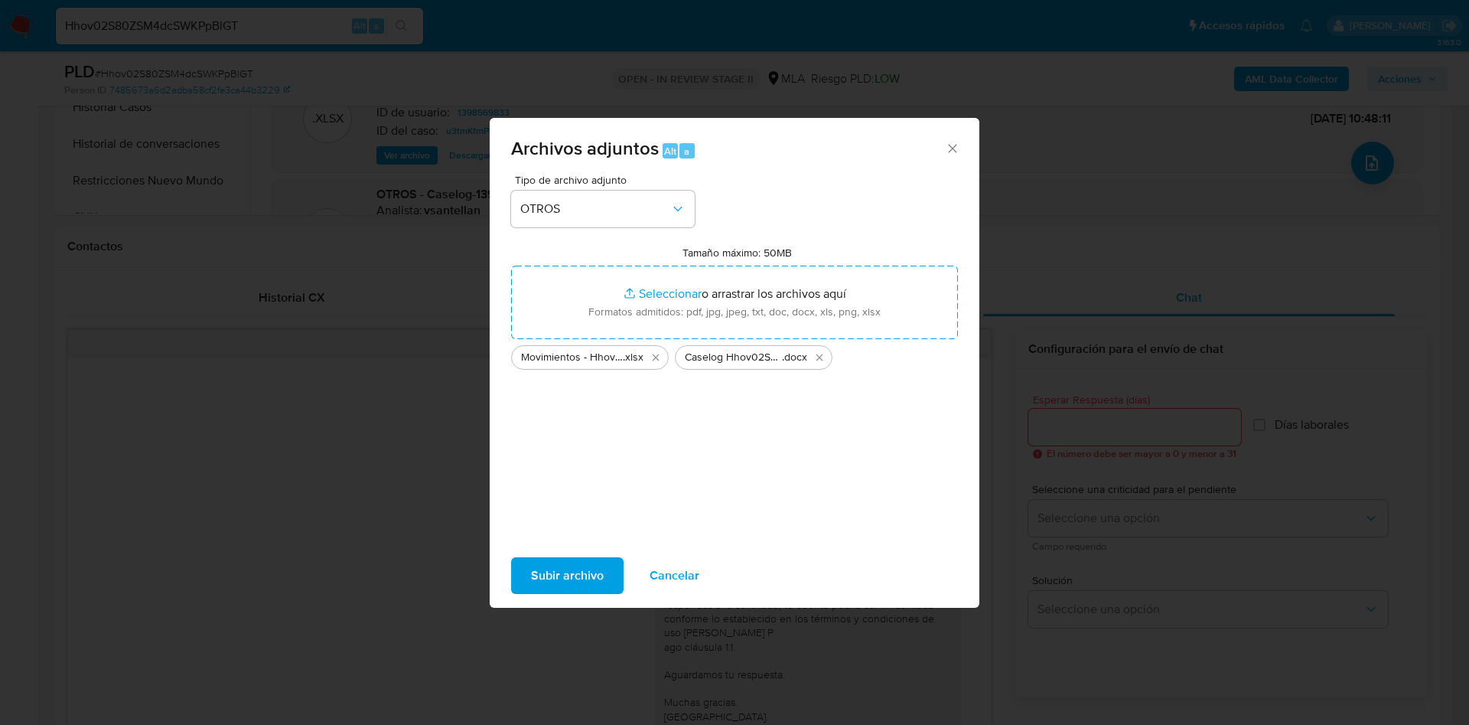
click at [557, 581] on span "Subir archivo" at bounding box center [567, 576] width 73 height 34
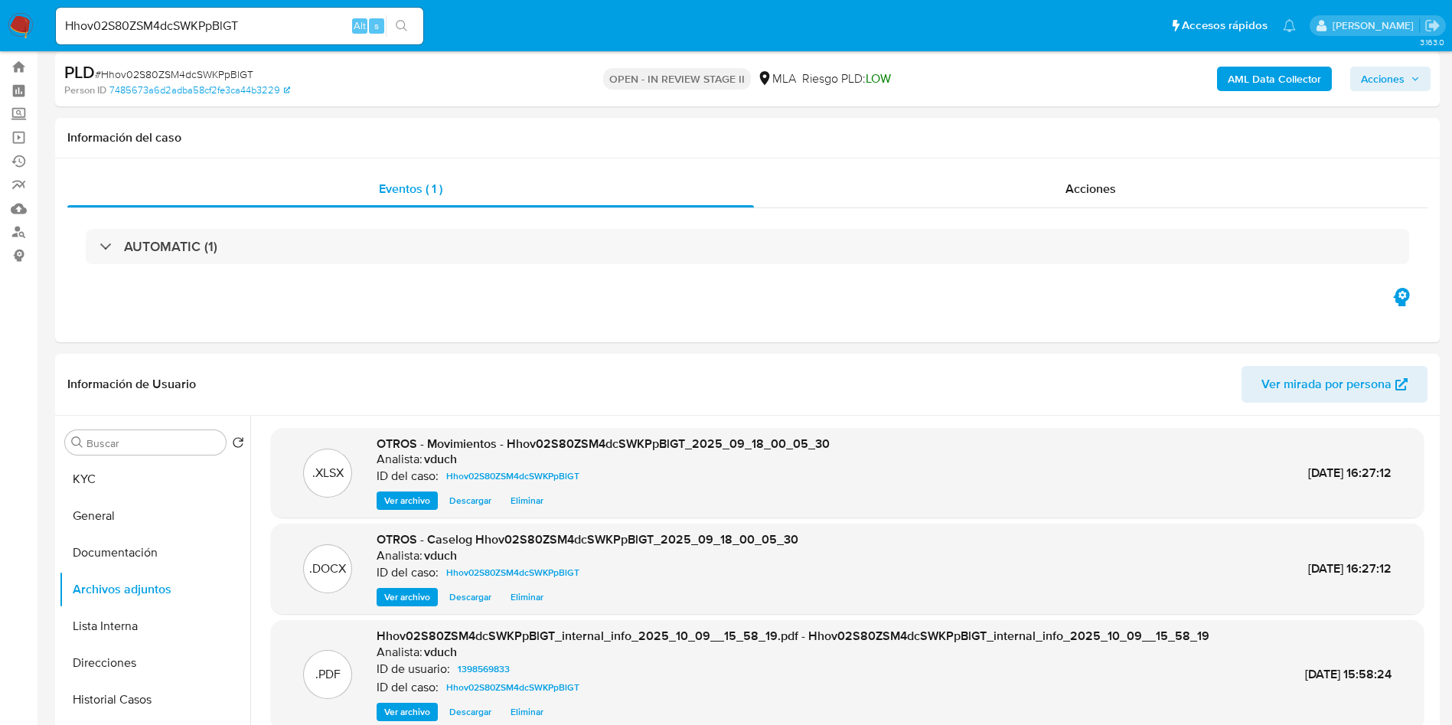
scroll to position [0, 0]
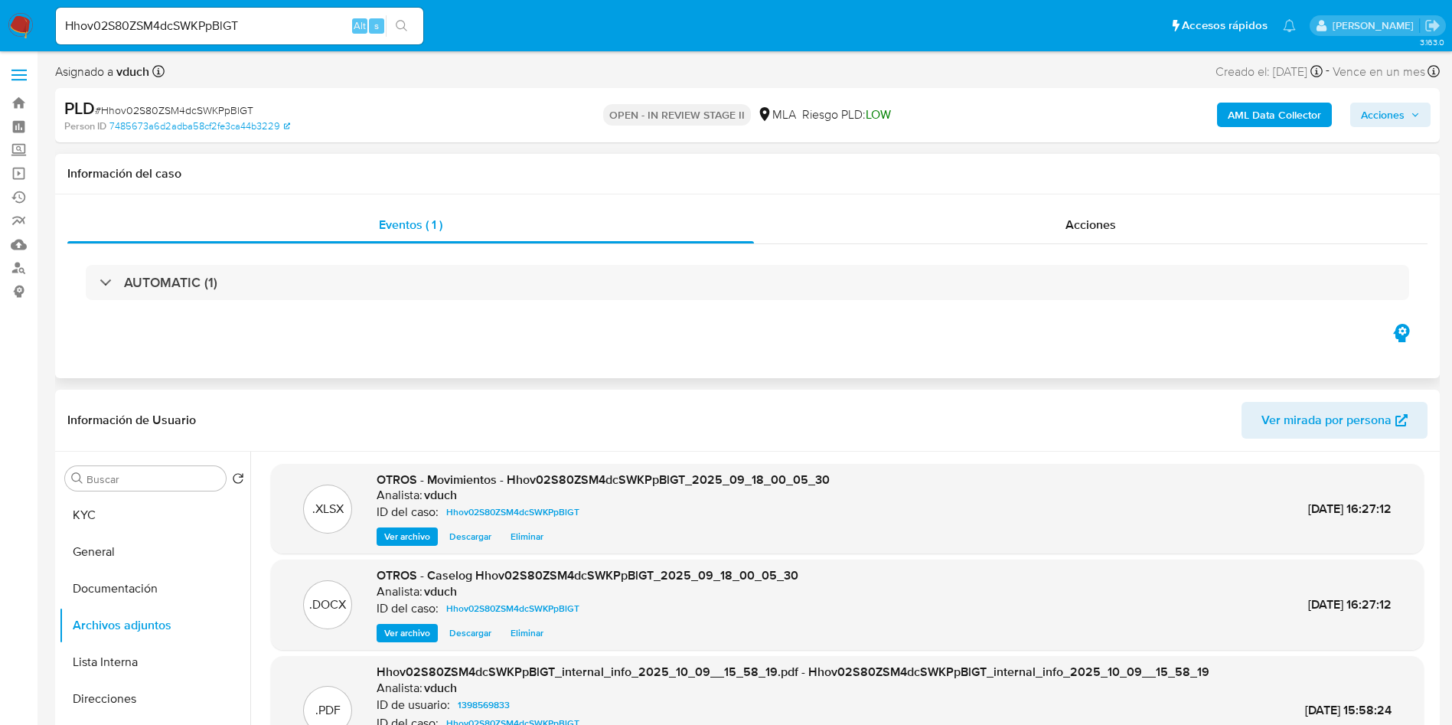
click at [1255, 194] on div "Eventos ( 1 ) Acciones AUTOMATIC (1)" at bounding box center [747, 286] width 1384 height 184
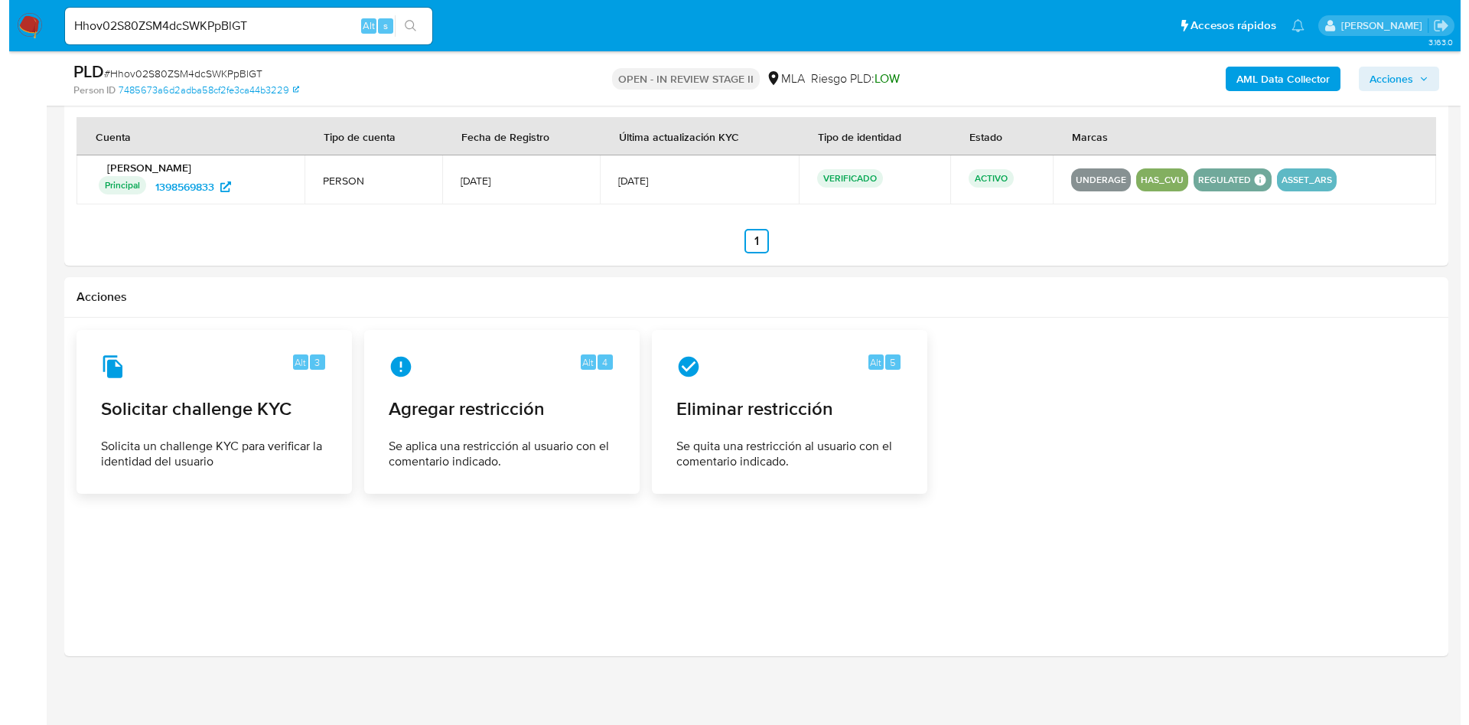
scroll to position [2341, 0]
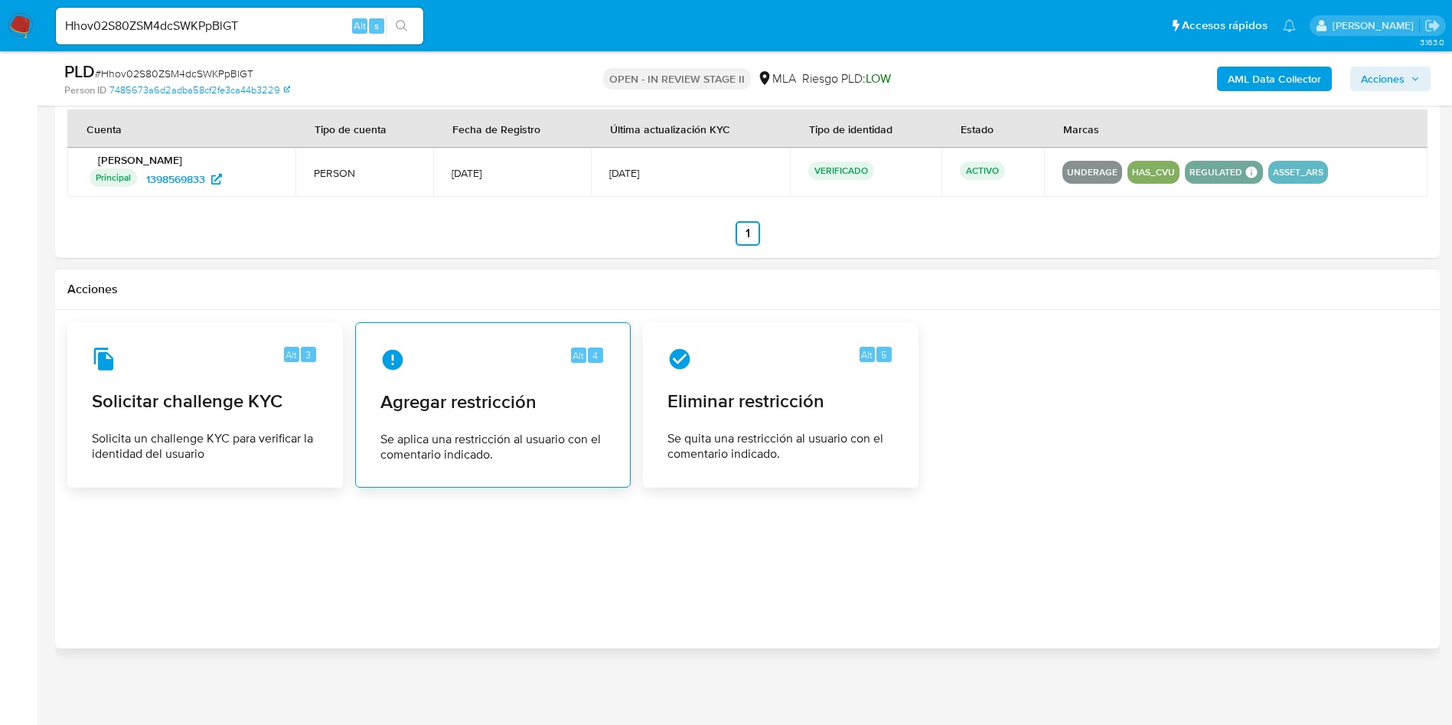
click at [611, 430] on div "Alt 4 Agregar restricción Se aplica una restricción al usuario con el comentari…" at bounding box center [492, 404] width 249 height 139
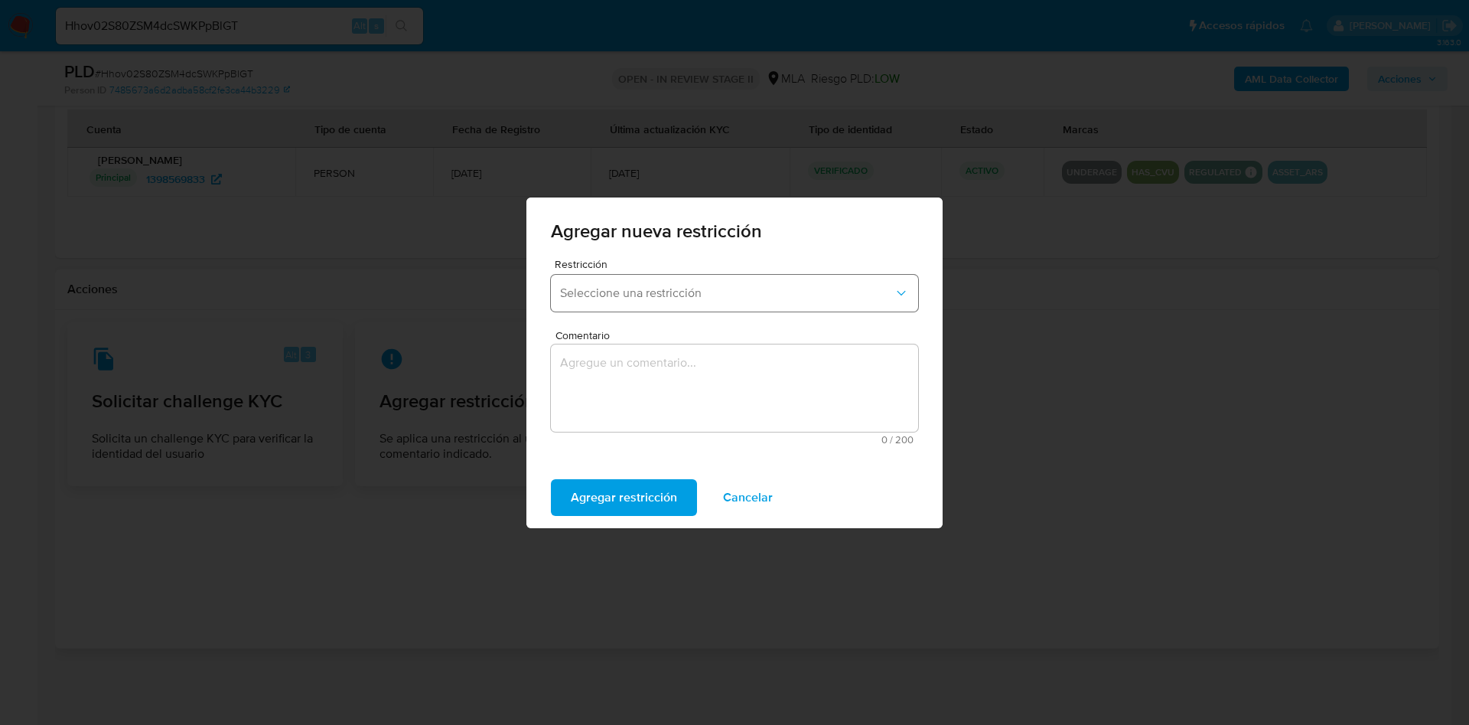
click at [606, 279] on button "Seleccione una restricción" at bounding box center [734, 293] width 367 height 37
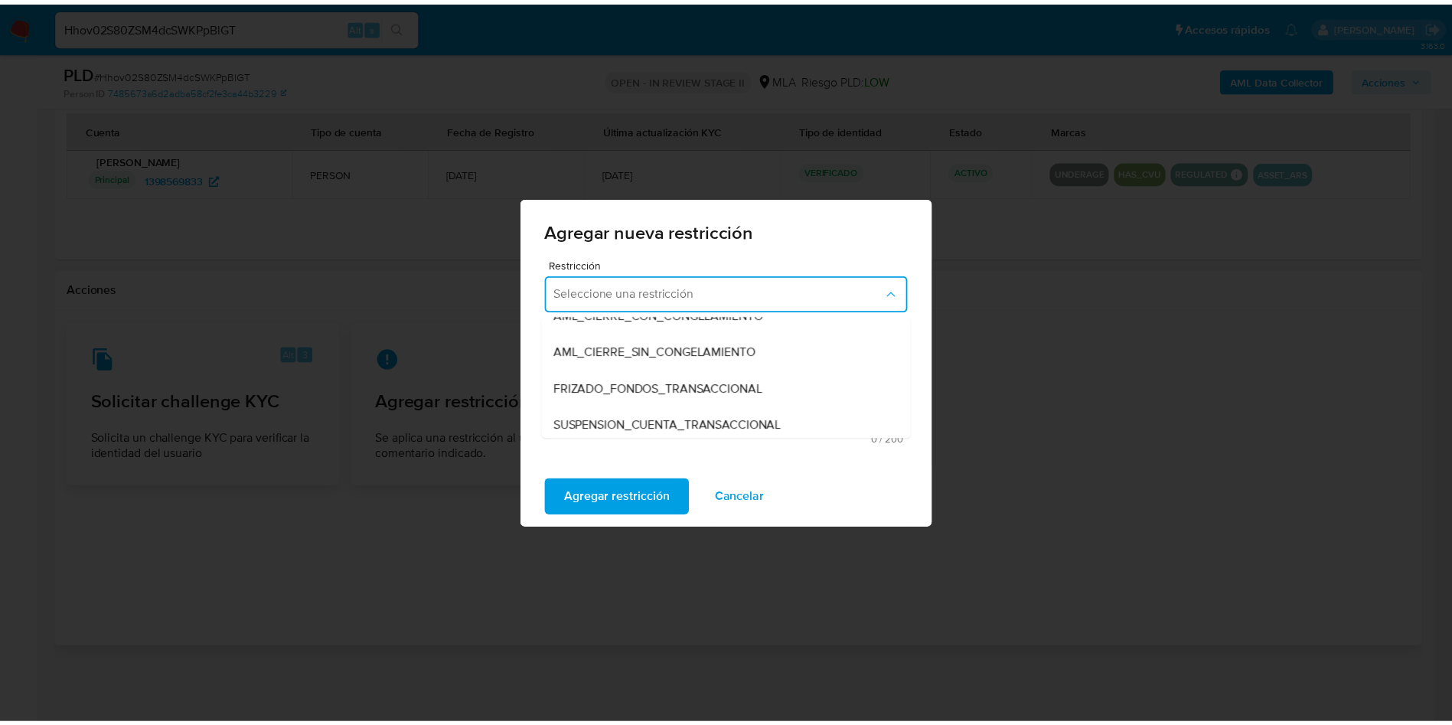
scroll to position [135, 0]
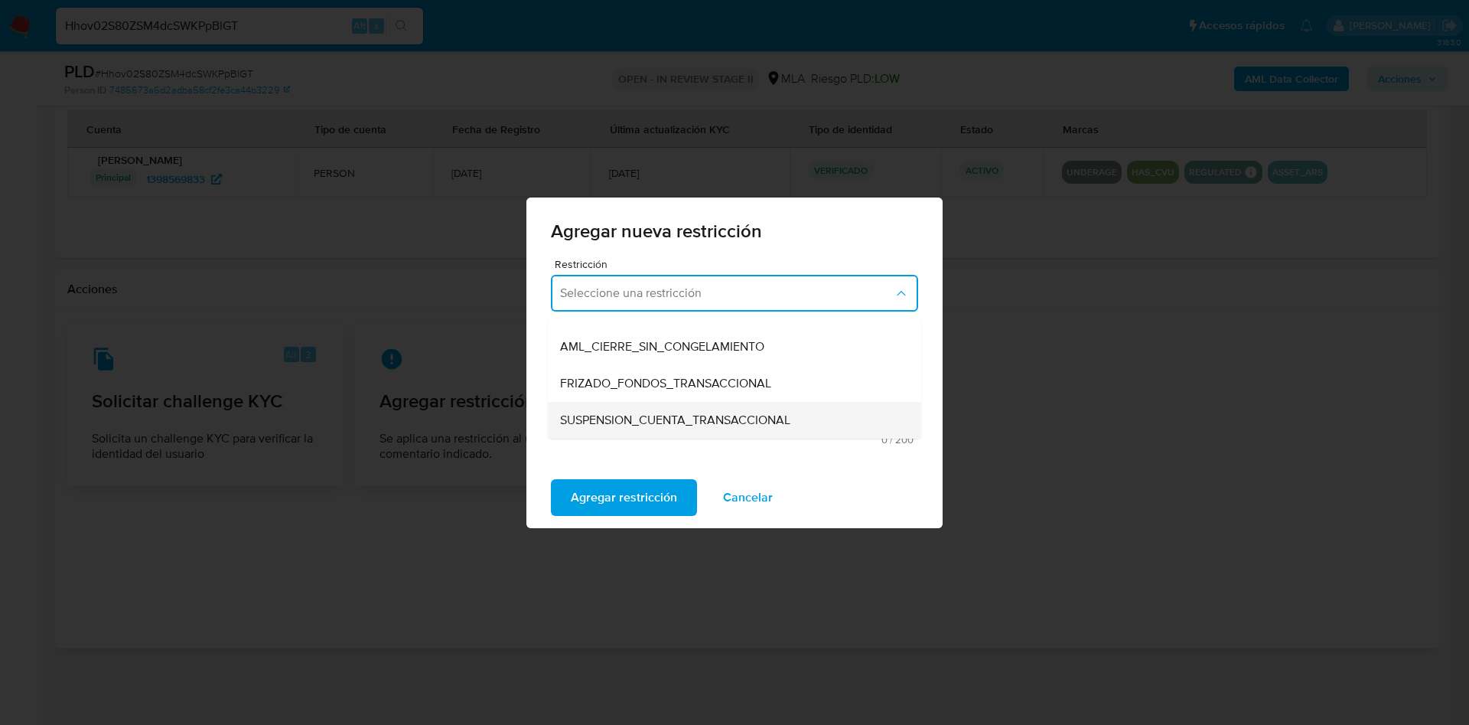
click at [775, 420] on span "SUSPENSION_CUENTA_TRANSACCIONAL" at bounding box center [675, 419] width 230 height 15
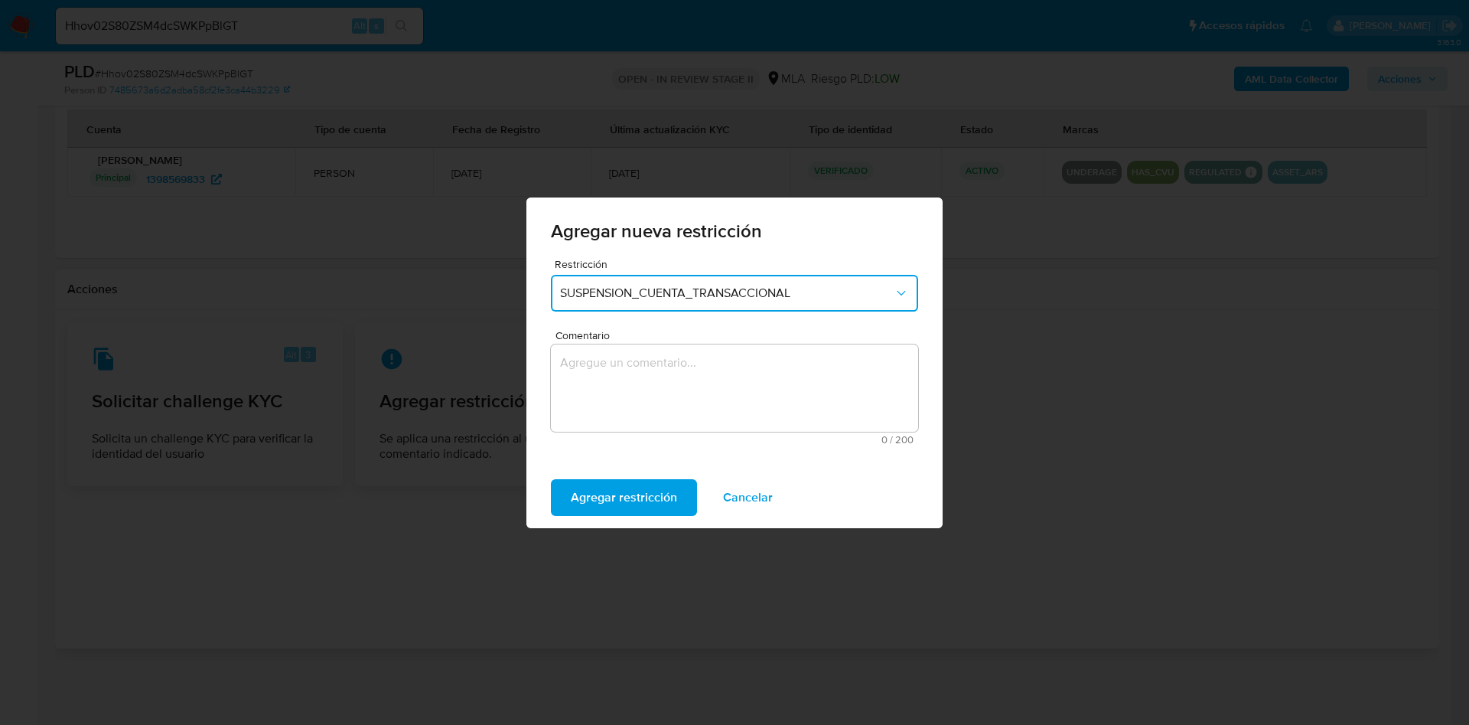
click at [735, 382] on textarea "Comentario" at bounding box center [734, 387] width 367 height 87
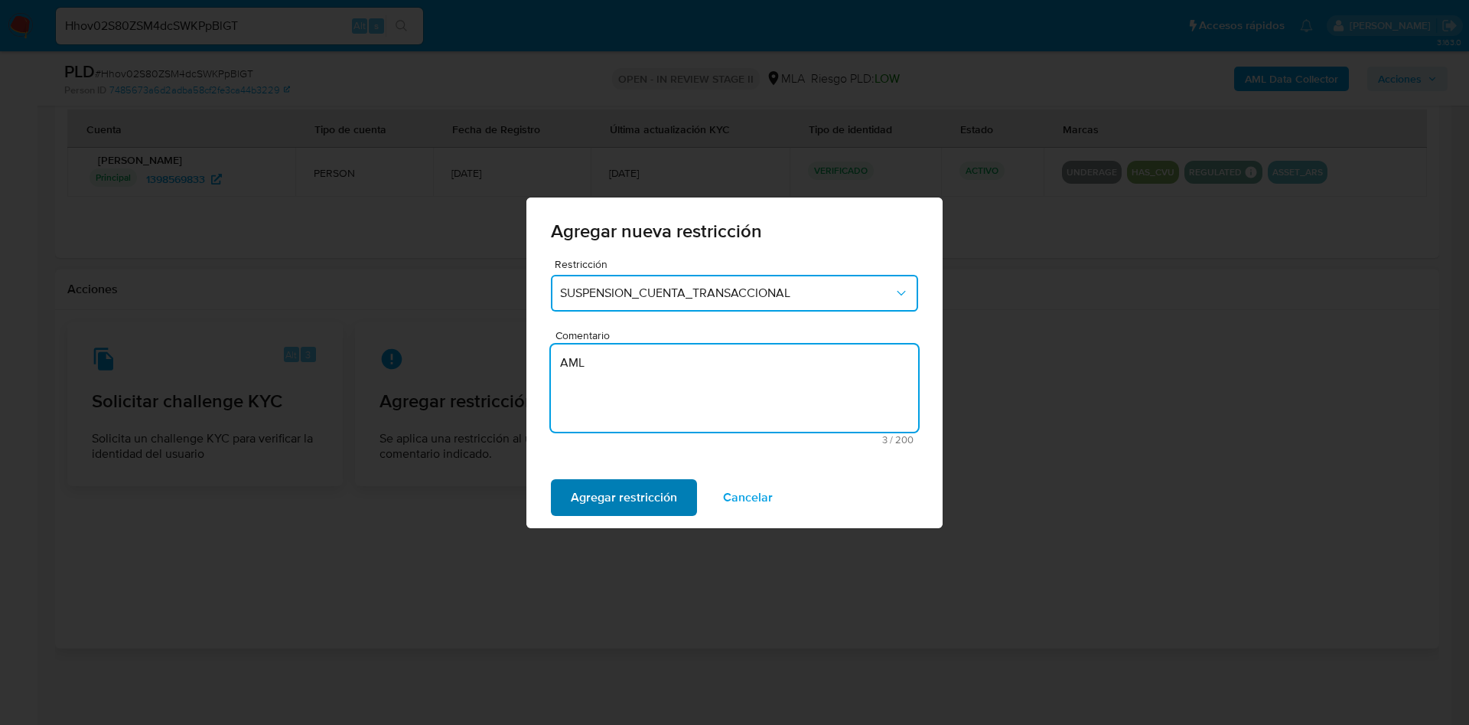
type textarea "AML"
click at [611, 499] on span "Agregar restricción" at bounding box center [624, 498] width 106 height 34
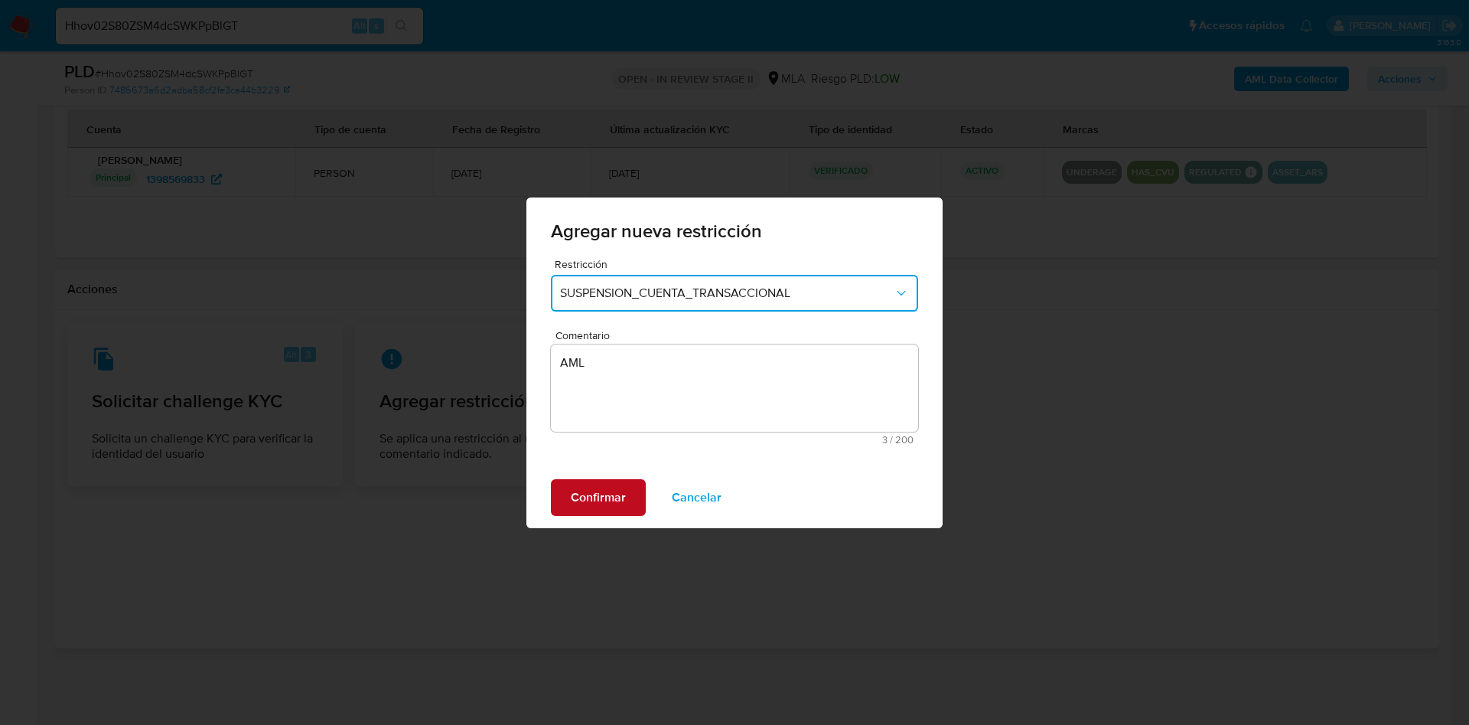
click at [586, 494] on span "Confirmar" at bounding box center [598, 498] width 55 height 34
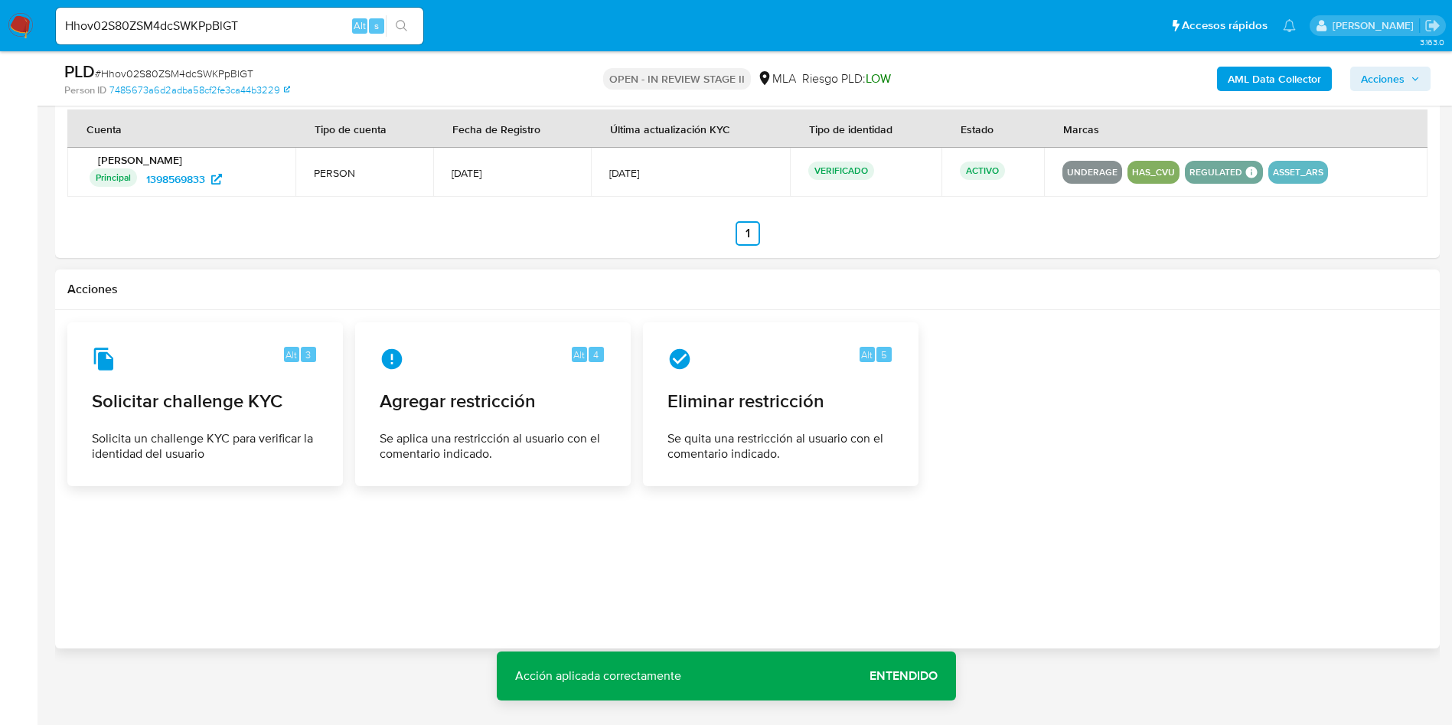
click at [1366, 70] on span "Acciones" at bounding box center [1382, 79] width 44 height 24
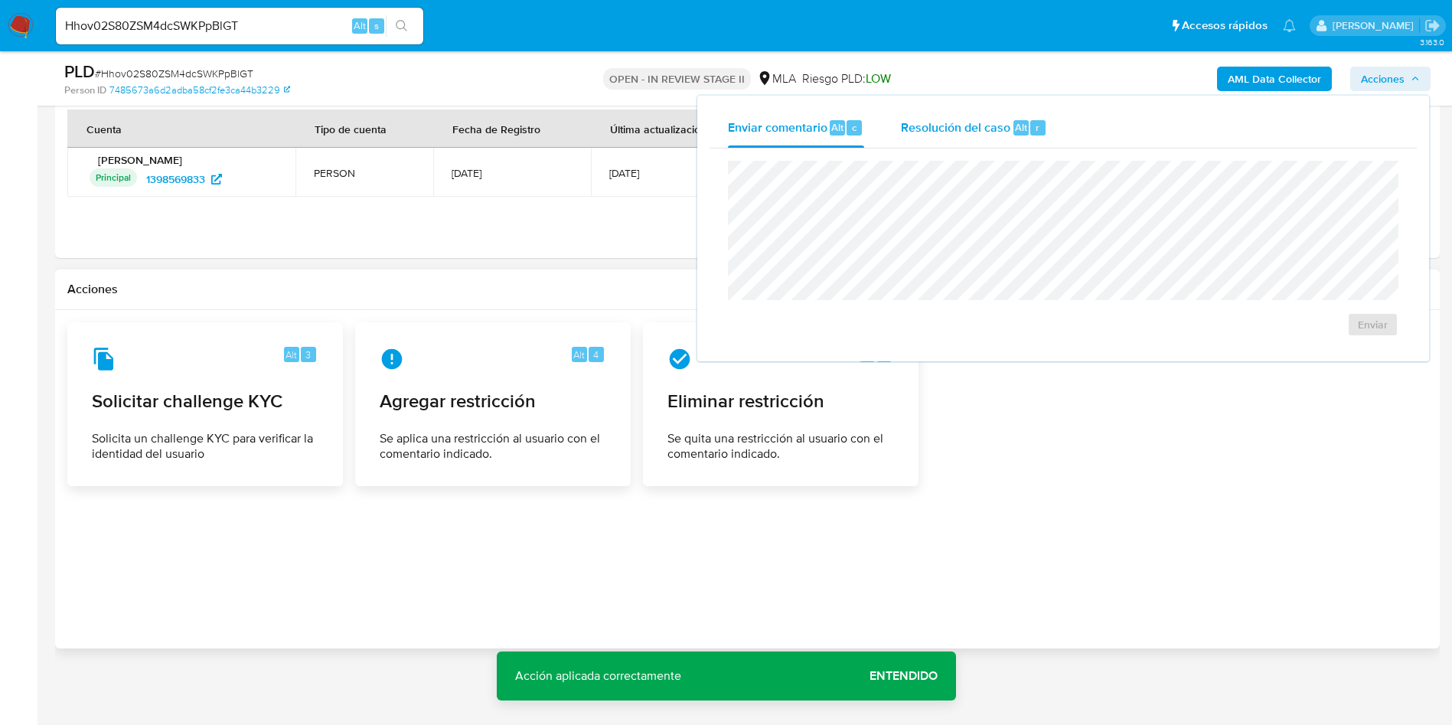
click at [995, 122] on span "Resolución del caso" at bounding box center [955, 127] width 109 height 18
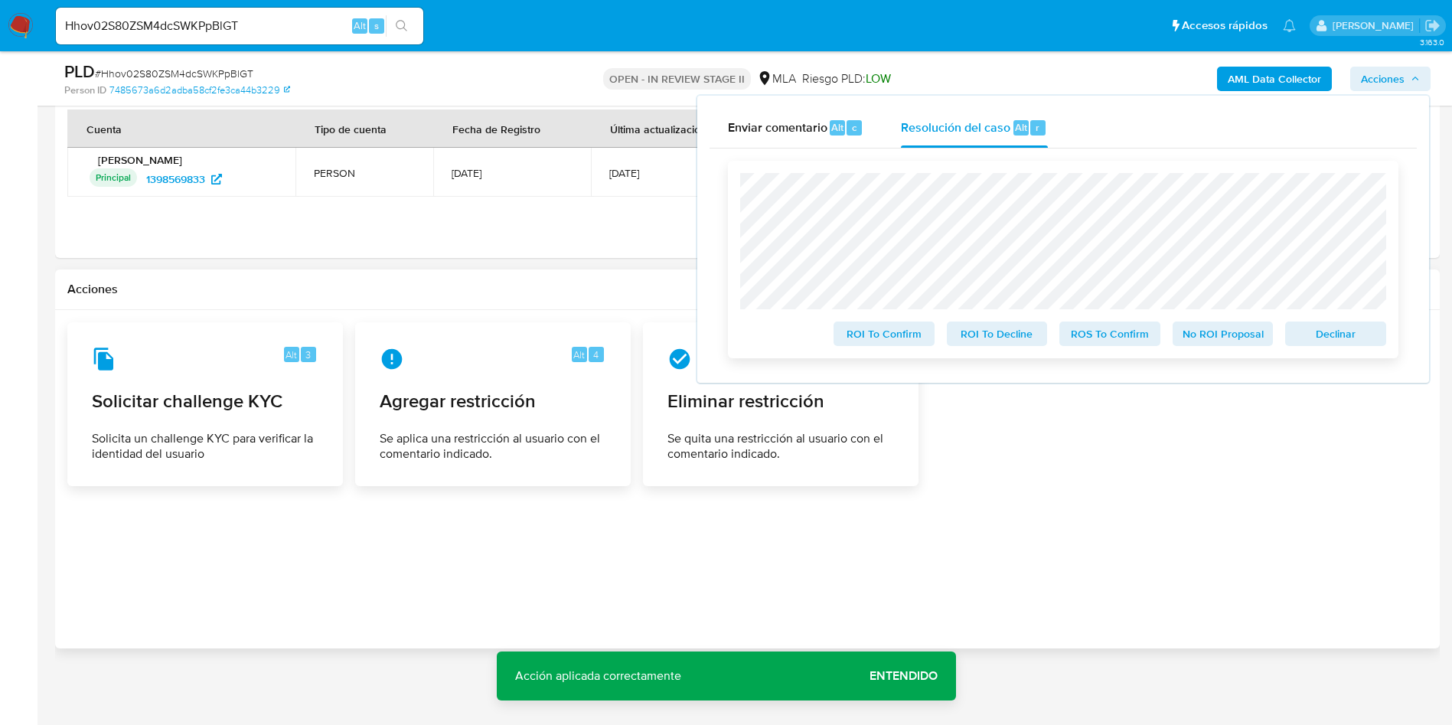
click at [1350, 354] on div "ROI To Confirm ROI To Decline ROS To Confirm No ROI Proposal Declinar" at bounding box center [1063, 259] width 670 height 197
click at [1351, 344] on span "Declinar" at bounding box center [1335, 333] width 80 height 21
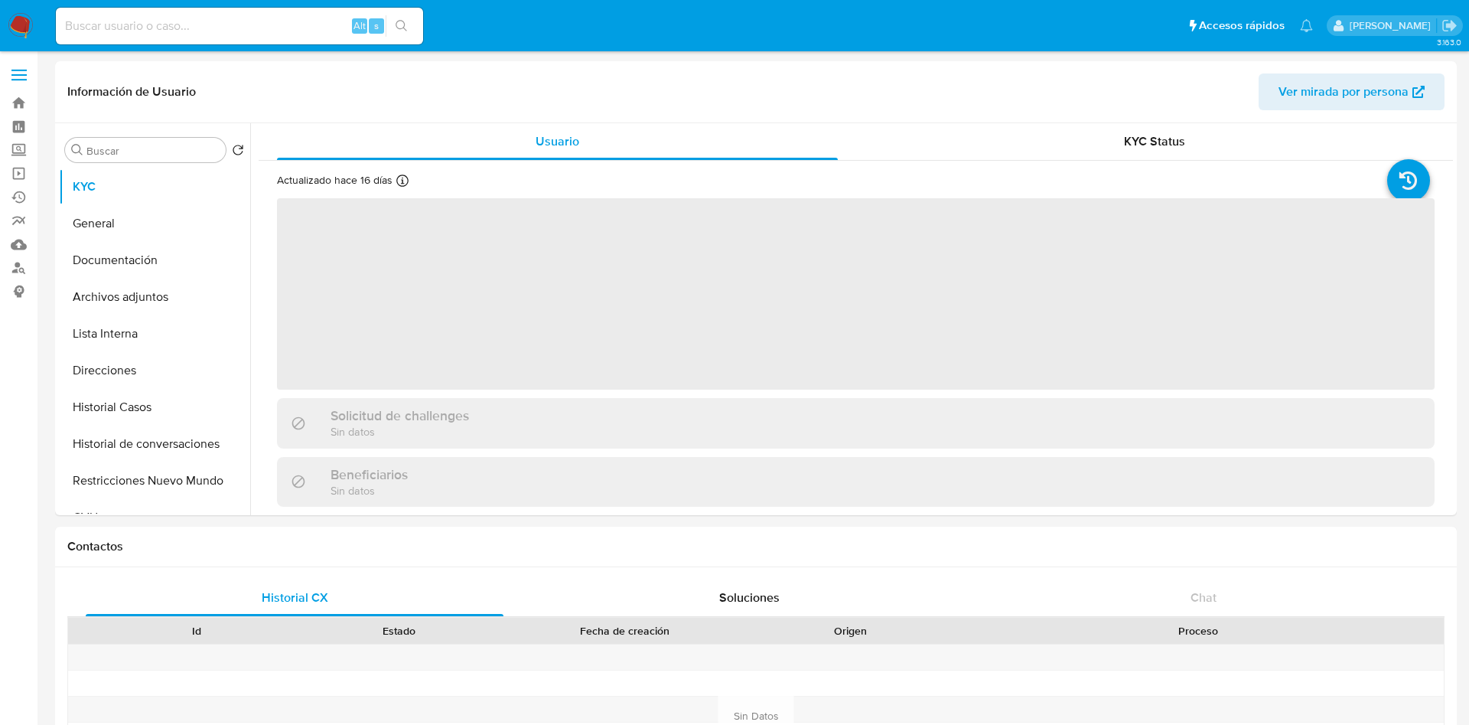
select select "10"
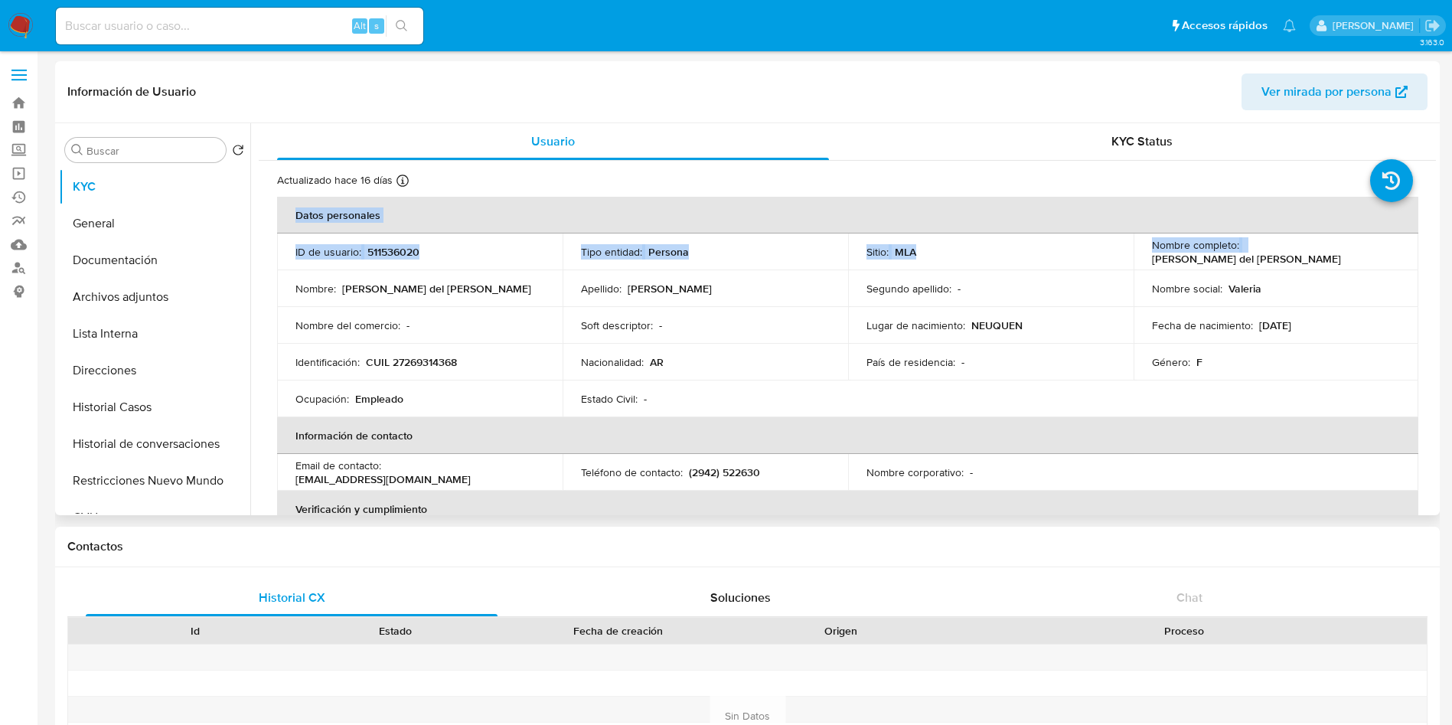
drag, startPoint x: 1239, startPoint y: 248, endPoint x: 1419, endPoint y: 256, distance: 180.0
click at [1419, 256] on div "Actualizado hace 16 [PERSON_NAME] Creado: [DATE] 15:40:26 Actualizado: [DATE] 0…" at bounding box center [847, 734] width 1177 height 1146
click at [1310, 252] on p "[PERSON_NAME] del [PERSON_NAME]" at bounding box center [1246, 259] width 189 height 14
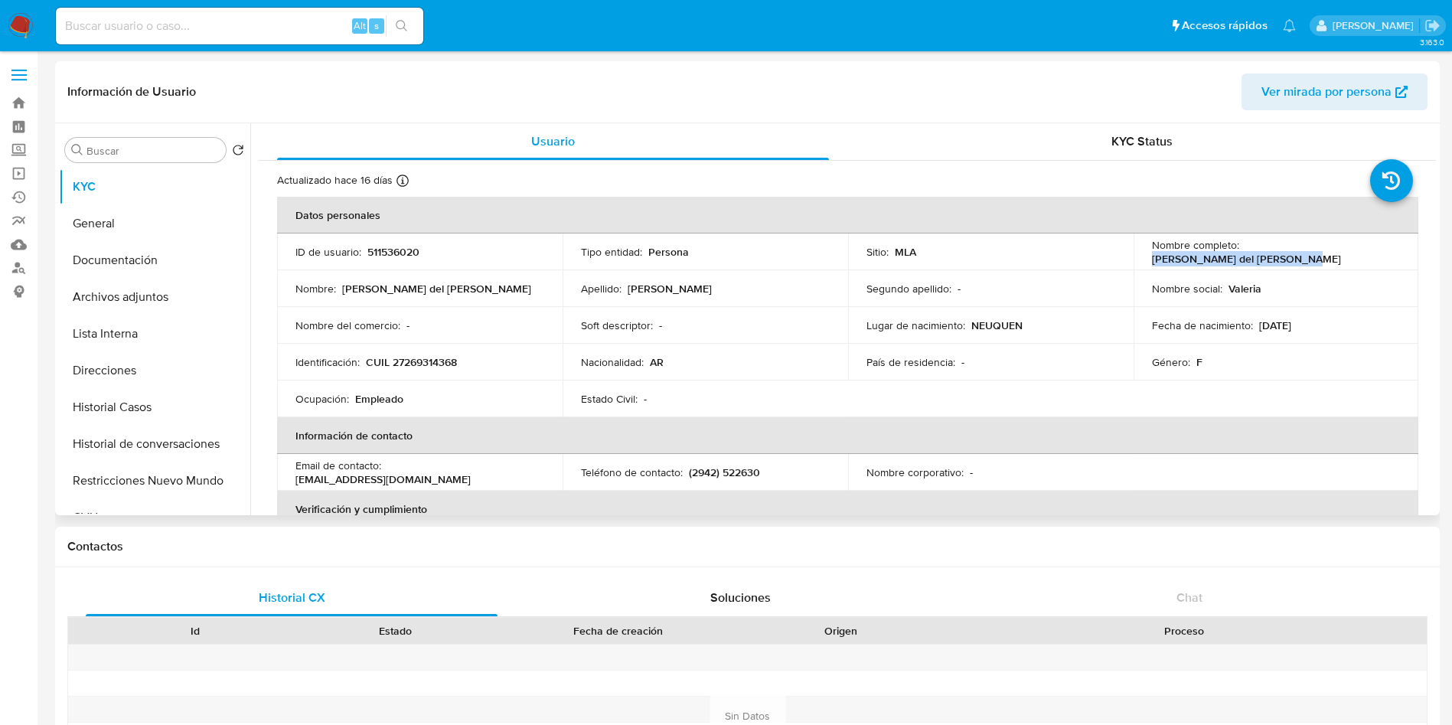
drag, startPoint x: 1239, startPoint y: 250, endPoint x: 1399, endPoint y: 249, distance: 159.9
click at [1399, 249] on td "Nombre completo : [PERSON_NAME] del [PERSON_NAME]" at bounding box center [1275, 251] width 285 height 37
copy p "[PERSON_NAME] del [PERSON_NAME]"
click at [1319, 348] on td "Género : F" at bounding box center [1275, 362] width 285 height 37
drag, startPoint x: 365, startPoint y: 363, endPoint x: 494, endPoint y: 358, distance: 128.7
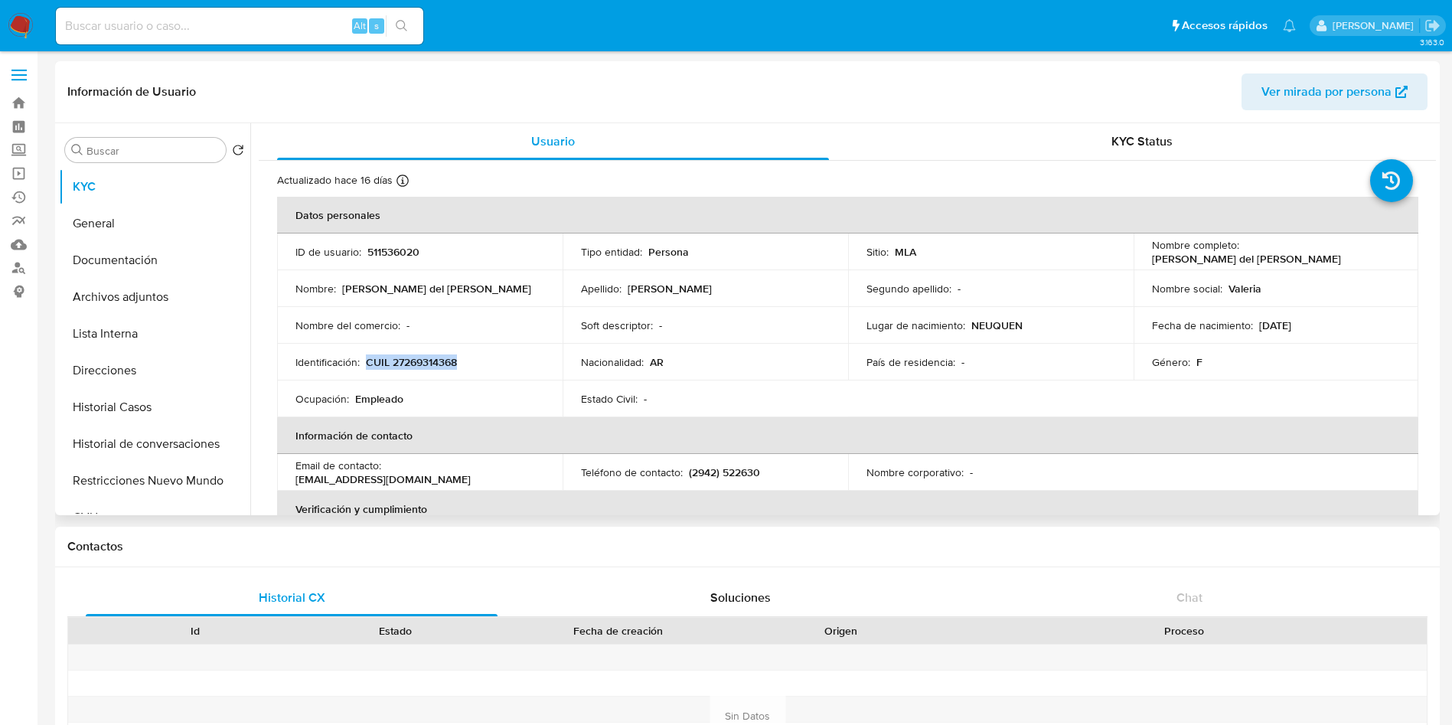
click at [494, 358] on div "Identificación : CUIL 27269314368" at bounding box center [419, 362] width 249 height 14
copy p "CUIL 27269314368"
click at [98, 385] on button "Direcciones" at bounding box center [148, 370] width 179 height 37
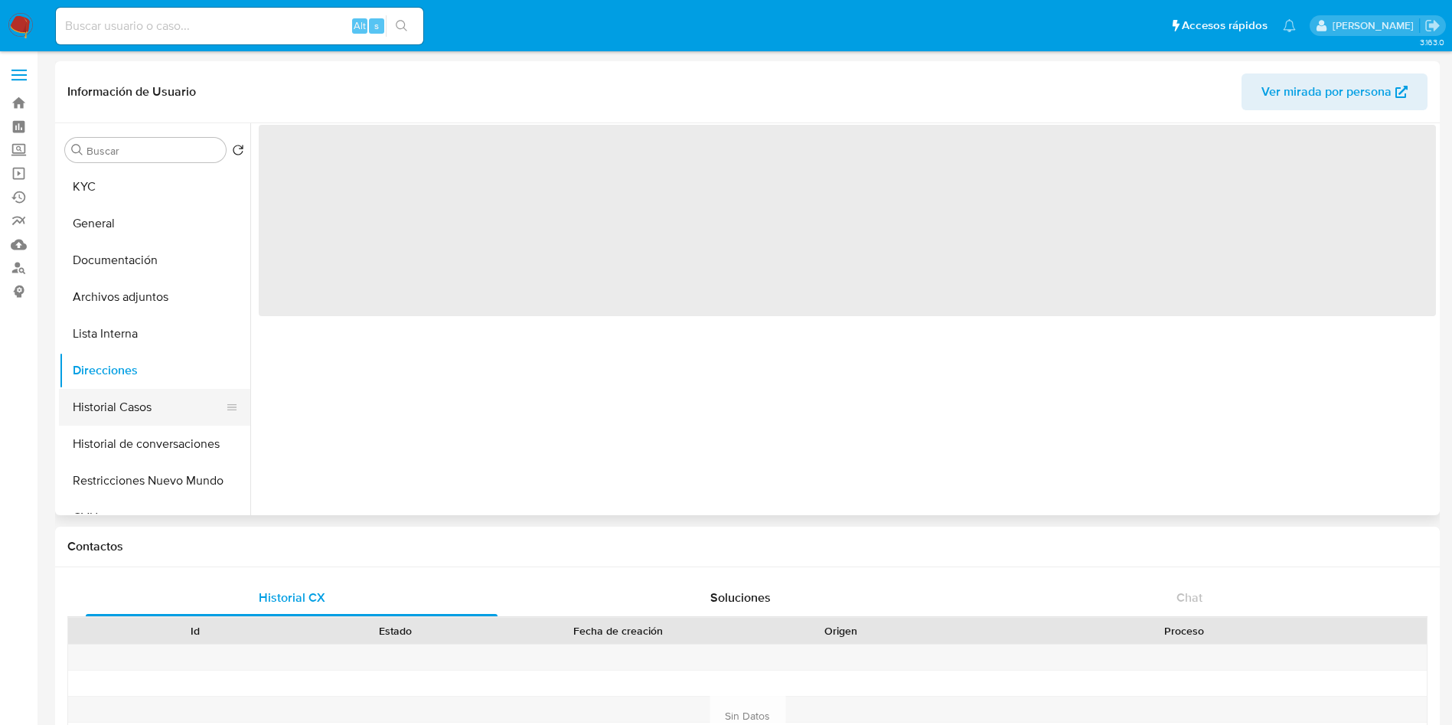
click at [74, 406] on button "Historial Casos" at bounding box center [148, 407] width 179 height 37
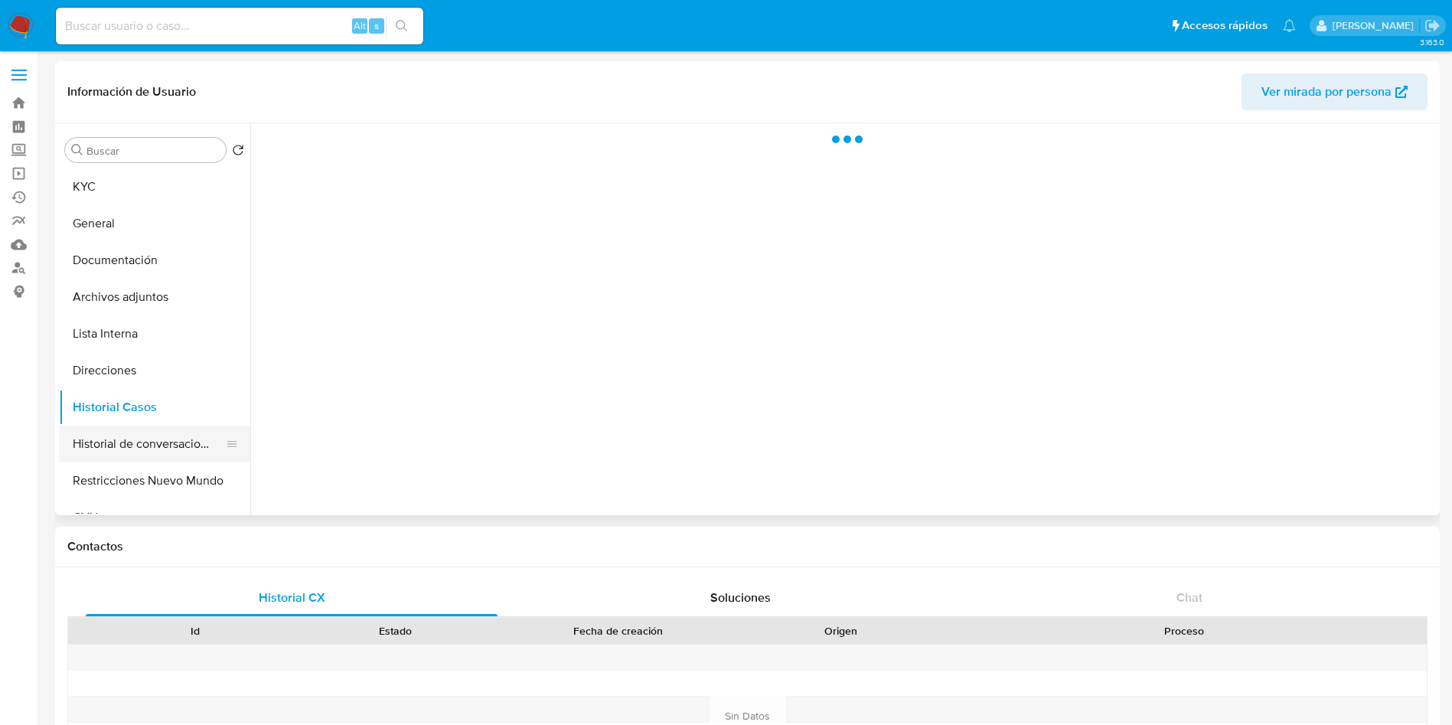
click at [99, 439] on button "Historial de conversaciones" at bounding box center [148, 443] width 179 height 37
click at [109, 415] on button "Historial Casos" at bounding box center [148, 407] width 179 height 37
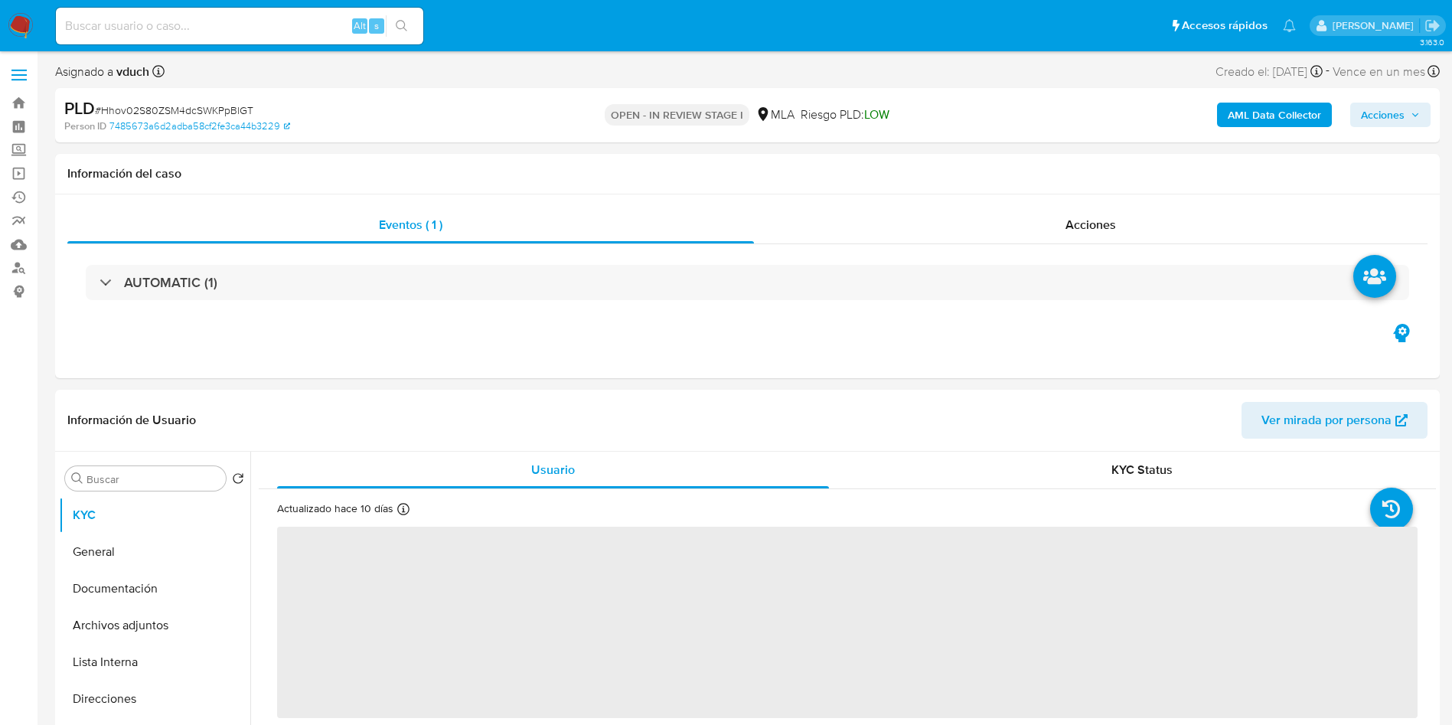
click at [1419, 105] on button "Acciones" at bounding box center [1390, 115] width 80 height 24
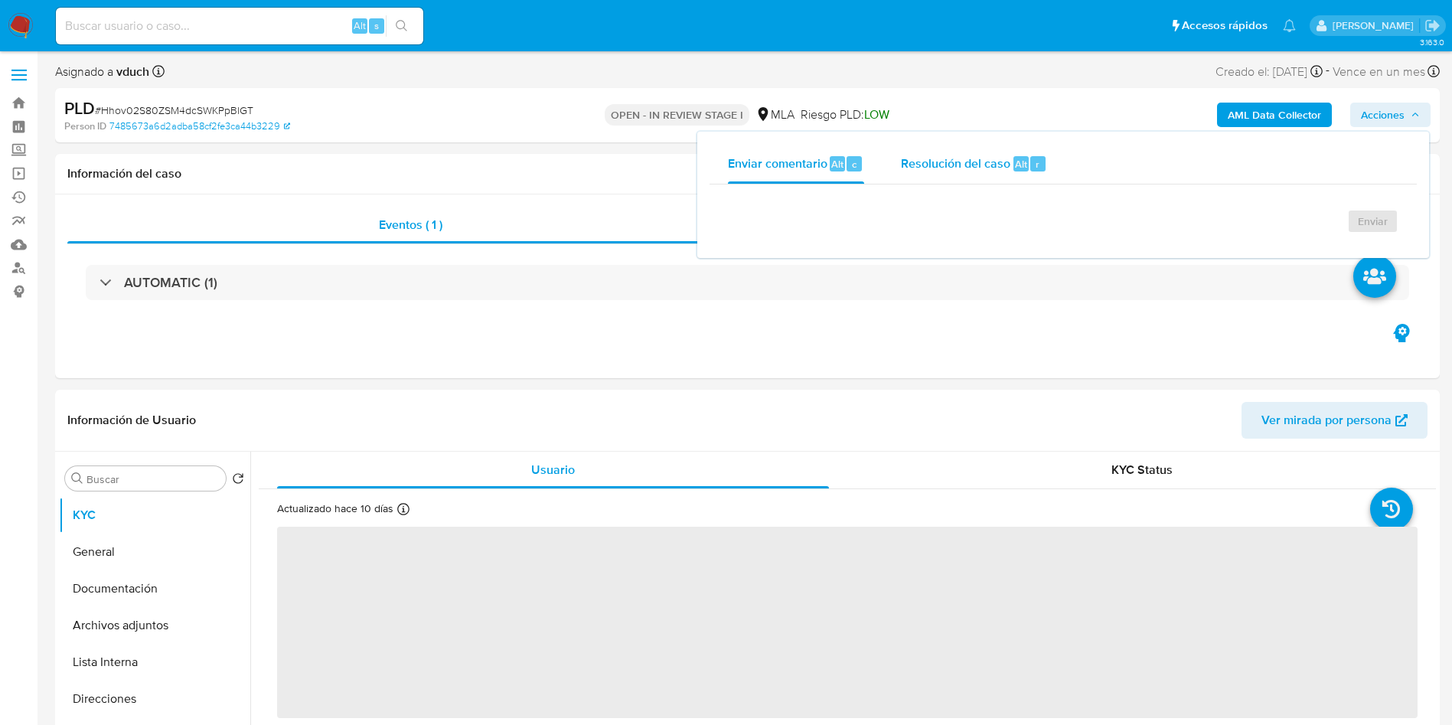
click at [1002, 164] on span "Resolución del caso" at bounding box center [955, 164] width 109 height 18
select select "10"
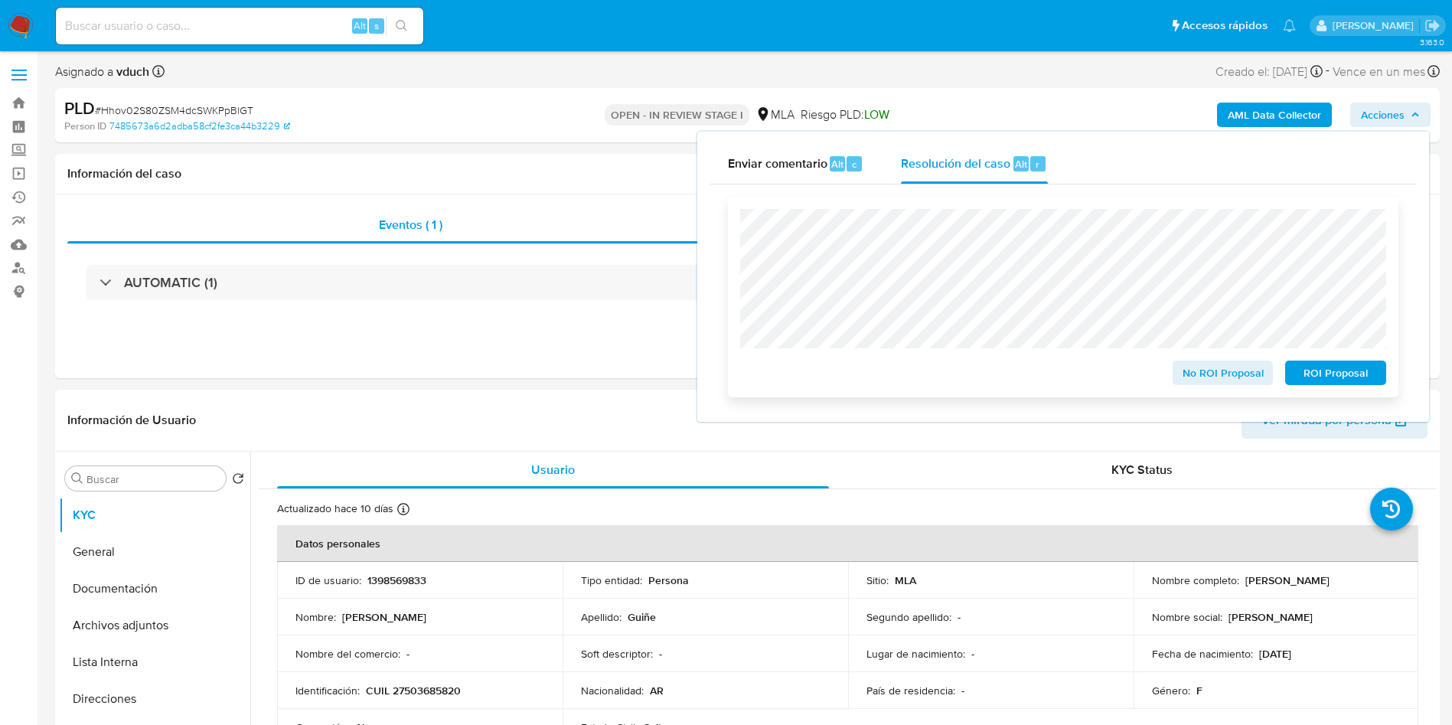
click at [1331, 378] on span "ROI Proposal" at bounding box center [1335, 372] width 80 height 21
click at [233, 26] on input at bounding box center [239, 26] width 367 height 20
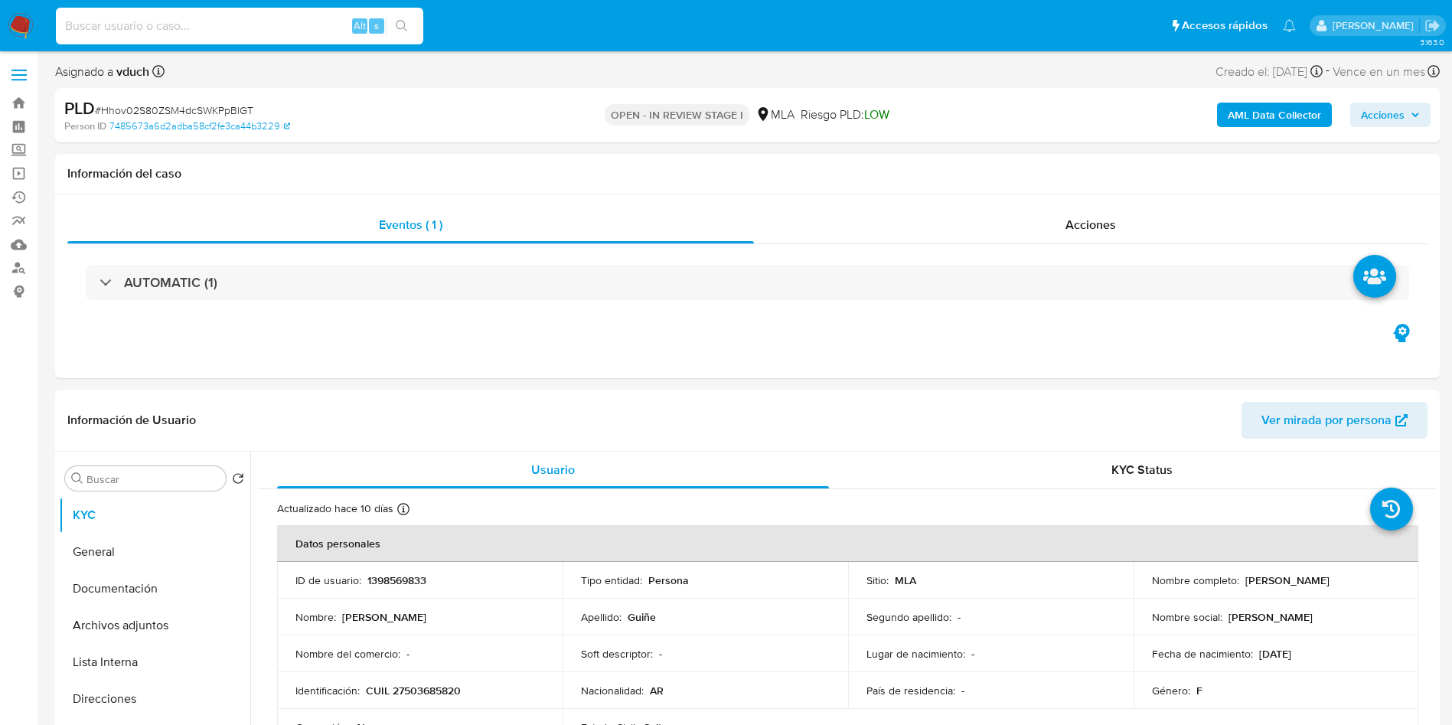
paste input "gAUSus84EtUPG8Y8SW9Zz19f"
type input "gAUSus84EtUPG8Y8SW9Zz19f"
click at [403, 31] on icon "search-icon" at bounding box center [402, 26] width 12 height 12
click at [402, 23] on icon "search-icon" at bounding box center [402, 26] width 12 height 12
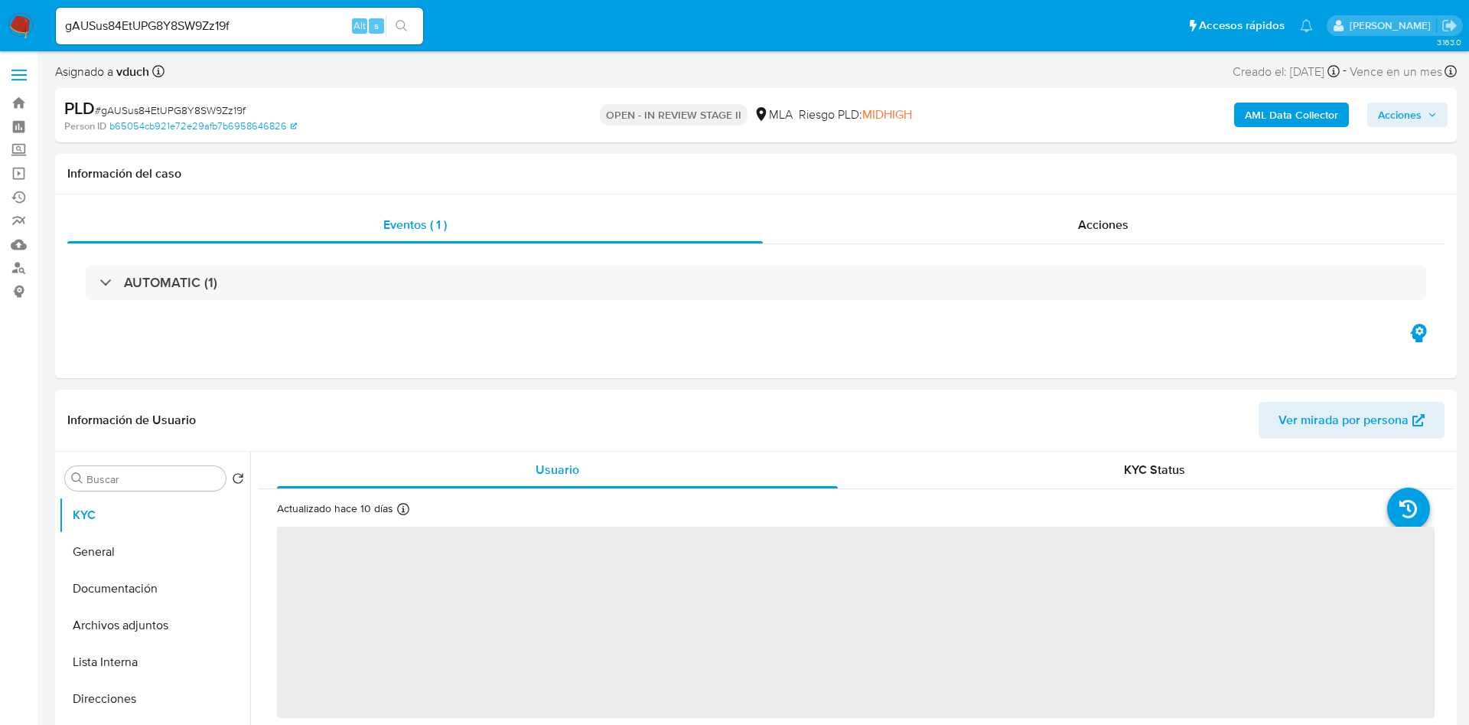
select select "10"
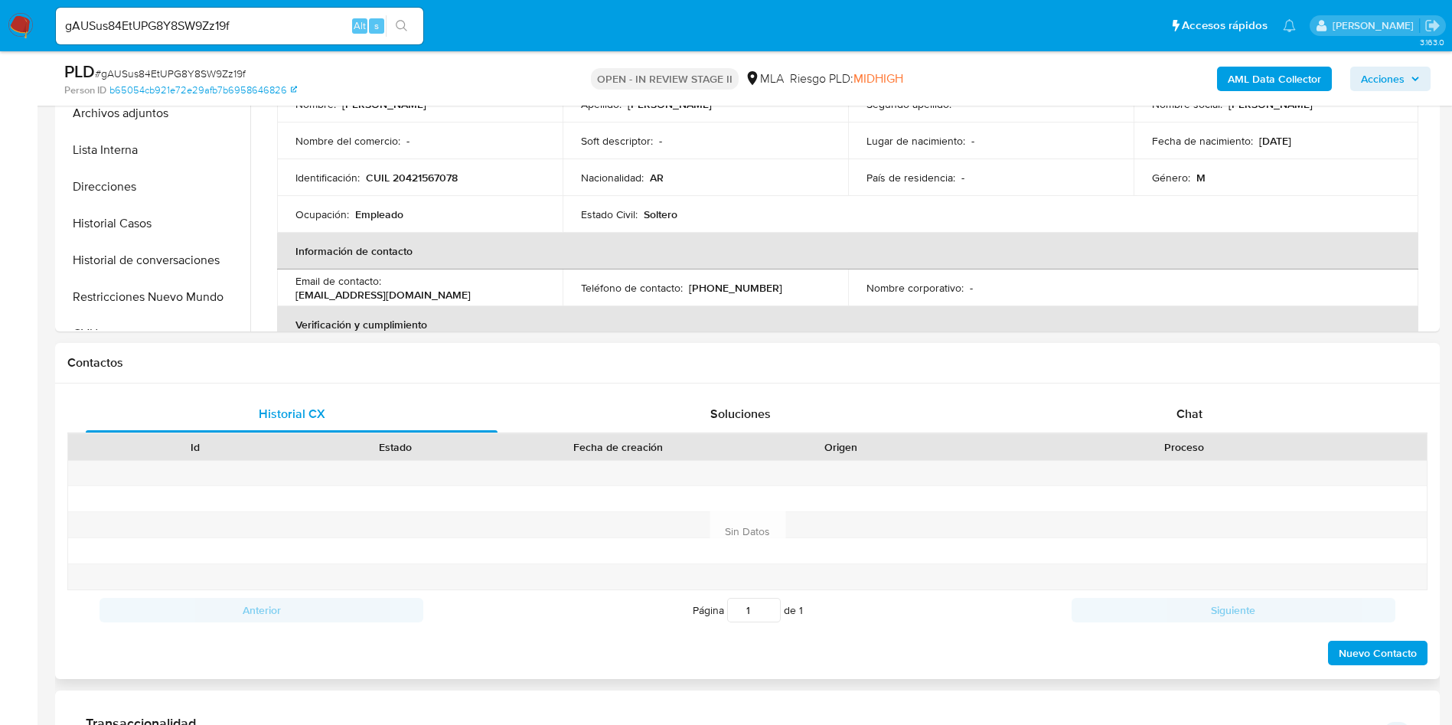
scroll to position [459, 0]
click at [1214, 423] on div "Chat" at bounding box center [1189, 412] width 412 height 37
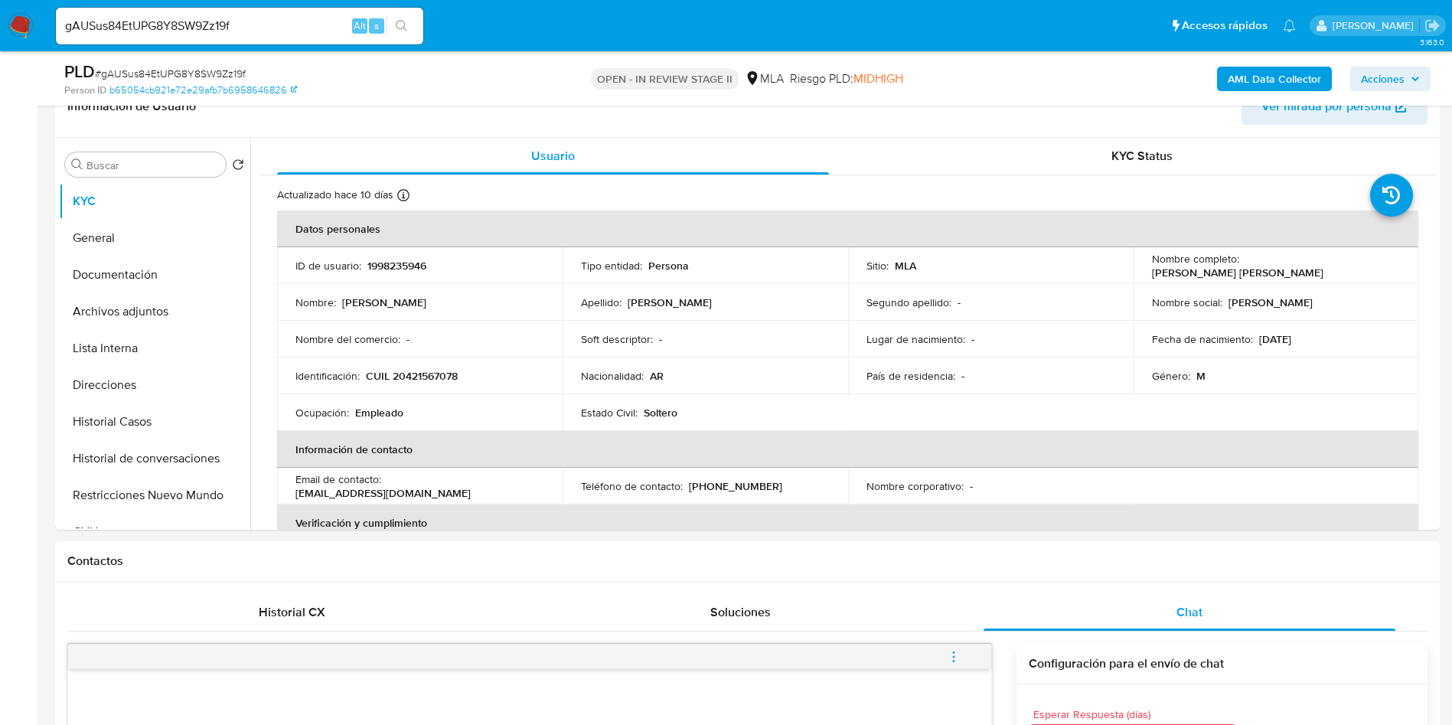
scroll to position [0, 0]
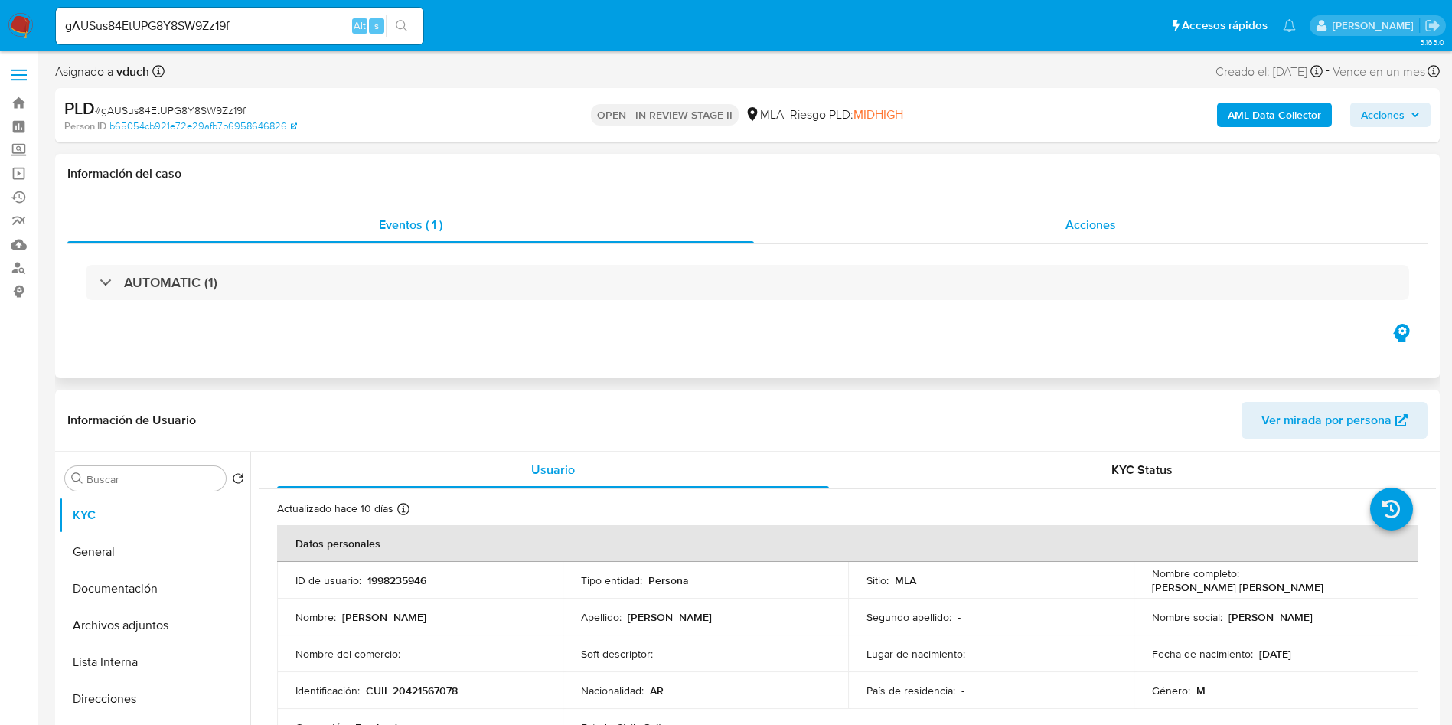
click at [1053, 228] on div "Acciones" at bounding box center [1090, 225] width 673 height 37
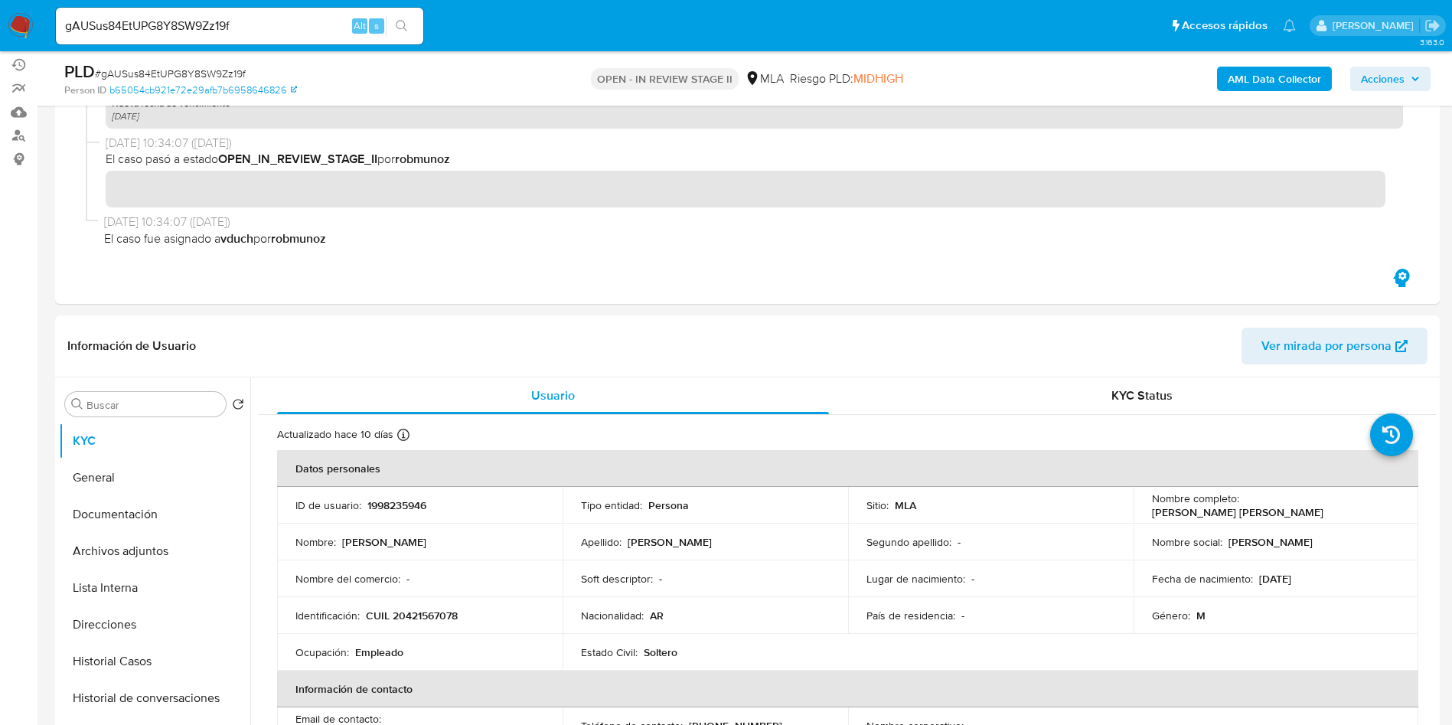
scroll to position [230, 0]
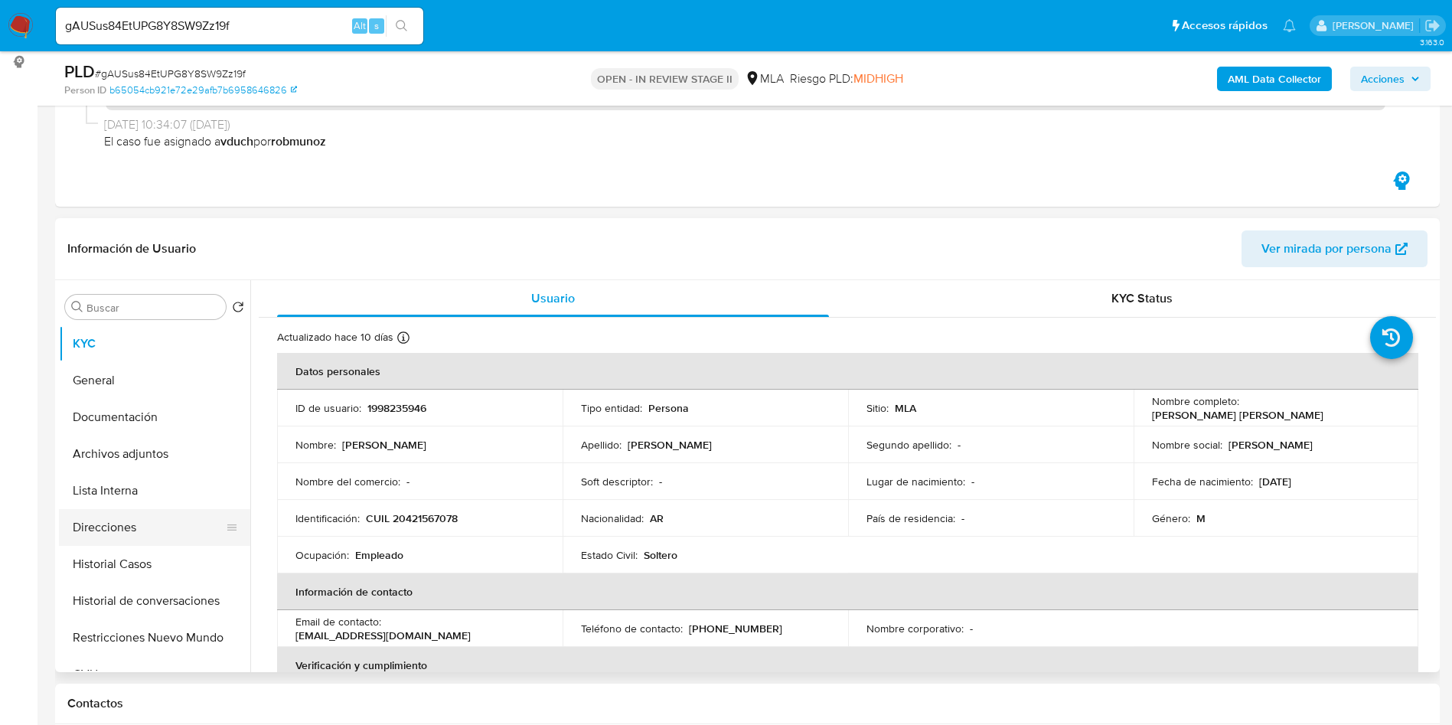
click at [120, 526] on button "Direcciones" at bounding box center [148, 527] width 179 height 37
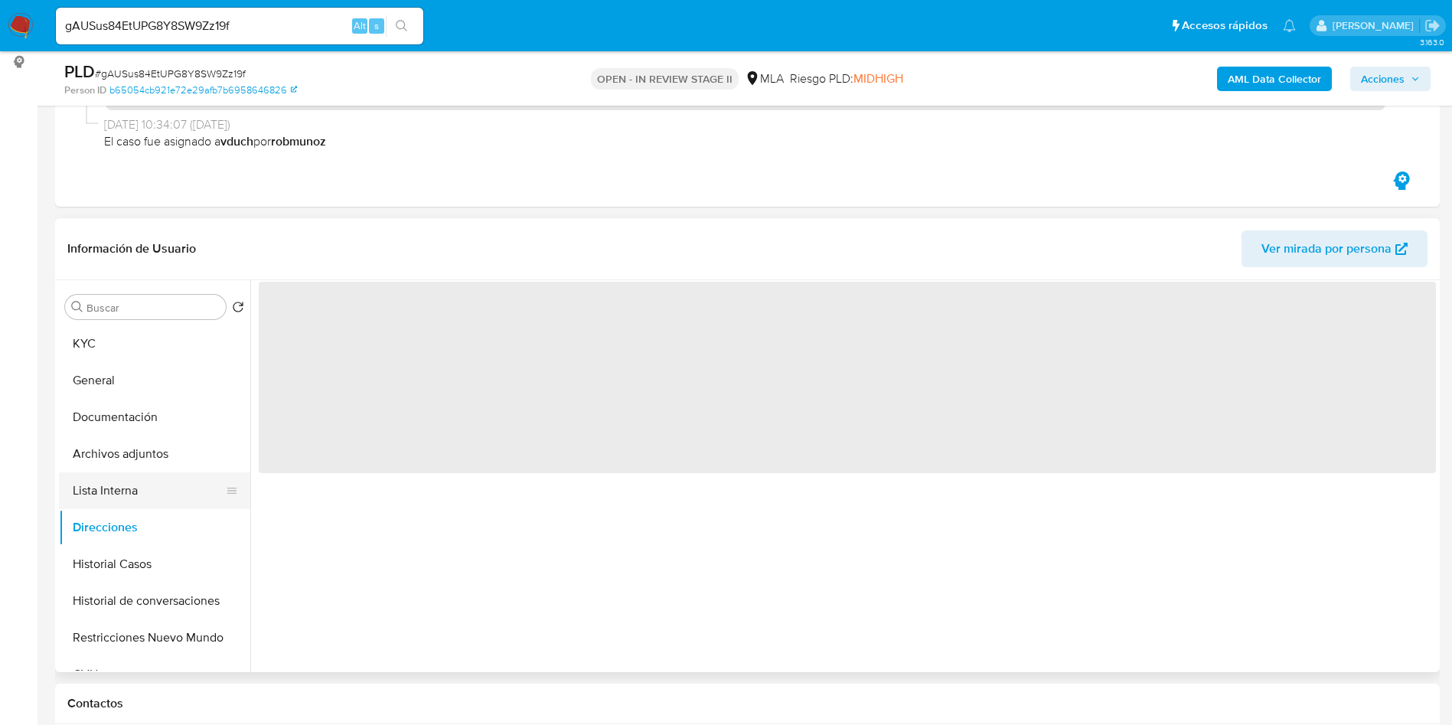
click at [117, 496] on button "Lista Interna" at bounding box center [148, 490] width 179 height 37
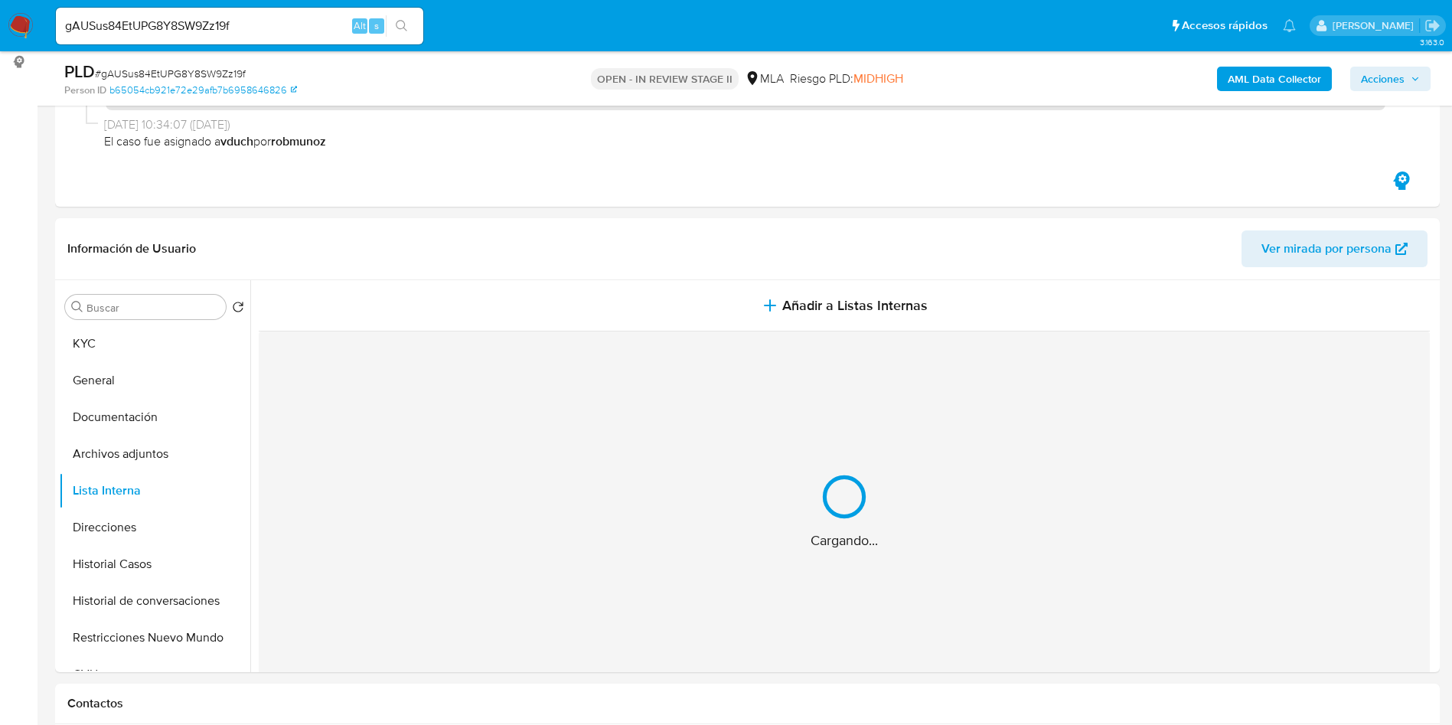
scroll to position [344, 0]
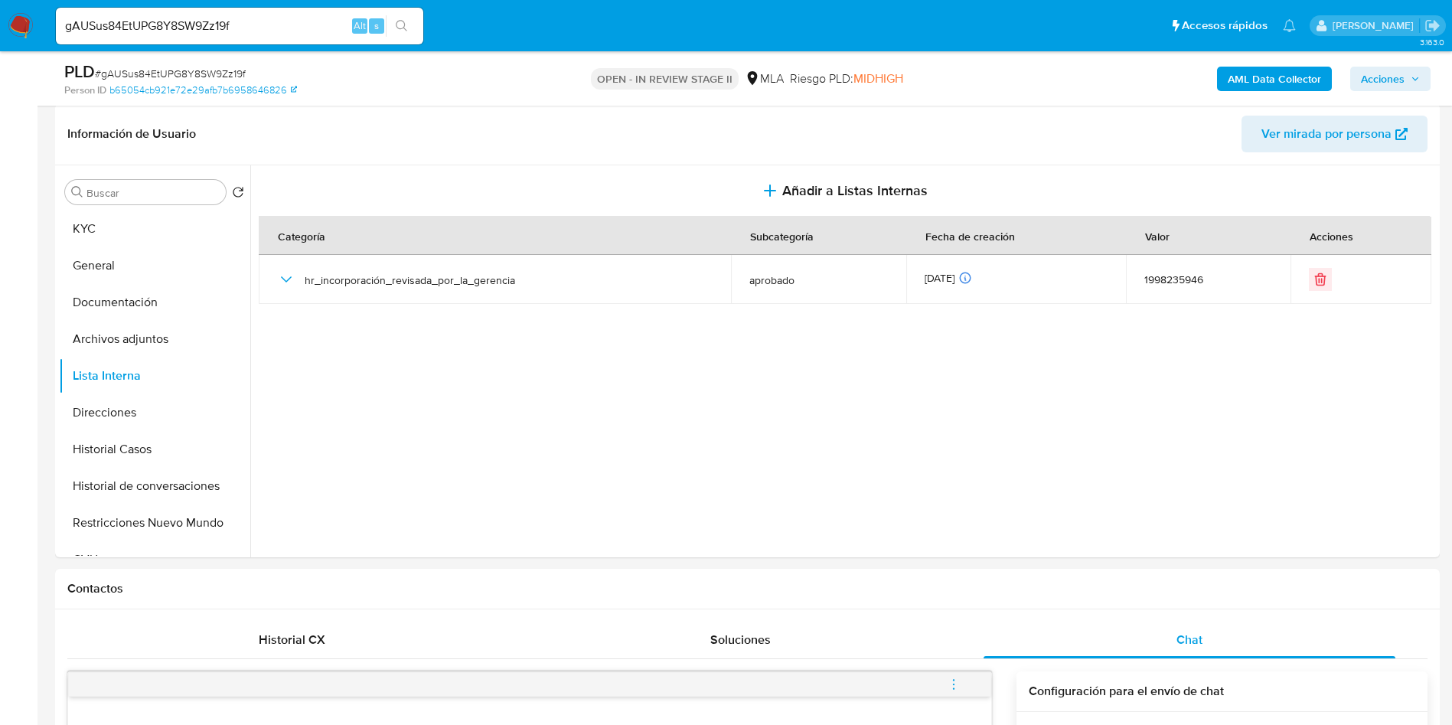
click at [243, 56] on div "PLD # gAUSus84EtUPG8Y8SW9Zz19f Person ID b65054cb921e72e29afb7b6958646826 OPEN …" at bounding box center [747, 78] width 1384 height 54
click at [243, 55] on div "PLD # gAUSus84EtUPG8Y8SW9Zz19f Person ID b65054cb921e72e29afb7b6958646826 OPEN …" at bounding box center [747, 78] width 1384 height 54
click at [236, 67] on span "# gAUSus84EtUPG8Y8SW9Zz19f" at bounding box center [170, 73] width 151 height 15
copy span "gAUSus84EtUPG8Y8SW9Zz19f"
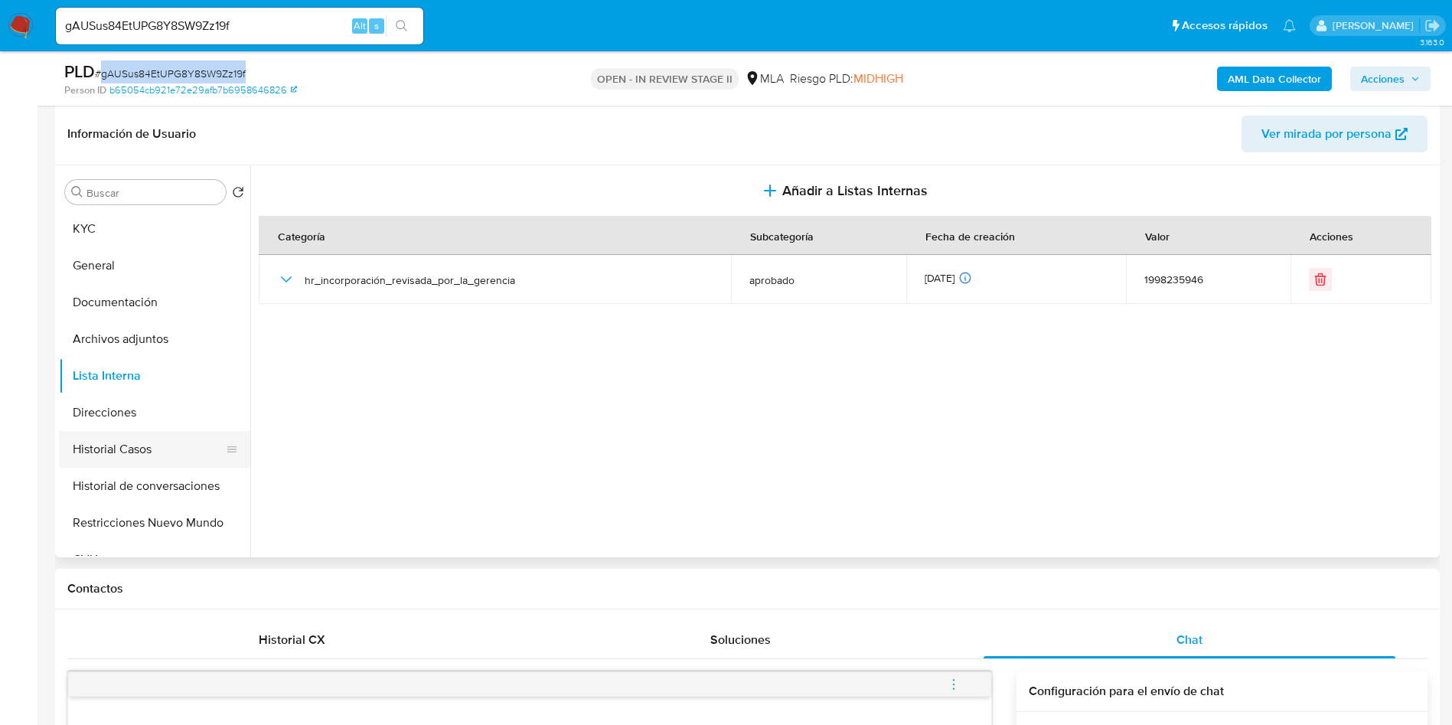
click at [178, 448] on button "Historial Casos" at bounding box center [148, 449] width 179 height 37
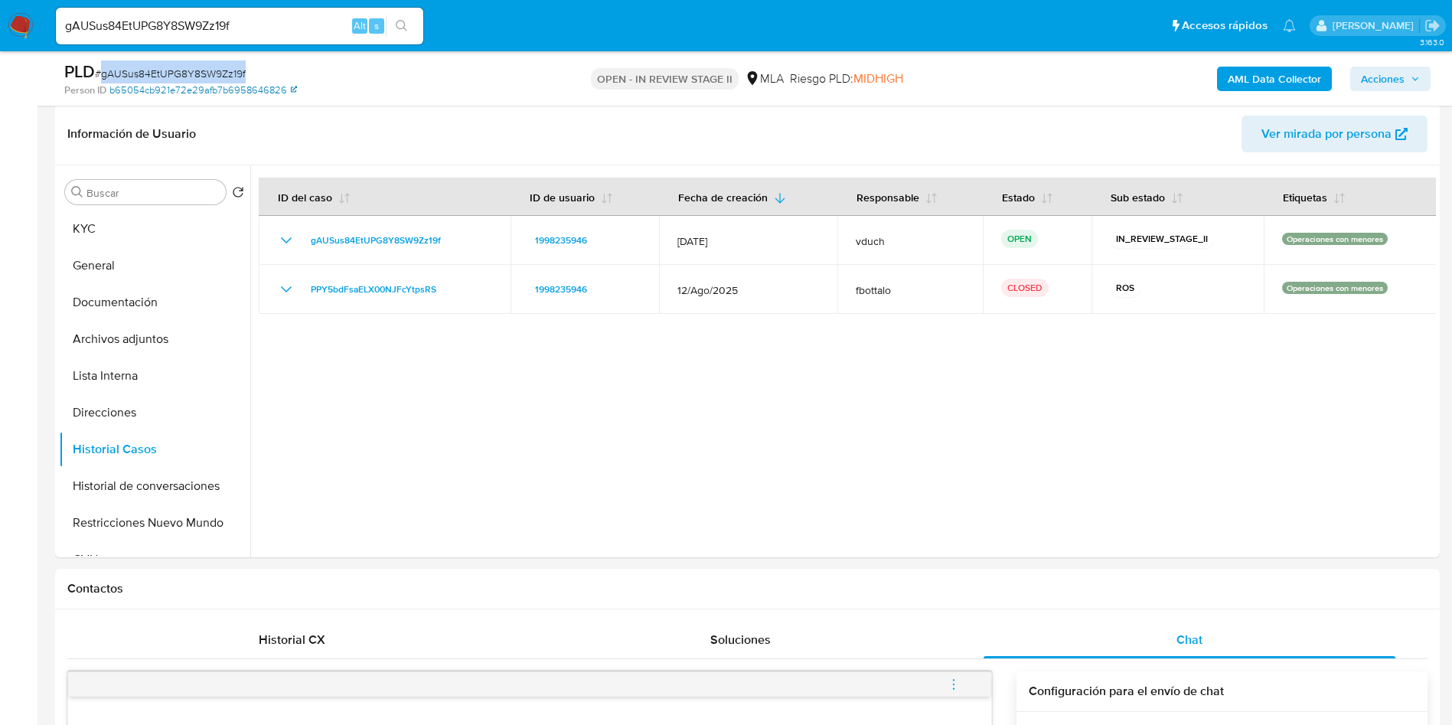
click at [161, 83] on link "b65054cb921e72e29afb7b6958646826" at bounding box center [202, 90] width 187 height 14
click at [192, 64] on div "PLD # gAUSus84EtUPG8Y8SW9Zz19f" at bounding box center [289, 71] width 450 height 23
click at [159, 254] on button "General" at bounding box center [148, 265] width 179 height 37
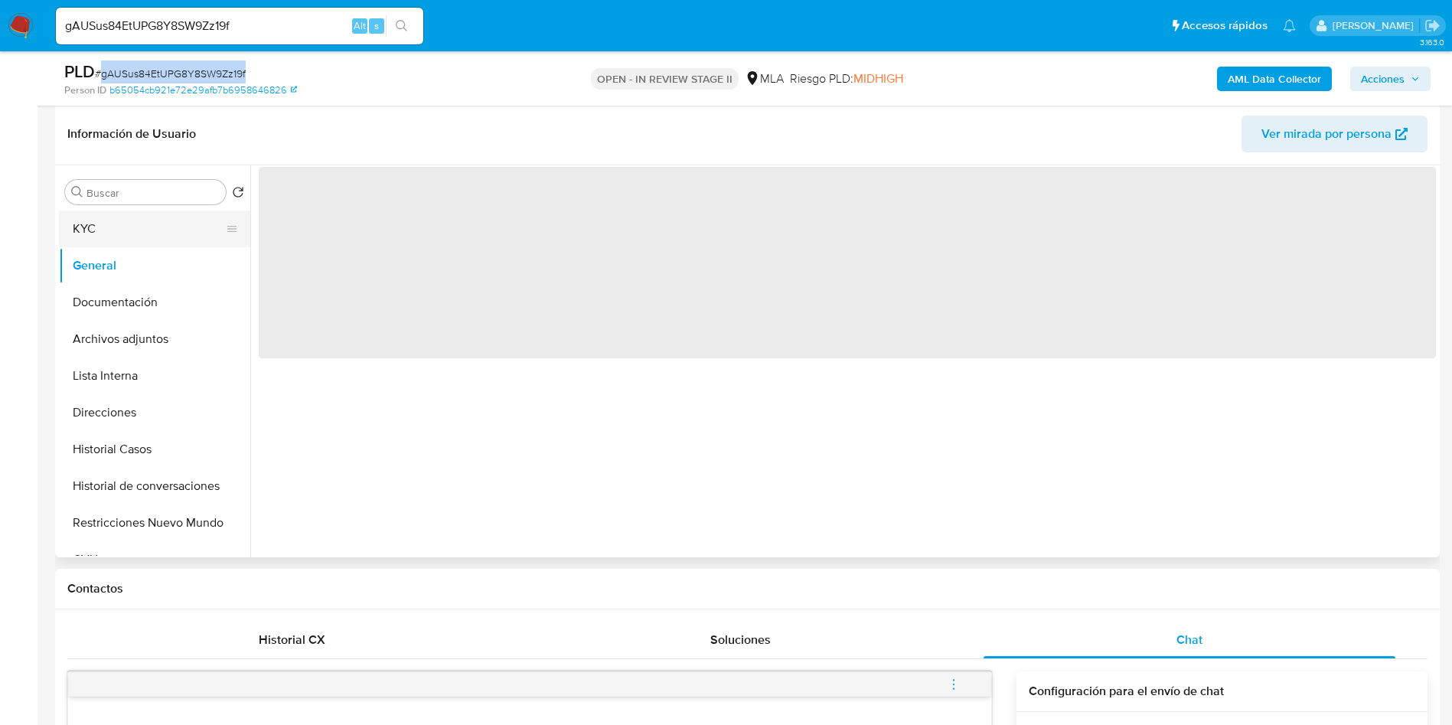
click at [158, 218] on button "KYC" at bounding box center [148, 228] width 179 height 37
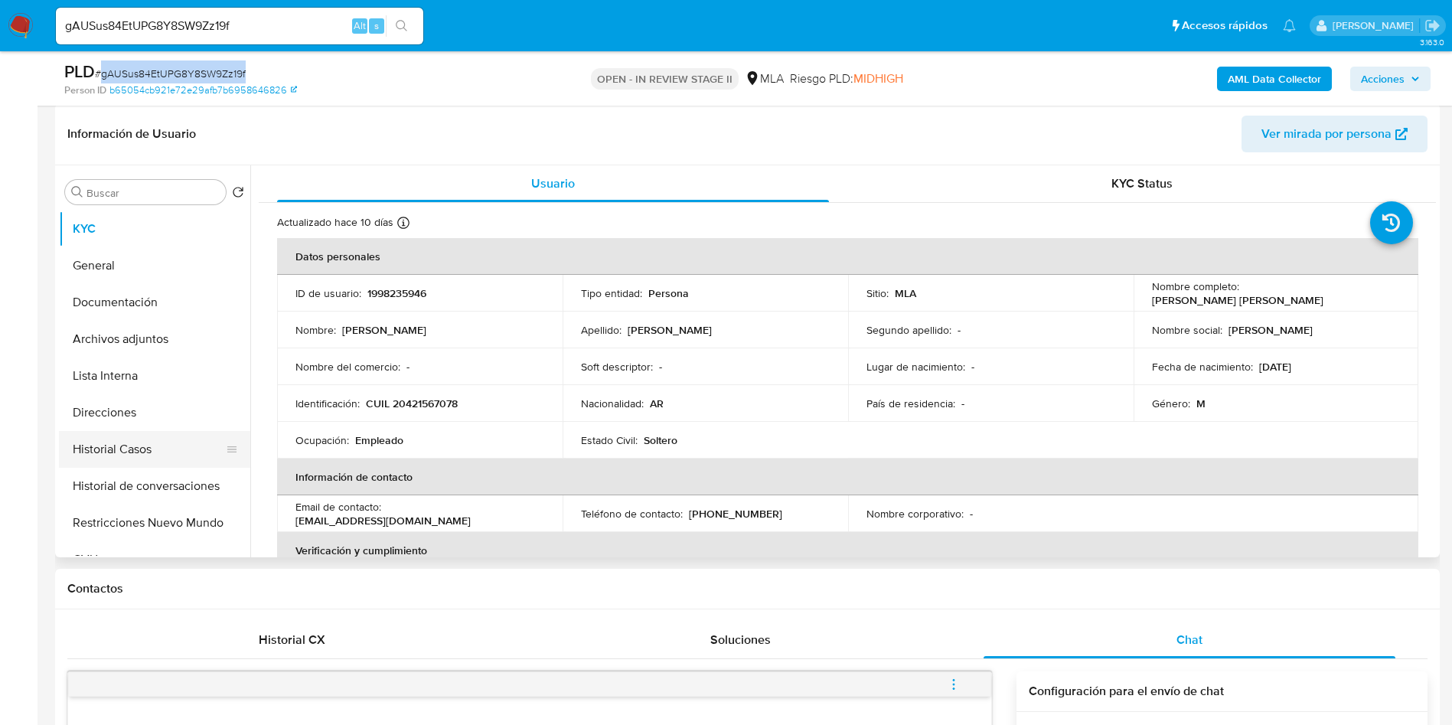
click at [189, 459] on button "Historial Casos" at bounding box center [148, 449] width 179 height 37
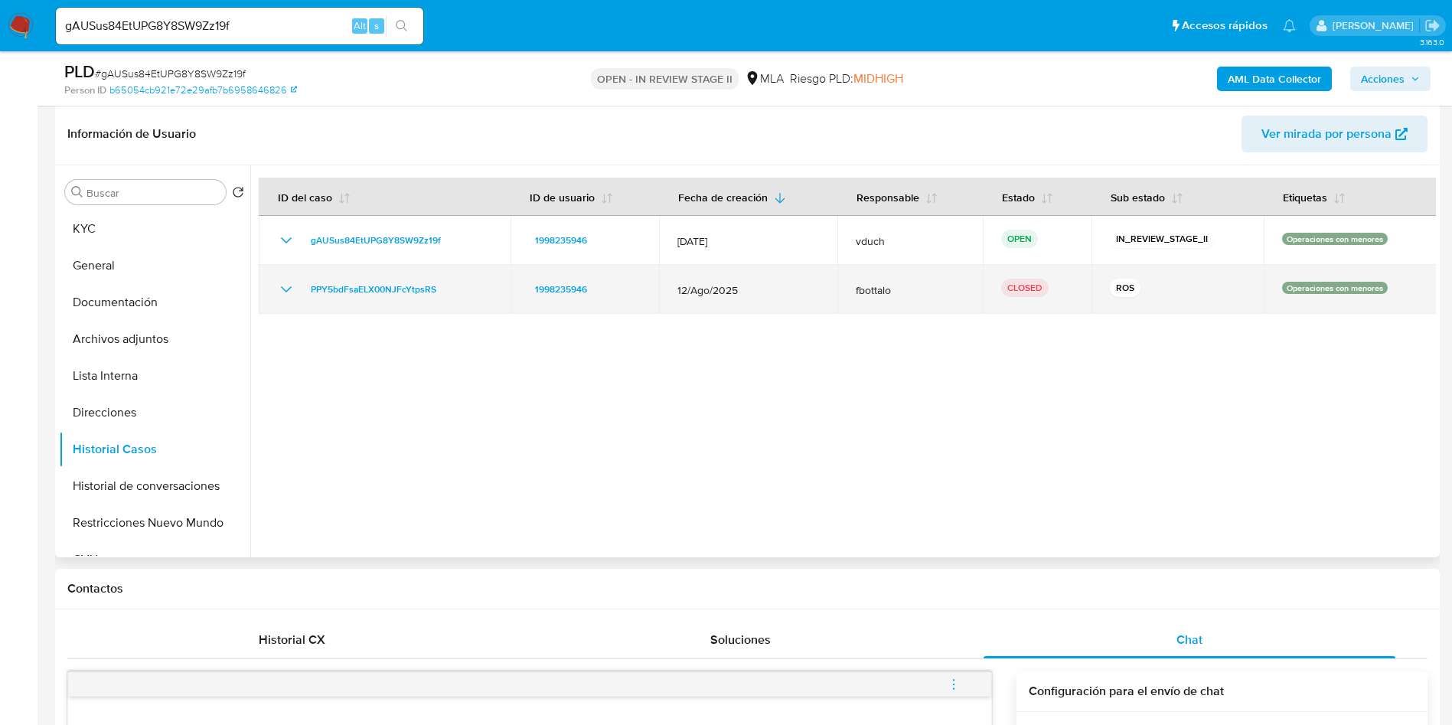
click at [690, 313] on div at bounding box center [842, 361] width 1185 height 392
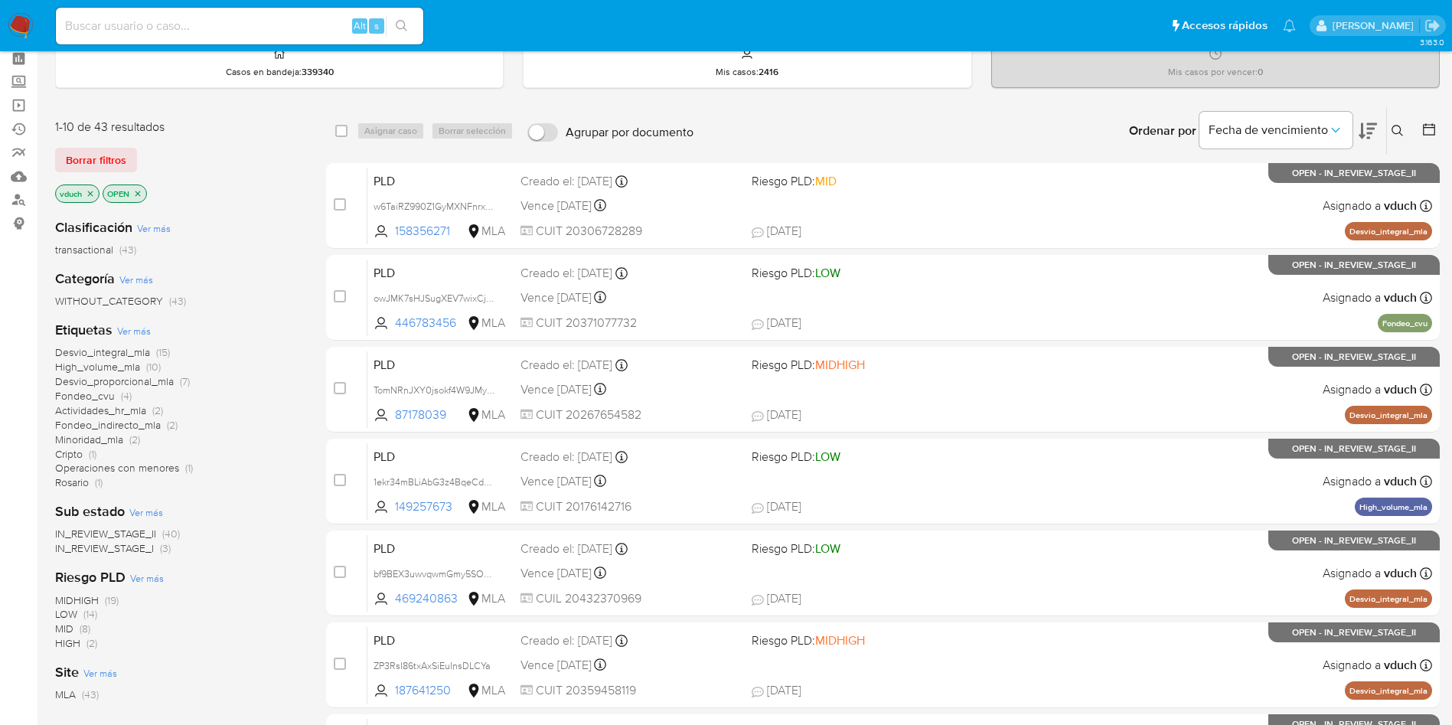
scroll to position [115, 0]
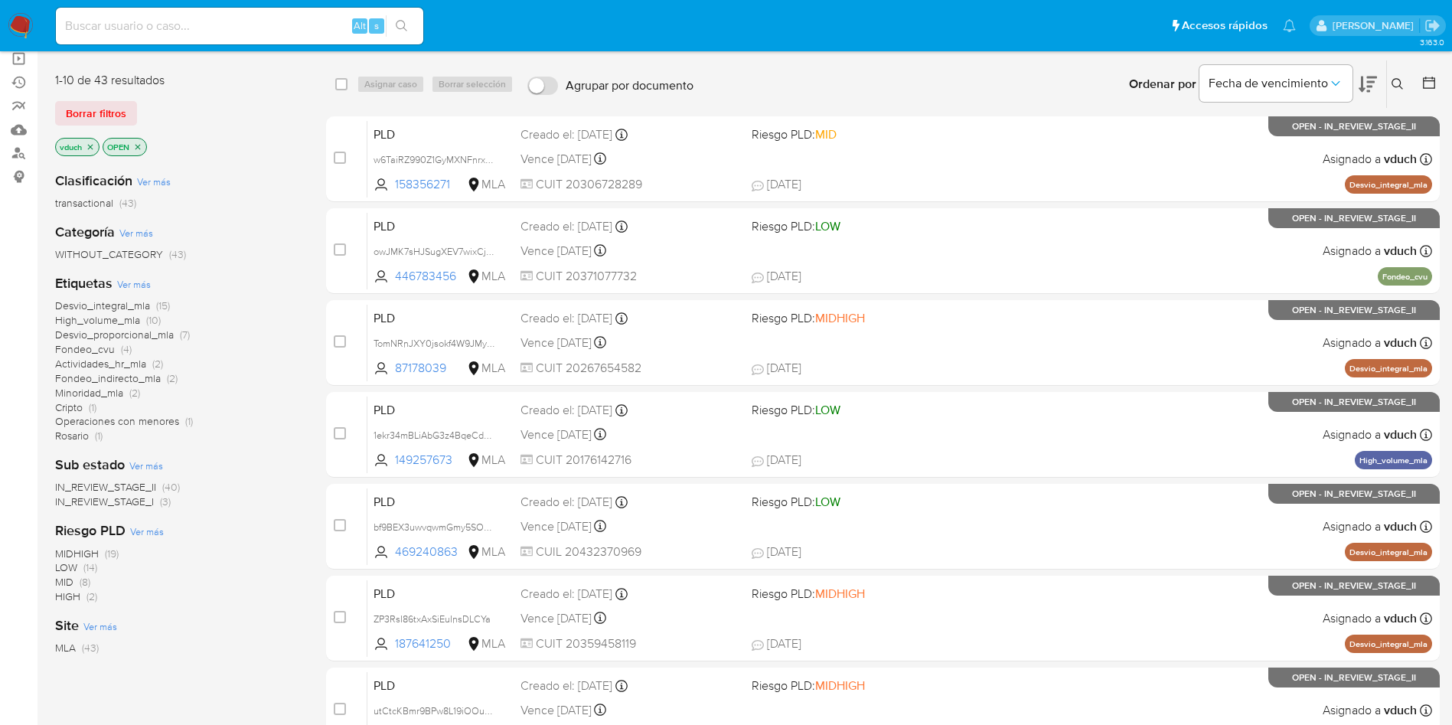
click at [88, 150] on icon "close-filter" at bounding box center [90, 146] width 9 height 9
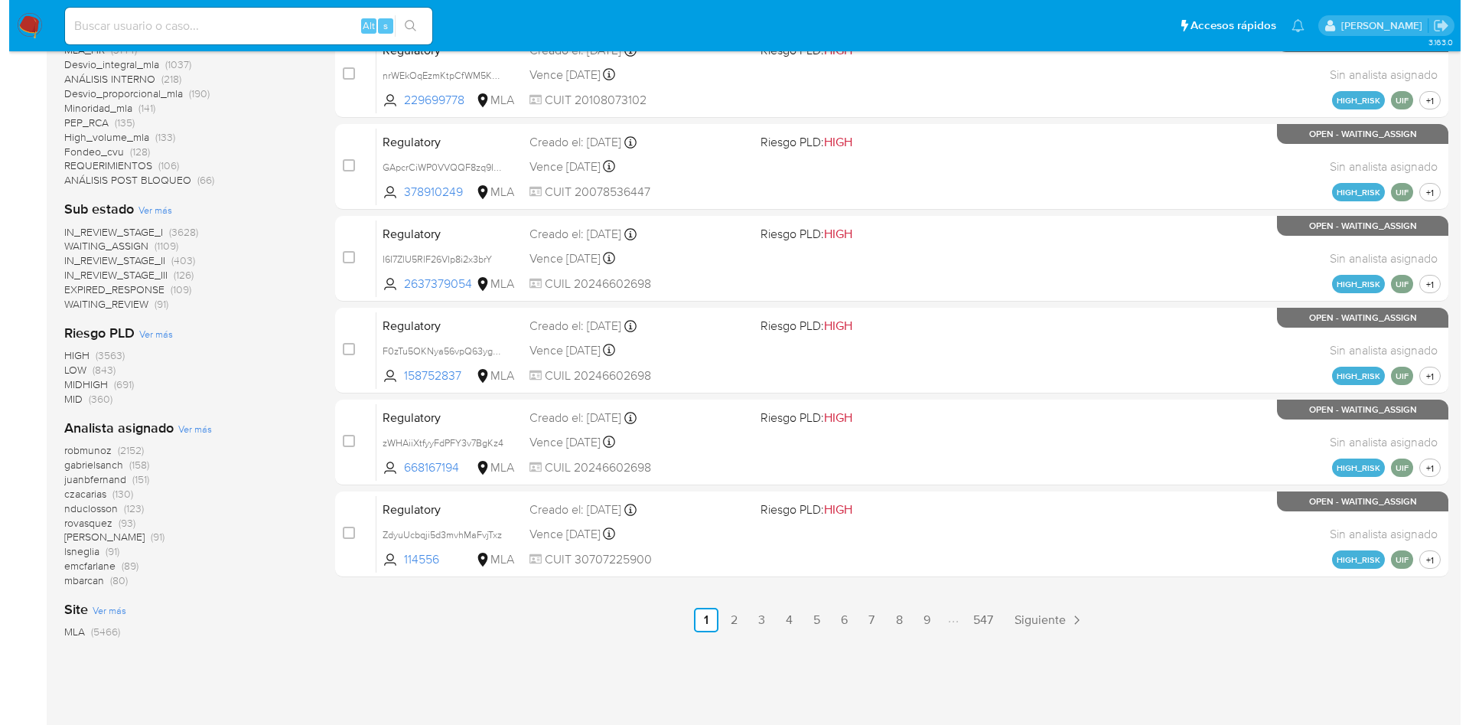
scroll to position [574, 0]
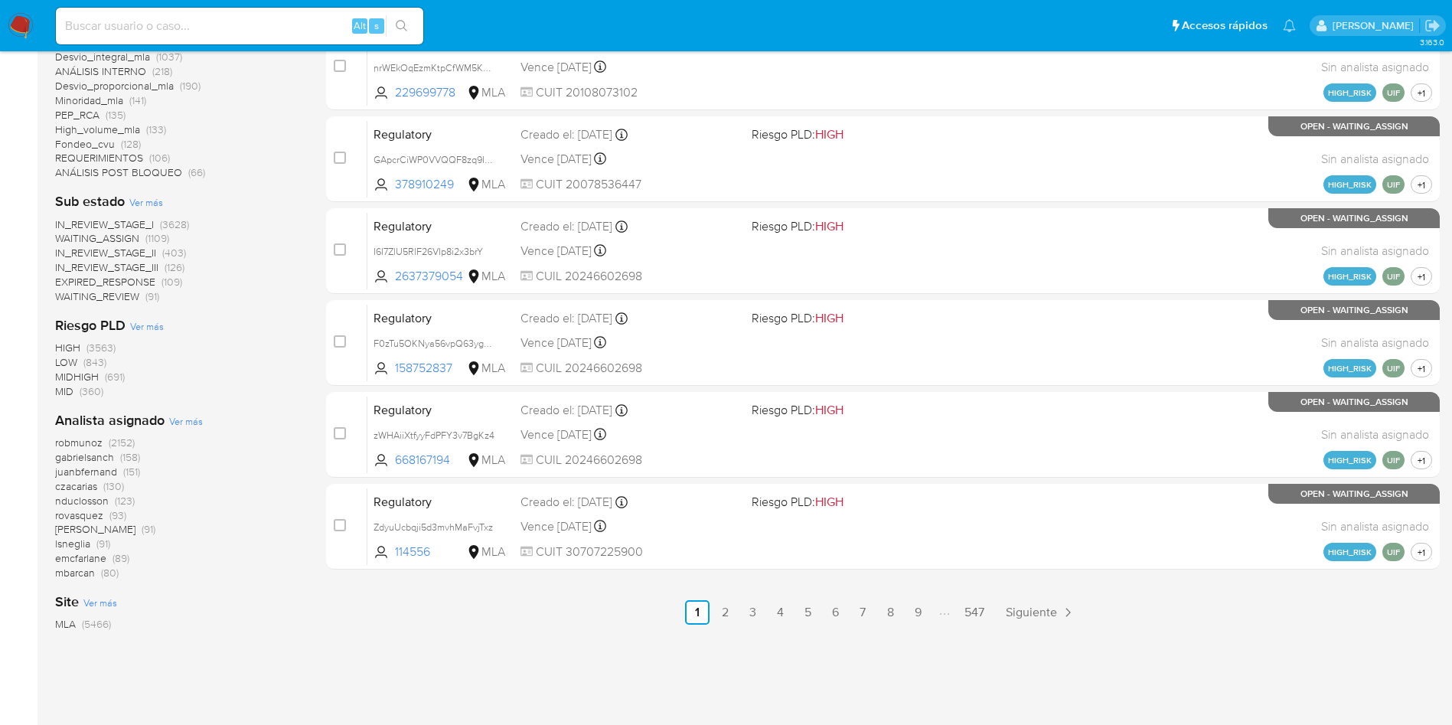
click at [184, 423] on span "Ver más" at bounding box center [186, 421] width 34 height 14
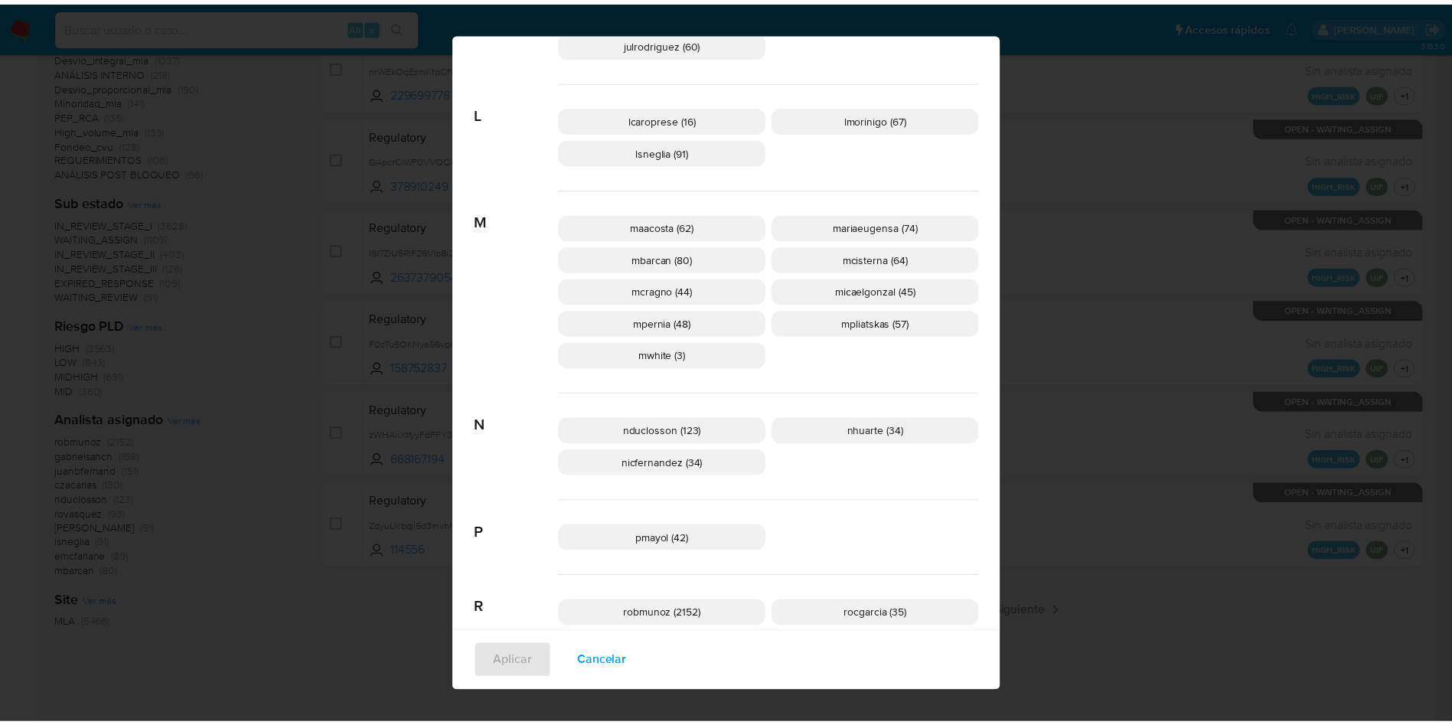
scroll to position [1123, 0]
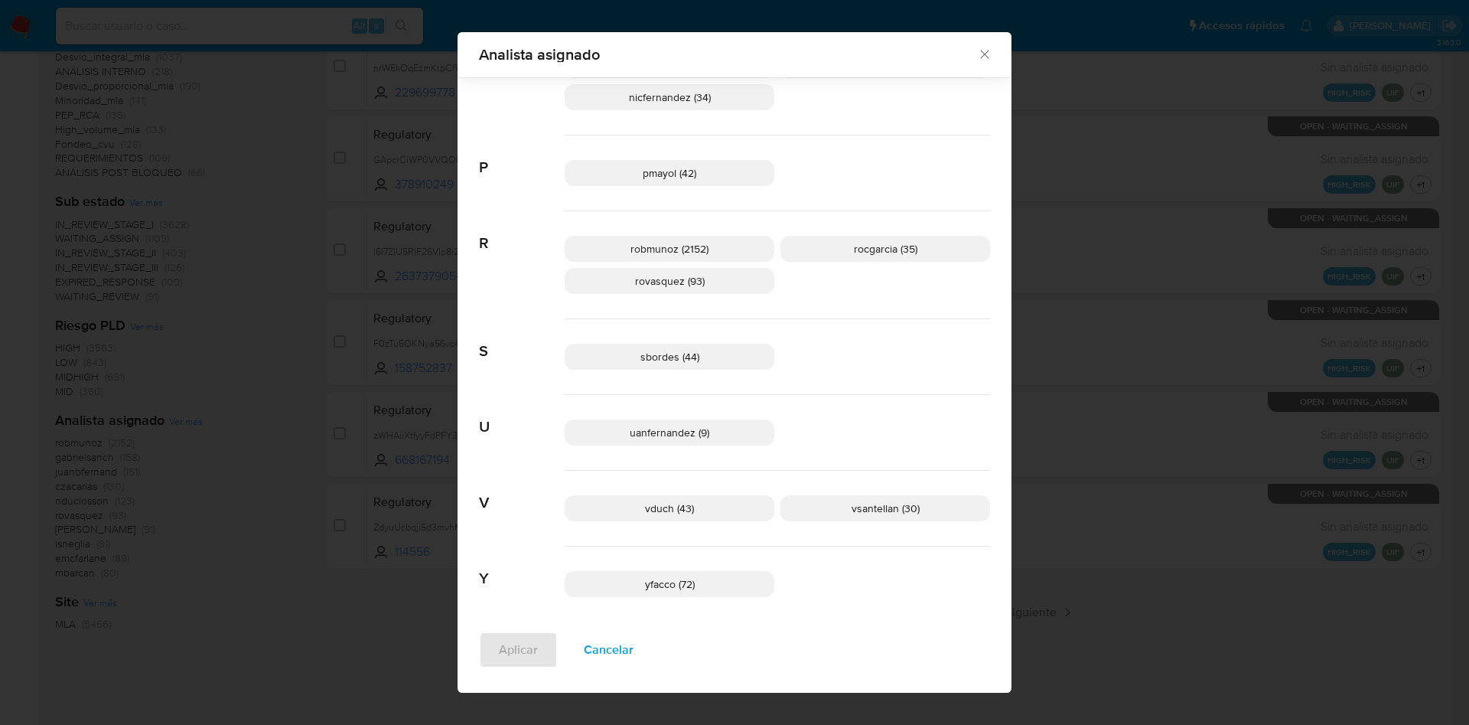
click at [1170, 536] on div "Analista asignado Buscar 9 9b67c4c7-5718-49c3-93b1-153dcf44f7df (1) A afaruolo …" at bounding box center [734, 362] width 1469 height 725
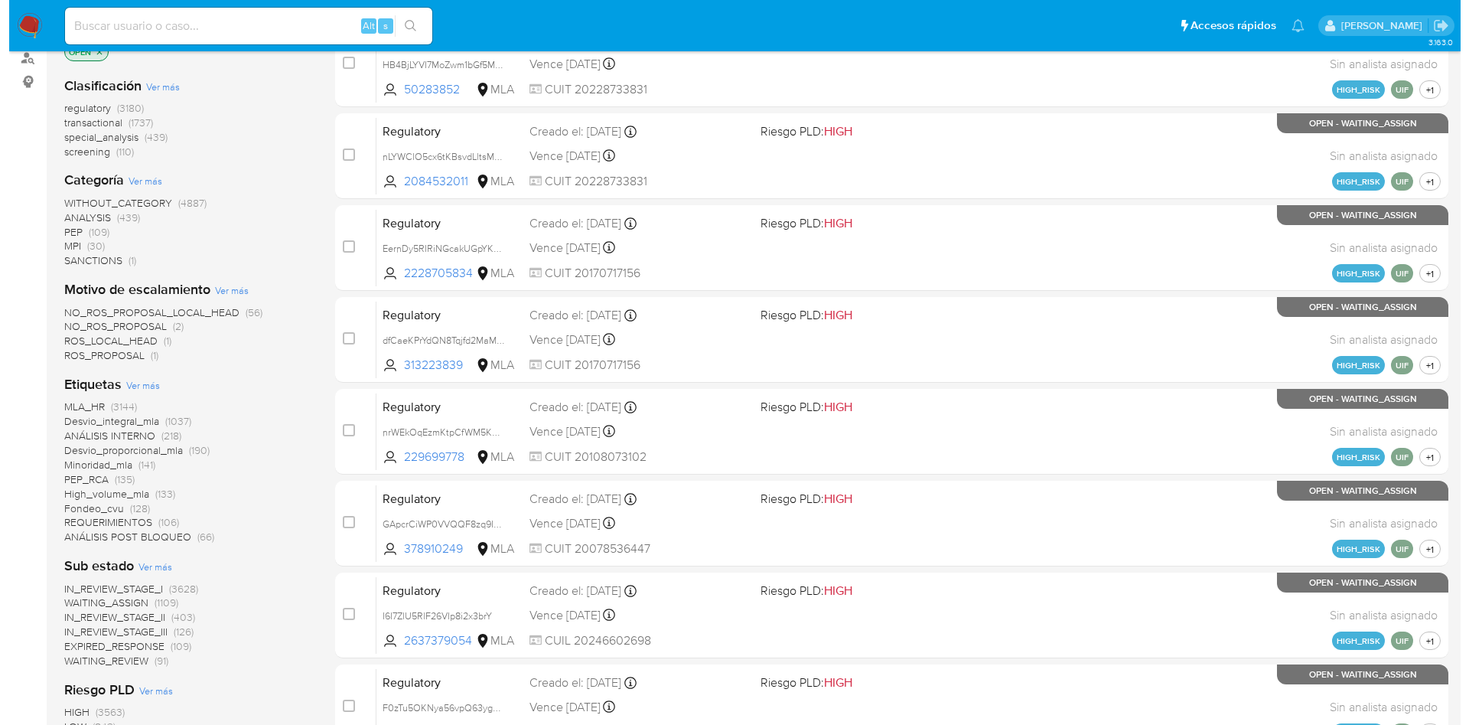
scroll to position [574, 0]
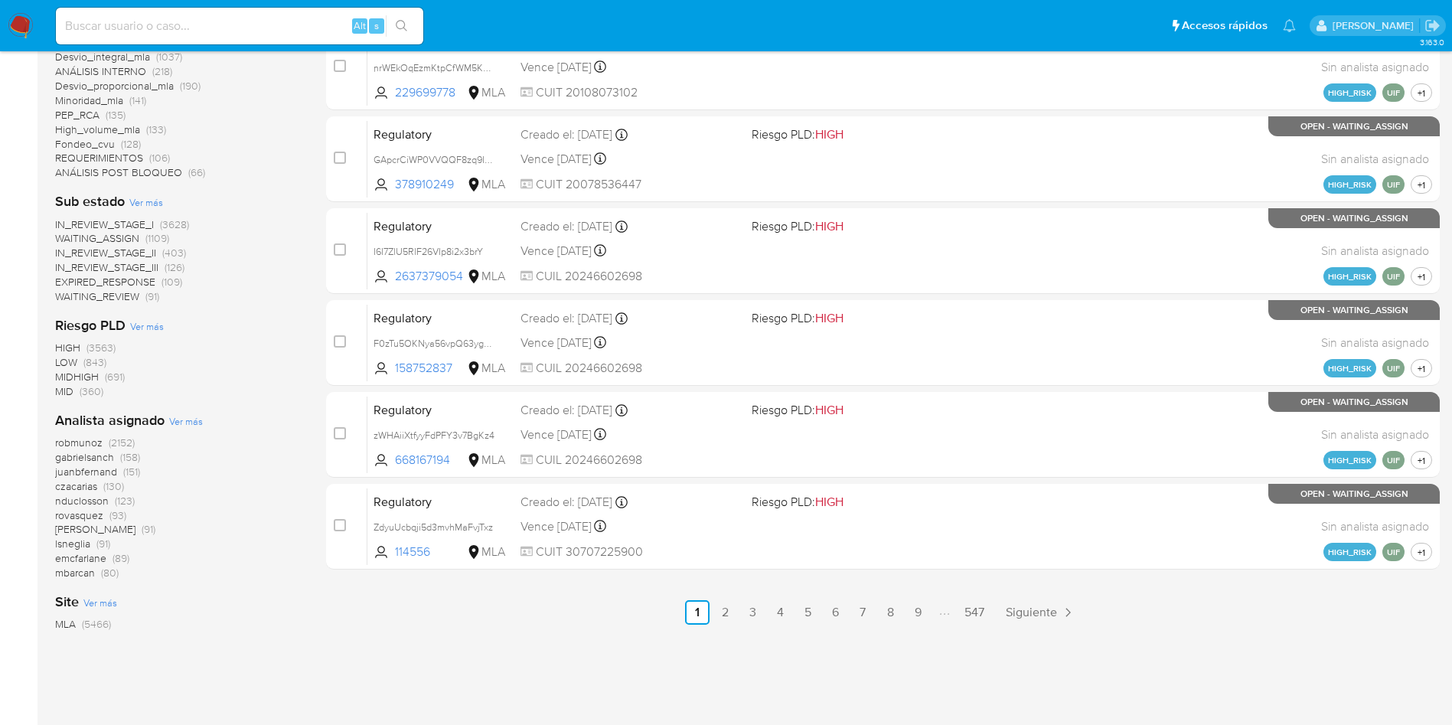
click at [193, 416] on span "Ver más" at bounding box center [186, 421] width 34 height 14
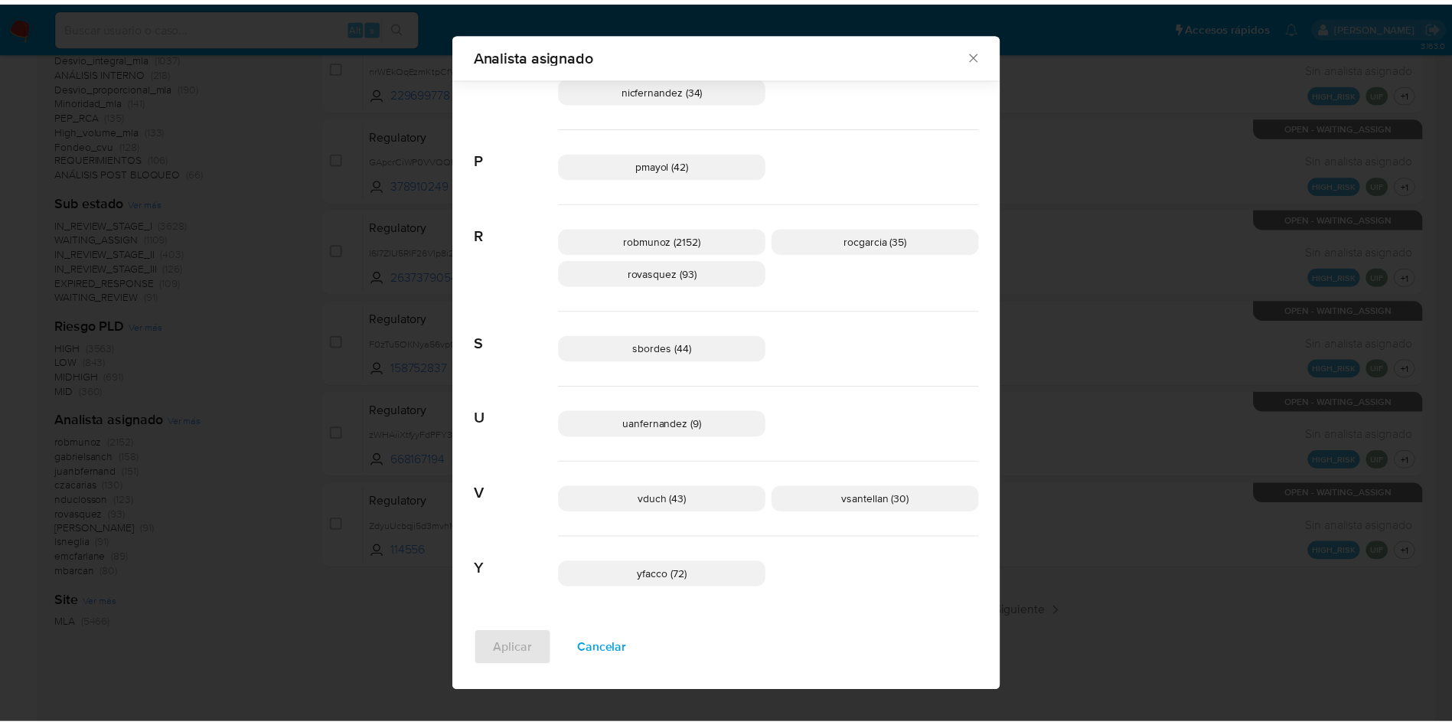
scroll to position [1134, 0]
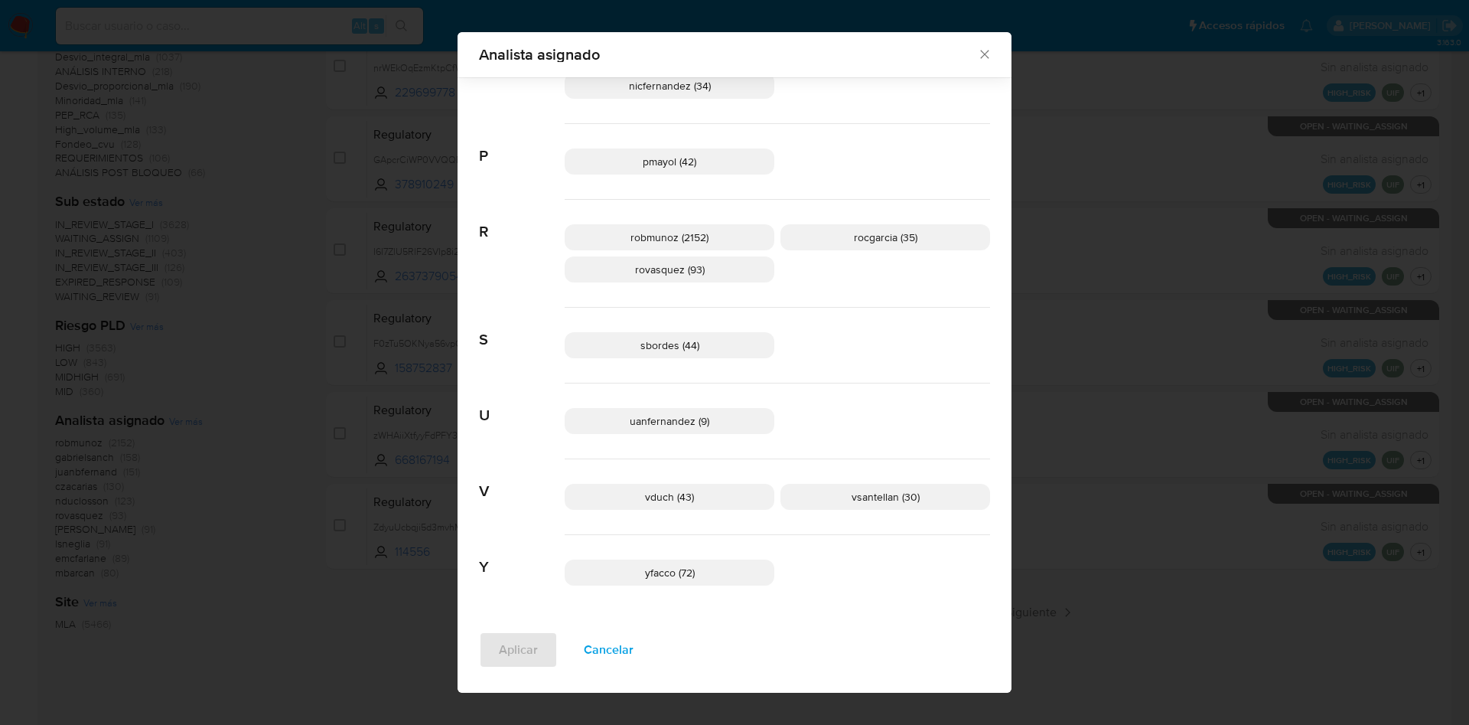
click at [723, 492] on p "vduch (43)" at bounding box center [670, 497] width 210 height 26
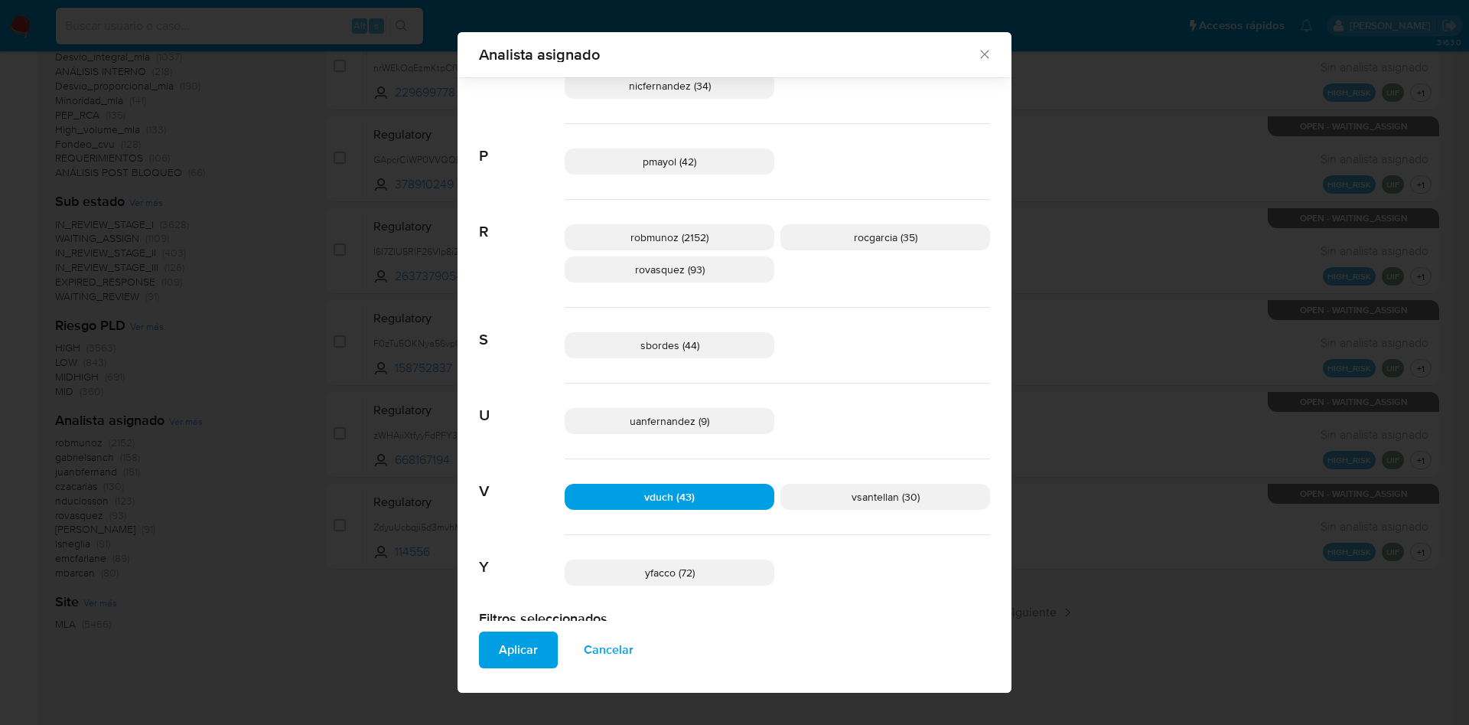
drag, startPoint x: 523, startPoint y: 648, endPoint x: 526, endPoint y: 635, distance: 13.6
click at [523, 648] on span "Aplicar" at bounding box center [518, 650] width 39 height 34
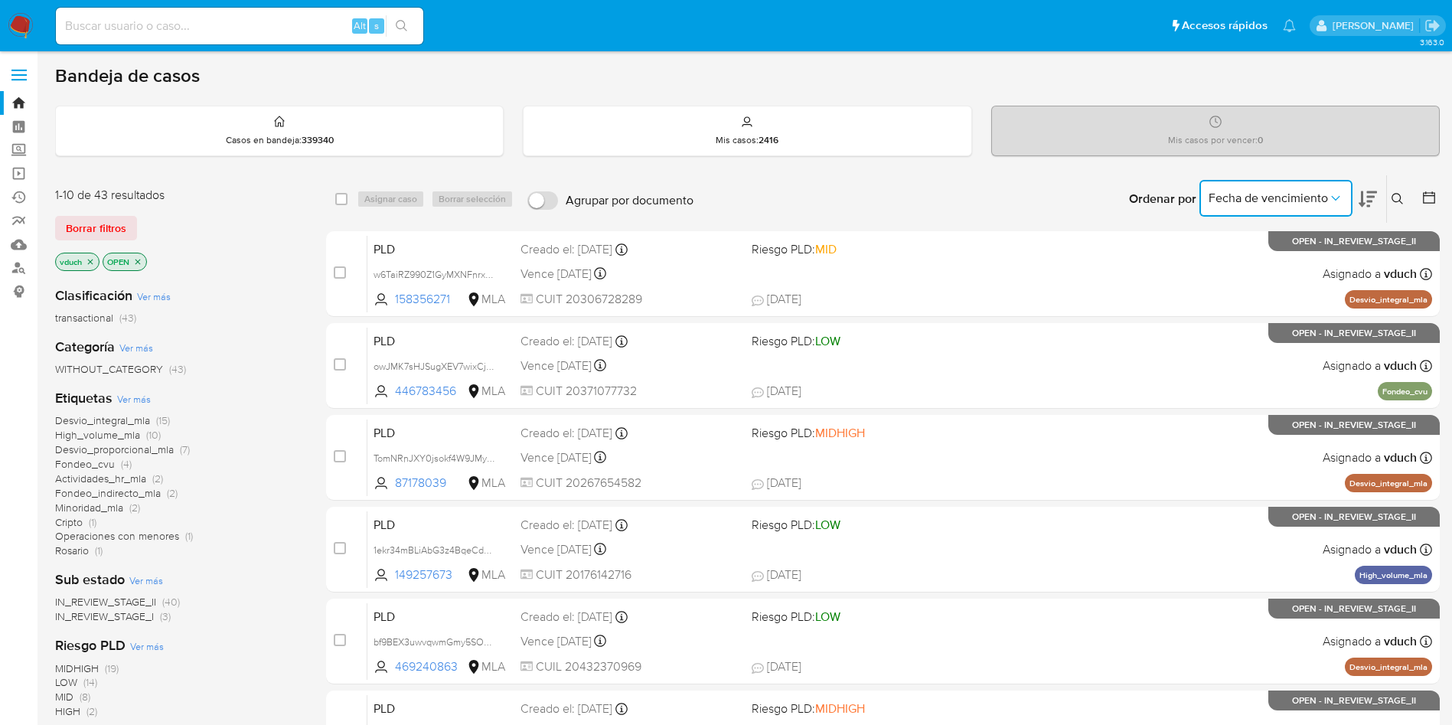
click at [1291, 184] on button "Fecha de vencimiento" at bounding box center [1275, 198] width 153 height 37
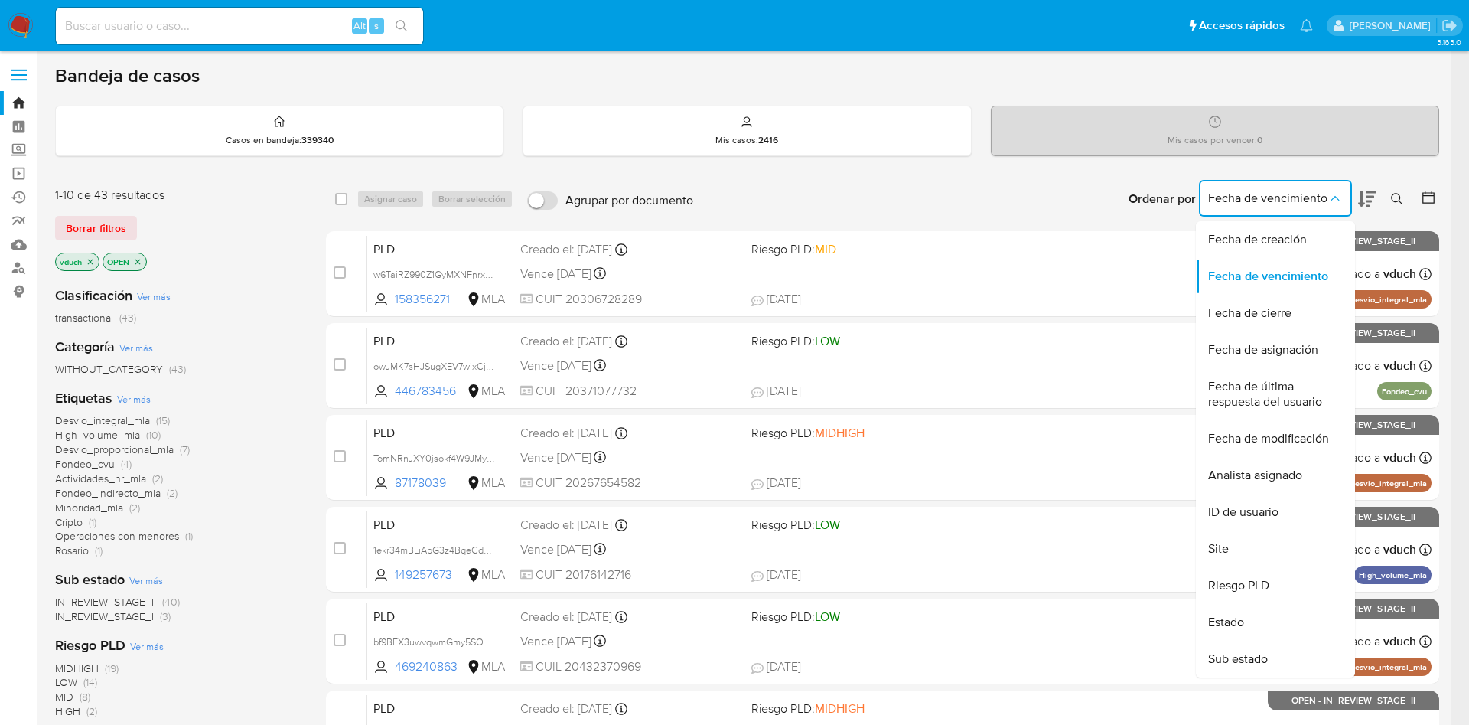
click at [1376, 200] on icon at bounding box center [1367, 199] width 18 height 18
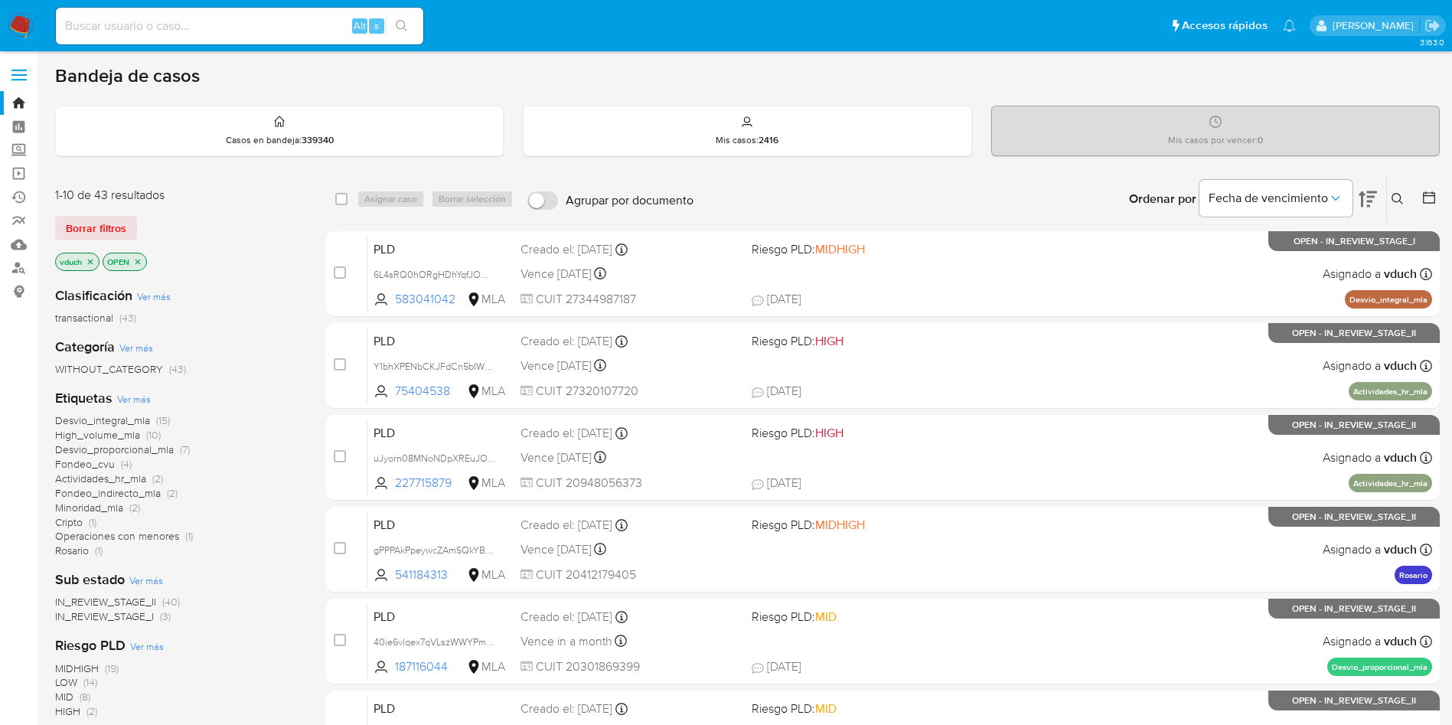
click at [1371, 192] on icon at bounding box center [1367, 199] width 18 height 16
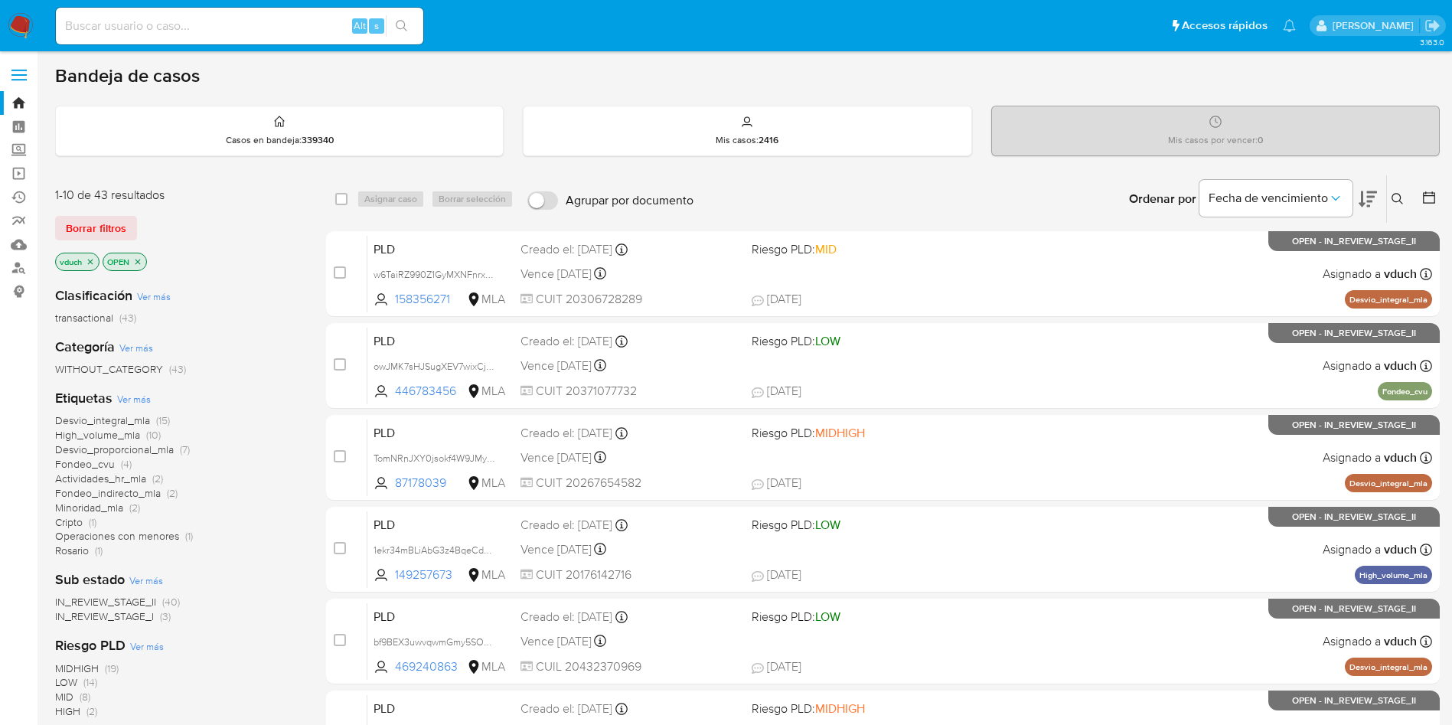
click at [1371, 192] on icon at bounding box center [1367, 199] width 18 height 16
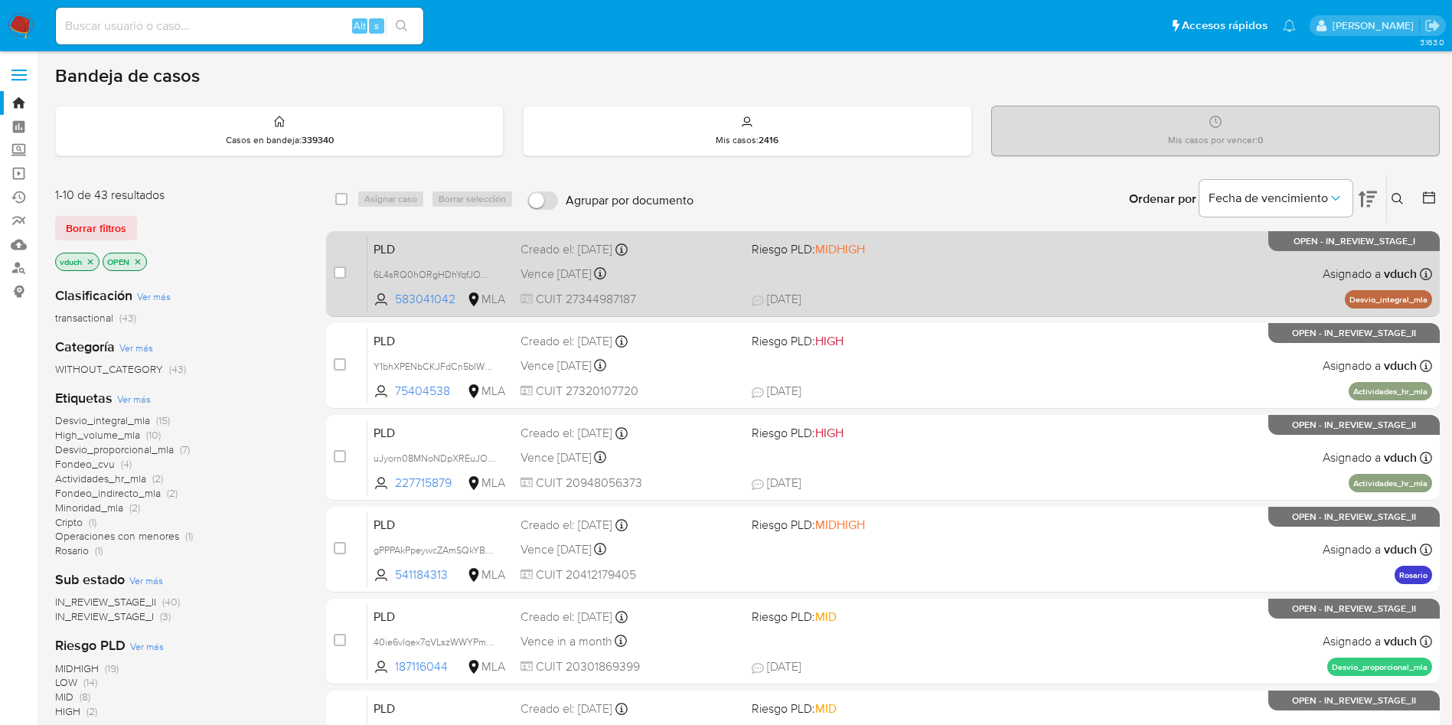
click at [1030, 261] on div "PLD 6L4sRQ0hORgHDhYqfJOmN0gf 583041042 MLA Riesgo PLD: MIDHIGH Creado el: [DATE…" at bounding box center [899, 273] width 1064 height 77
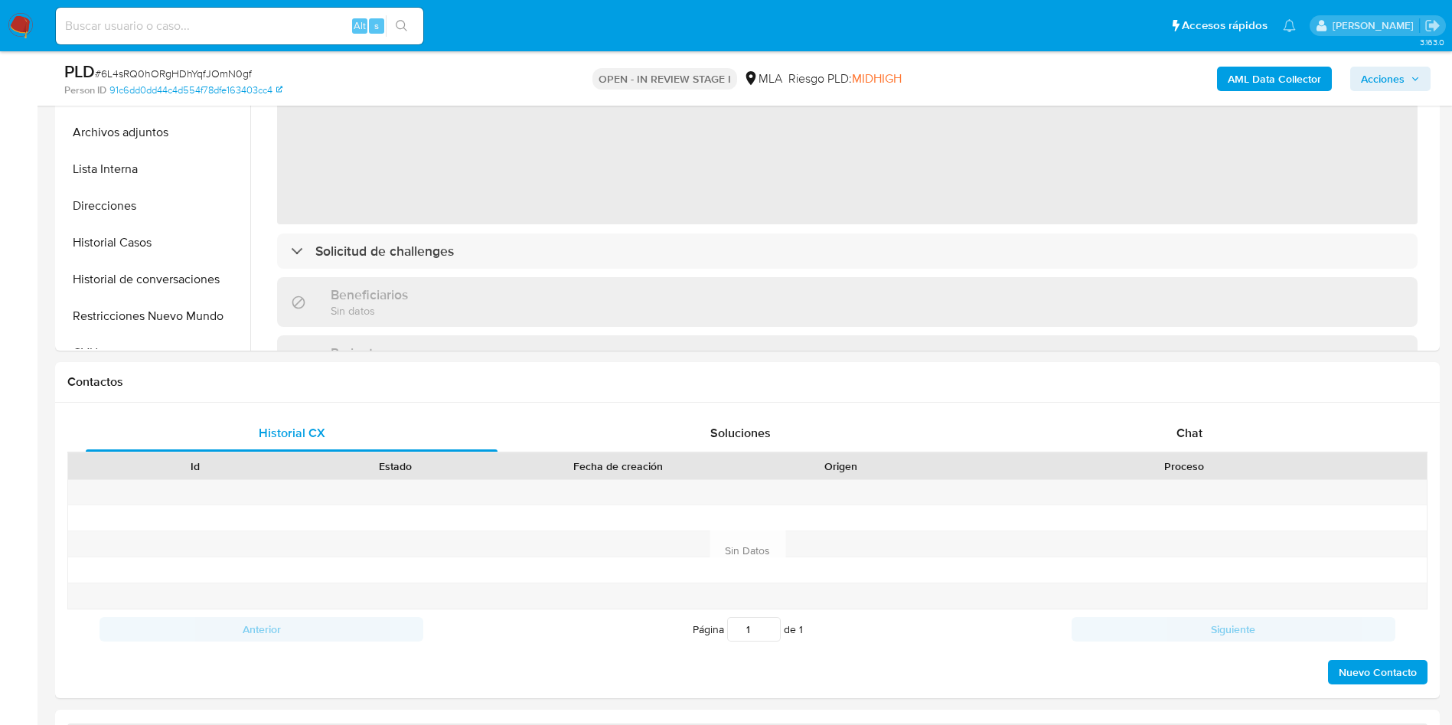
select select "10"
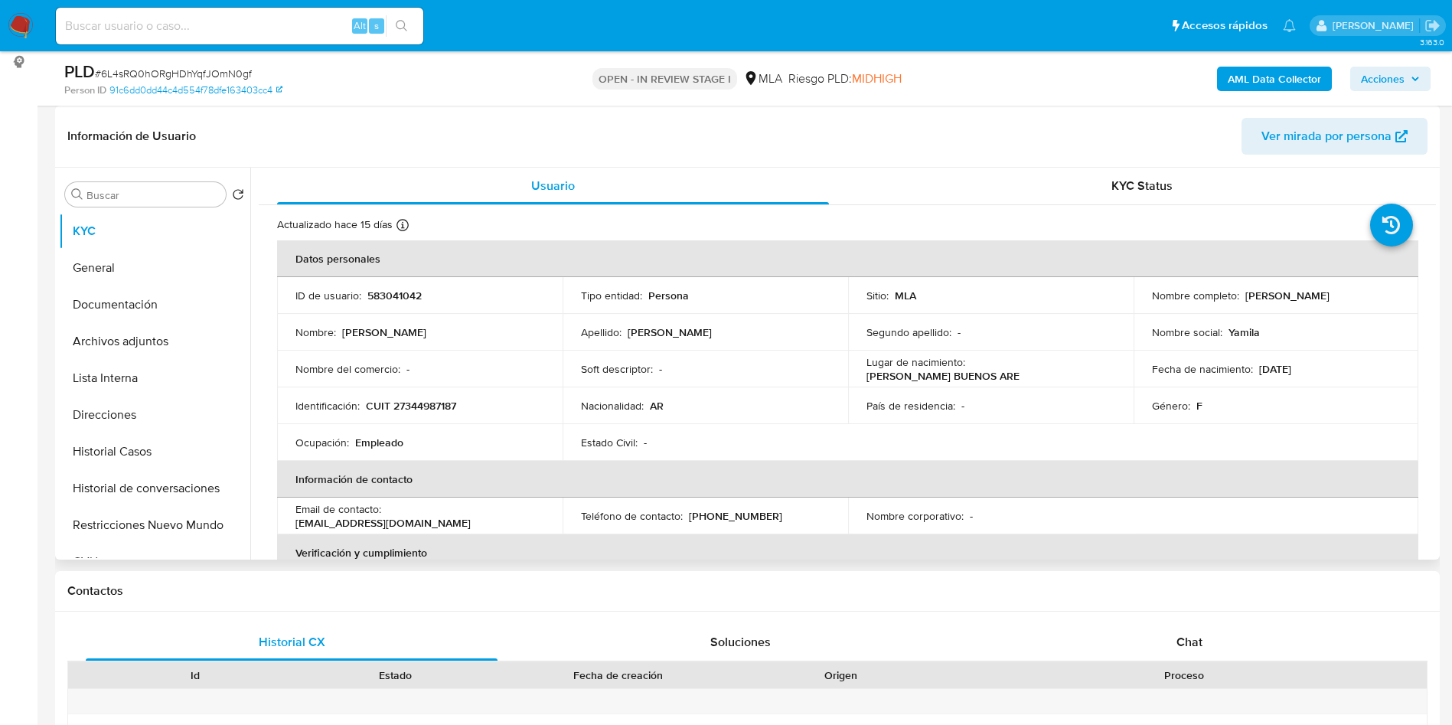
click at [382, 288] on p "583041042" at bounding box center [394, 295] width 54 height 14
drag, startPoint x: 382, startPoint y: 288, endPoint x: 404, endPoint y: 292, distance: 22.7
click at [383, 288] on p "583041042" at bounding box center [394, 295] width 54 height 14
copy p "583041042"
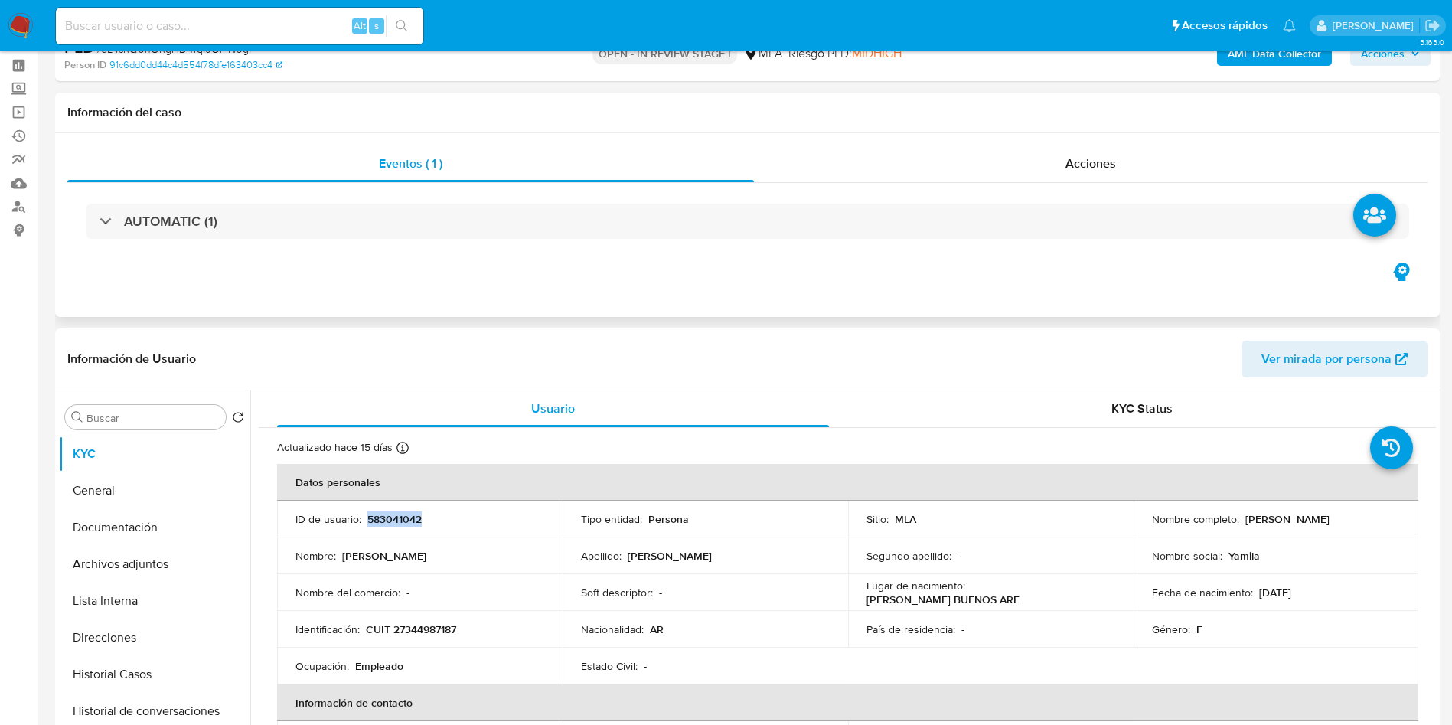
scroll to position [0, 0]
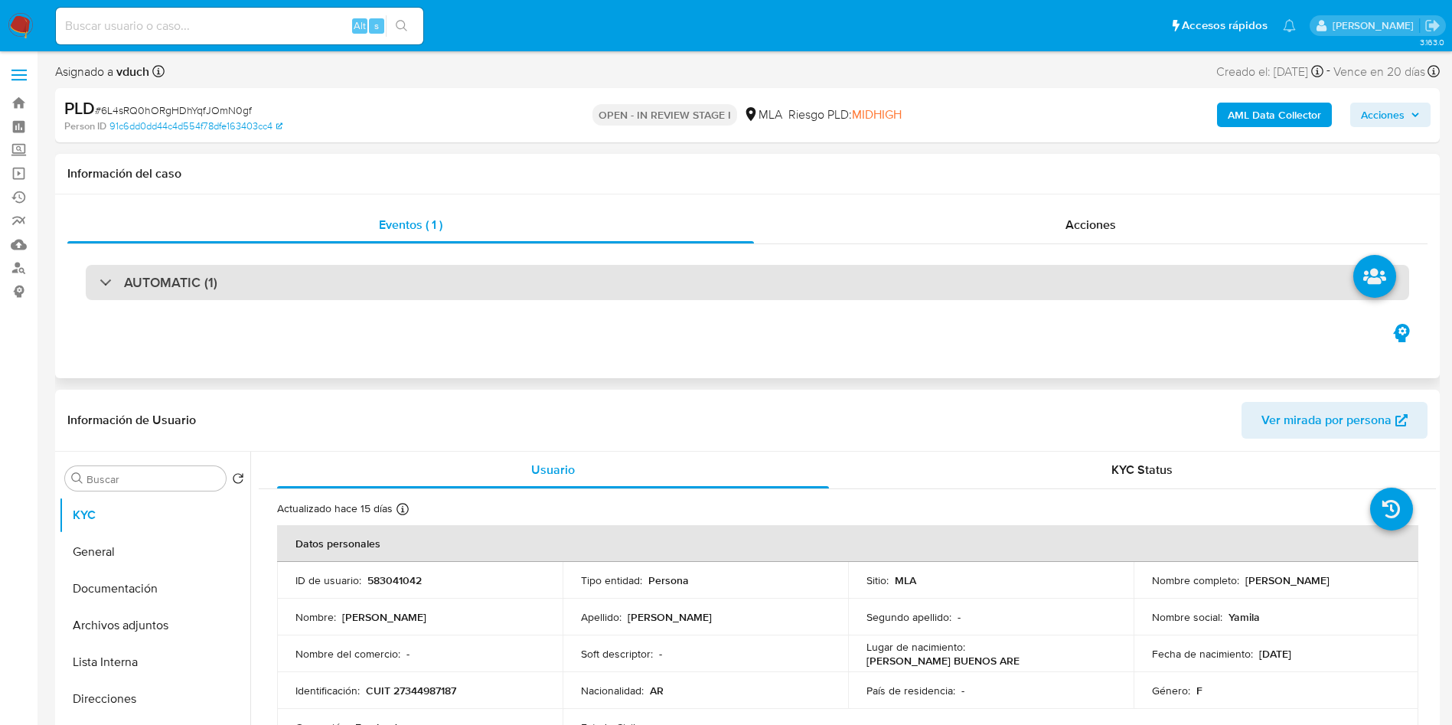
click at [518, 284] on div "AUTOMATIC (1)" at bounding box center [747, 282] width 1323 height 35
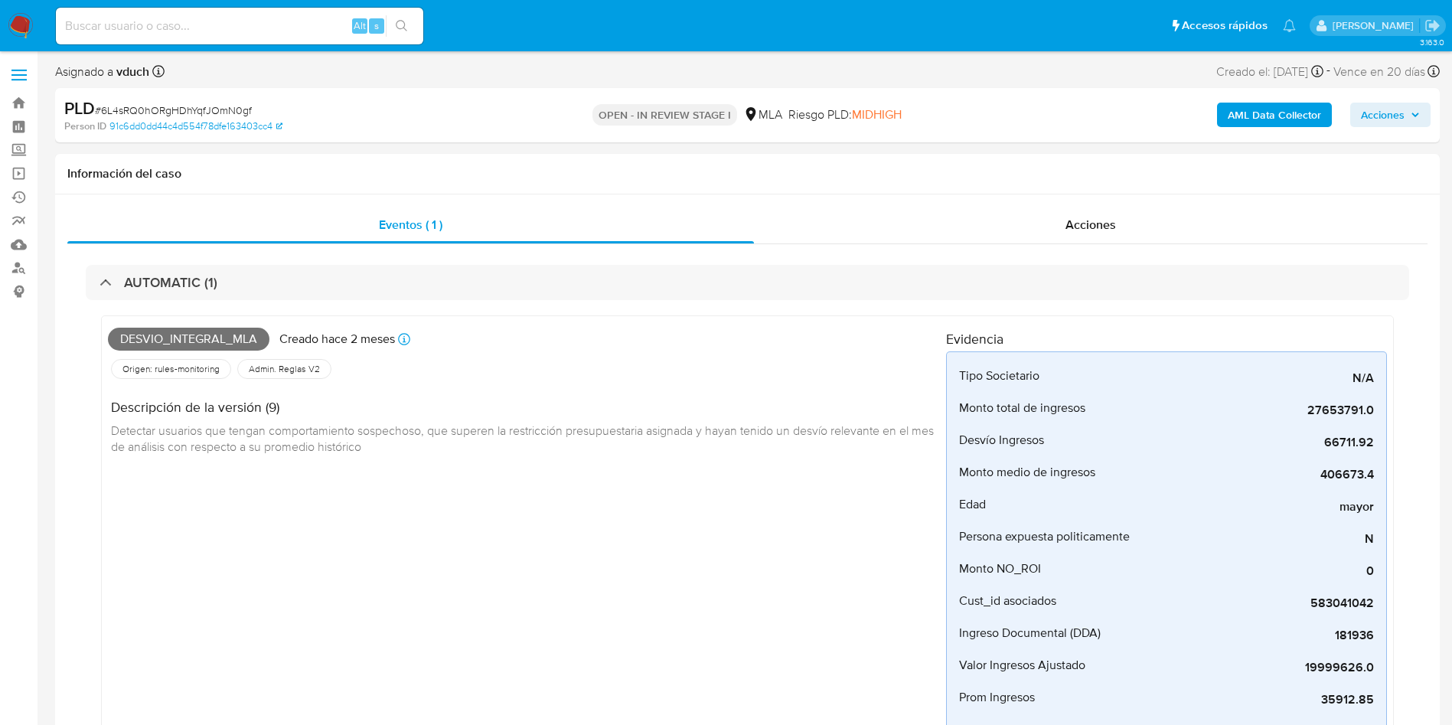
click at [196, 106] on span "# 6L4sRQ0hORgHDhYqfJOmN0gf" at bounding box center [173, 110] width 157 height 15
click at [196, 105] on span "# 6L4sRQ0hORgHDhYqfJOmN0gf" at bounding box center [173, 110] width 157 height 15
copy span "6L4sRQ0hORgHDhYqfJOmN0gf"
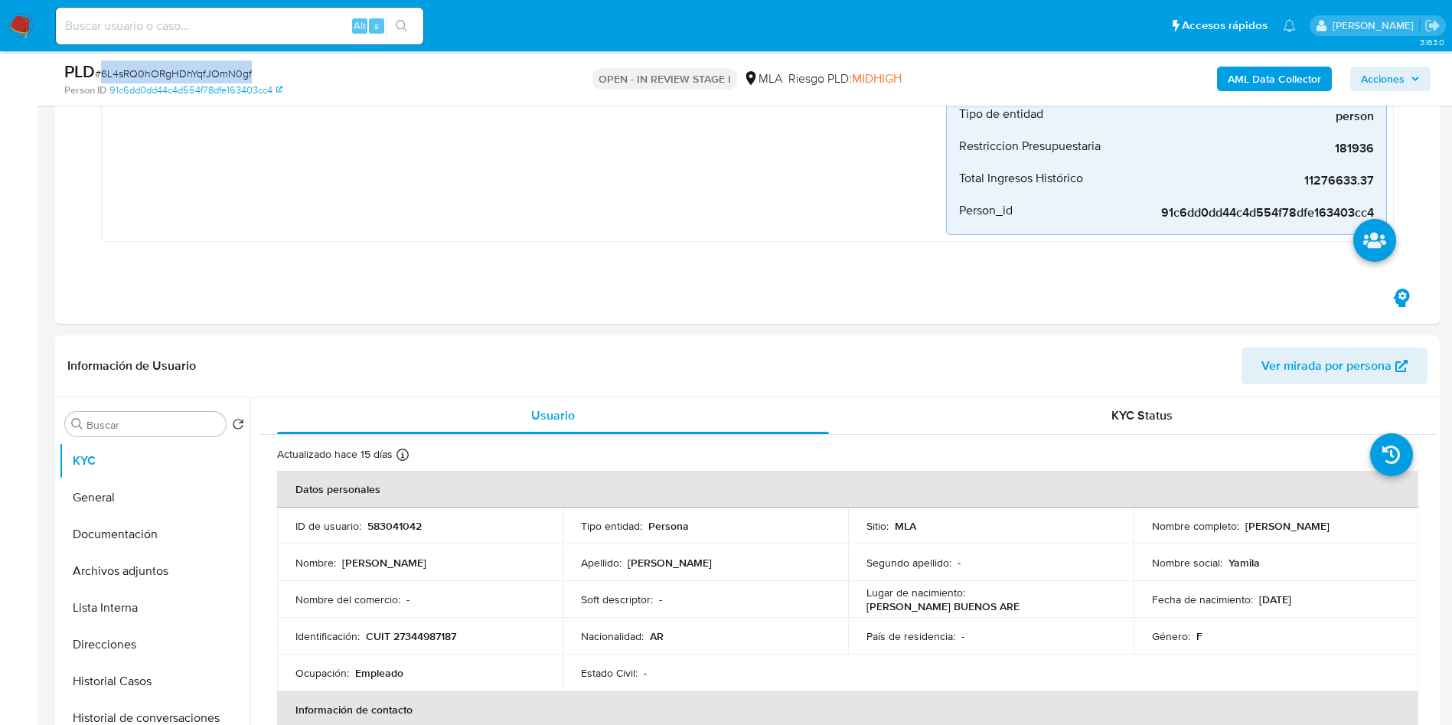
scroll to position [689, 0]
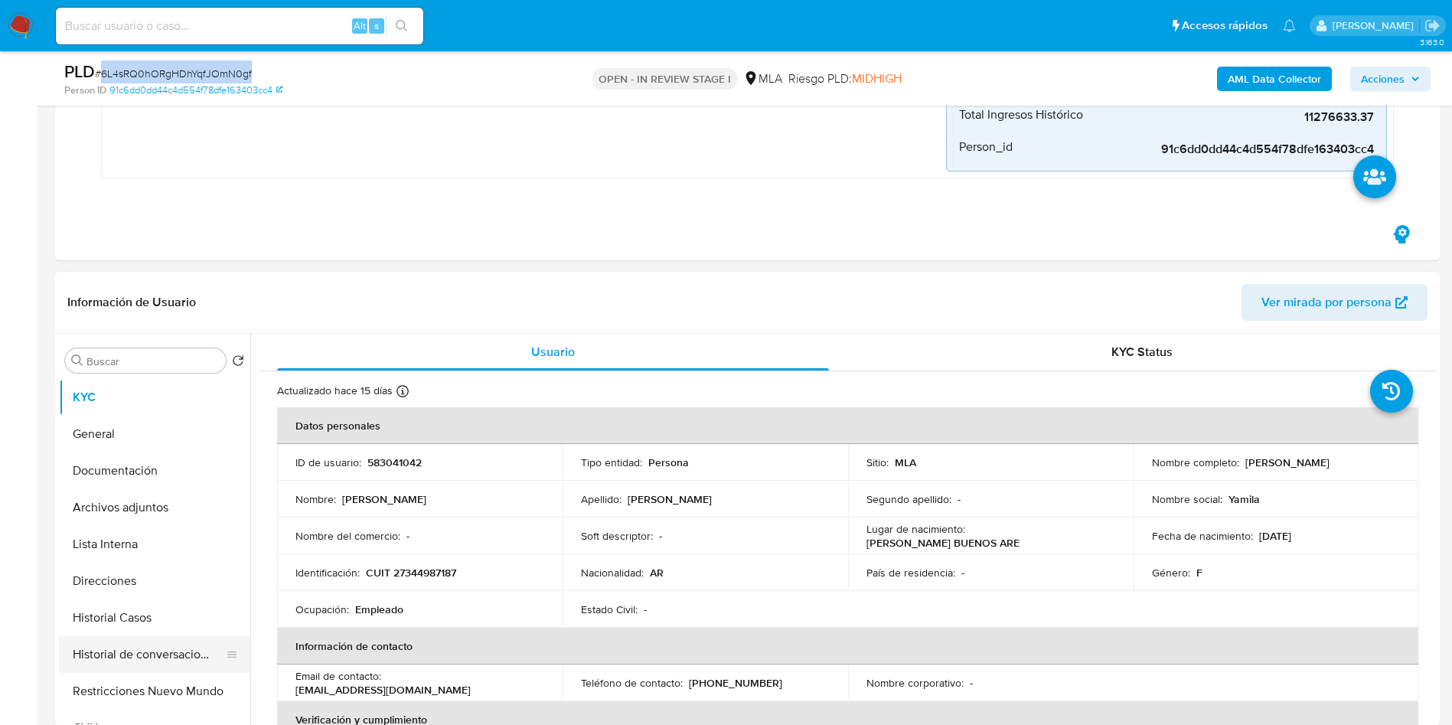
click at [121, 636] on button "Historial de conversaciones" at bounding box center [148, 654] width 179 height 37
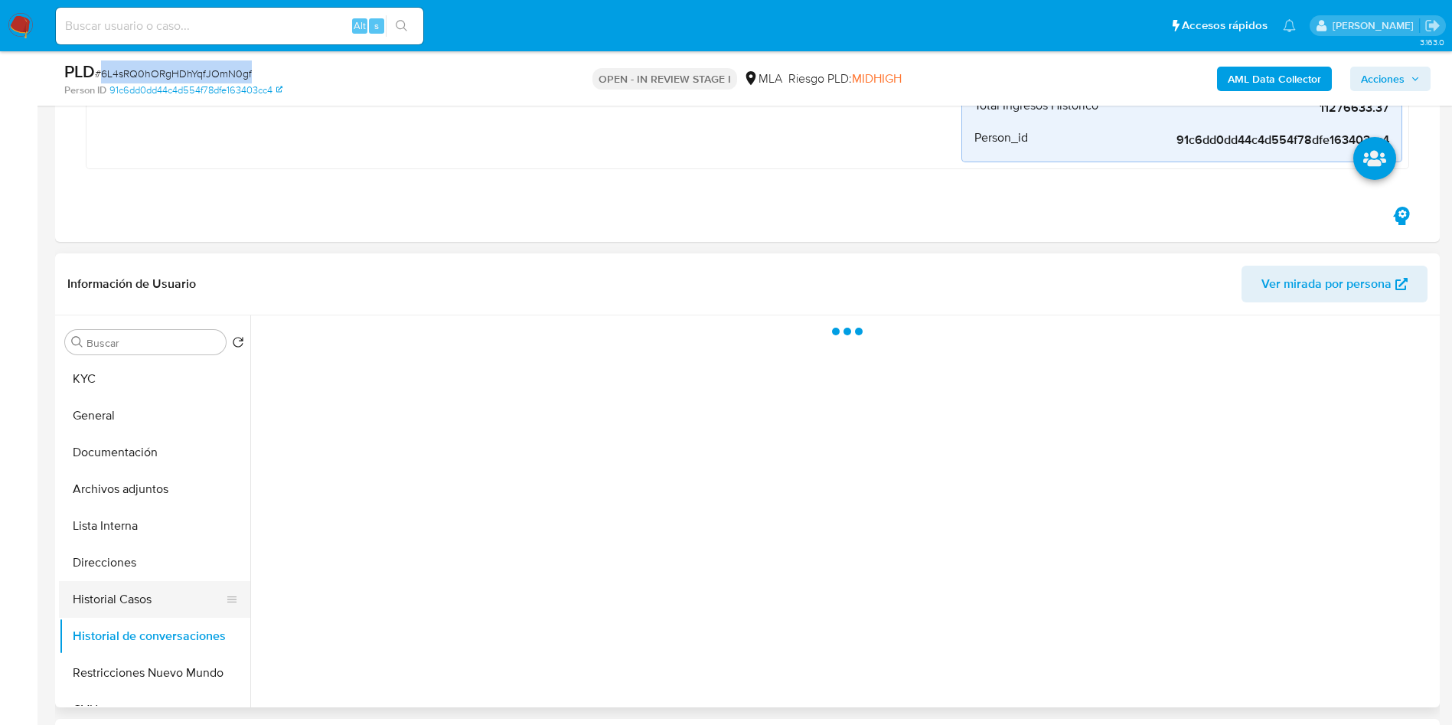
click at [189, 596] on button "Historial Casos" at bounding box center [148, 599] width 179 height 37
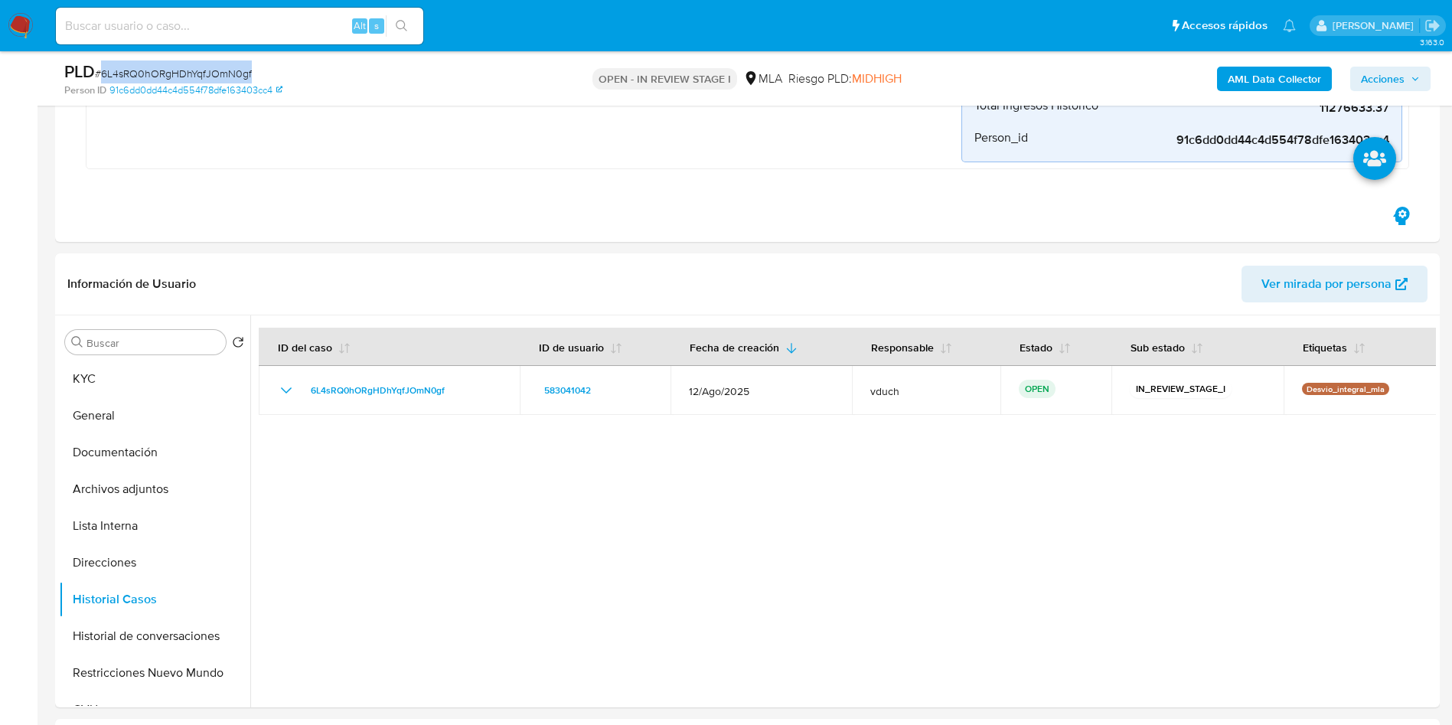
scroll to position [0, 0]
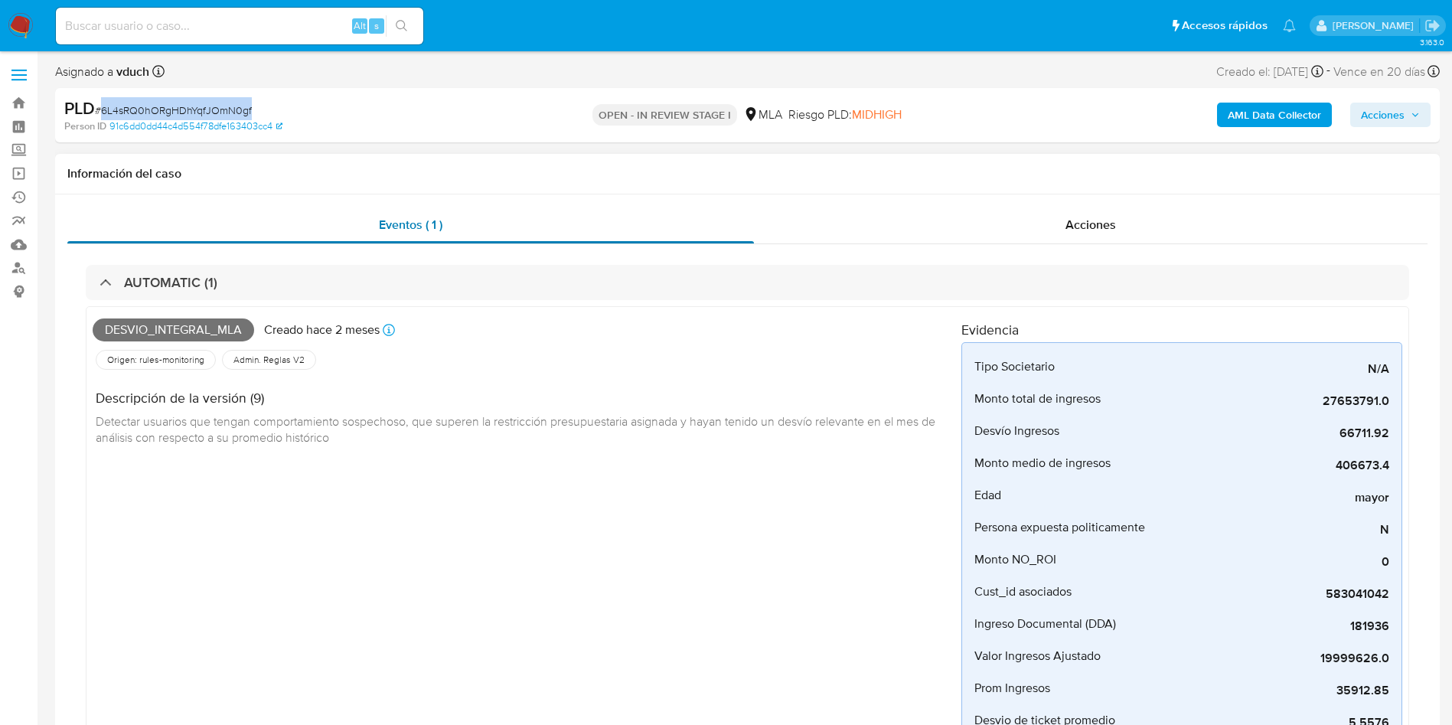
click at [648, 233] on div "Eventos ( 1 )" at bounding box center [410, 225] width 686 height 37
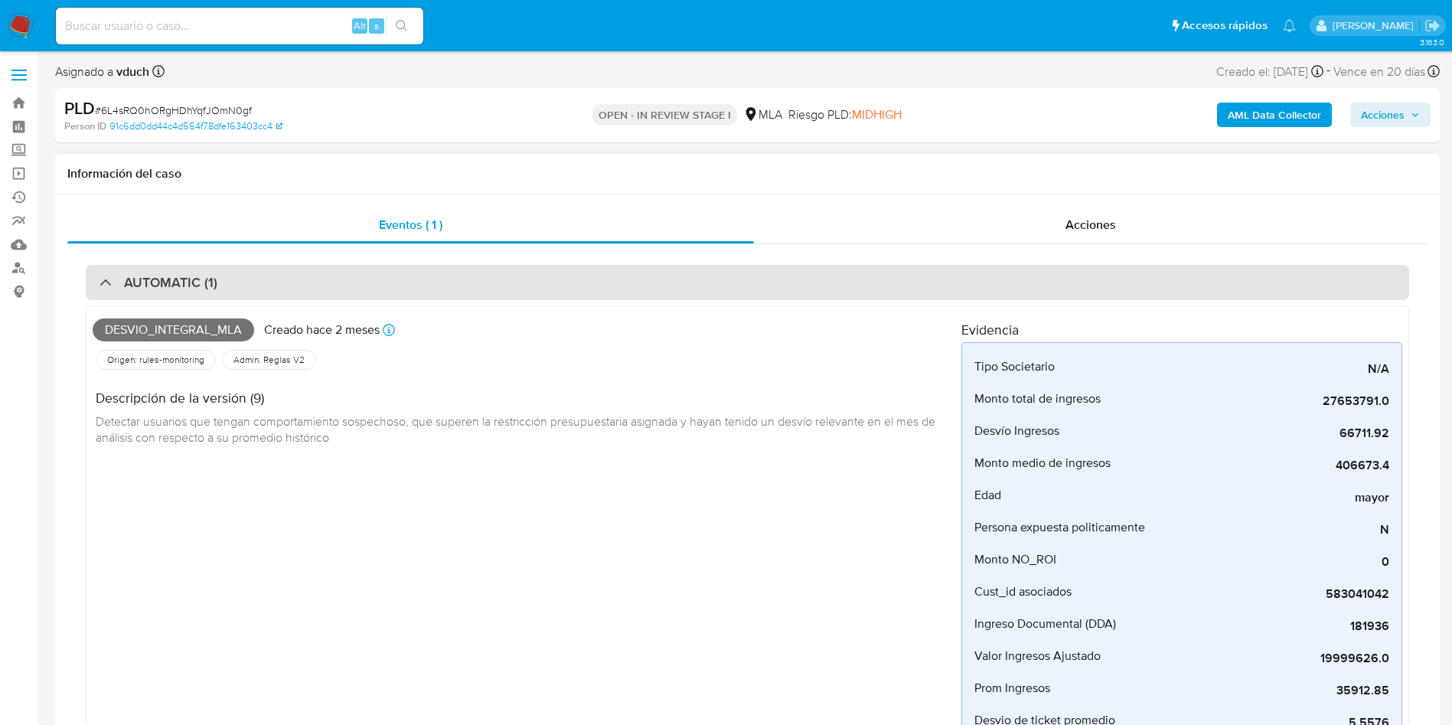
click at [668, 275] on div "AUTOMATIC (1)" at bounding box center [747, 282] width 1323 height 35
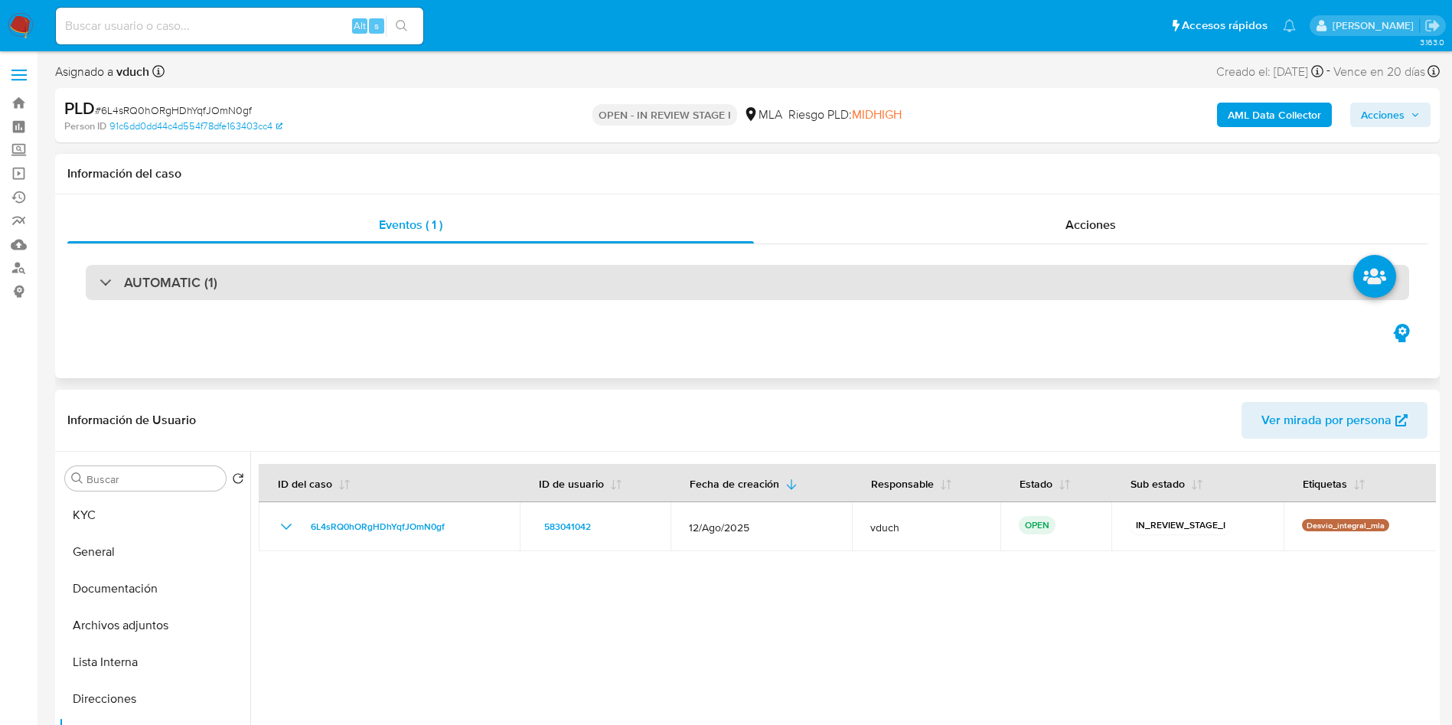
click at [668, 275] on div "AUTOMATIC (1)" at bounding box center [747, 282] width 1323 height 35
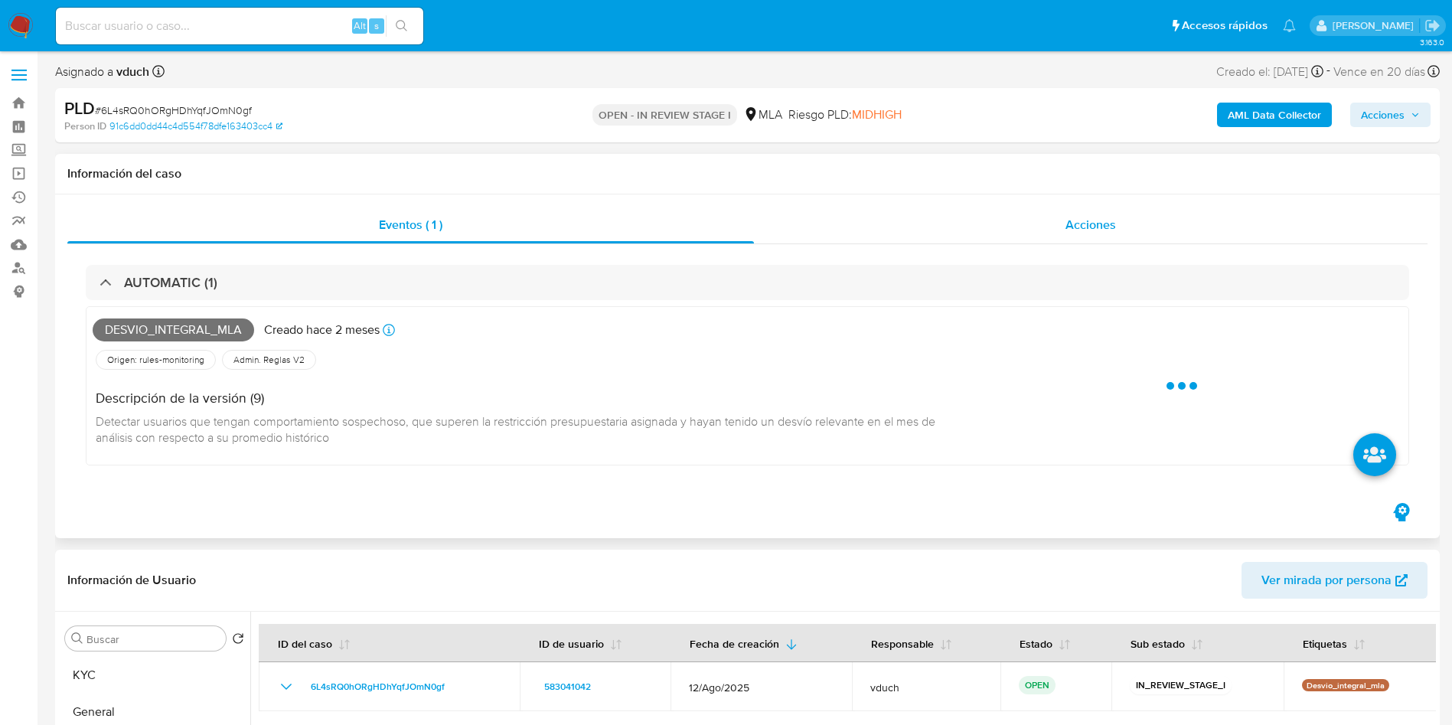
click at [1088, 220] on span "Acciones" at bounding box center [1090, 225] width 51 height 18
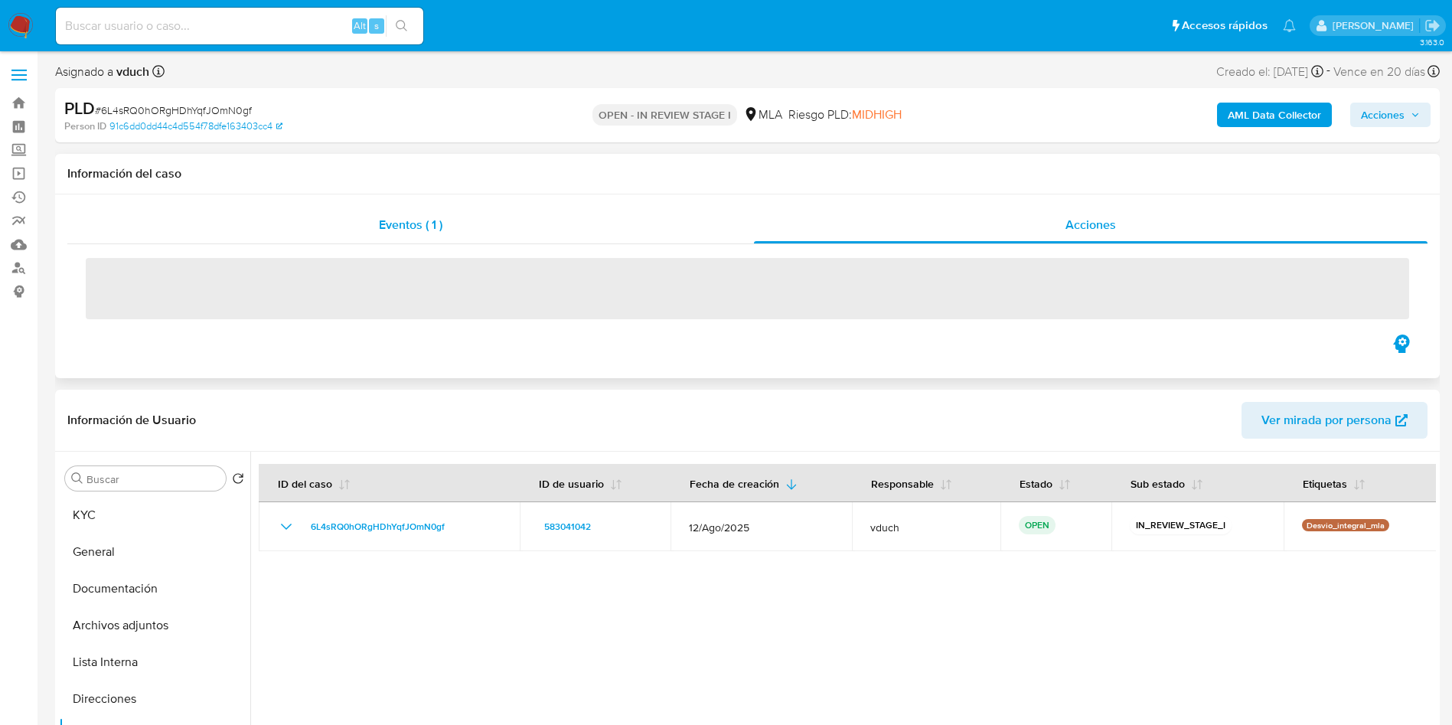
click at [423, 236] on div "Eventos ( 1 )" at bounding box center [410, 225] width 686 height 37
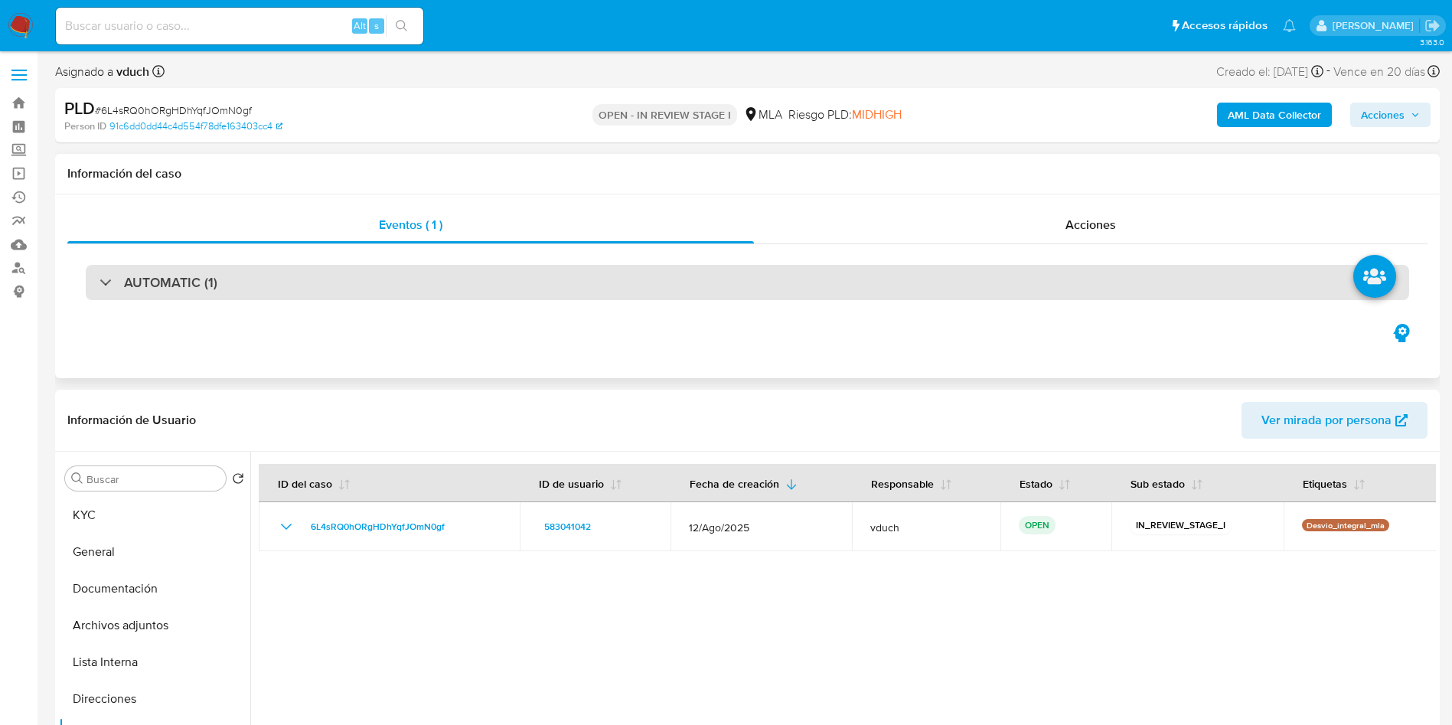
click at [467, 288] on div "AUTOMATIC (1)" at bounding box center [747, 282] width 1323 height 35
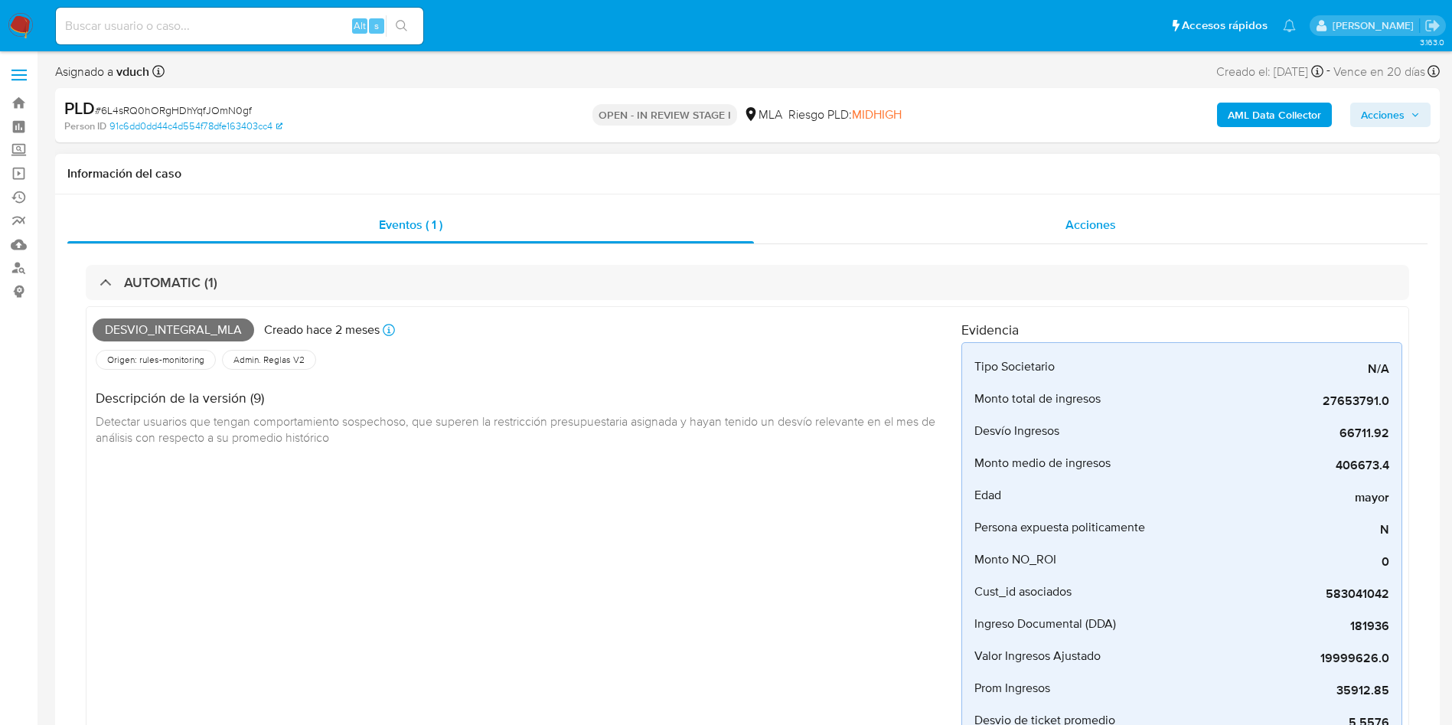
click at [1041, 223] on div "Acciones" at bounding box center [1090, 225] width 673 height 37
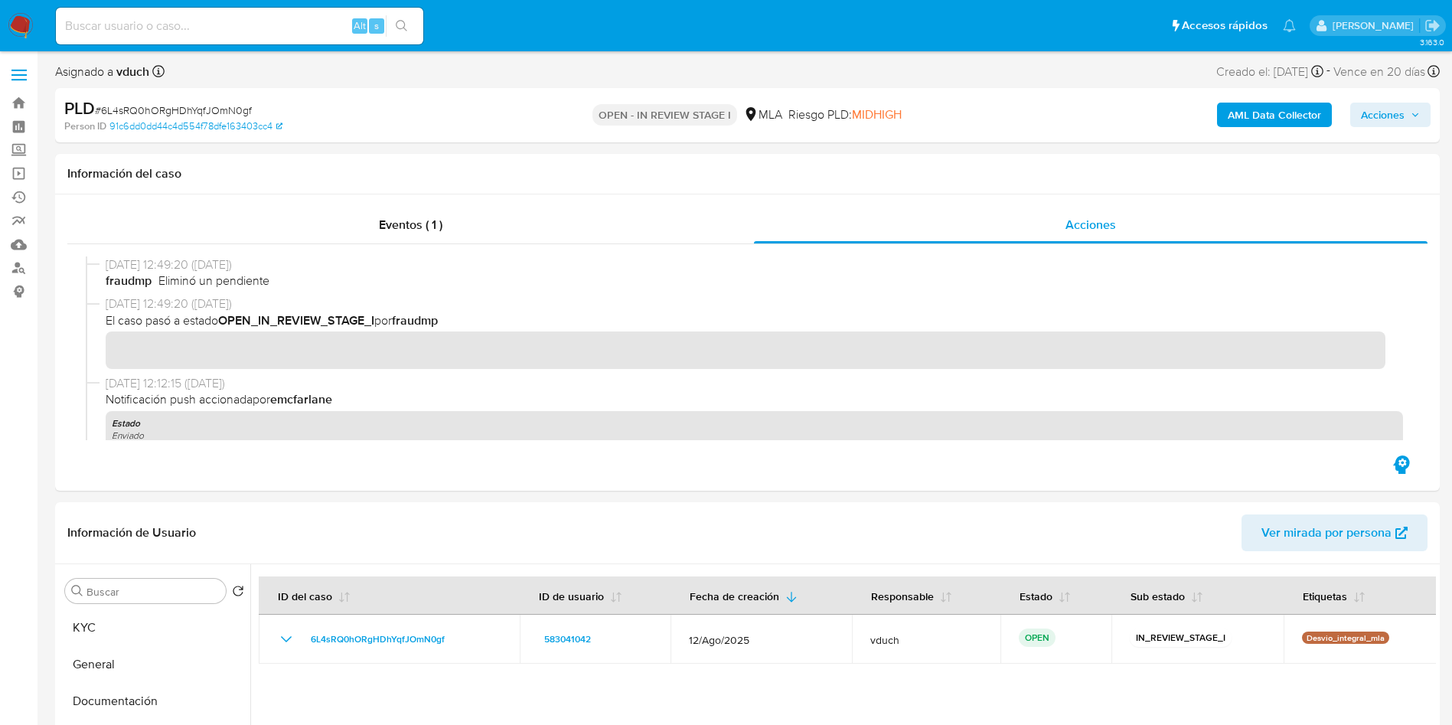
scroll to position [230, 0]
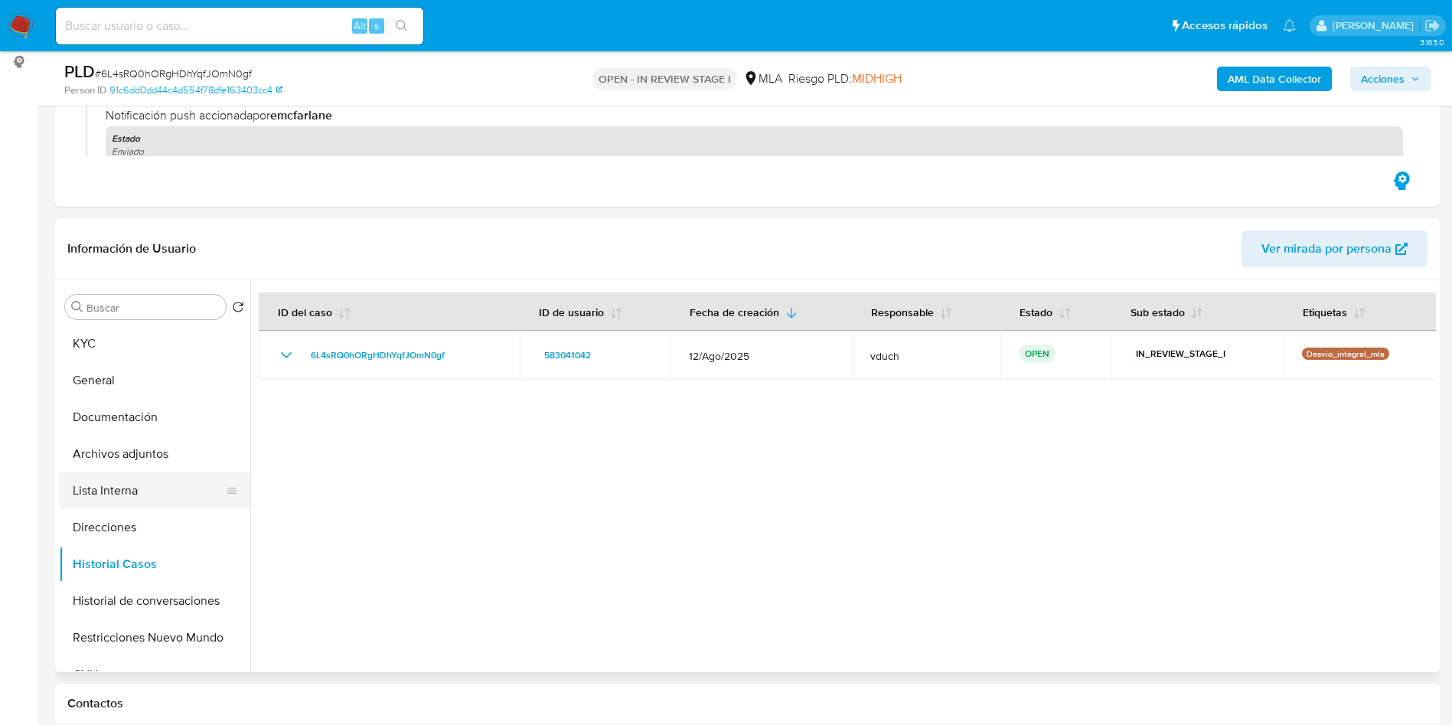
click at [151, 501] on button "Lista Interna" at bounding box center [148, 490] width 179 height 37
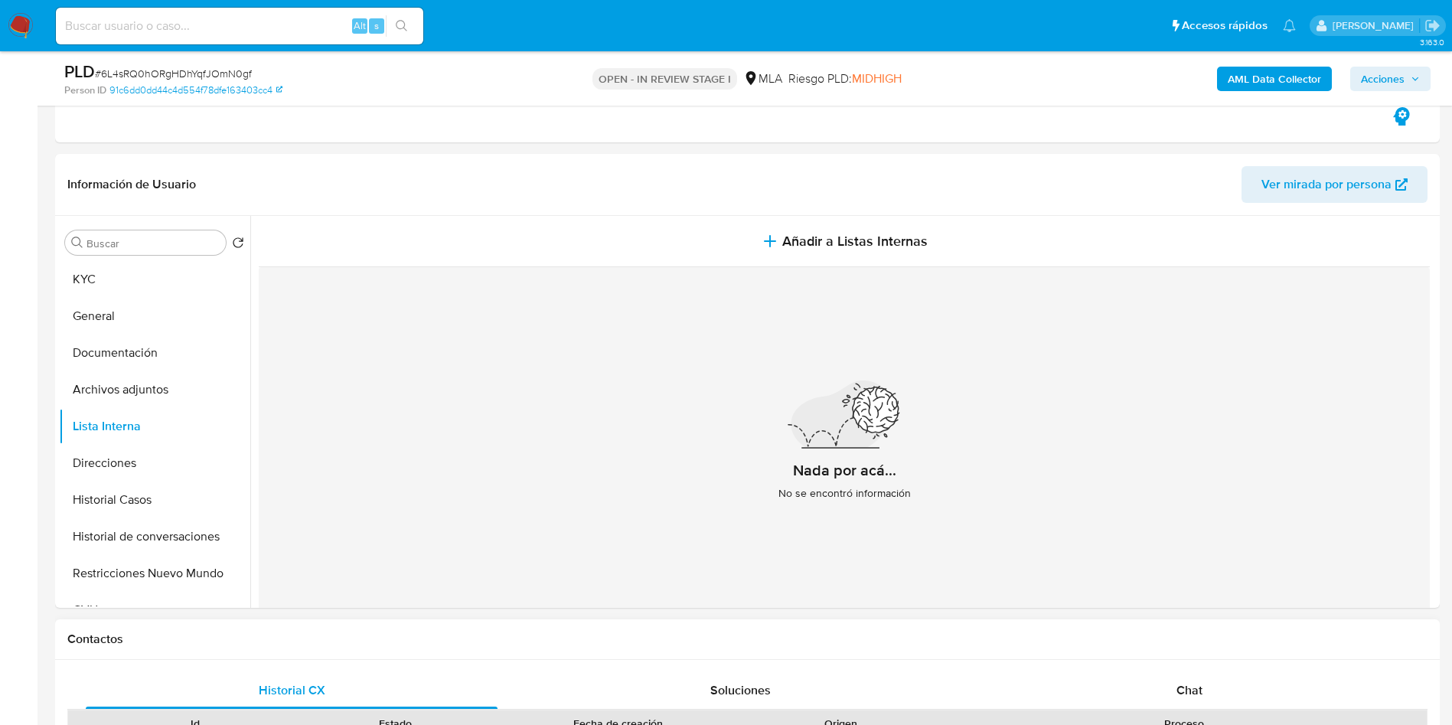
scroll to position [459, 0]
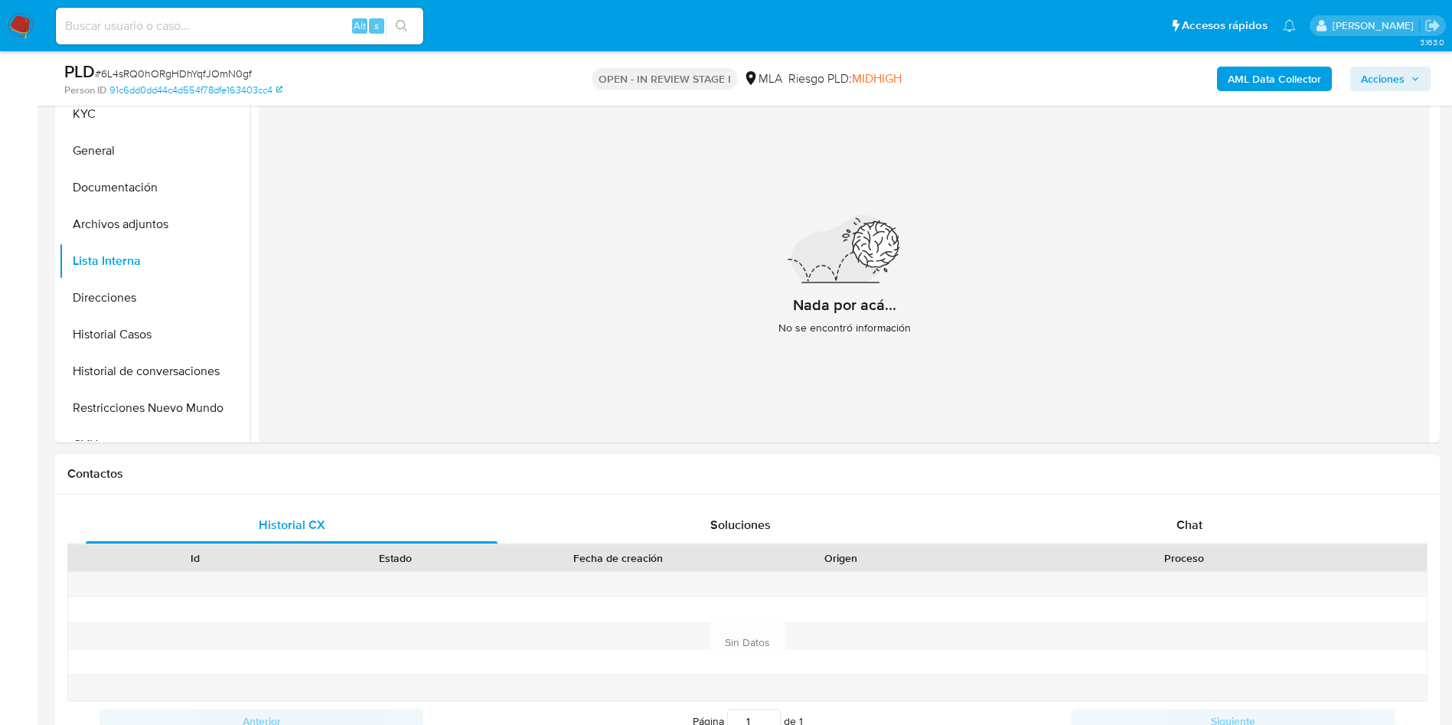
click at [1308, 547] on div "Proceso" at bounding box center [1183, 558] width 485 height 26
click at [1131, 534] on div "Chat" at bounding box center [1189, 525] width 412 height 37
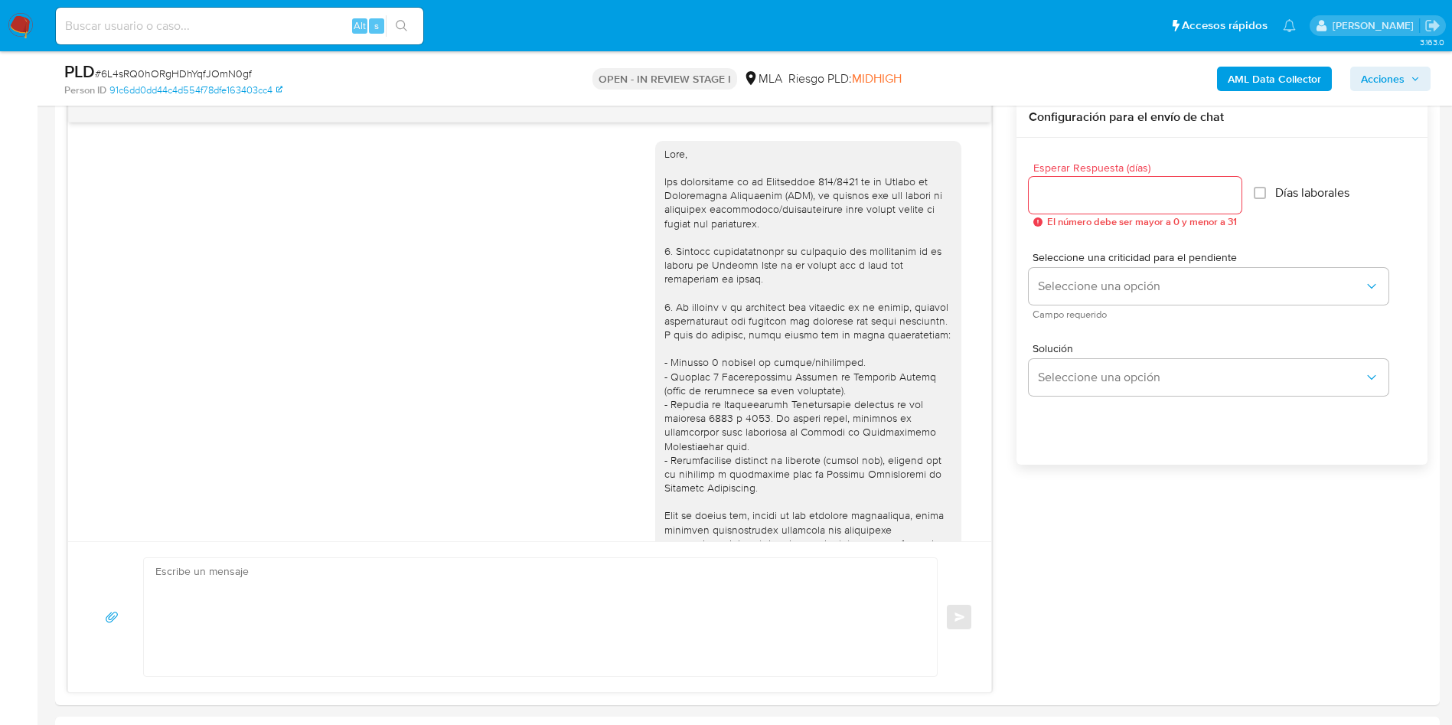
scroll to position [1858, 0]
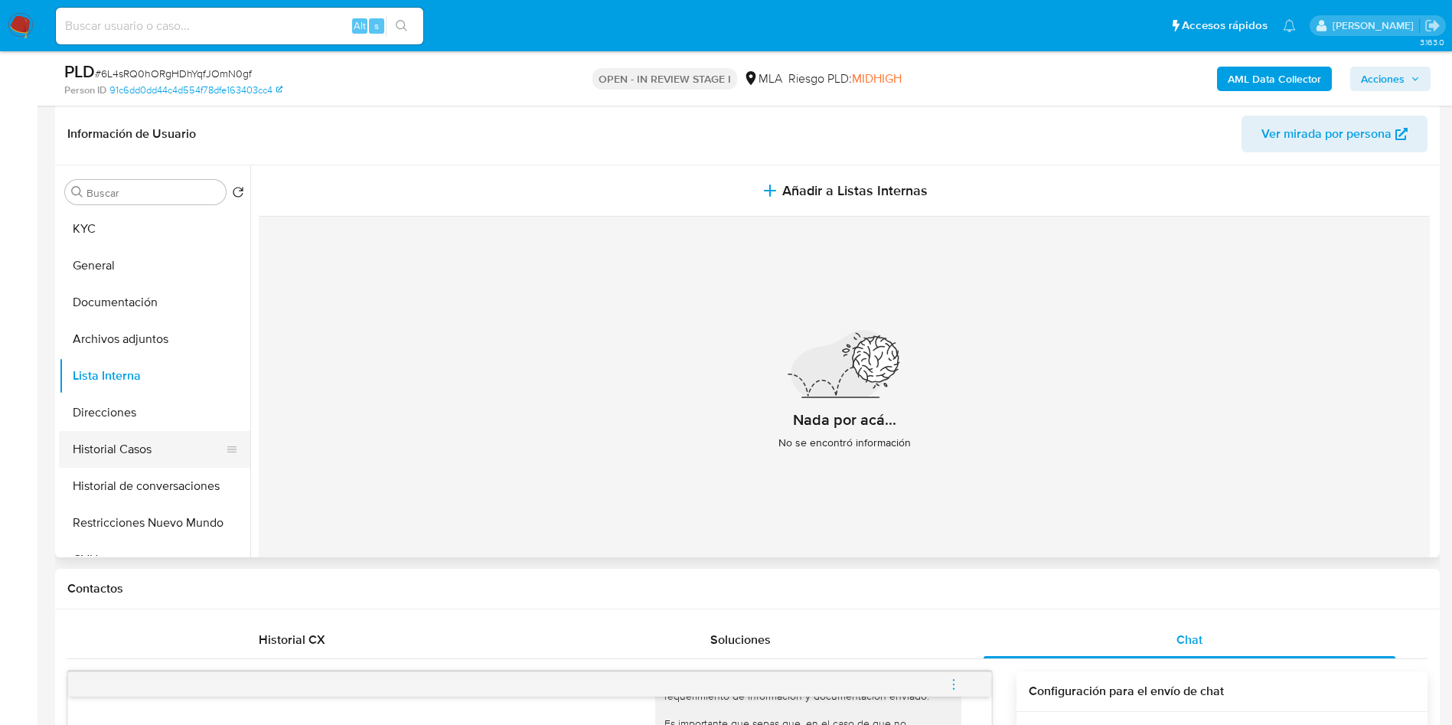
click at [135, 441] on button "Historial Casos" at bounding box center [148, 449] width 179 height 37
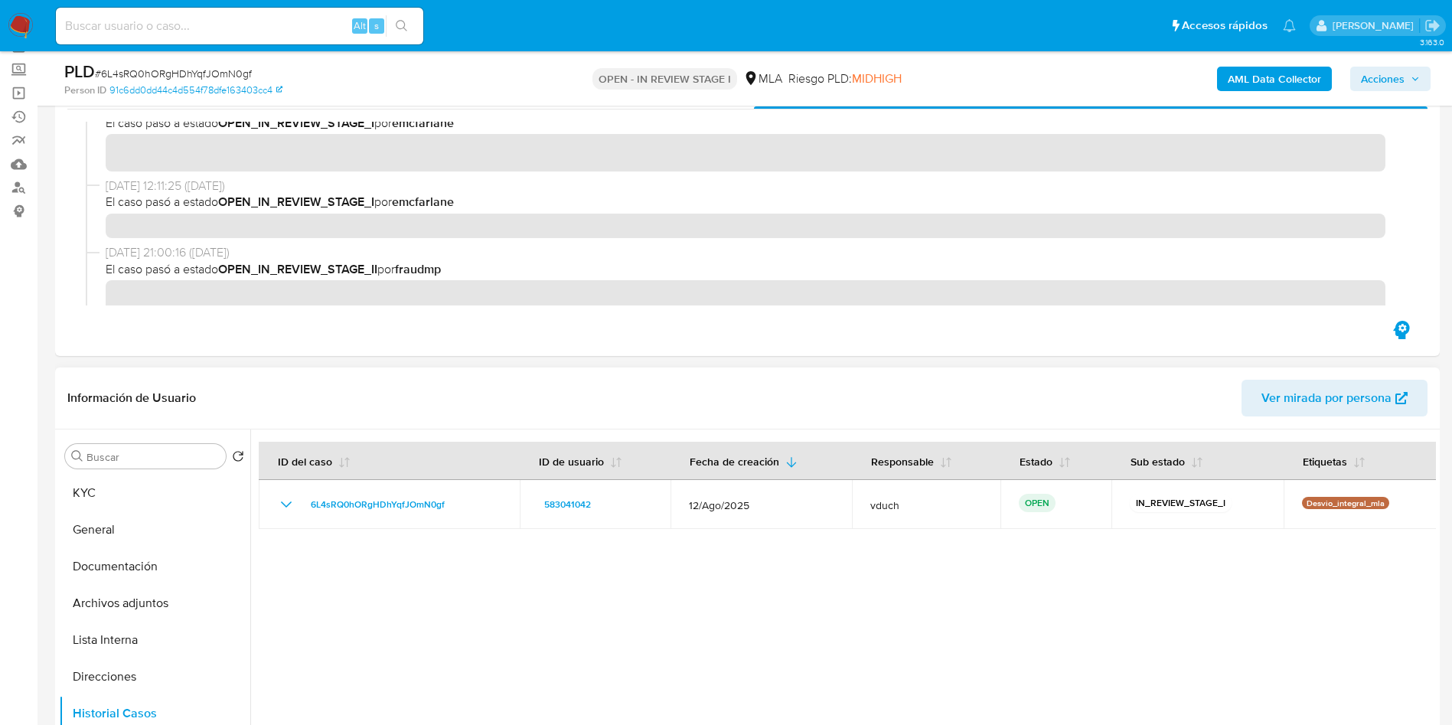
scroll to position [115, 0]
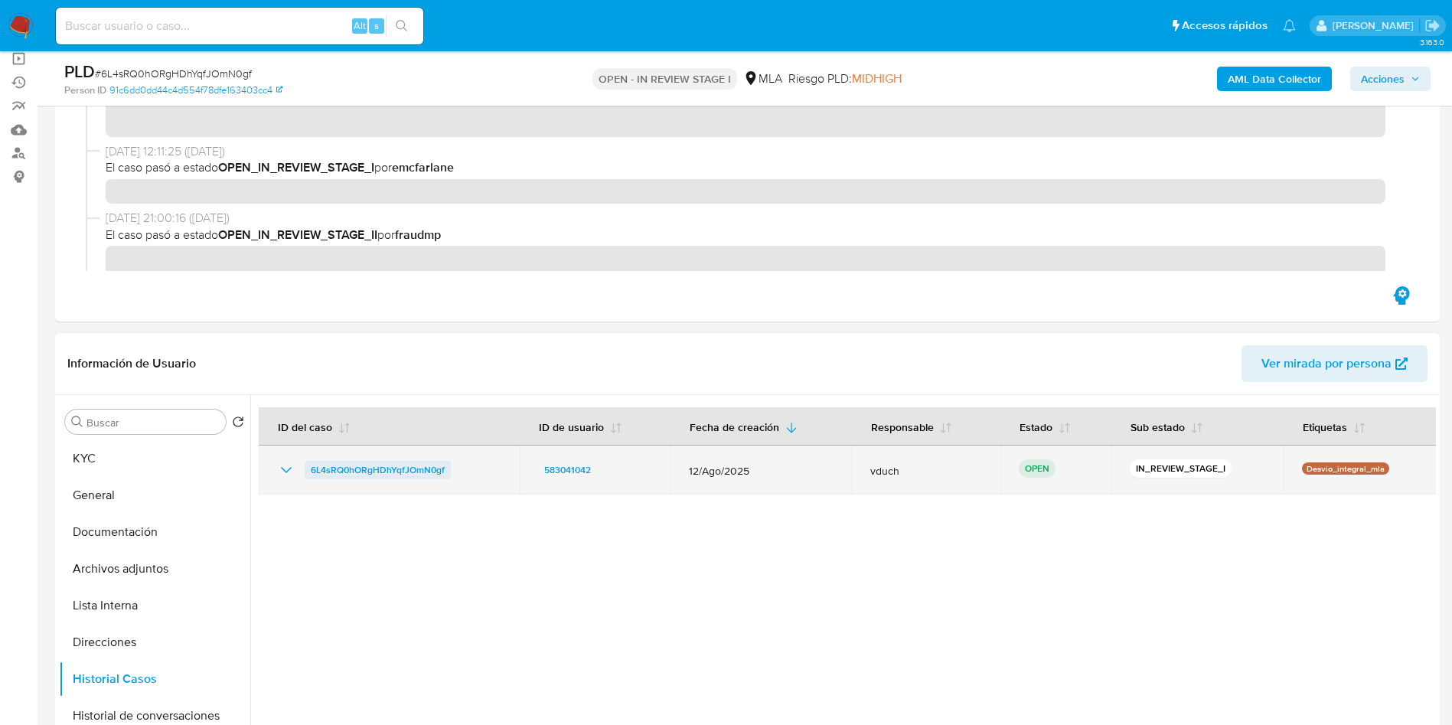
drag, startPoint x: 485, startPoint y: 460, endPoint x: 305, endPoint y: 472, distance: 181.0
click at [305, 472] on div "6L4sRQ0hORgHDhYqfJOmN0gf" at bounding box center [389, 470] width 224 height 18
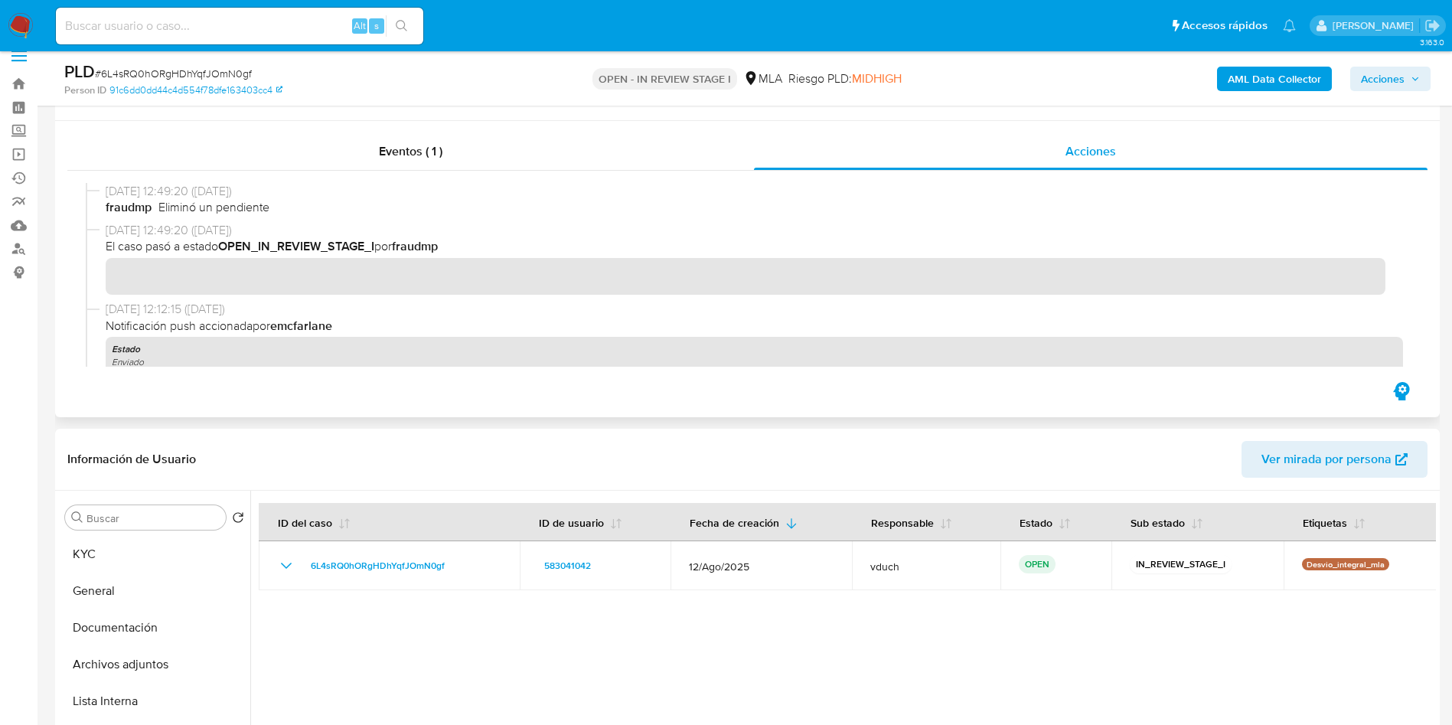
scroll to position [0, 0]
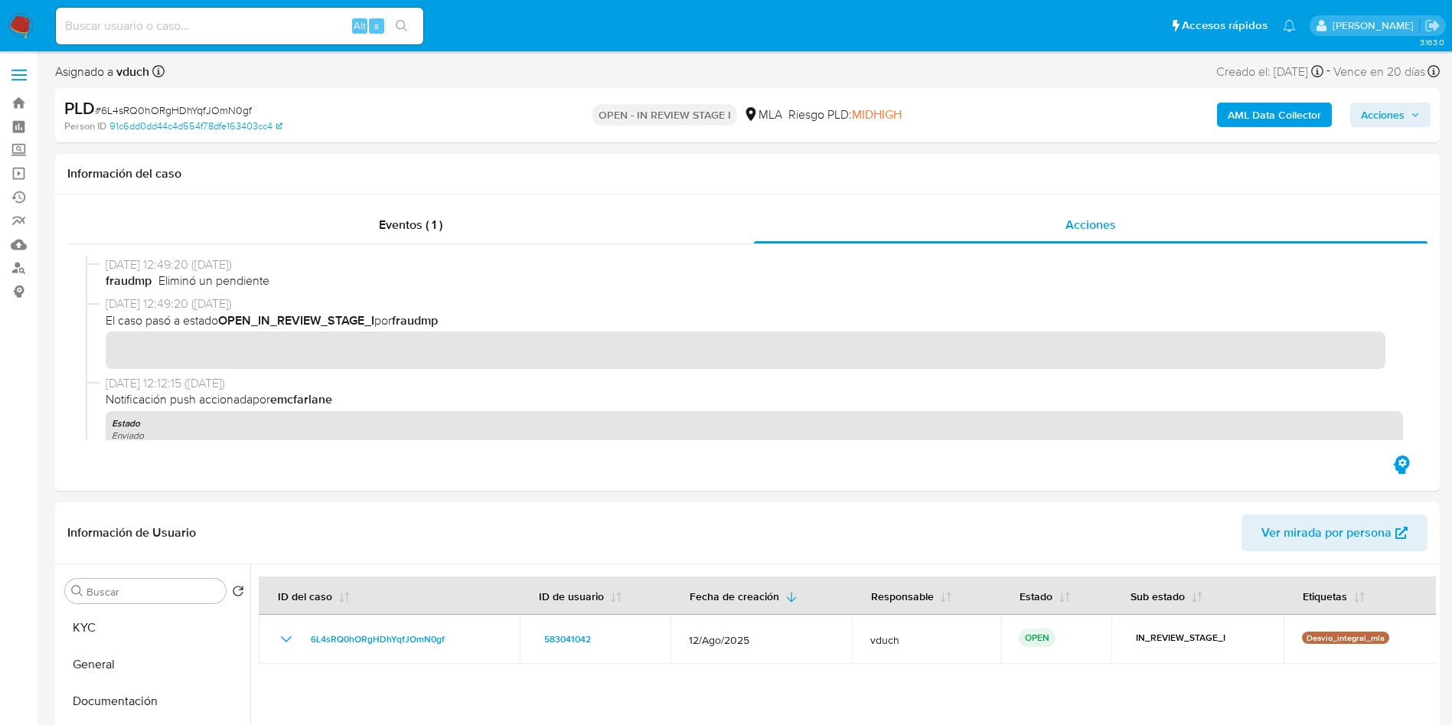
click at [226, 97] on div "PLD # 6L4sRQ0hORgHDhYqfJOmN0gf" at bounding box center [289, 108] width 450 height 23
copy span "6L4sRQ0hORgHDhYqfJOmN0gf"
click at [848, 78] on div "Asignado a vduch Asignado el: 18/08/2025 14:11:27 Creado el: 12/08/2025 Creado …" at bounding box center [747, 74] width 1384 height 27
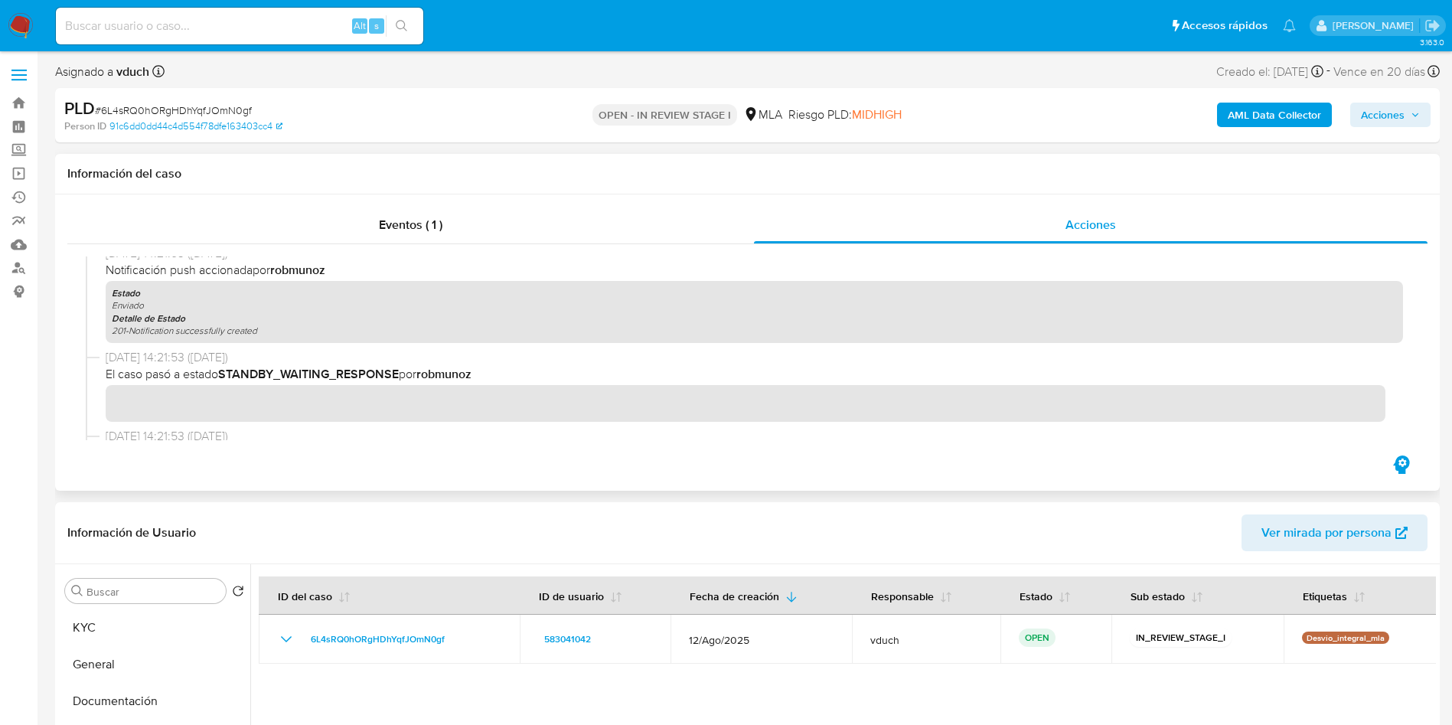
scroll to position [2156, 0]
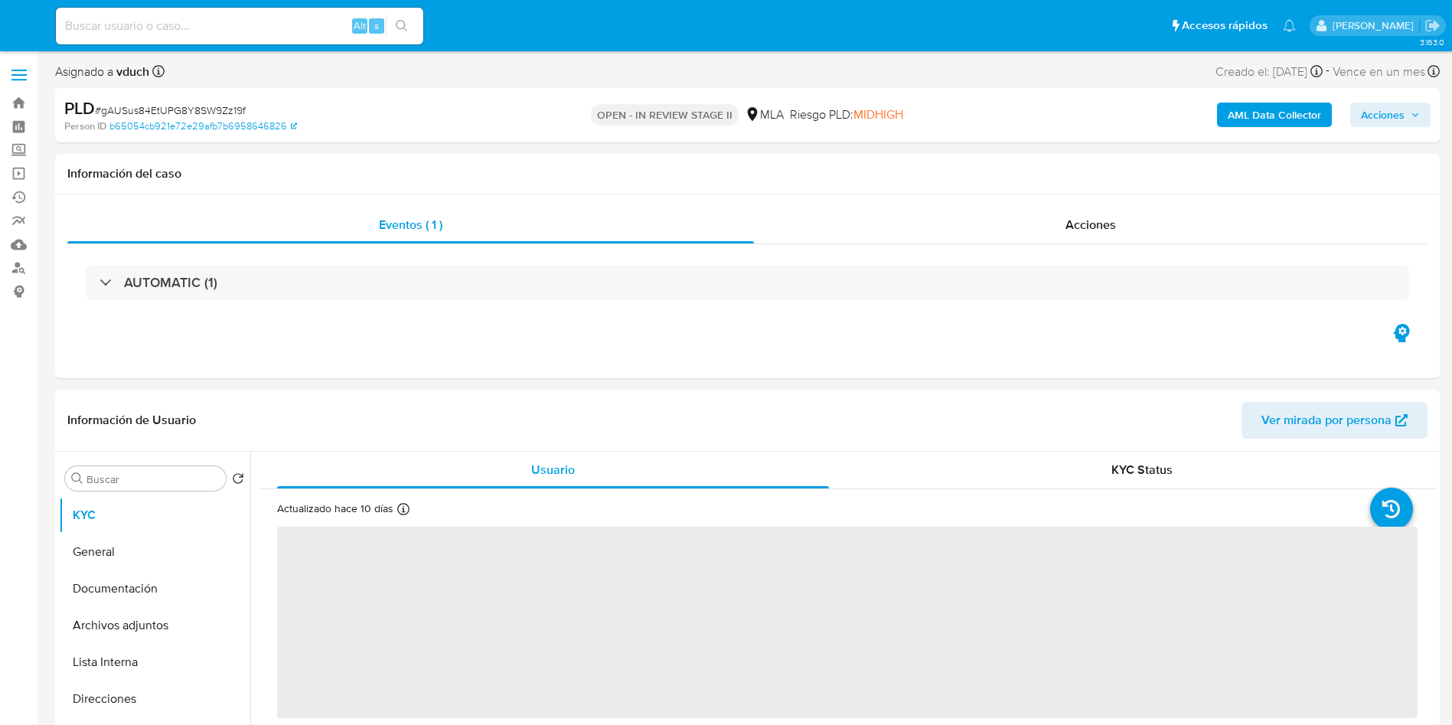
select select "10"
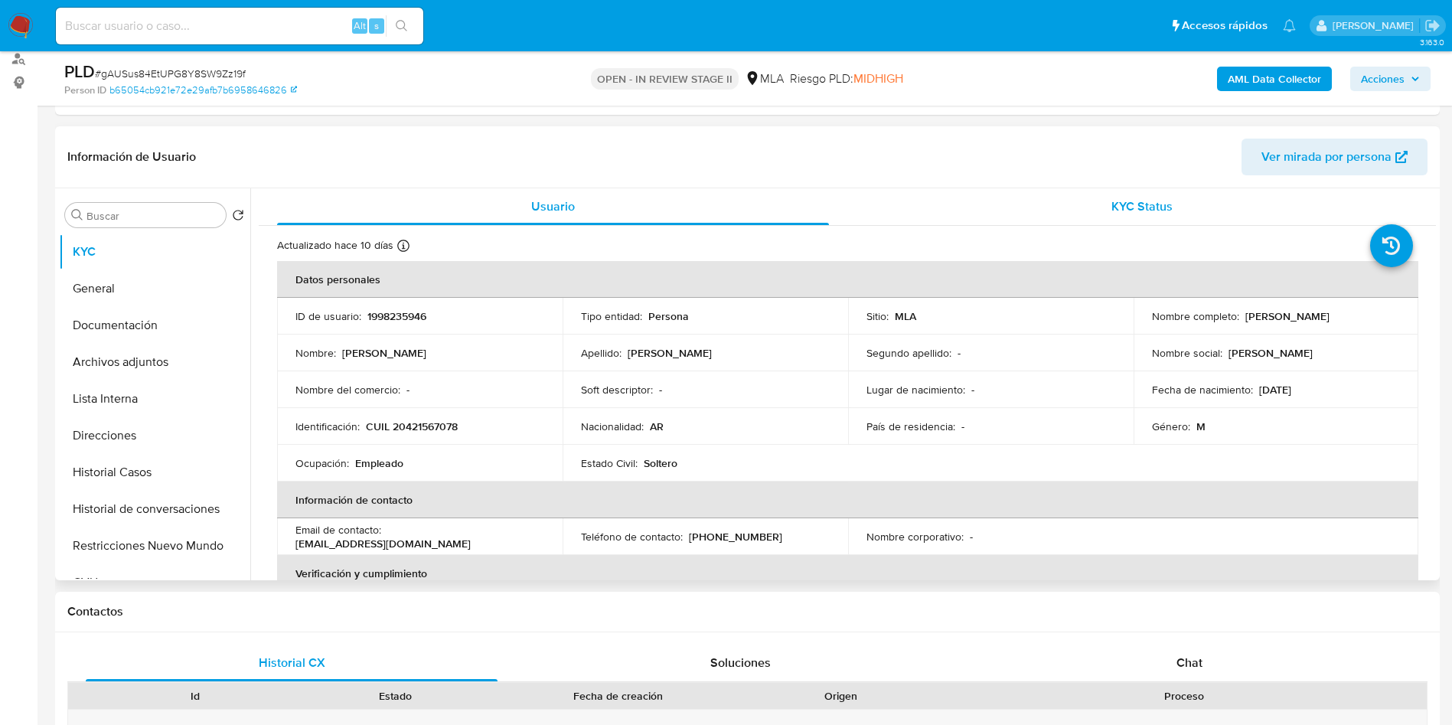
scroll to position [230, 0]
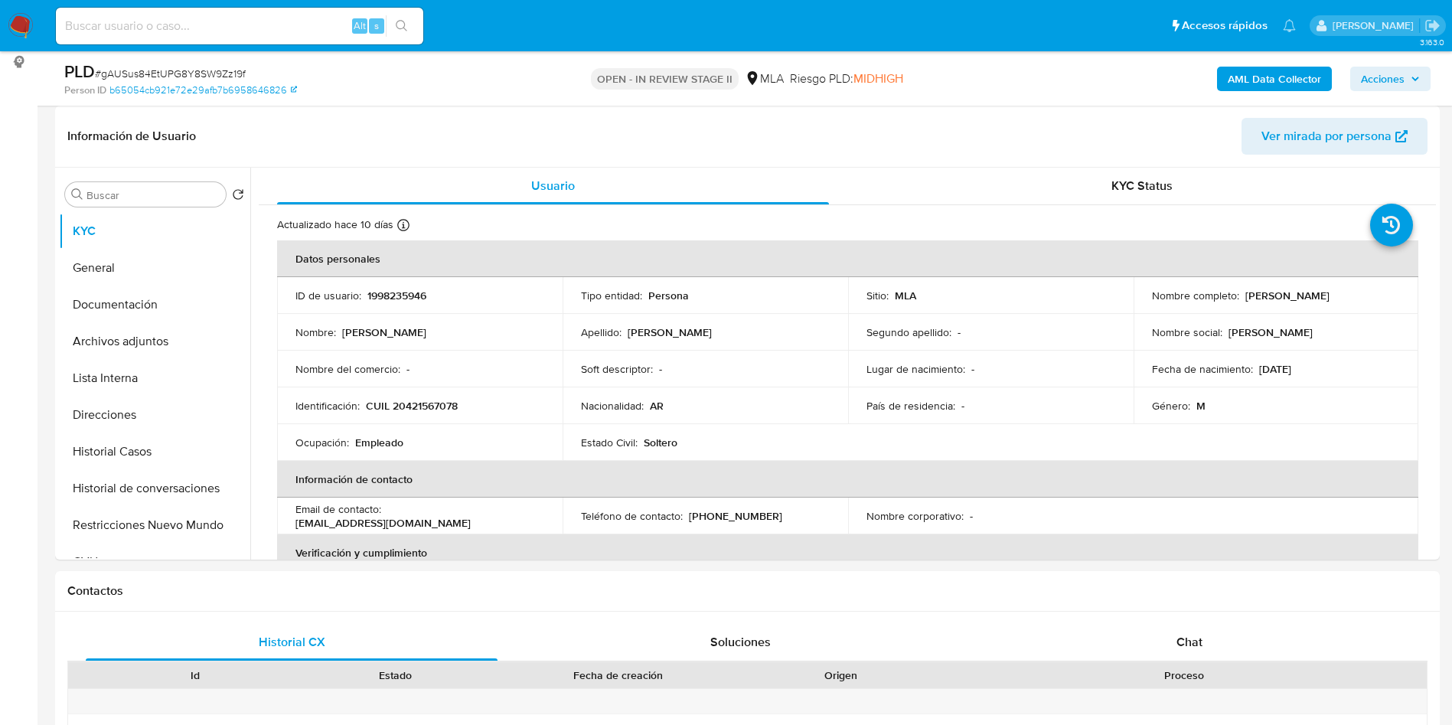
click at [251, 9] on div "Alt s" at bounding box center [239, 26] width 367 height 37
click at [287, 21] on input at bounding box center [239, 26] width 367 height 20
paste input "gAUSus84EtUPG8Y8SW9Zz19f"
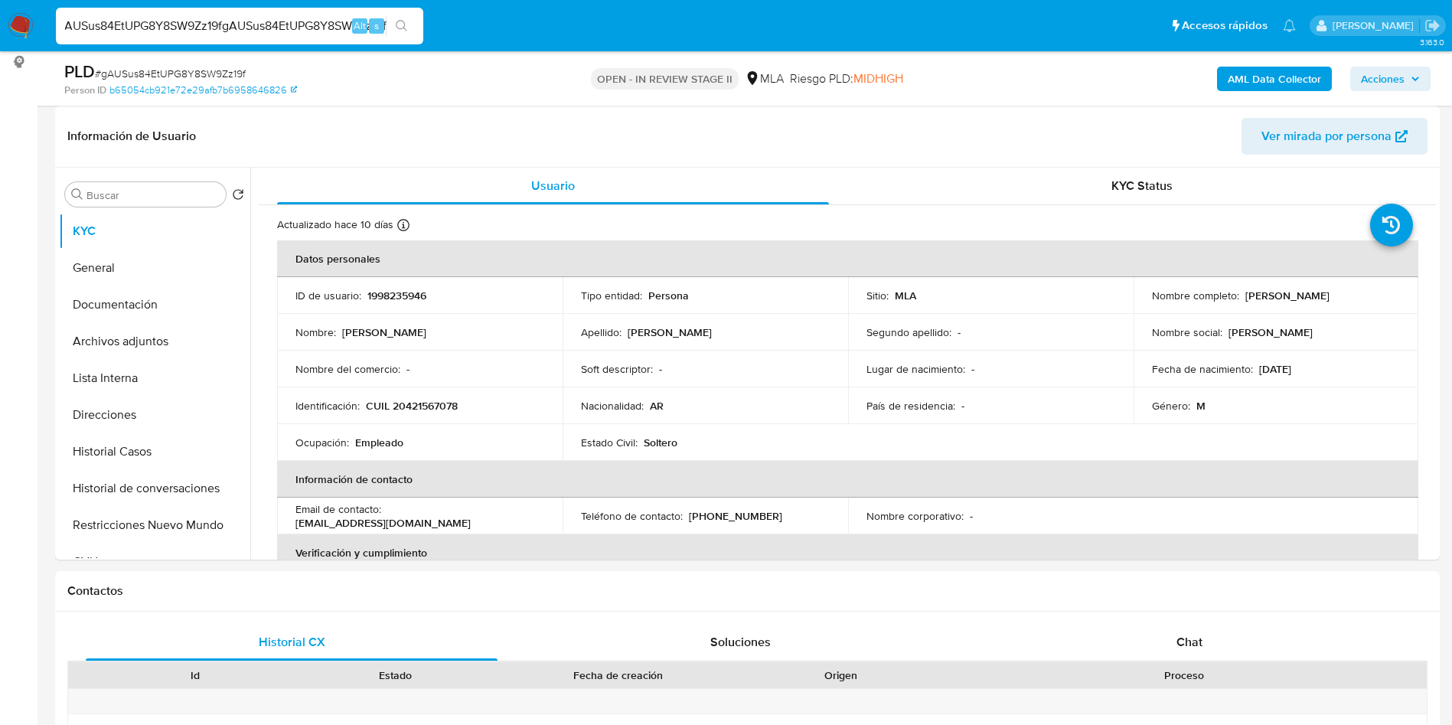
click at [316, 19] on input "gAUSus84EtUPG8Y8SW9Zz19fgAUSus84EtUPG8Y8SW9Zz19f" at bounding box center [239, 26] width 367 height 20
paste input
type input "gAUSus84EtUPG8Y8SW9Zz19f"
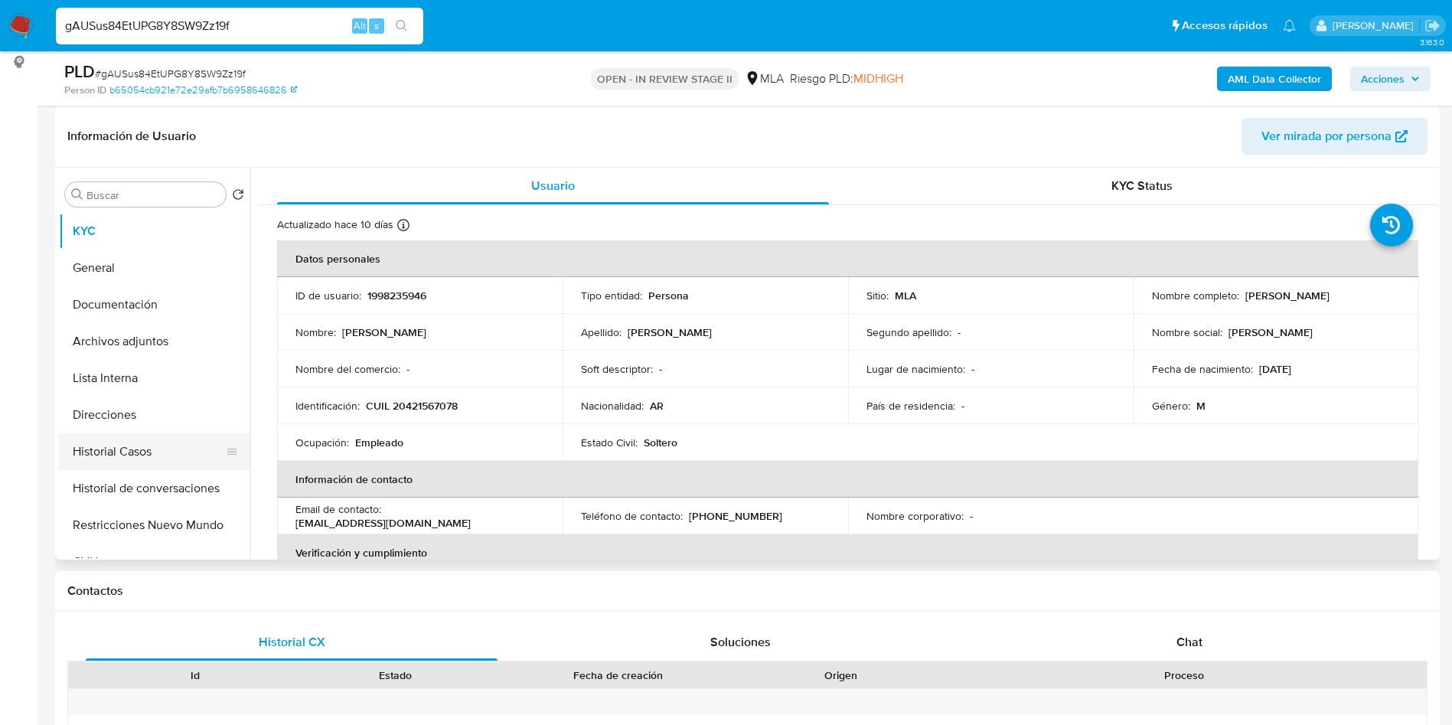
click at [148, 445] on button "Historial Casos" at bounding box center [148, 451] width 179 height 37
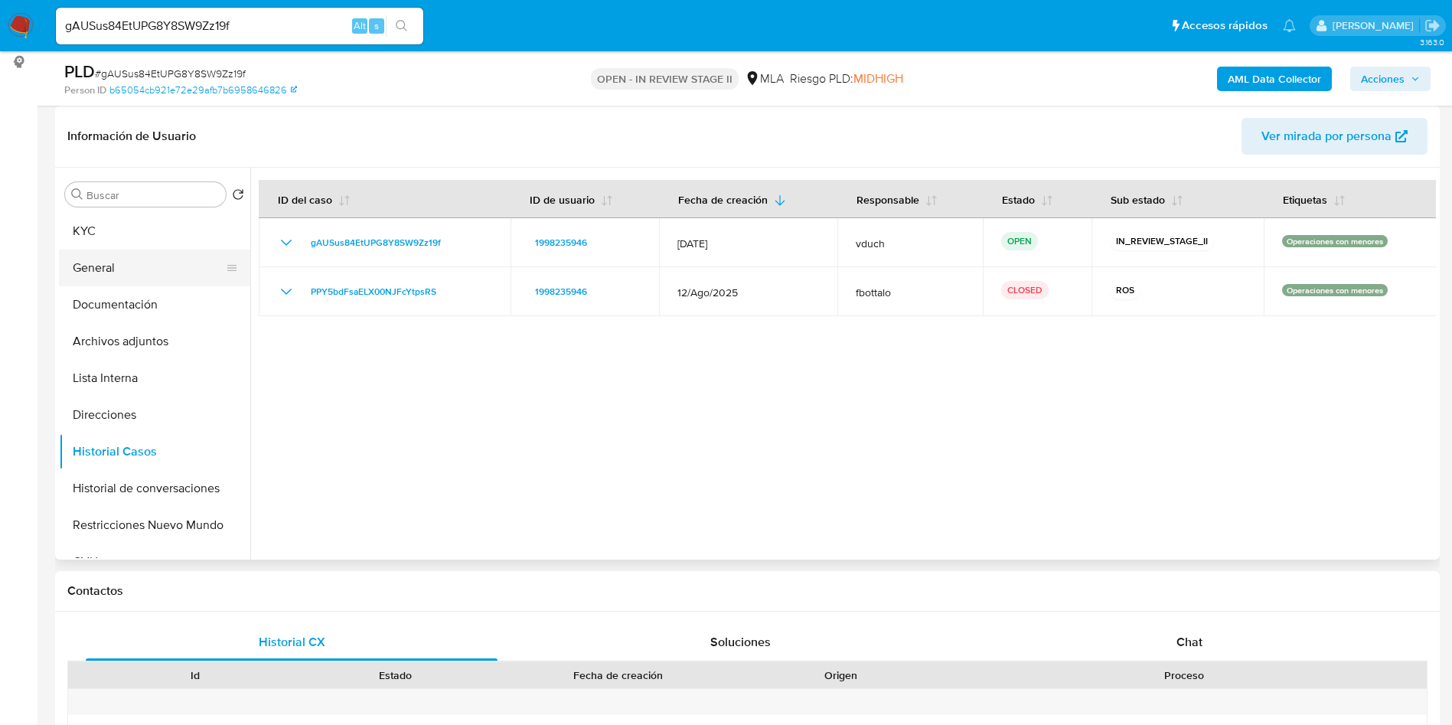
click at [152, 254] on button "General" at bounding box center [148, 267] width 179 height 37
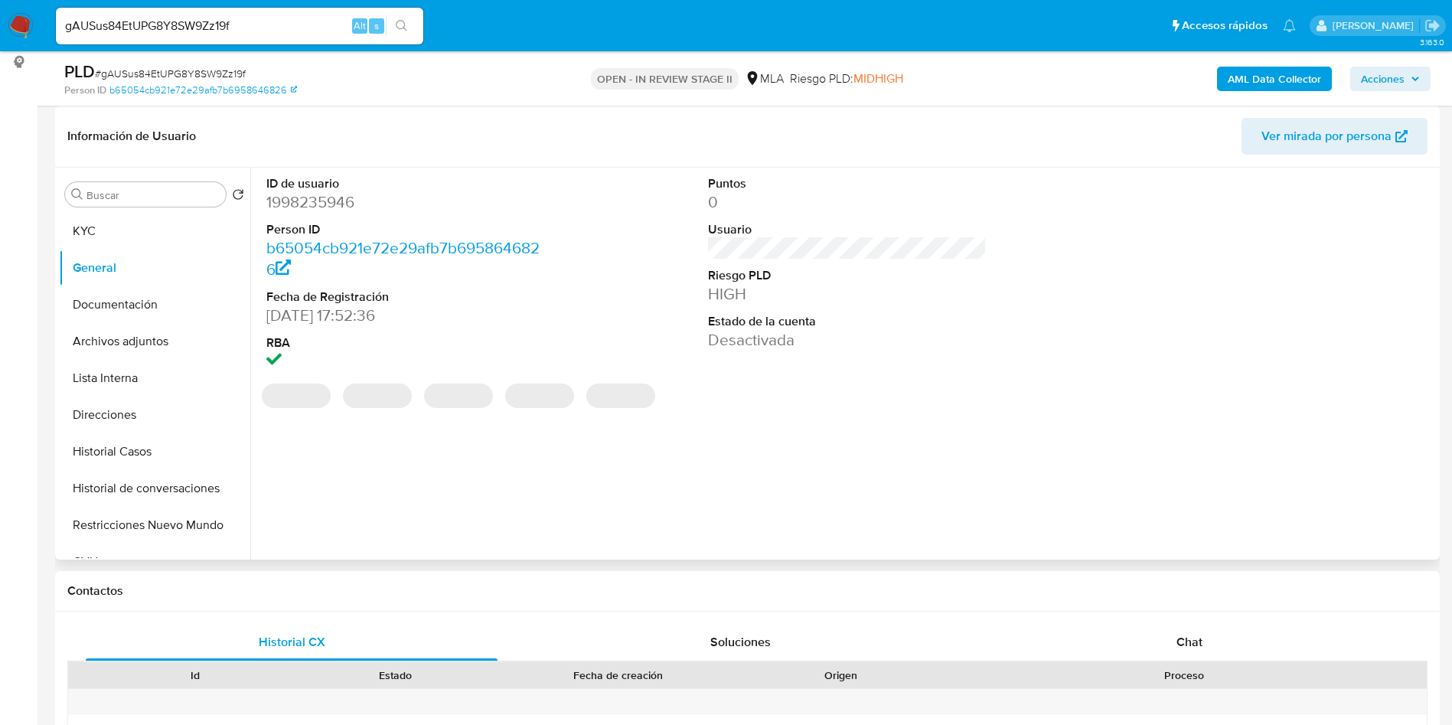
click at [309, 213] on dl "ID de usuario 1998235946 Person ID b65054cb921e72e29afb7b6958646826 Fecha de Re…" at bounding box center [405, 273] width 279 height 197
click at [307, 195] on dd "1998235946" at bounding box center [405, 201] width 279 height 21
copy dd "1998235946"
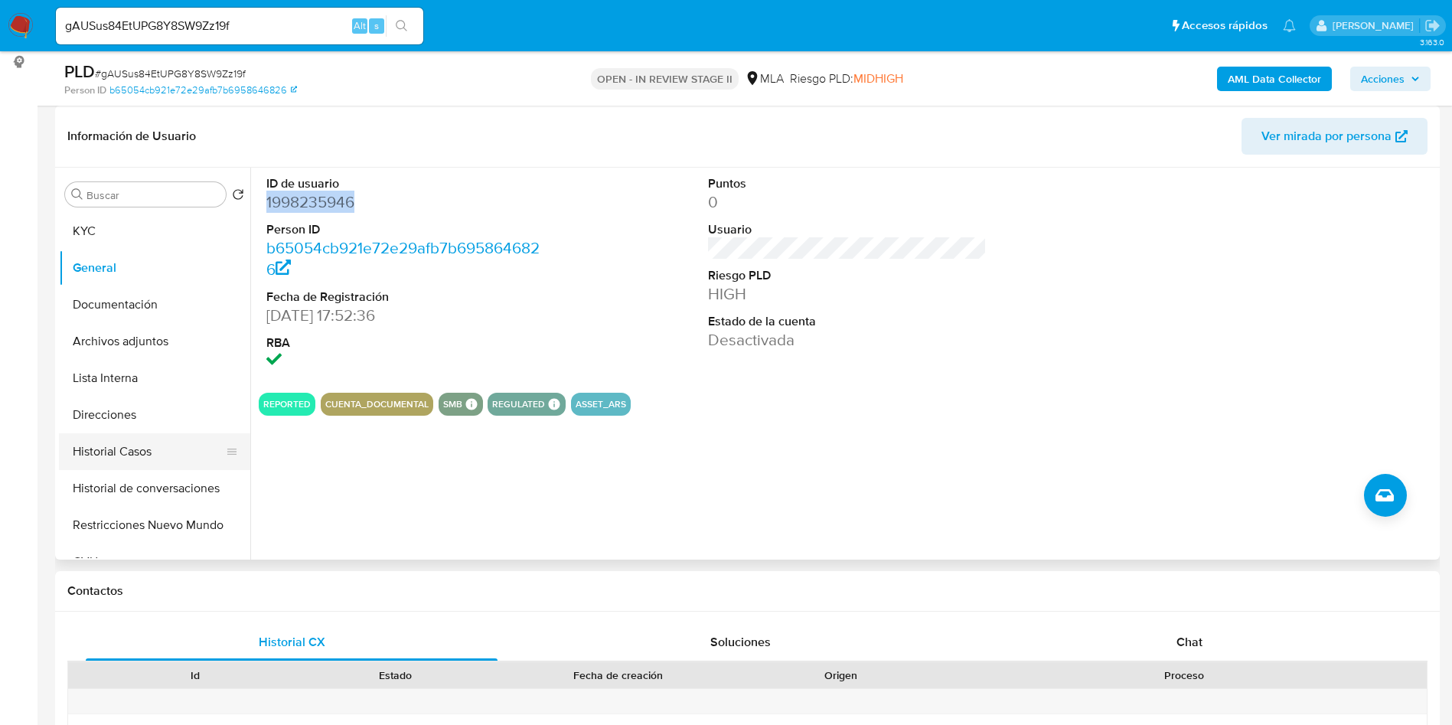
click at [210, 456] on button "Historial Casos" at bounding box center [148, 451] width 179 height 37
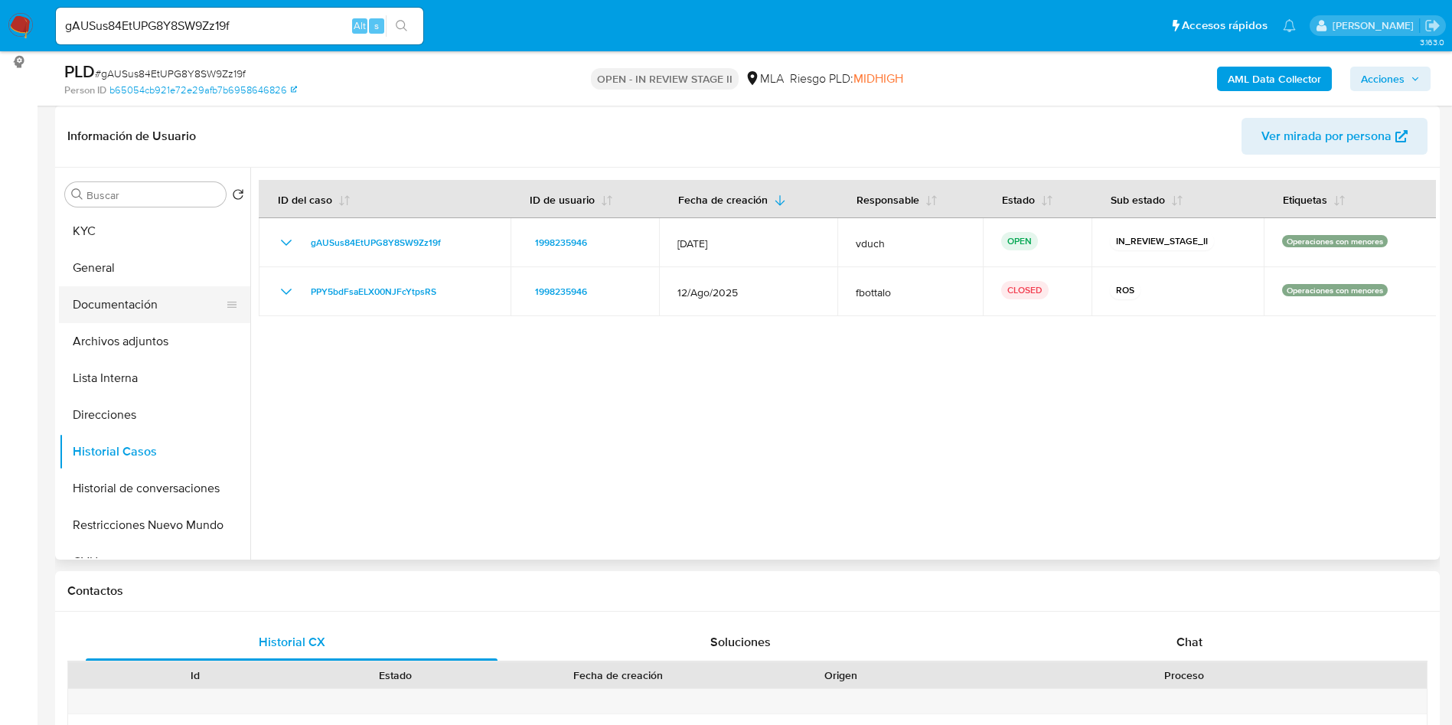
click at [106, 314] on button "Documentación" at bounding box center [148, 304] width 179 height 37
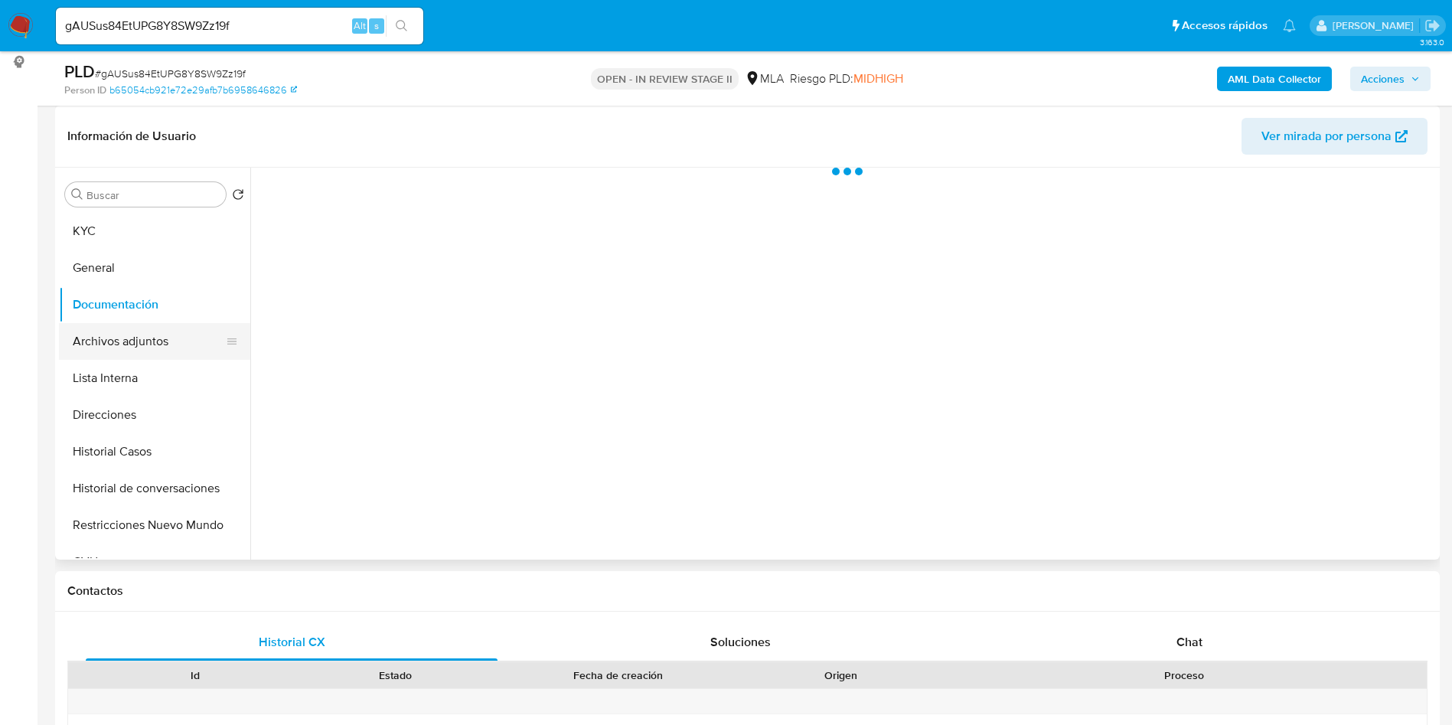
click at [146, 354] on button "Archivos adjuntos" at bounding box center [148, 341] width 179 height 37
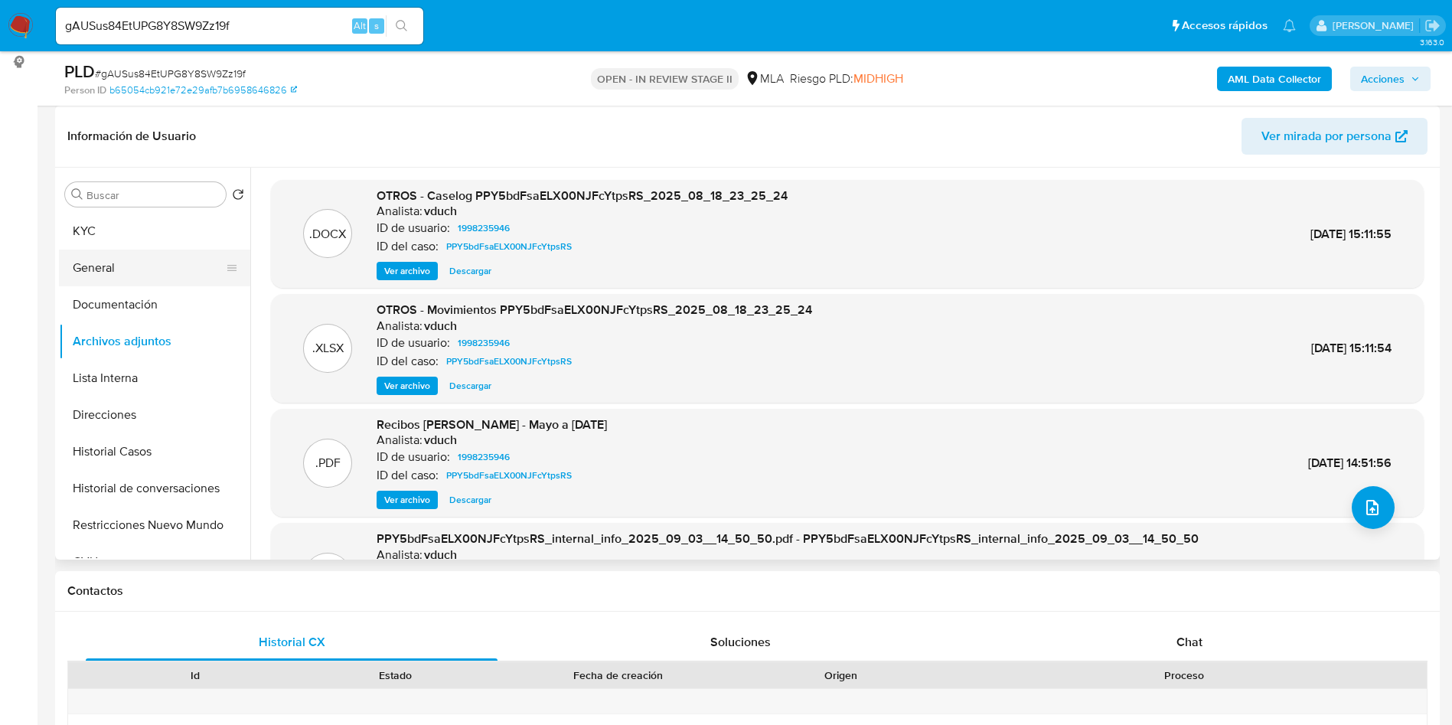
drag, startPoint x: 165, startPoint y: 285, endPoint x: 165, endPoint y: 277, distance: 8.4
click at [166, 286] on button "Documentación" at bounding box center [154, 304] width 191 height 37
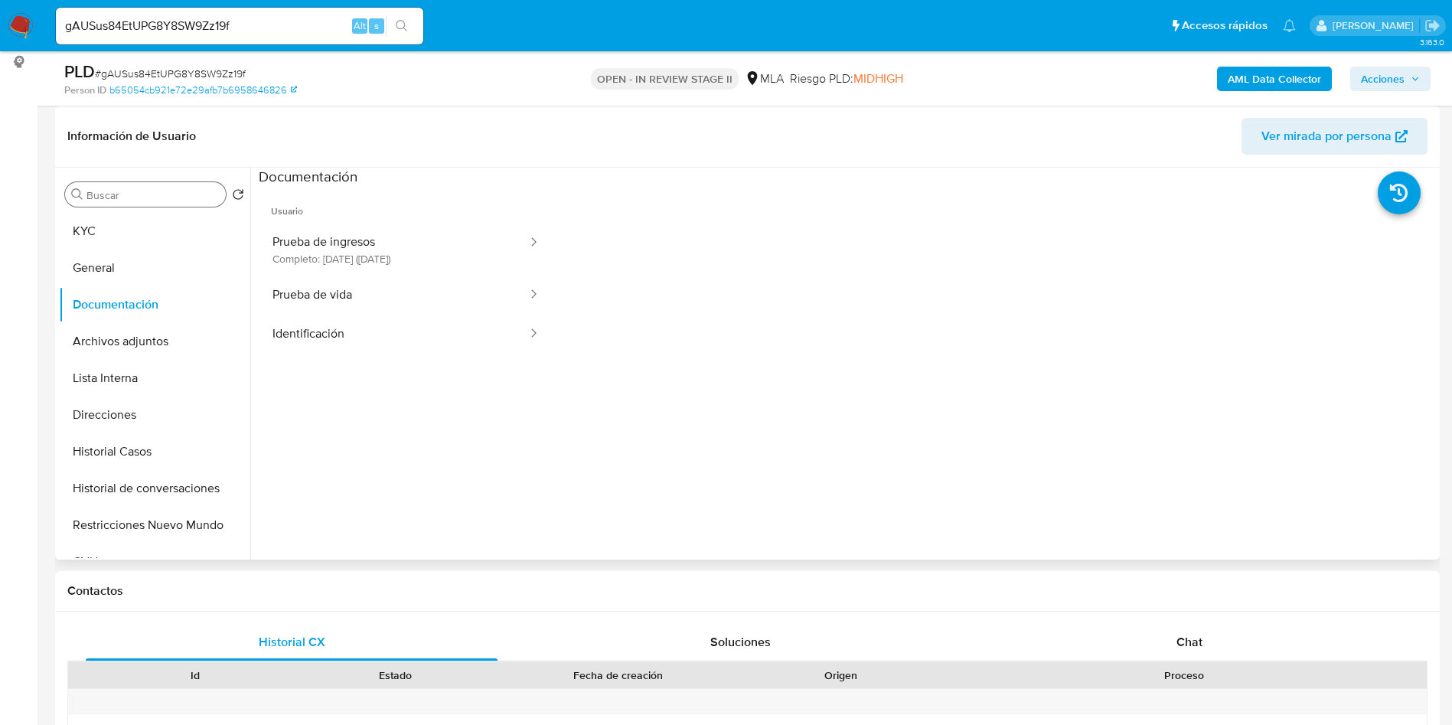
click at [112, 183] on div "Buscar" at bounding box center [145, 194] width 161 height 24
click at [105, 224] on button "KYC" at bounding box center [148, 231] width 179 height 37
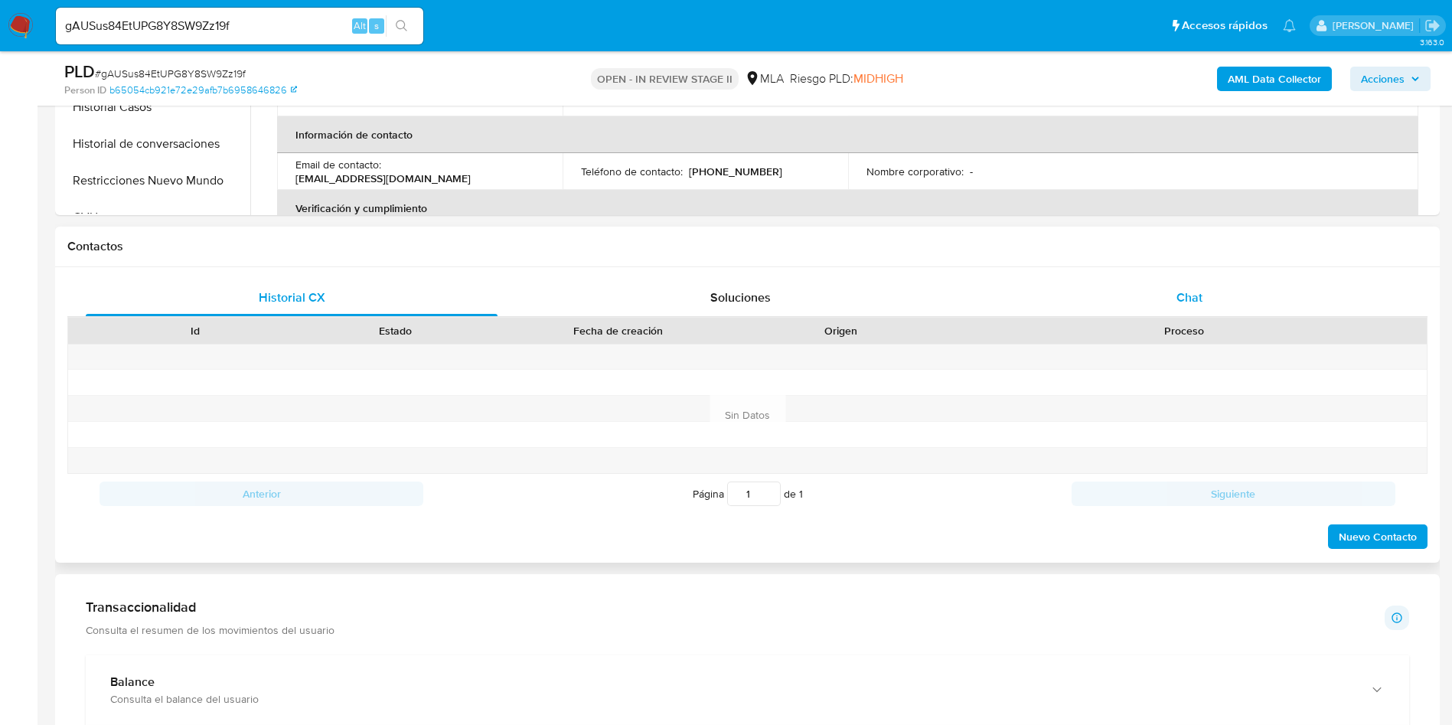
click at [1282, 304] on div "Chat" at bounding box center [1189, 297] width 412 height 37
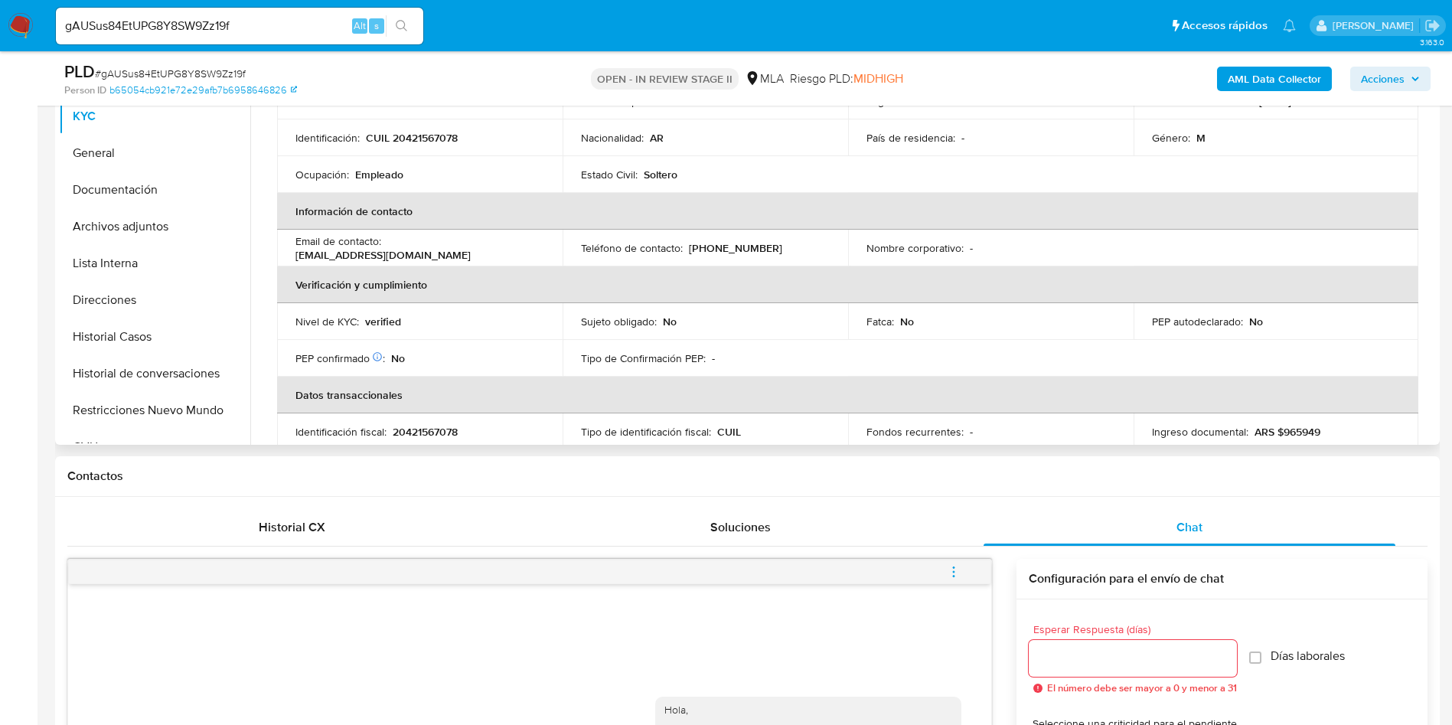
scroll to position [230, 0]
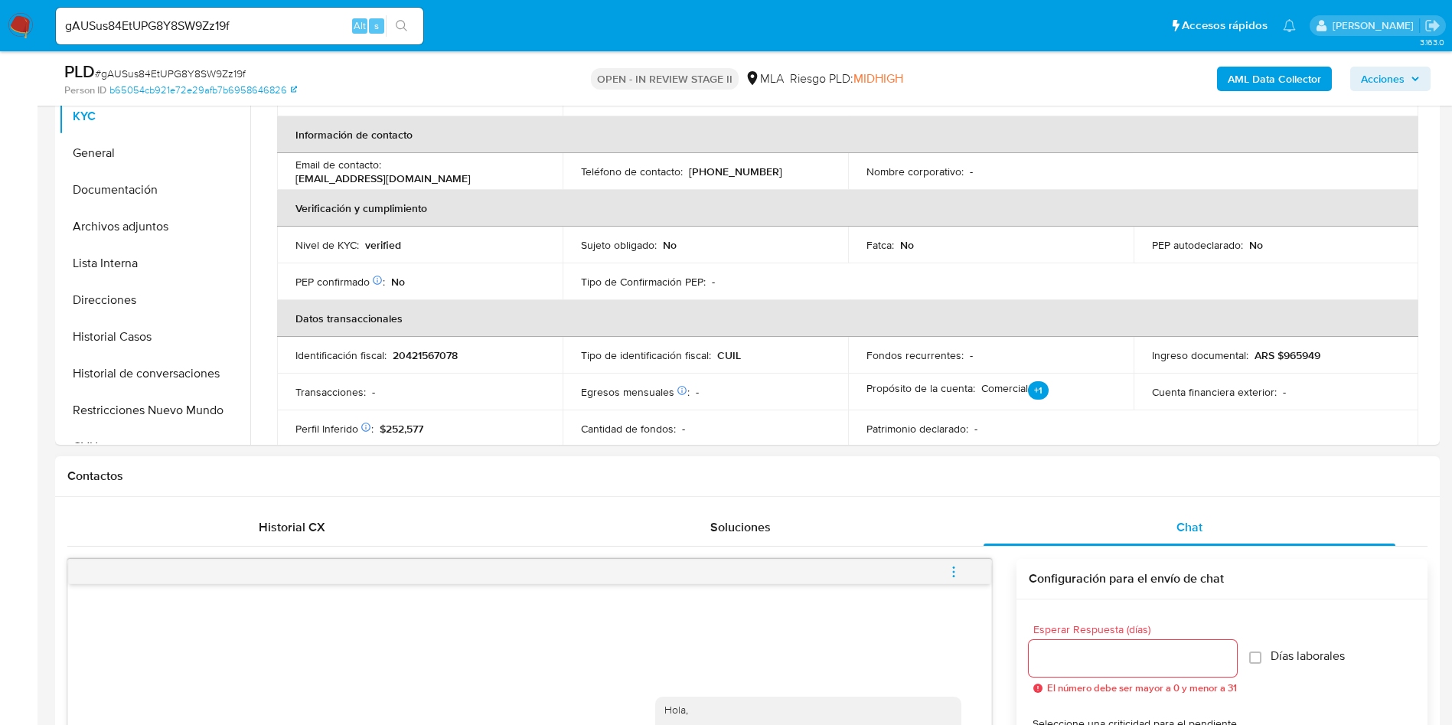
click at [953, 568] on icon "menu-action" at bounding box center [954, 572] width 14 height 14
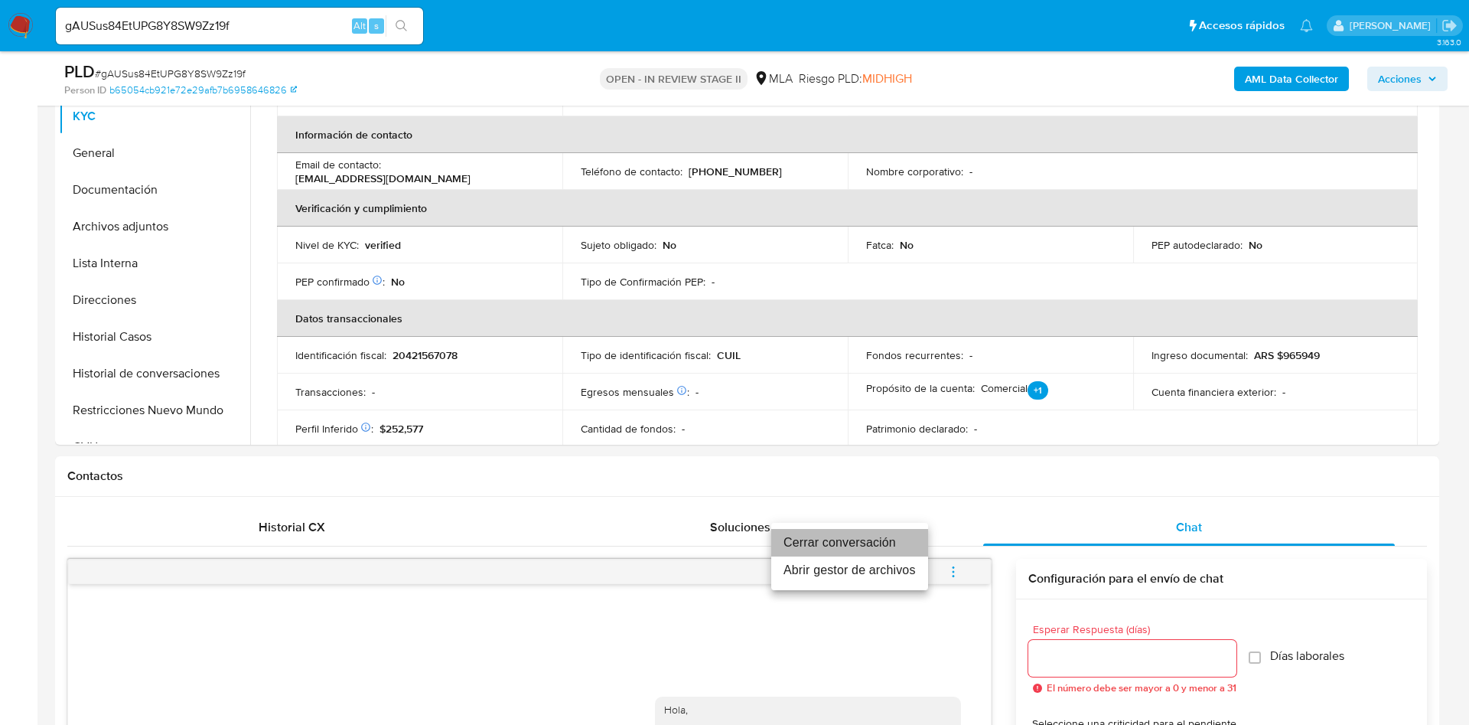
click at [875, 544] on li "Cerrar conversación" at bounding box center [849, 543] width 157 height 28
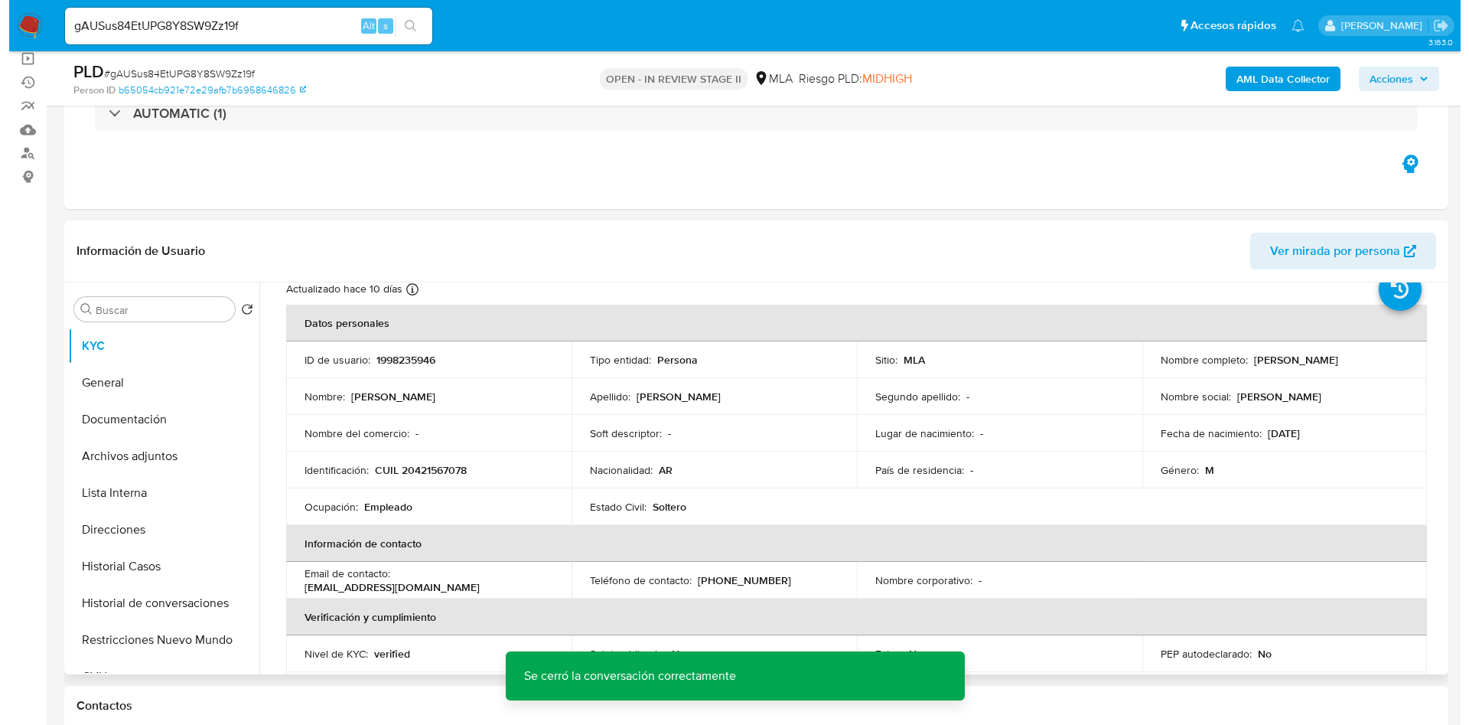
scroll to position [0, 0]
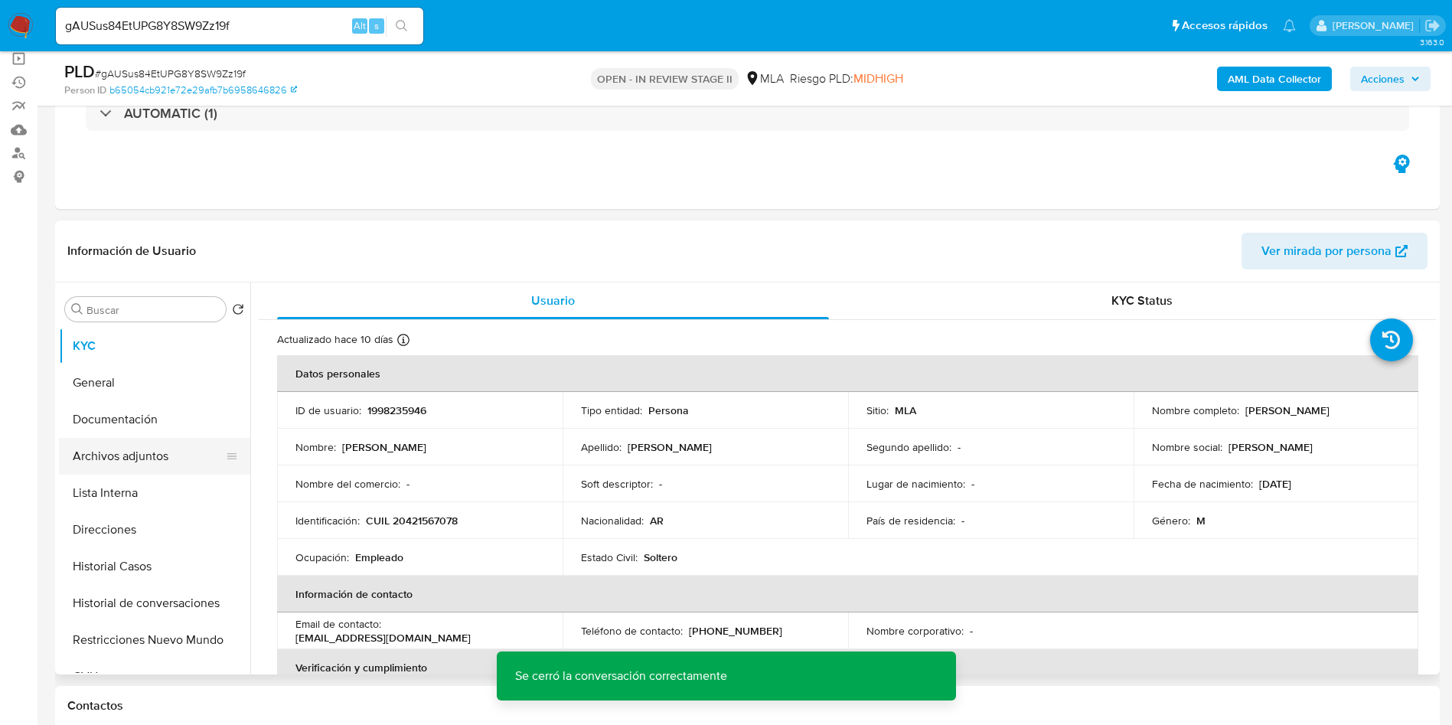
click at [177, 459] on button "Archivos adjuntos" at bounding box center [148, 456] width 179 height 37
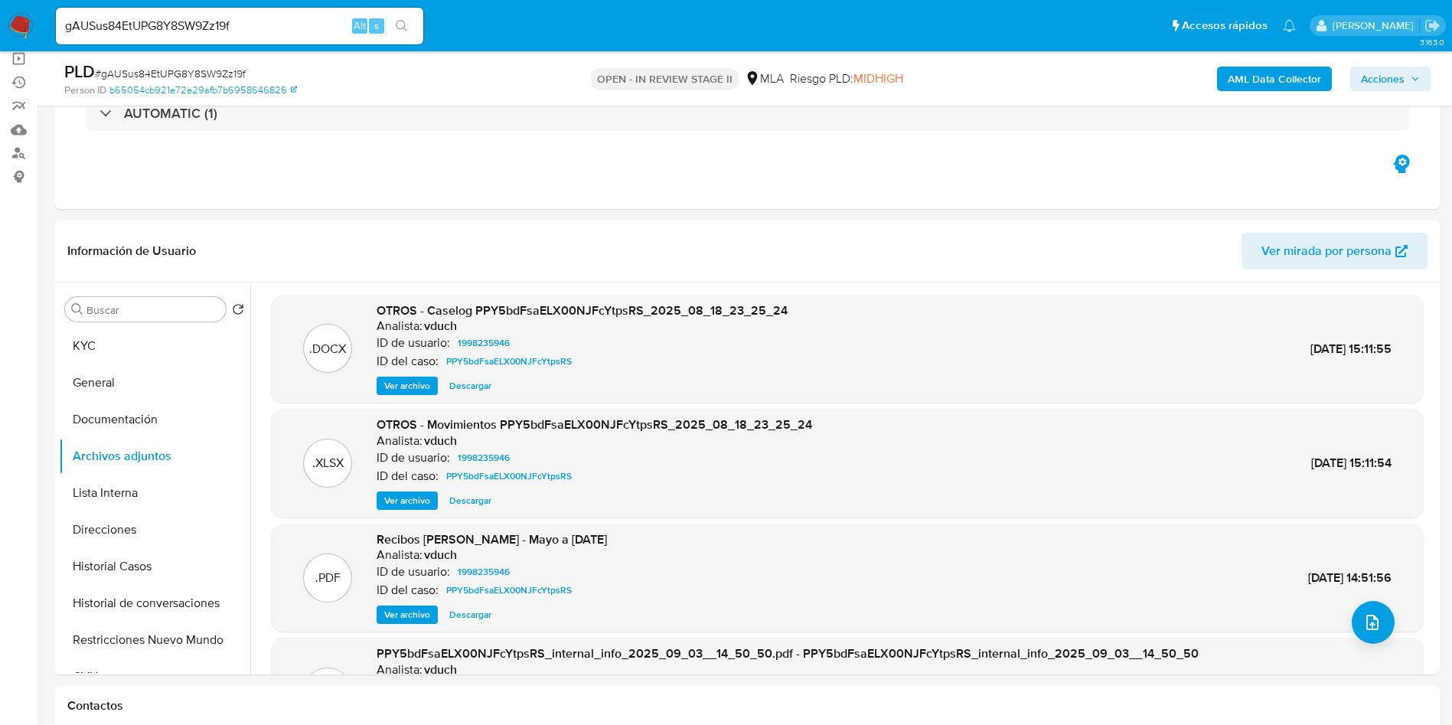
click at [1240, 95] on div "AML Data Collector Acciones" at bounding box center [1204, 78] width 451 height 36
click at [1256, 82] on b "AML Data Collector" at bounding box center [1273, 79] width 93 height 24
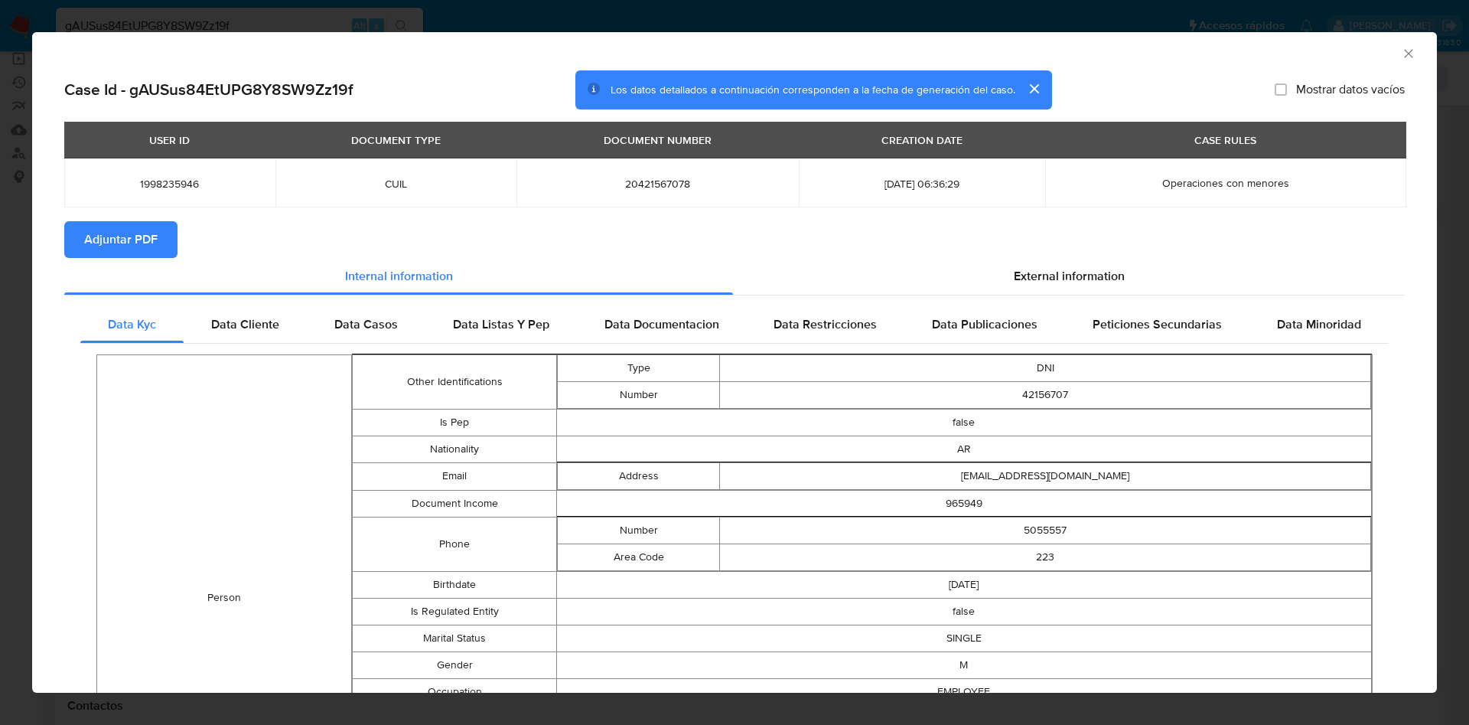
click at [152, 236] on span "Adjuntar PDF" at bounding box center [120, 240] width 73 height 34
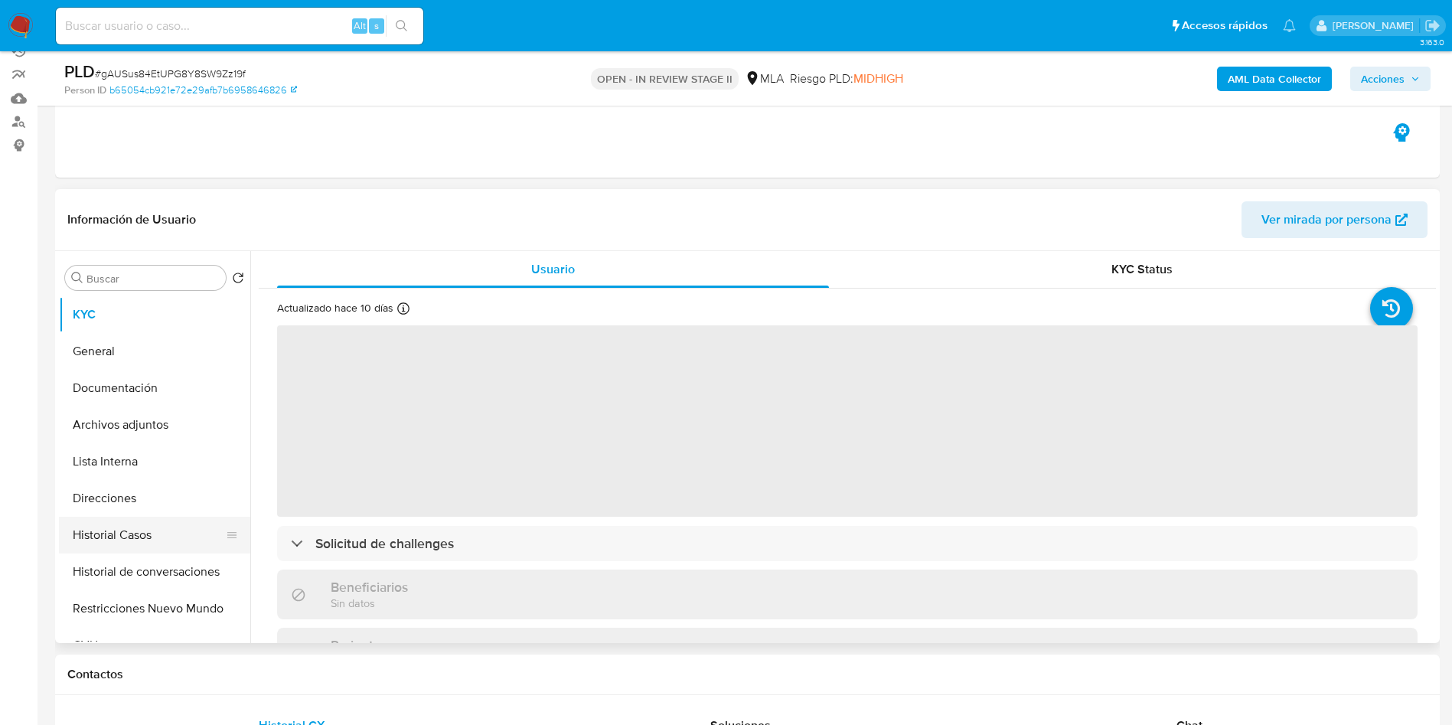
scroll to position [230, 0]
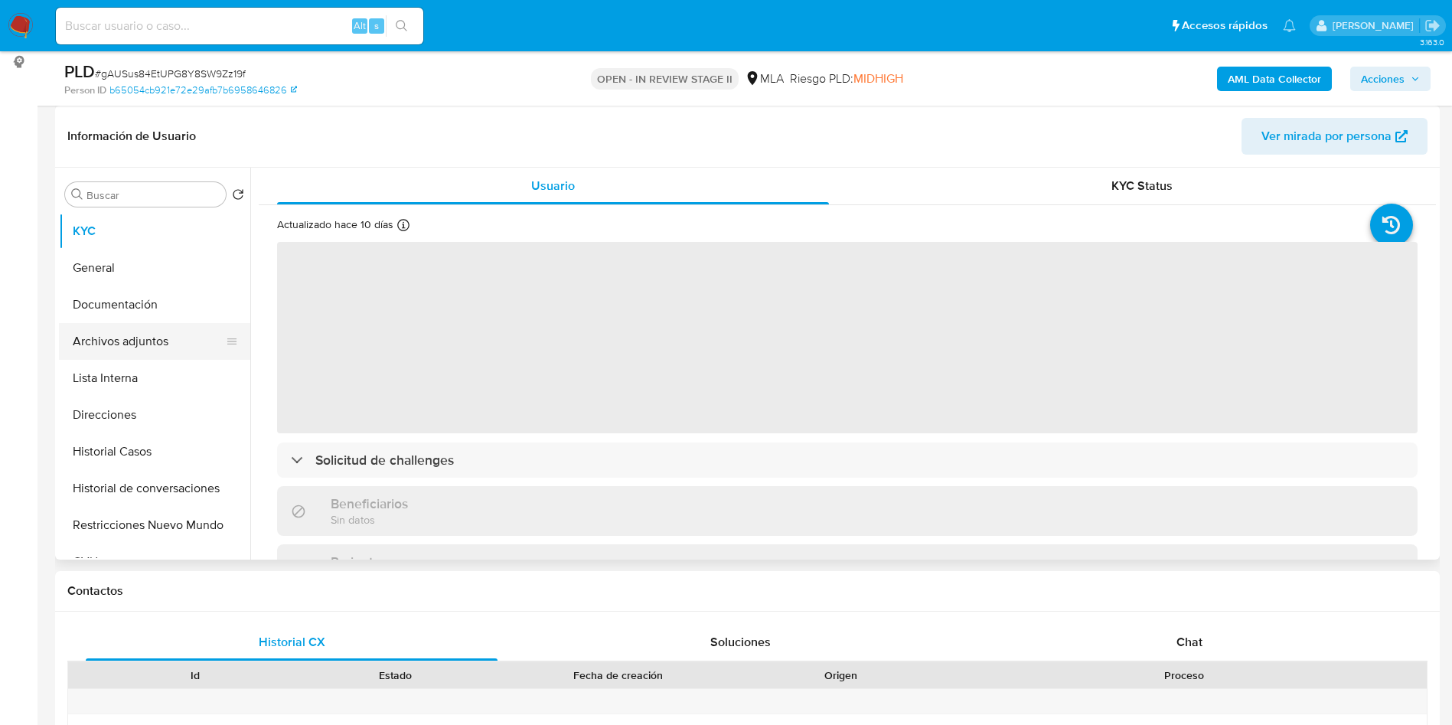
click at [169, 341] on button "Archivos adjuntos" at bounding box center [148, 341] width 179 height 37
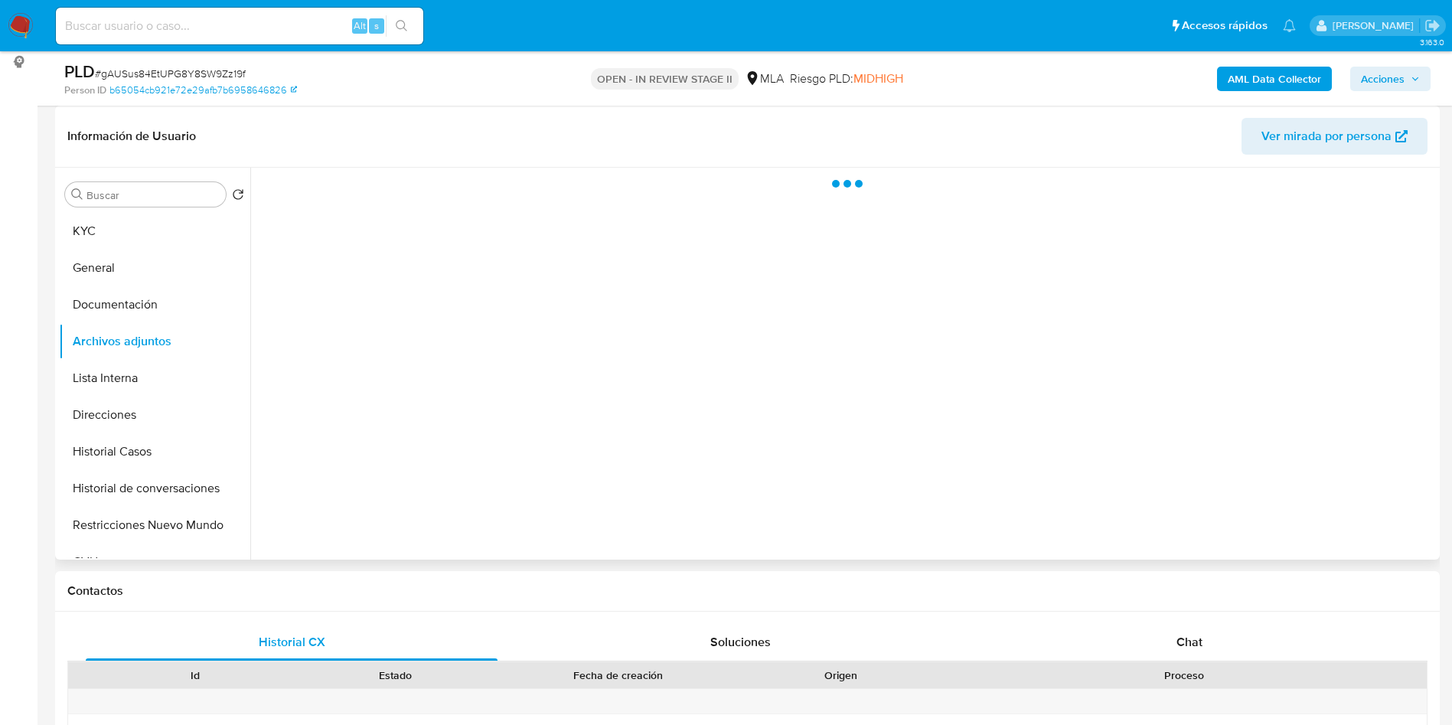
select select "10"
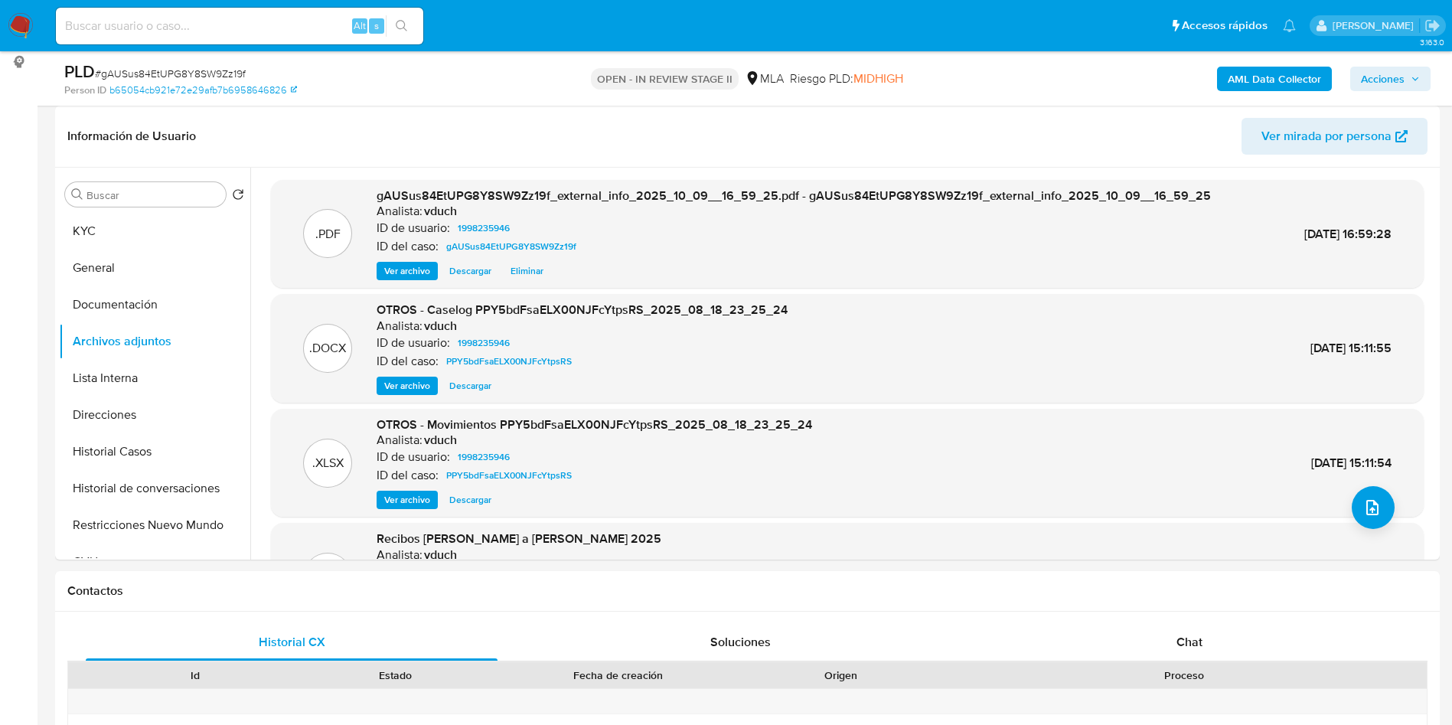
click at [1293, 76] on b "AML Data Collector" at bounding box center [1273, 79] width 93 height 24
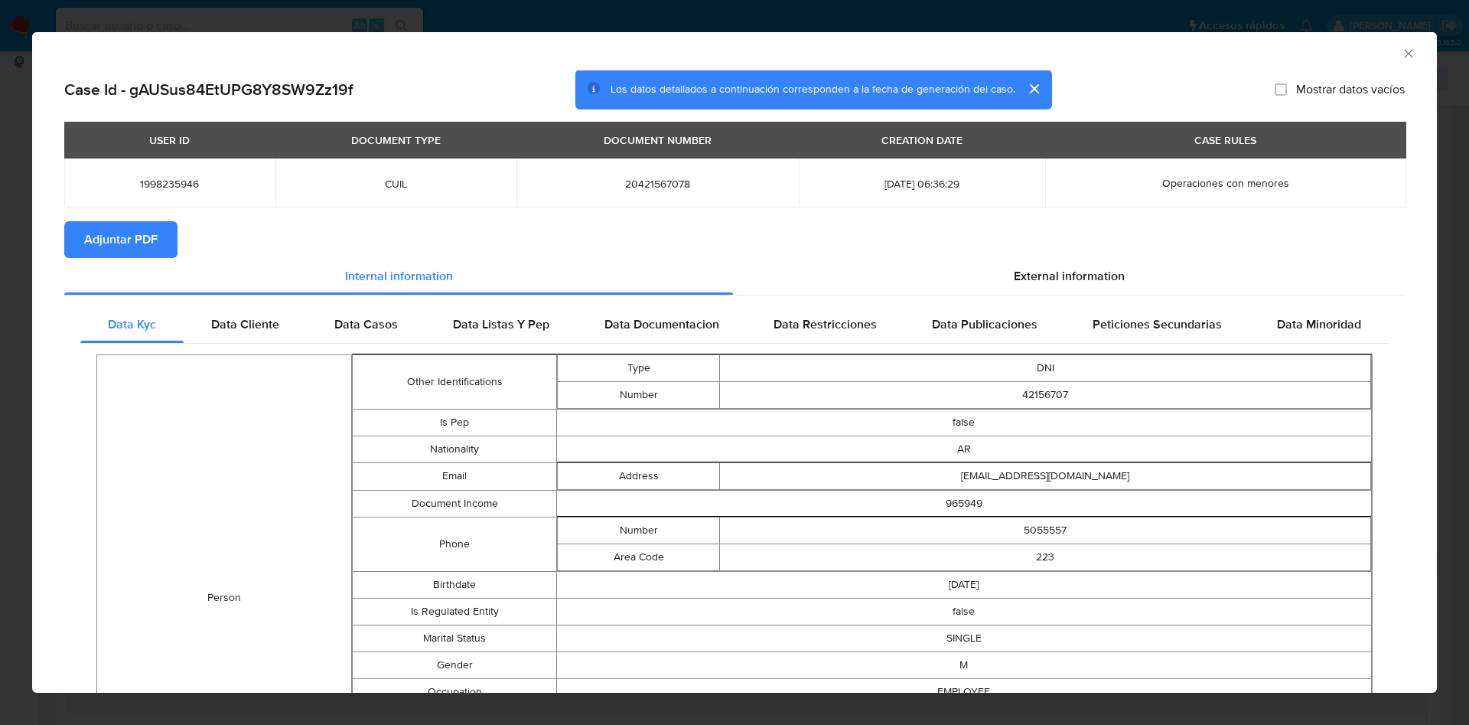
click at [123, 252] on span "Adjuntar PDF" at bounding box center [120, 240] width 73 height 34
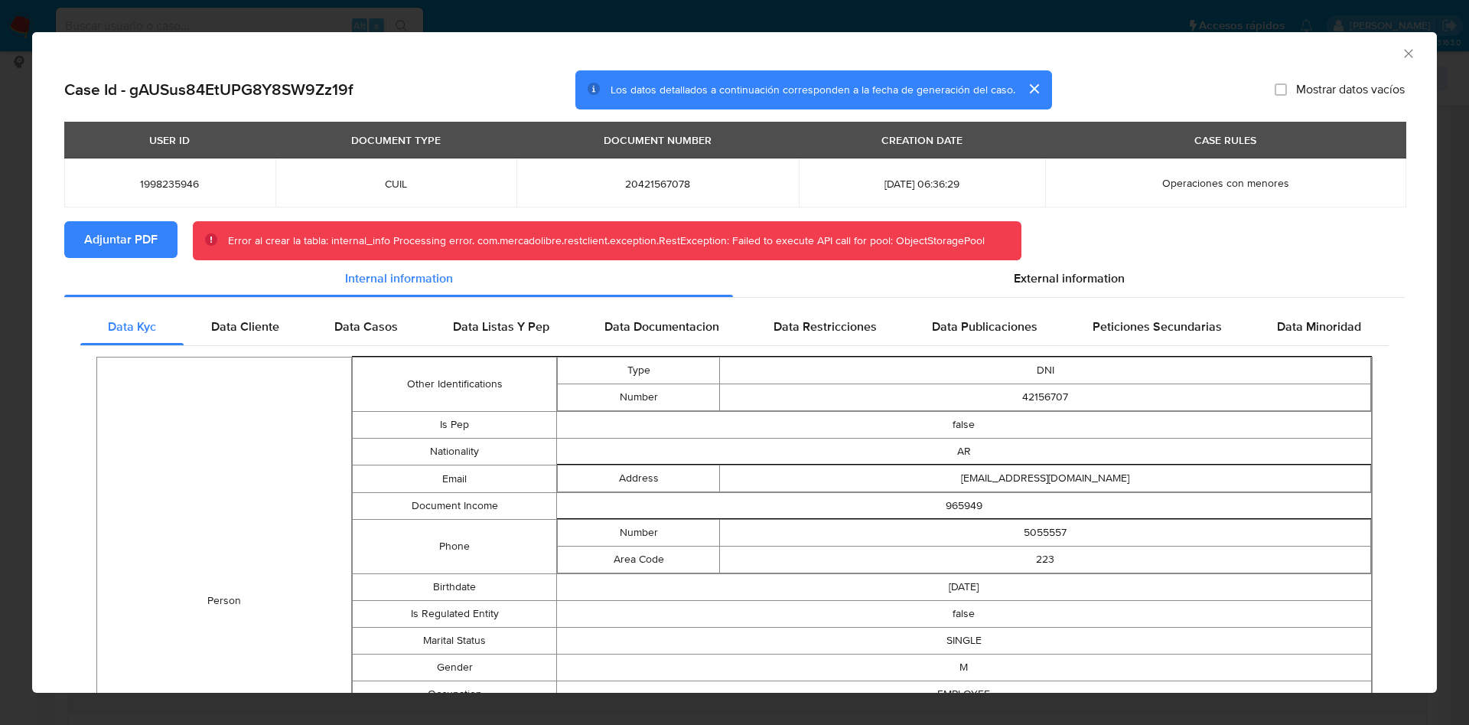
click at [1401, 50] on icon "Cerrar ventana" at bounding box center [1408, 53] width 15 height 15
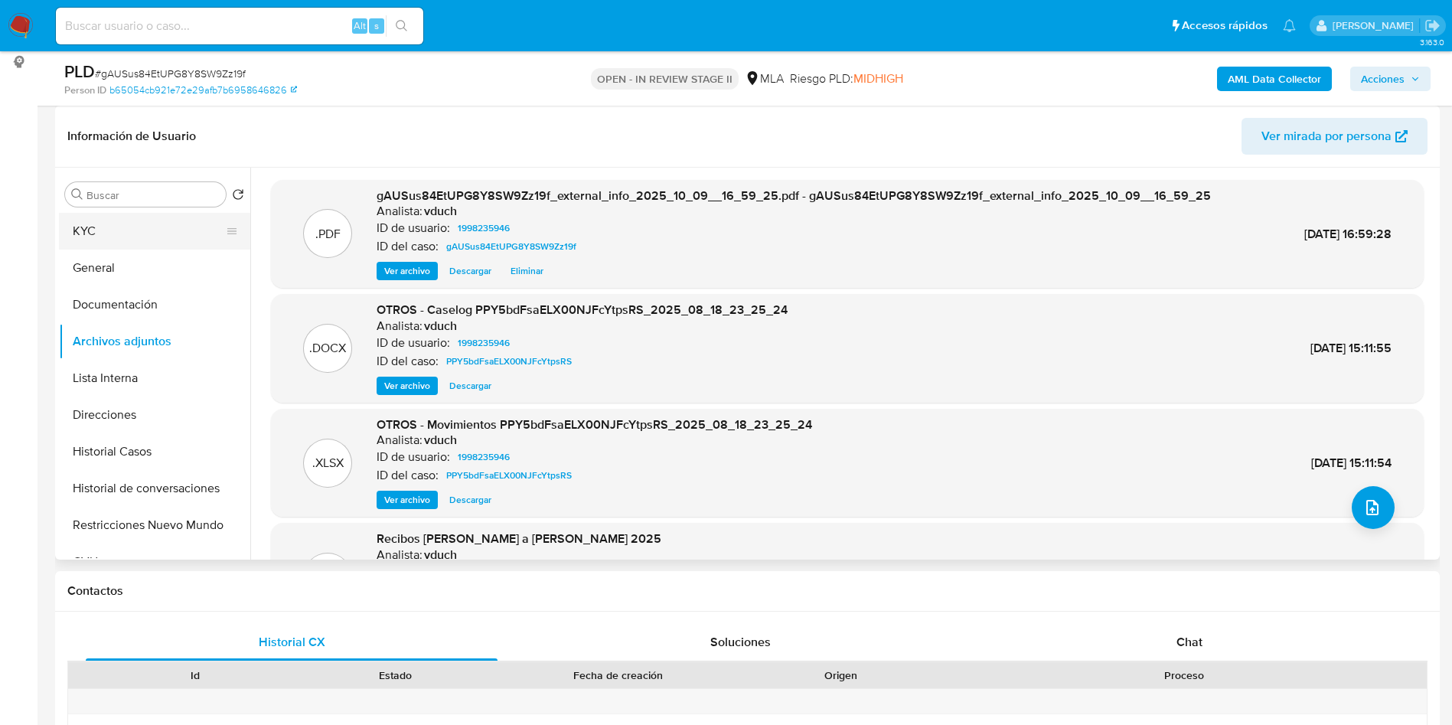
drag, startPoint x: 106, startPoint y: 187, endPoint x: 132, endPoint y: 240, distance: 58.5
click at [106, 188] on input "Buscar" at bounding box center [152, 195] width 133 height 14
click at [134, 240] on button "KYC" at bounding box center [148, 231] width 179 height 37
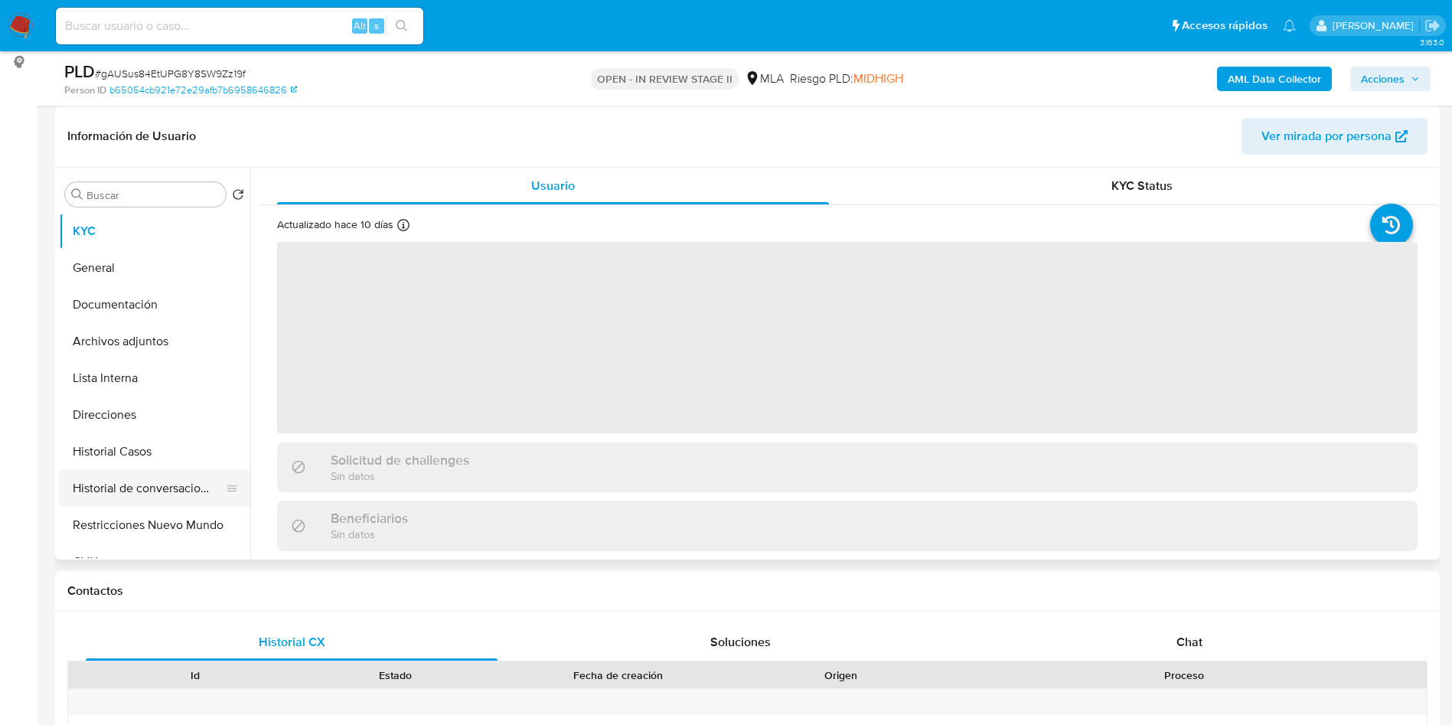
click at [148, 472] on button "Historial de conversaciones" at bounding box center [148, 488] width 179 height 37
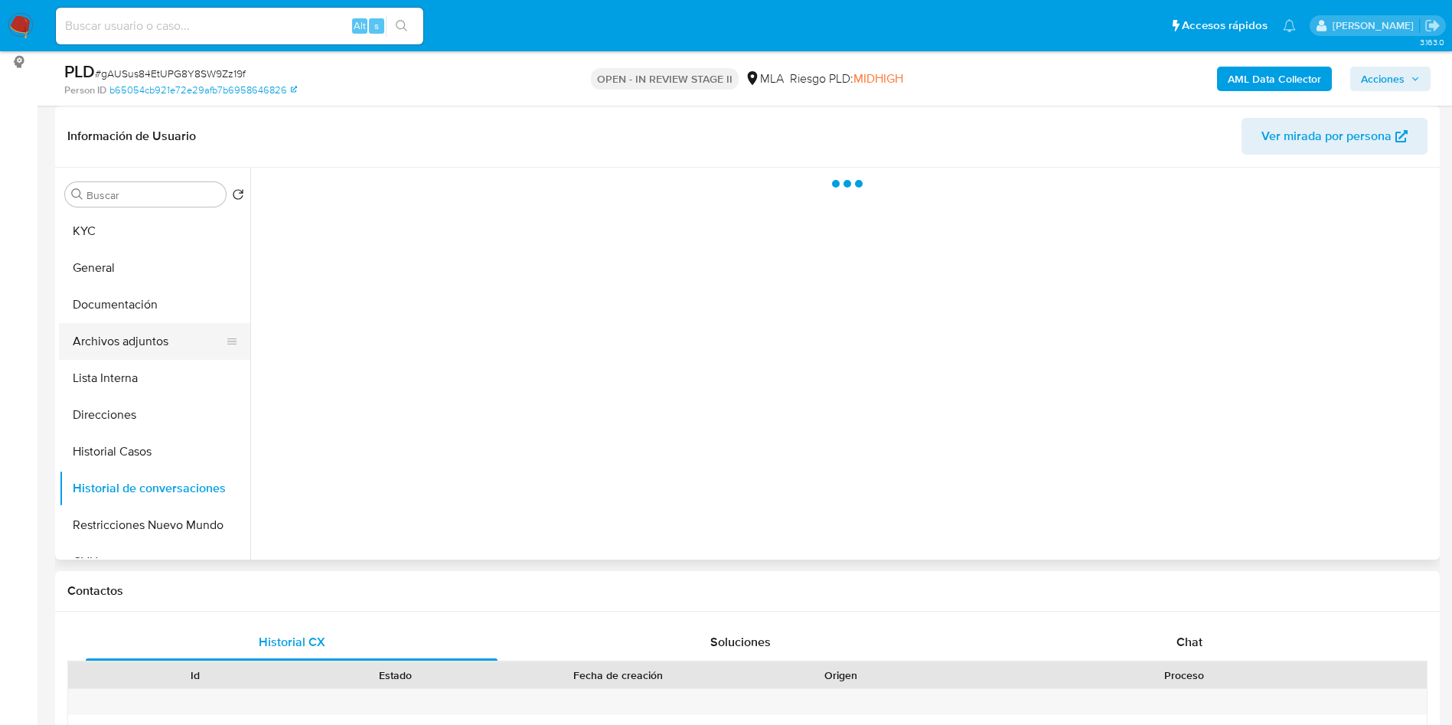
click at [161, 348] on button "Archivos adjuntos" at bounding box center [148, 341] width 179 height 37
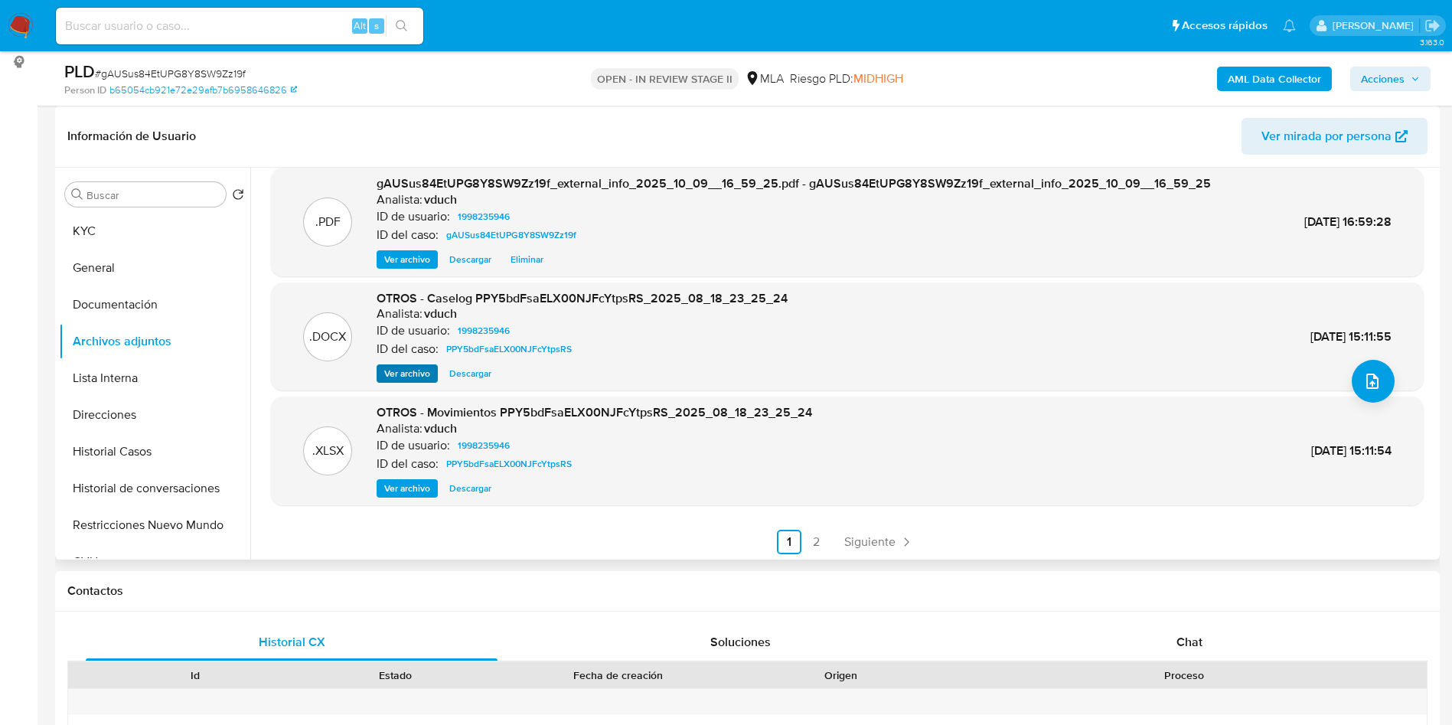
scroll to position [129, 0]
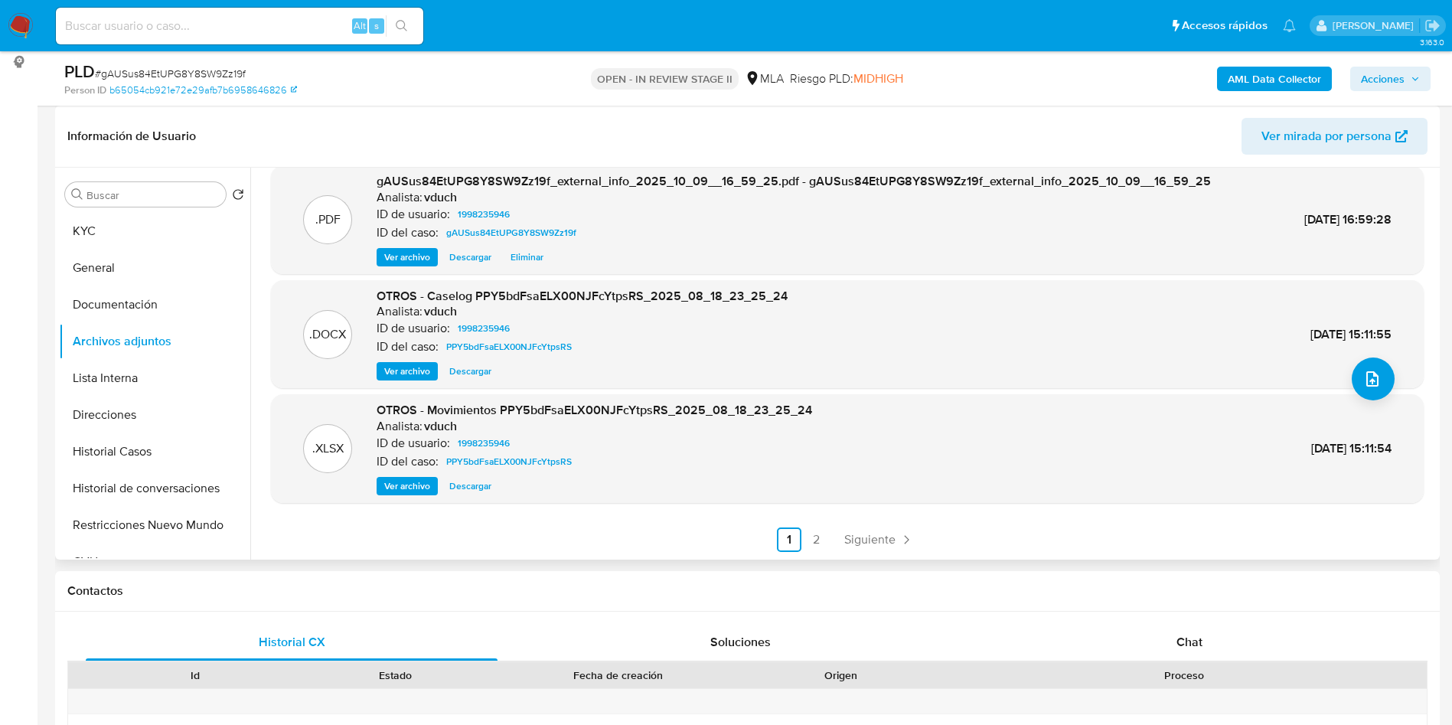
click at [404, 372] on span "Ver archivo" at bounding box center [407, 370] width 46 height 15
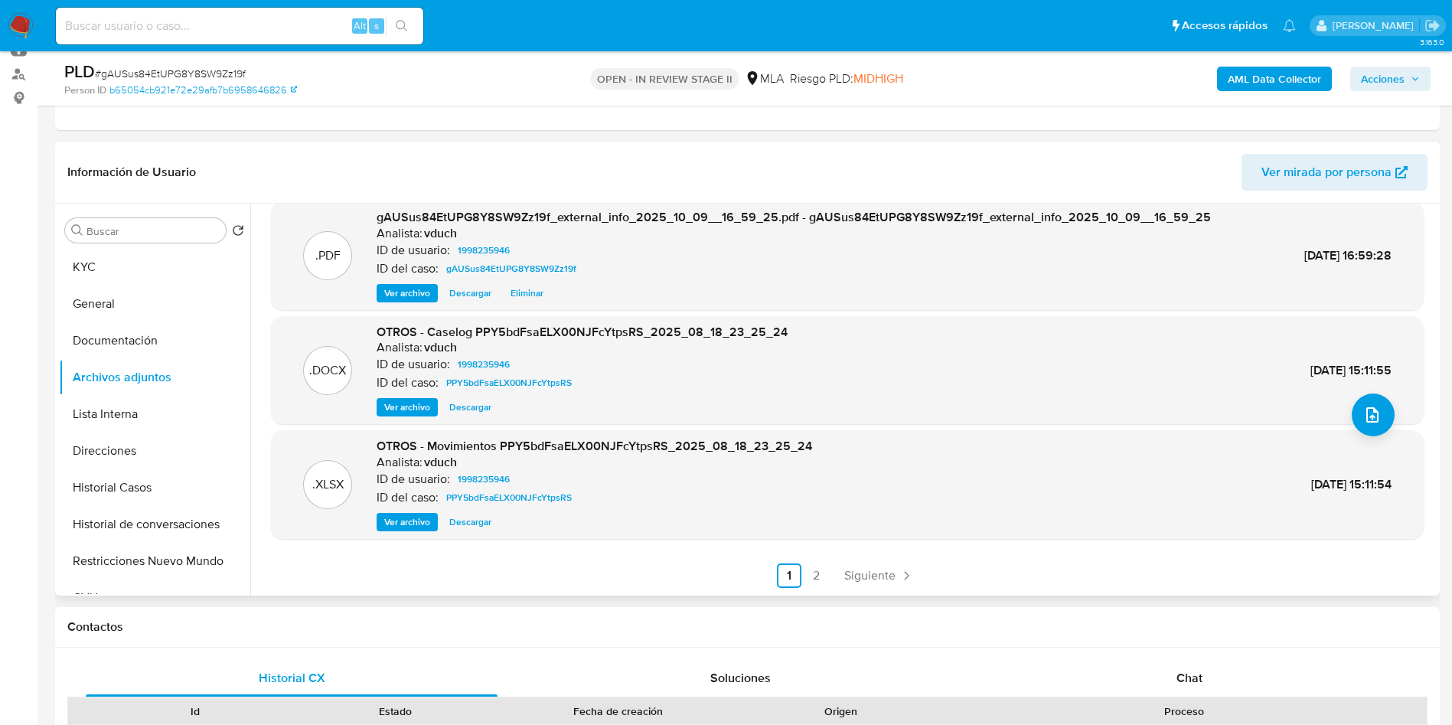
scroll to position [230, 0]
